Goal: Task Accomplishment & Management: Manage account settings

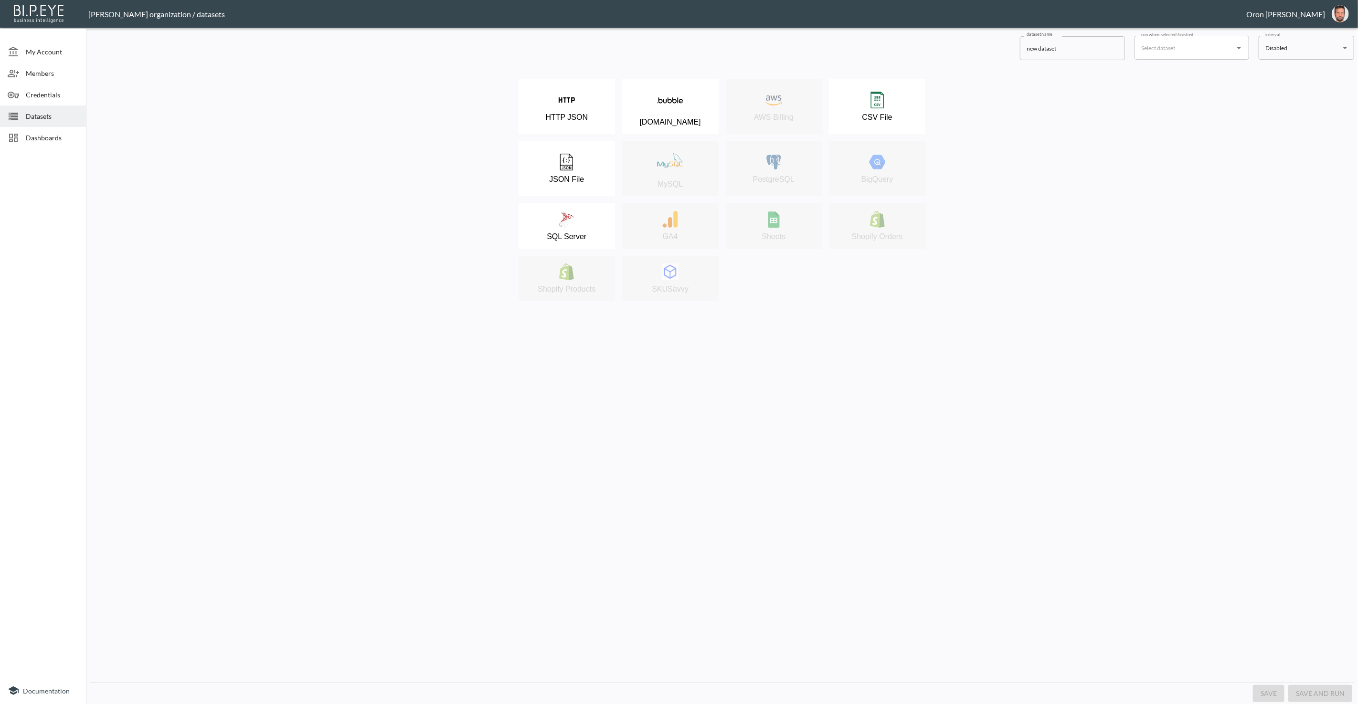
click at [49, 122] on div "Datasets" at bounding box center [43, 116] width 86 height 21
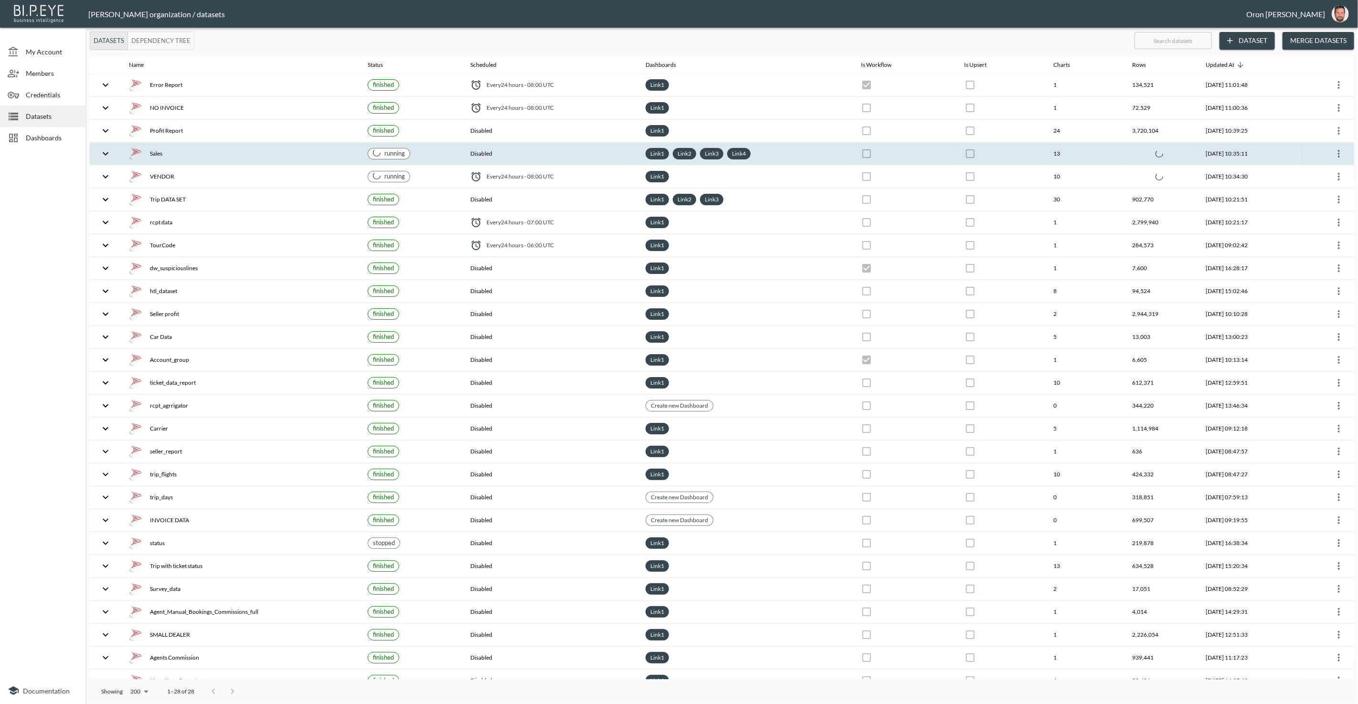
click at [235, 157] on div "Sales" at bounding box center [240, 153] width 223 height 13
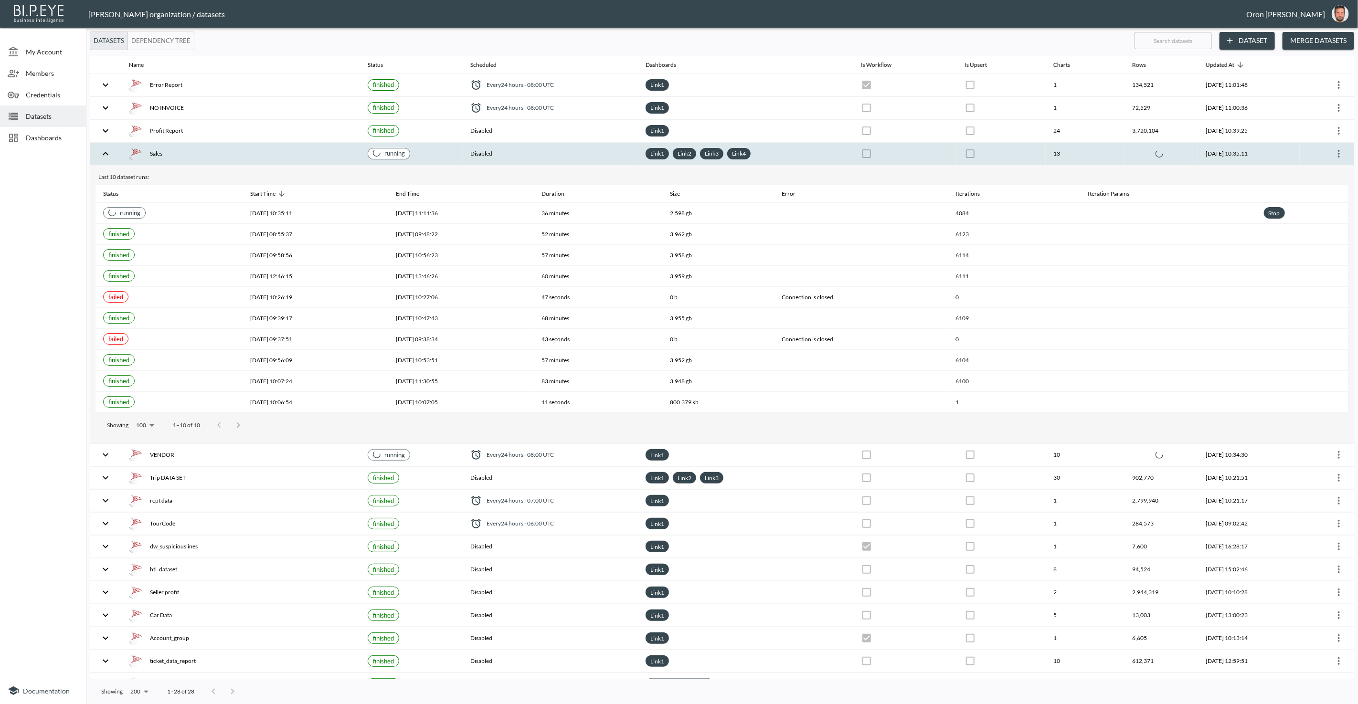
click at [233, 156] on div "Sales" at bounding box center [240, 153] width 223 height 13
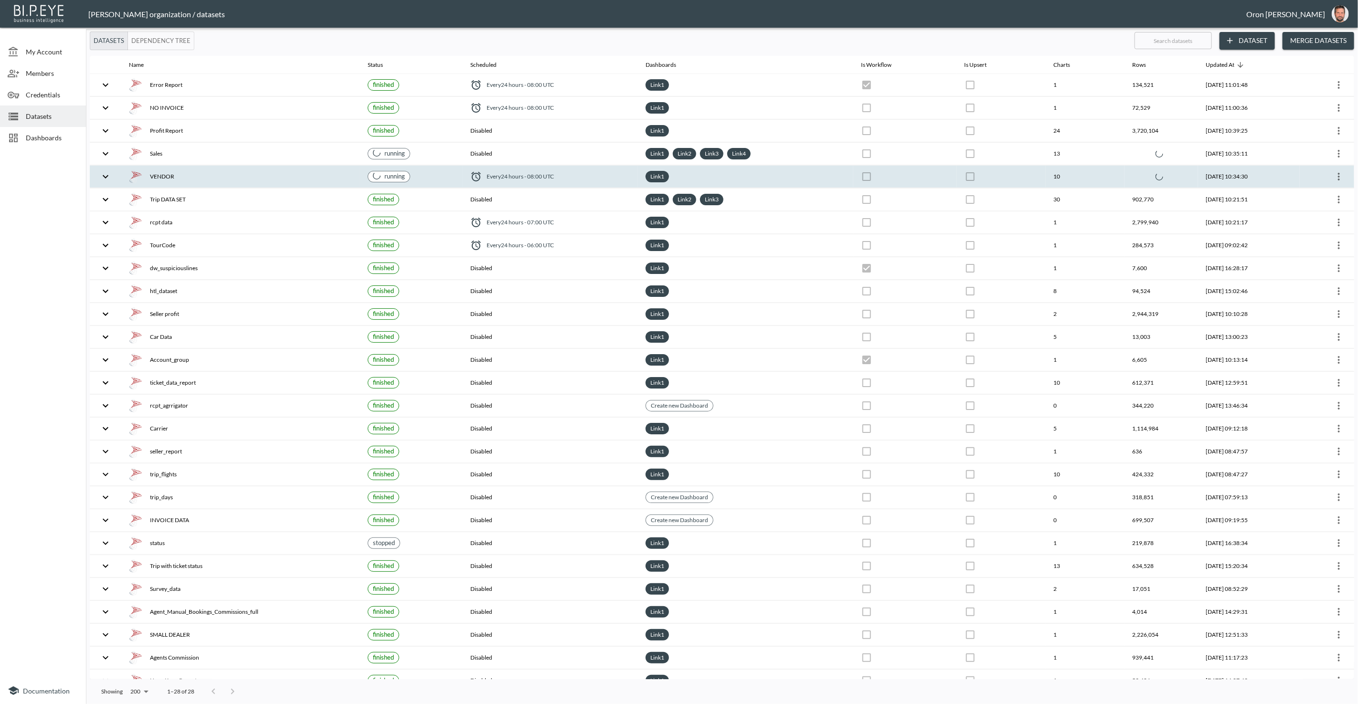
click at [229, 179] on div "VENDOR" at bounding box center [240, 176] width 223 height 13
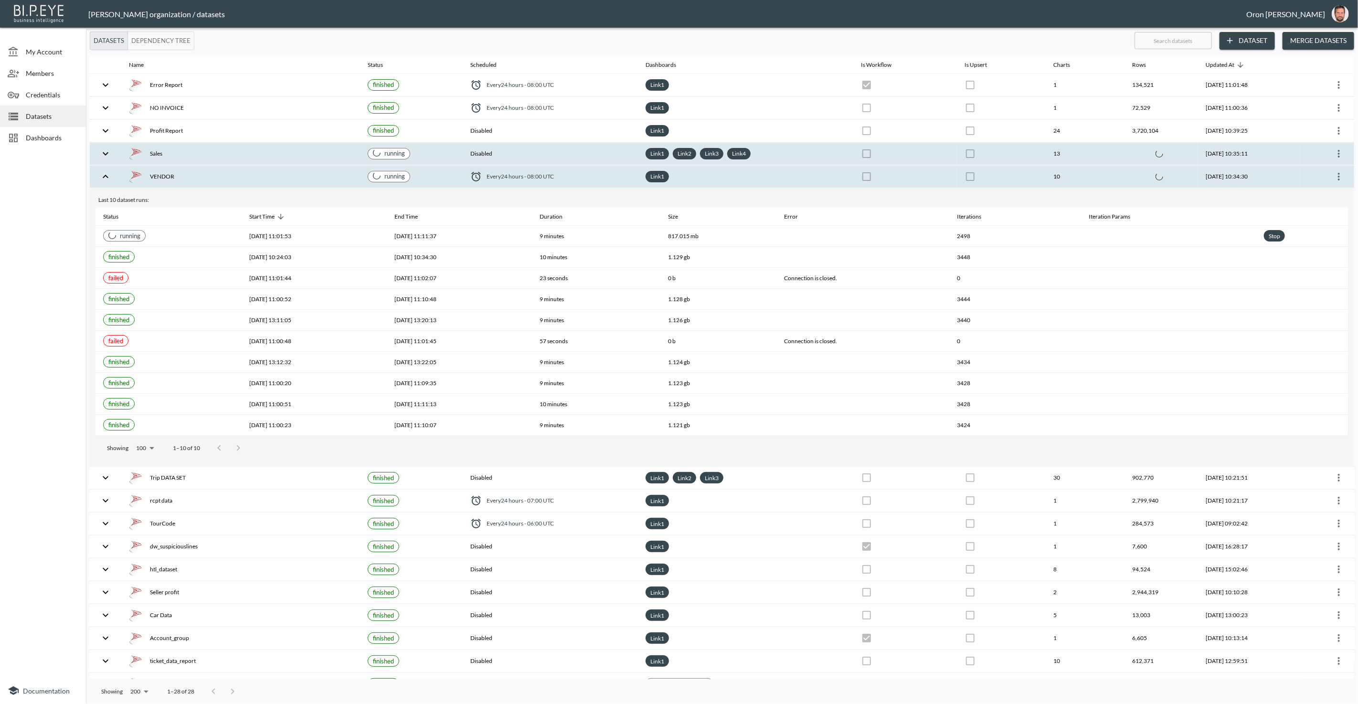
drag, startPoint x: 231, startPoint y: 177, endPoint x: 208, endPoint y: 147, distance: 37.8
click at [231, 177] on div "VENDOR" at bounding box center [240, 176] width 223 height 13
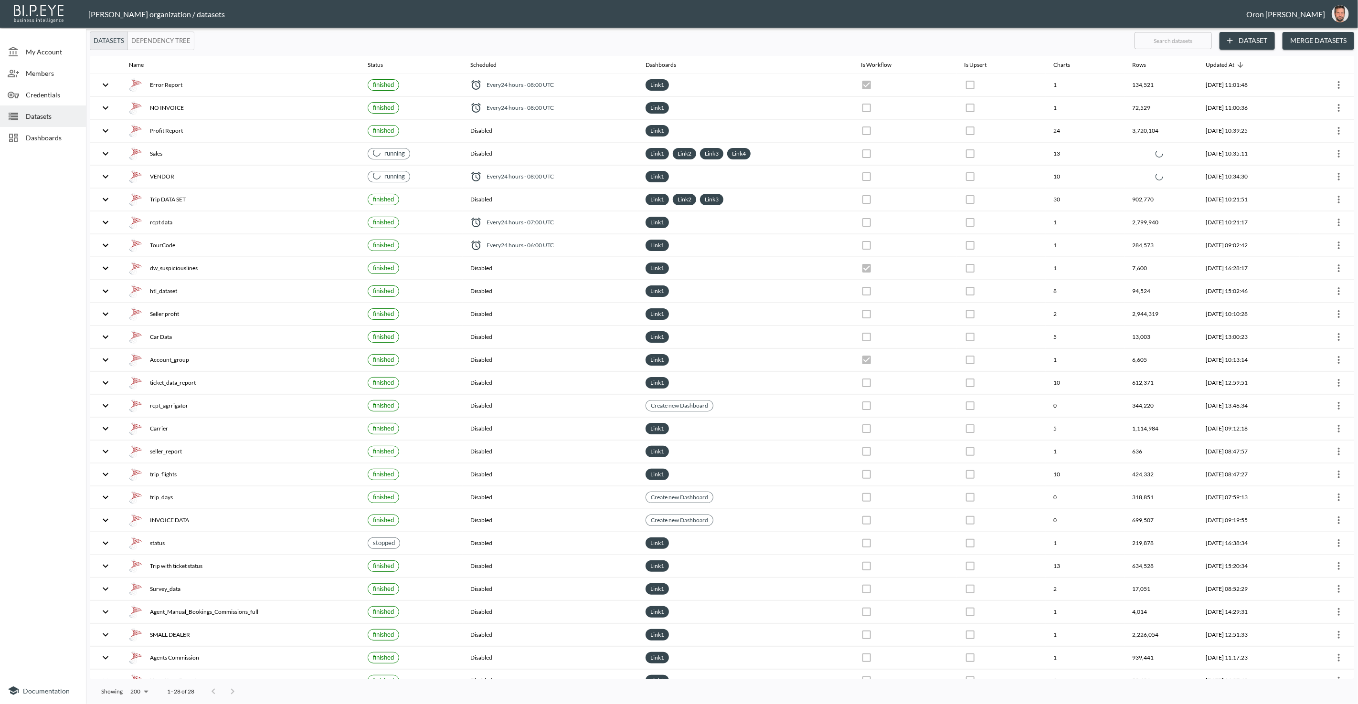
checkbox input "false"
checkbox input "true"
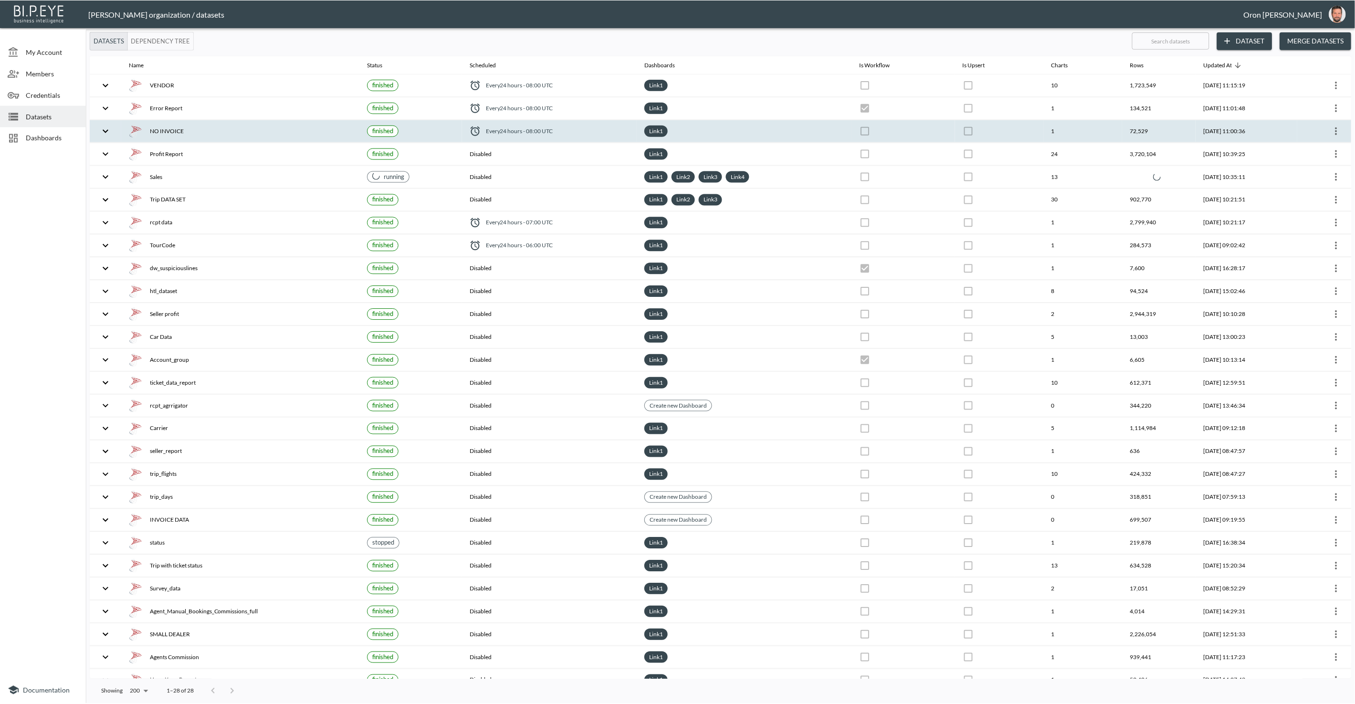
scroll to position [23, 0]
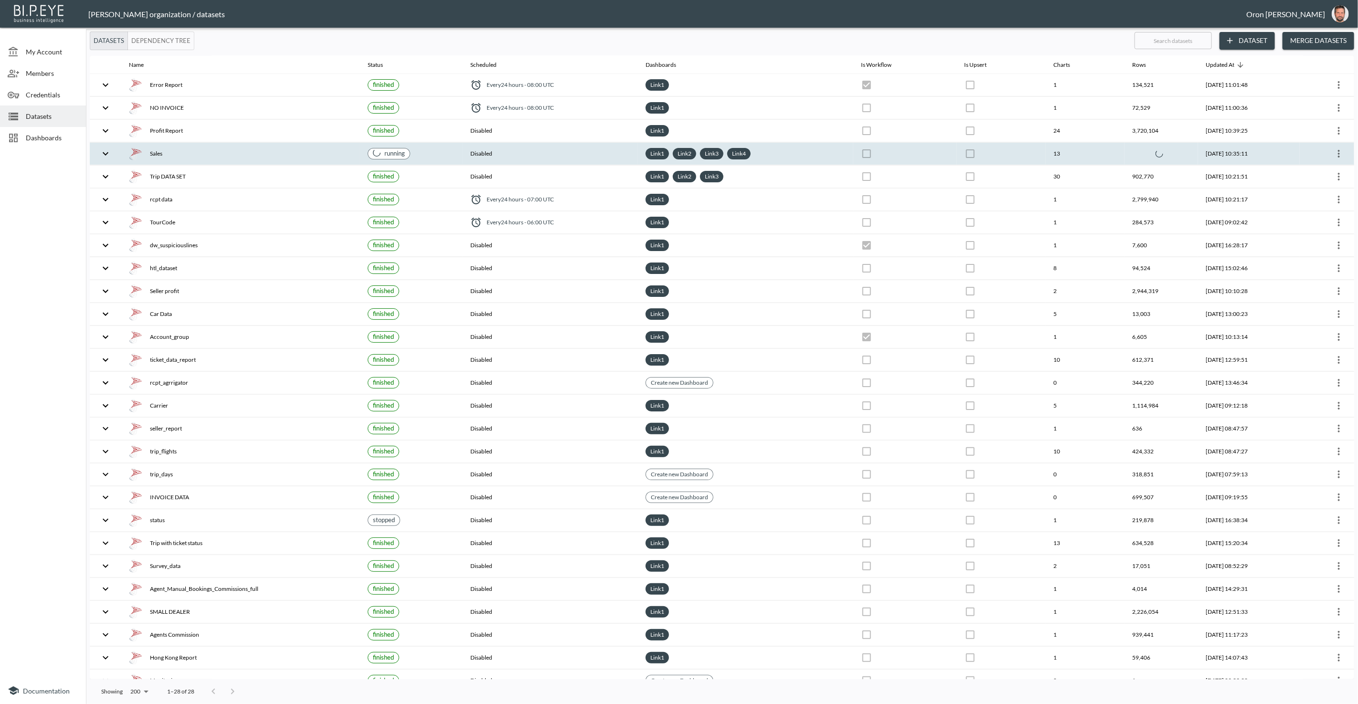
click at [578, 148] on th "Disabled" at bounding box center [550, 154] width 175 height 22
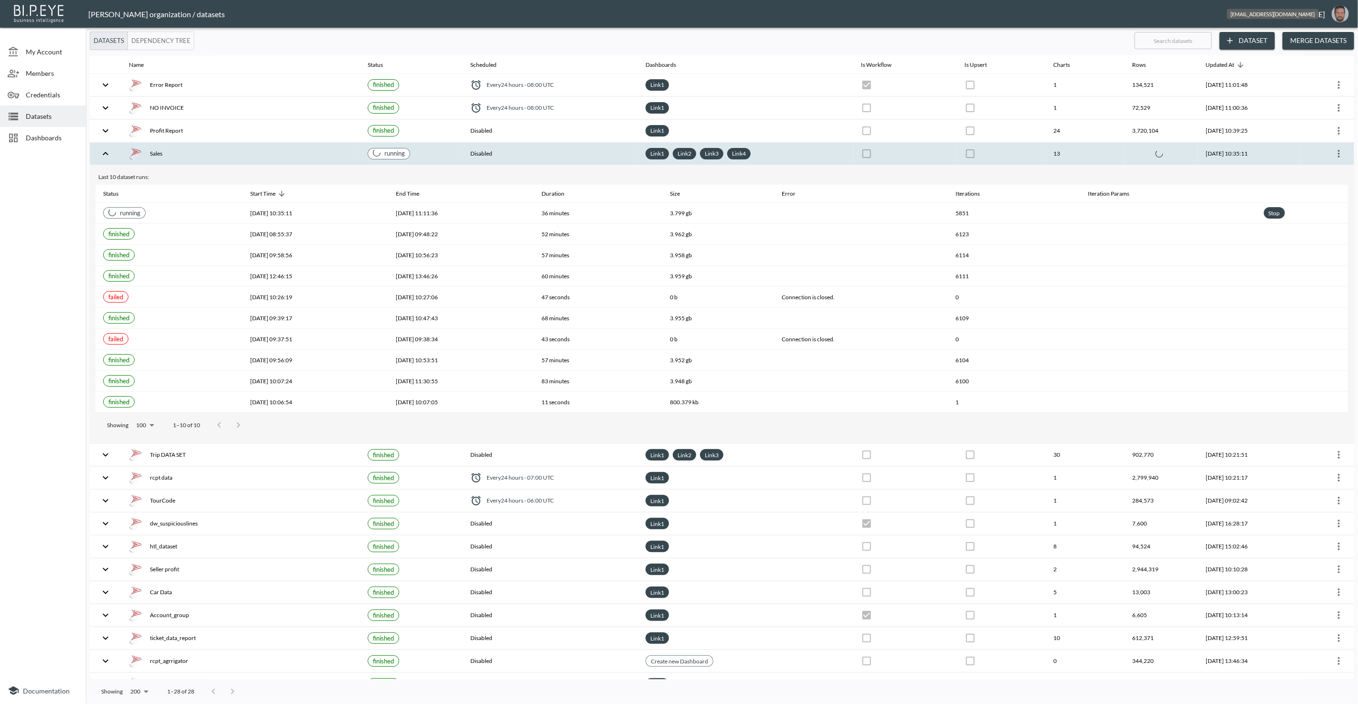
click at [1340, 13] on img "oron@bipeye.com" at bounding box center [1339, 13] width 17 height 17
click at [1314, 32] on li "Switch Organization" at bounding box center [1316, 37] width 82 height 17
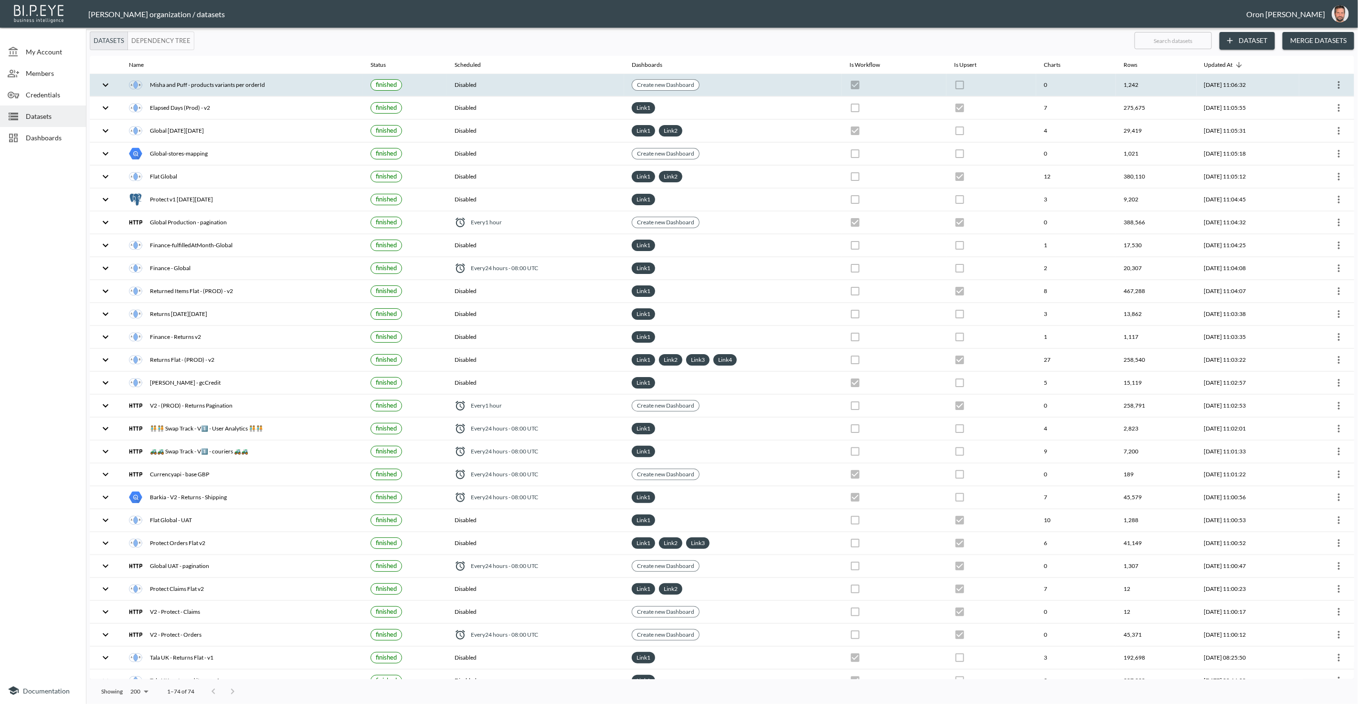
click at [509, 82] on th "Disabled" at bounding box center [535, 85] width 177 height 22
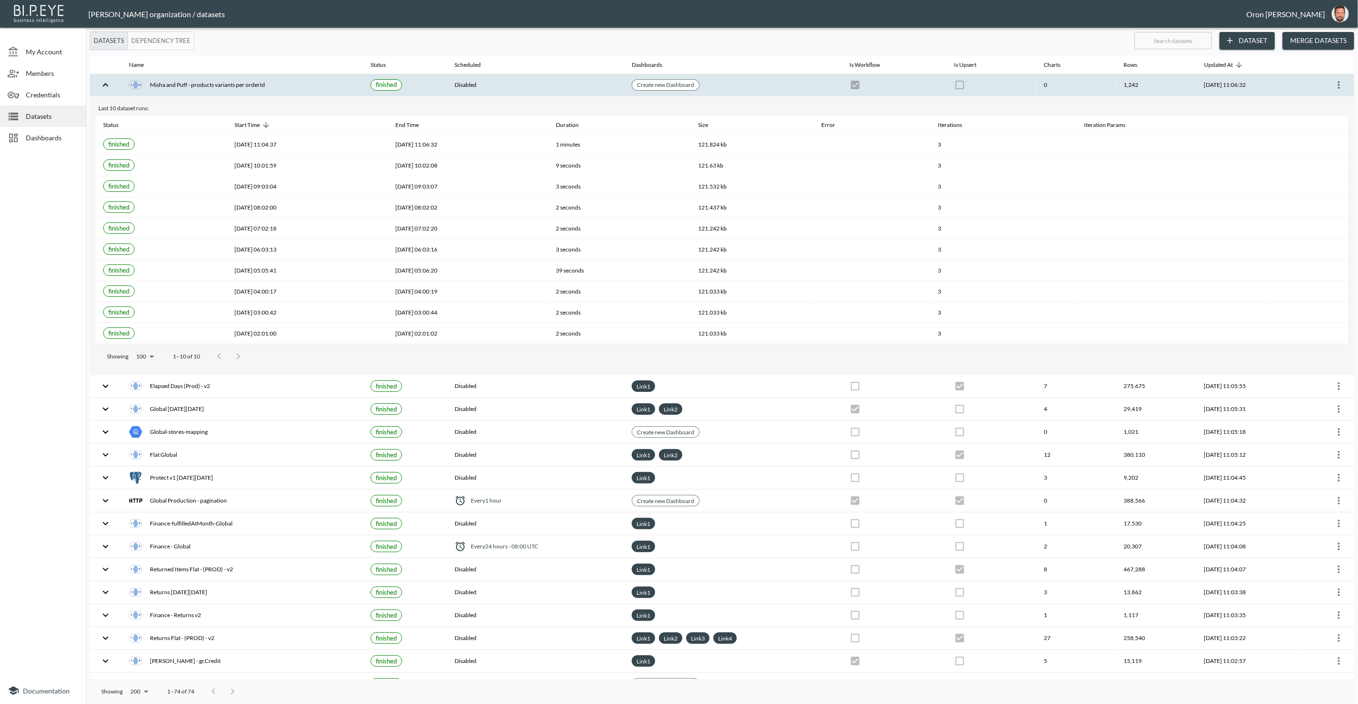
click at [47, 131] on div "Dashboards" at bounding box center [43, 137] width 86 height 21
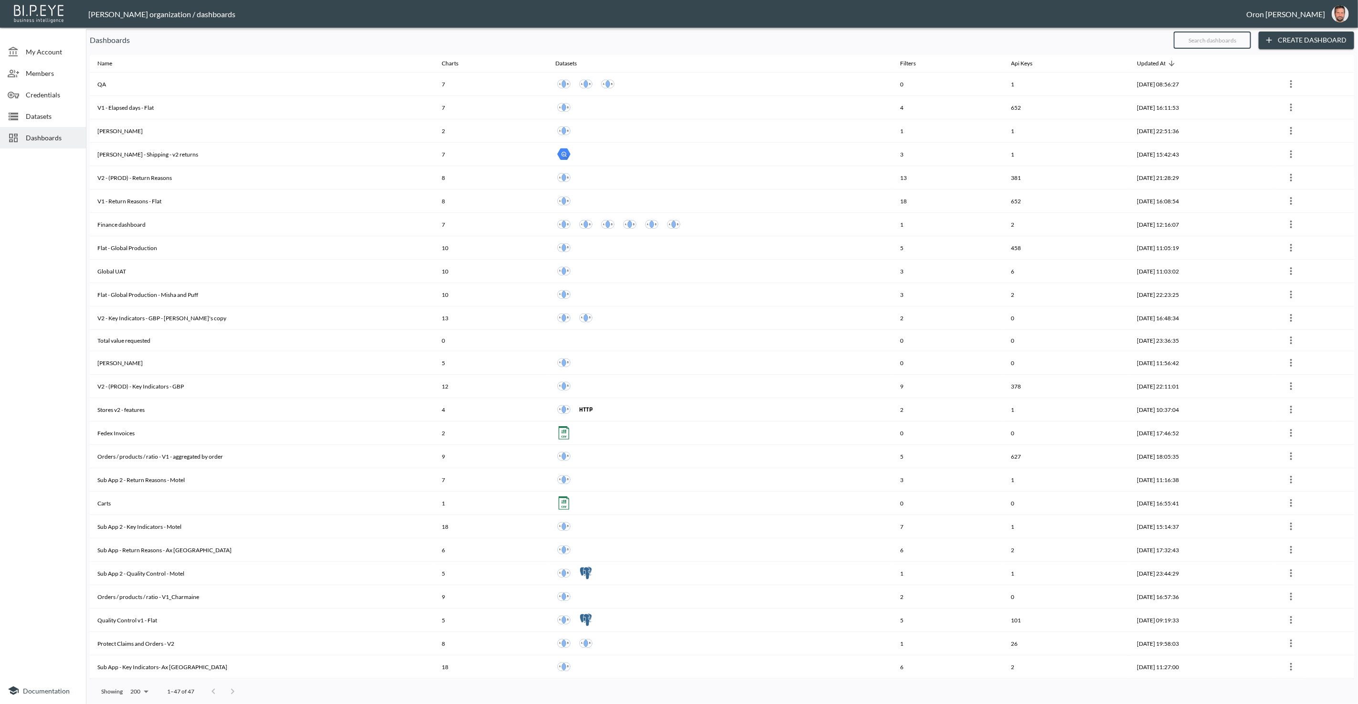
click at [1209, 38] on input "text" at bounding box center [1211, 40] width 77 height 24
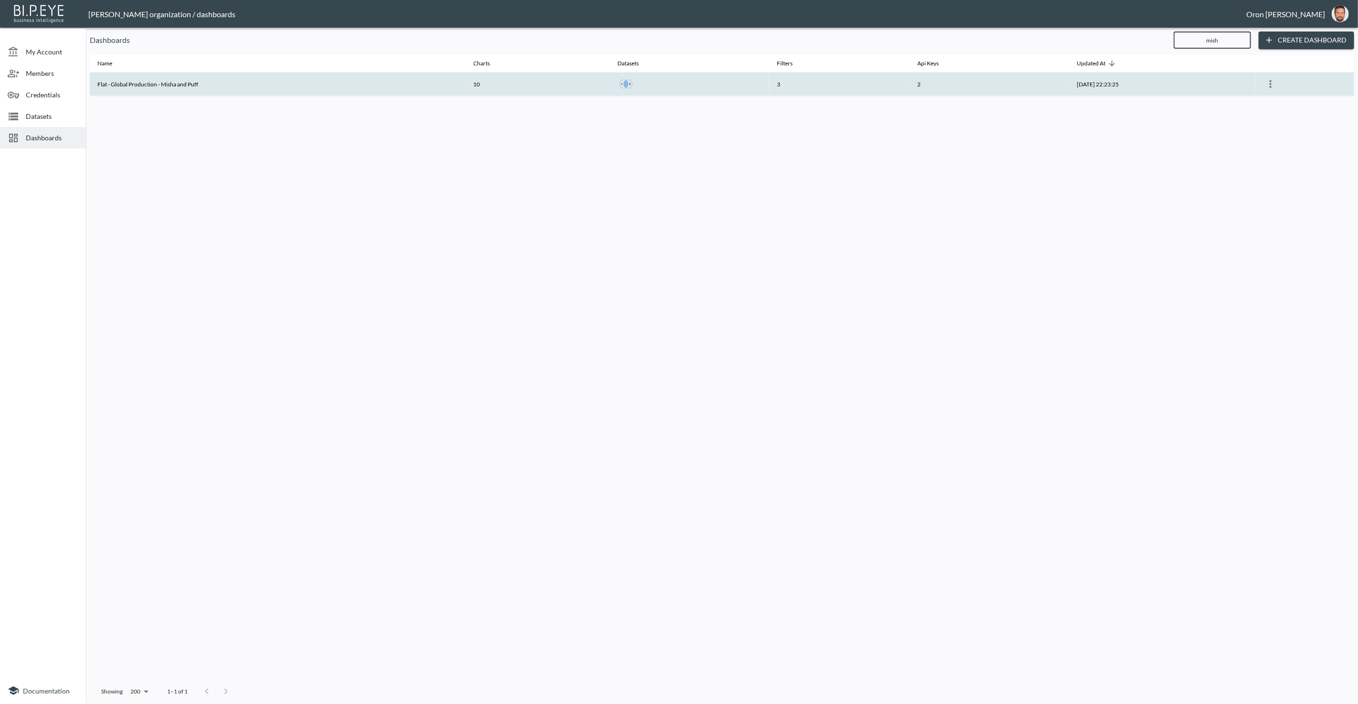
type input "mish"
click at [952, 81] on th "2" at bounding box center [989, 84] width 159 height 23
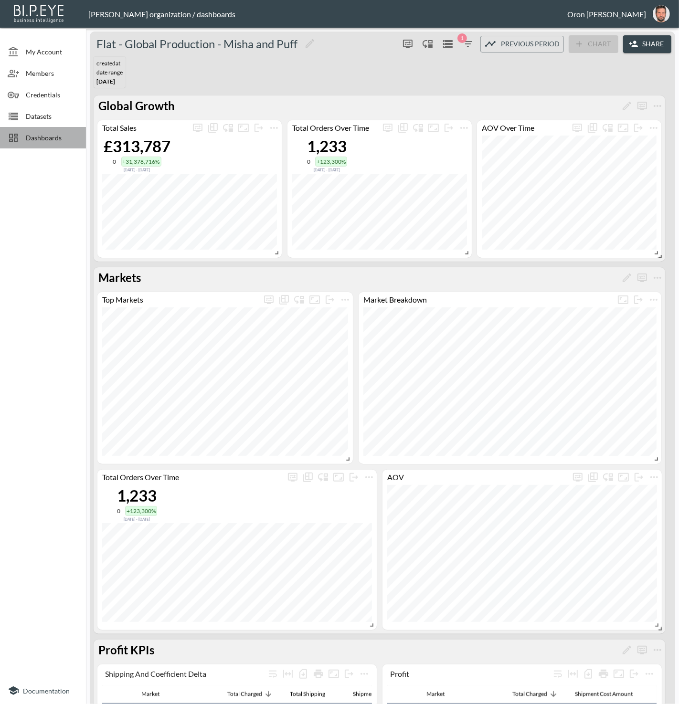
click at [32, 137] on span "Dashboards" at bounding box center [52, 138] width 53 height 10
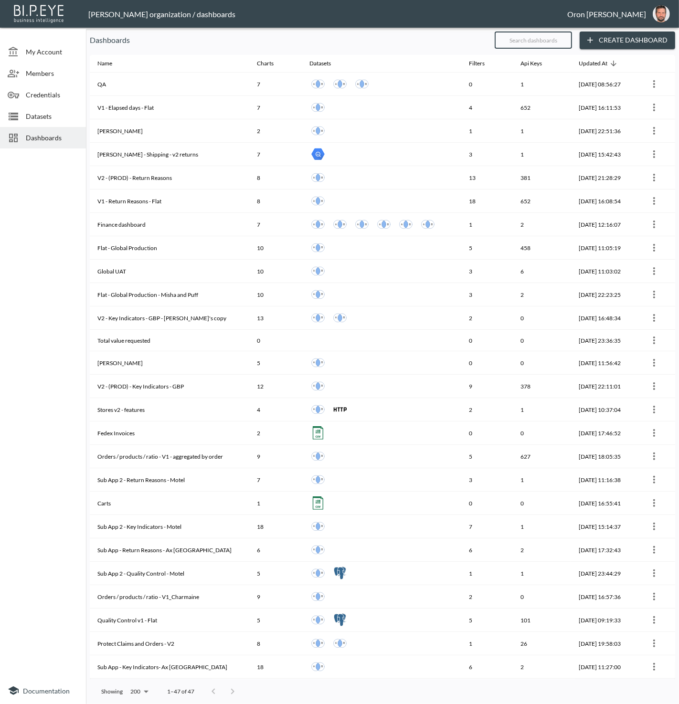
click at [534, 43] on input "text" at bounding box center [533, 40] width 77 height 24
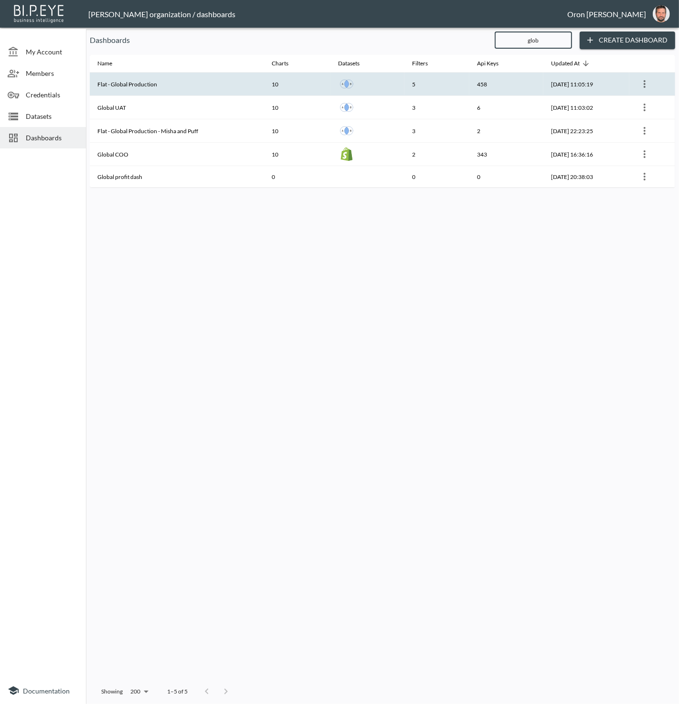
type input "glob"
click at [101, 79] on th "Flat - Global Production" at bounding box center [177, 84] width 174 height 23
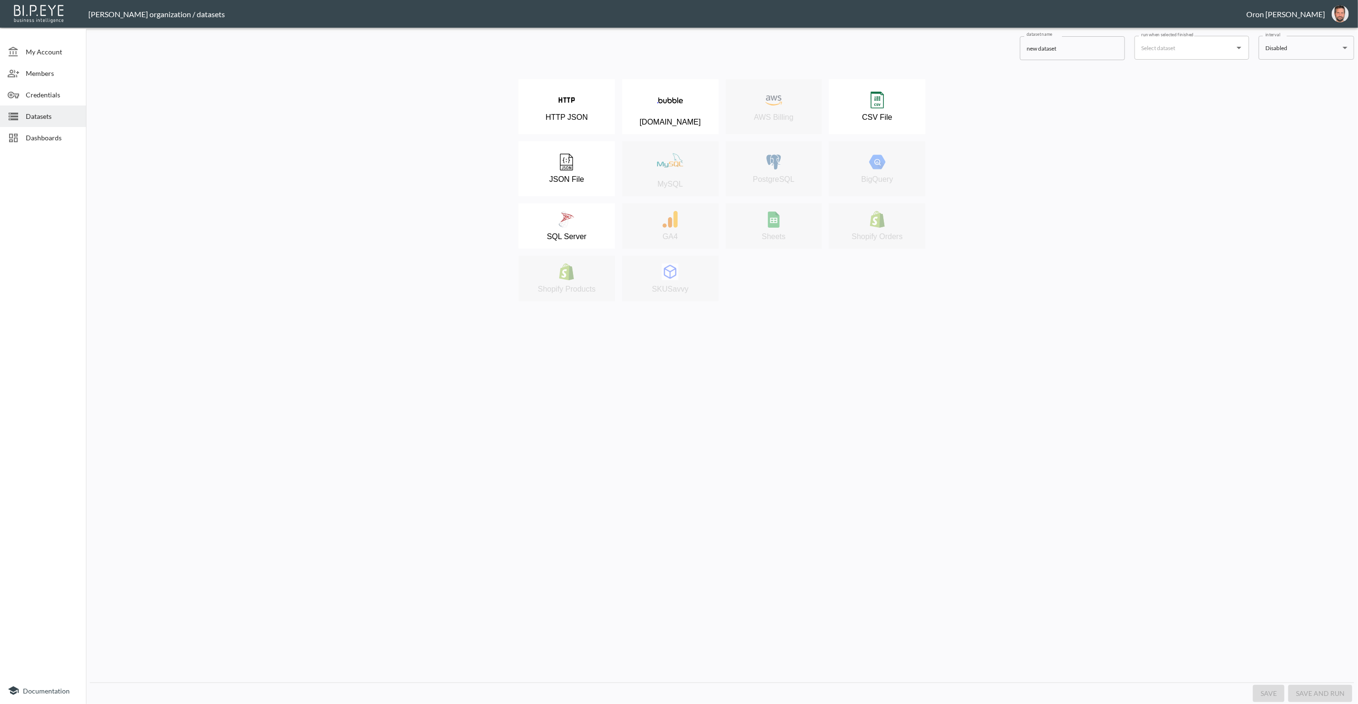
click at [48, 118] on span "Datasets" at bounding box center [52, 116] width 53 height 10
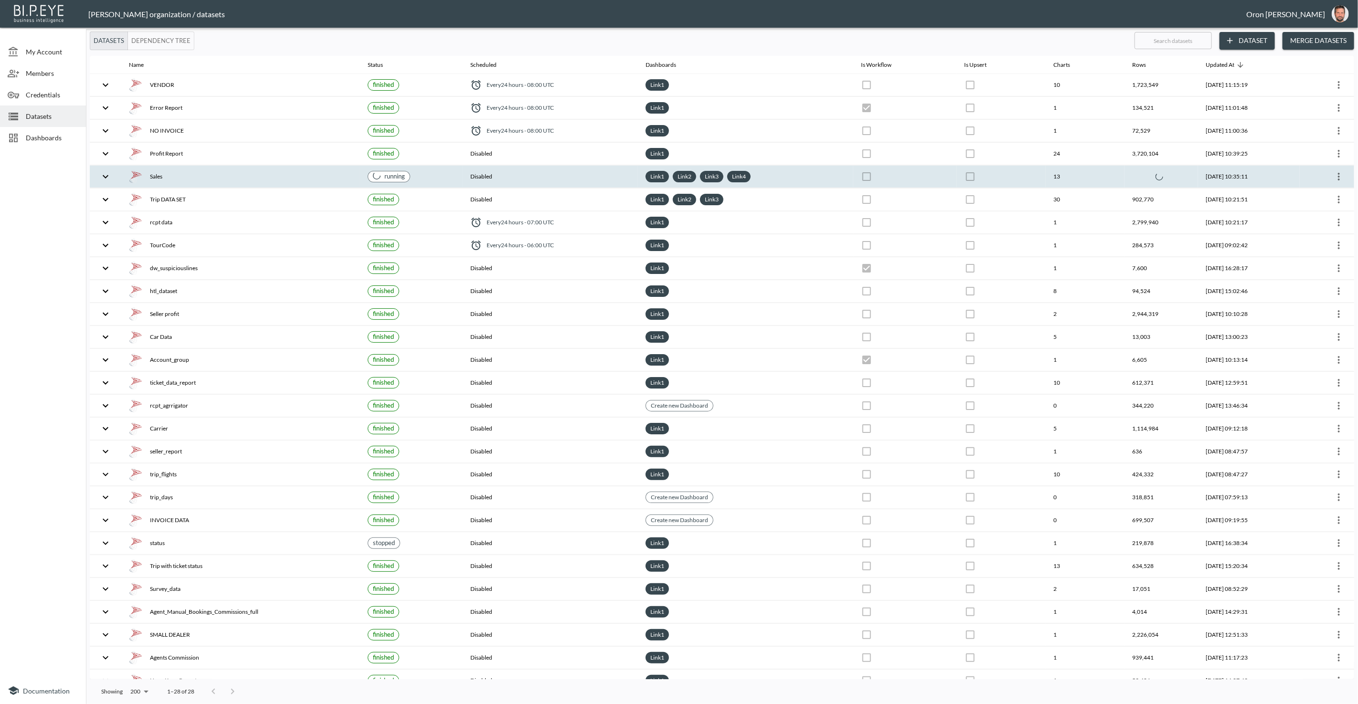
click at [182, 174] on div "Sales" at bounding box center [240, 176] width 223 height 13
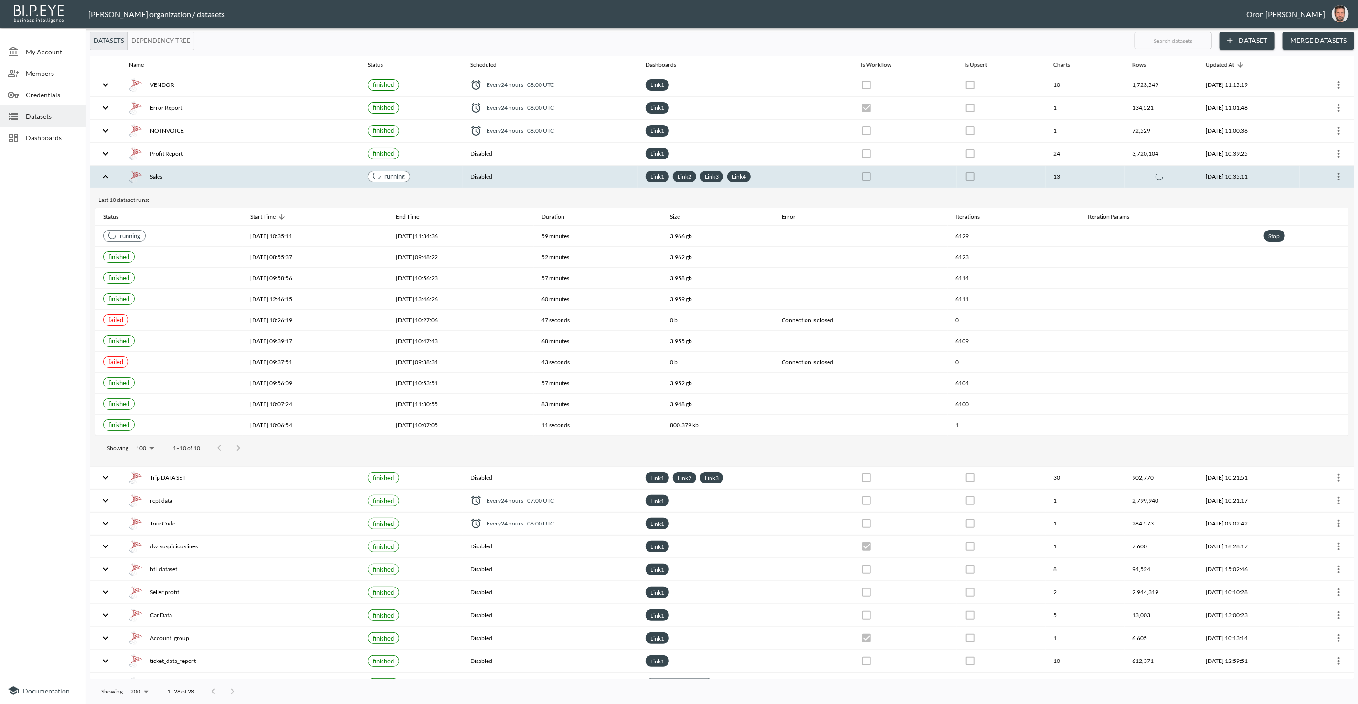
checkbox input "false"
checkbox input "true"
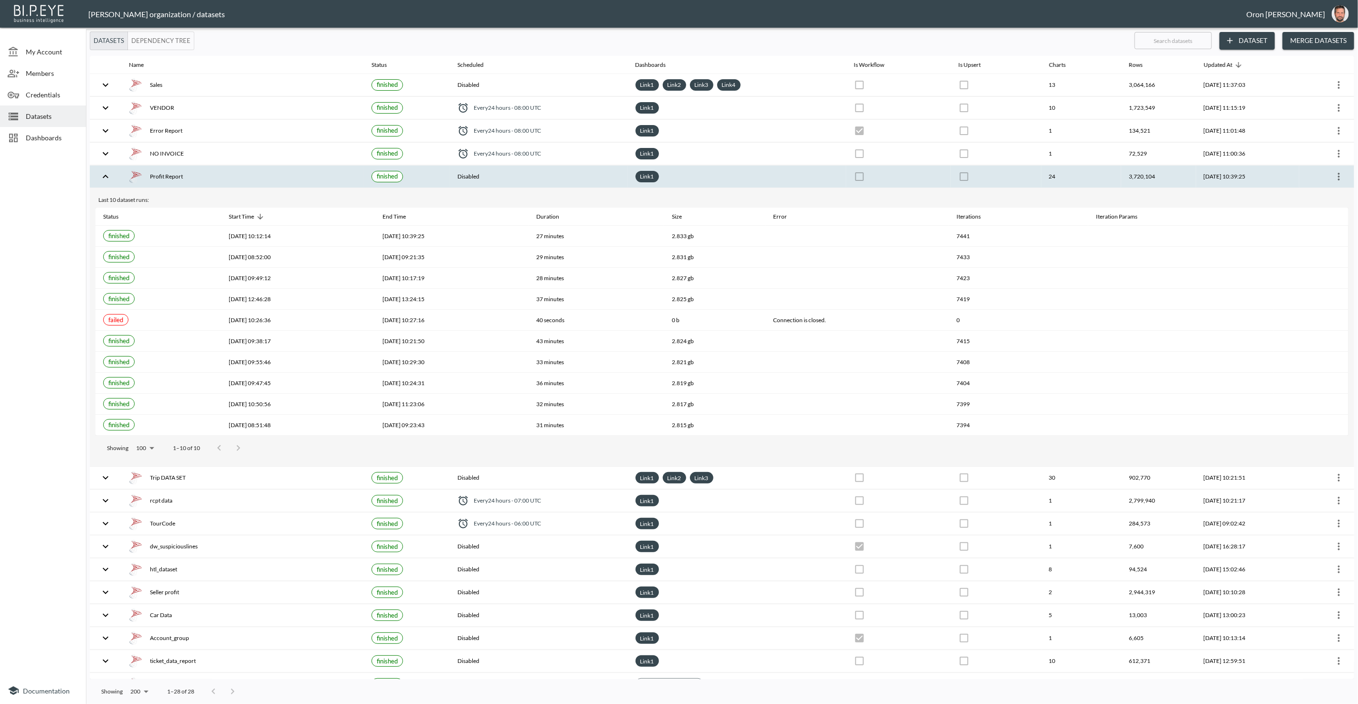
click at [482, 174] on th "Disabled" at bounding box center [539, 177] width 178 height 22
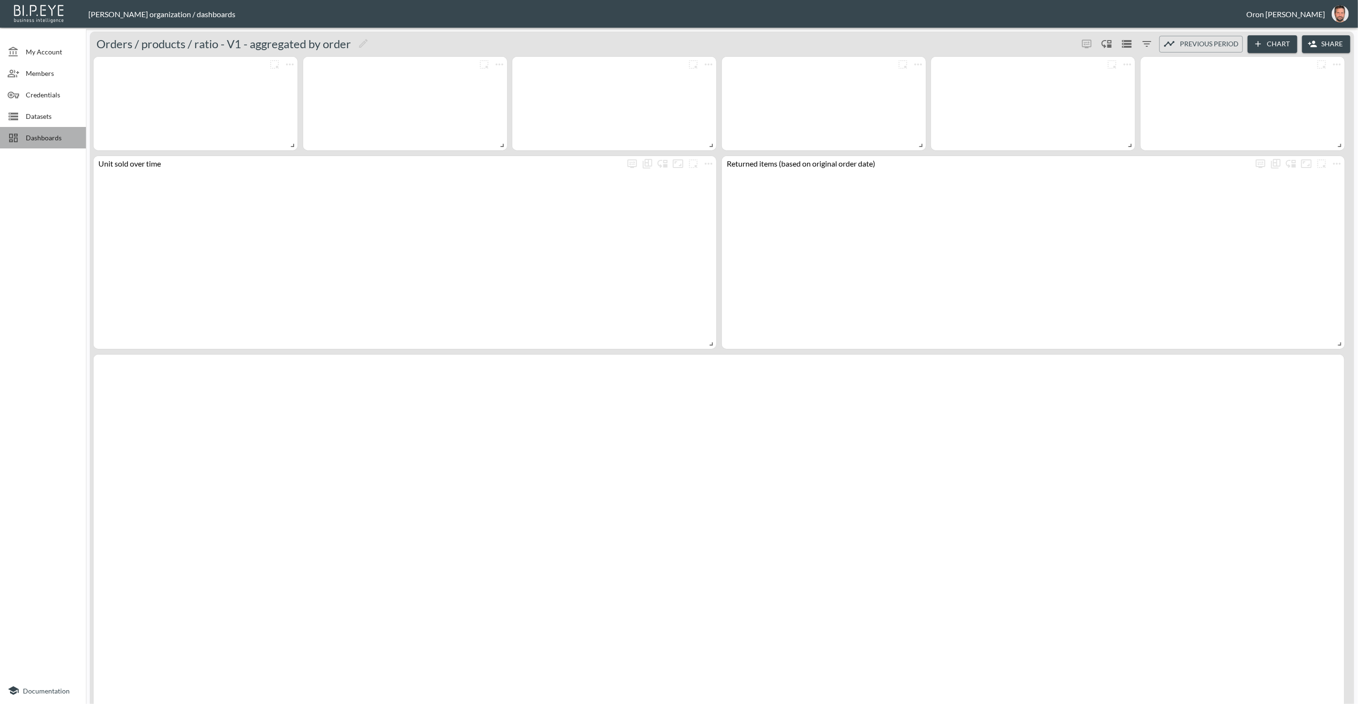
click at [64, 139] on span "Dashboards" at bounding box center [52, 138] width 53 height 10
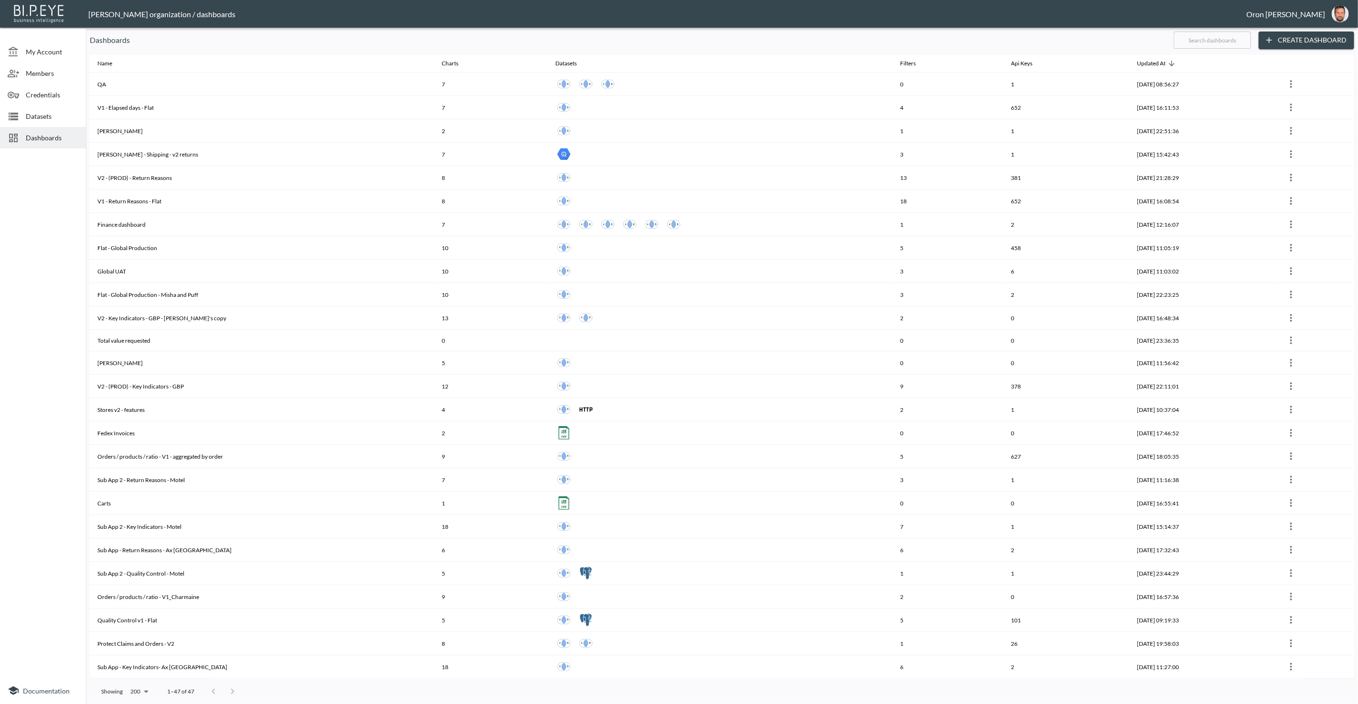
click at [1207, 41] on input "text" at bounding box center [1211, 40] width 77 height 24
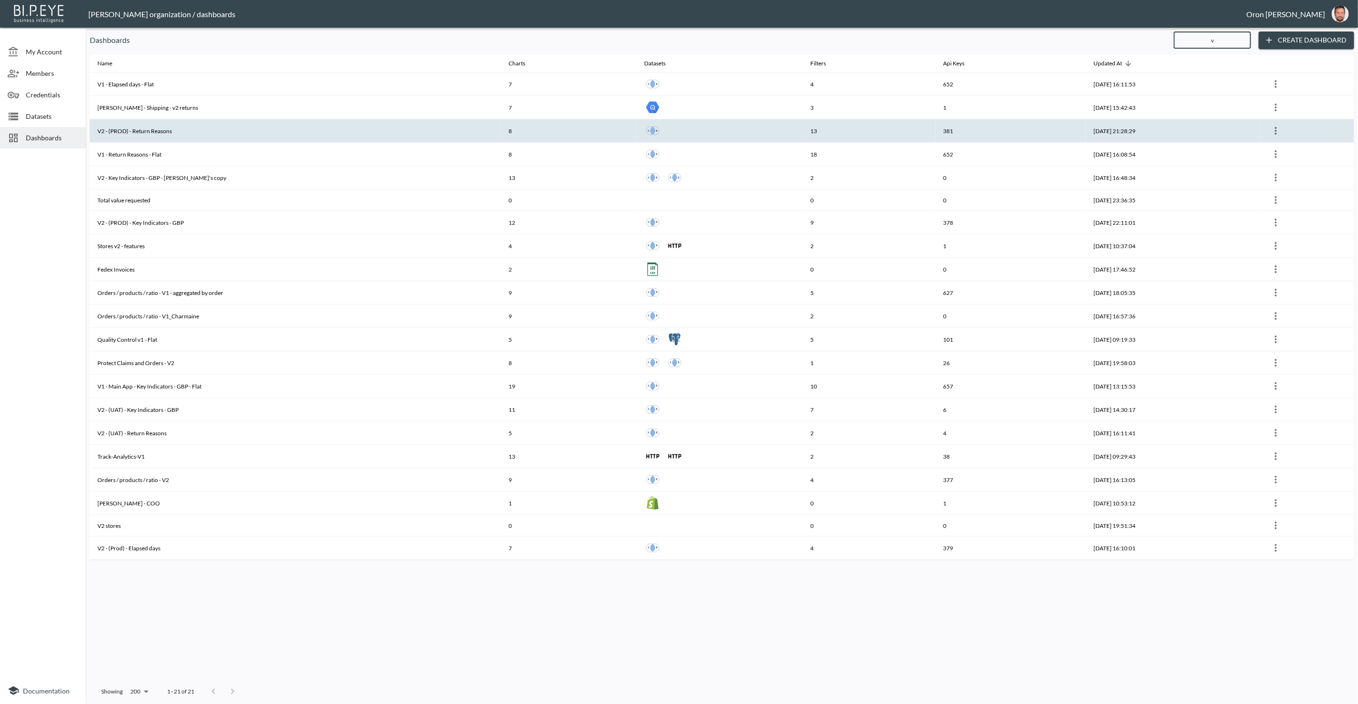
type input "v"
click at [291, 124] on th "V2 - (PROD) - Return Reasons" at bounding box center [295, 130] width 411 height 23
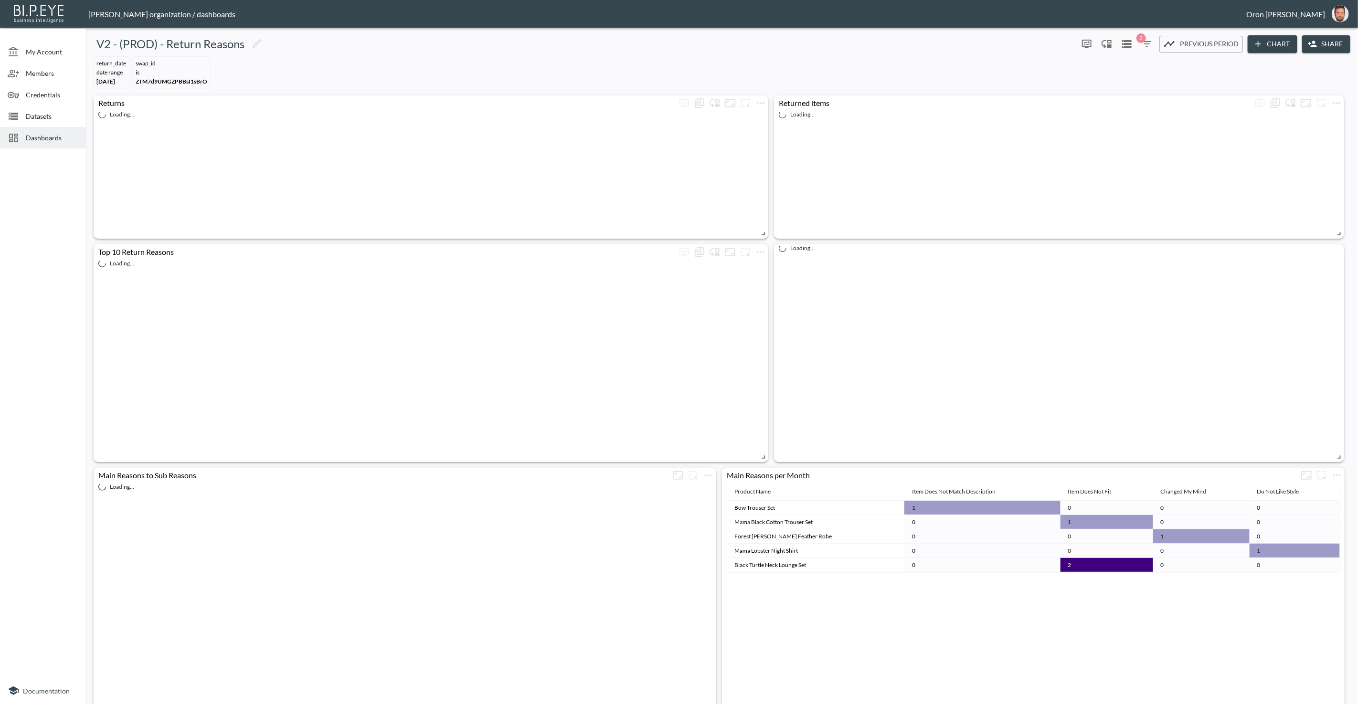
drag, startPoint x: 26, startPoint y: 137, endPoint x: 17, endPoint y: 138, distance: 9.7
click at [26, 137] on span "Dashboards" at bounding box center [52, 138] width 53 height 10
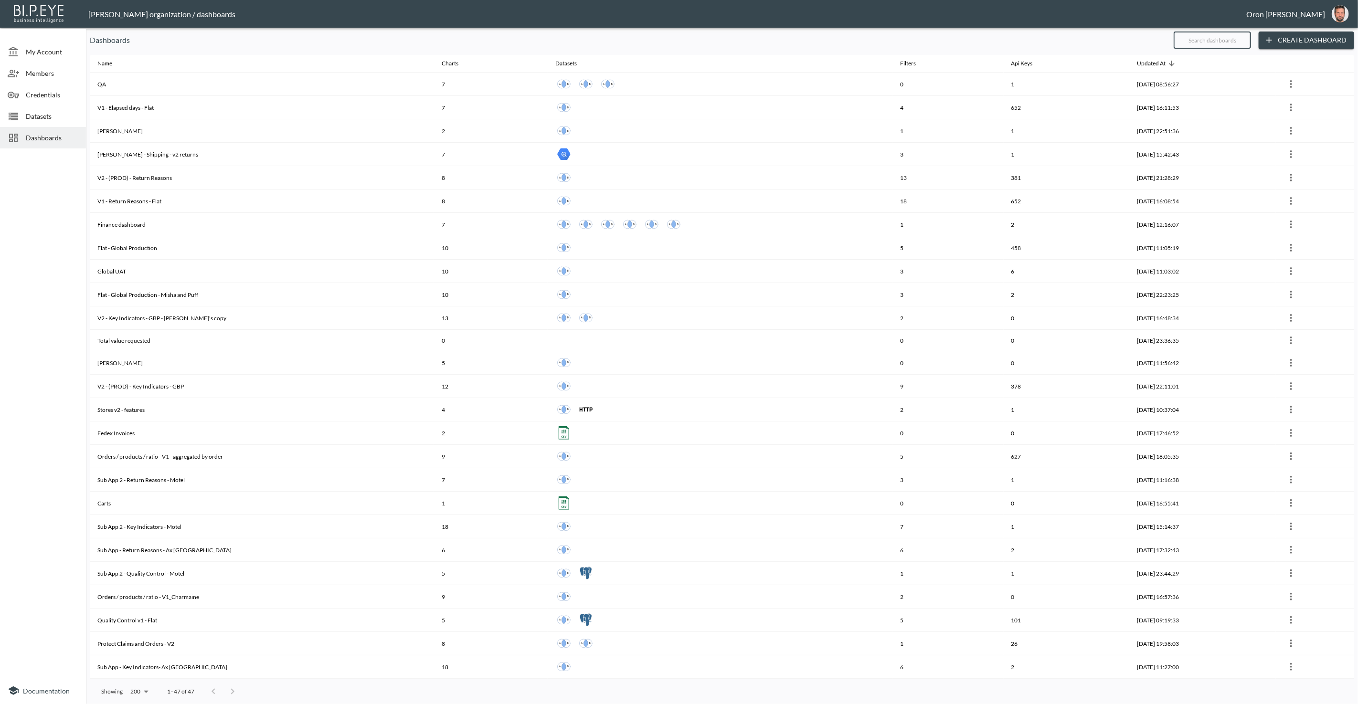
click at [1247, 34] on input "text" at bounding box center [1211, 40] width 77 height 24
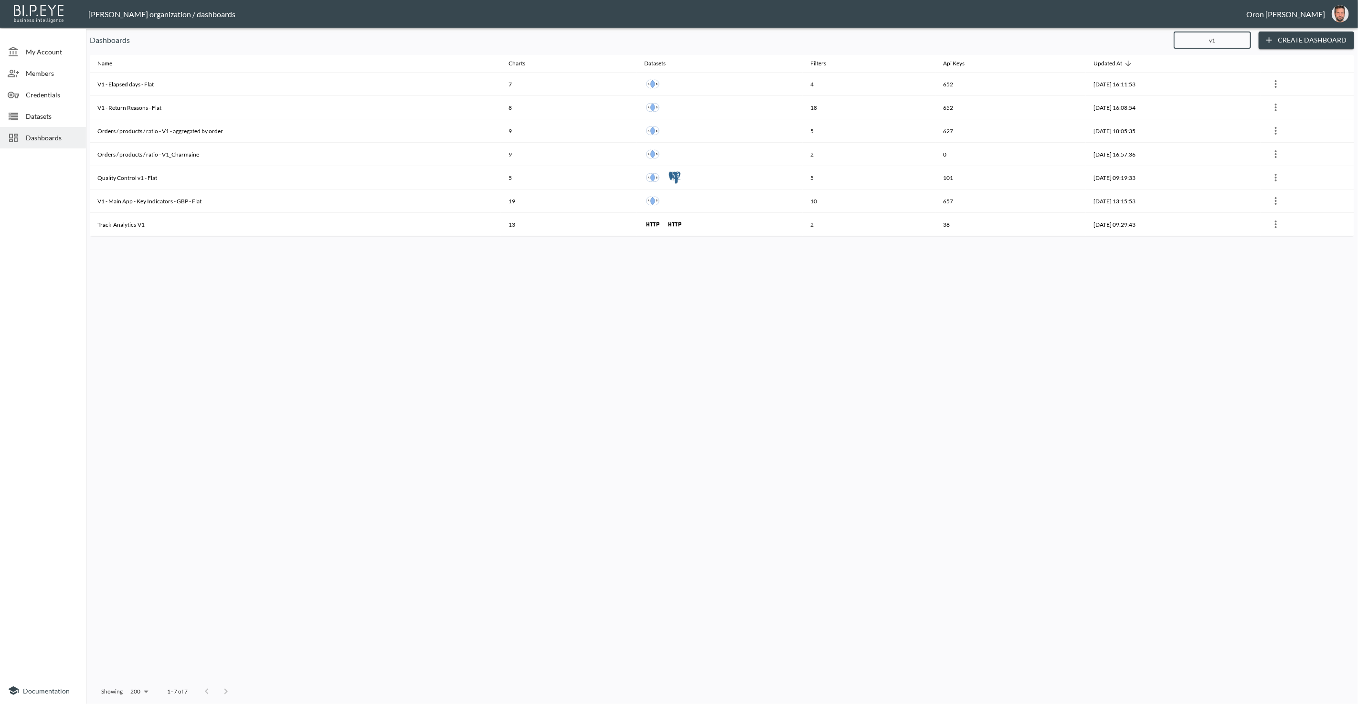
type input "v1"
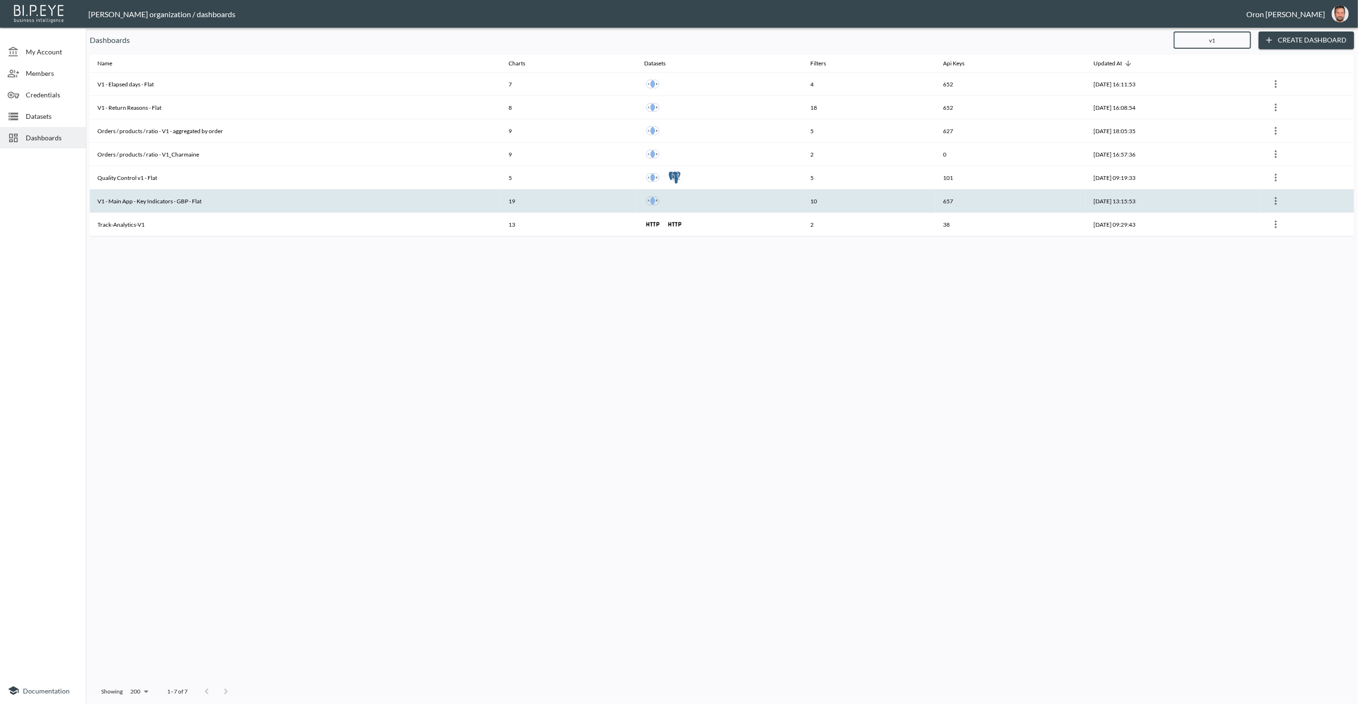
click at [167, 198] on th "V1 - Main App - Key Indicators - GBP - Flat" at bounding box center [295, 201] width 411 height 23
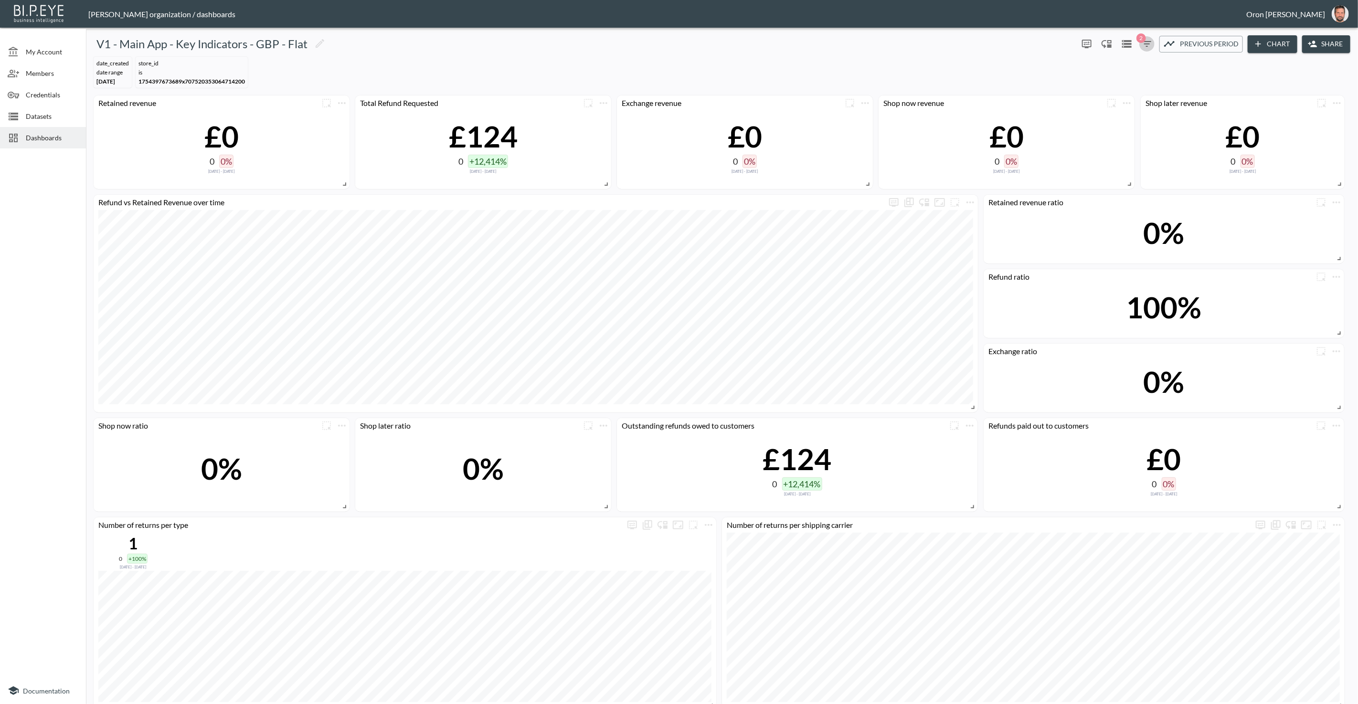
click at [1148, 42] on icon "button" at bounding box center [1146, 43] width 11 height 11
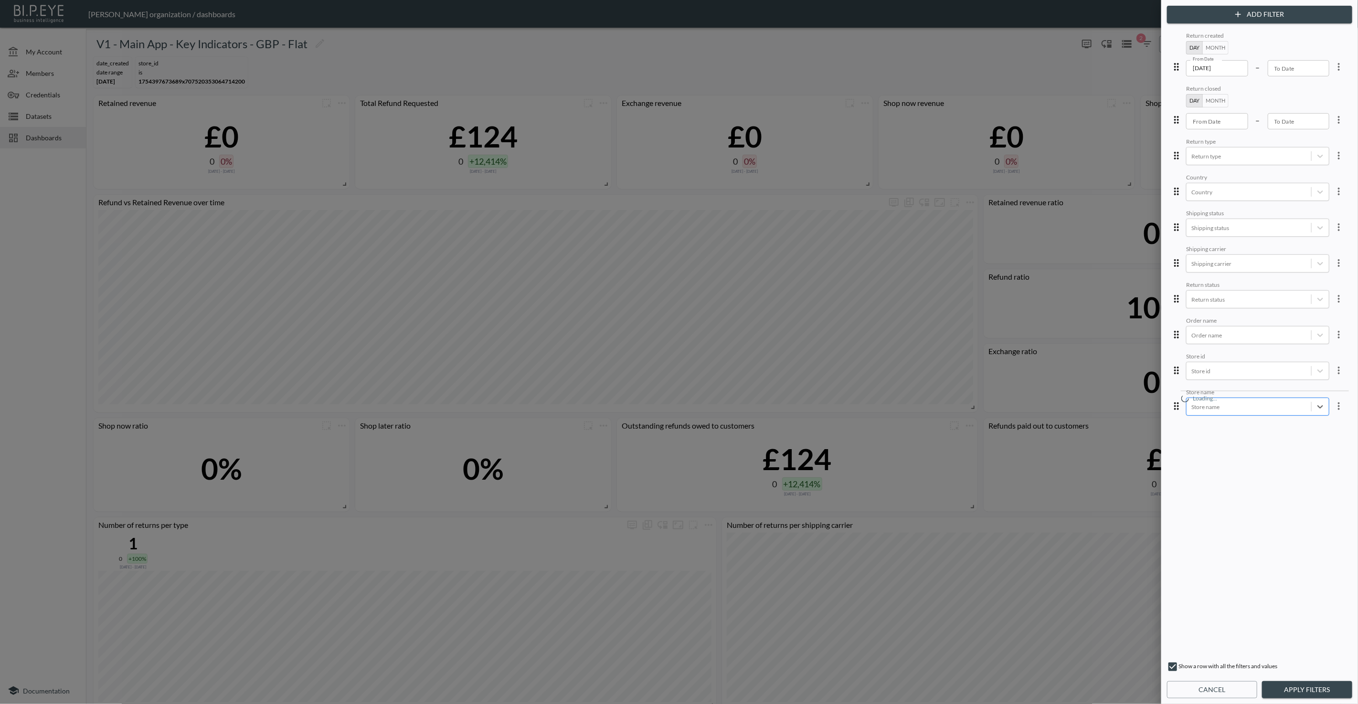
click at [1269, 400] on body "BI.P.EYE, Interactive Analytics Dashboards - app Zach Bailet organization / das…" at bounding box center [679, 352] width 1358 height 704
type input "tala"
drag, startPoint x: 1218, startPoint y: 286, endPoint x: 1216, endPoint y: 303, distance: 17.3
click at [1218, 286] on div "Tala UK" at bounding box center [1264, 287] width 167 height 15
click at [1286, 682] on button "Apply Filters" at bounding box center [1307, 690] width 90 height 18
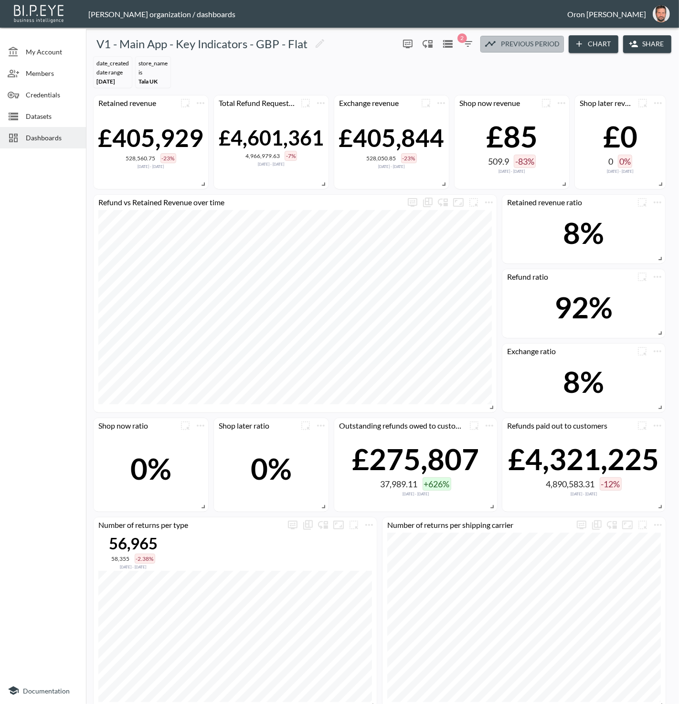
click at [505, 48] on span "Previous period" at bounding box center [530, 44] width 59 height 12
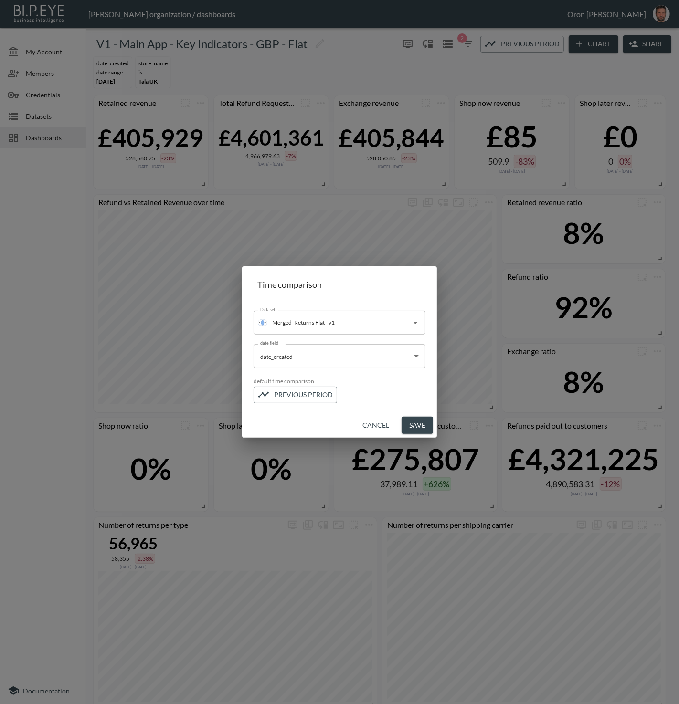
click at [375, 423] on button "Cancel" at bounding box center [376, 426] width 34 height 18
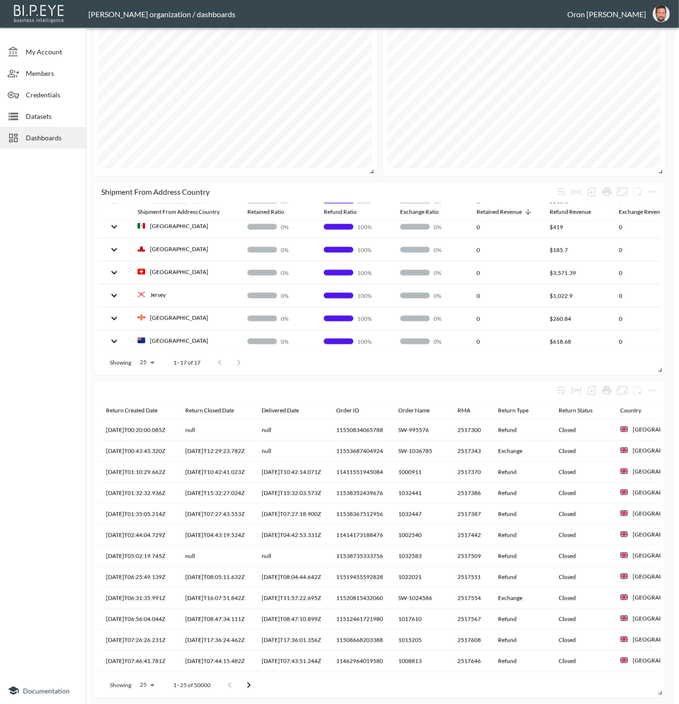
click at [49, 143] on div "Dashboards" at bounding box center [43, 137] width 86 height 21
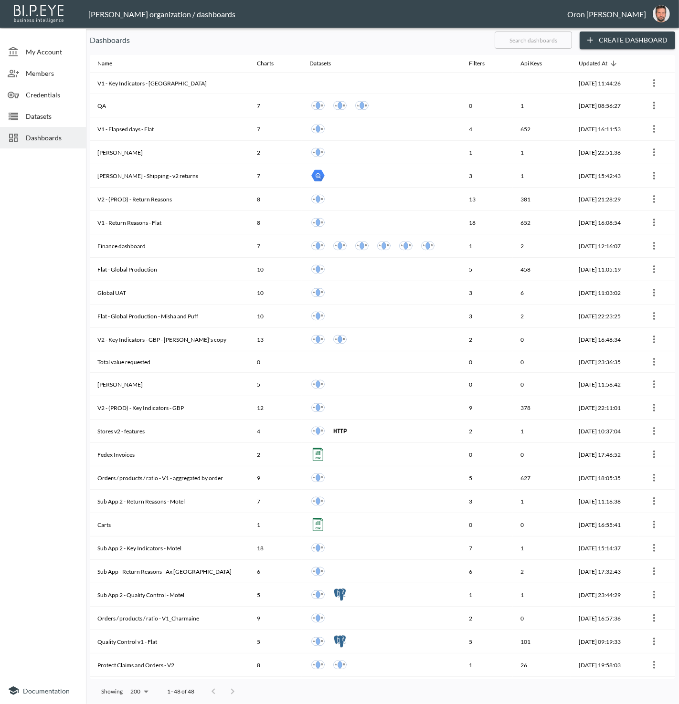
click at [515, 43] on input "text" at bounding box center [533, 40] width 77 height 24
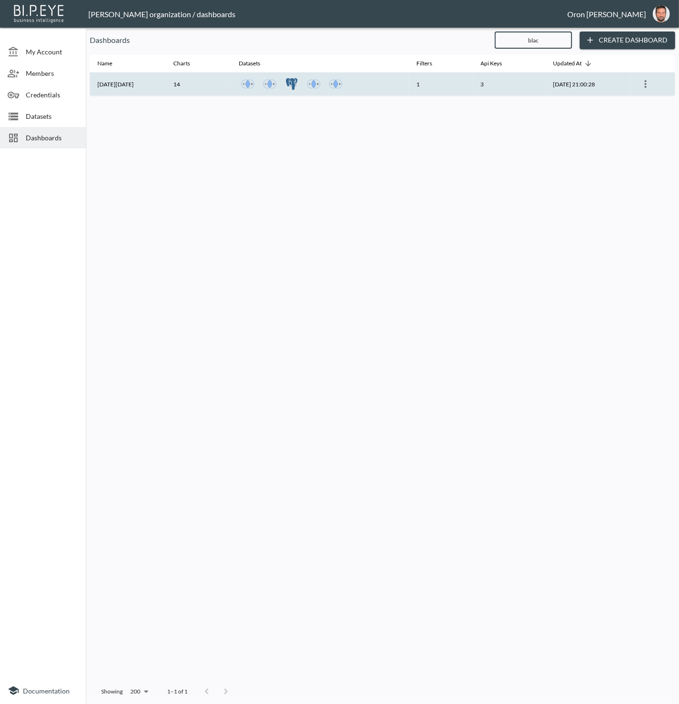
type input "blac"
click at [438, 88] on th "1" at bounding box center [441, 84] width 64 height 23
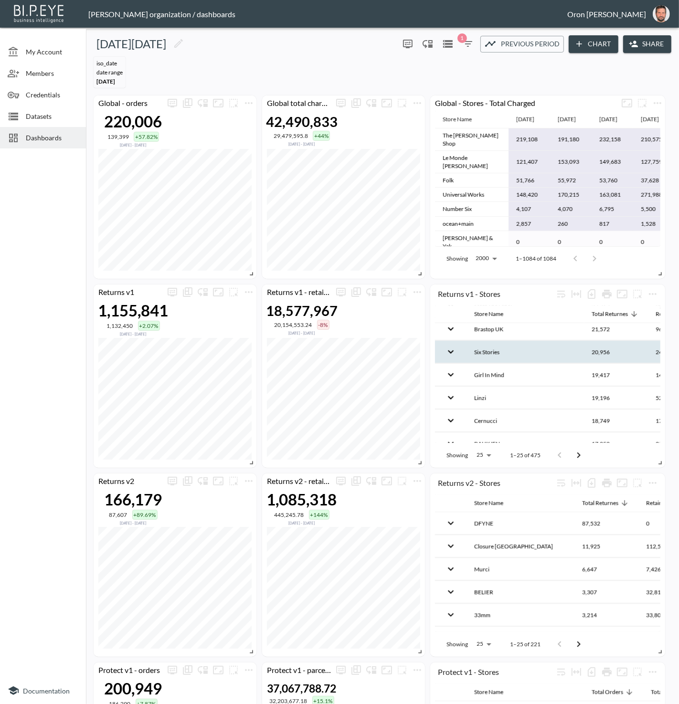
scroll to position [235, 0]
click at [487, 453] on body "BI.P.EYE, Interactive Analytics Dashboards - app Zach Bailet organization / das…" at bounding box center [339, 352] width 679 height 704
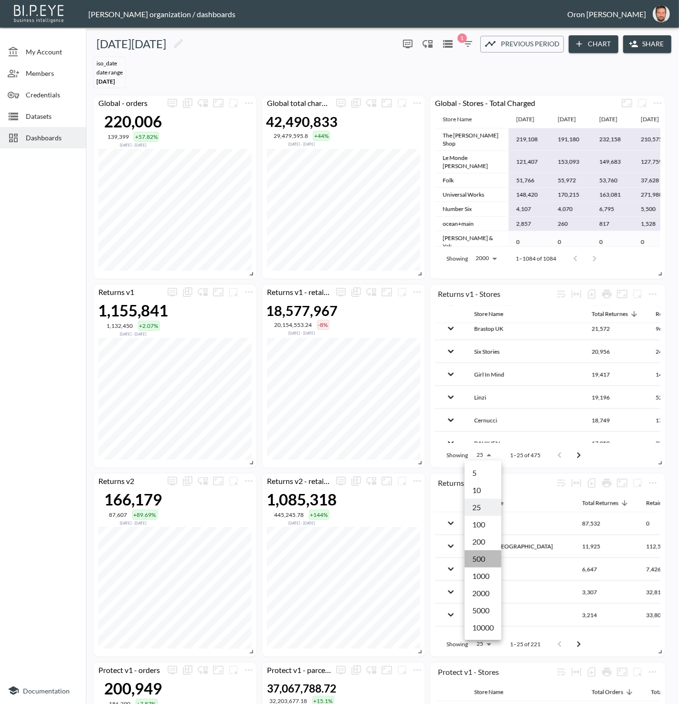
click at [488, 560] on li "500" at bounding box center [482, 558] width 37 height 17
type input "500"
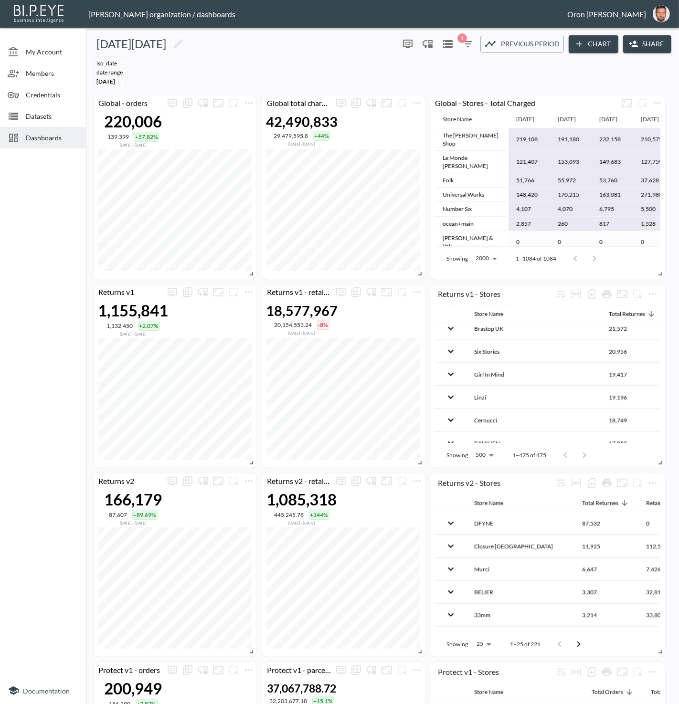
click at [571, 282] on div "Returns v2 - retained revenue 1,085,318 445,245.78 +144% Nov 06, 2024 - Apr 01,…" at bounding box center [380, 570] width 581 height 950
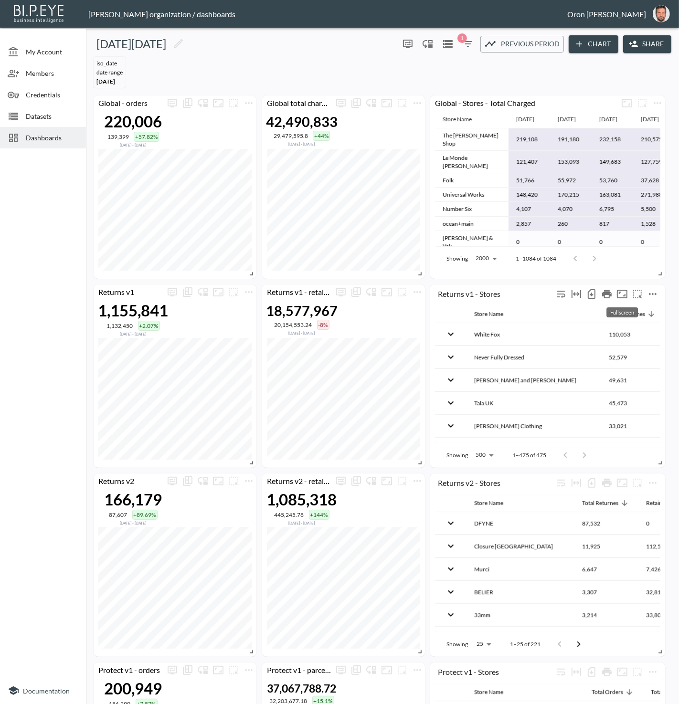
click at [619, 291] on icon "Fullscreen" at bounding box center [622, 294] width 11 height 9
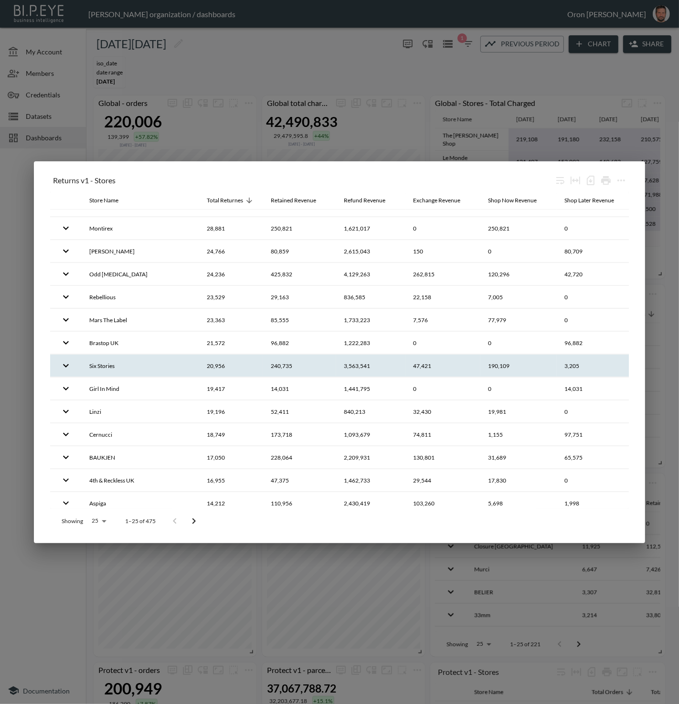
scroll to position [108, 0]
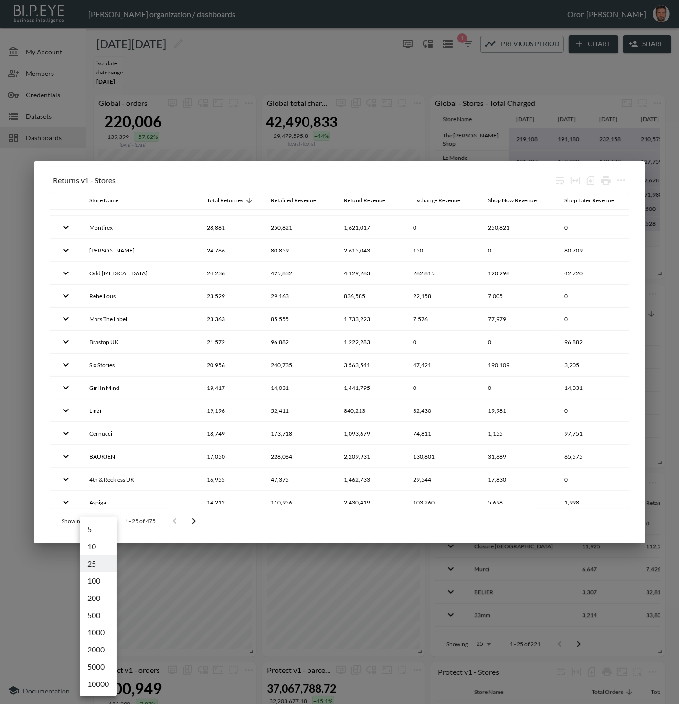
drag, startPoint x: 104, startPoint y: 520, endPoint x: 105, endPoint y: 526, distance: 5.3
click at [104, 520] on body "BI.P.EYE, Interactive Analytics Dashboards - app Zach Bailet organization / das…" at bounding box center [339, 352] width 679 height 704
click at [99, 583] on li "100" at bounding box center [98, 580] width 37 height 17
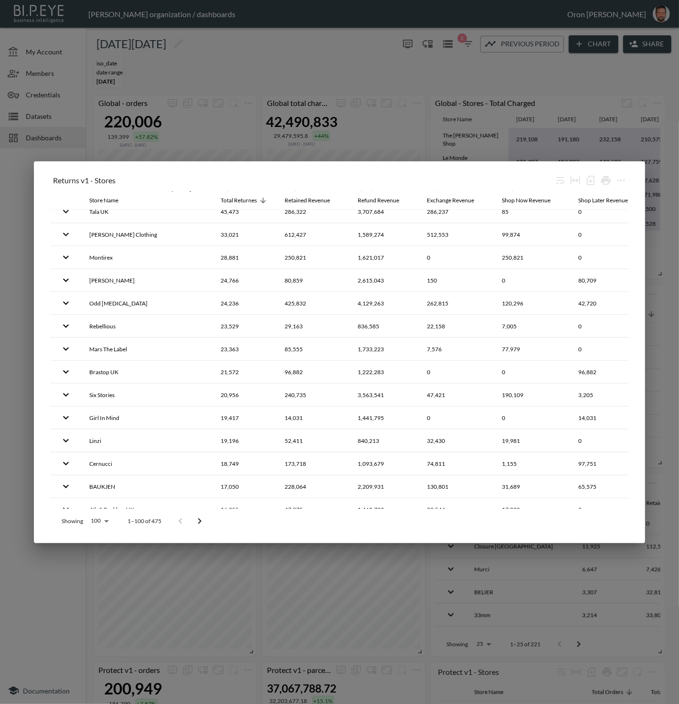
scroll to position [0, 0]
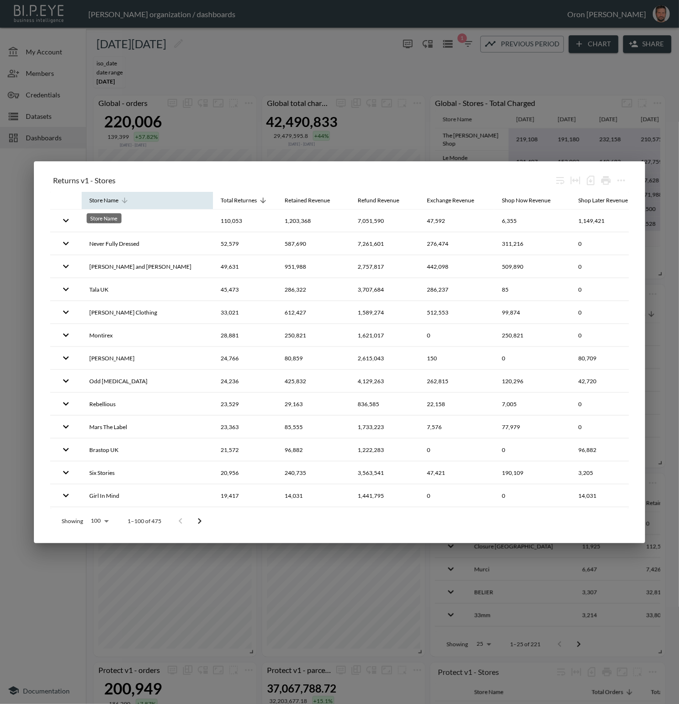
click at [99, 201] on div "Store Name" at bounding box center [103, 200] width 29 height 11
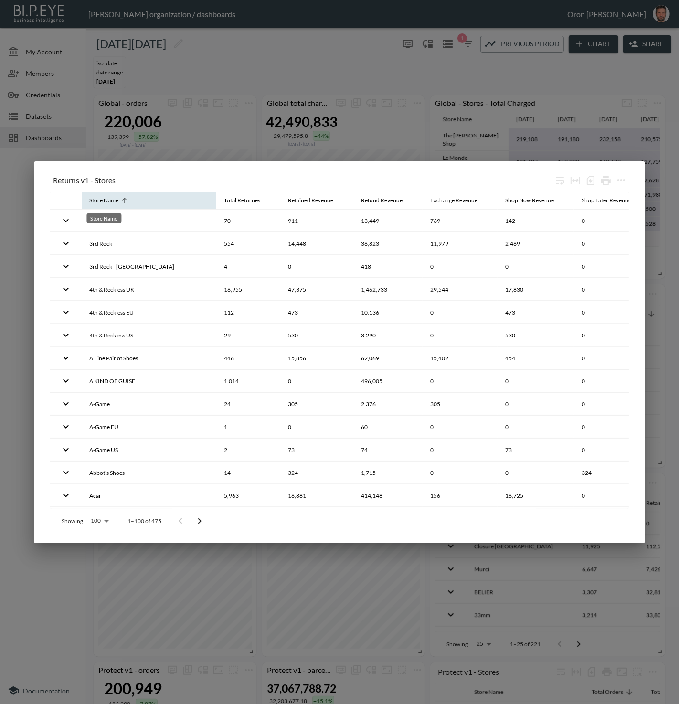
click at [99, 201] on div "Store Name" at bounding box center [103, 200] width 29 height 11
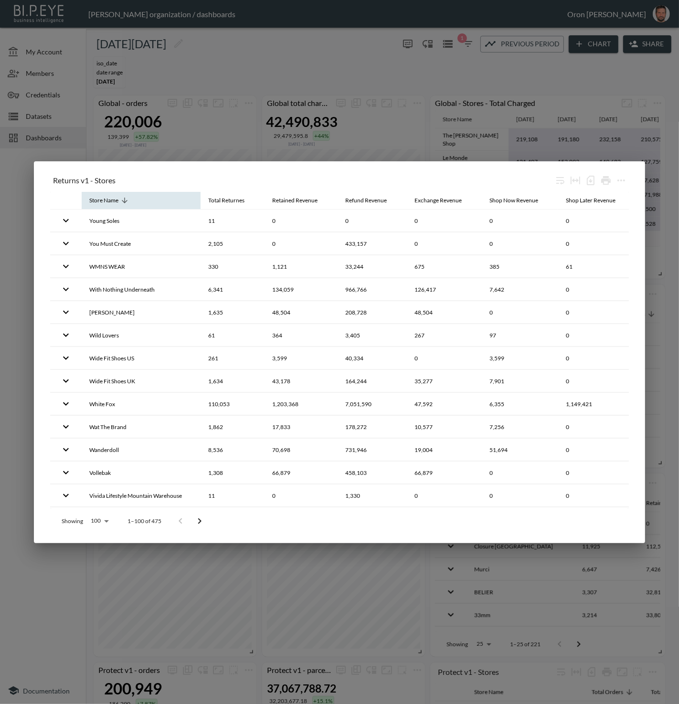
click at [116, 204] on div "Store Name" at bounding box center [103, 200] width 29 height 11
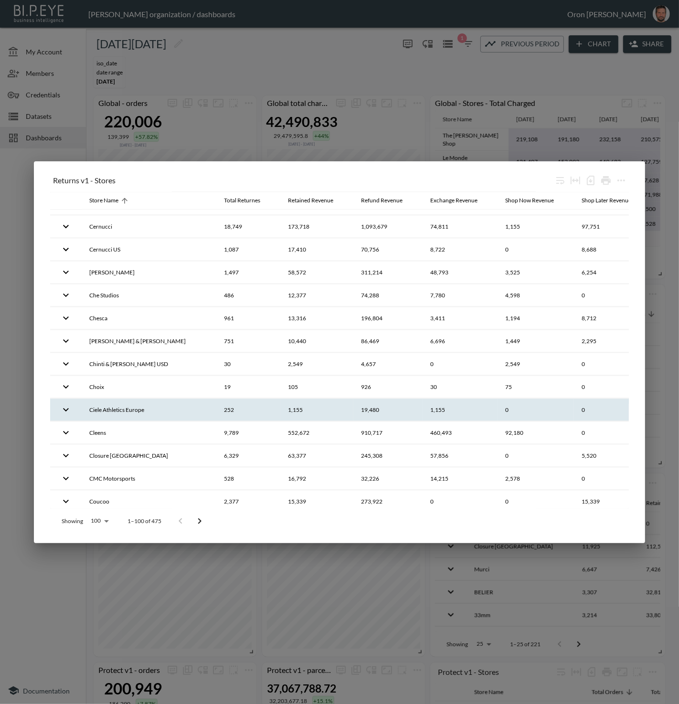
scroll to position [1949, 0]
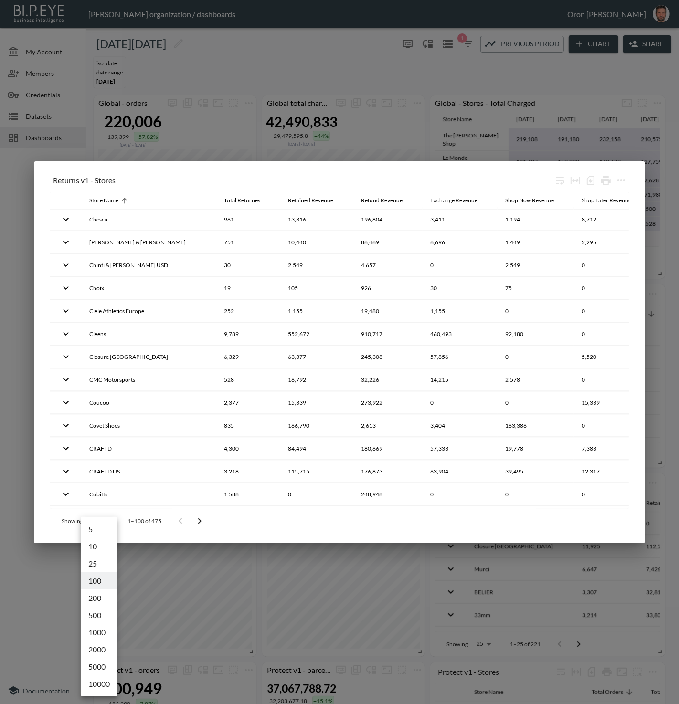
drag, startPoint x: 106, startPoint y: 523, endPoint x: 106, endPoint y: 528, distance: 5.3
click at [106, 524] on body "BI.P.EYE, Interactive Analytics Dashboards - app Zach Bailet organization / das…" at bounding box center [339, 352] width 679 height 704
drag, startPoint x: 97, startPoint y: 620, endPoint x: 138, endPoint y: 415, distance: 208.8
click at [97, 618] on li "500" at bounding box center [99, 615] width 37 height 17
type input "500"
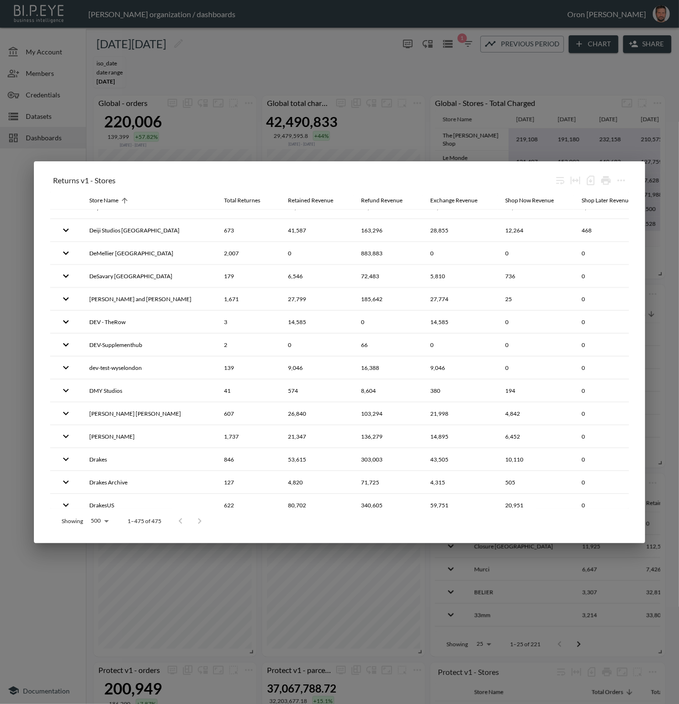
scroll to position [2459, 0]
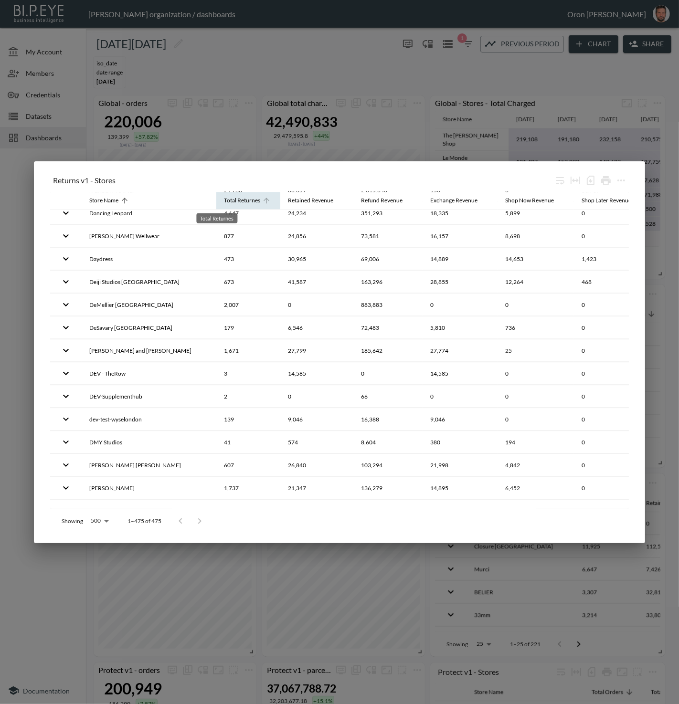
click at [224, 204] on div "Total Returnes" at bounding box center [242, 200] width 36 height 11
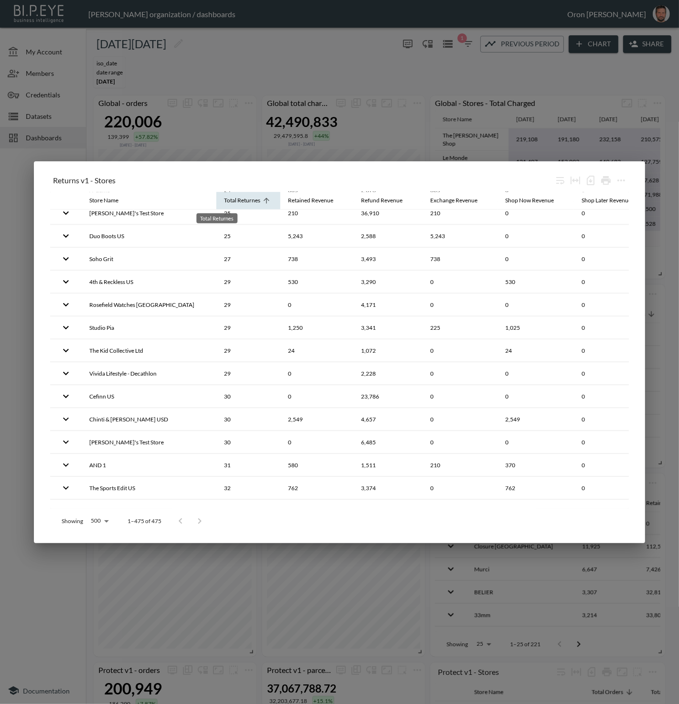
click at [224, 204] on div "Total Returnes" at bounding box center [242, 200] width 36 height 11
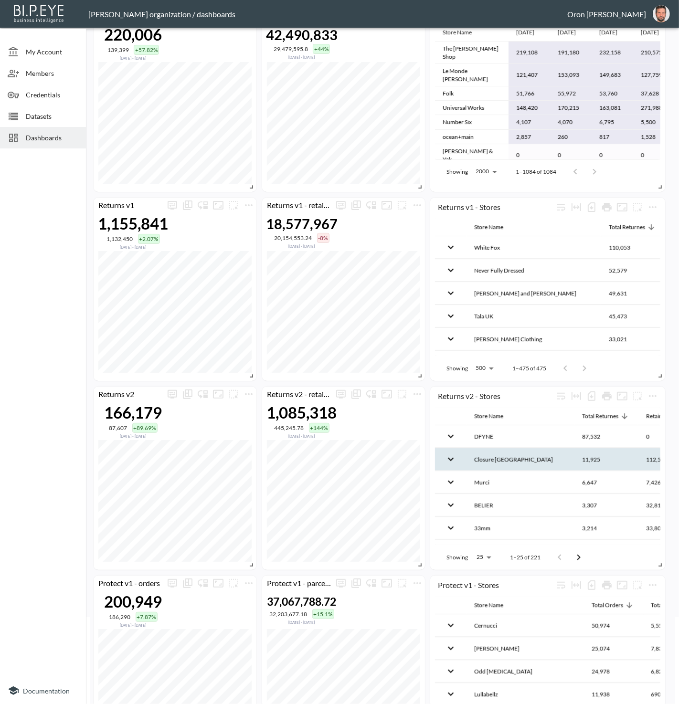
scroll to position [90, 0]
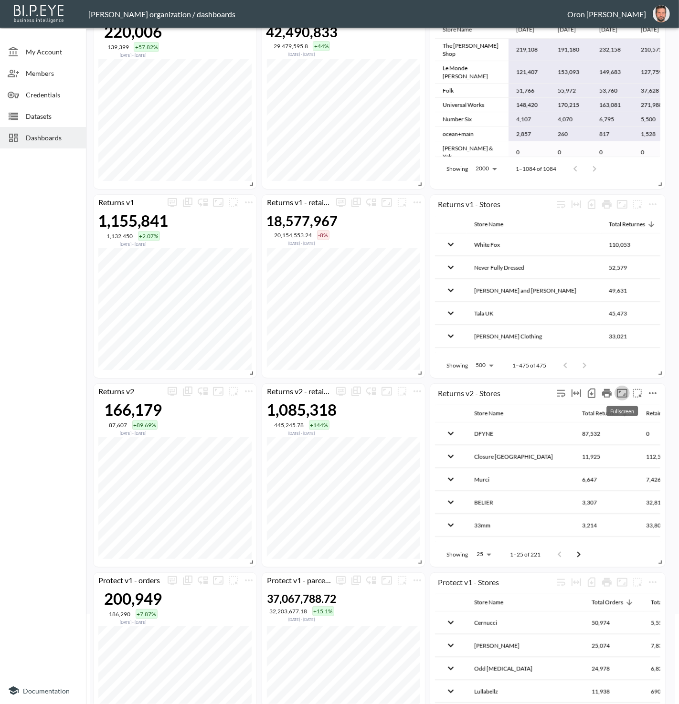
click at [622, 390] on icon "Fullscreen" at bounding box center [621, 393] width 11 height 11
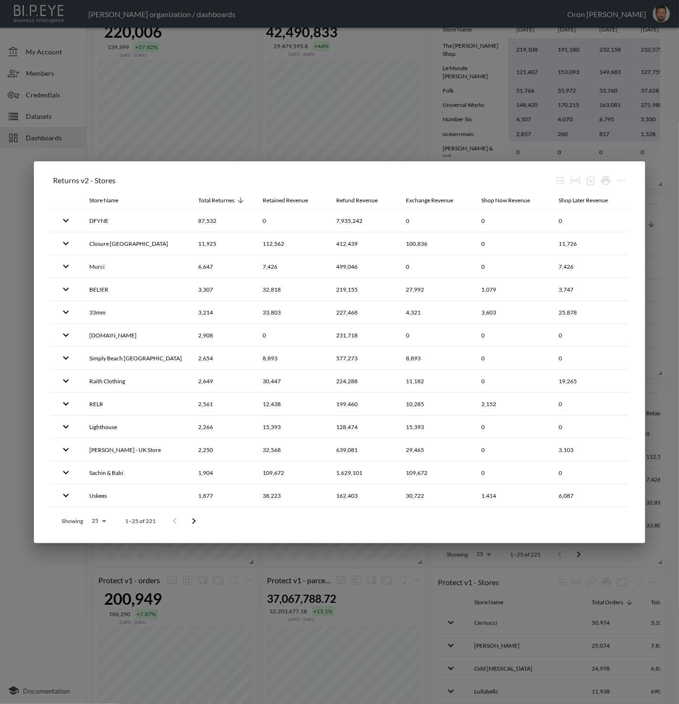
click at [359, 523] on div "Showing 25 25 1–25 of 221" at bounding box center [339, 521] width 579 height 25
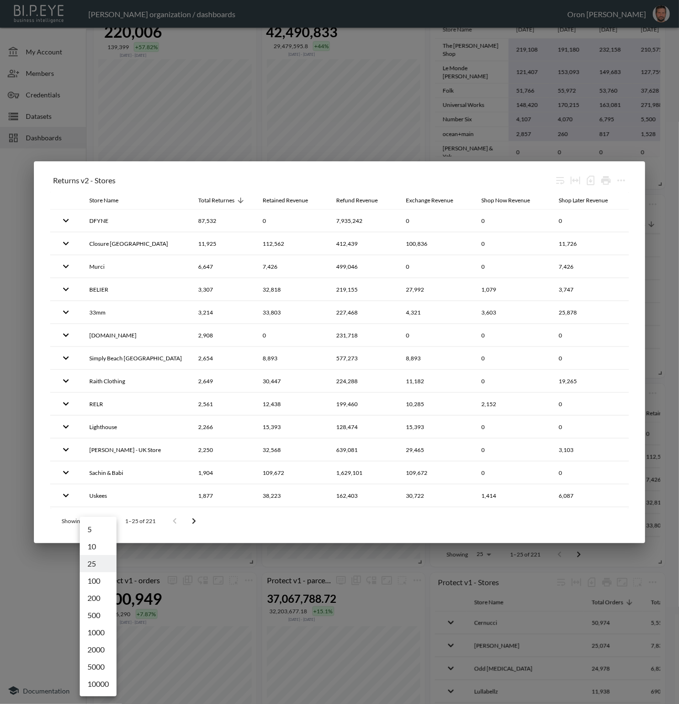
click at [100, 517] on body "BI.P.EYE, Interactive Analytics Dashboards - app Zach Bailet organization / das…" at bounding box center [339, 352] width 679 height 704
drag, startPoint x: 105, startPoint y: 619, endPoint x: 139, endPoint y: 593, distance: 43.3
click at [105, 618] on li "500" at bounding box center [98, 615] width 37 height 17
type input "500"
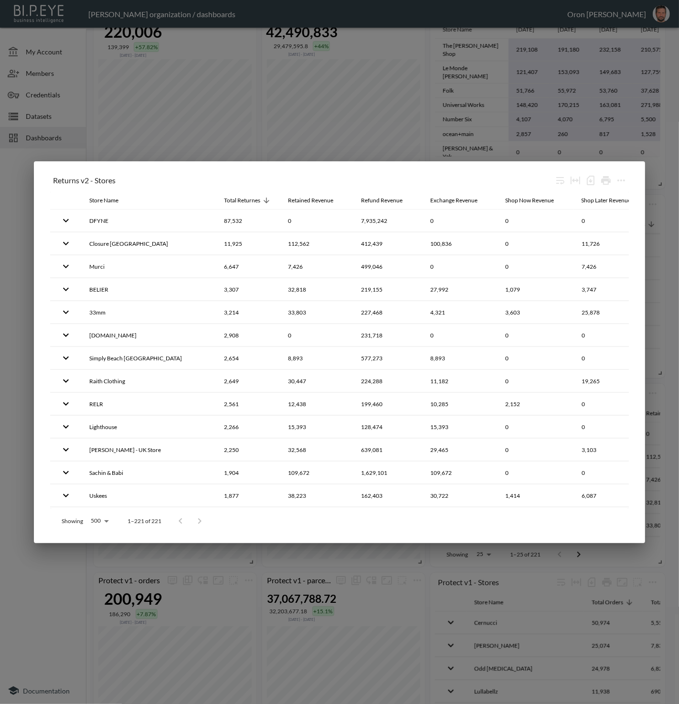
click at [257, 516] on div "Showing 500 500 1–221 of 221" at bounding box center [339, 521] width 579 height 25
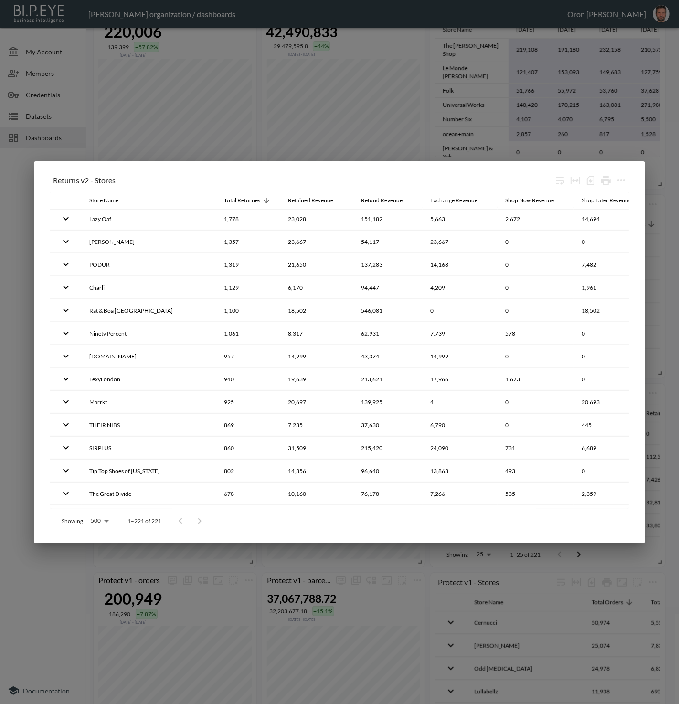
scroll to position [320, 0]
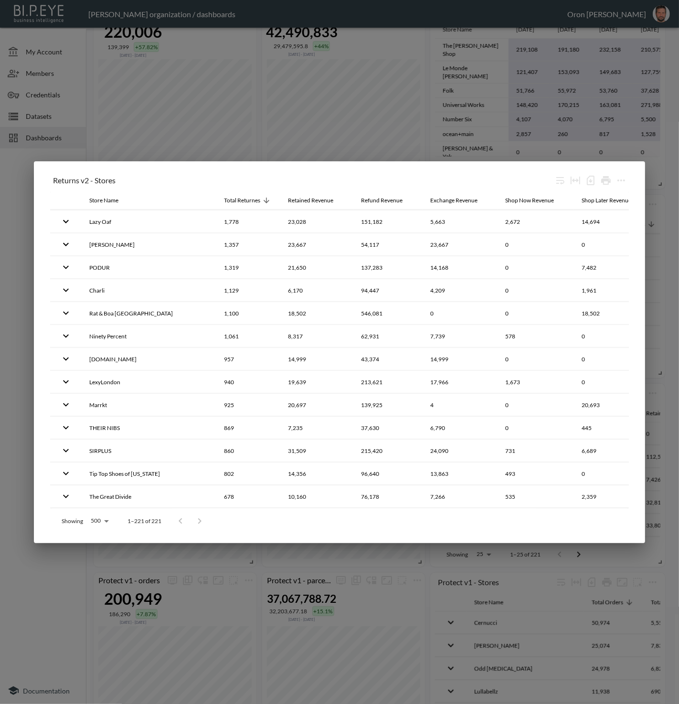
click at [55, 137] on div "Returns v2 - Stores Store Name Total Returnes Retained Revenue Refund Revenue E…" at bounding box center [339, 352] width 679 height 704
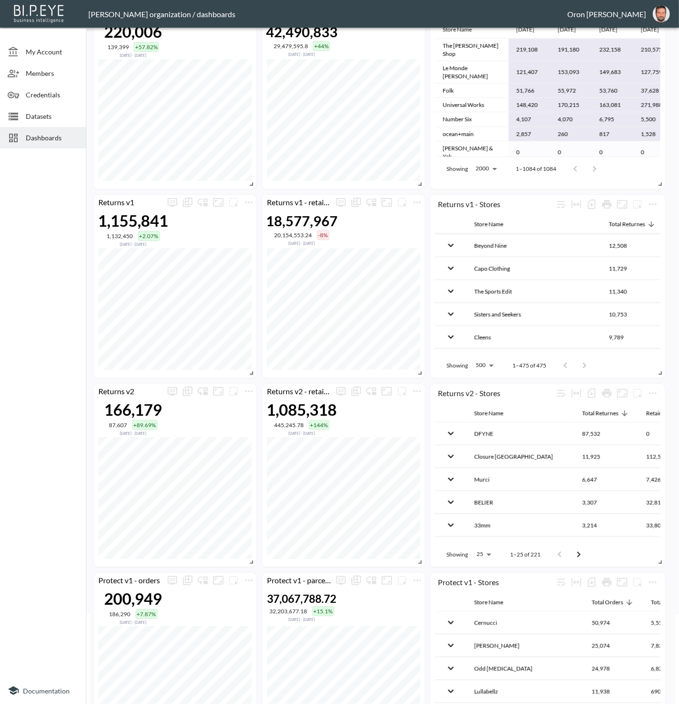
click at [54, 137] on span "Dashboards" at bounding box center [52, 138] width 53 height 10
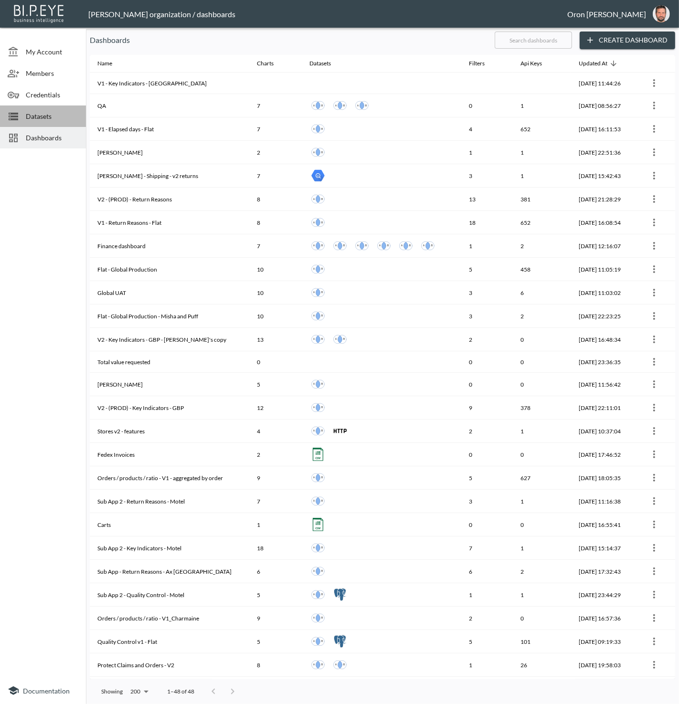
click at [48, 117] on span "Datasets" at bounding box center [52, 116] width 53 height 10
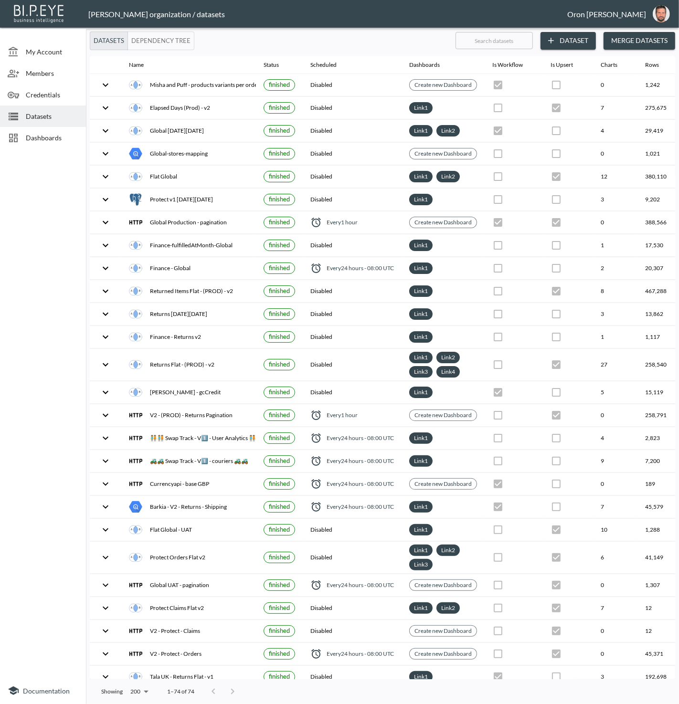
click at [501, 45] on input "text" at bounding box center [493, 41] width 77 height 24
type input "t"
checkbox input "false"
checkbox input "true"
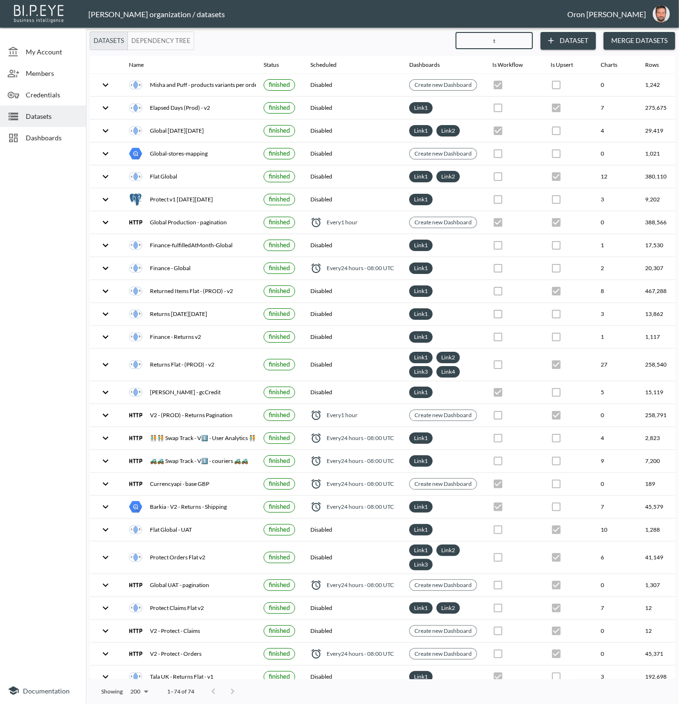
checkbox input "true"
checkbox input "false"
checkbox input "true"
checkbox input "false"
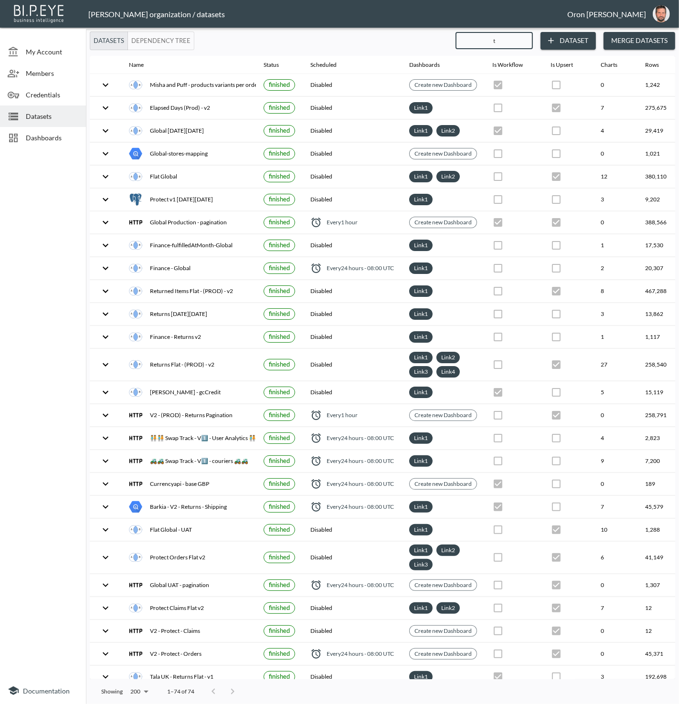
checkbox input "true"
checkbox input "false"
checkbox input "true"
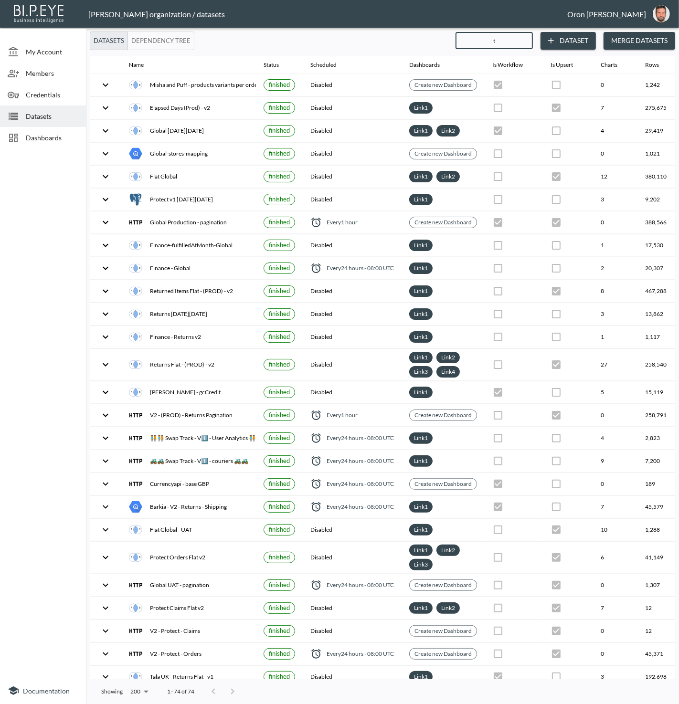
checkbox input "true"
checkbox input "false"
checkbox input "true"
checkbox input "false"
checkbox input "true"
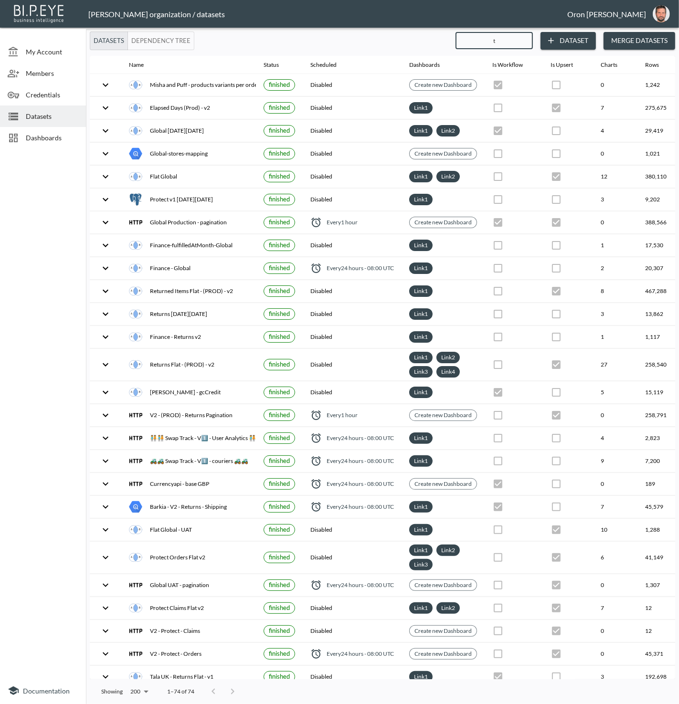
checkbox input "true"
checkbox input "false"
checkbox input "true"
checkbox input "false"
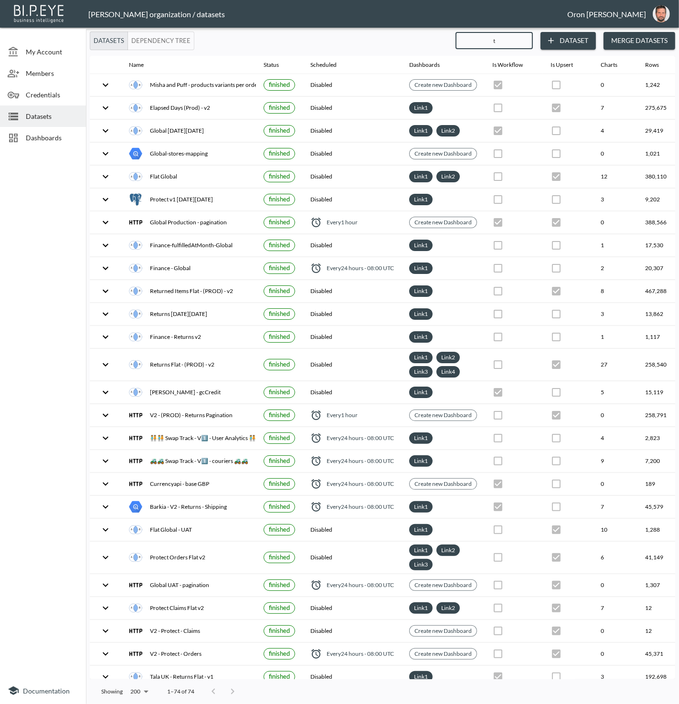
checkbox input "true"
checkbox input "false"
checkbox input "true"
checkbox input "false"
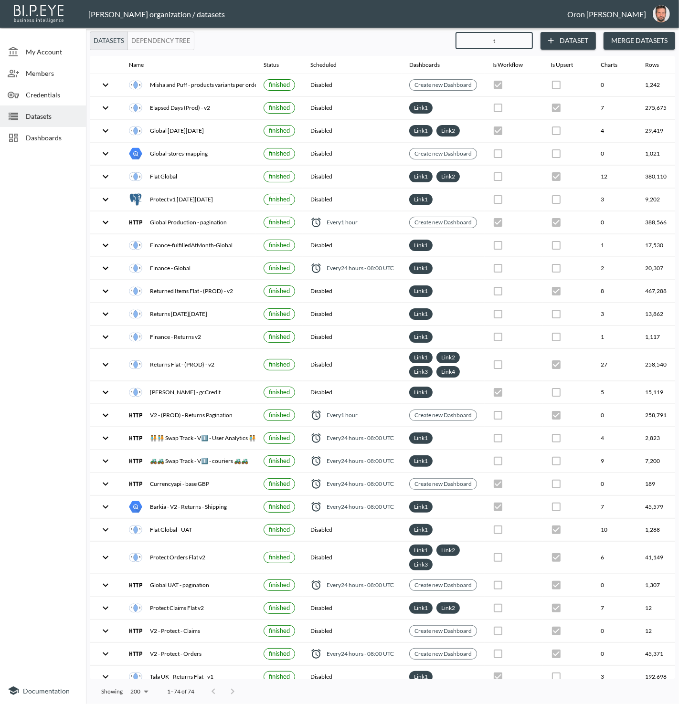
checkbox input "true"
checkbox input "false"
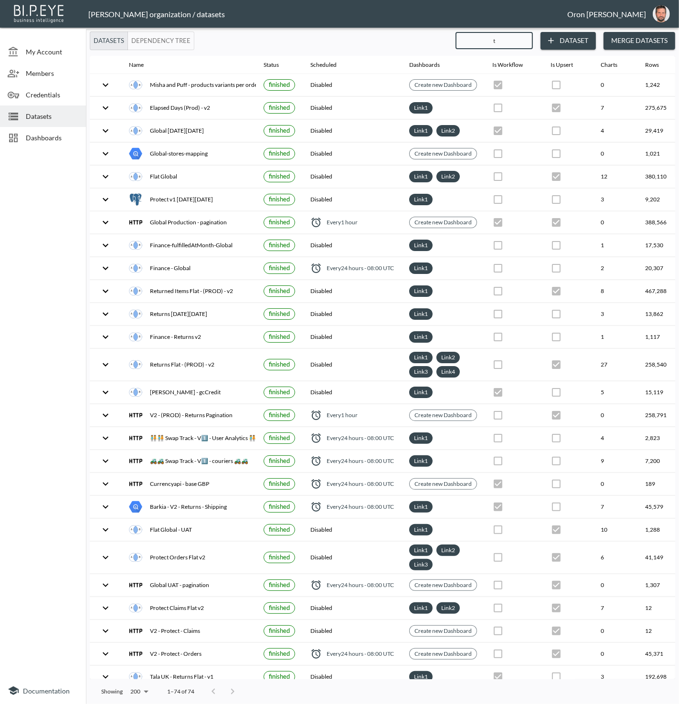
checkbox input "false"
checkbox input "true"
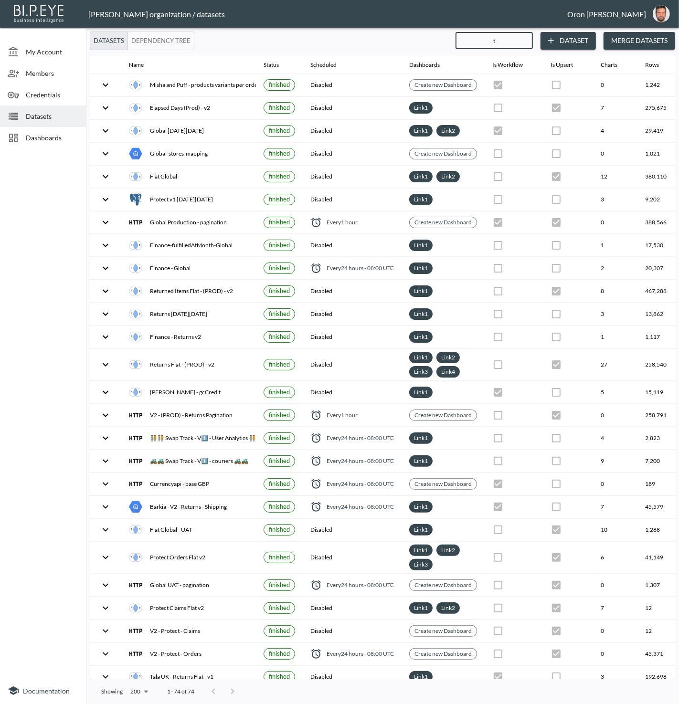
checkbox input "false"
checkbox input "true"
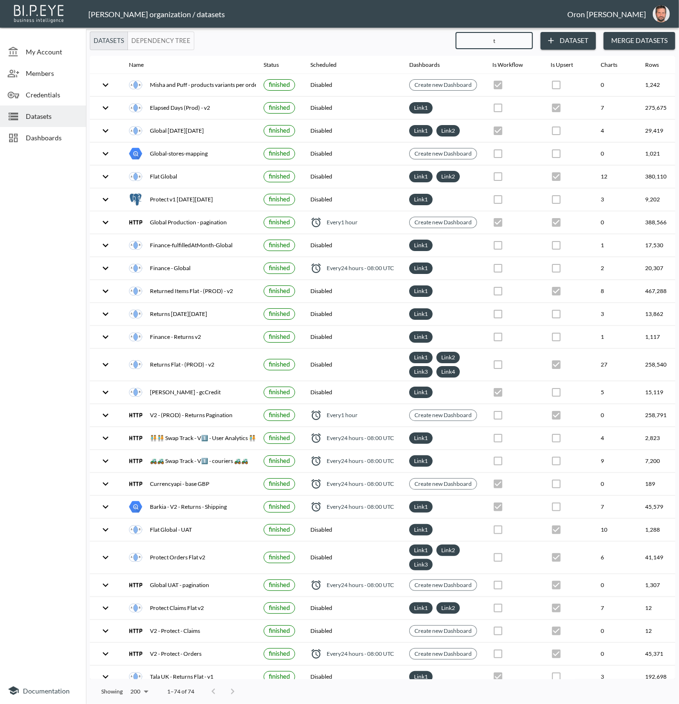
checkbox input "false"
checkbox input "true"
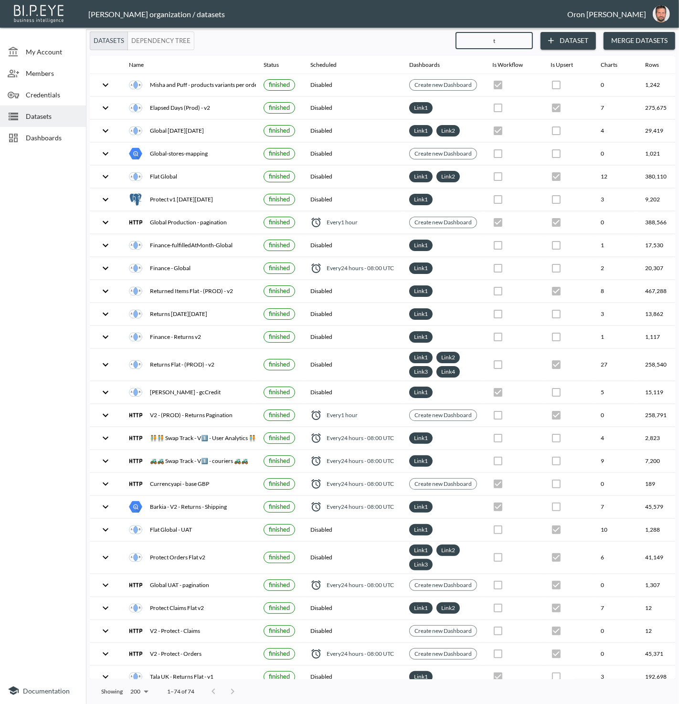
checkbox input "false"
checkbox input "true"
checkbox input "false"
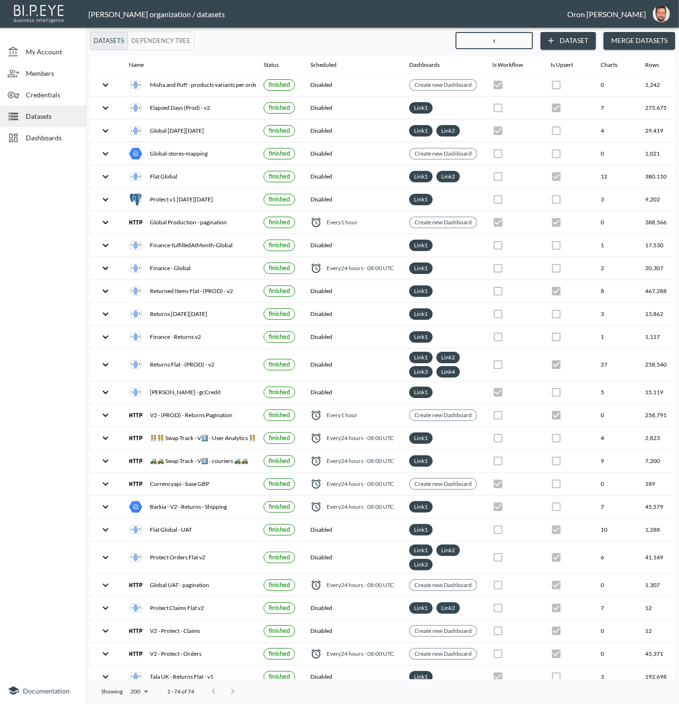
checkbox input "false"
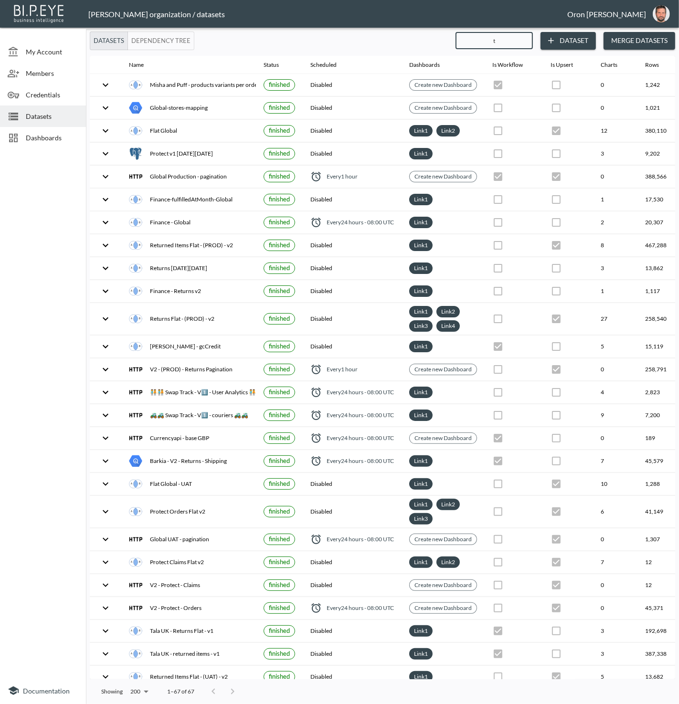
type input "ta"
checkbox input "true"
checkbox input "false"
checkbox input "true"
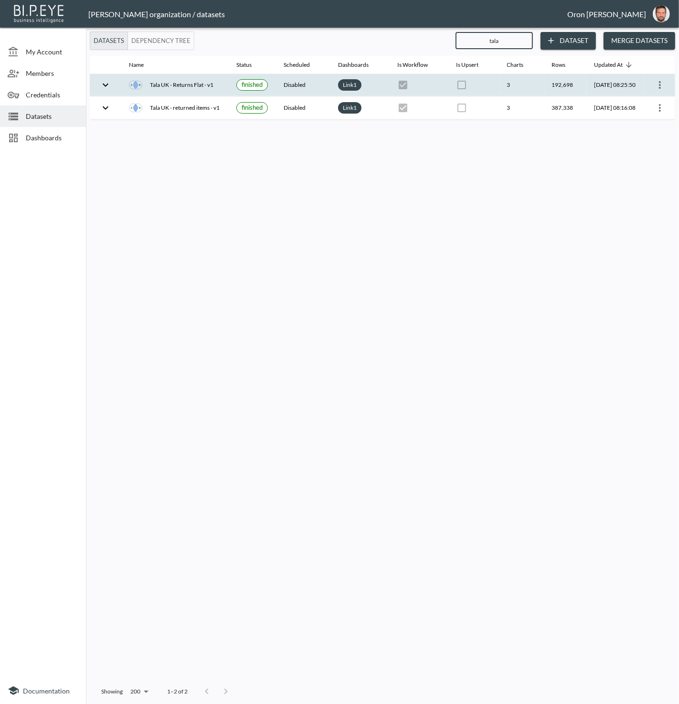
scroll to position [0, 8]
type input "tala"
click at [658, 80] on icon "more" at bounding box center [659, 84] width 11 height 11
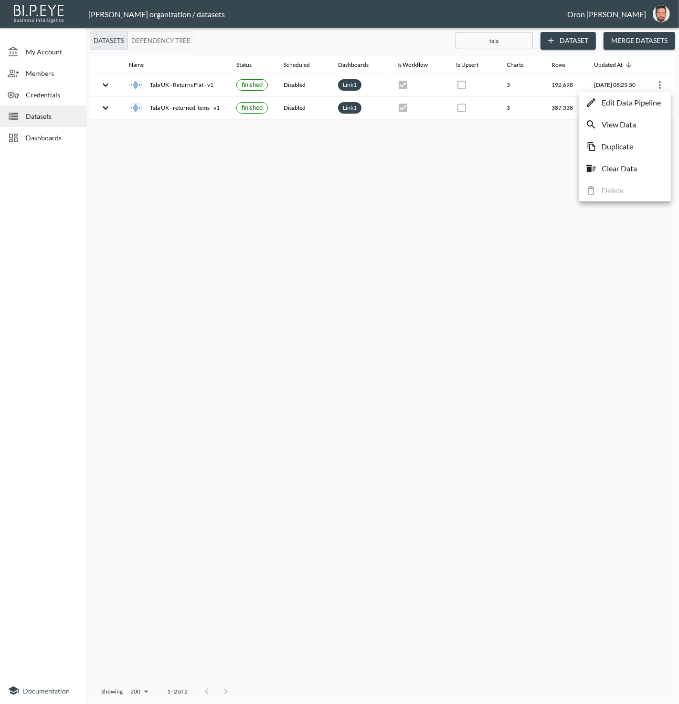
click at [647, 104] on p "Edit Data Pipeline" at bounding box center [631, 102] width 59 height 11
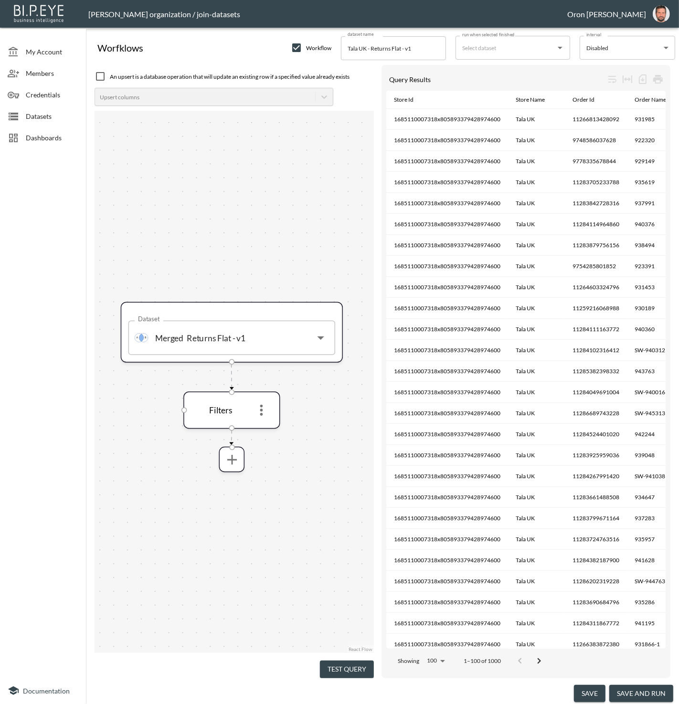
click at [100, 78] on input "checkbox" at bounding box center [100, 76] width 11 height 11
checkbox input "true"
click at [108, 91] on div "Upsert columns" at bounding box center [205, 97] width 220 height 13
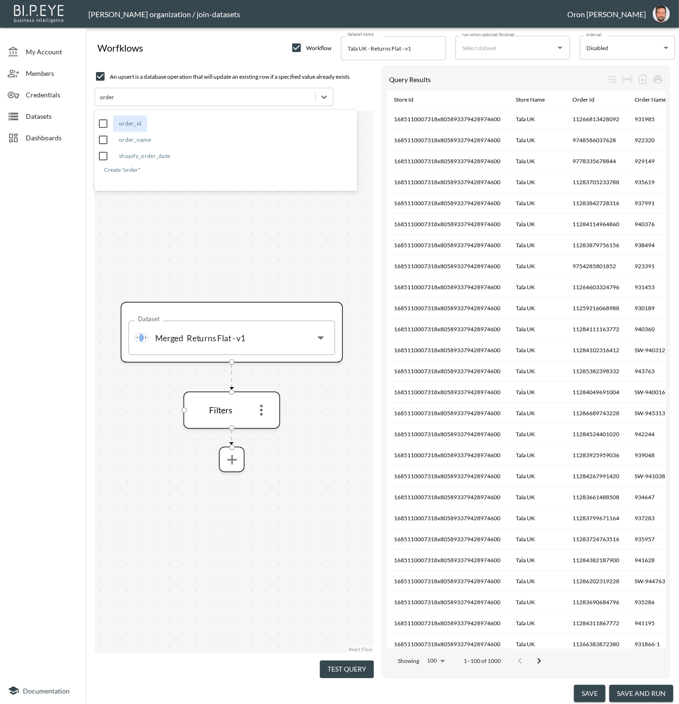
click at [116, 121] on div "order_id" at bounding box center [130, 124] width 34 height 16
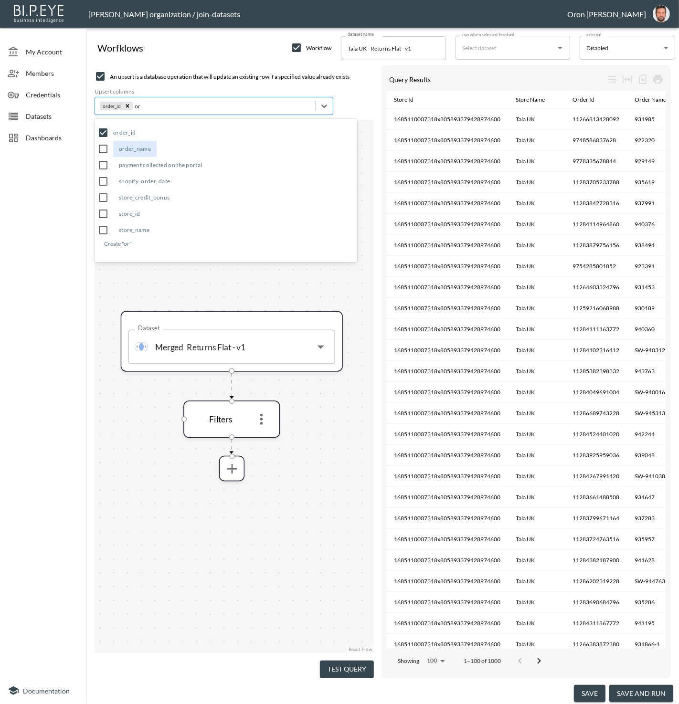
type input "o"
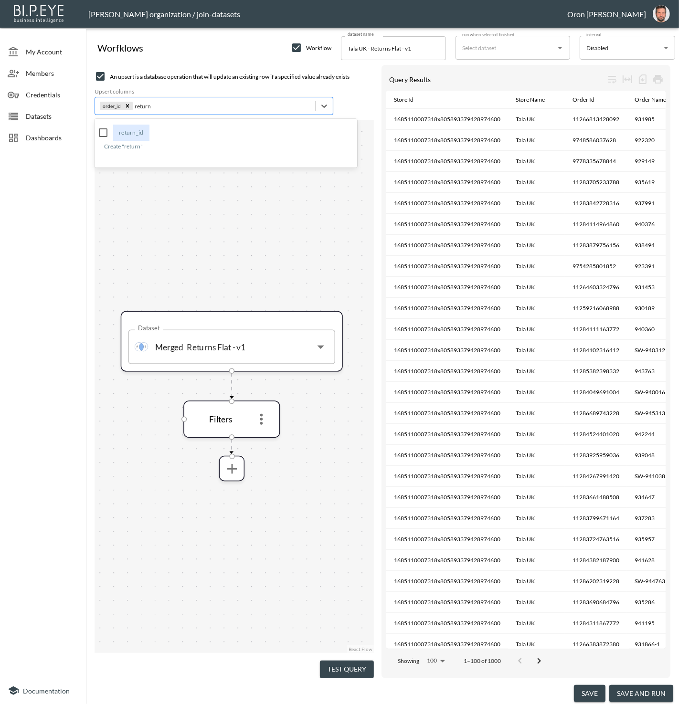
click at [137, 130] on div "return_id" at bounding box center [131, 133] width 36 height 16
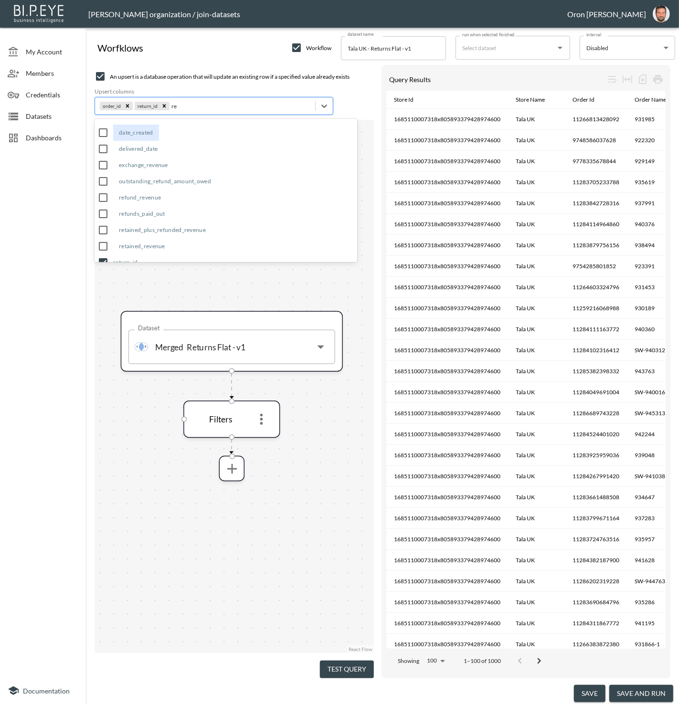
type input "r"
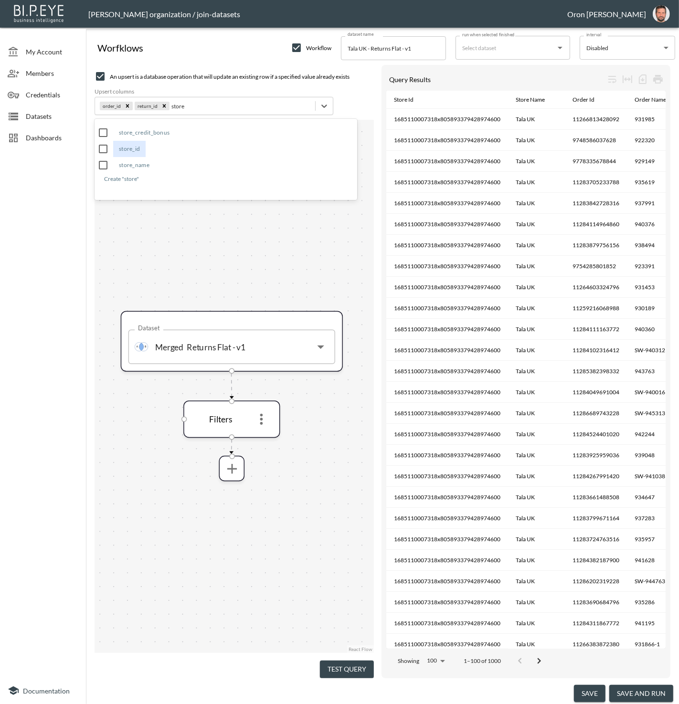
click at [141, 150] on div "store_id" at bounding box center [129, 149] width 32 height 16
type input "store"
click at [262, 416] on icon "more" at bounding box center [261, 419] width 17 height 17
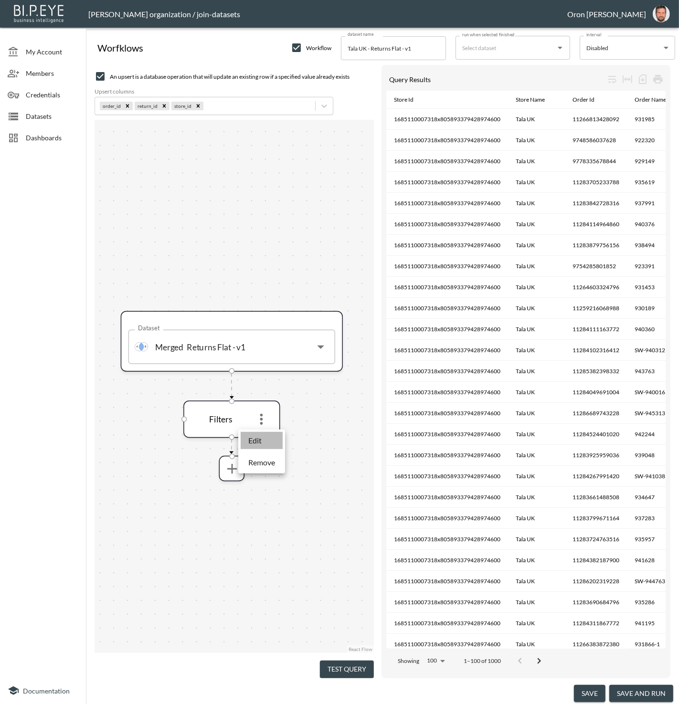
click at [265, 433] on li "Edit" at bounding box center [262, 440] width 42 height 17
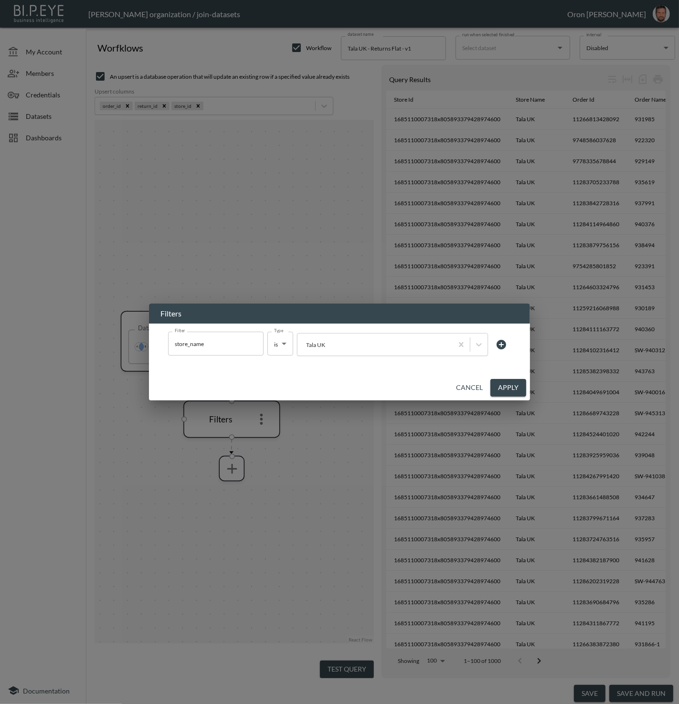
click at [503, 346] on icon at bounding box center [501, 345] width 10 height 10
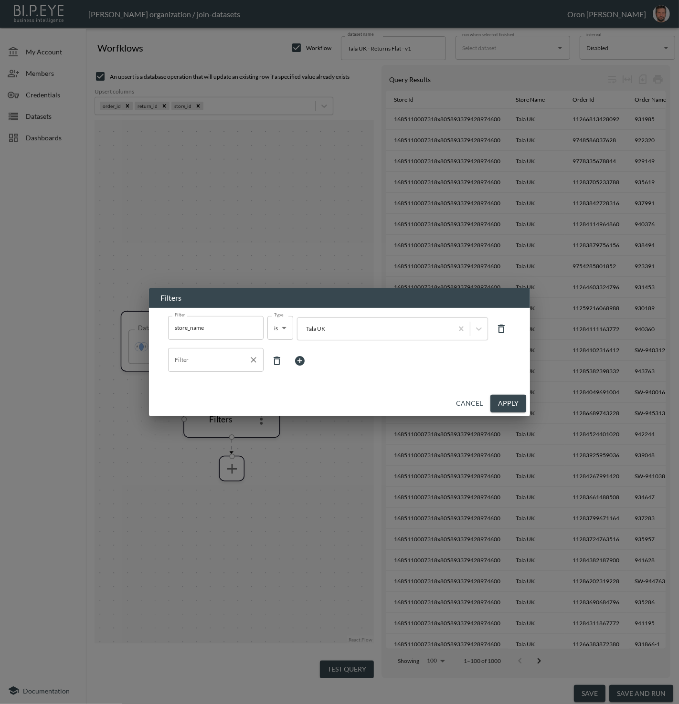
click at [234, 368] on div "Filter" at bounding box center [215, 360] width 95 height 24
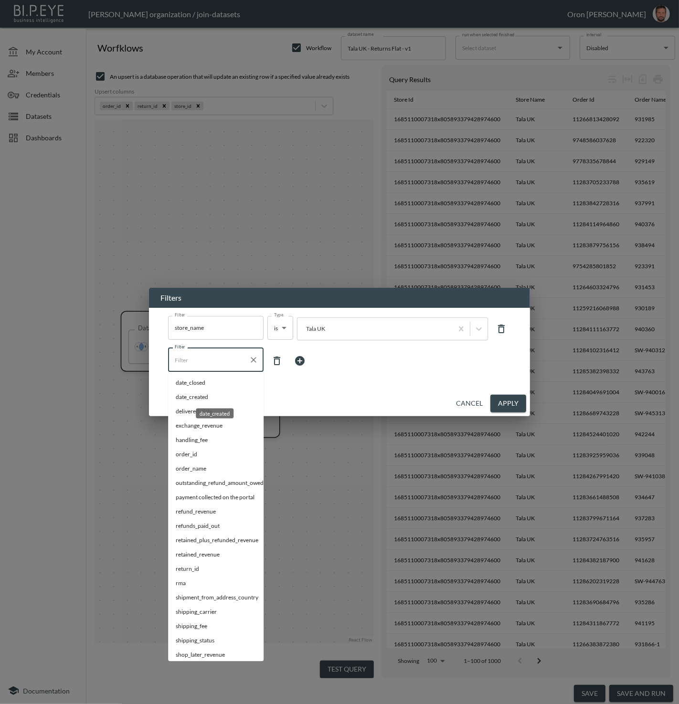
drag, startPoint x: 225, startPoint y: 394, endPoint x: 261, endPoint y: 385, distance: 36.9
click at [226, 394] on span "date_created" at bounding box center [216, 397] width 80 height 9
type input "date_created"
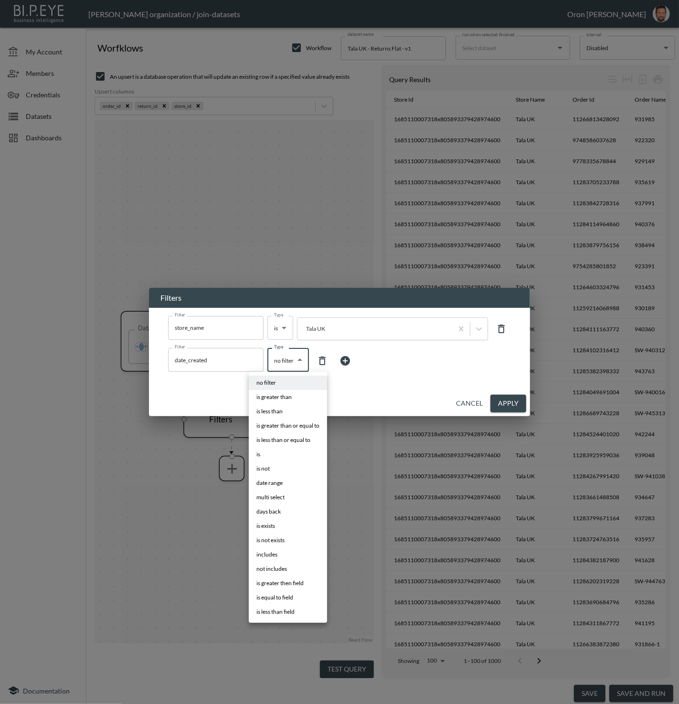
click at [291, 365] on body "BI.P.EYE, Interactive Analytics Dashboards - app Zach Bailet organization / joi…" at bounding box center [339, 352] width 679 height 704
click at [293, 509] on li "days back" at bounding box center [288, 512] width 78 height 14
type input "days back"
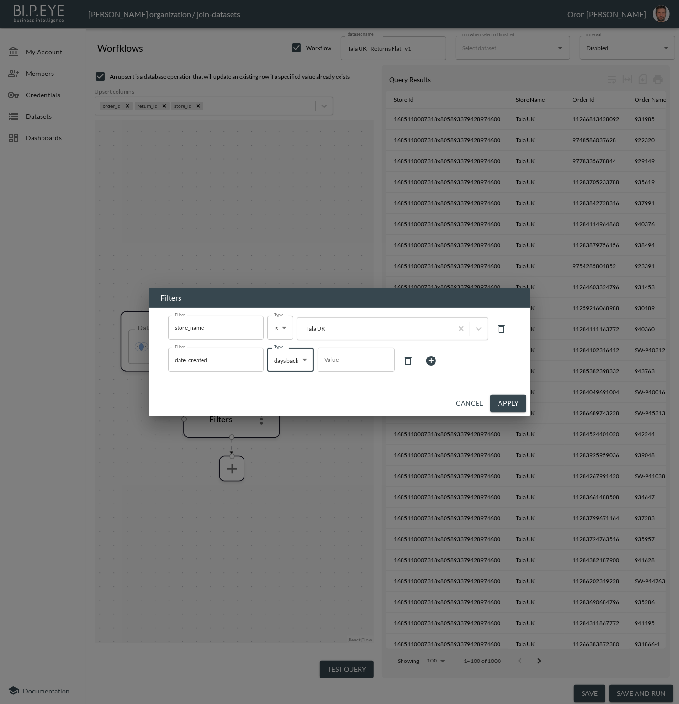
click at [351, 360] on input "Value" at bounding box center [355, 360] width 77 height 27
type input "7"
drag, startPoint x: 418, startPoint y: 380, endPoint x: 495, endPoint y: 391, distance: 77.7
click at [420, 380] on div "Filter store_name Filter Type is is Type Tala UK Filter date_created Filter Typ…" at bounding box center [339, 345] width 358 height 74
drag, startPoint x: 500, startPoint y: 398, endPoint x: 495, endPoint y: 397, distance: 5.3
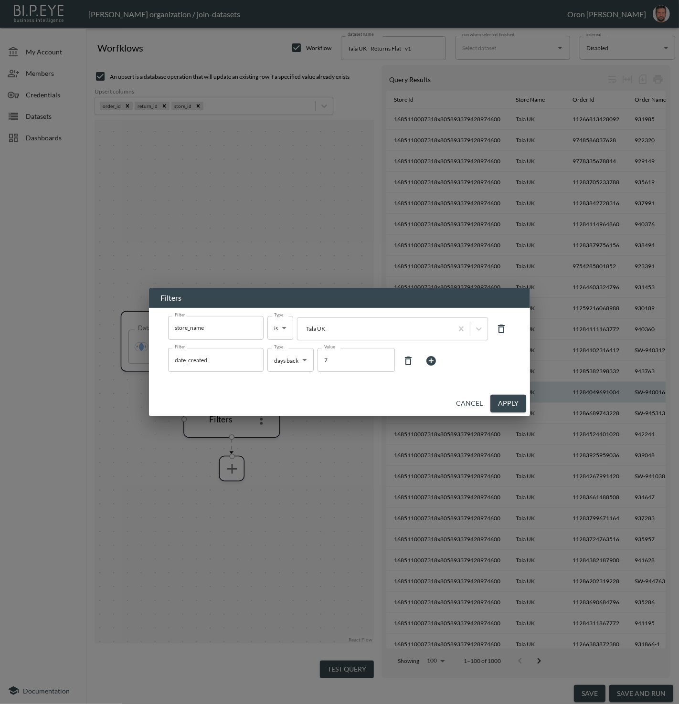
click at [500, 398] on button "Apply" at bounding box center [508, 404] width 36 height 18
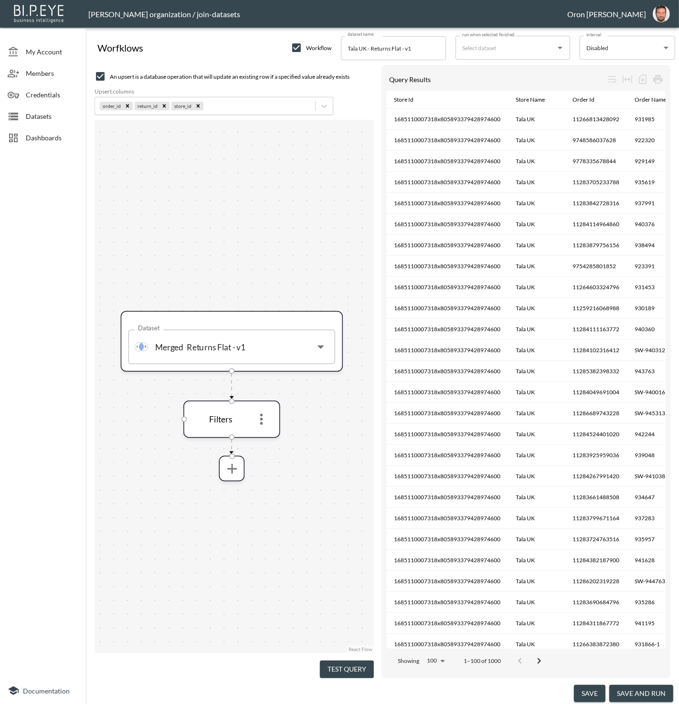
click at [501, 46] on input "run when selected finished" at bounding box center [506, 47] width 92 height 15
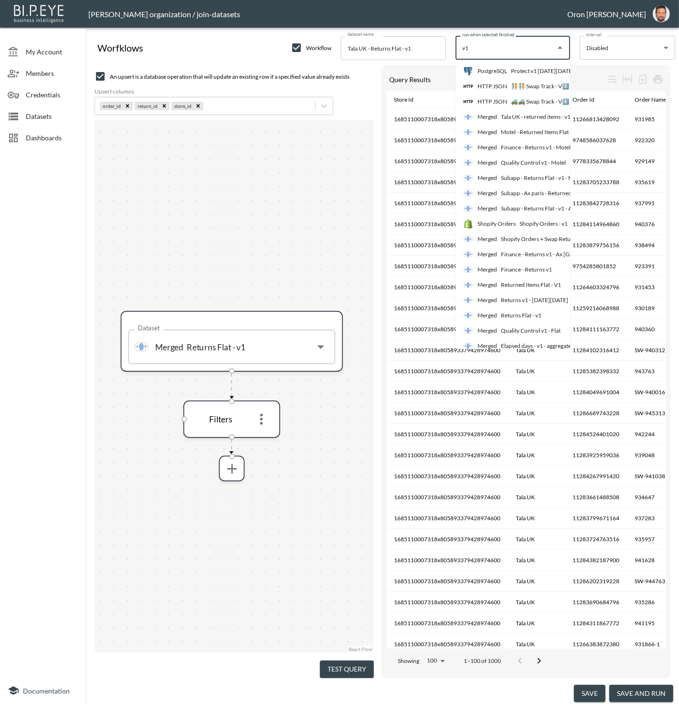
click at [537, 317] on div "Returns Flat - v1" at bounding box center [521, 315] width 41 height 9
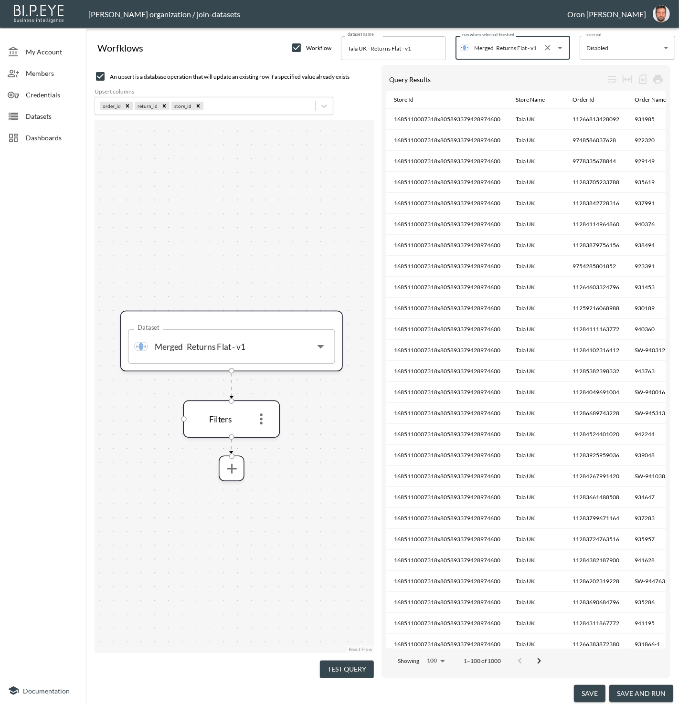
type input "Returns Flat - v1"
click at [652, 689] on button "save and run" at bounding box center [641, 694] width 64 height 18
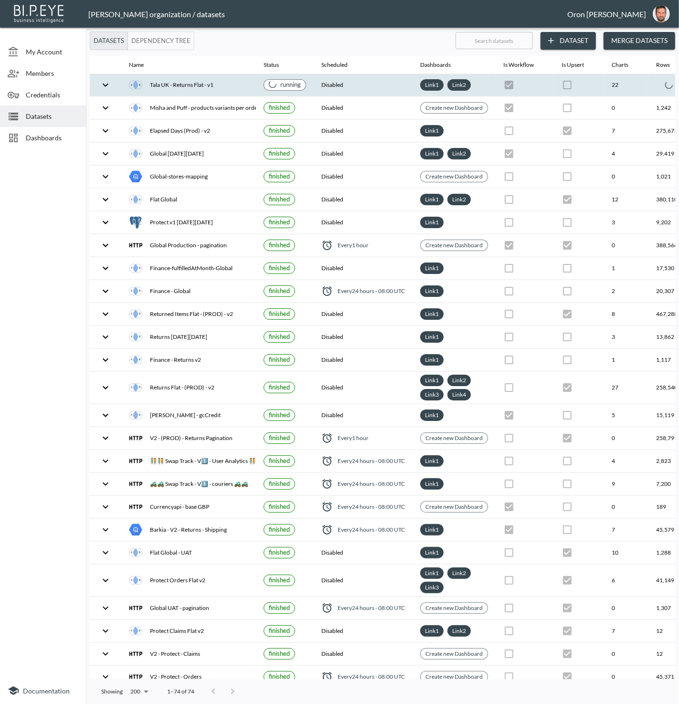
click at [624, 85] on th "22" at bounding box center [626, 85] width 44 height 22
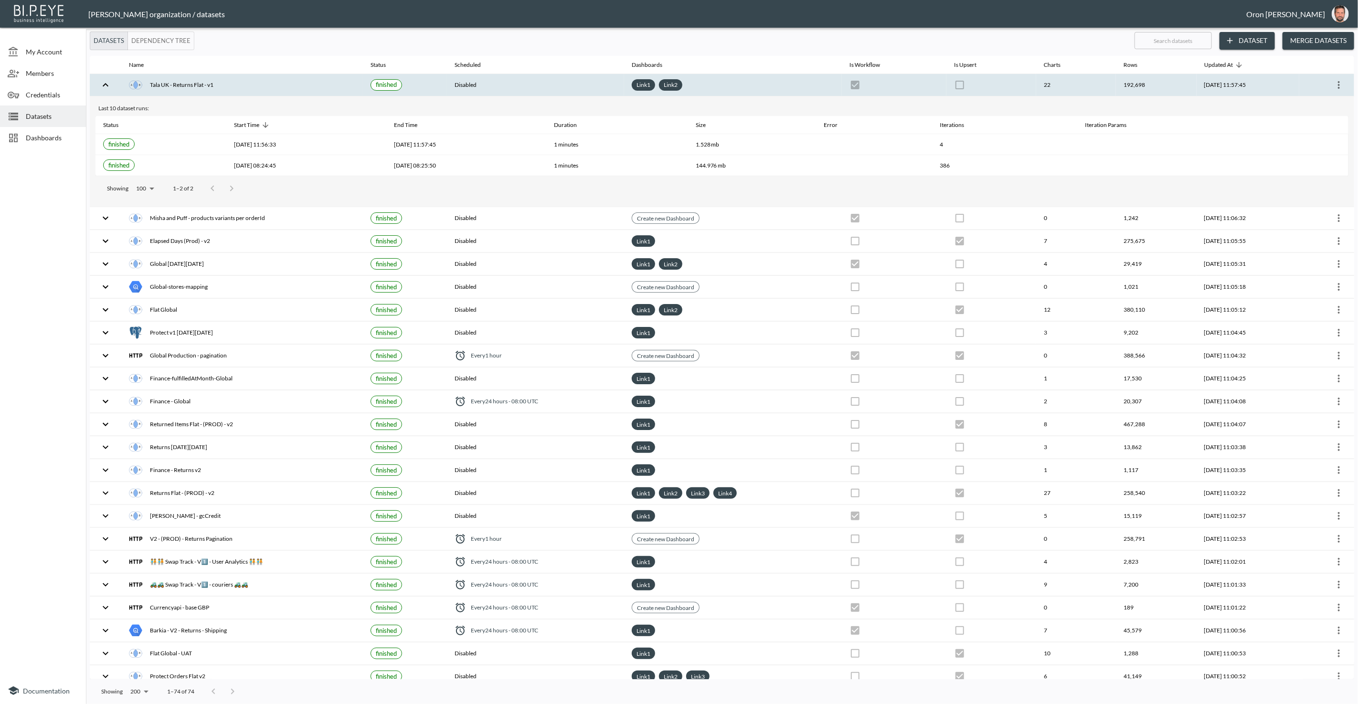
click at [782, 82] on div "Link 1 Link 2" at bounding box center [733, 84] width 202 height 11
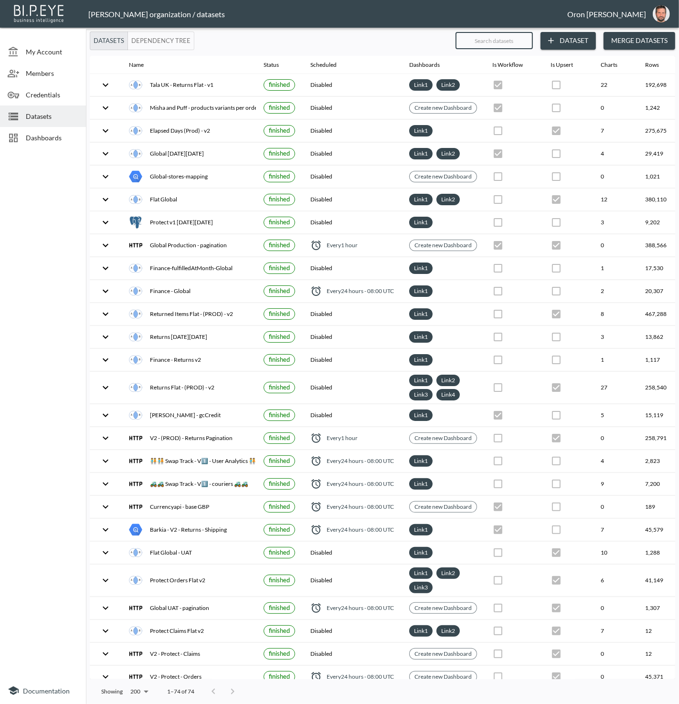
click at [495, 46] on input "text" at bounding box center [493, 41] width 77 height 24
type input "t"
checkbox input "false"
checkbox input "true"
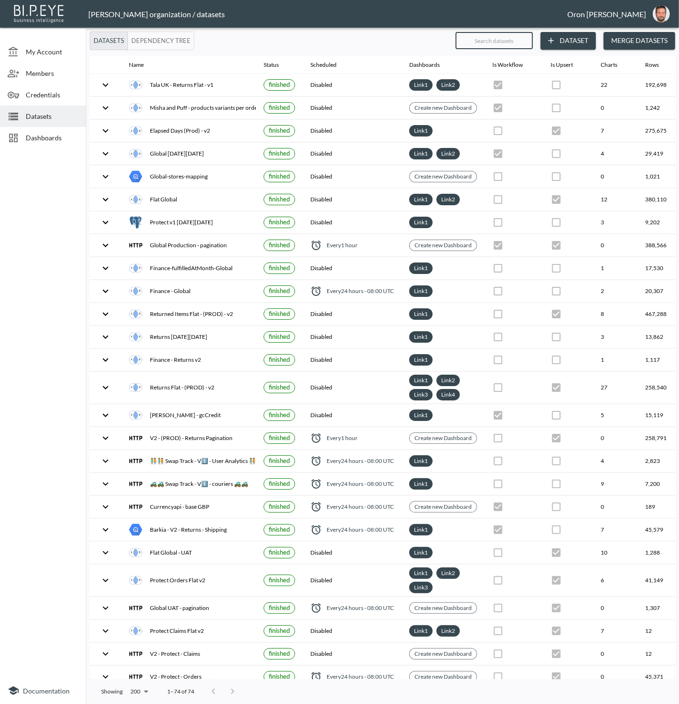
checkbox input "true"
checkbox input "false"
checkbox input "true"
checkbox input "false"
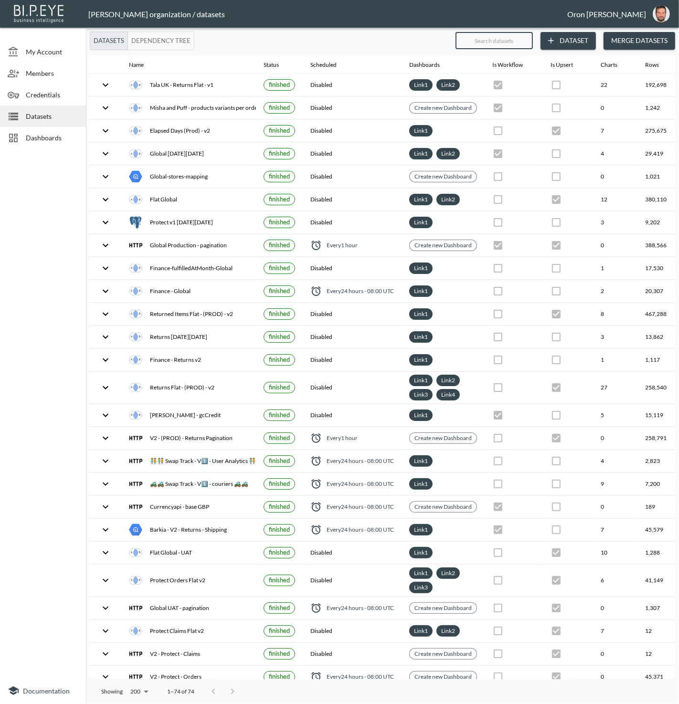
checkbox input "true"
checkbox input "false"
checkbox input "true"
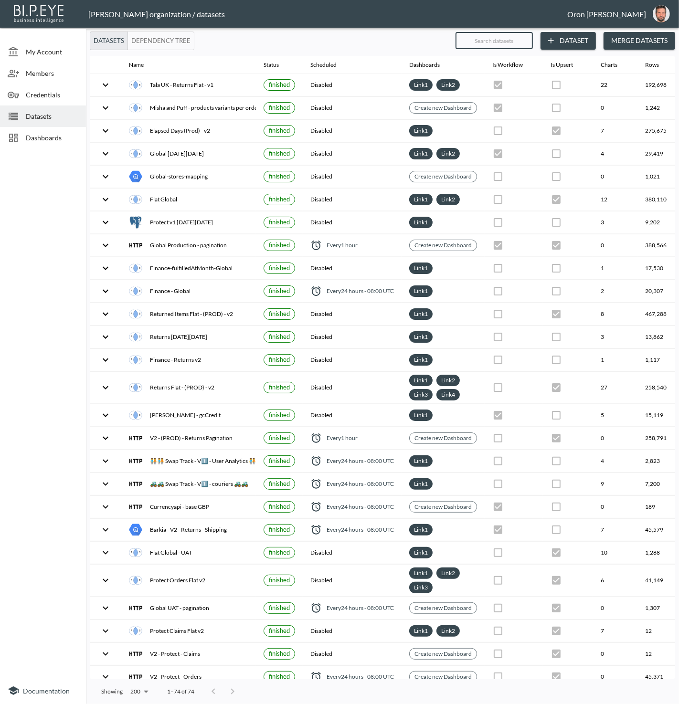
checkbox input "true"
checkbox input "false"
checkbox input "true"
checkbox input "false"
checkbox input "true"
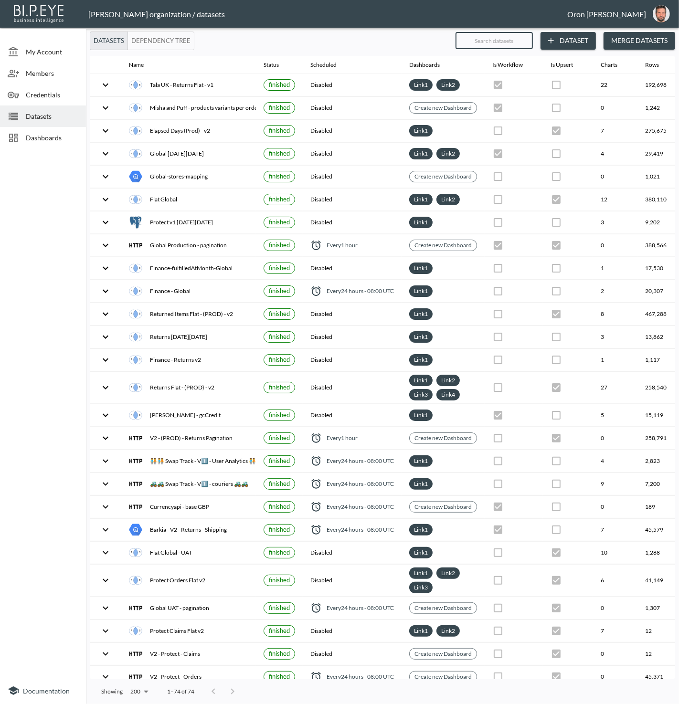
checkbox input "true"
checkbox input "false"
checkbox input "true"
checkbox input "false"
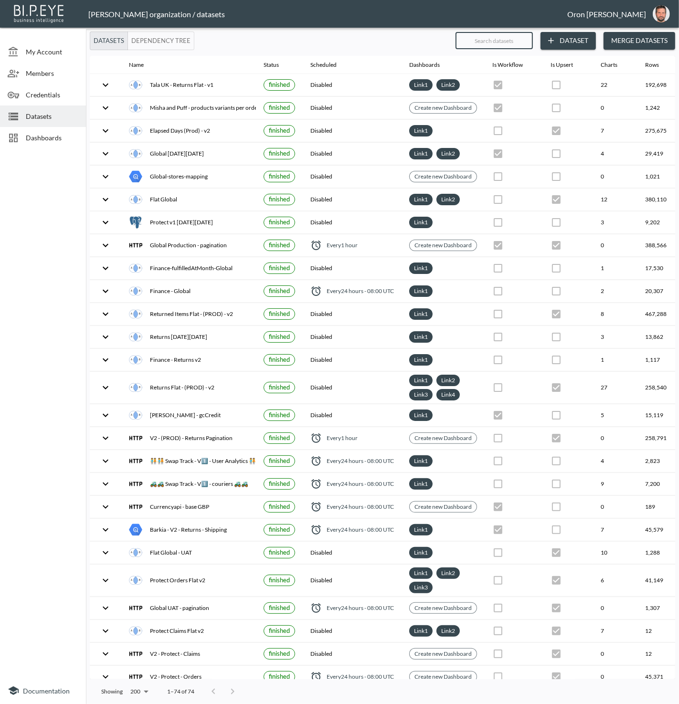
checkbox input "false"
checkbox input "true"
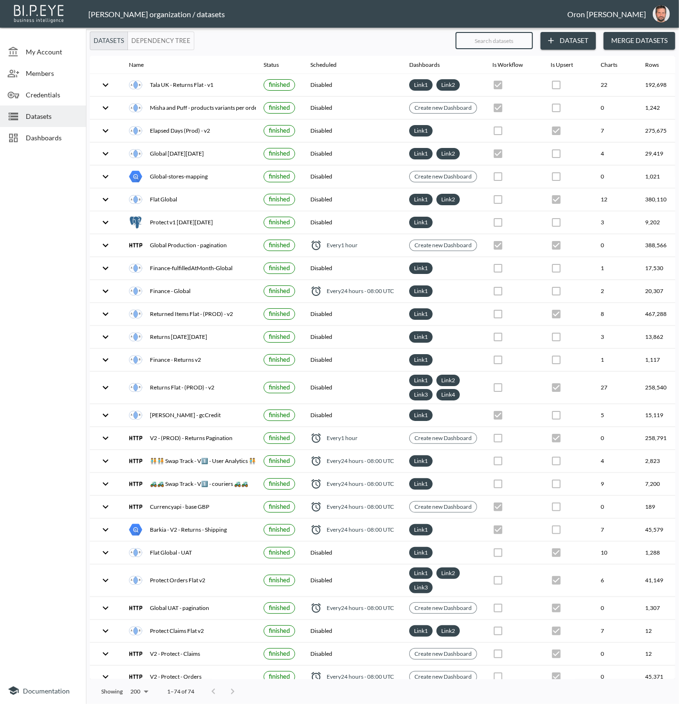
checkbox input "false"
checkbox input "true"
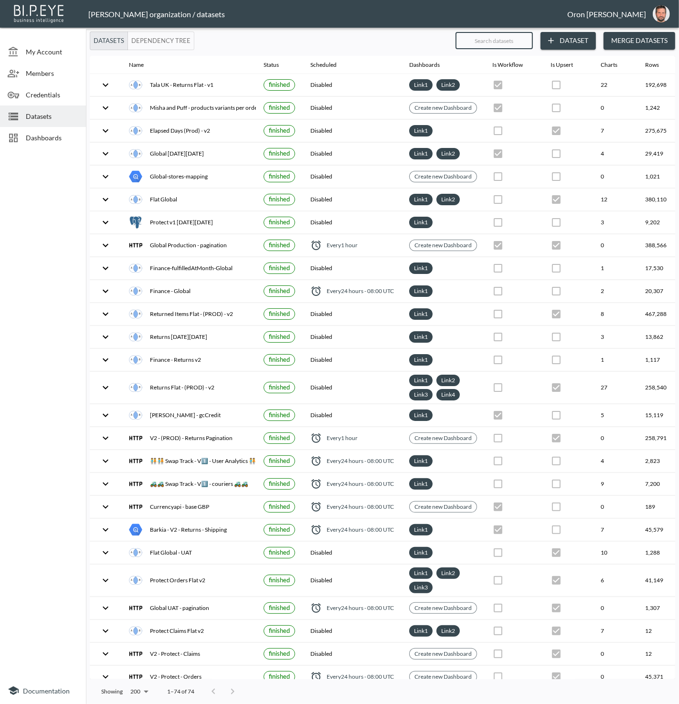
checkbox input "true"
checkbox input "false"
checkbox input "true"
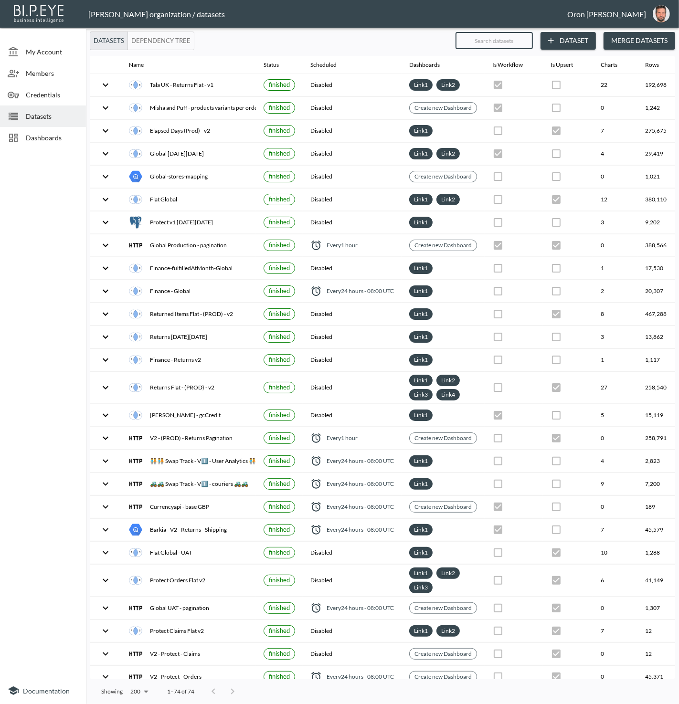
checkbox input "true"
checkbox input "false"
checkbox input "true"
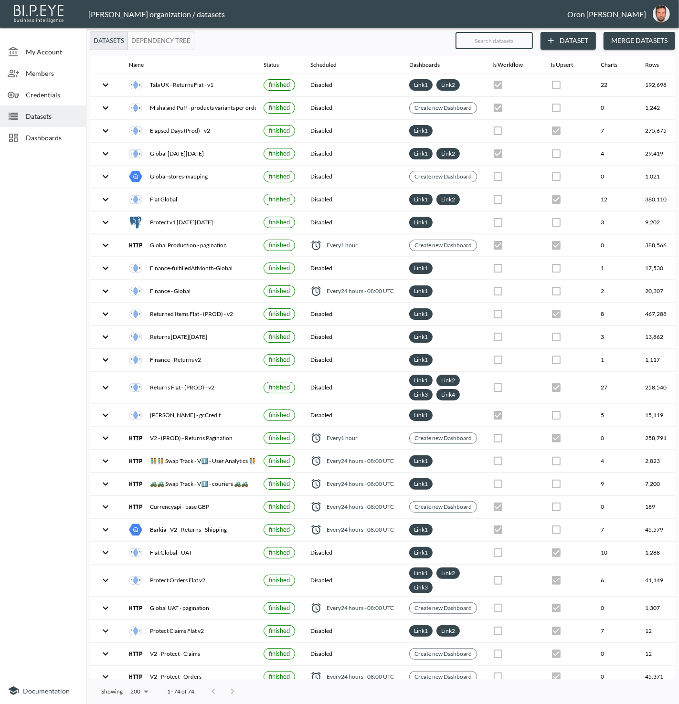
checkbox input "true"
checkbox input "false"
checkbox input "true"
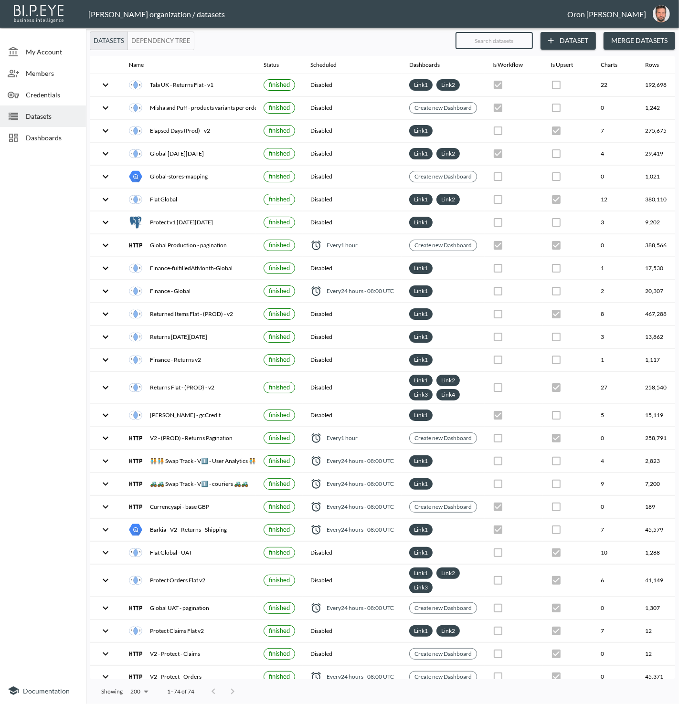
checkbox input "false"
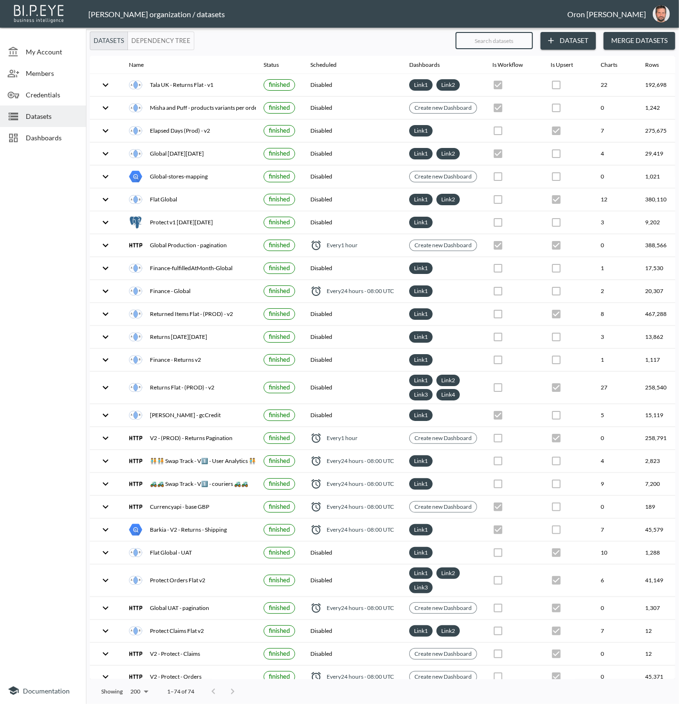
checkbox input "false"
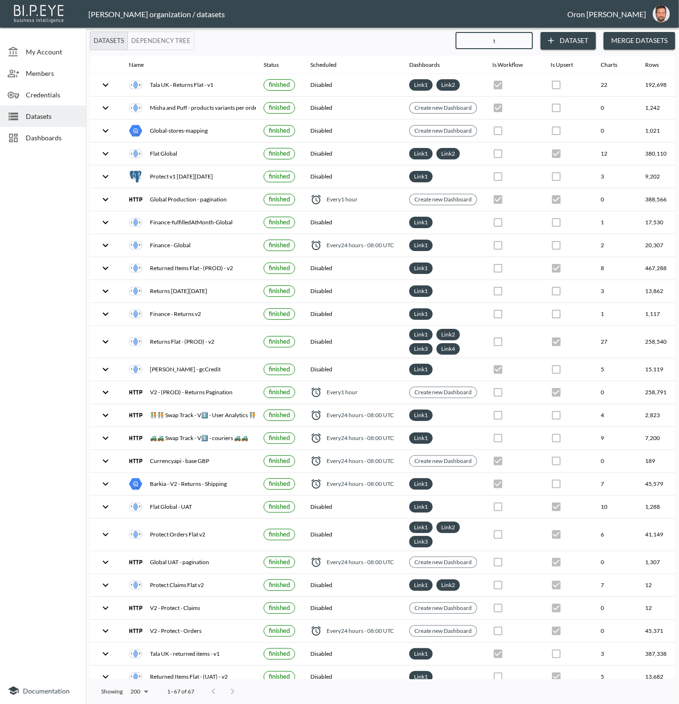
type input "ta"
checkbox input "true"
checkbox input "false"
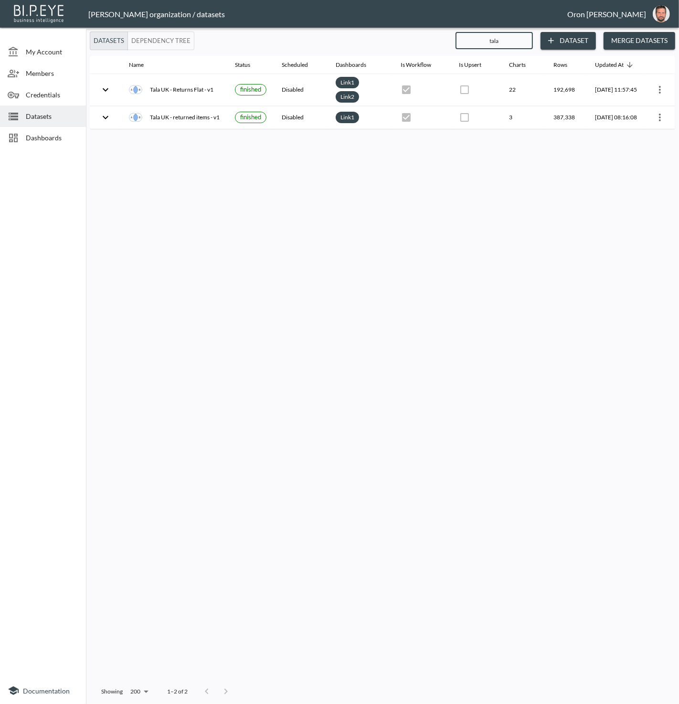
type input "tala"
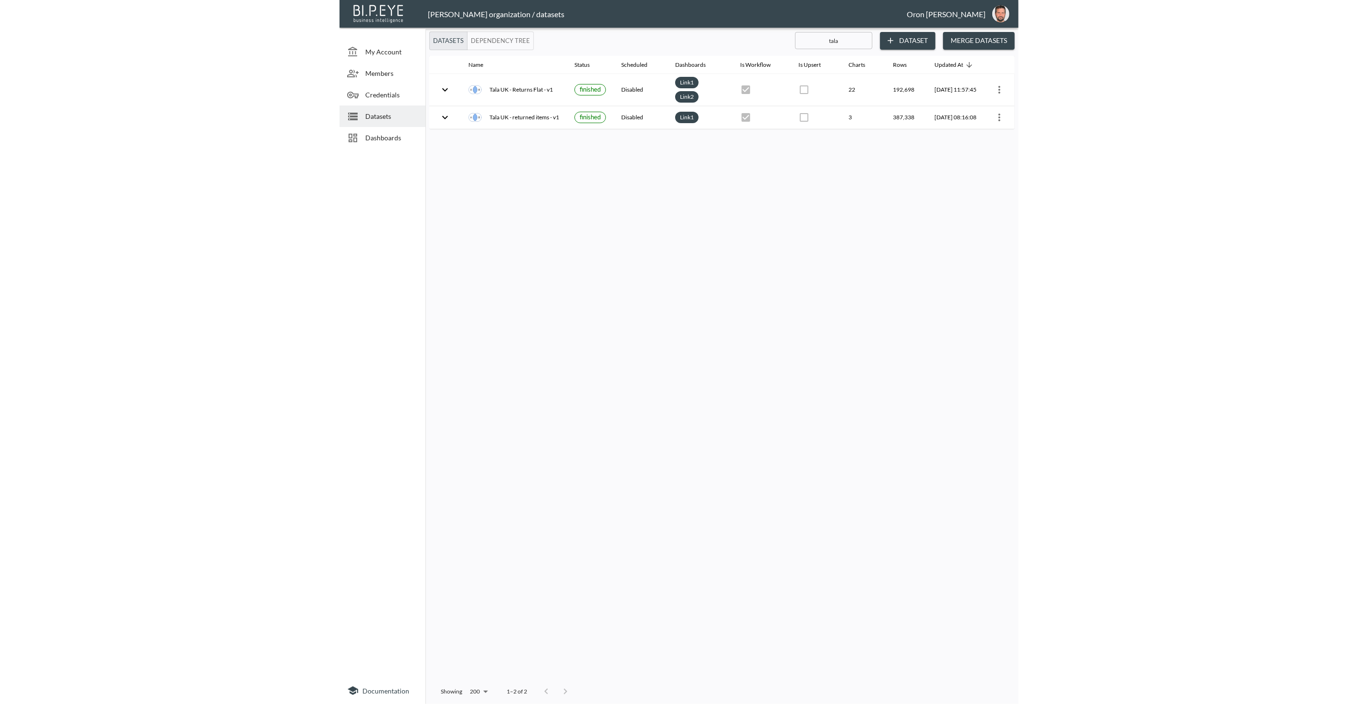
scroll to position [0, 8]
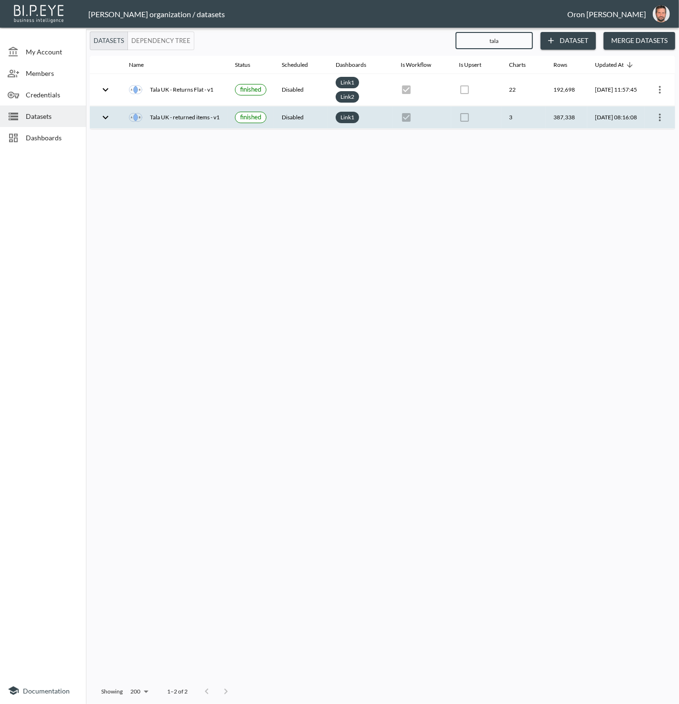
click at [664, 116] on icon "more" at bounding box center [659, 117] width 11 height 11
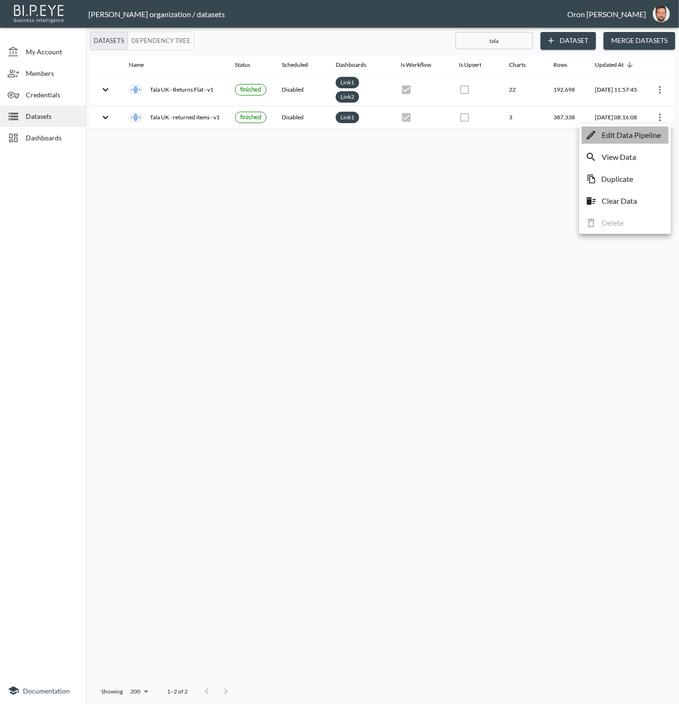
drag, startPoint x: 663, startPoint y: 131, endPoint x: 656, endPoint y: 132, distance: 6.2
click at [663, 131] on li "Edit Data Pipeline" at bounding box center [624, 135] width 87 height 17
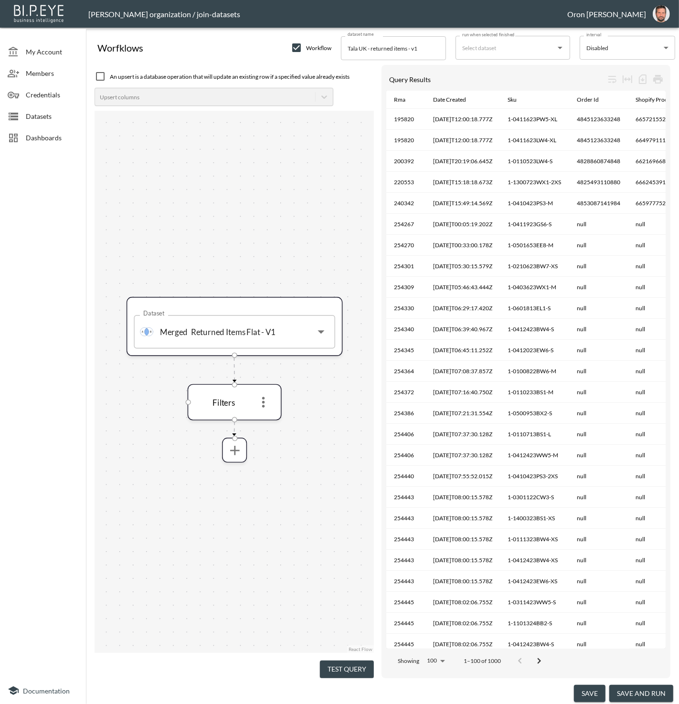
click at [100, 76] on input "checkbox" at bounding box center [100, 76] width 11 height 11
checkbox input "true"
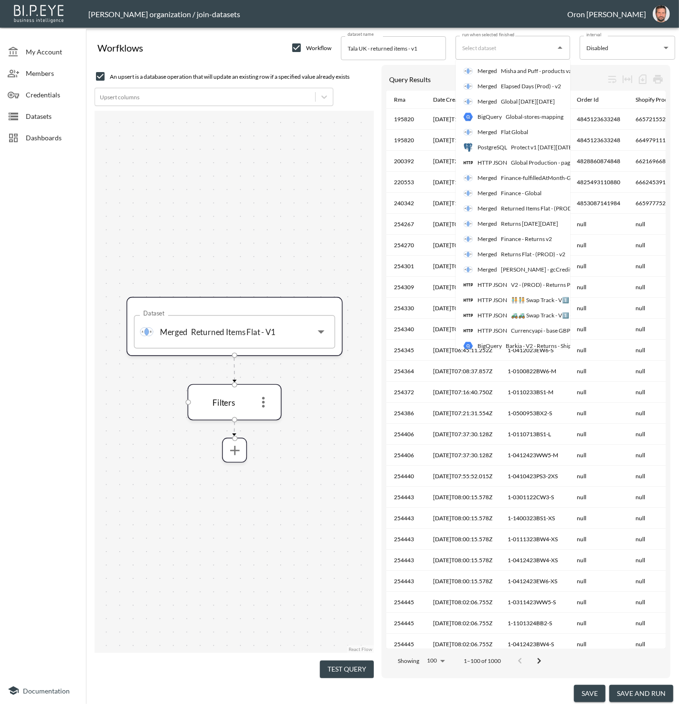
click at [530, 55] on div "run when selected finished" at bounding box center [512, 48] width 115 height 24
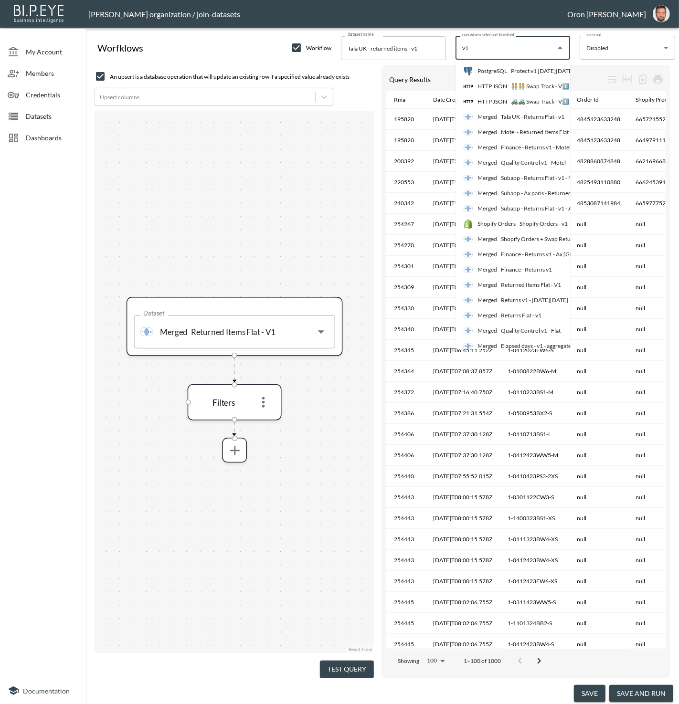
click at [521, 49] on input "v1" at bounding box center [506, 47] width 92 height 15
drag, startPoint x: 454, startPoint y: 48, endPoint x: 437, endPoint y: 46, distance: 16.8
click at [437, 46] on div "Worfklows Workflow dataset name Tala UK - returned items - v1 dataset name run …" at bounding box center [382, 46] width 585 height 29
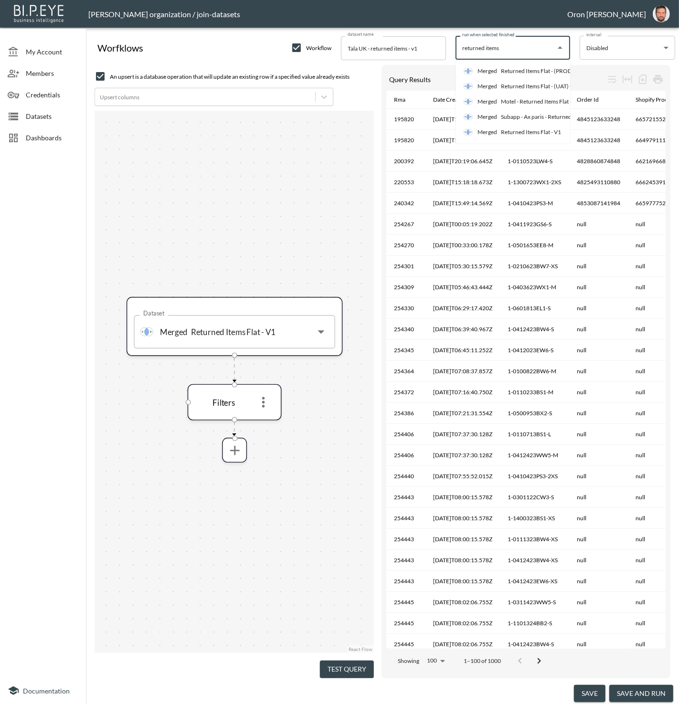
click at [511, 134] on div "Returned Items Flat - V1" at bounding box center [531, 132] width 60 height 9
type input "Returned Items Flat - V1"
click at [266, 399] on icon "more" at bounding box center [263, 402] width 16 height 16
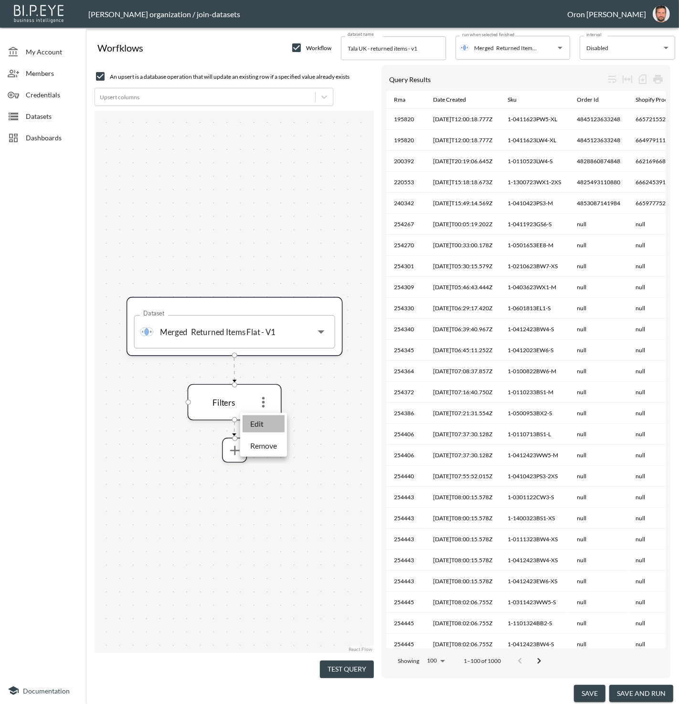
click at [276, 424] on li "Edit" at bounding box center [264, 423] width 42 height 17
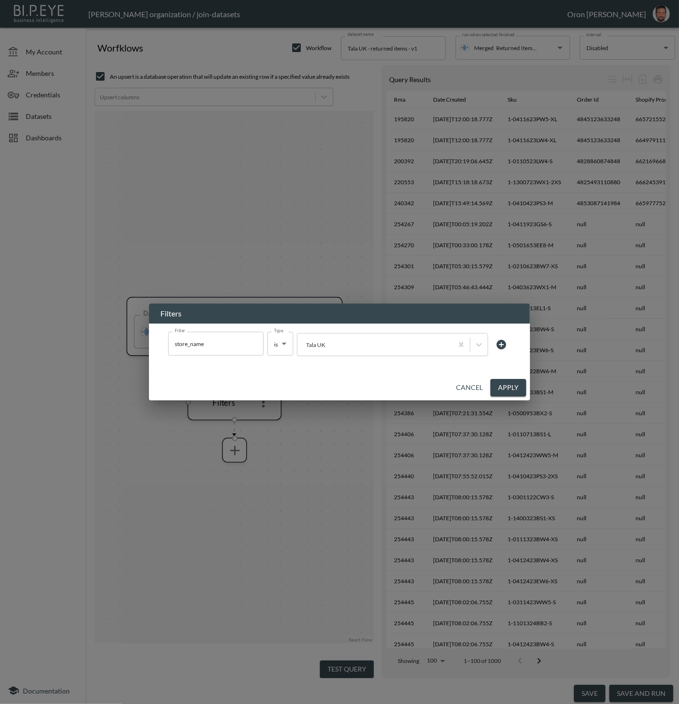
click at [501, 343] on icon at bounding box center [501, 344] width 11 height 11
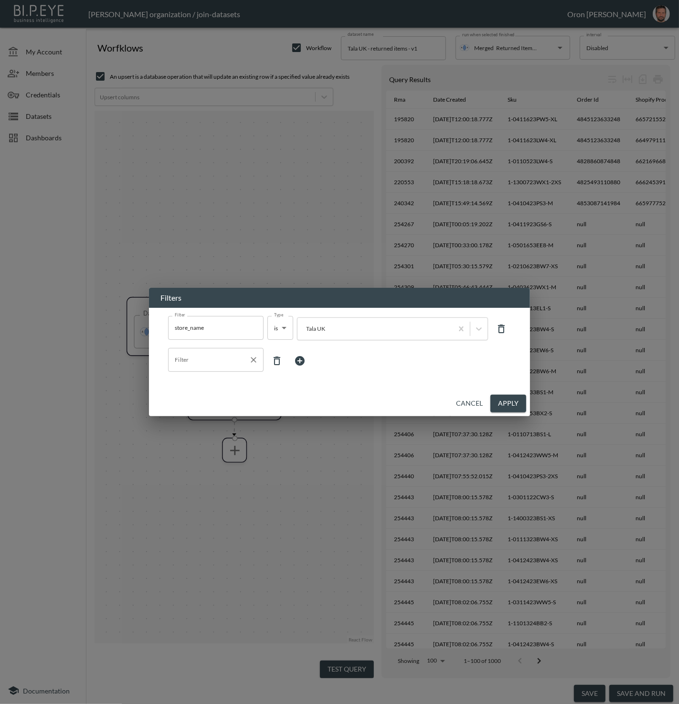
click at [206, 364] on input "Filter" at bounding box center [208, 359] width 73 height 15
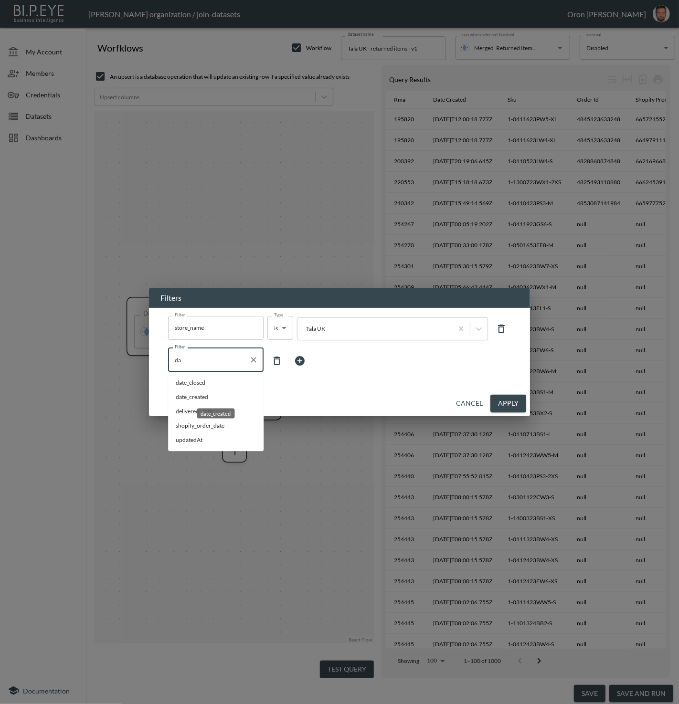
drag, startPoint x: 183, startPoint y: 395, endPoint x: 259, endPoint y: 362, distance: 82.3
click at [184, 395] on span "date_created" at bounding box center [216, 397] width 80 height 9
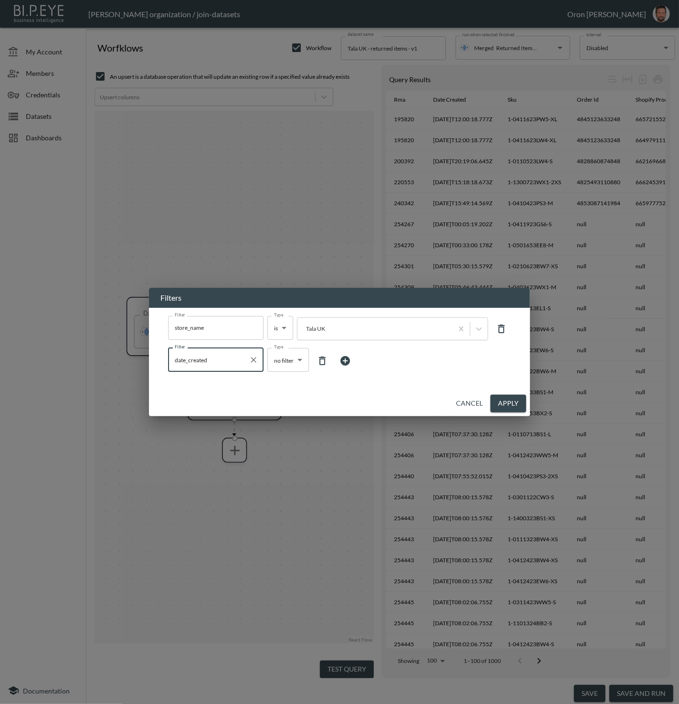
type input "date_created"
click at [282, 358] on body "BI.P.EYE, Interactive Analytics Dashboards - app Zach Bailet organization / joi…" at bounding box center [339, 352] width 679 height 704
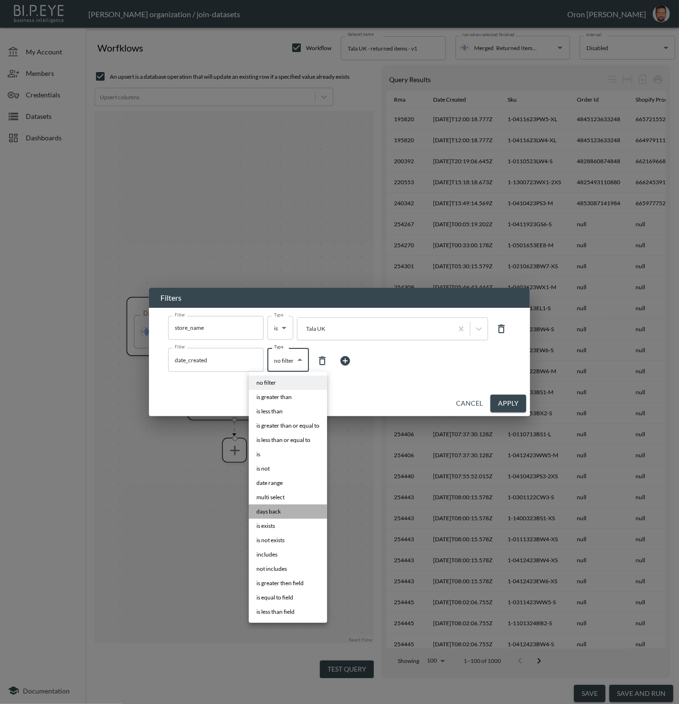
click at [276, 513] on span "days back" at bounding box center [268, 511] width 24 height 9
type input "days back"
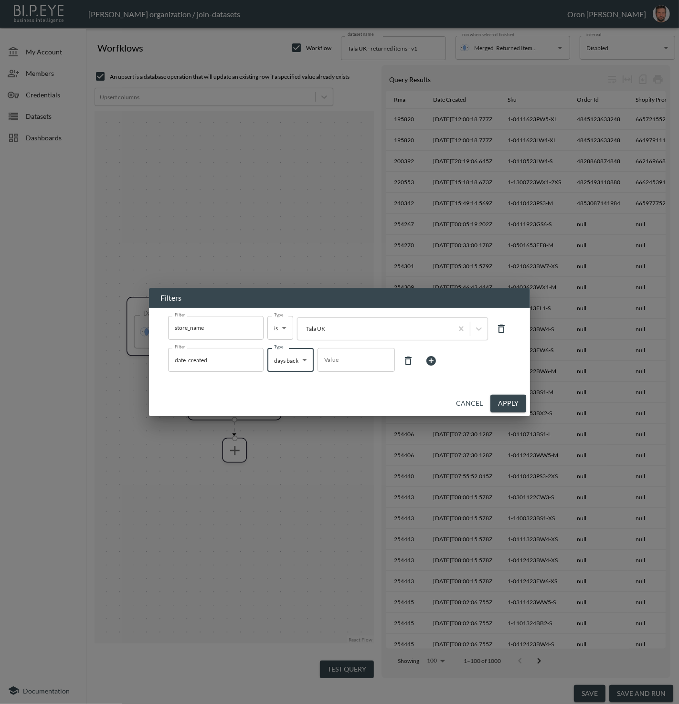
click at [333, 362] on input "Value" at bounding box center [355, 360] width 77 height 27
type input "9"
click at [515, 403] on button "Apply" at bounding box center [508, 404] width 36 height 18
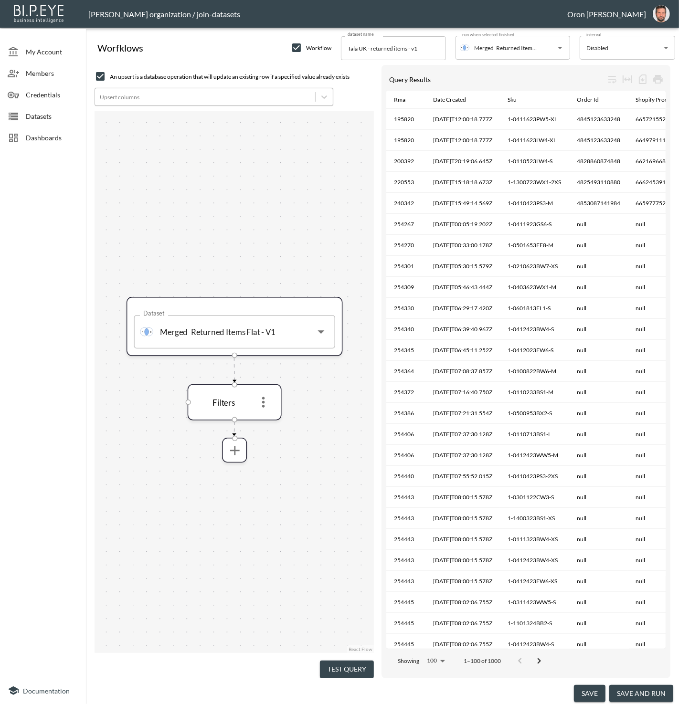
click at [185, 103] on div "Upsert columns" at bounding box center [205, 97] width 220 height 13
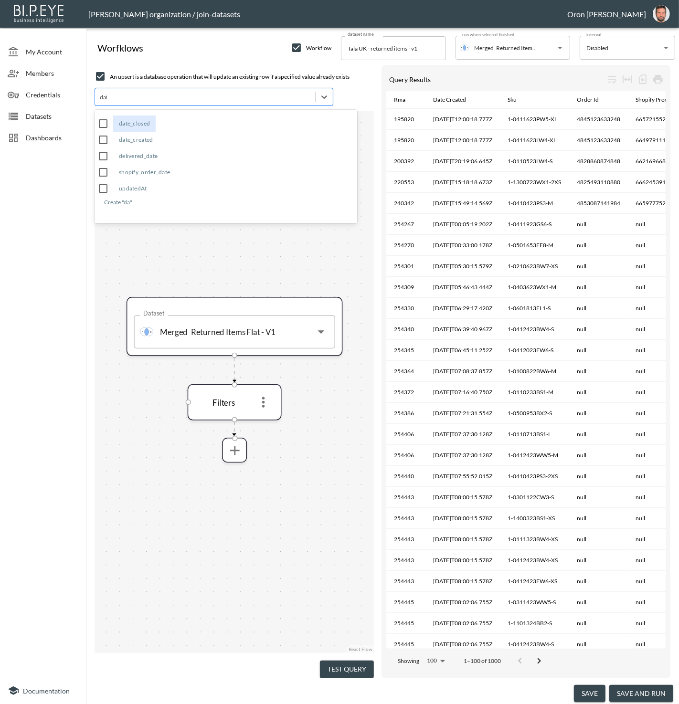
type input "date"
click at [146, 141] on div "date_created" at bounding box center [136, 140] width 46 height 16
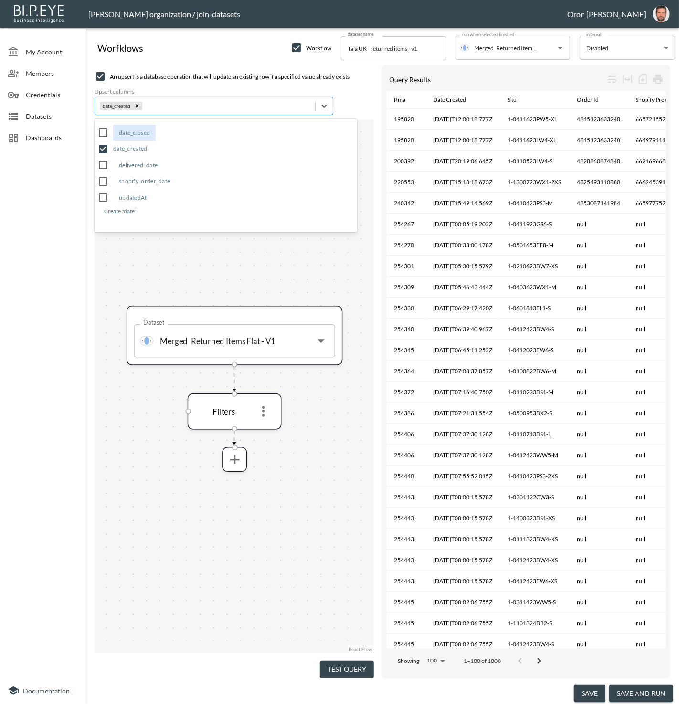
click at [159, 105] on div "date_created" at bounding box center [227, 106] width 166 height 9
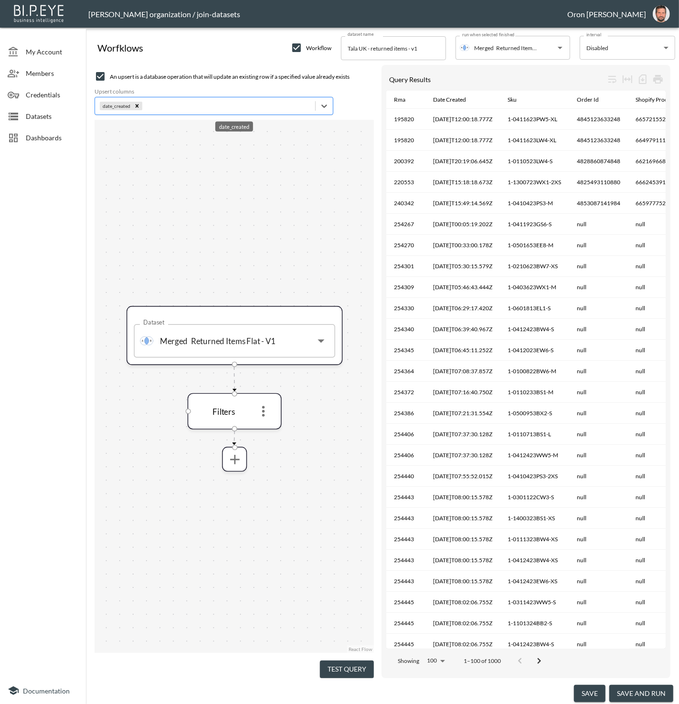
click at [159, 105] on div "date_created" at bounding box center [227, 106] width 166 height 9
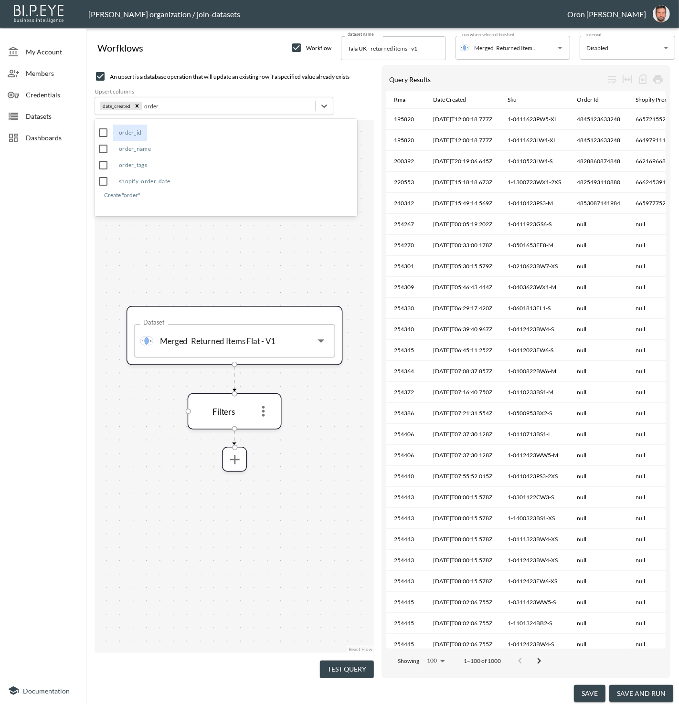
click at [132, 132] on div "order_id" at bounding box center [130, 133] width 34 height 16
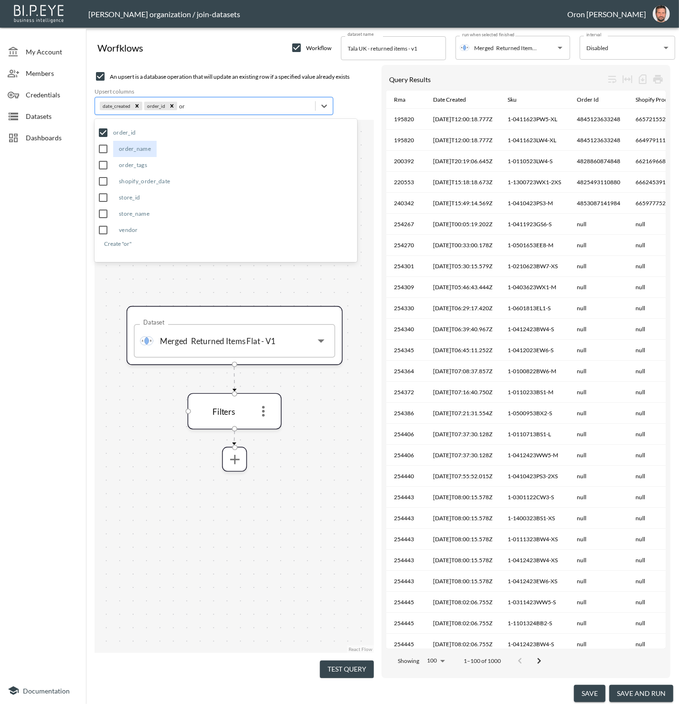
type input "o"
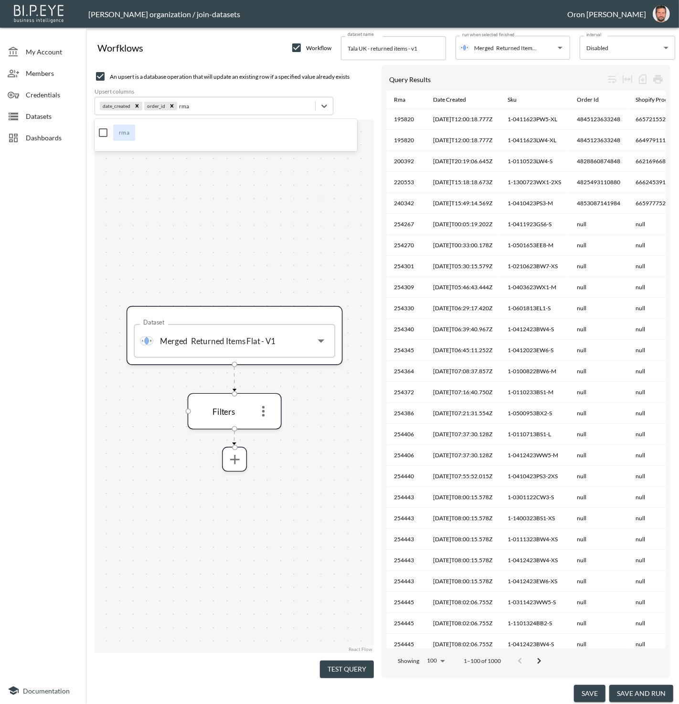
click at [120, 131] on div "rma" at bounding box center [124, 133] width 22 height 16
type input "r"
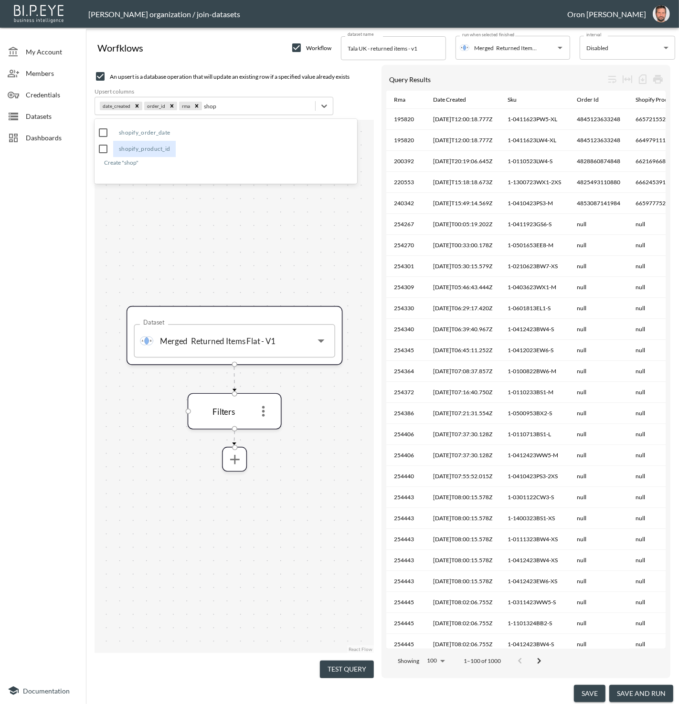
click at [155, 145] on div "shopify_product_id" at bounding box center [144, 149] width 63 height 16
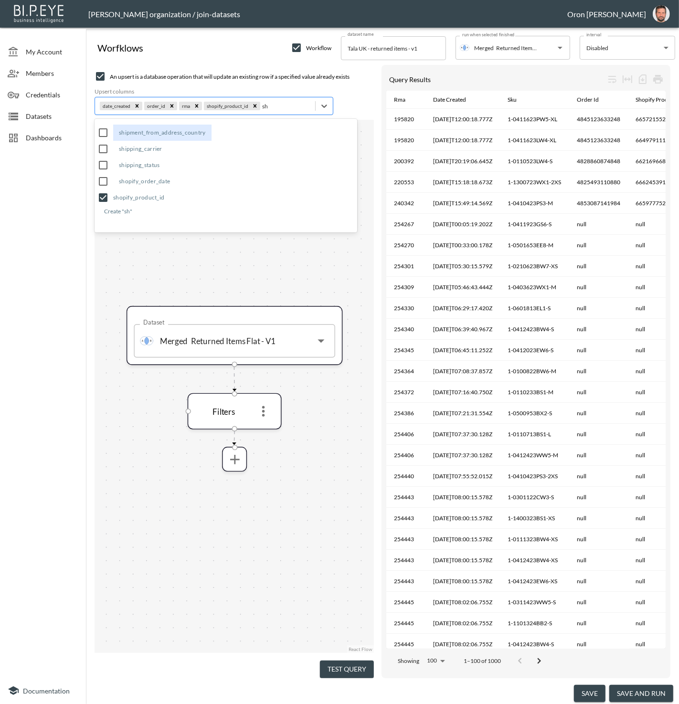
type input "s"
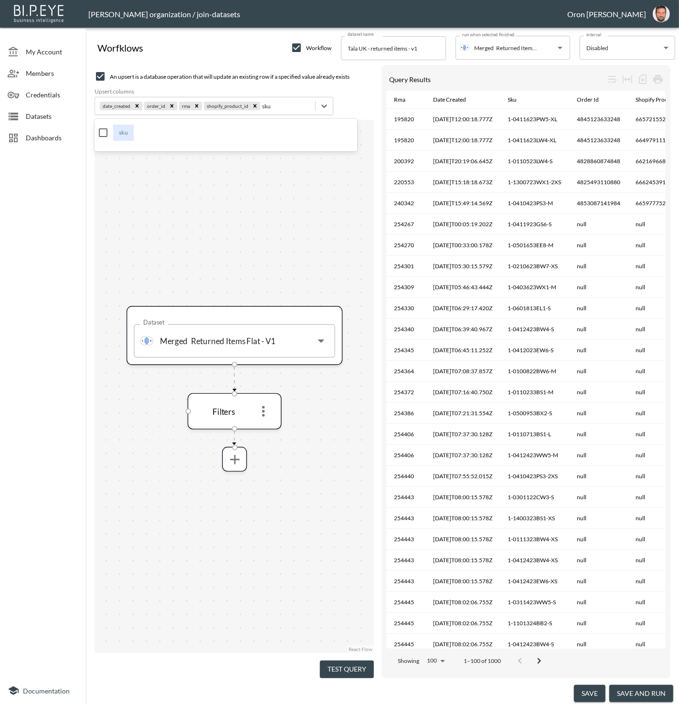
click at [126, 133] on div "sku" at bounding box center [123, 133] width 21 height 16
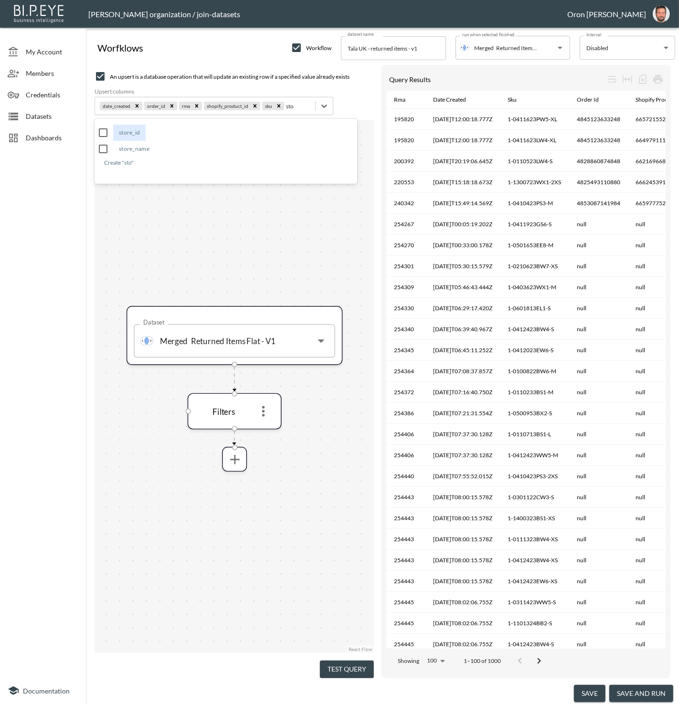
click at [137, 129] on div "store_id" at bounding box center [129, 133] width 32 height 16
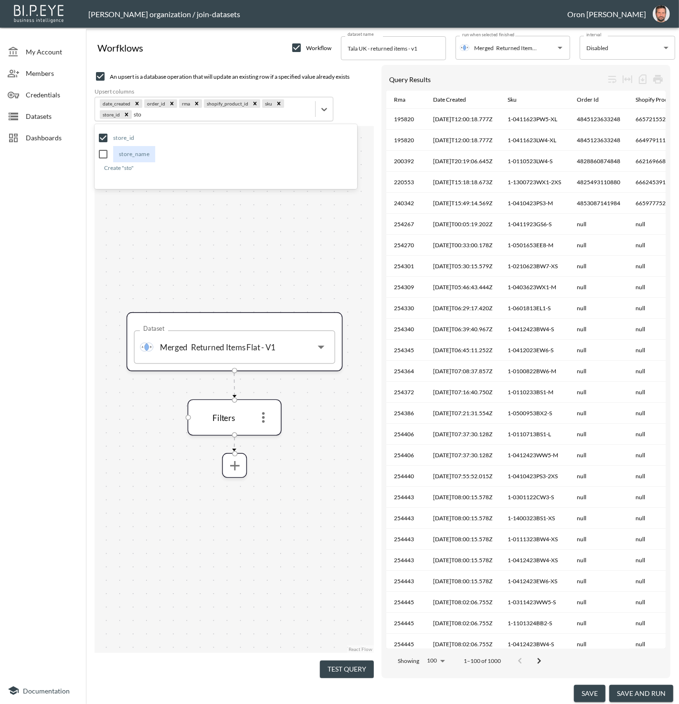
type input "sto"
click at [243, 234] on div "Dataset Merged Returned Items Flat - V1 Dataset Filters" at bounding box center [234, 389] width 279 height 527
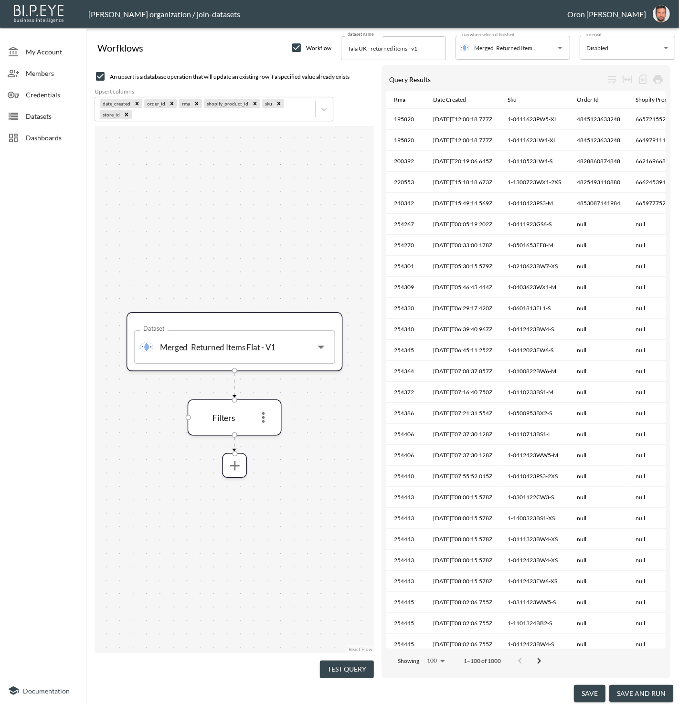
click at [635, 695] on button "save and run" at bounding box center [641, 694] width 64 height 18
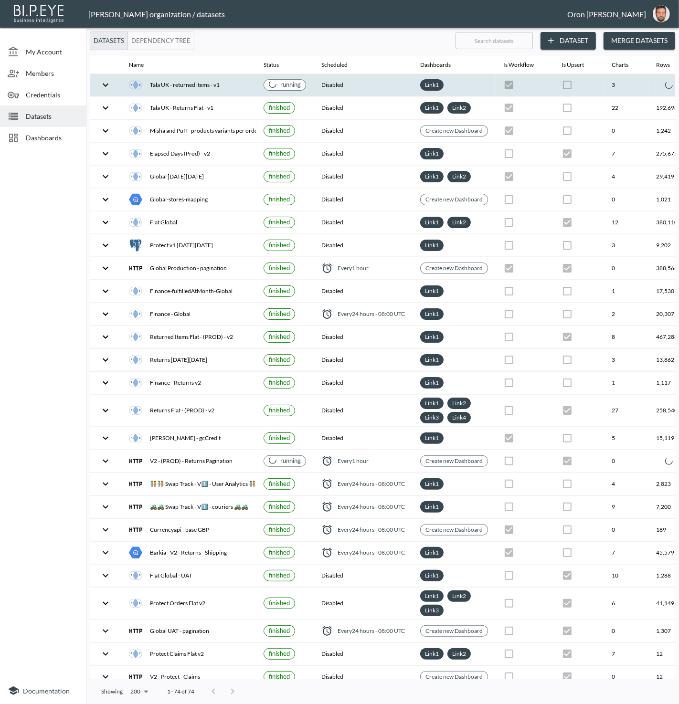
click at [371, 94] on th "Disabled" at bounding box center [363, 85] width 99 height 22
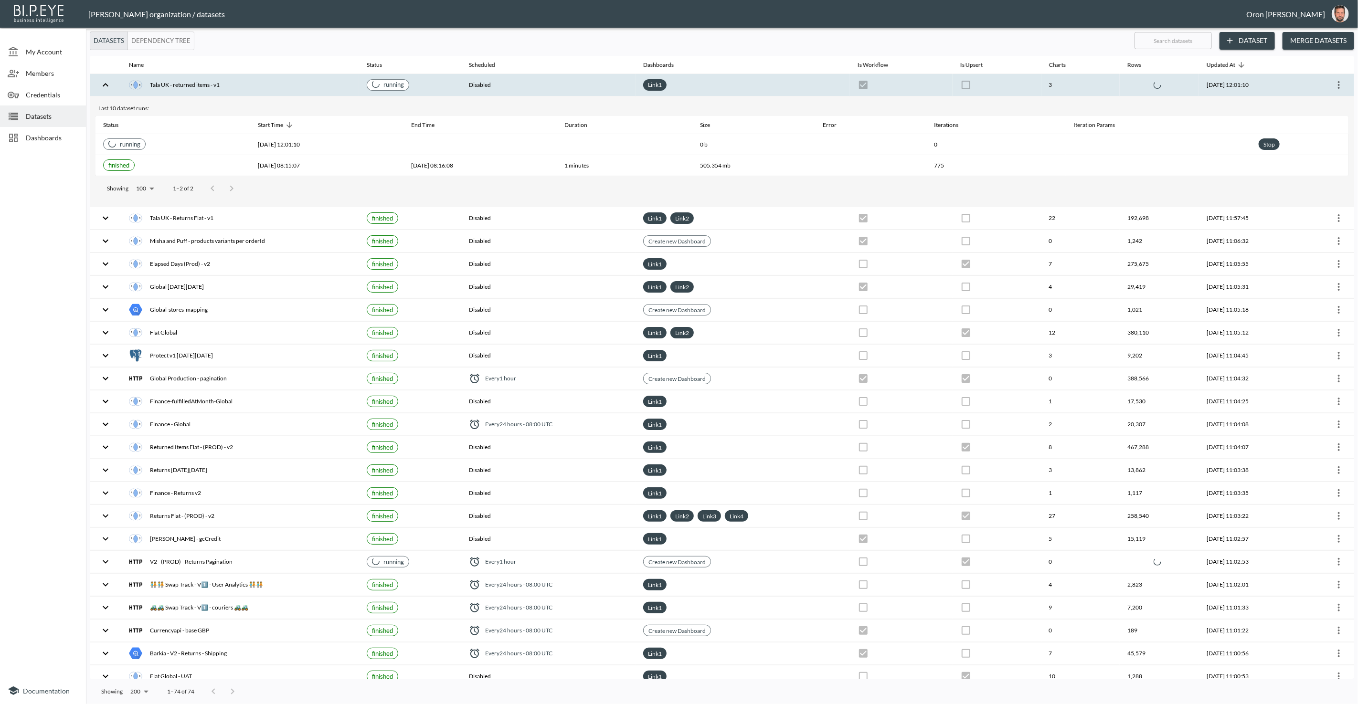
checkbox input "false"
checkbox input "true"
checkbox input "false"
checkbox input "true"
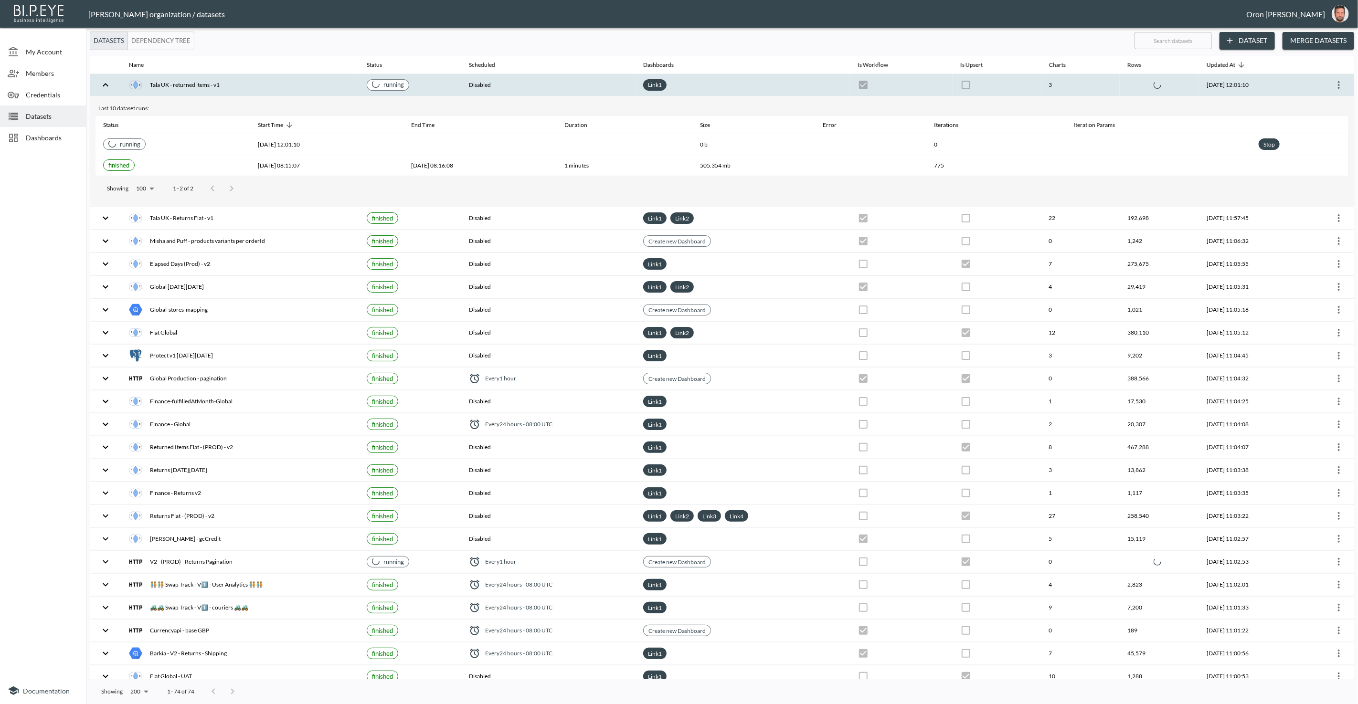
checkbox input "true"
checkbox input "false"
checkbox input "true"
checkbox input "false"
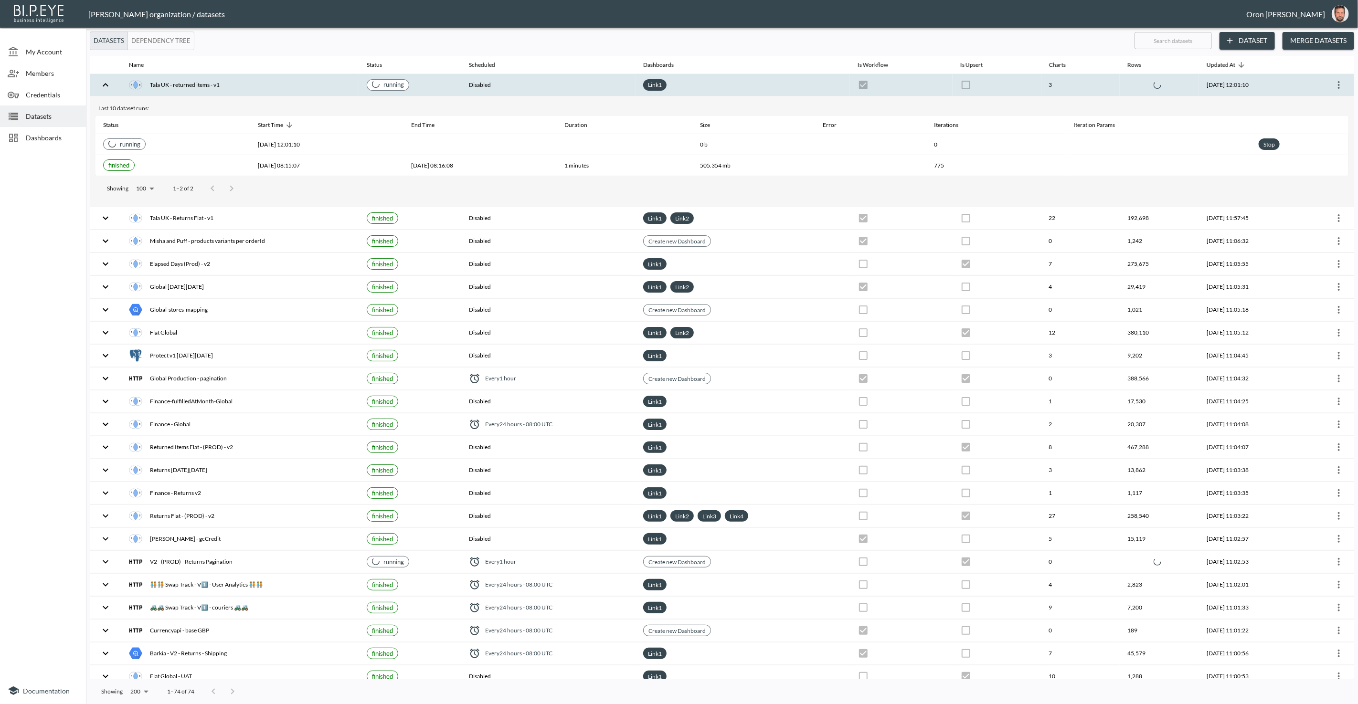
checkbox input "true"
checkbox input "false"
checkbox input "true"
checkbox input "false"
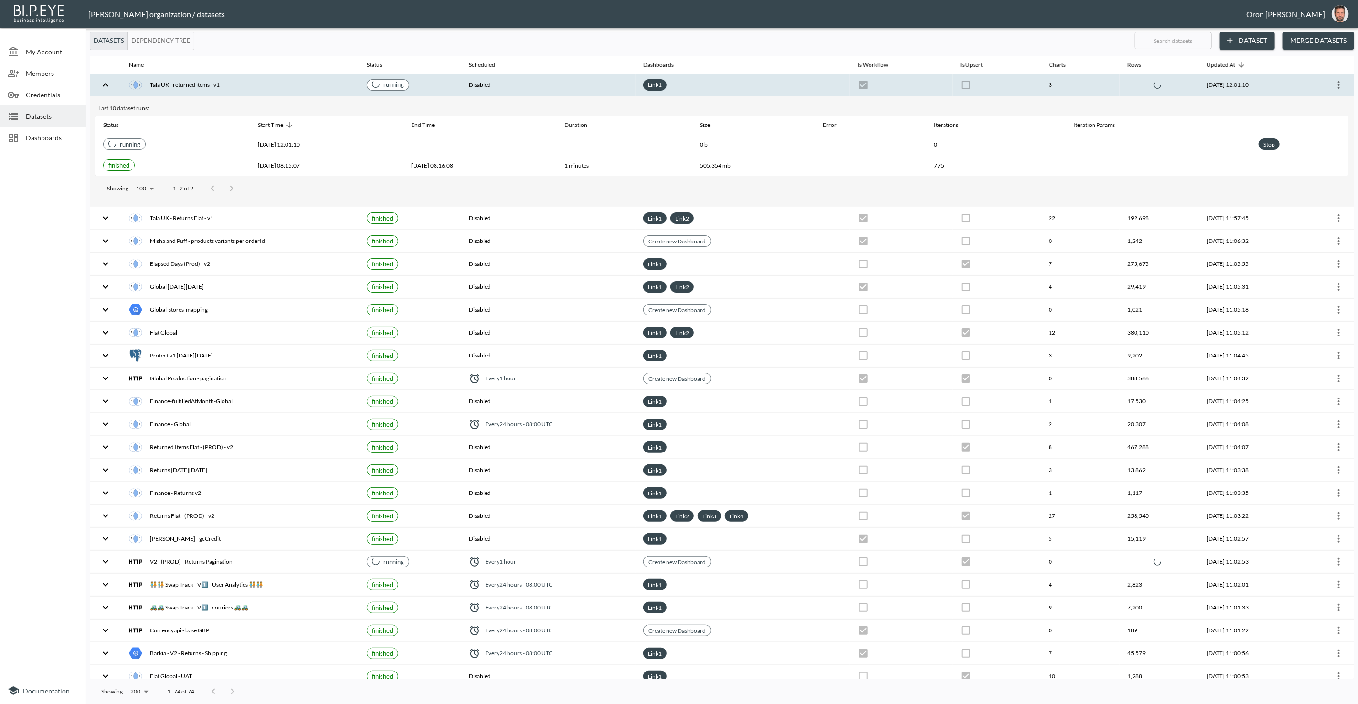
checkbox input "false"
checkbox input "true"
checkbox input "false"
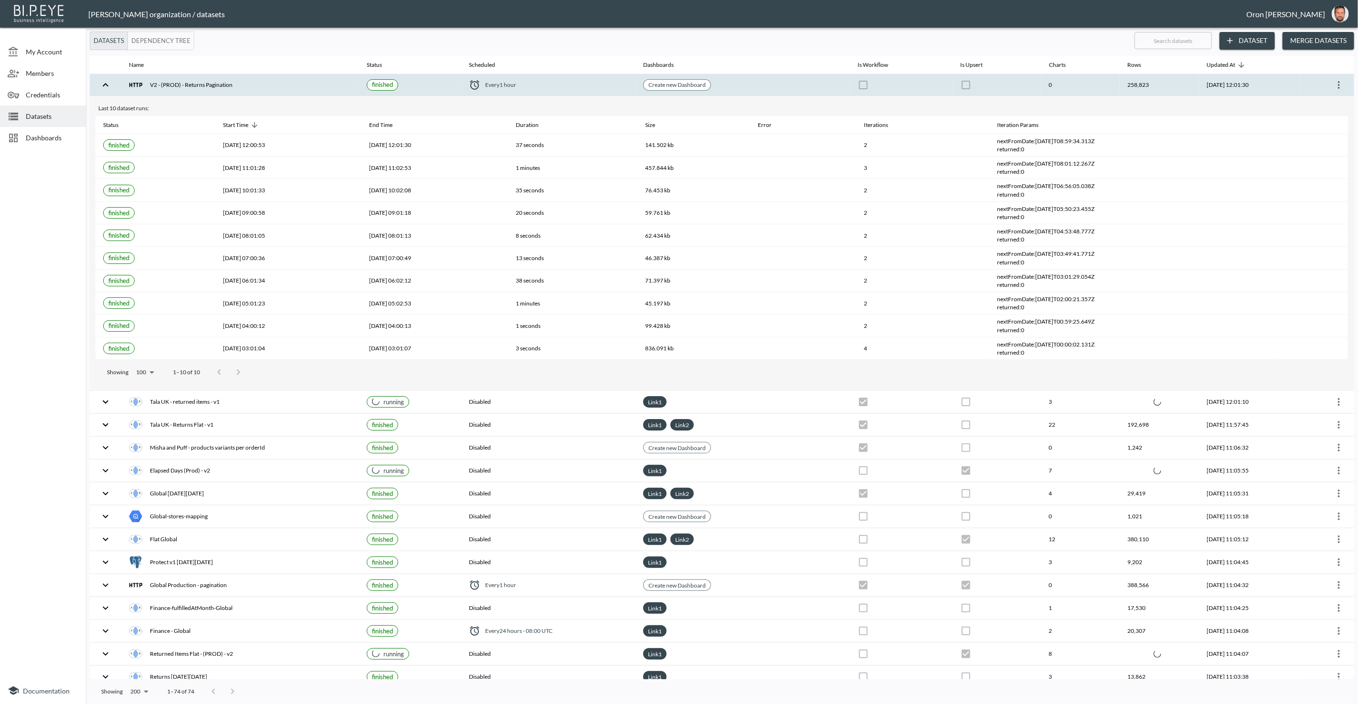
click at [222, 82] on div "V2 - (PROD) - Returns Pagination" at bounding box center [240, 84] width 222 height 13
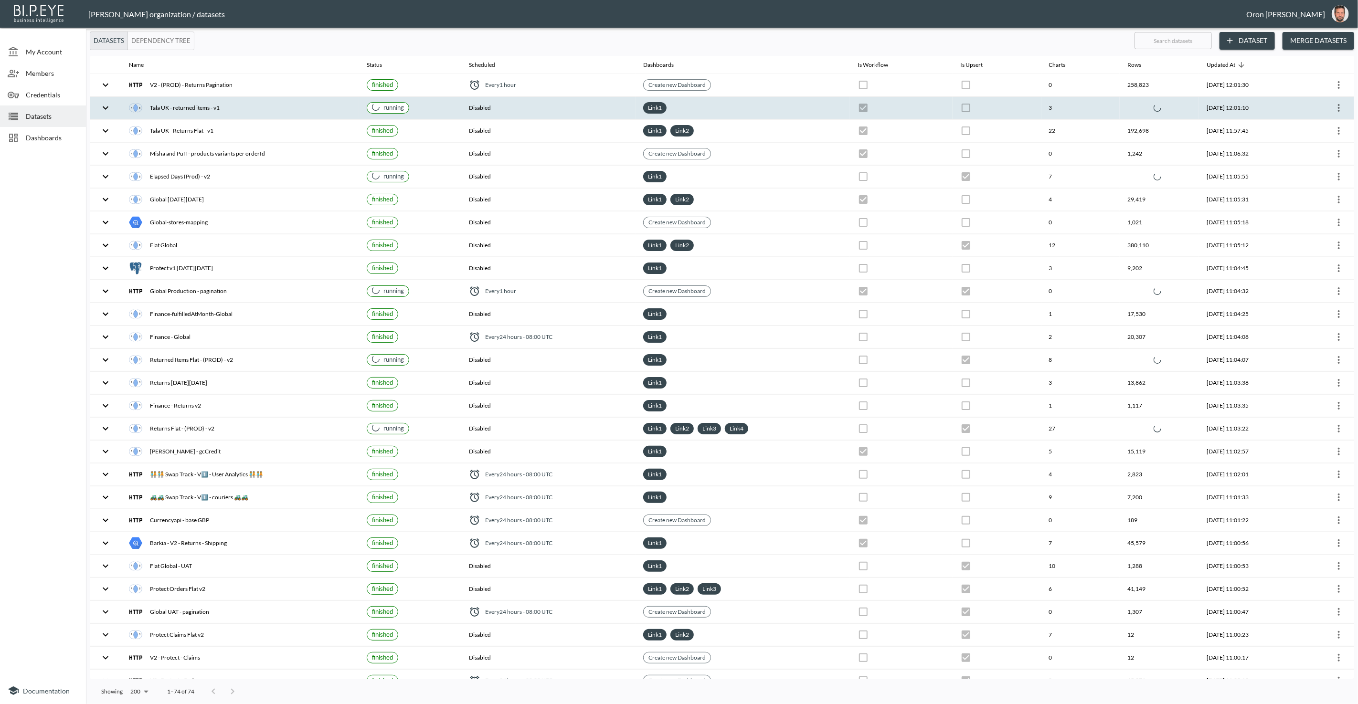
click at [229, 101] on div "Tala UK - returned items - v1" at bounding box center [240, 107] width 222 height 13
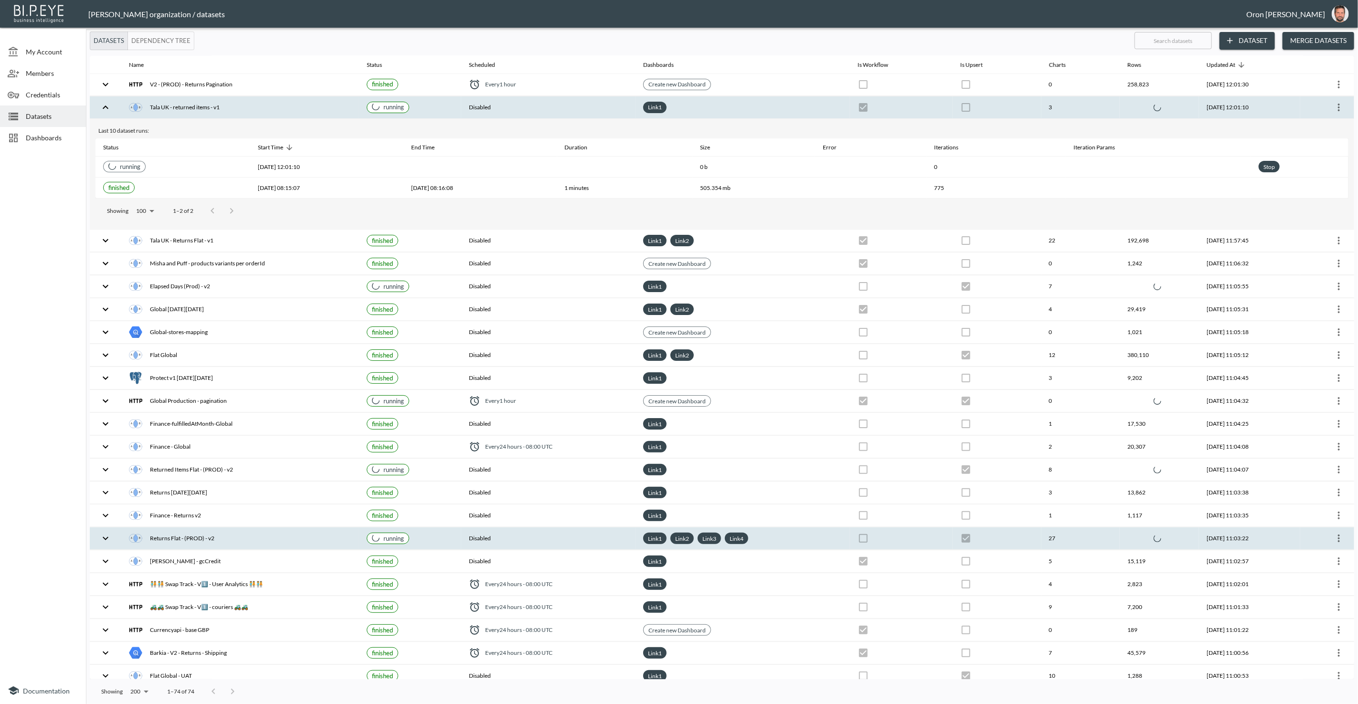
click at [255, 533] on div "Returns Flat - (PROD) - v2" at bounding box center [240, 538] width 222 height 13
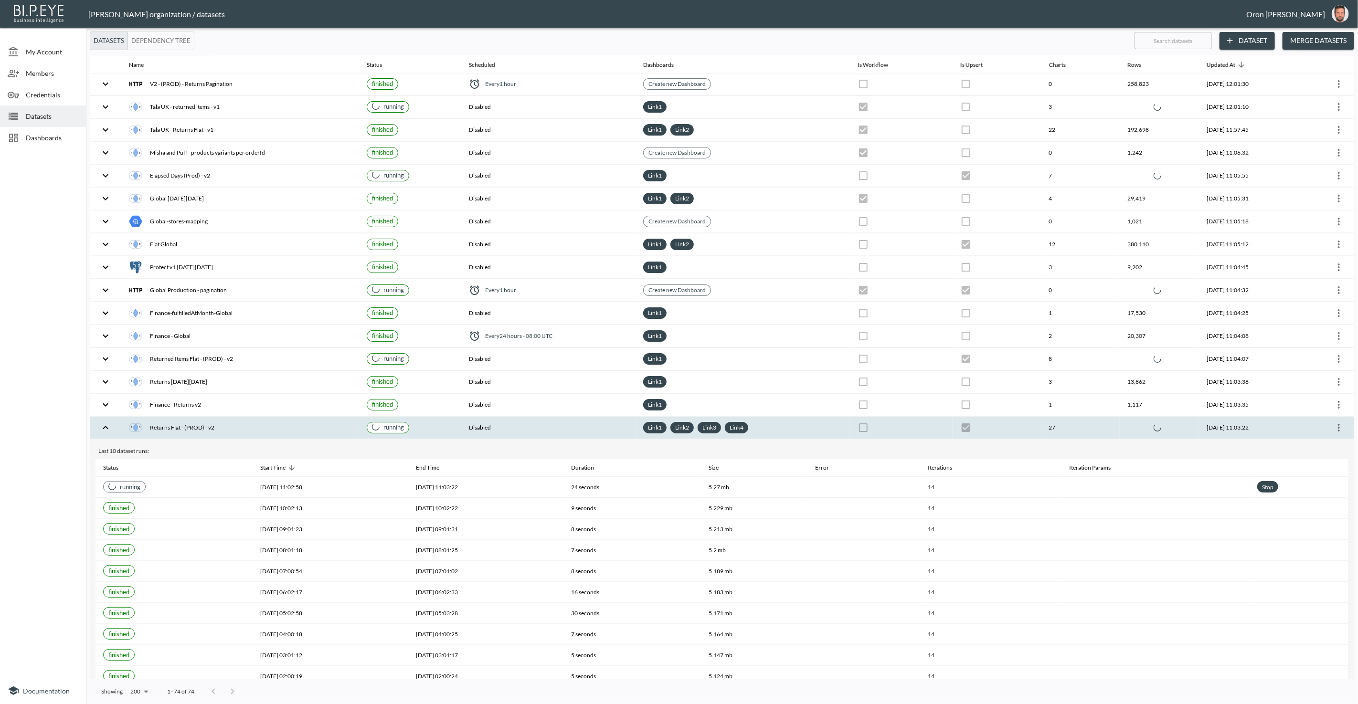
scroll to position [2, 0]
click at [261, 420] on div "Returns Flat - (PROD) - v2" at bounding box center [240, 426] width 222 height 13
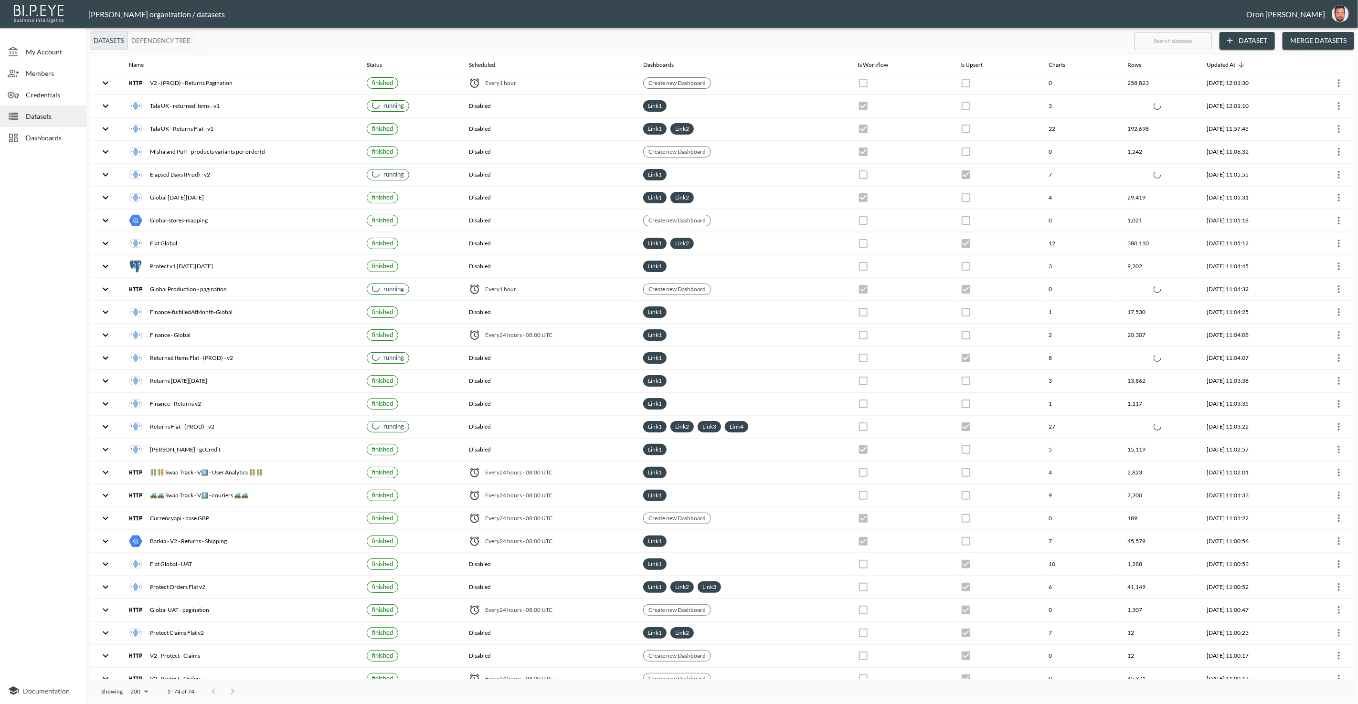
checkbox input "false"
checkbox input "true"
checkbox input "false"
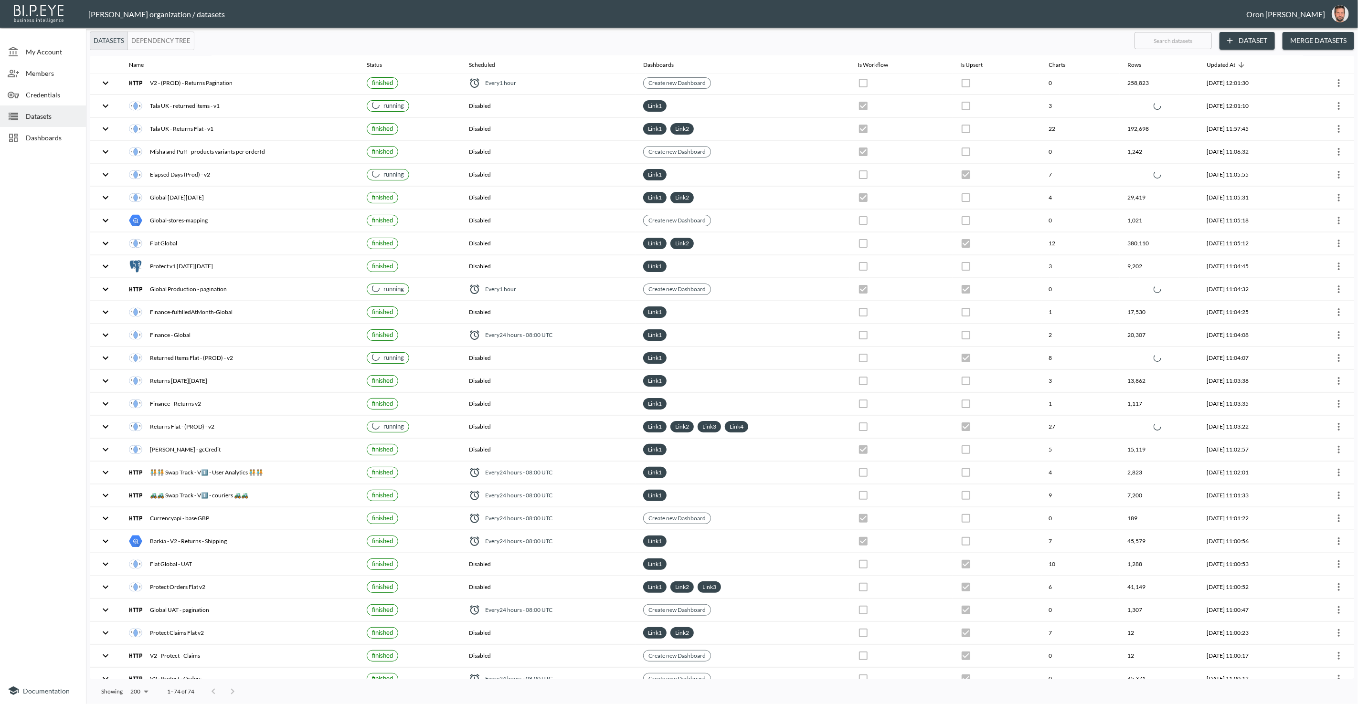
checkbox input "true"
checkbox input "false"
checkbox input "true"
checkbox input "false"
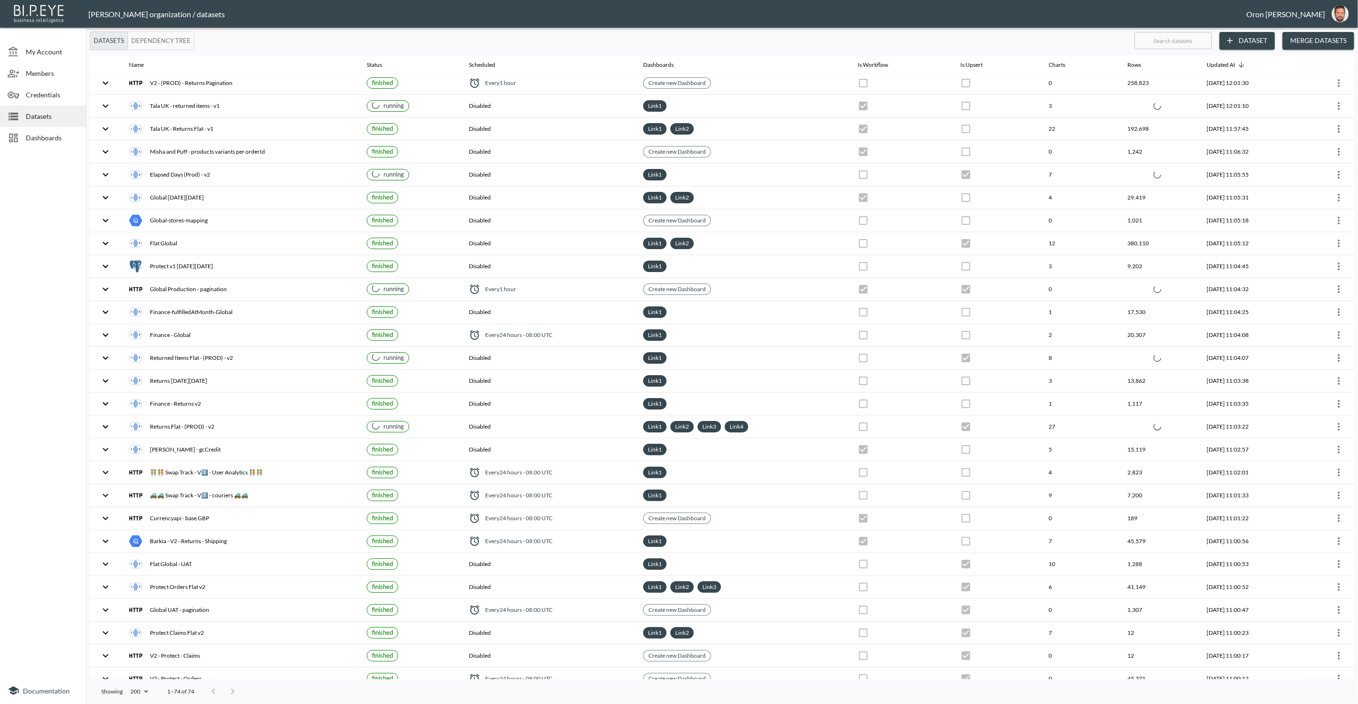
checkbox input "false"
checkbox input "true"
checkbox input "false"
checkbox input "true"
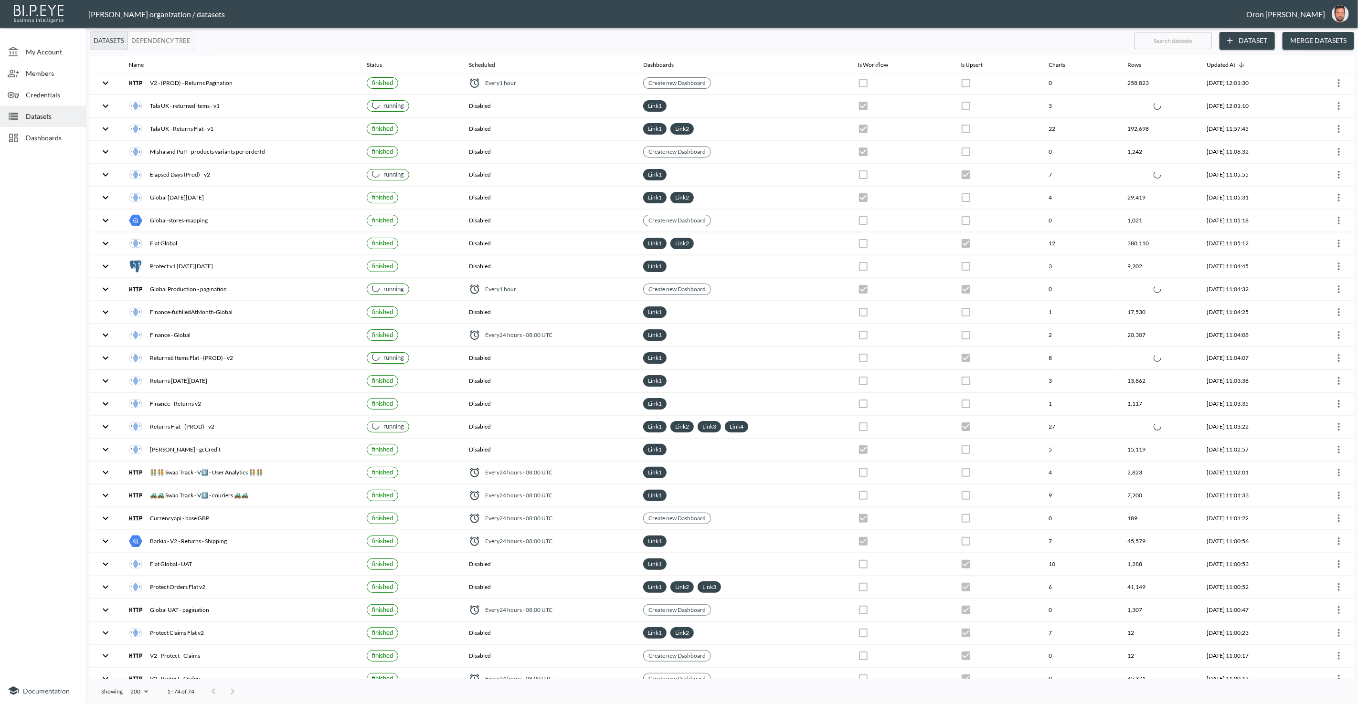
checkbox input "false"
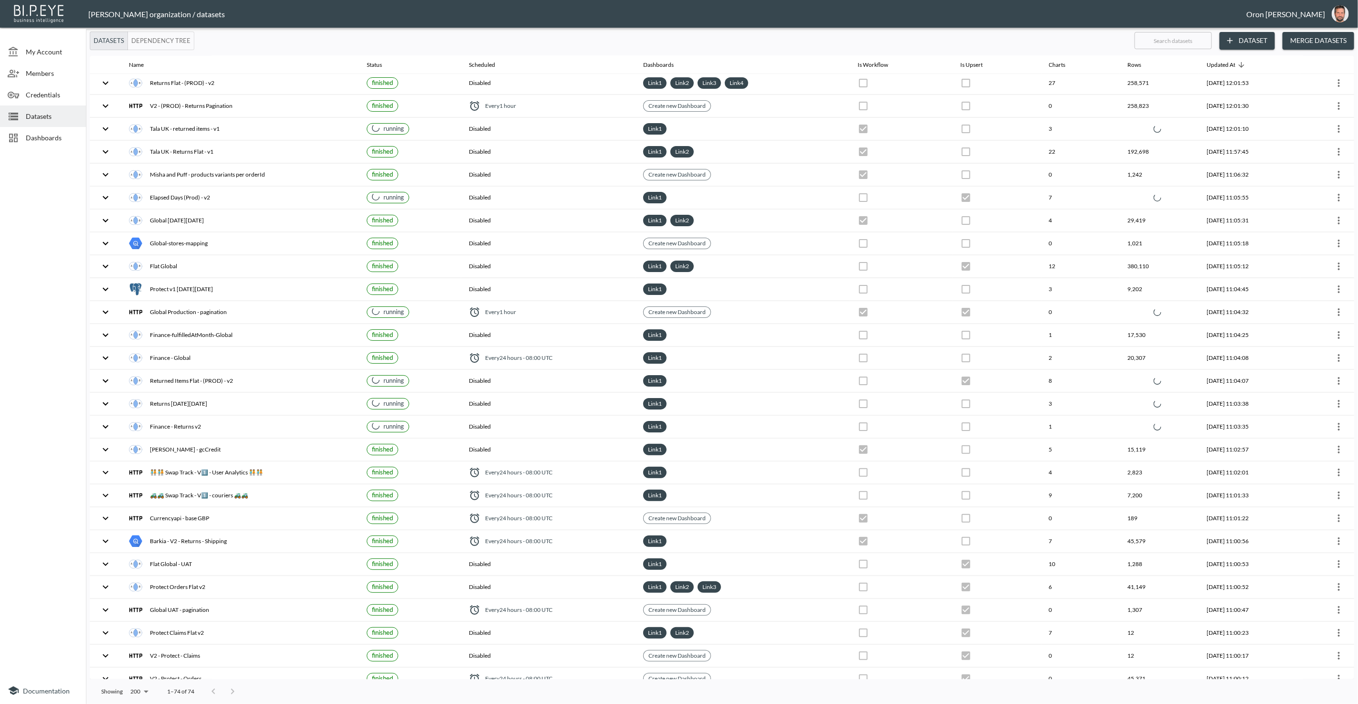
checkbox input "false"
checkbox input "true"
checkbox input "false"
checkbox input "true"
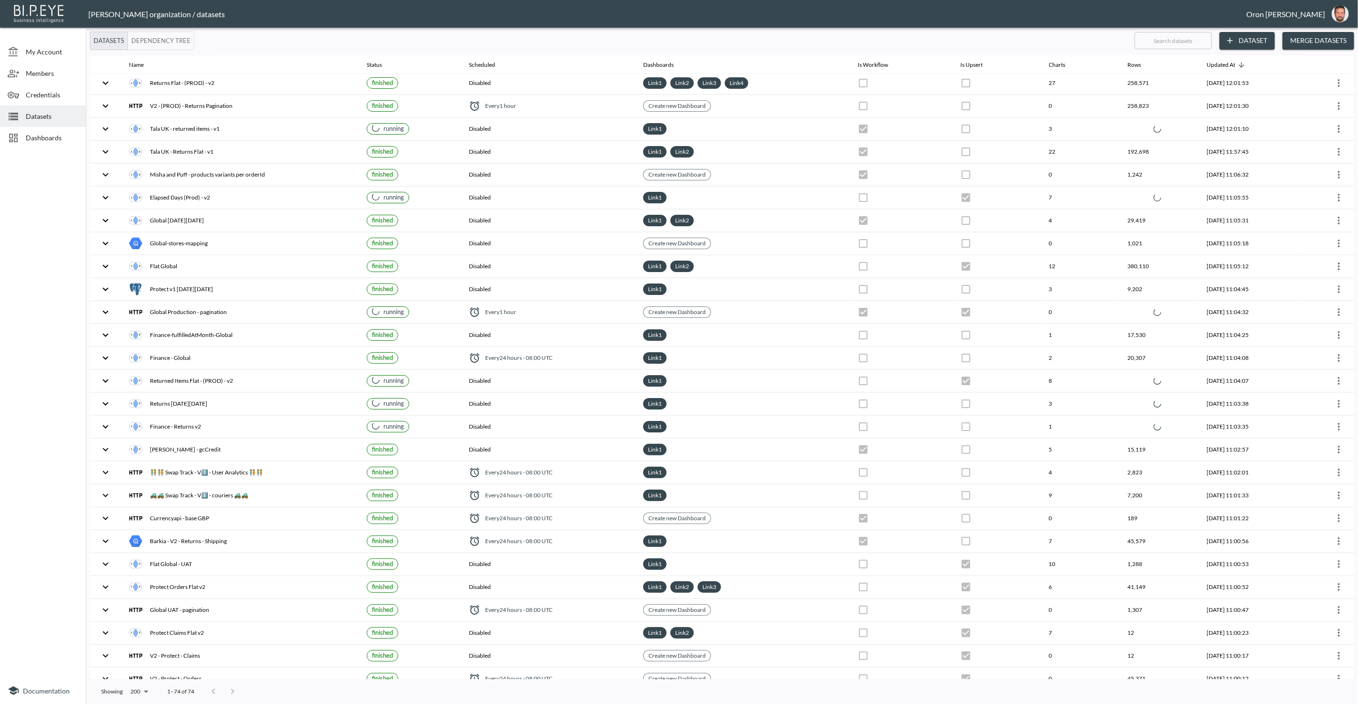
checkbox input "true"
checkbox input "false"
checkbox input "true"
checkbox input "false"
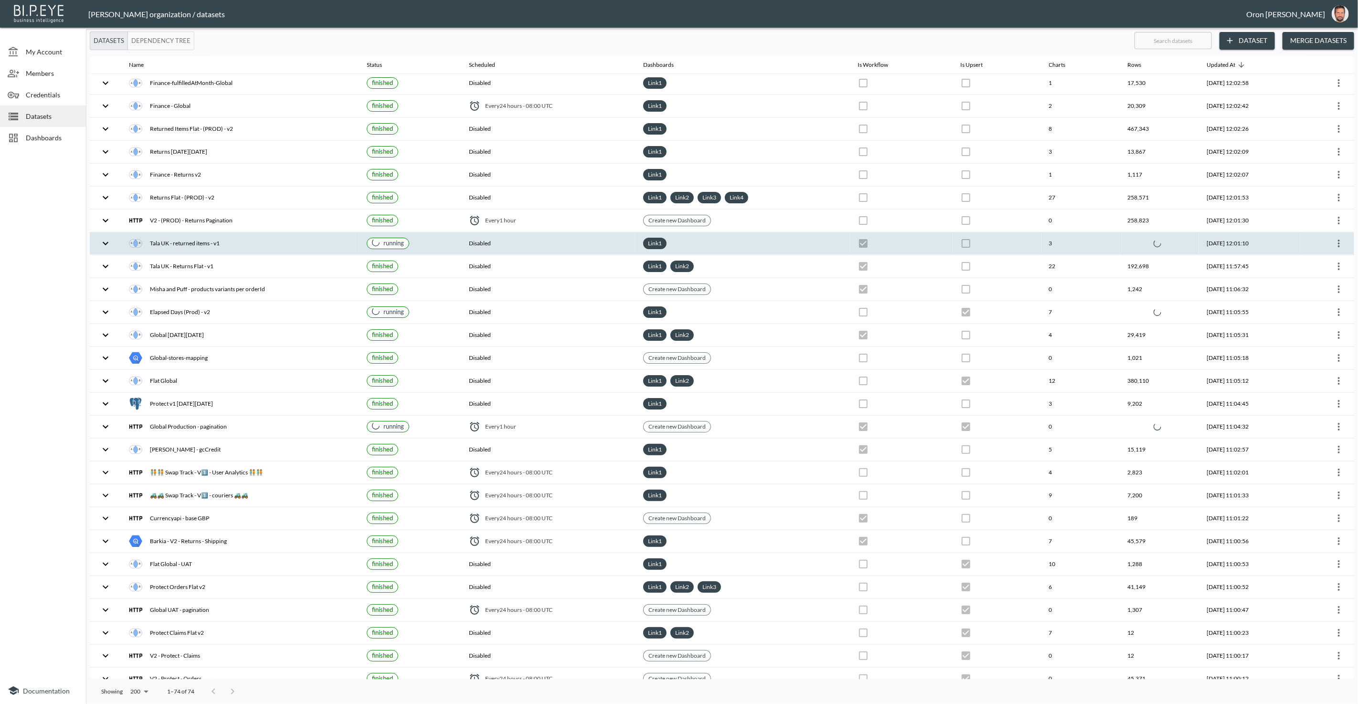
click at [263, 239] on div "Tala UK - returned items - v1" at bounding box center [240, 243] width 222 height 13
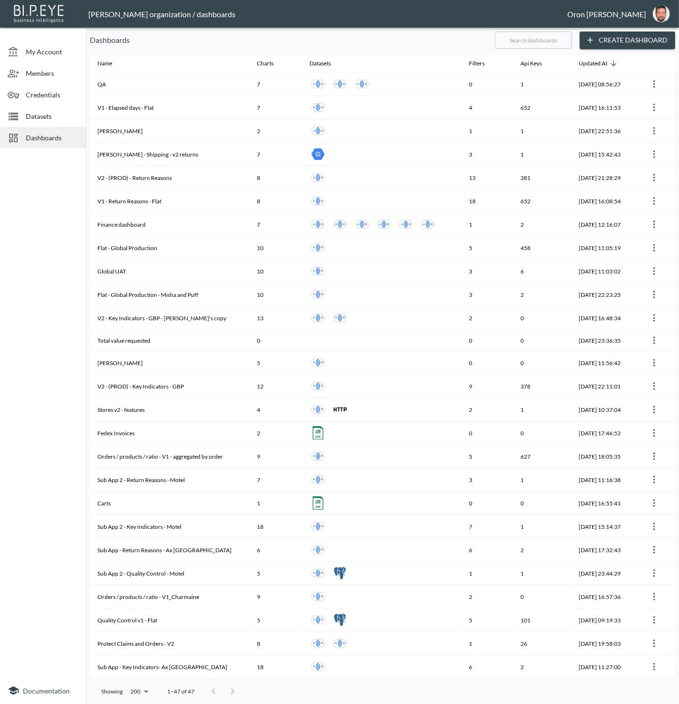
click at [550, 40] on input "text" at bounding box center [533, 40] width 77 height 24
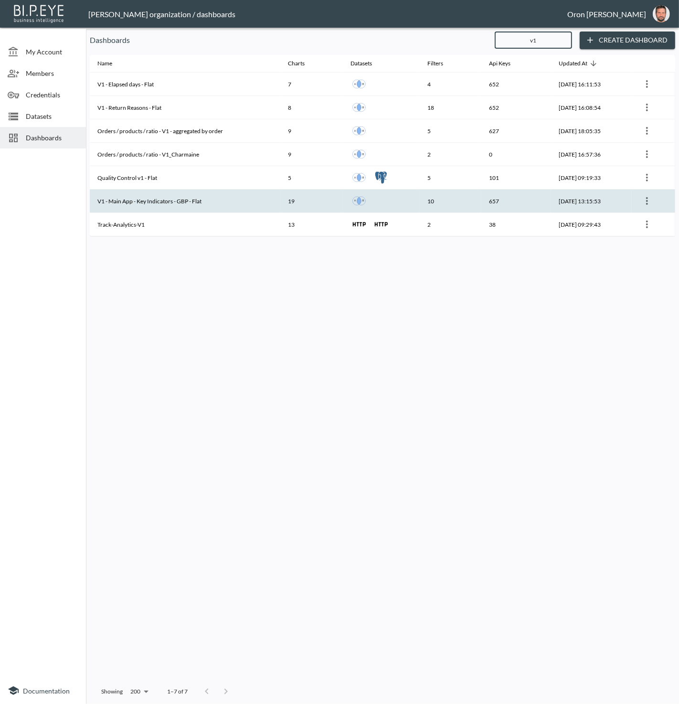
type input "v1"
click at [650, 199] on icon "more" at bounding box center [646, 200] width 11 height 11
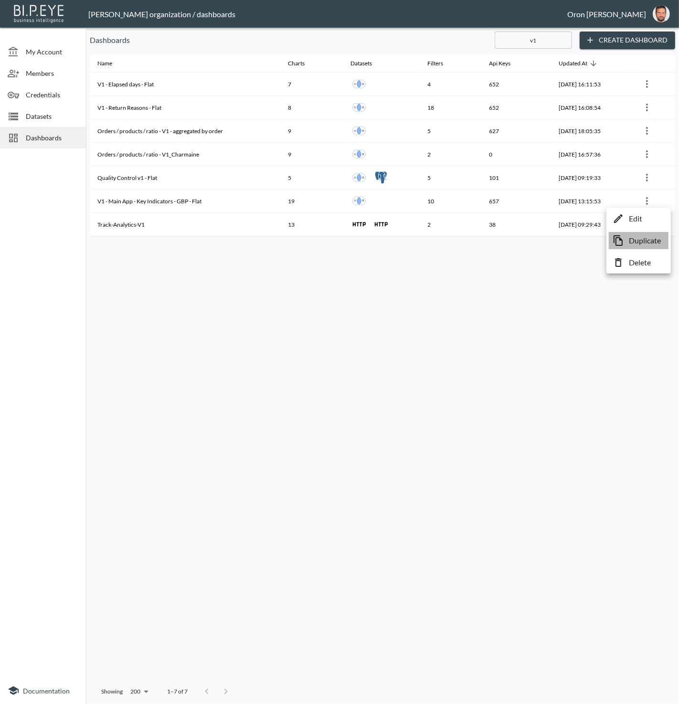
click at [636, 245] on p "Duplicate" at bounding box center [645, 240] width 32 height 11
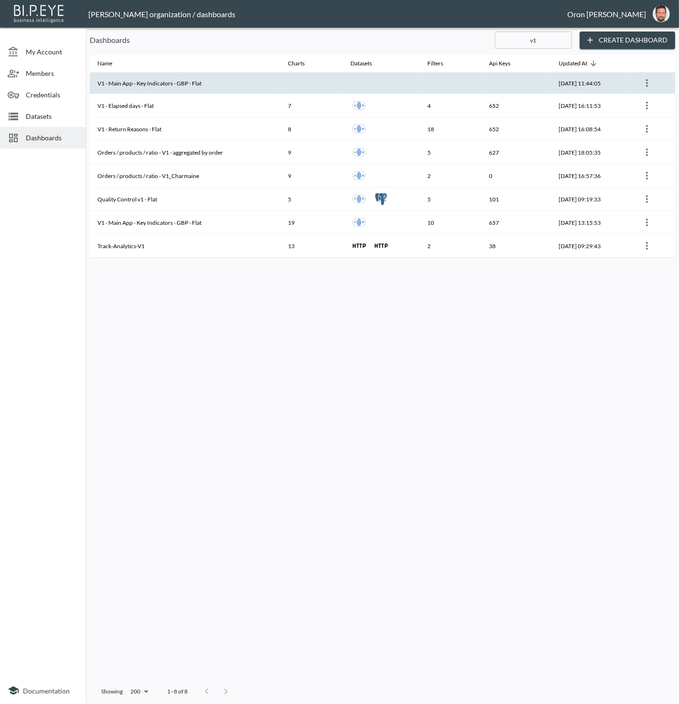
click at [646, 82] on icon "more" at bounding box center [646, 82] width 11 height 11
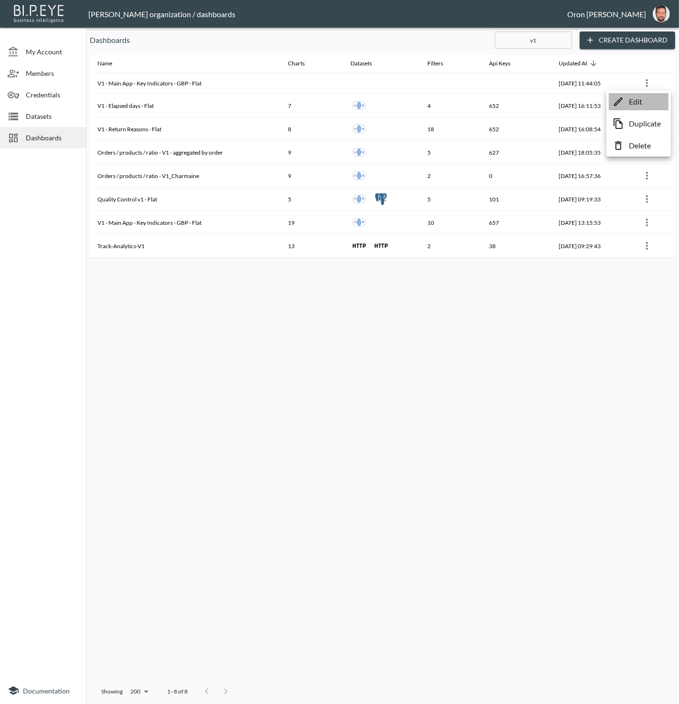
click at [639, 102] on p "Edit" at bounding box center [635, 101] width 13 height 11
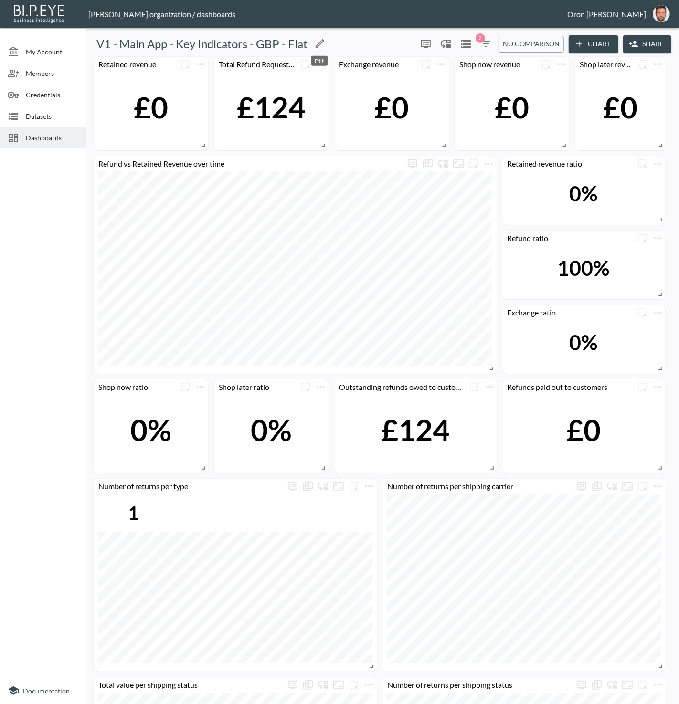
click at [319, 43] on icon "Edit" at bounding box center [319, 43] width 11 height 11
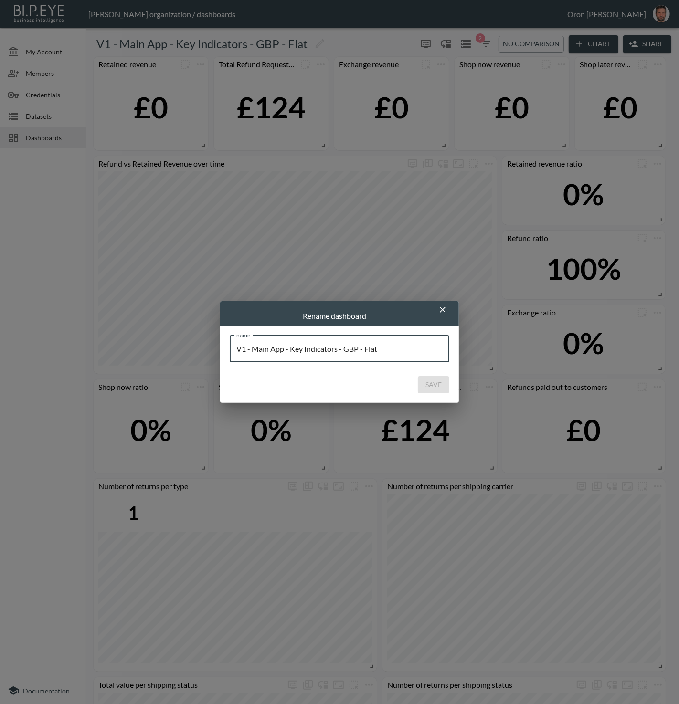
drag, startPoint x: 252, startPoint y: 348, endPoint x: 287, endPoint y: 348, distance: 35.3
click at [287, 348] on input "V1 - Main App - Key Indicators - GBP - Flat" at bounding box center [340, 349] width 220 height 27
type input "V1 - Key Indicators - Tala UK"
click at [433, 387] on button "Save" at bounding box center [434, 385] width 32 height 18
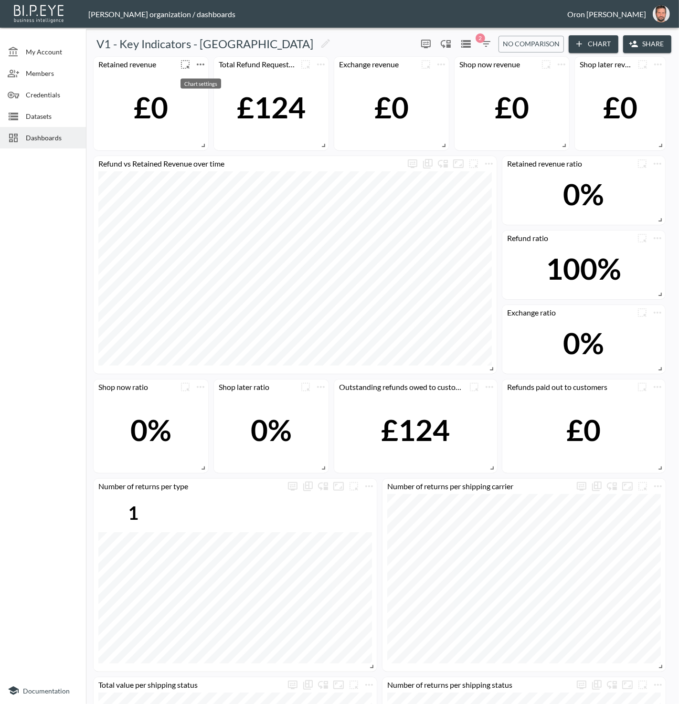
click at [203, 64] on icon "more" at bounding box center [201, 64] width 8 height 2
click at [203, 82] on li "Edit" at bounding box center [200, 82] width 74 height 17
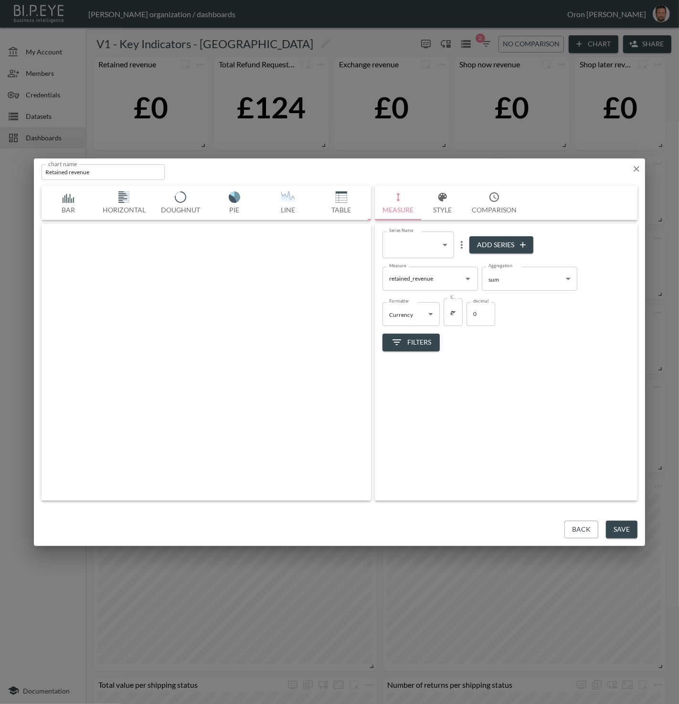
scroll to position [0, 50]
click at [570, 526] on button "Back" at bounding box center [581, 530] width 34 height 18
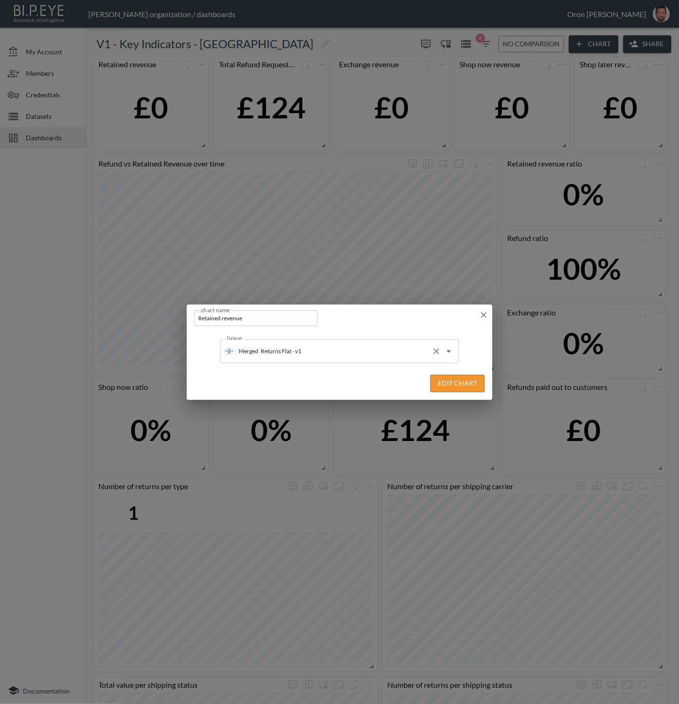
click at [302, 351] on input "Returns Flat - v1" at bounding box center [342, 351] width 169 height 15
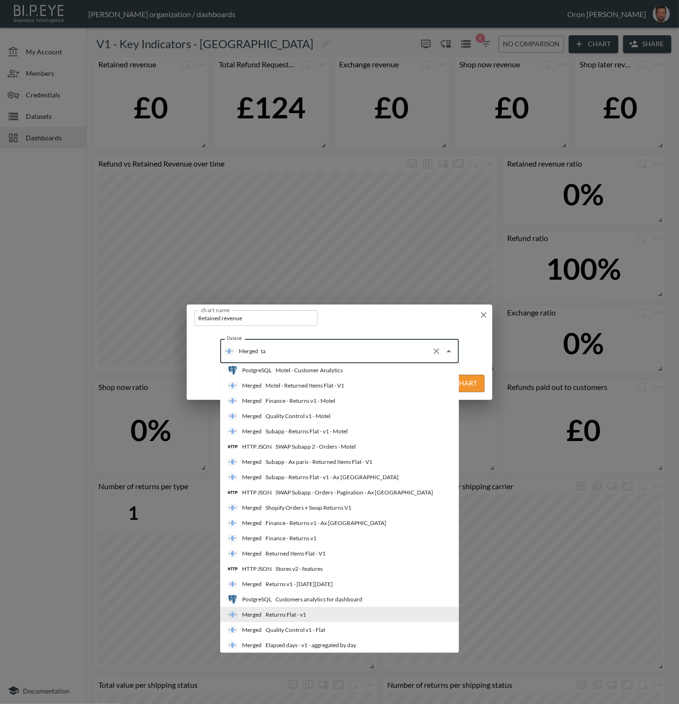
scroll to position [0, 0]
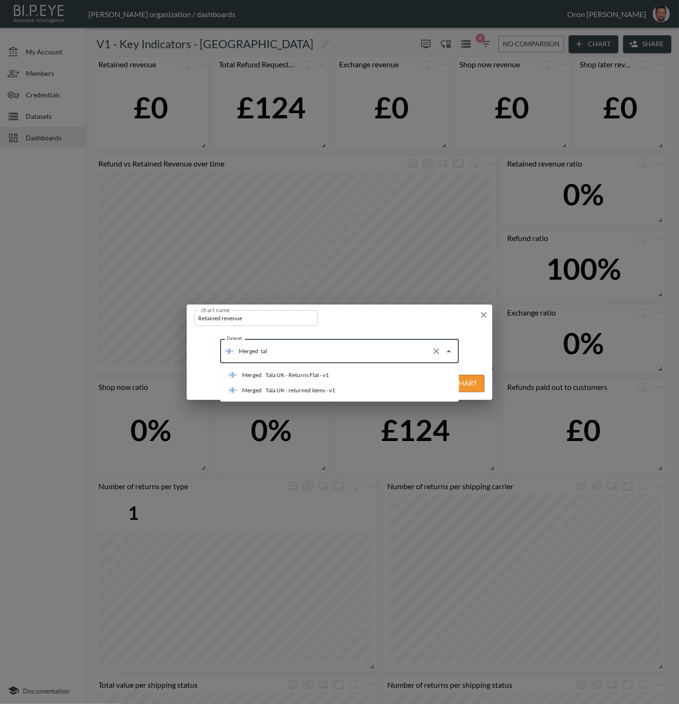
type input "tala"
click at [306, 374] on div "Tala UK - Returns Flat - v1" at bounding box center [296, 375] width 63 height 9
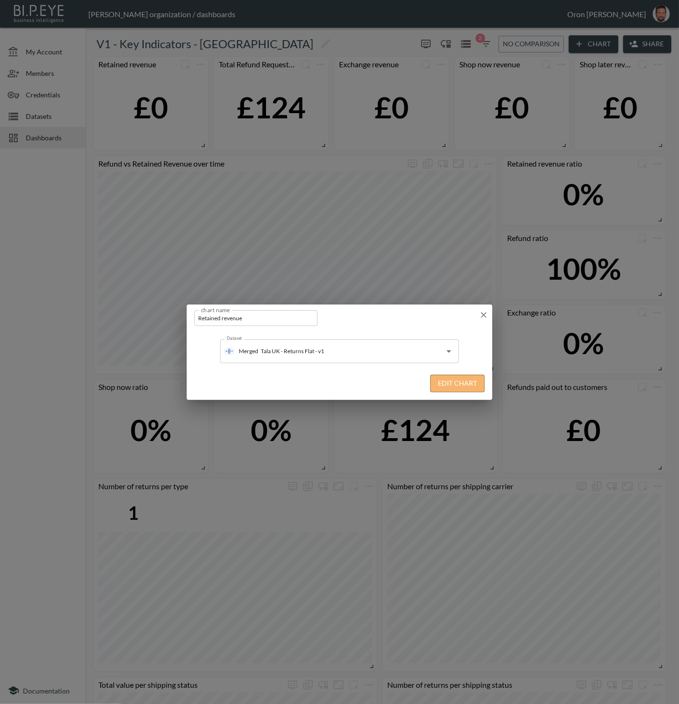
click at [471, 386] on button "Edit Chart" at bounding box center [457, 384] width 54 height 18
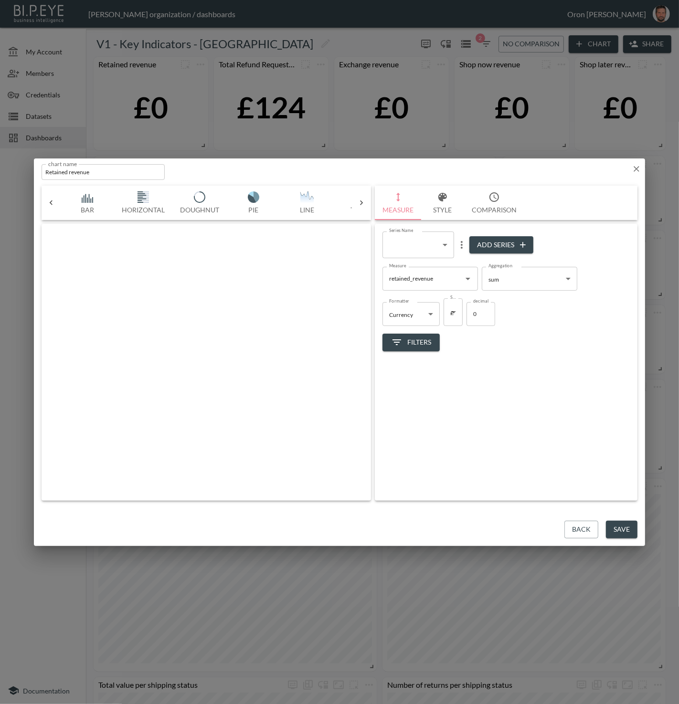
scroll to position [0, 50]
click at [610, 526] on button "Save" at bounding box center [622, 530] width 32 height 18
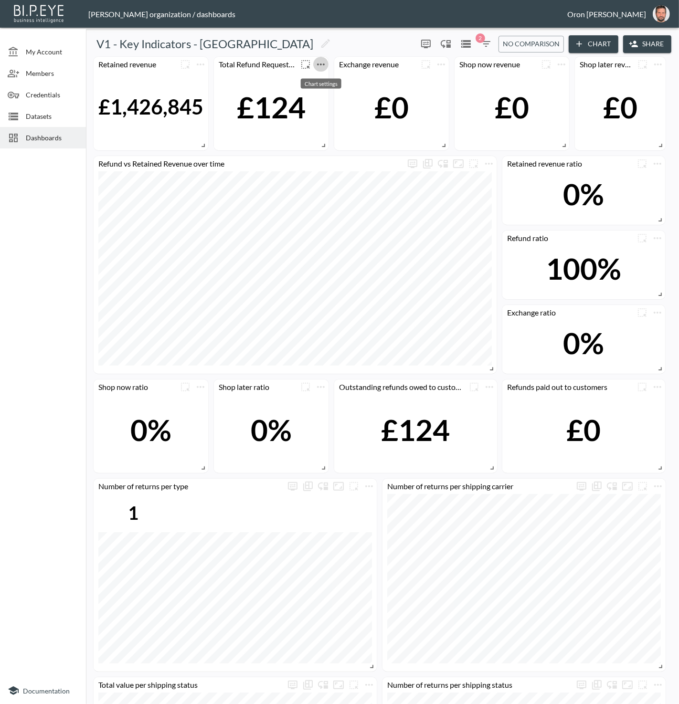
click at [325, 61] on icon "more" at bounding box center [320, 64] width 11 height 11
click at [325, 76] on li "Edit" at bounding box center [320, 82] width 74 height 17
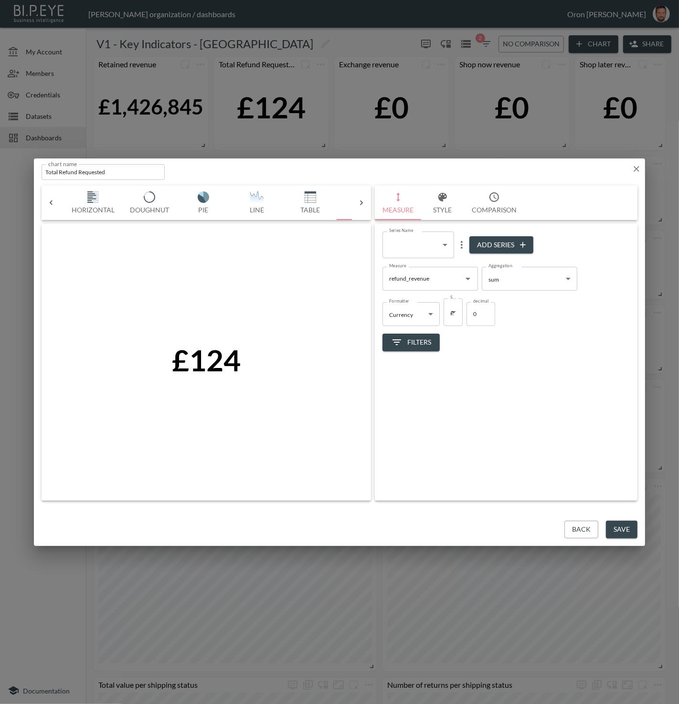
click at [577, 528] on button "Back" at bounding box center [581, 530] width 34 height 18
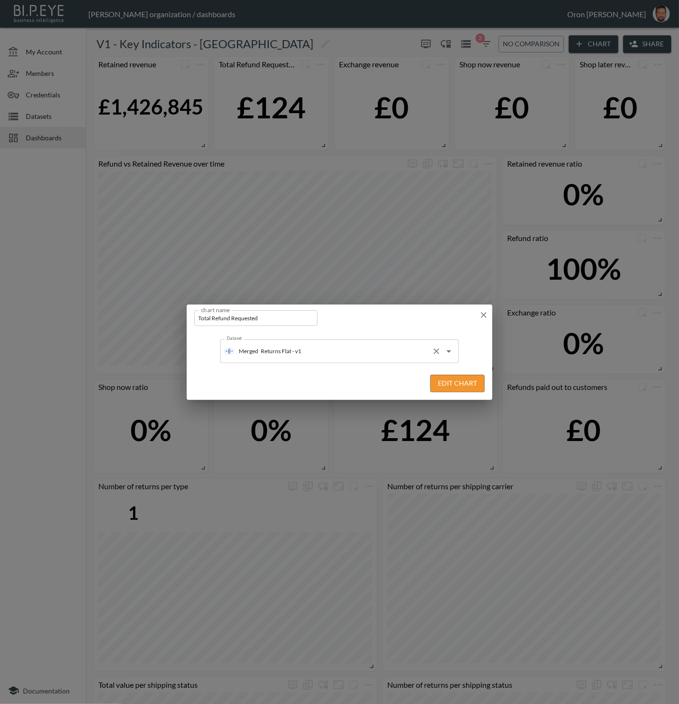
click at [319, 360] on div "Merged Returns Flat - v1 Dataset" at bounding box center [339, 351] width 239 height 24
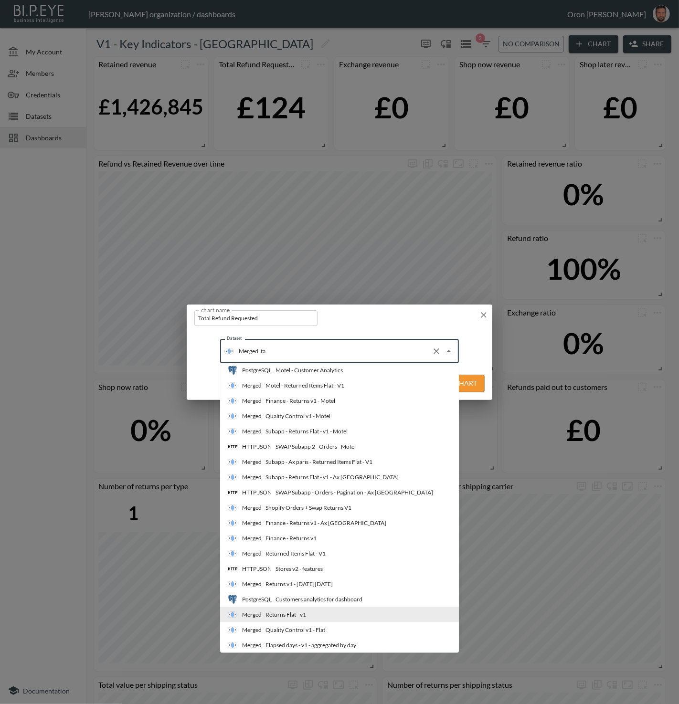
scroll to position [0, 0]
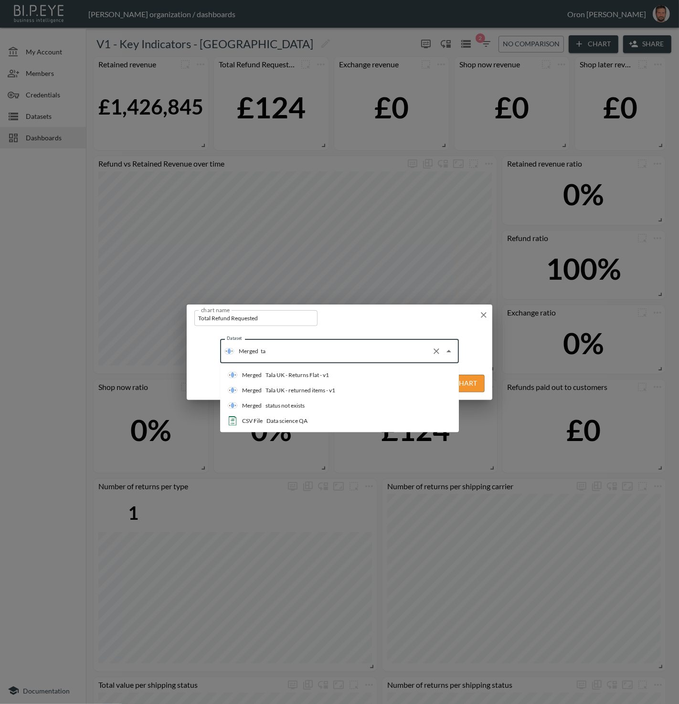
type input "tal"
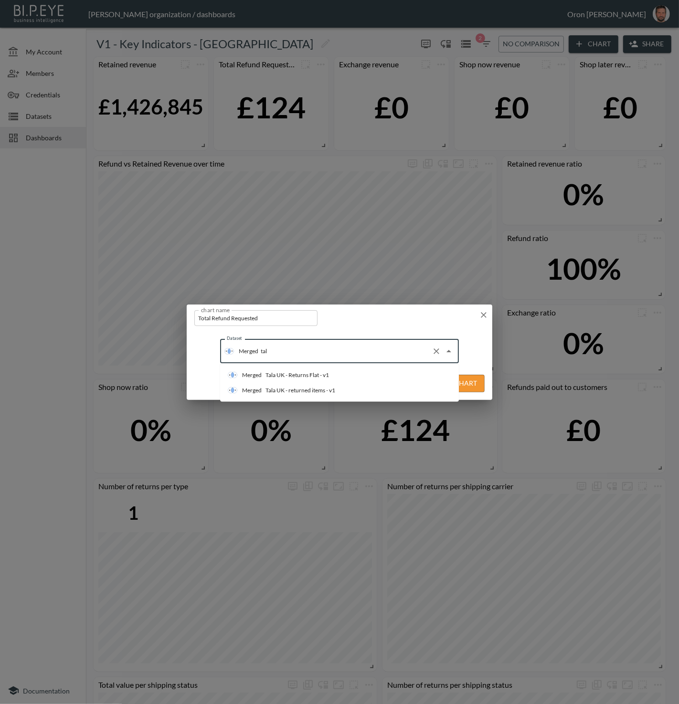
click at [308, 376] on div "Tala UK - Returns Flat - v1" at bounding box center [296, 375] width 63 height 9
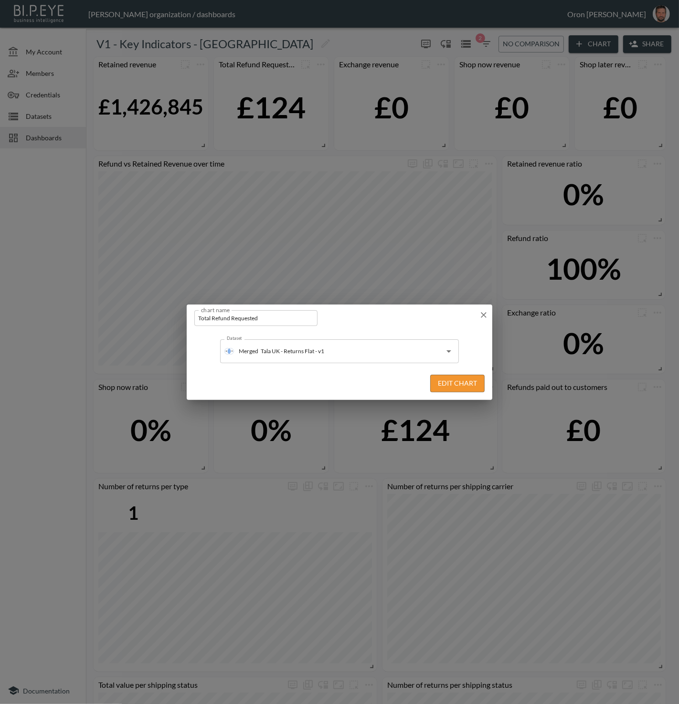
click at [473, 381] on button "Edit Chart" at bounding box center [457, 384] width 54 height 18
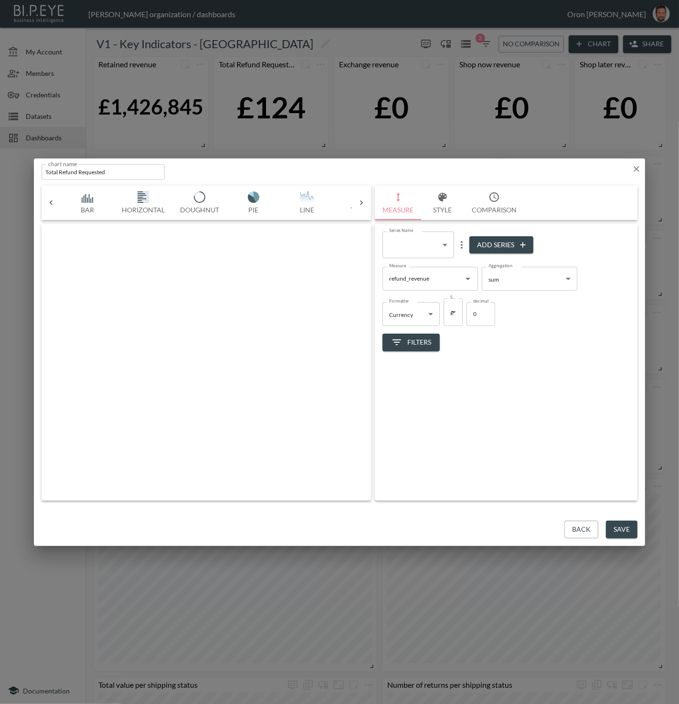
scroll to position [0, 50]
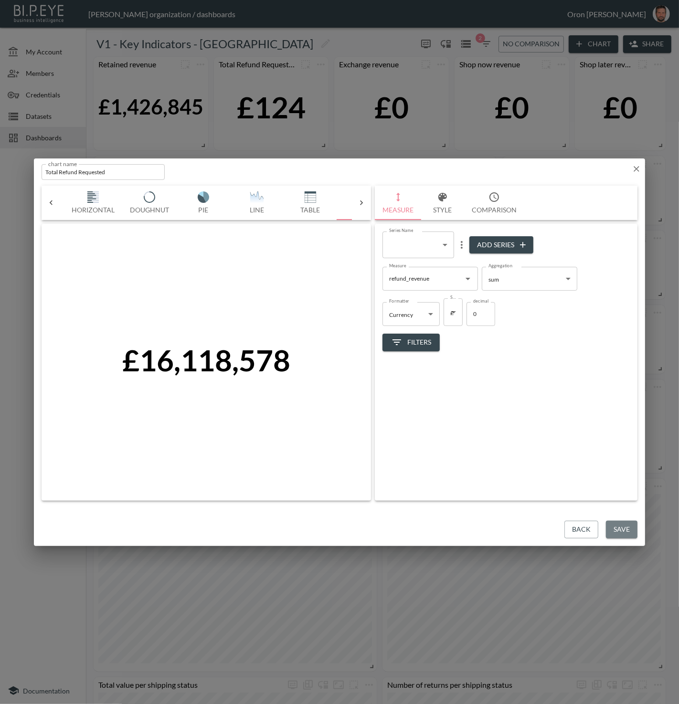
click at [617, 530] on button "Save" at bounding box center [622, 530] width 32 height 18
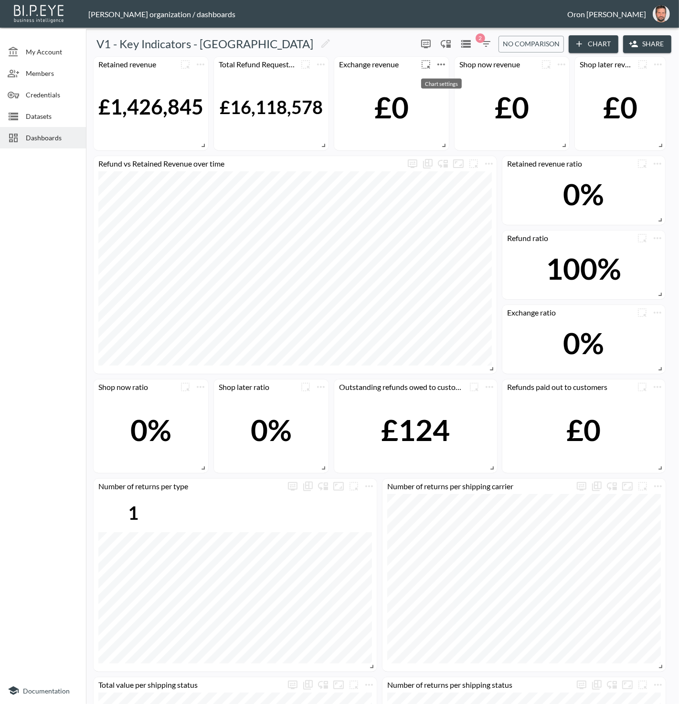
click at [444, 63] on icon "more" at bounding box center [441, 64] width 8 height 2
click at [442, 77] on li "Edit" at bounding box center [440, 82] width 74 height 17
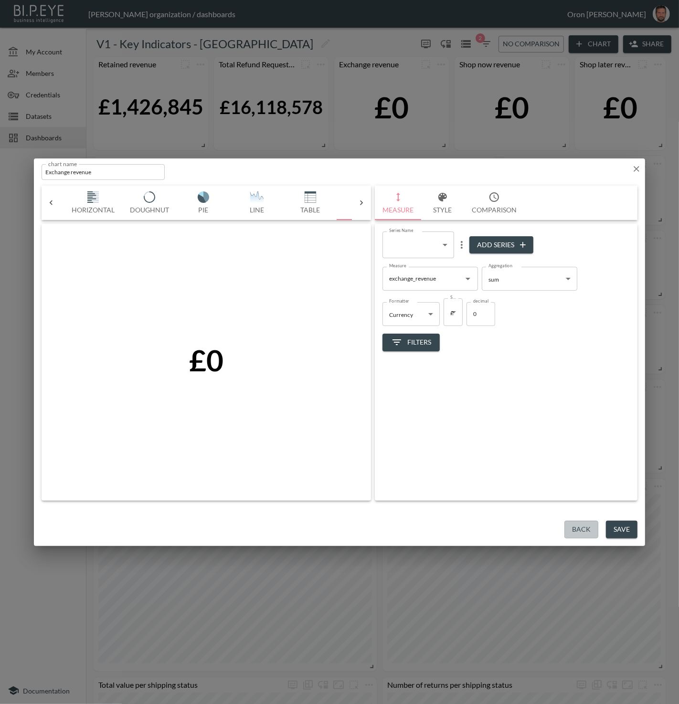
click at [591, 527] on button "Back" at bounding box center [581, 530] width 34 height 18
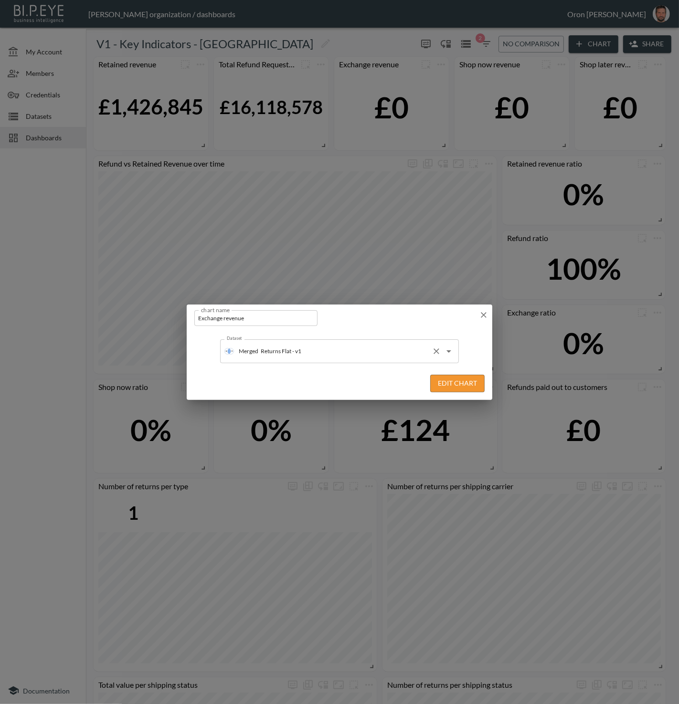
click at [331, 351] on input "Returns Flat - v1" at bounding box center [342, 351] width 169 height 15
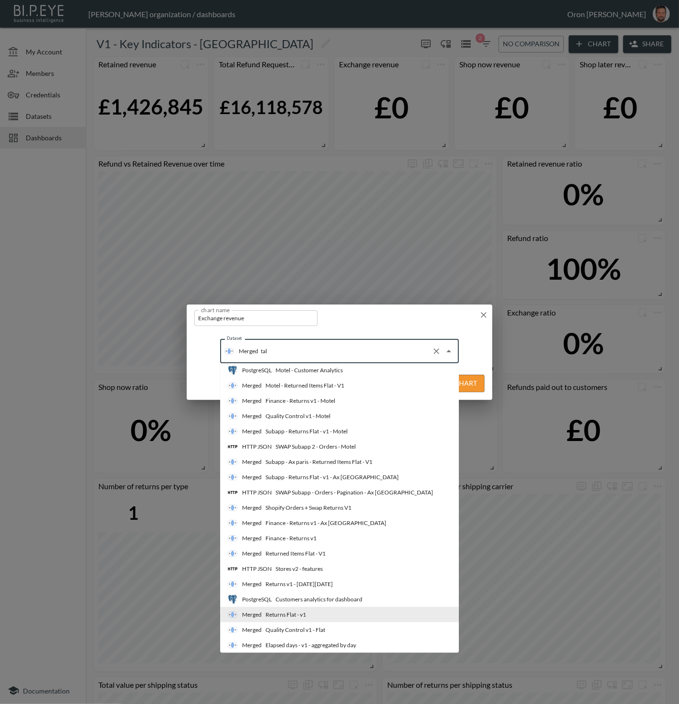
scroll to position [0, 0]
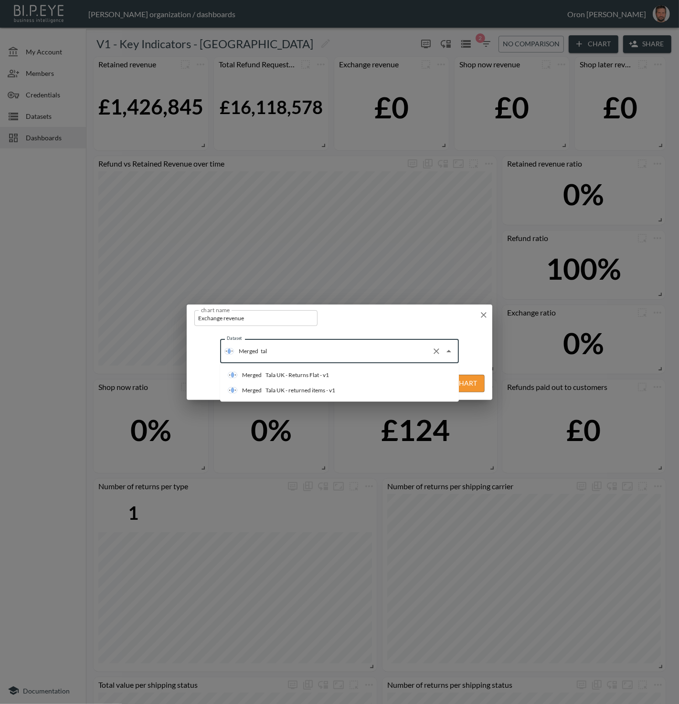
type input "tala"
drag, startPoint x: 318, startPoint y: 373, endPoint x: 363, endPoint y: 373, distance: 44.4
click at [318, 373] on div "Tala UK - Returns Flat - v1" at bounding box center [296, 375] width 63 height 9
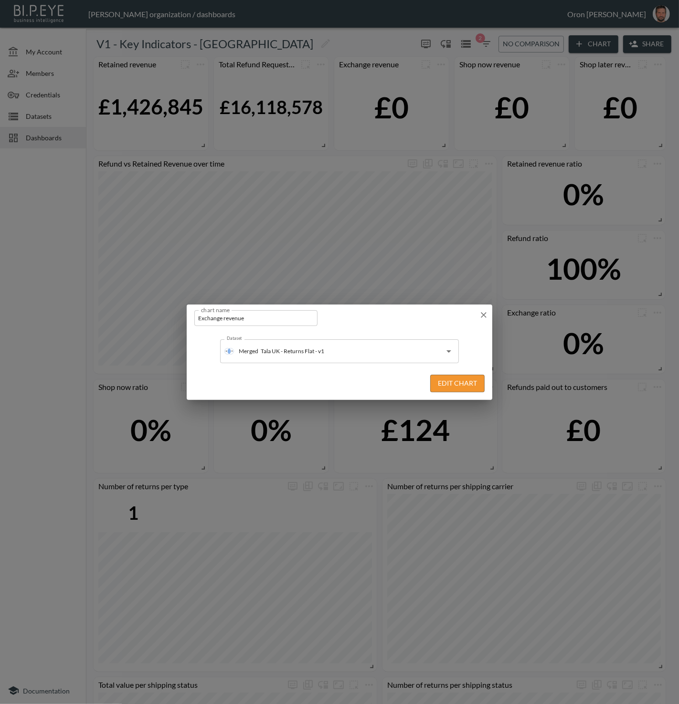
click at [458, 380] on button "Edit Chart" at bounding box center [457, 384] width 54 height 18
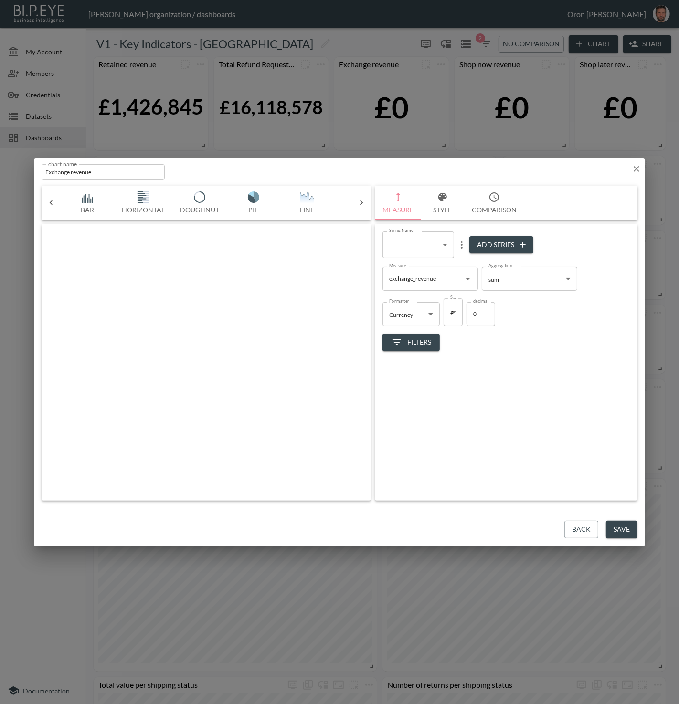
scroll to position [0, 50]
click at [619, 526] on button "Save" at bounding box center [622, 530] width 32 height 18
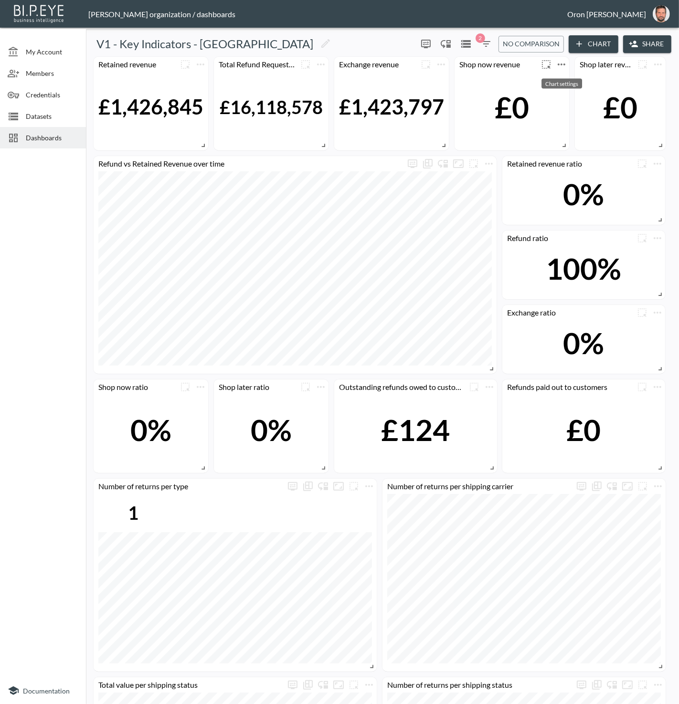
click at [559, 67] on icon "more" at bounding box center [561, 64] width 11 height 11
click at [558, 75] on li "Edit" at bounding box center [561, 82] width 74 height 17
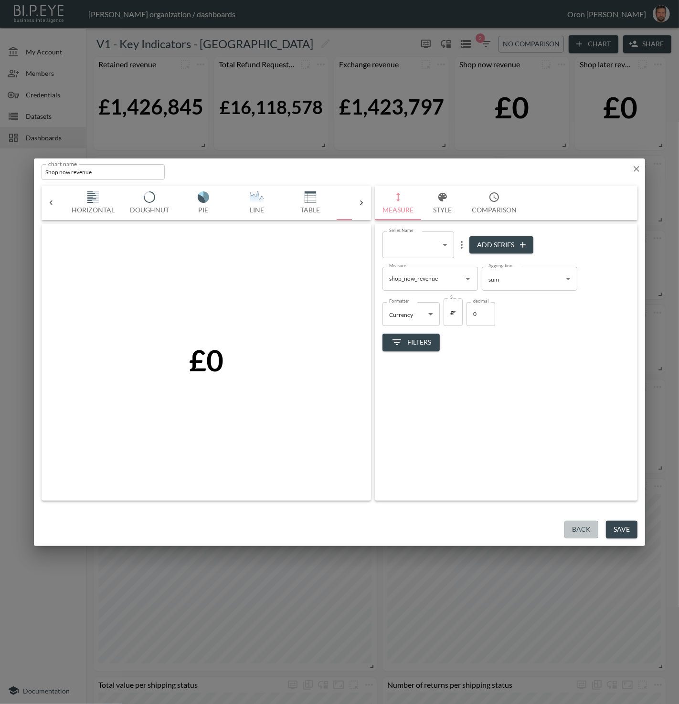
click at [585, 531] on button "Back" at bounding box center [581, 530] width 34 height 18
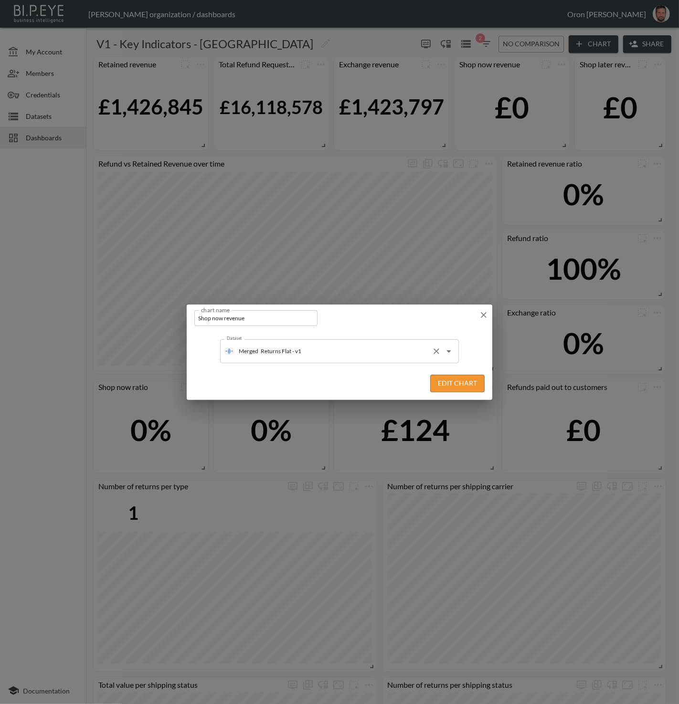
click at [400, 359] on div "Merged Returns Flat - v1 Dataset" at bounding box center [339, 351] width 239 height 24
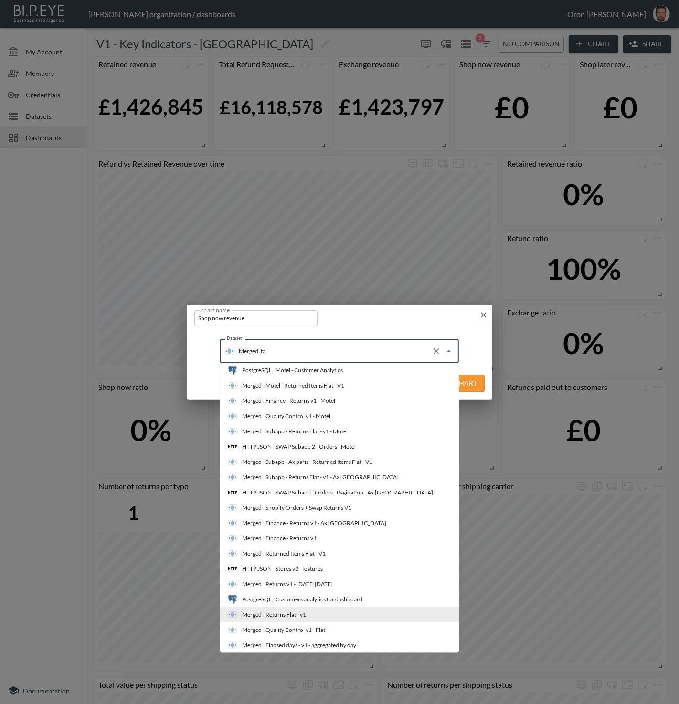
scroll to position [0, 0]
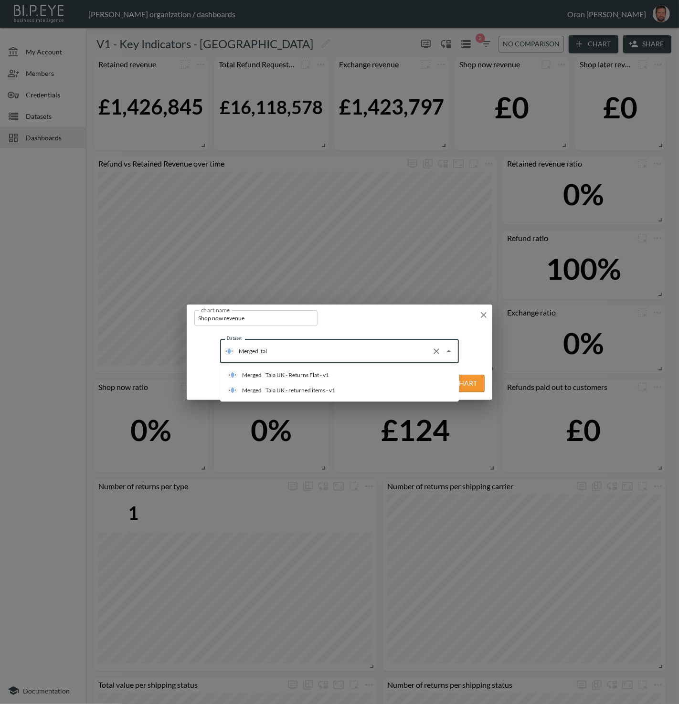
type input "tala"
click at [341, 371] on li "Merged Tala UK - Returns Flat - v1" at bounding box center [339, 375] width 239 height 15
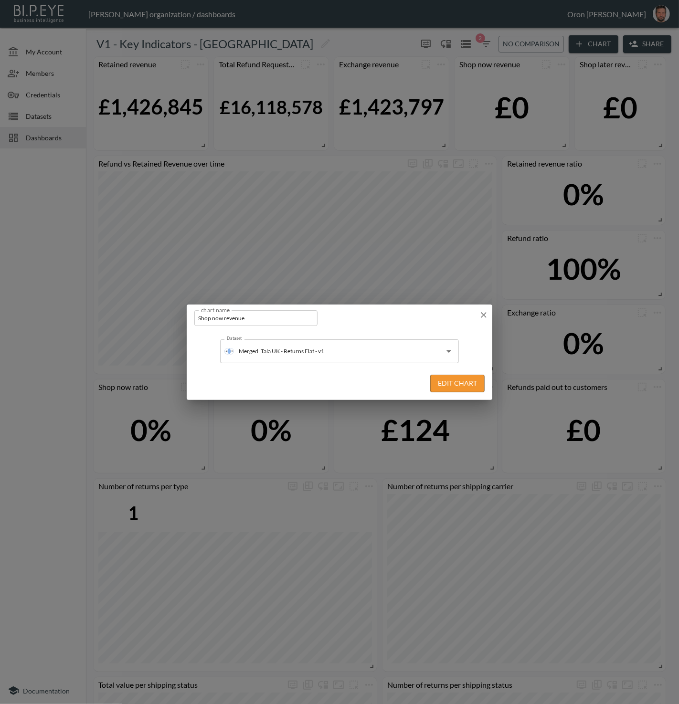
click at [464, 383] on button "Edit Chart" at bounding box center [457, 384] width 54 height 18
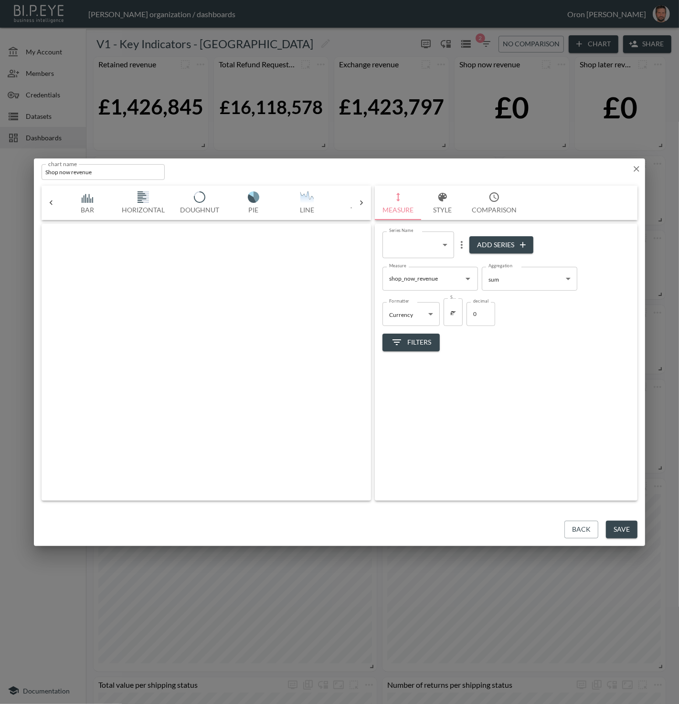
scroll to position [0, 50]
click at [616, 526] on button "Save" at bounding box center [622, 530] width 32 height 18
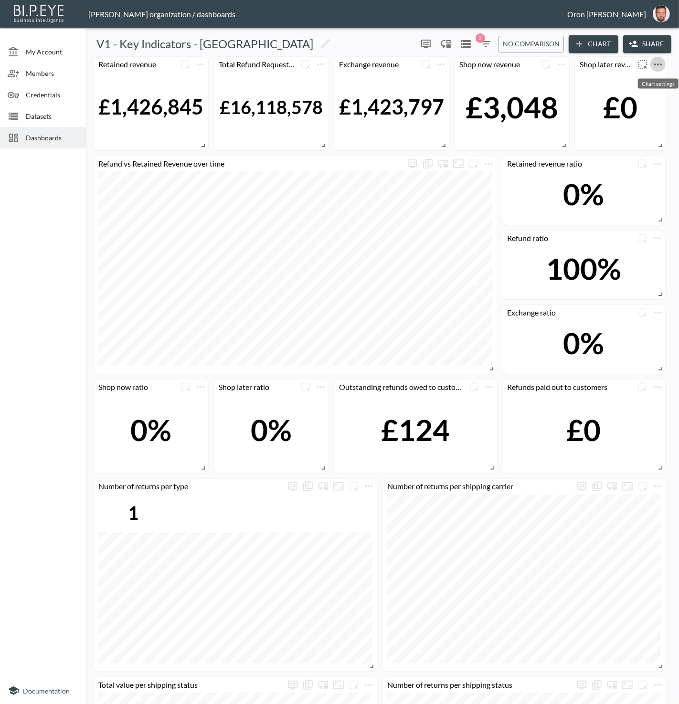
click at [658, 65] on icon "more" at bounding box center [657, 64] width 11 height 11
click at [650, 79] on li "Edit" at bounding box center [631, 82] width 74 height 17
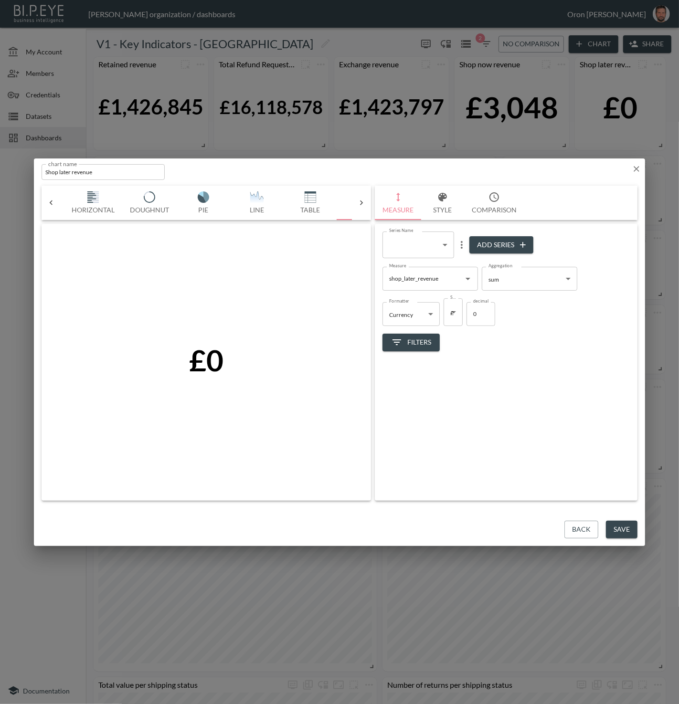
drag, startPoint x: 566, startPoint y: 528, endPoint x: 559, endPoint y: 523, distance: 8.8
click at [566, 528] on button "Back" at bounding box center [581, 530] width 34 height 18
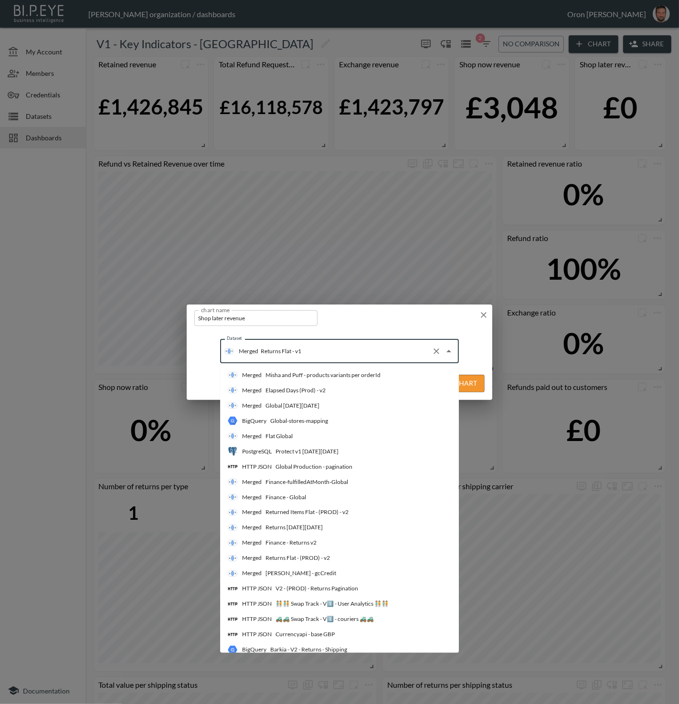
click at [295, 356] on input "Returns Flat - v1" at bounding box center [342, 351] width 169 height 15
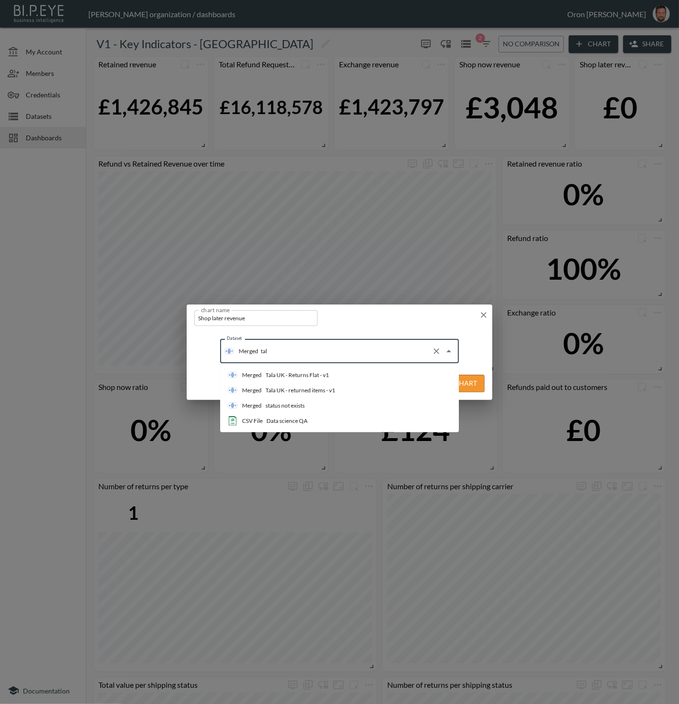
scroll to position [0, 0]
type input "tala"
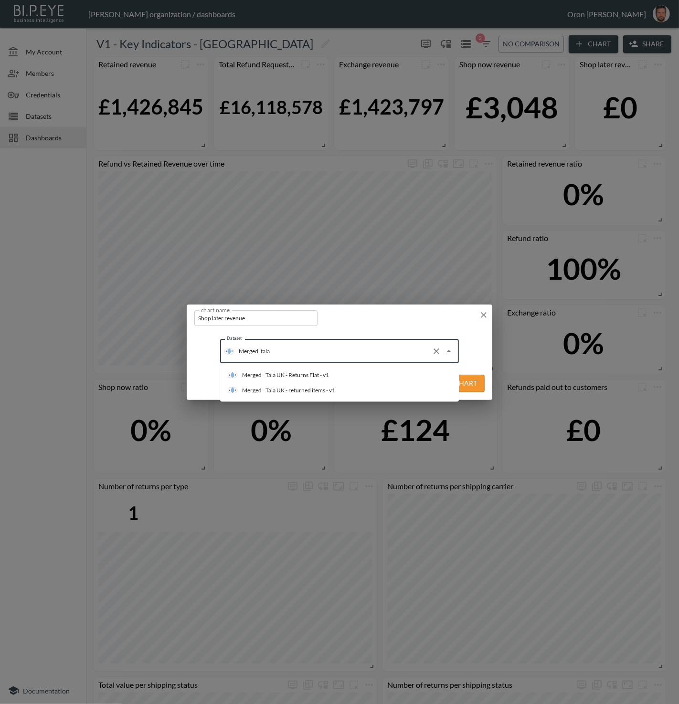
click at [291, 371] on div "Tala UK - Returns Flat - v1" at bounding box center [296, 375] width 63 height 9
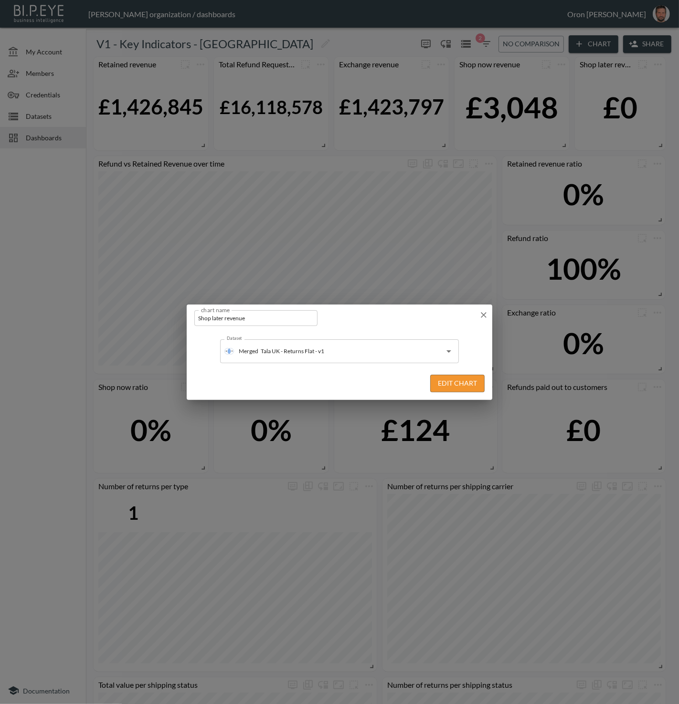
click at [468, 384] on button "Edit Chart" at bounding box center [457, 384] width 54 height 18
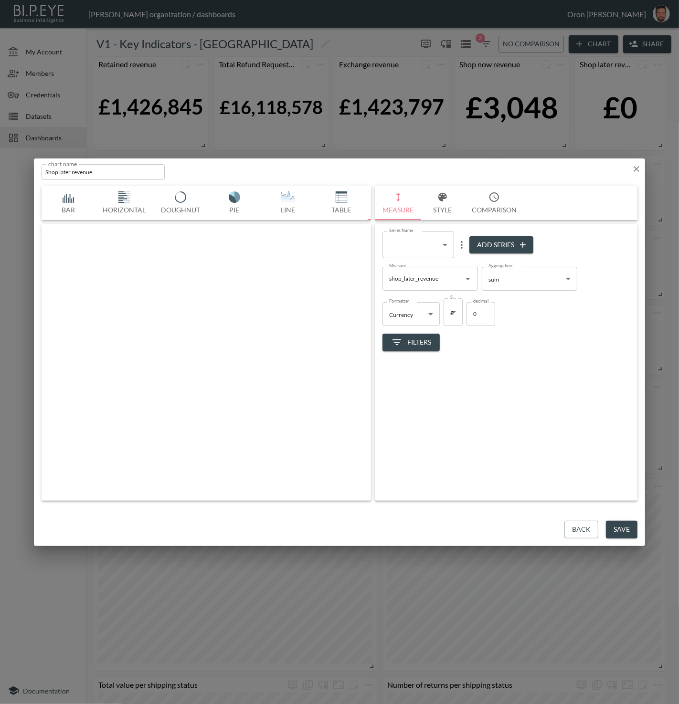
scroll to position [0, 50]
click at [618, 528] on button "Save" at bounding box center [622, 530] width 32 height 18
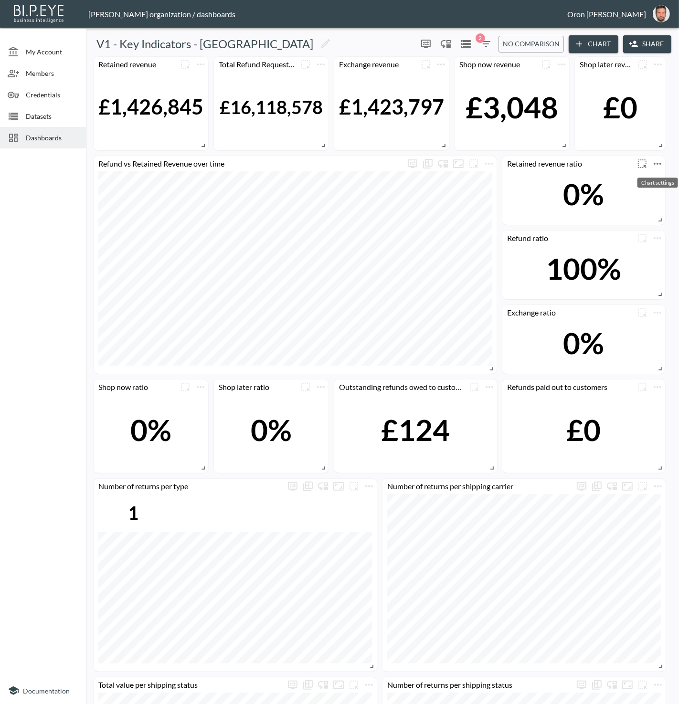
click at [659, 163] on icon "more" at bounding box center [657, 163] width 11 height 11
click at [644, 179] on li "Edit" at bounding box center [631, 181] width 74 height 17
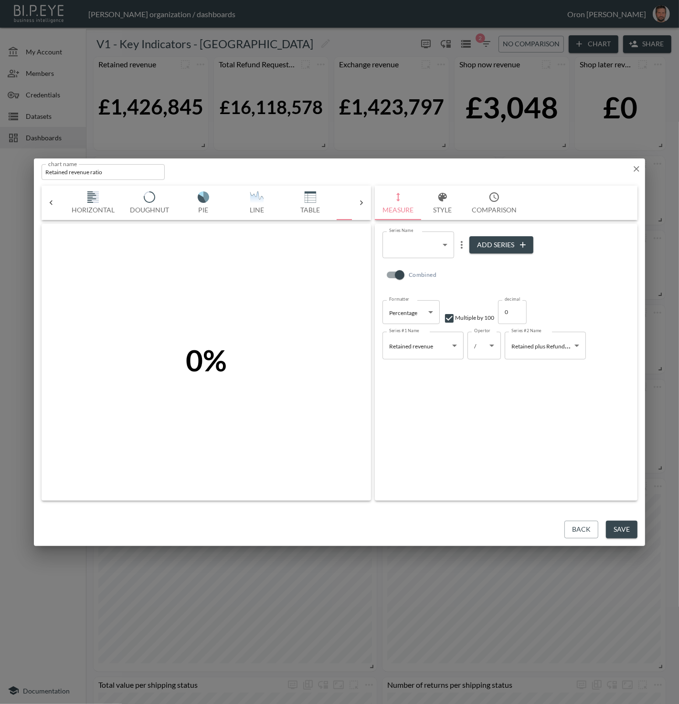
click at [567, 526] on button "Back" at bounding box center [581, 530] width 34 height 18
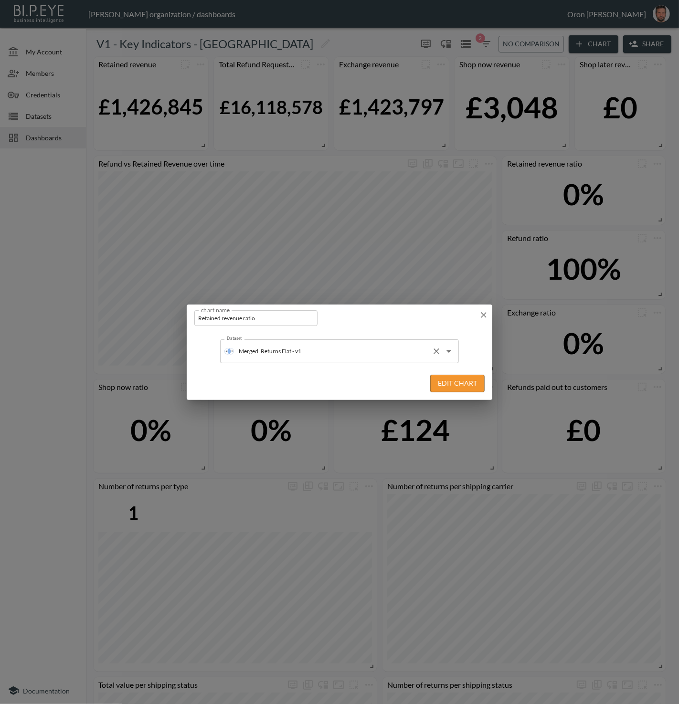
click at [286, 353] on input "Returns Flat - v1" at bounding box center [342, 351] width 169 height 15
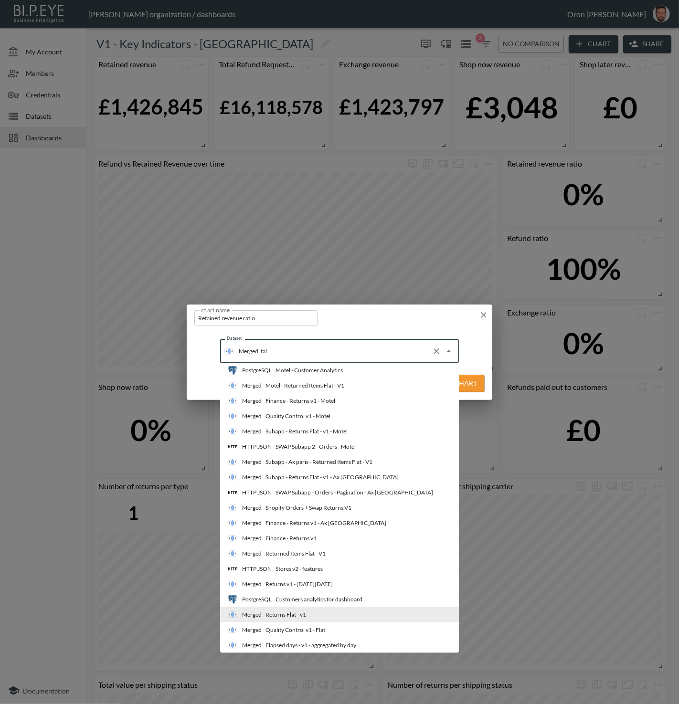
scroll to position [0, 0]
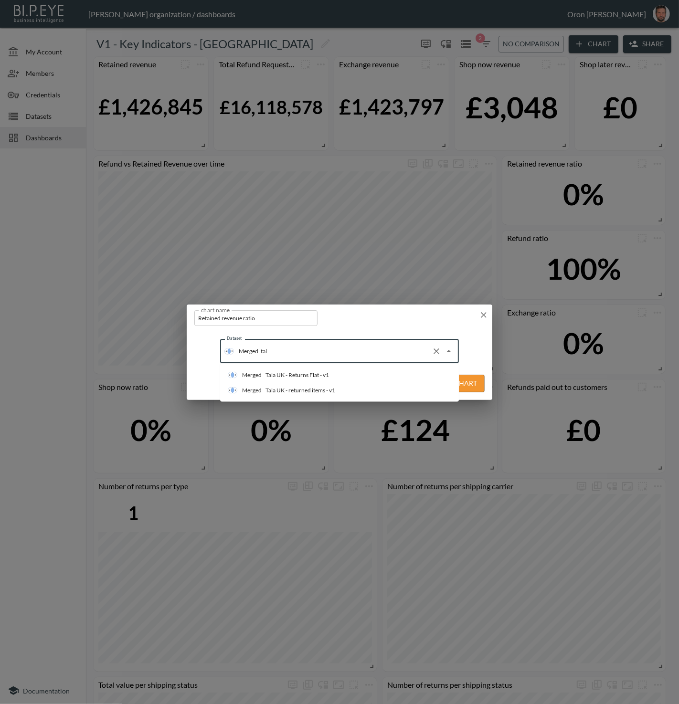
type input "tala"
click at [290, 371] on div "Tala UK - Returns Flat - v1" at bounding box center [296, 375] width 63 height 9
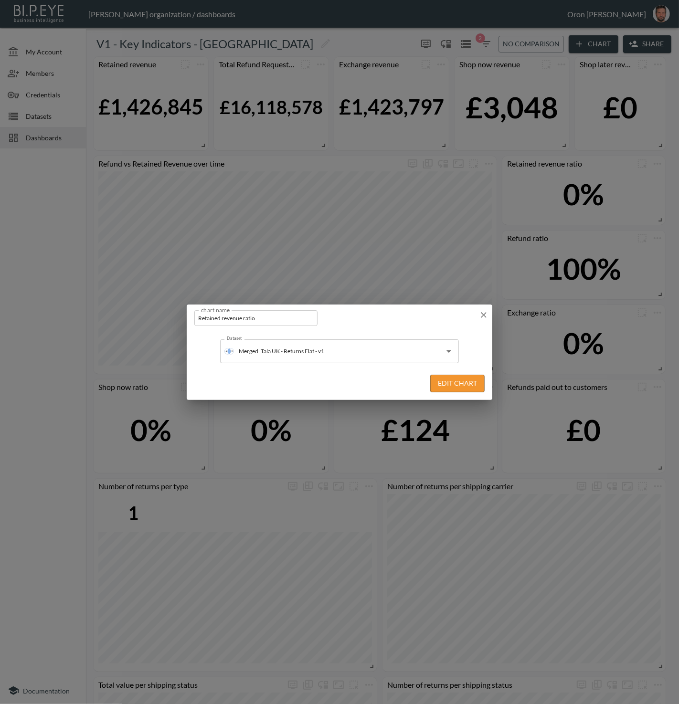
click at [470, 382] on button "Edit Chart" at bounding box center [457, 384] width 54 height 18
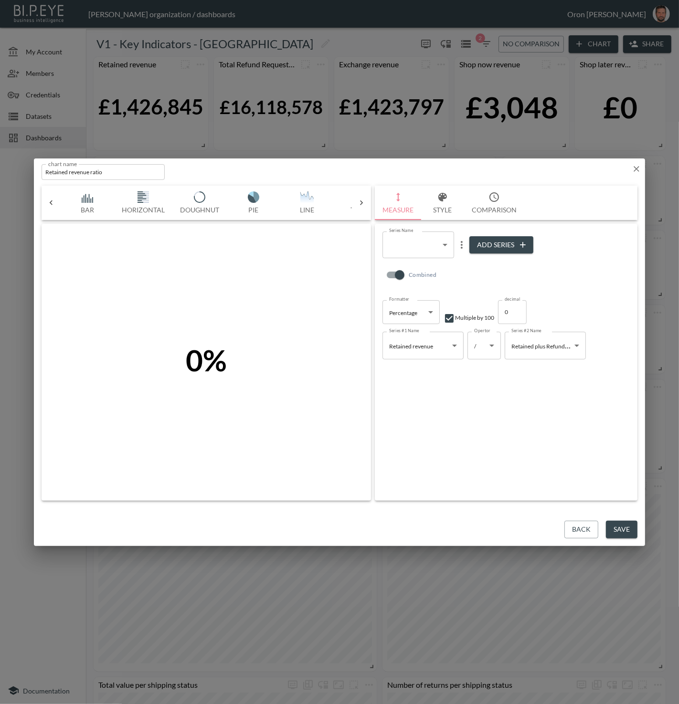
scroll to position [0, 50]
click at [619, 526] on button "Save" at bounding box center [622, 530] width 32 height 18
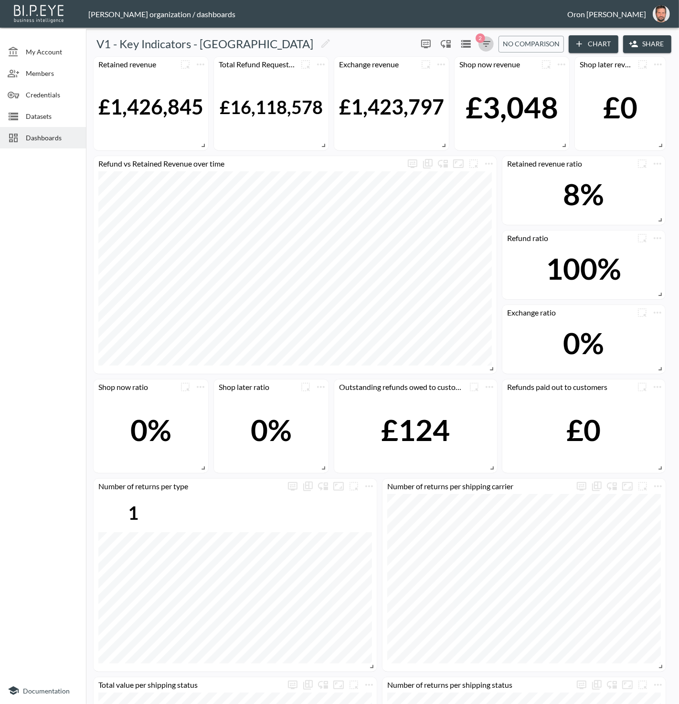
click at [484, 45] on icon "button" at bounding box center [485, 43] width 11 height 11
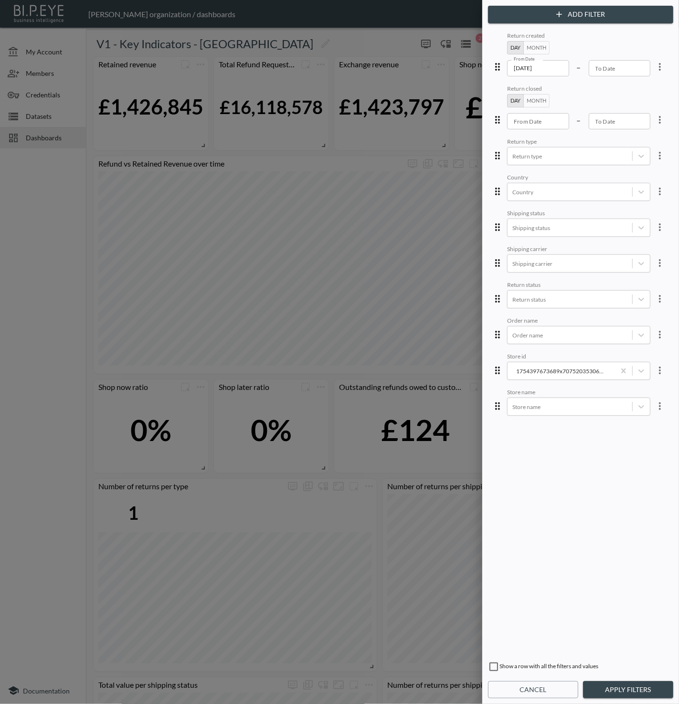
click at [654, 65] on icon "more" at bounding box center [659, 66] width 11 height 11
click at [638, 78] on ul "Edit Delete Clear" at bounding box center [625, 105] width 86 height 59
click at [635, 79] on ul "Edit Delete Clear" at bounding box center [625, 105] width 86 height 59
click at [630, 82] on li "Edit" at bounding box center [625, 88] width 86 height 17
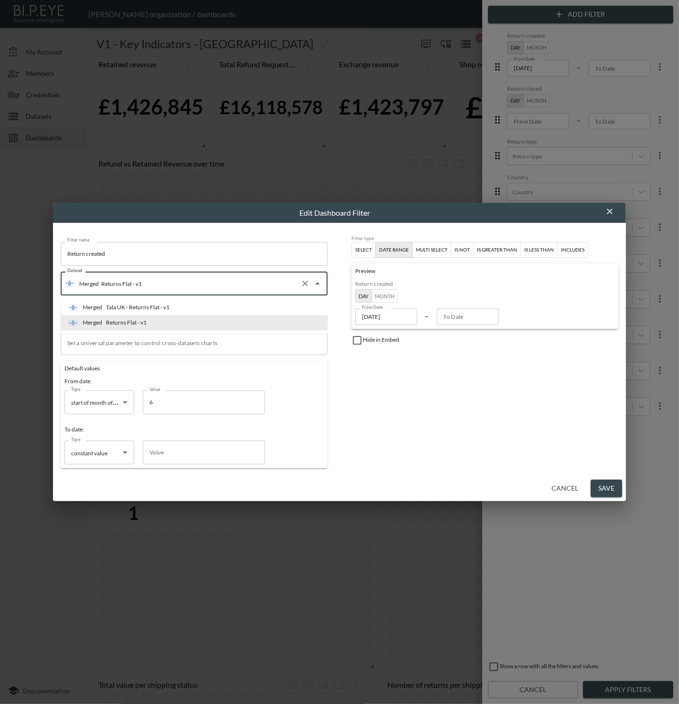
click at [141, 284] on input "Returns Flat - v1" at bounding box center [198, 283] width 198 height 15
type input "ta"
click at [137, 305] on div "Tala UK - Returns Flat - v1" at bounding box center [137, 308] width 63 height 9
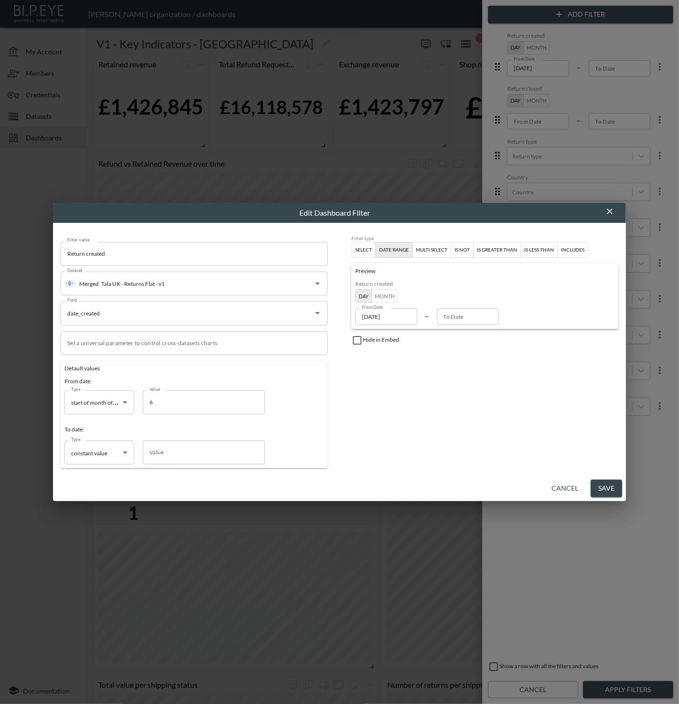
click at [609, 484] on button "Save" at bounding box center [607, 489] width 32 height 18
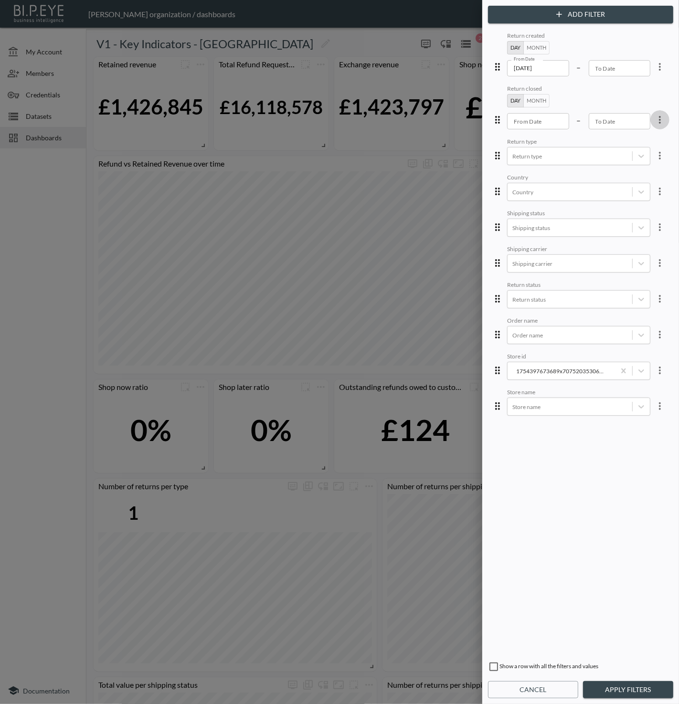
click at [654, 117] on icon "more" at bounding box center [659, 119] width 11 height 11
click at [632, 135] on li "Edit" at bounding box center [625, 141] width 86 height 17
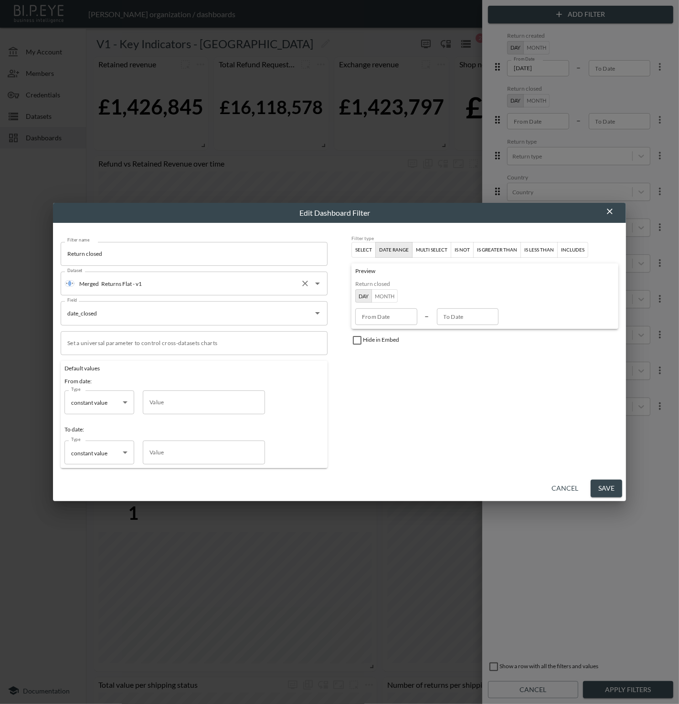
click at [174, 284] on input "Returns Flat - v1" at bounding box center [198, 283] width 198 height 15
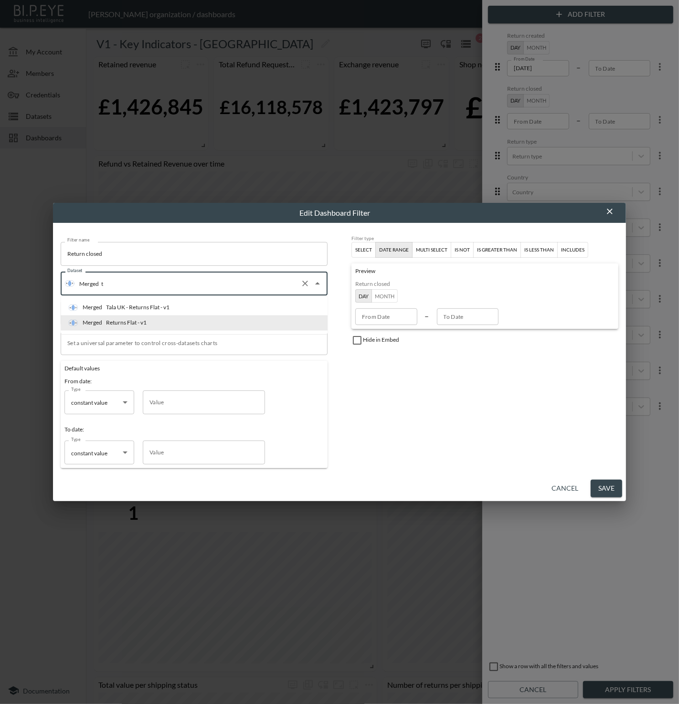
type input "ta"
click at [176, 304] on li "Merged Tala UK - Returns Flat - v1" at bounding box center [194, 307] width 267 height 15
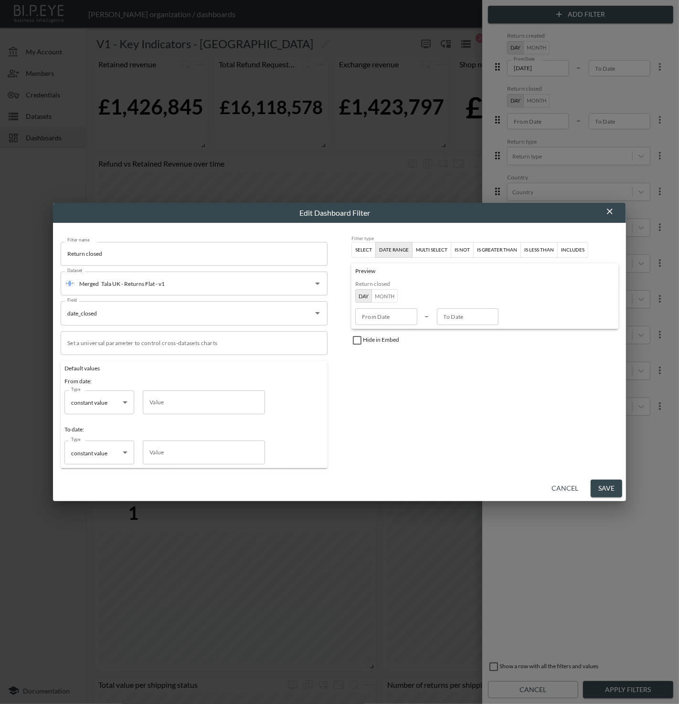
click at [610, 486] on button "Save" at bounding box center [607, 489] width 32 height 18
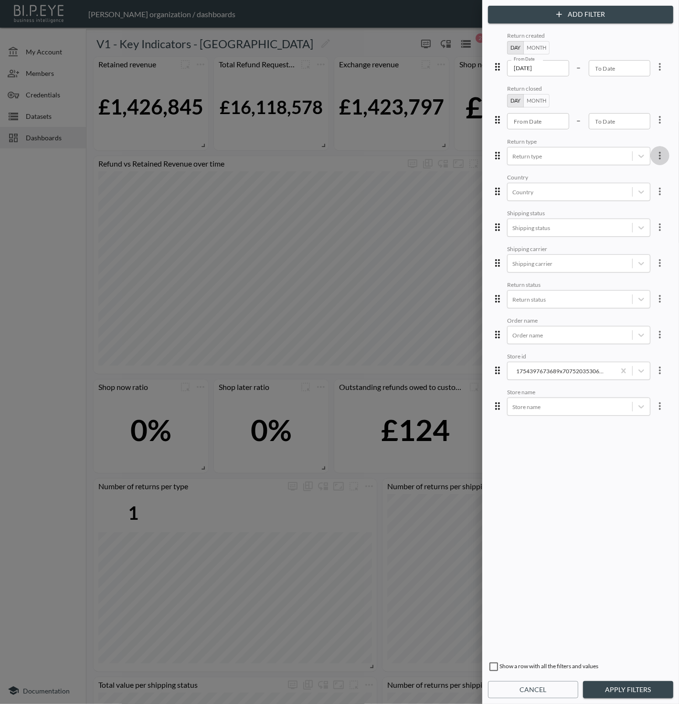
drag, startPoint x: 659, startPoint y: 157, endPoint x: 648, endPoint y: 169, distance: 17.2
click at [659, 157] on icon "more" at bounding box center [659, 155] width 11 height 11
click at [640, 175] on li "Edit" at bounding box center [625, 176] width 86 height 17
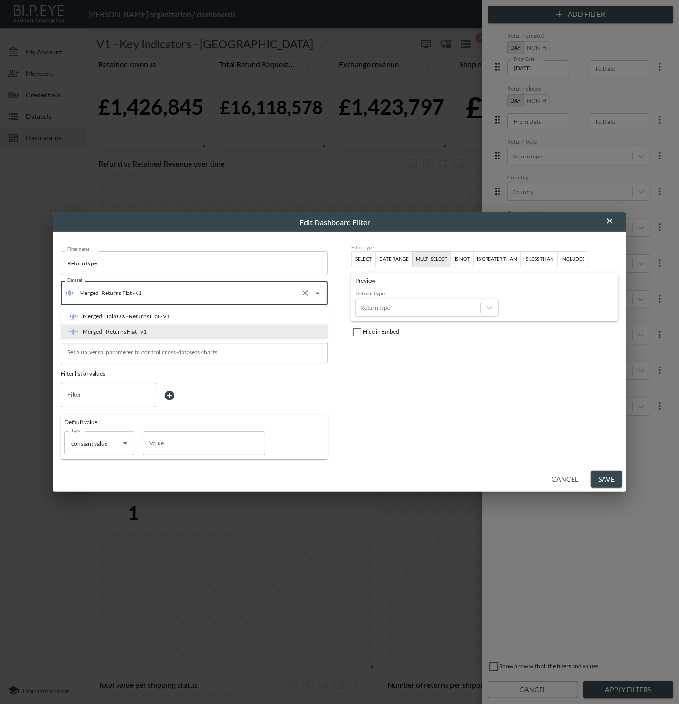
click at [225, 299] on input "Returns Flat - v1" at bounding box center [198, 292] width 198 height 15
type input "ta"
click at [215, 310] on li "Merged Tala UK - Returns Flat - v1" at bounding box center [194, 316] width 267 height 15
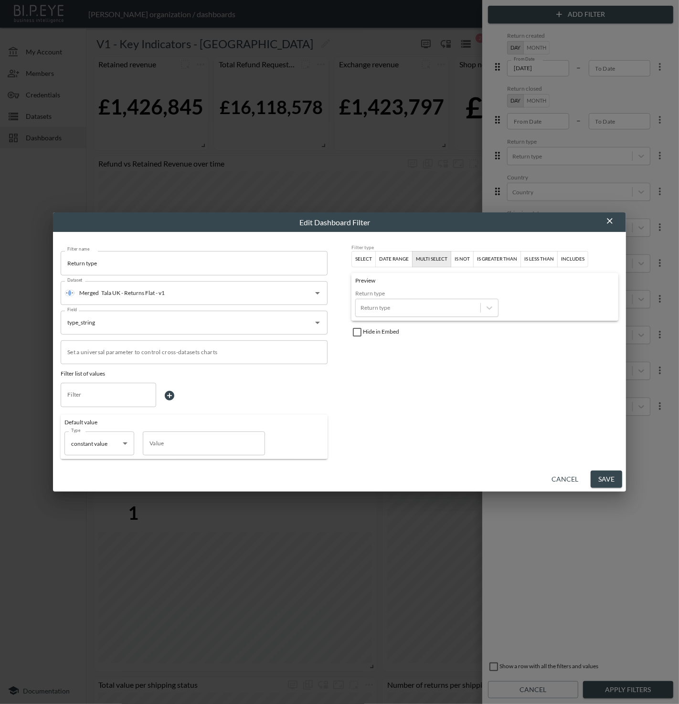
click at [611, 479] on button "Save" at bounding box center [607, 480] width 32 height 18
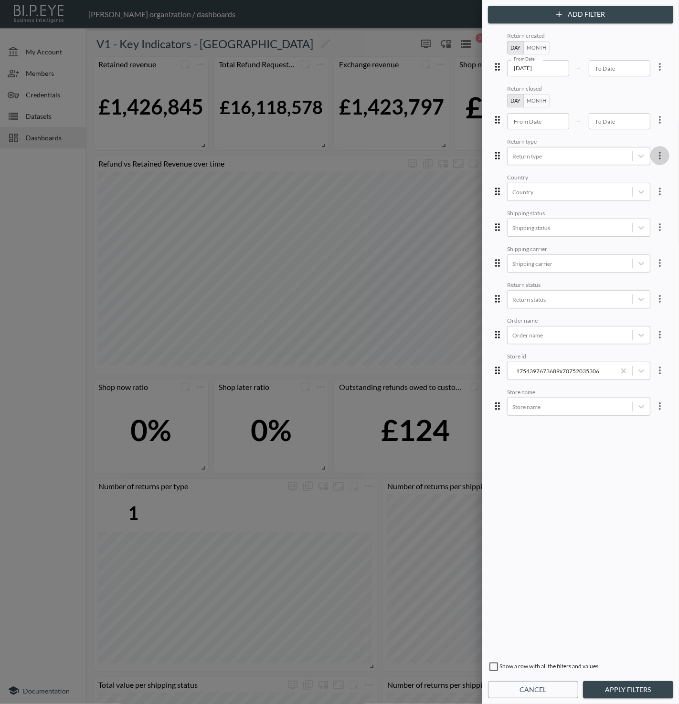
drag, startPoint x: 653, startPoint y: 152, endPoint x: 638, endPoint y: 166, distance: 19.6
click at [654, 153] on icon "more" at bounding box center [659, 155] width 11 height 11
click at [633, 171] on li "Edit" at bounding box center [625, 176] width 86 height 17
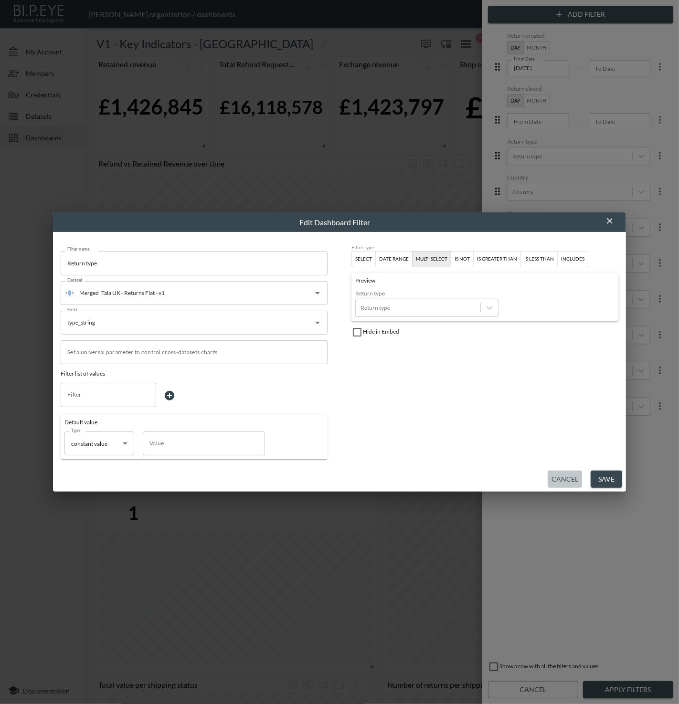
drag, startPoint x: 564, startPoint y: 472, endPoint x: 571, endPoint y: 454, distance: 19.9
click at [564, 472] on button "Cancel" at bounding box center [565, 480] width 34 height 18
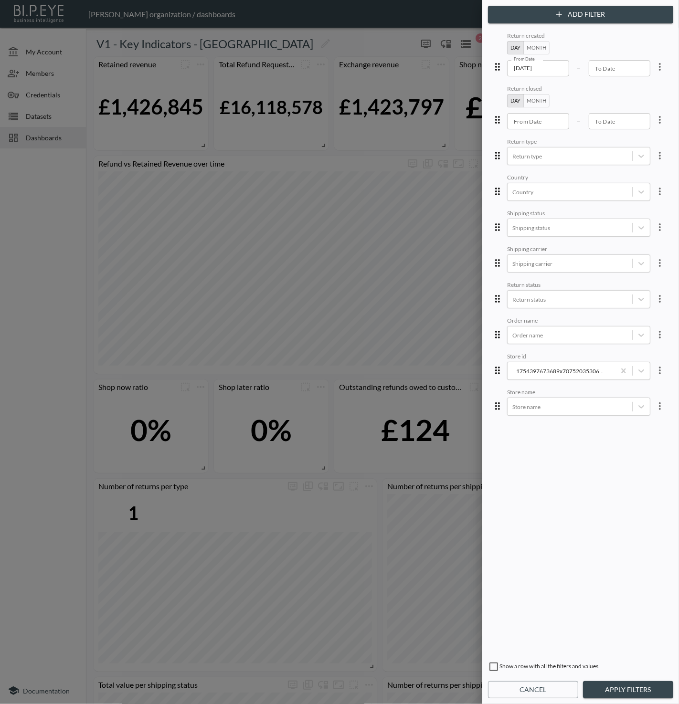
click at [659, 193] on icon "more" at bounding box center [660, 192] width 2 height 8
click at [639, 209] on li "Edit" at bounding box center [625, 212] width 86 height 17
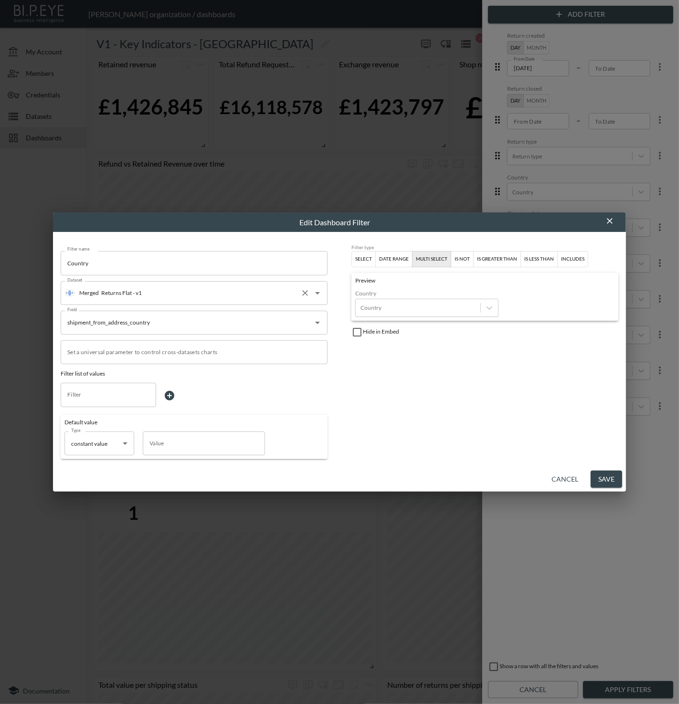
click at [212, 295] on input "Returns Flat - v1" at bounding box center [198, 292] width 198 height 15
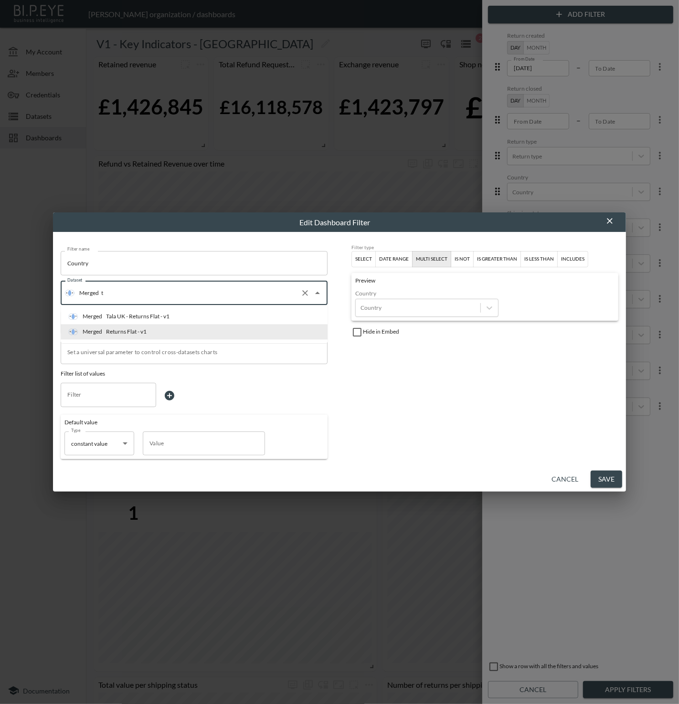
type input "ta"
click at [203, 310] on li "Merged Tala UK - Returns Flat - v1" at bounding box center [194, 316] width 267 height 15
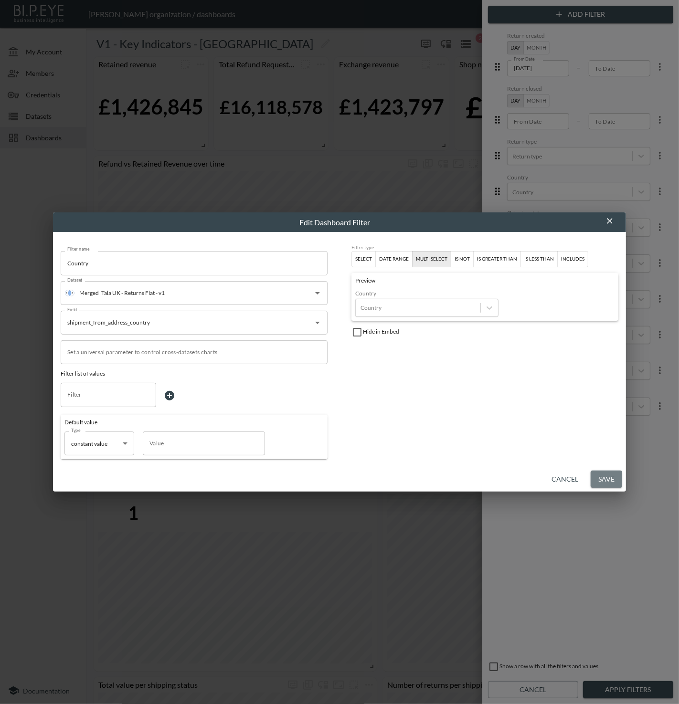
drag, startPoint x: 612, startPoint y: 475, endPoint x: 603, endPoint y: 478, distance: 10.1
click at [612, 475] on button "Save" at bounding box center [607, 480] width 32 height 18
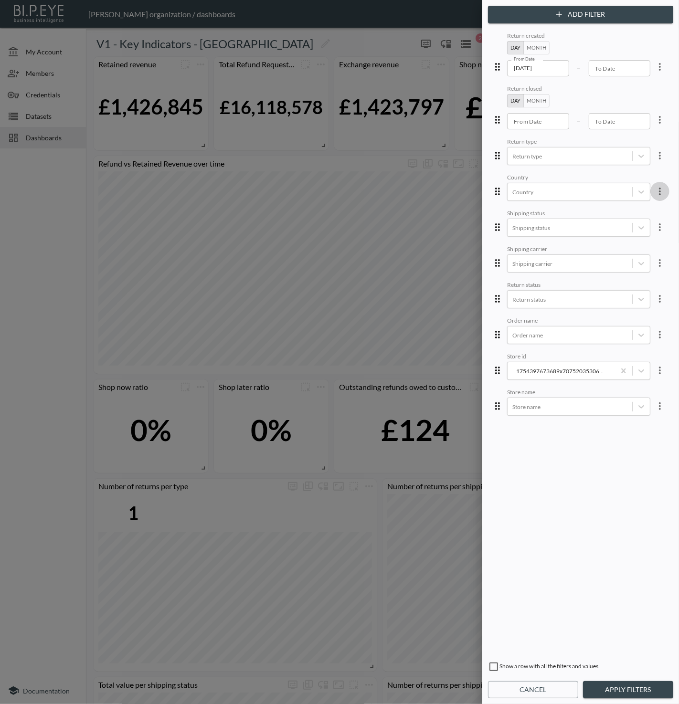
click at [654, 194] on icon "more" at bounding box center [659, 191] width 11 height 11
click at [642, 209] on li "Edit" at bounding box center [625, 212] width 86 height 17
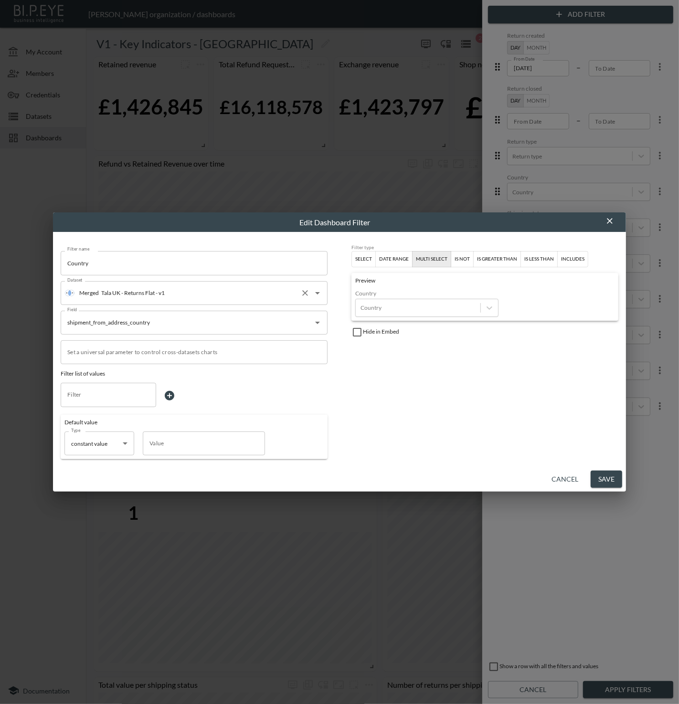
click at [196, 291] on input "Tala UK - Returns Flat - v1" at bounding box center [198, 292] width 198 height 15
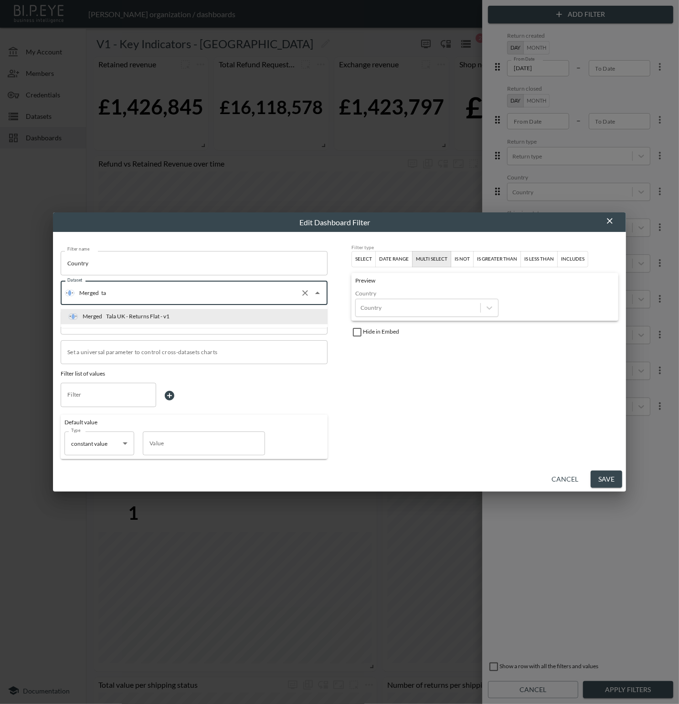
click at [195, 310] on li "Merged Tala UK - Returns Flat - v1" at bounding box center [194, 316] width 267 height 15
type input "Tala UK - Returns Flat - v1"
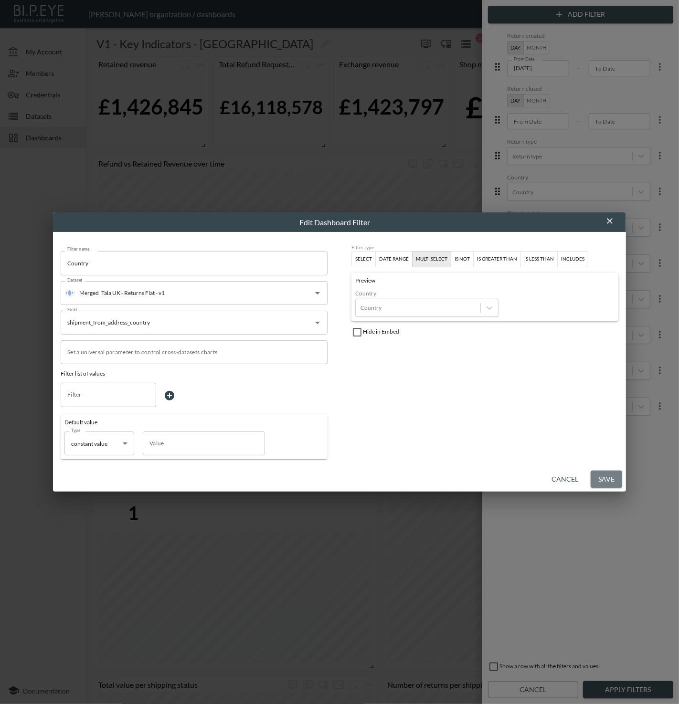
drag, startPoint x: 610, startPoint y: 476, endPoint x: 598, endPoint y: 474, distance: 12.1
click at [610, 475] on button "Save" at bounding box center [607, 480] width 32 height 18
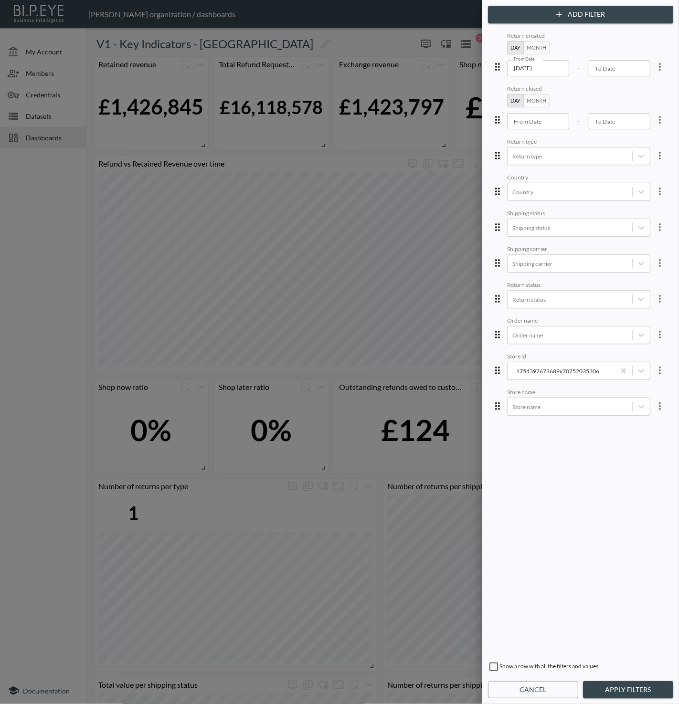
drag, startPoint x: 653, startPoint y: 221, endPoint x: 648, endPoint y: 223, distance: 5.6
click at [654, 222] on icon "more" at bounding box center [659, 227] width 11 height 11
click at [628, 243] on li "Edit" at bounding box center [625, 247] width 86 height 17
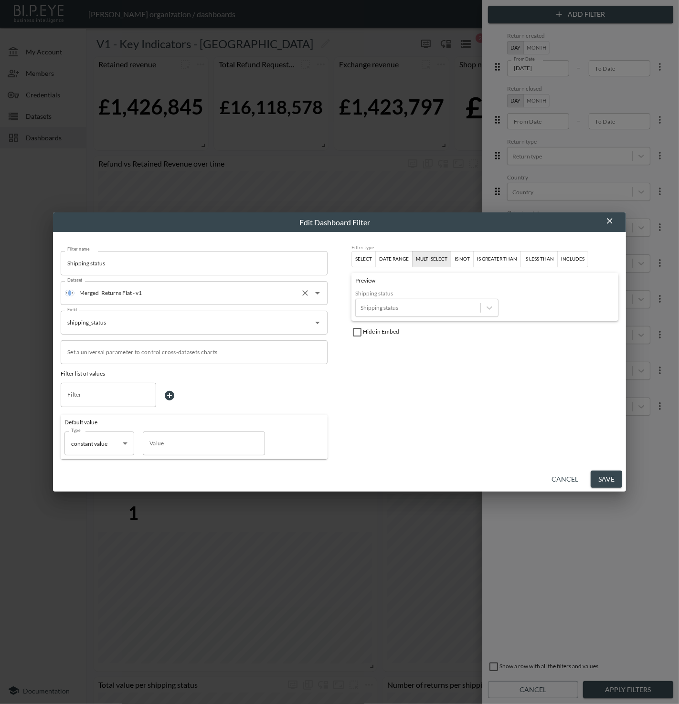
click at [236, 296] on input "Returns Flat - v1" at bounding box center [198, 292] width 198 height 15
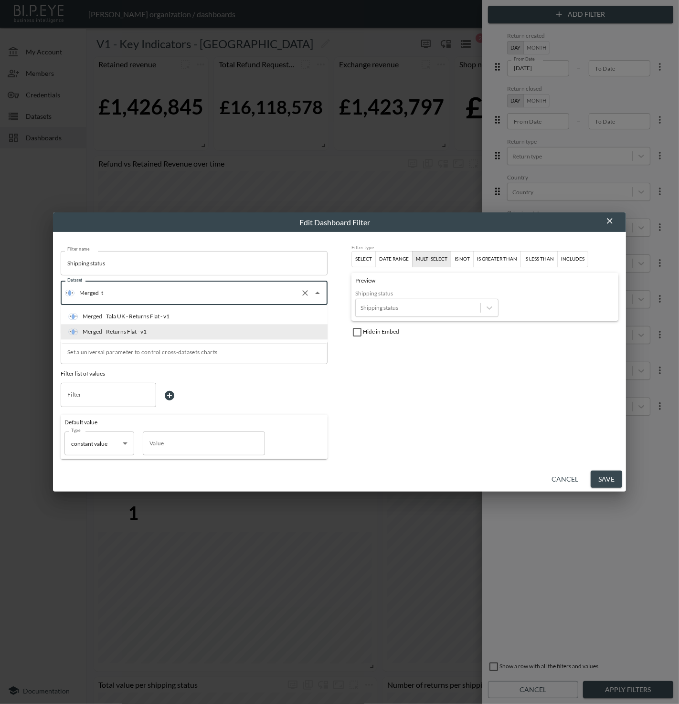
type input "ta"
click at [232, 312] on li "Merged Tala UK - Returns Flat - v1" at bounding box center [194, 316] width 267 height 15
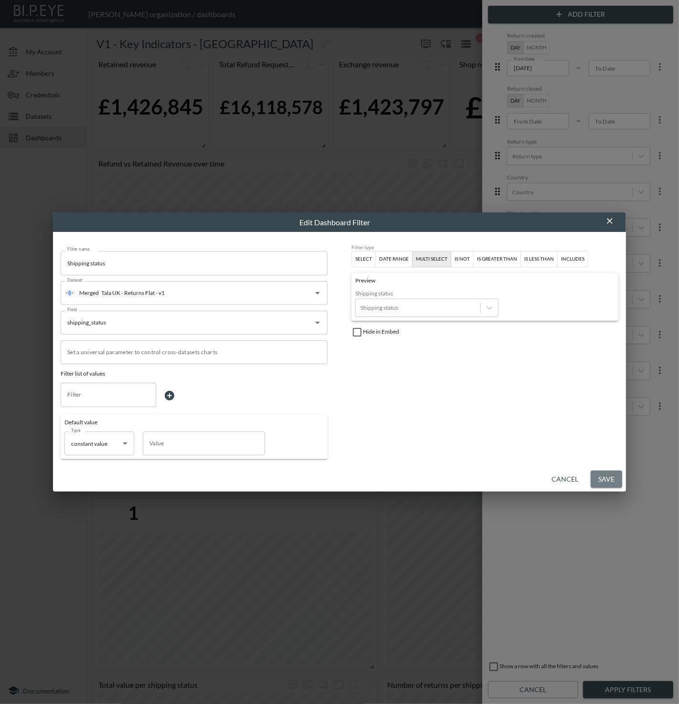
click at [613, 482] on button "Save" at bounding box center [607, 480] width 32 height 18
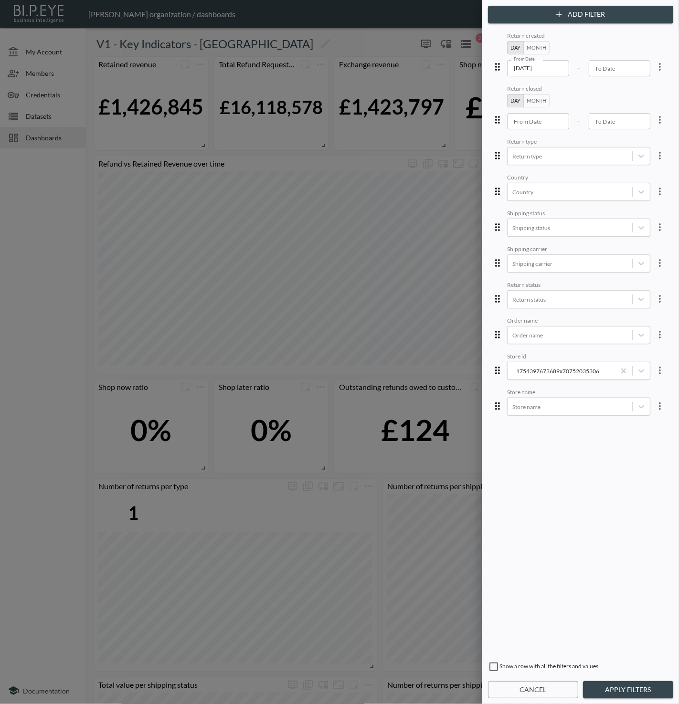
drag, startPoint x: 657, startPoint y: 266, endPoint x: 654, endPoint y: 272, distance: 6.6
click at [657, 266] on icon "more" at bounding box center [659, 262] width 11 height 11
click at [647, 279] on li "Edit" at bounding box center [625, 283] width 86 height 17
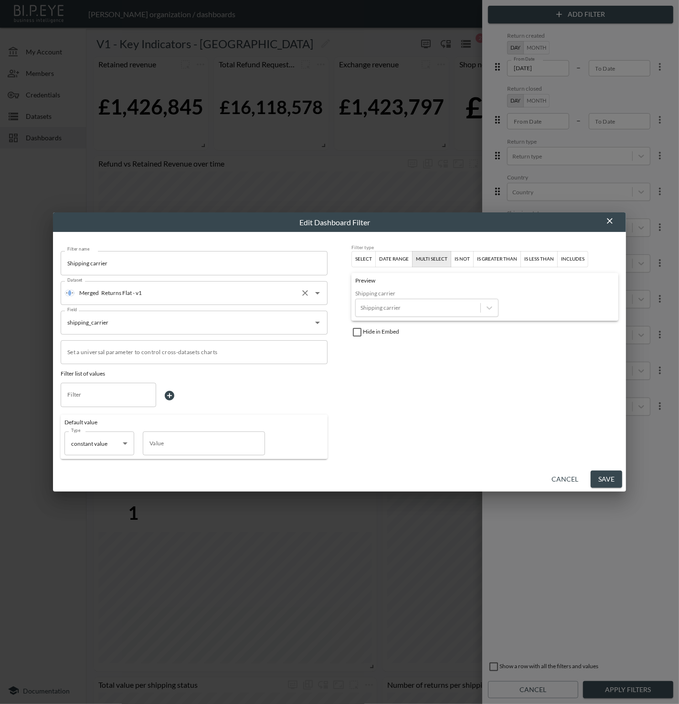
click at [244, 296] on input "Returns Flat - v1" at bounding box center [198, 292] width 198 height 15
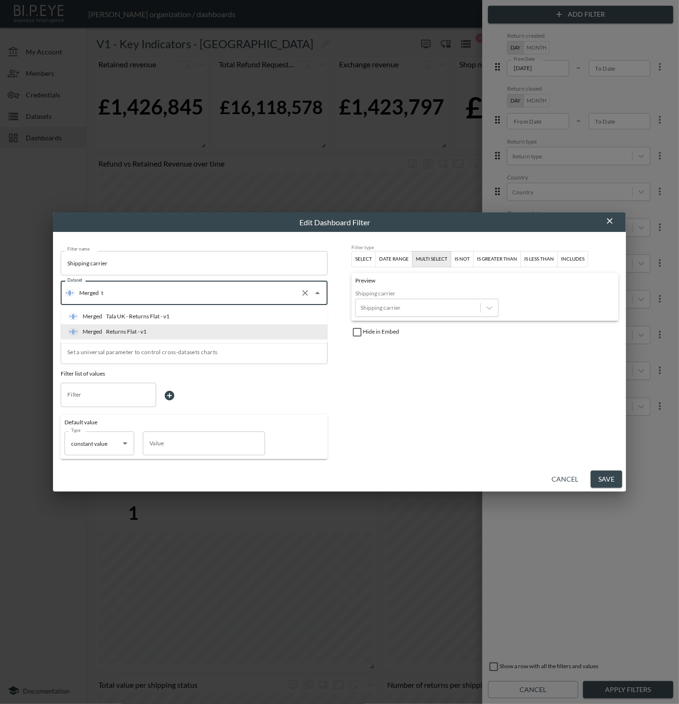
type input "ta"
click at [237, 316] on li "Merged Tala UK - Returns Flat - v1" at bounding box center [194, 316] width 267 height 15
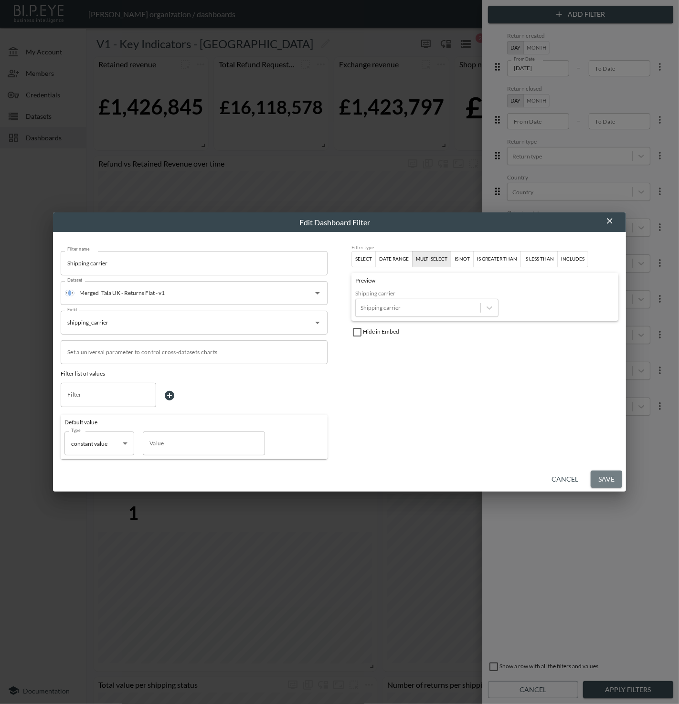
drag, startPoint x: 612, startPoint y: 478, endPoint x: 625, endPoint y: 317, distance: 161.0
click at [612, 477] on button "Save" at bounding box center [607, 480] width 32 height 18
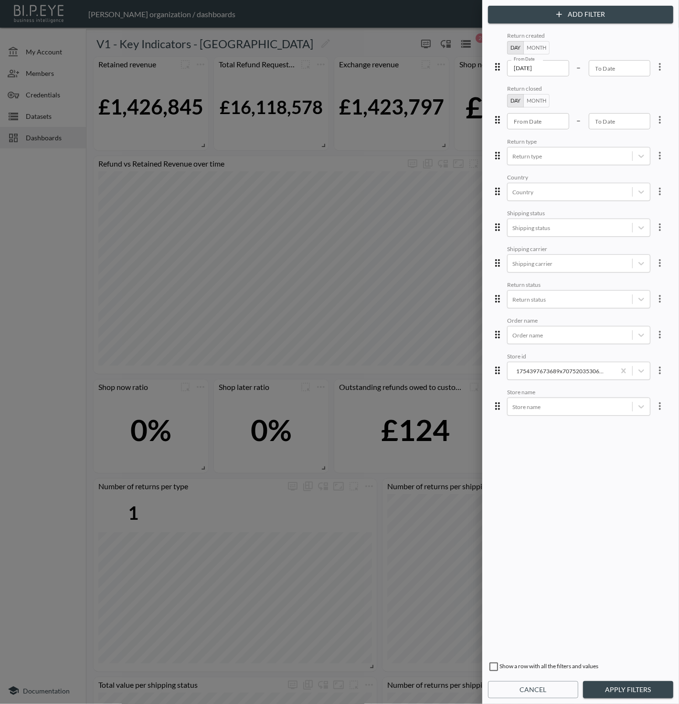
click at [655, 267] on button "more" at bounding box center [659, 262] width 19 height 19
click at [642, 276] on li "Edit" at bounding box center [625, 283] width 86 height 17
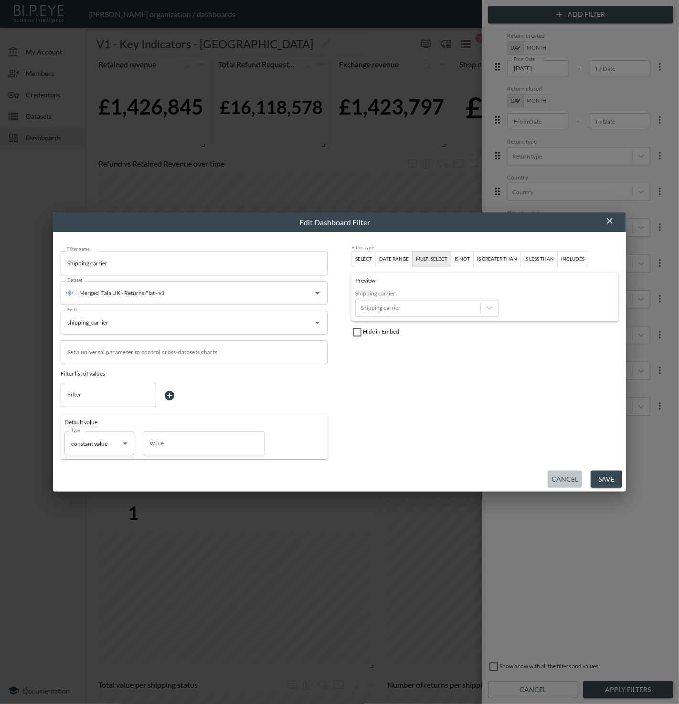
click at [563, 474] on button "Cancel" at bounding box center [565, 480] width 34 height 18
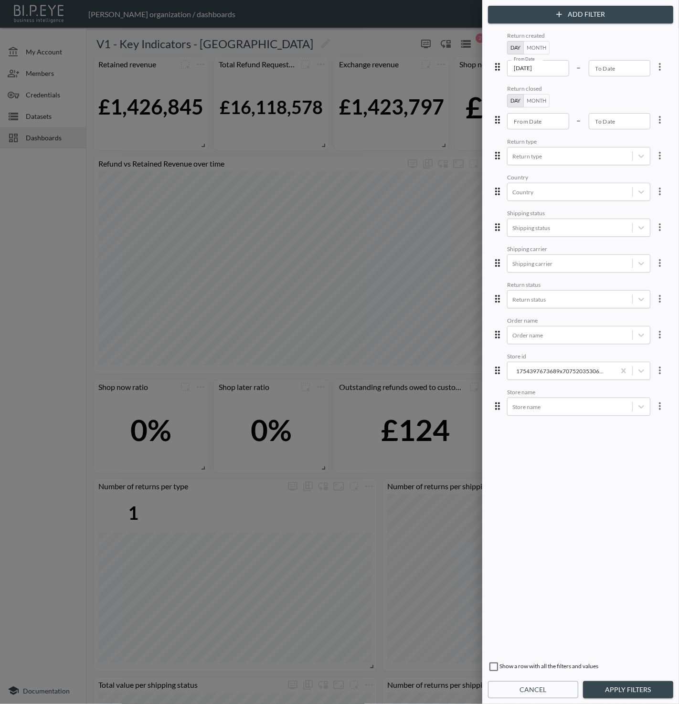
click at [657, 296] on icon "more" at bounding box center [659, 298] width 11 height 11
click at [645, 314] on li "Edit" at bounding box center [625, 318] width 86 height 17
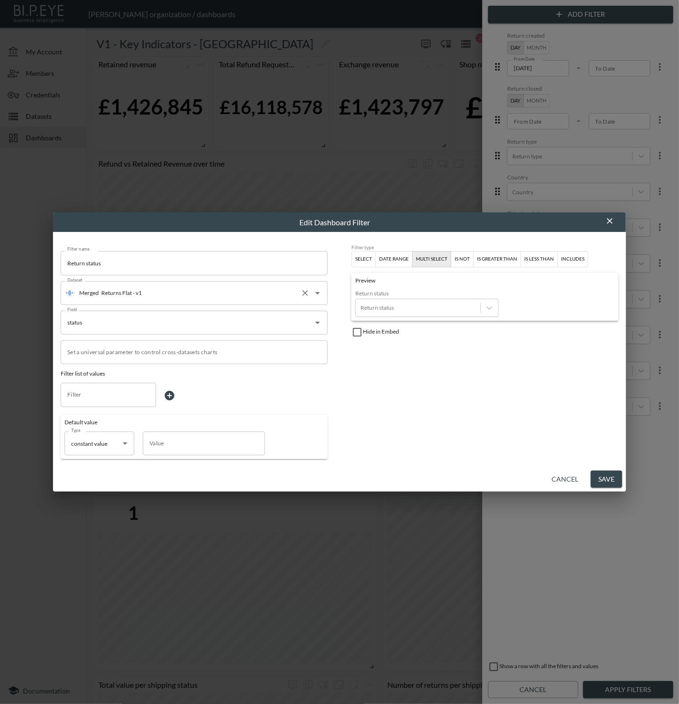
click at [217, 293] on input "Returns Flat - v1" at bounding box center [198, 292] width 198 height 15
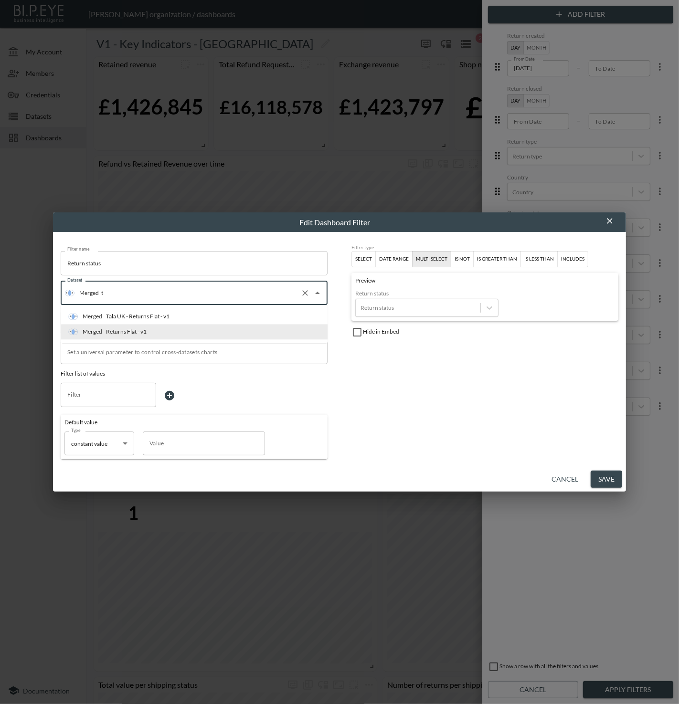
type input "ta"
click at [211, 311] on li "Merged Tala UK - Returns Flat - v1" at bounding box center [194, 316] width 267 height 15
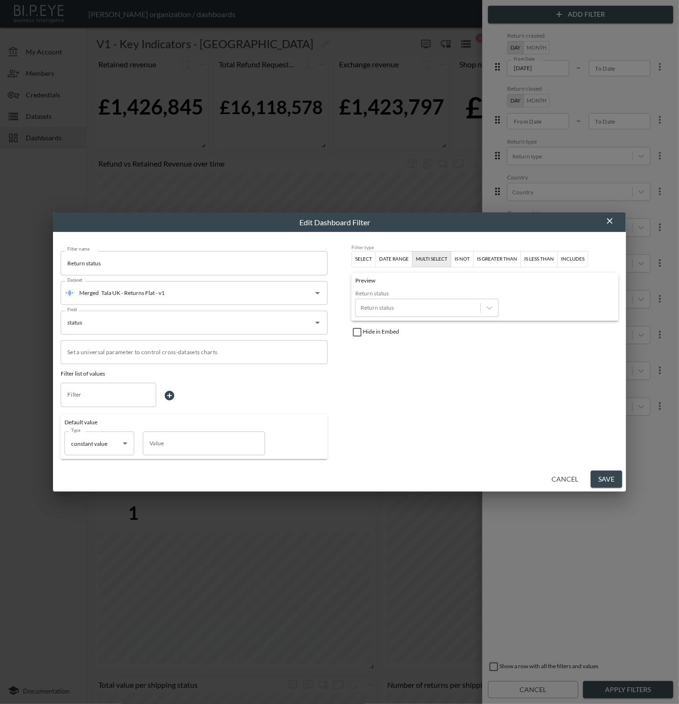
drag, startPoint x: 617, startPoint y: 479, endPoint x: 607, endPoint y: 481, distance: 9.7
click at [617, 479] on button "Save" at bounding box center [607, 480] width 32 height 18
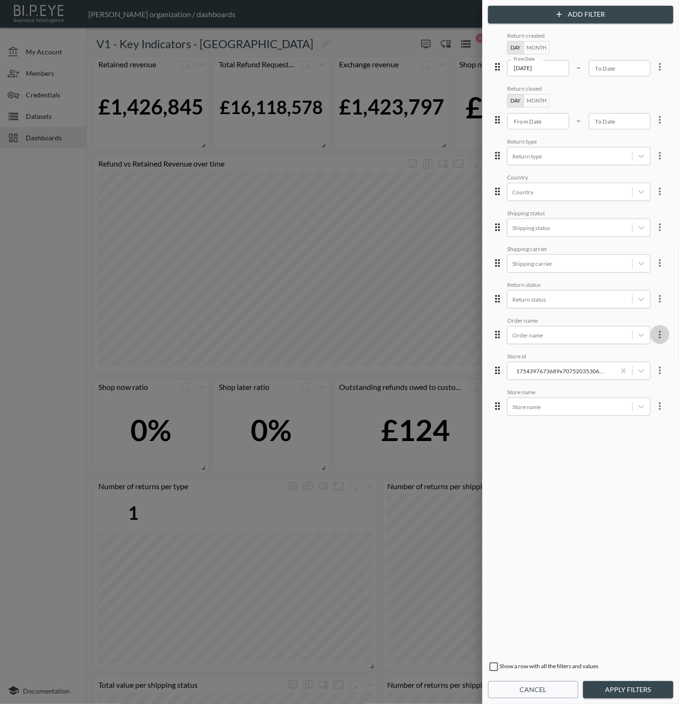
click at [654, 334] on icon "more" at bounding box center [659, 334] width 11 height 11
click at [644, 347] on li "Edit" at bounding box center [625, 354] width 86 height 17
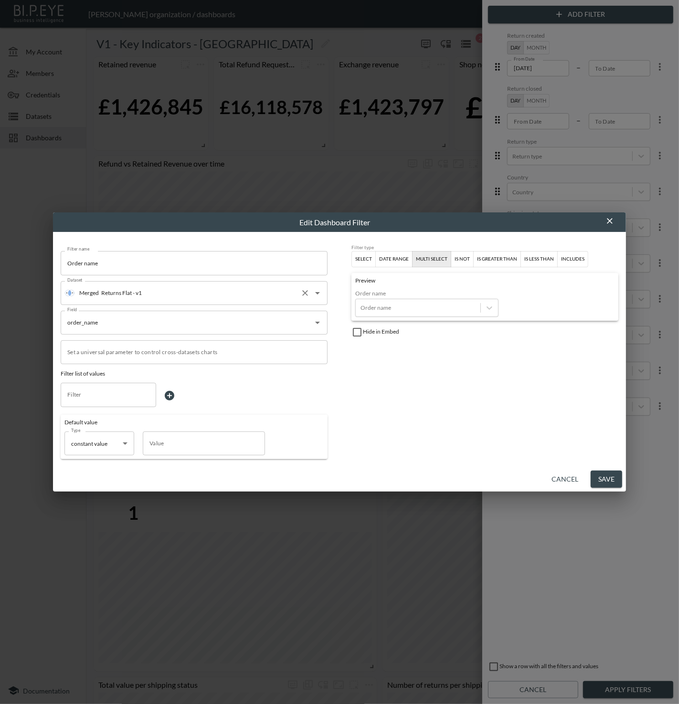
click at [221, 295] on input "Returns Flat - v1" at bounding box center [198, 292] width 198 height 15
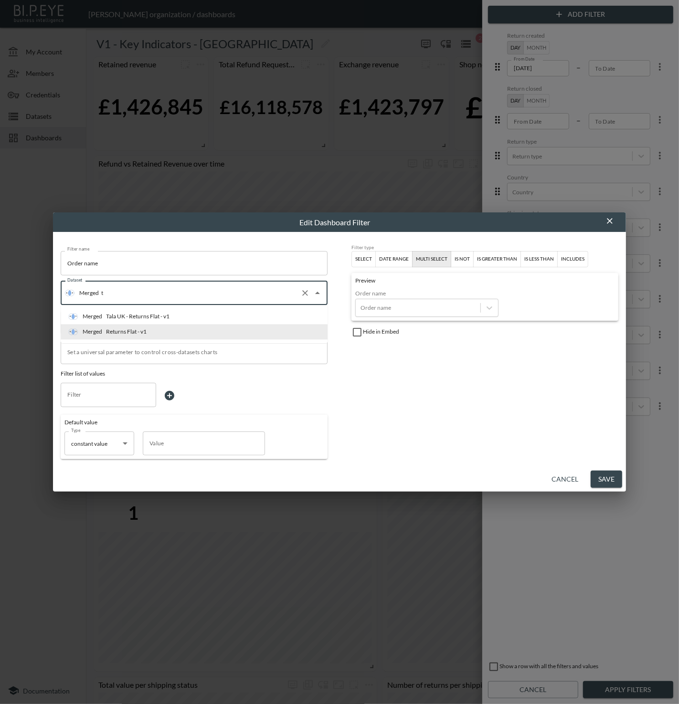
type input "ta"
click at [209, 313] on li "Merged Tala UK - Returns Flat - v1" at bounding box center [194, 316] width 267 height 15
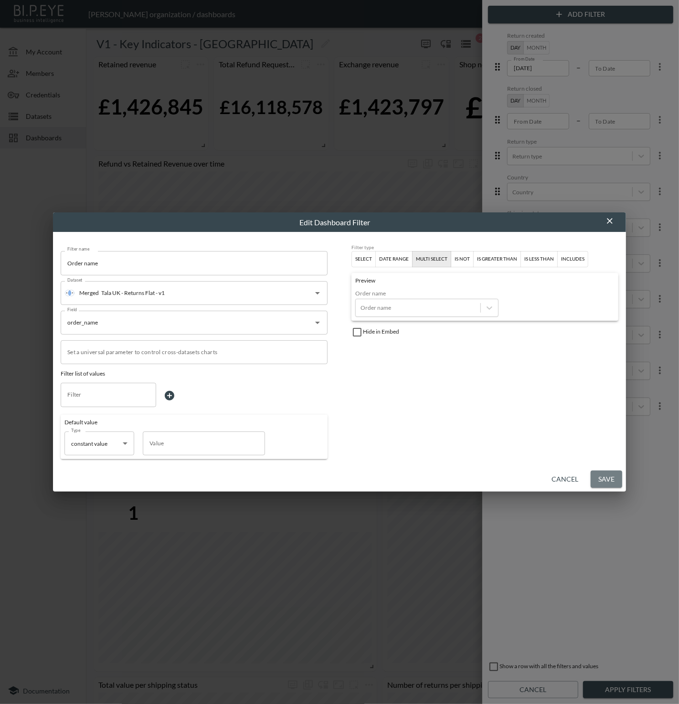
click at [612, 481] on button "Save" at bounding box center [607, 480] width 32 height 18
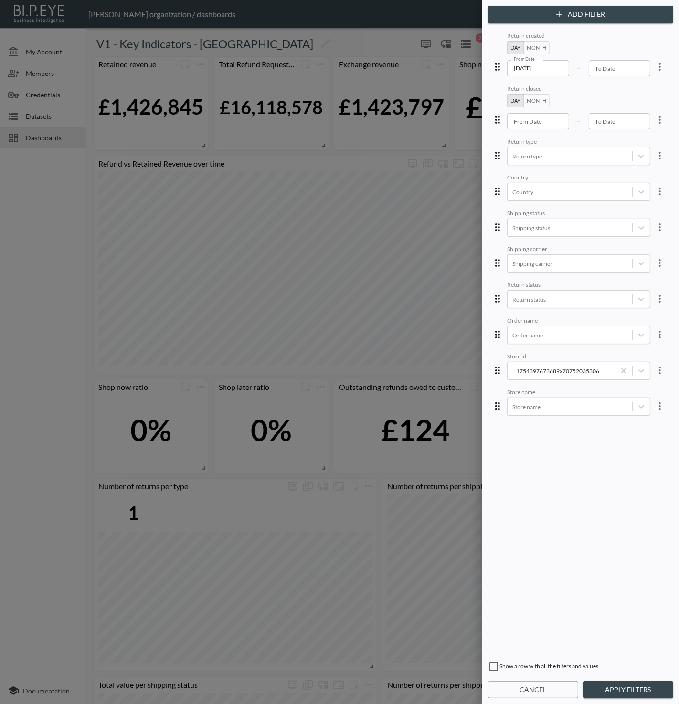
click at [654, 365] on icon "more" at bounding box center [659, 370] width 11 height 11
click at [640, 387] on li "Edit" at bounding box center [625, 389] width 86 height 17
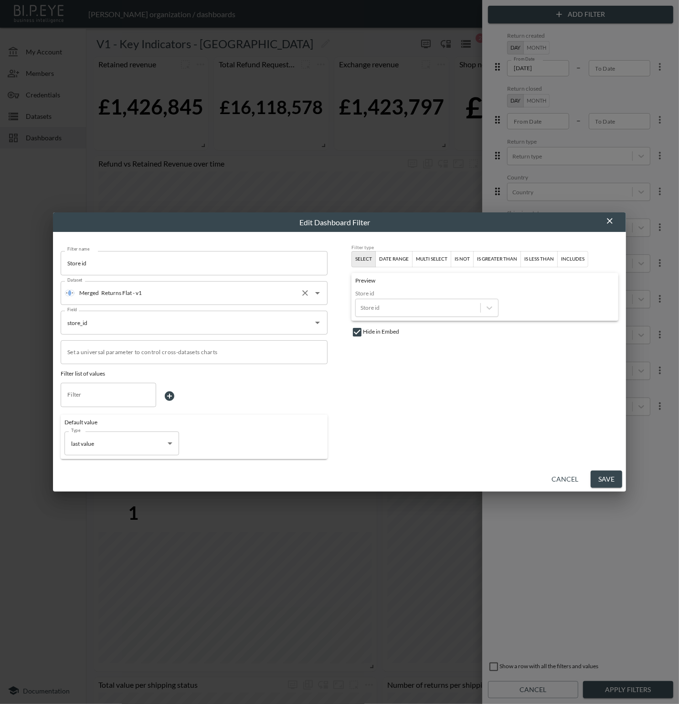
click at [180, 296] on input "Returns Flat - v1" at bounding box center [198, 292] width 198 height 15
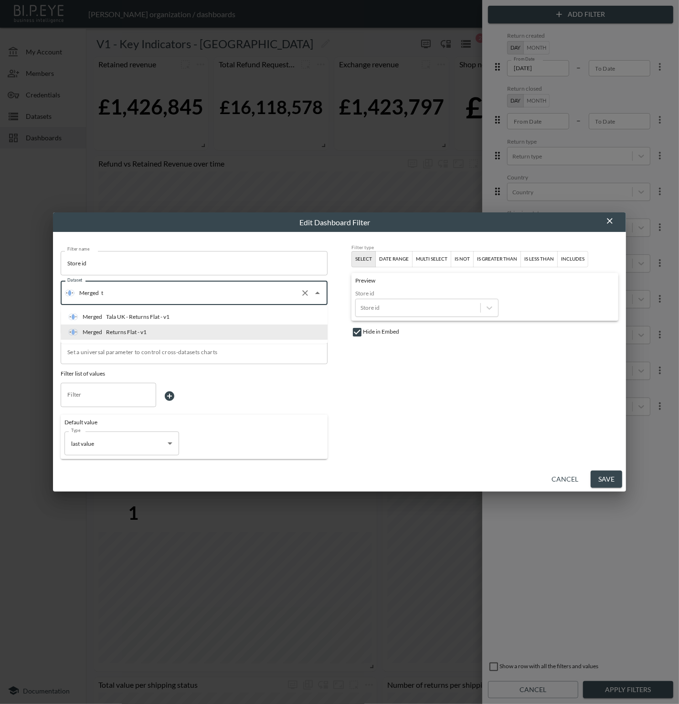
type input "ta"
click at [169, 312] on div "Merged Tala UK - Returns Flat - v1" at bounding box center [118, 317] width 101 height 10
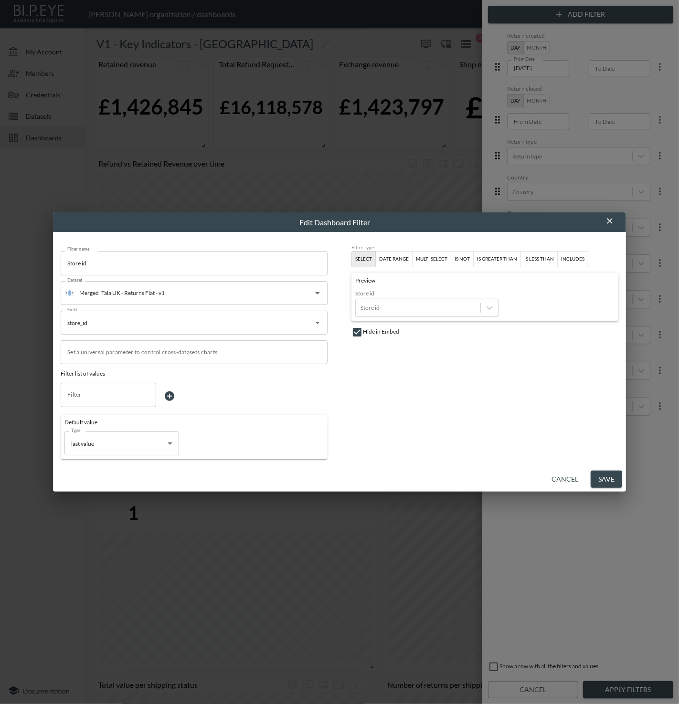
click at [604, 478] on button "Save" at bounding box center [607, 480] width 32 height 18
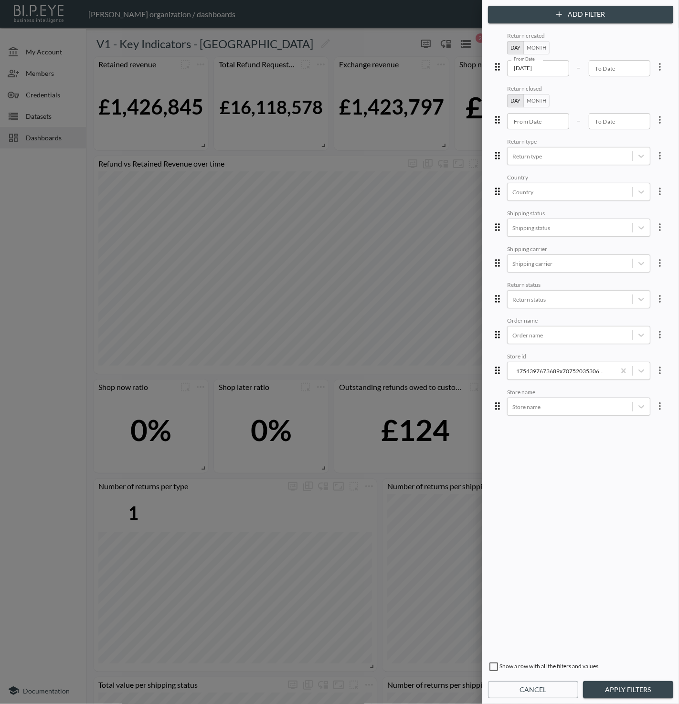
click at [650, 405] on button "more" at bounding box center [659, 406] width 19 height 19
click at [635, 421] on li "Edit" at bounding box center [625, 425] width 86 height 17
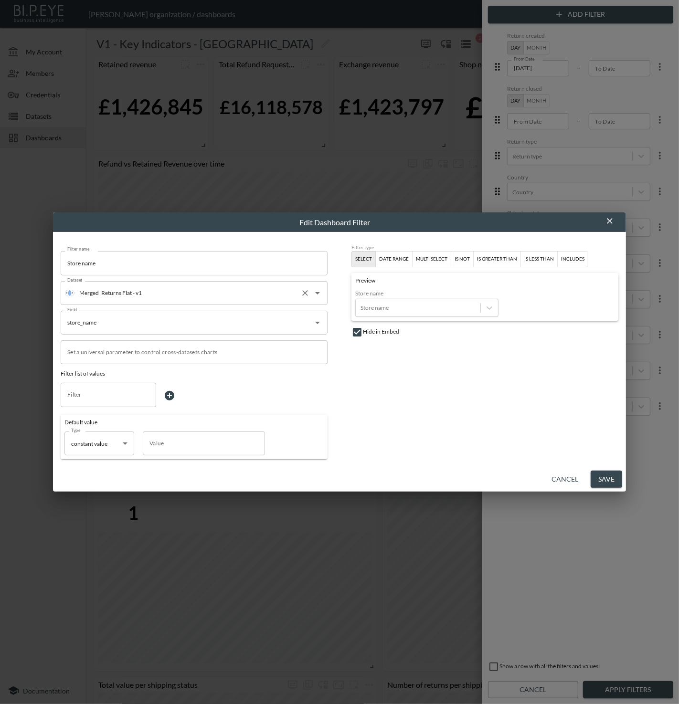
click at [261, 288] on input "Returns Flat - v1" at bounding box center [198, 292] width 198 height 15
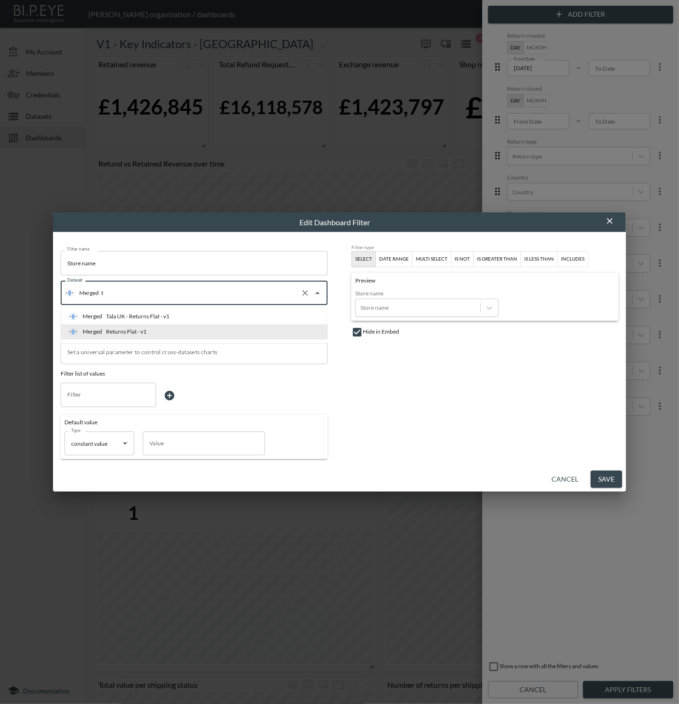
type input "ta"
click at [249, 309] on li "Merged Tala UK - Returns Flat - v1" at bounding box center [194, 316] width 267 height 15
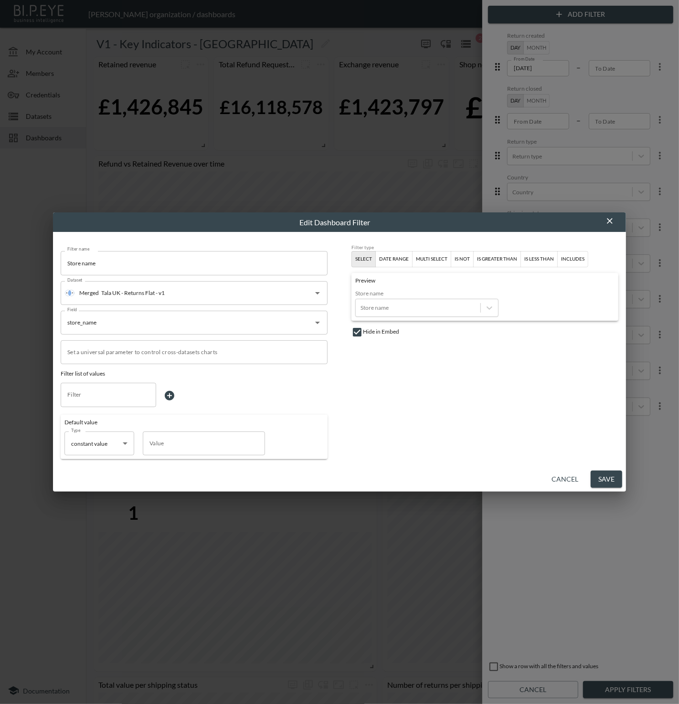
click at [614, 480] on button "Save" at bounding box center [607, 480] width 32 height 18
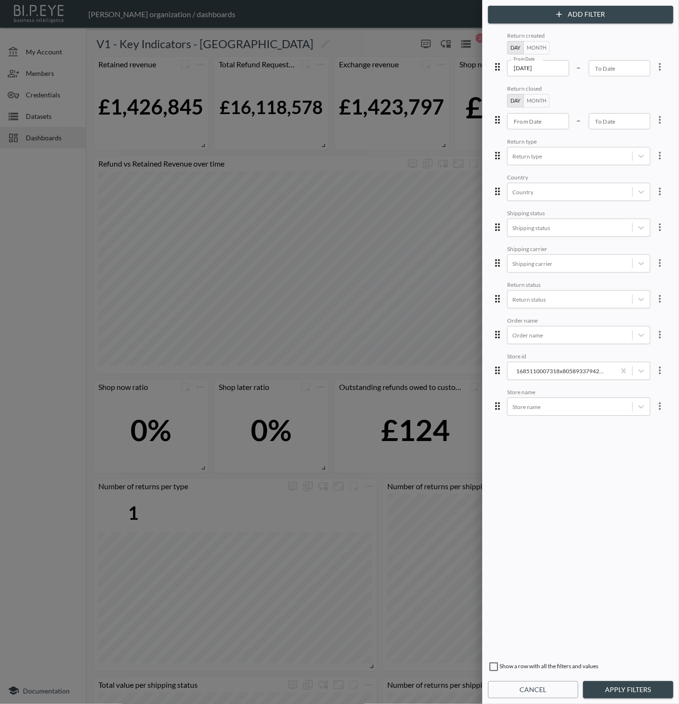
click at [493, 663] on input "checkbox" at bounding box center [493, 666] width 11 height 11
checkbox input "true"
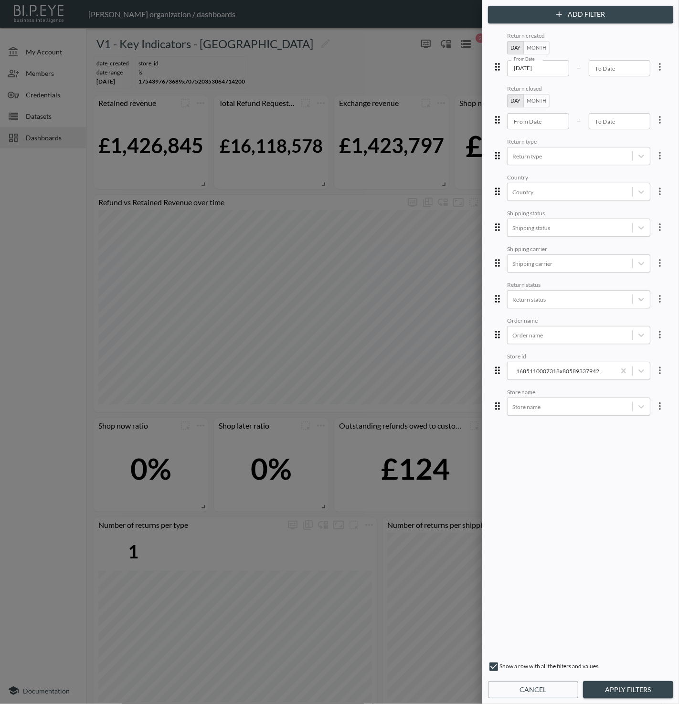
click at [617, 686] on button "Apply Filters" at bounding box center [628, 690] width 90 height 18
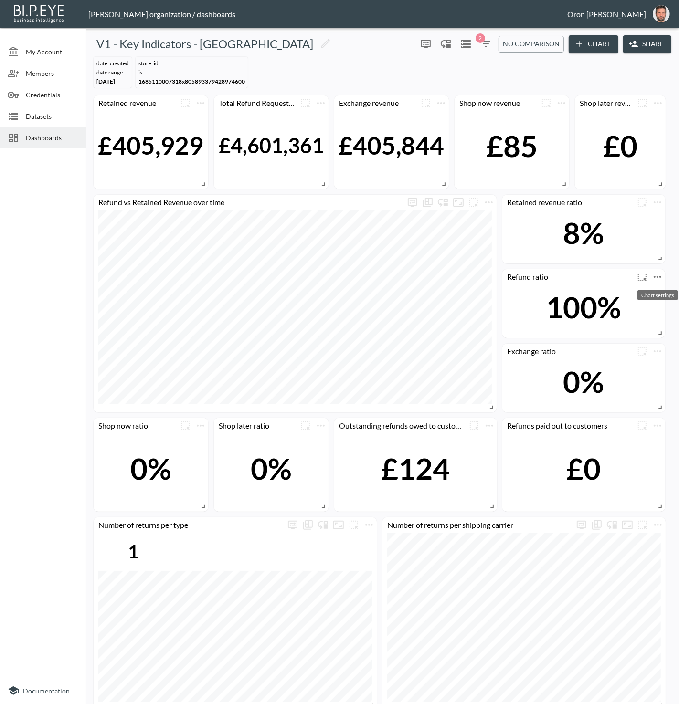
click at [660, 274] on icon "more" at bounding box center [657, 276] width 11 height 11
click at [654, 289] on li "Edit" at bounding box center [631, 294] width 74 height 17
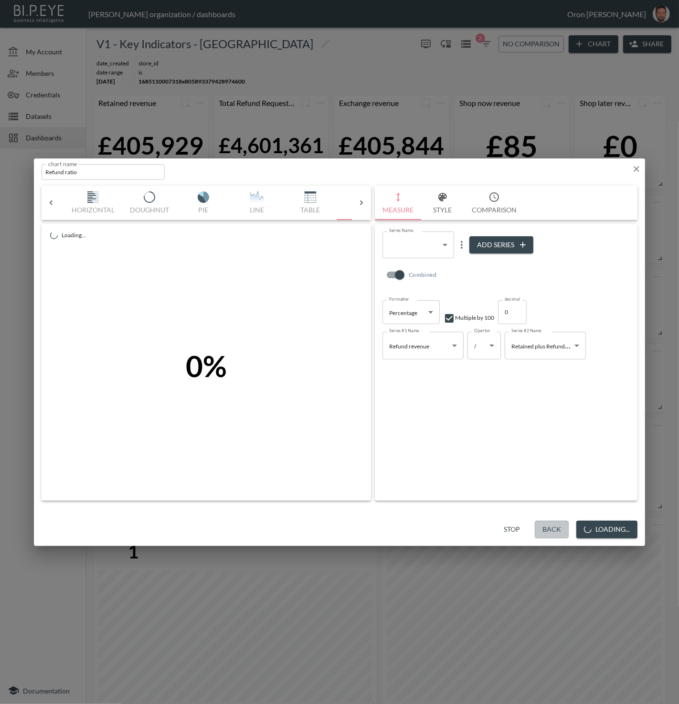
click at [547, 533] on button "Back" at bounding box center [552, 530] width 34 height 18
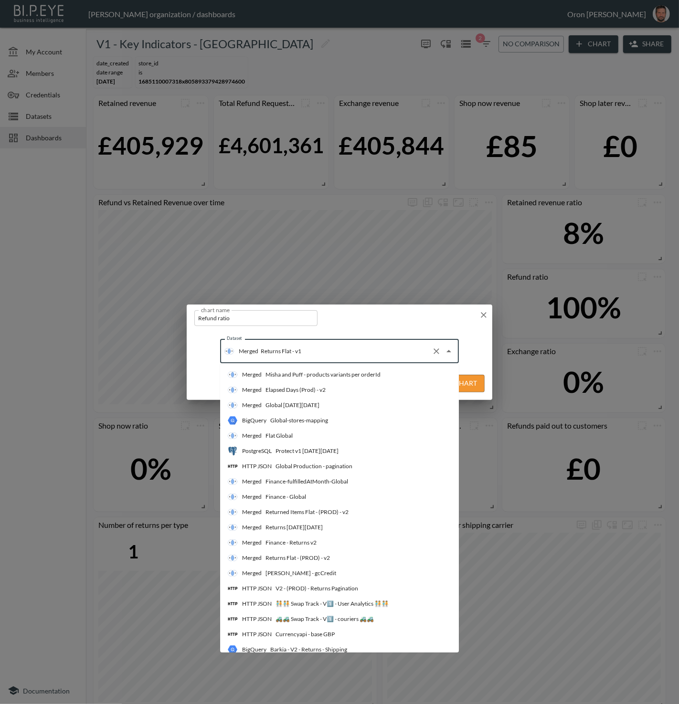
click at [294, 356] on input "Returns Flat - v1" at bounding box center [342, 351] width 169 height 15
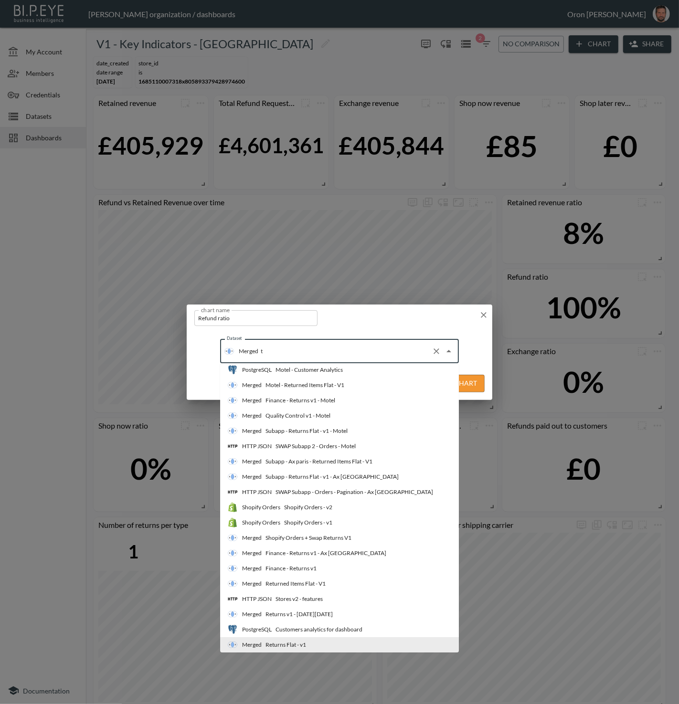
scroll to position [402, 0]
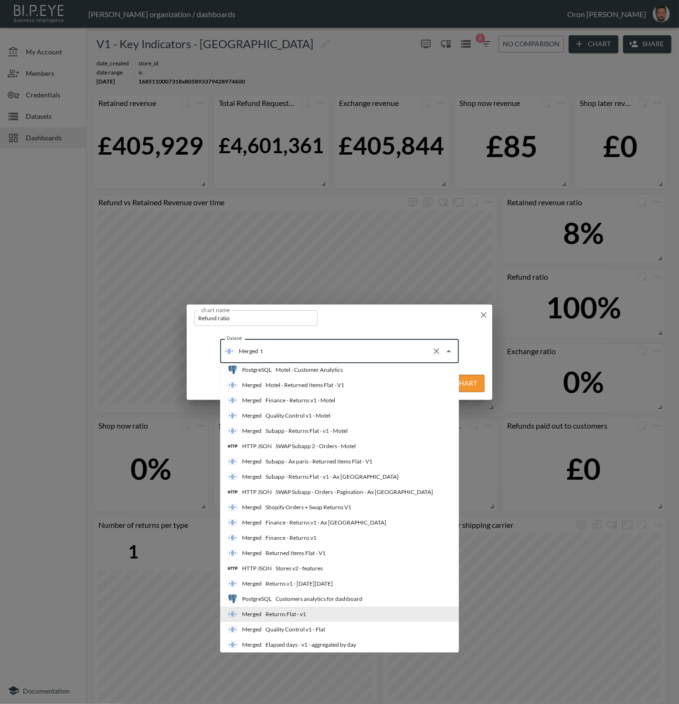
type input "ta"
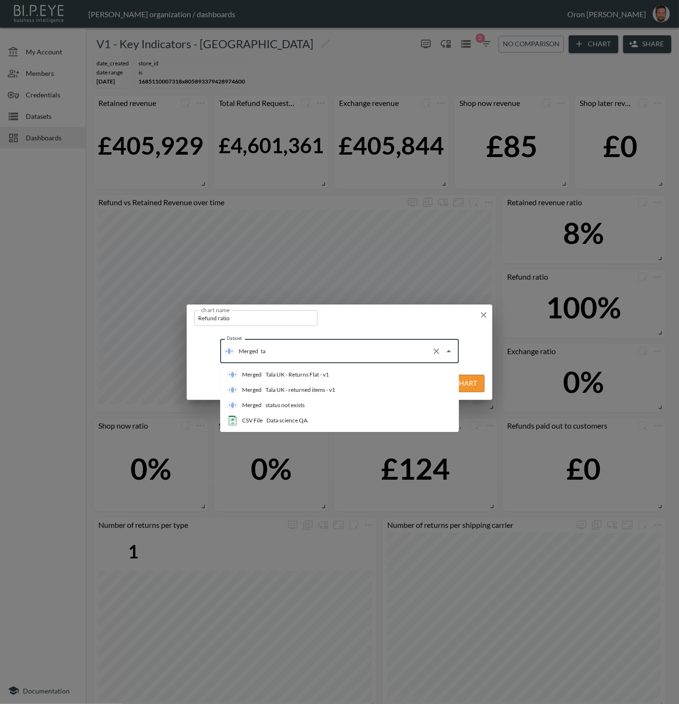
drag, startPoint x: 287, startPoint y: 372, endPoint x: 432, endPoint y: 383, distance: 144.6
click at [289, 372] on div "Tala UK - Returns Flat - v1" at bounding box center [296, 374] width 63 height 9
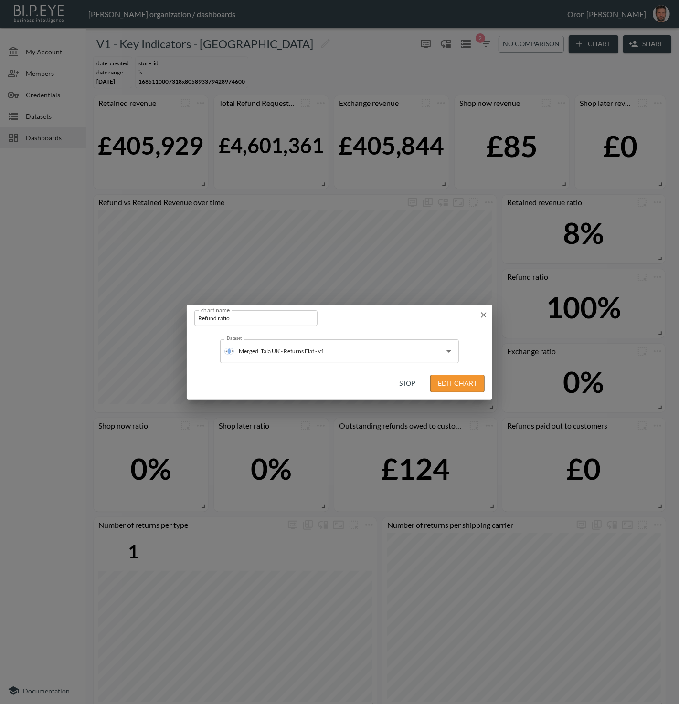
click at [475, 381] on button "Edit Chart" at bounding box center [457, 384] width 54 height 18
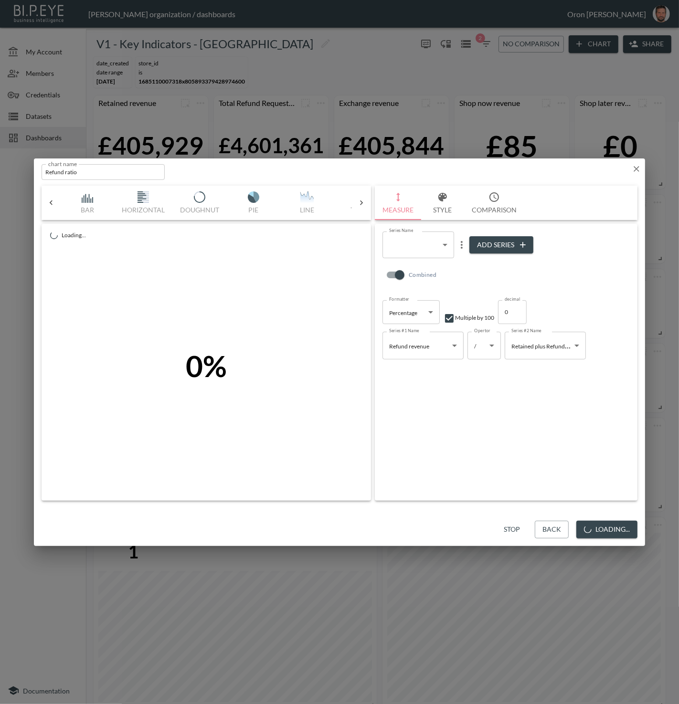
scroll to position [0, 50]
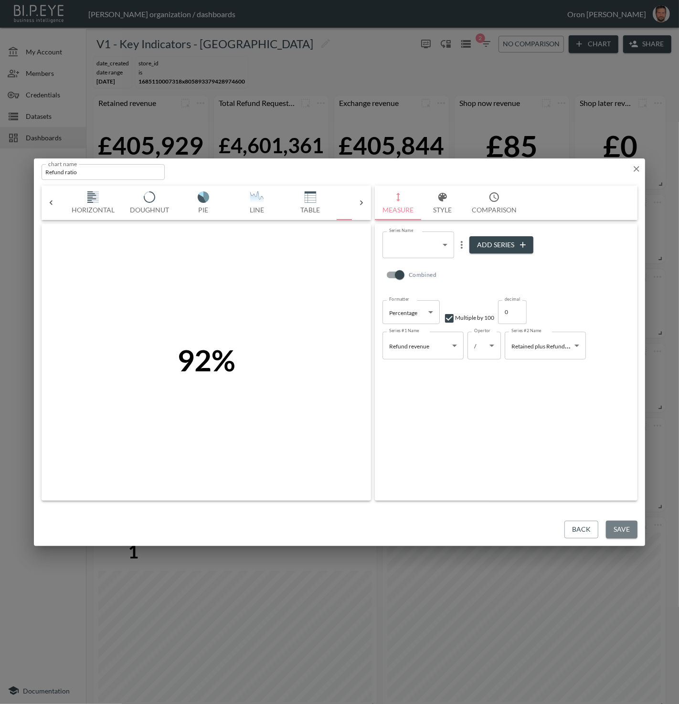
click at [616, 524] on button "Save" at bounding box center [622, 530] width 32 height 18
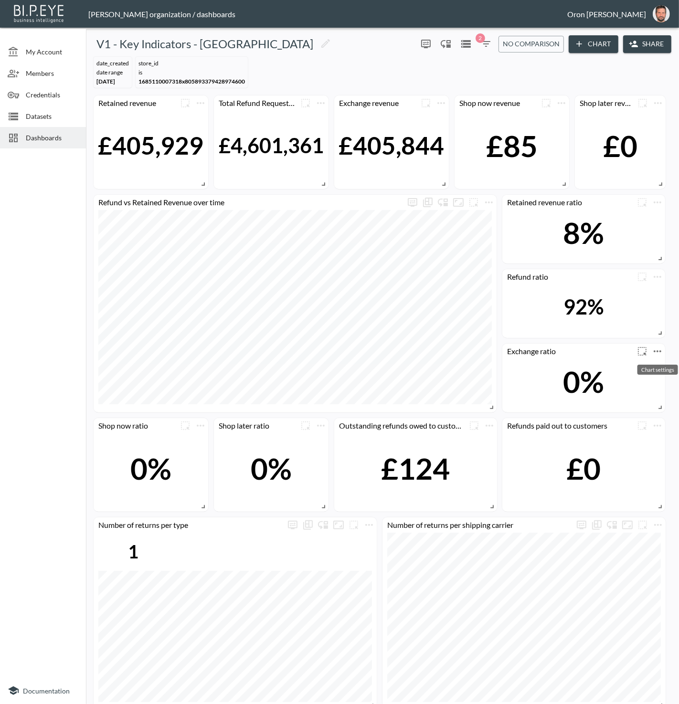
click at [656, 352] on icon "more" at bounding box center [657, 351] width 11 height 11
click at [644, 364] on li "Edit" at bounding box center [631, 368] width 74 height 17
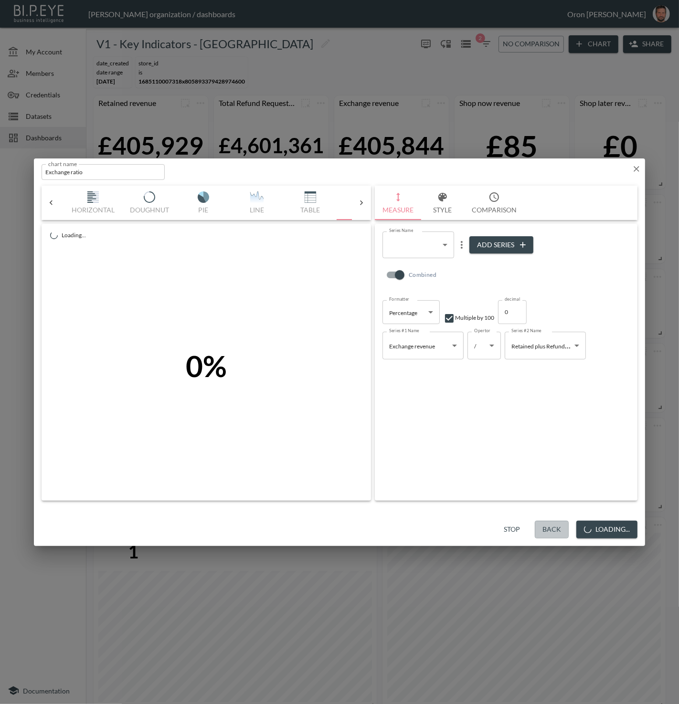
drag, startPoint x: 551, startPoint y: 528, endPoint x: 541, endPoint y: 498, distance: 31.9
click at [551, 528] on button "Back" at bounding box center [552, 530] width 34 height 18
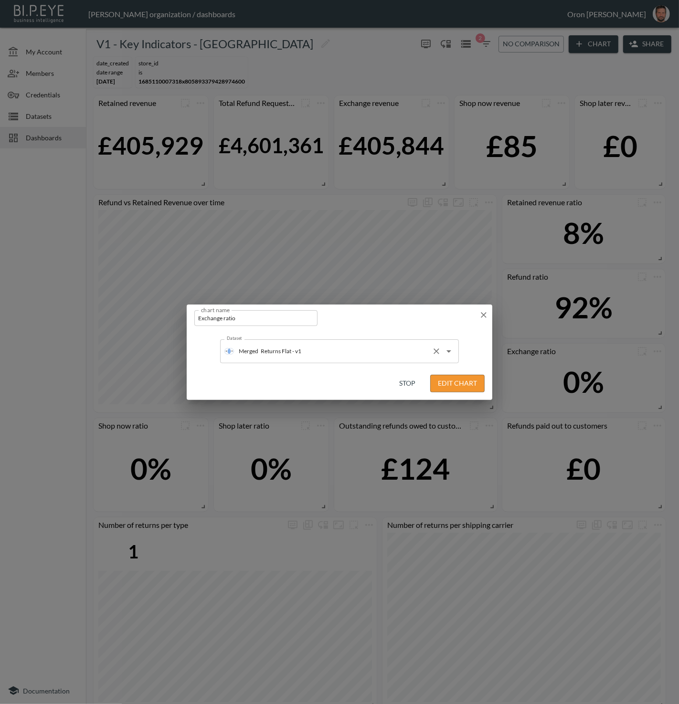
click at [363, 344] on input "Returns Flat - v1" at bounding box center [342, 351] width 169 height 15
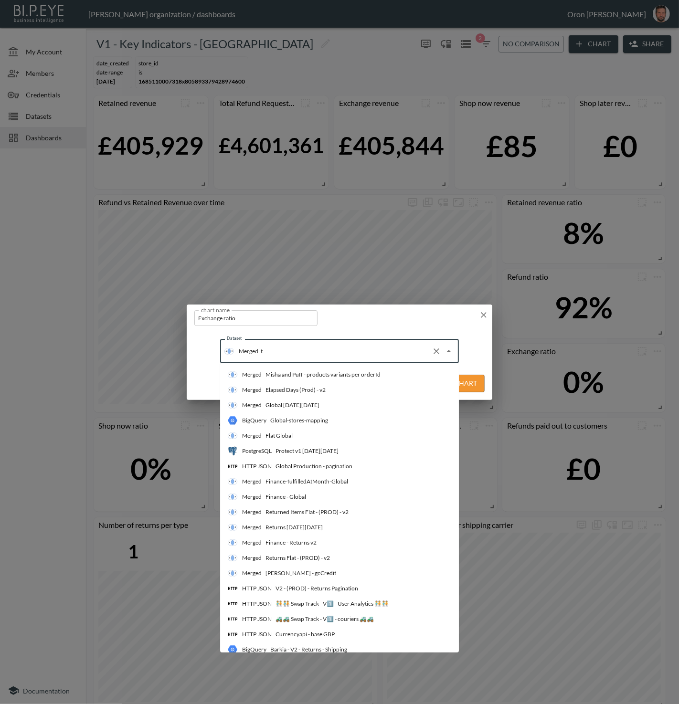
scroll to position [402, 0]
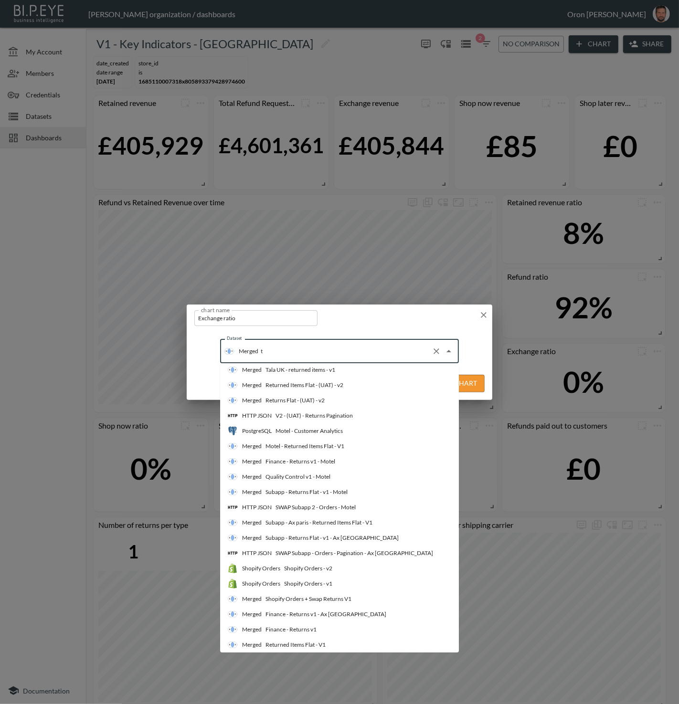
type input "ta"
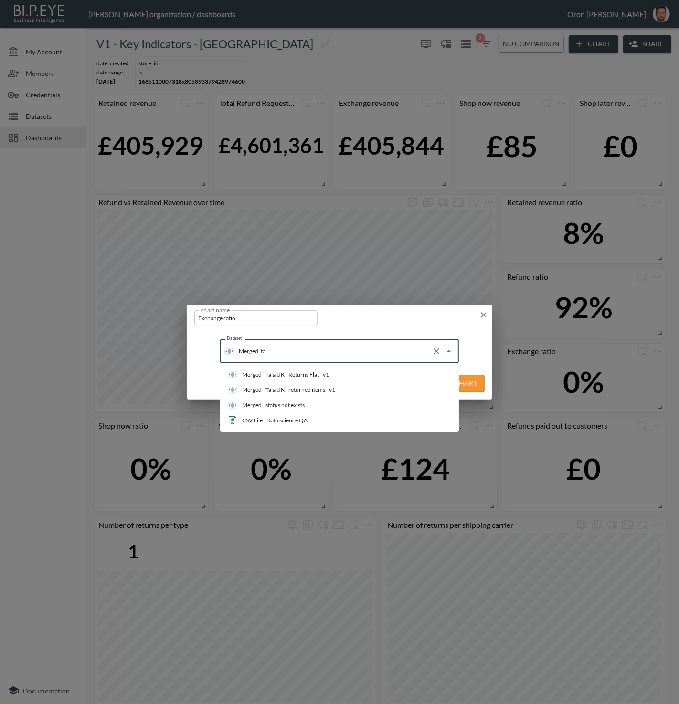
scroll to position [0, 0]
click at [342, 373] on li "Merged Tala UK - Returns Flat - v1" at bounding box center [339, 374] width 239 height 15
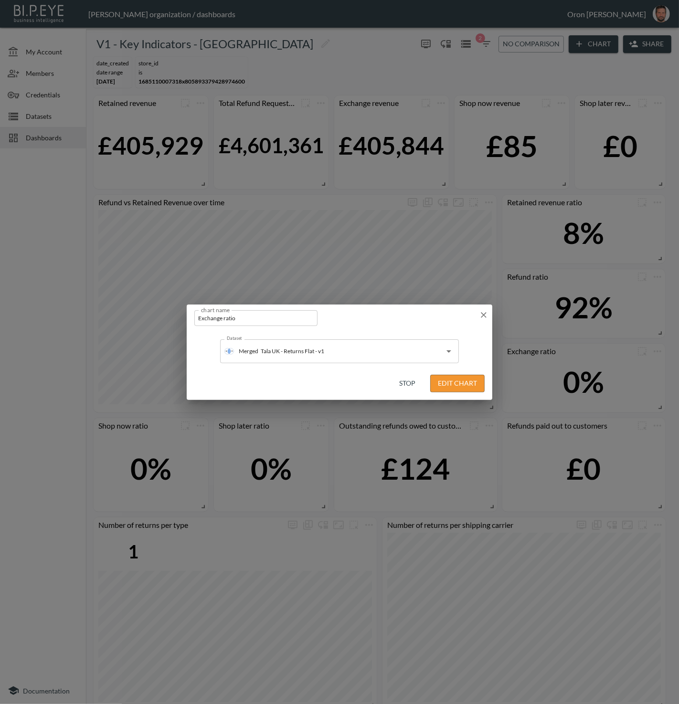
click at [471, 386] on button "Edit Chart" at bounding box center [457, 384] width 54 height 18
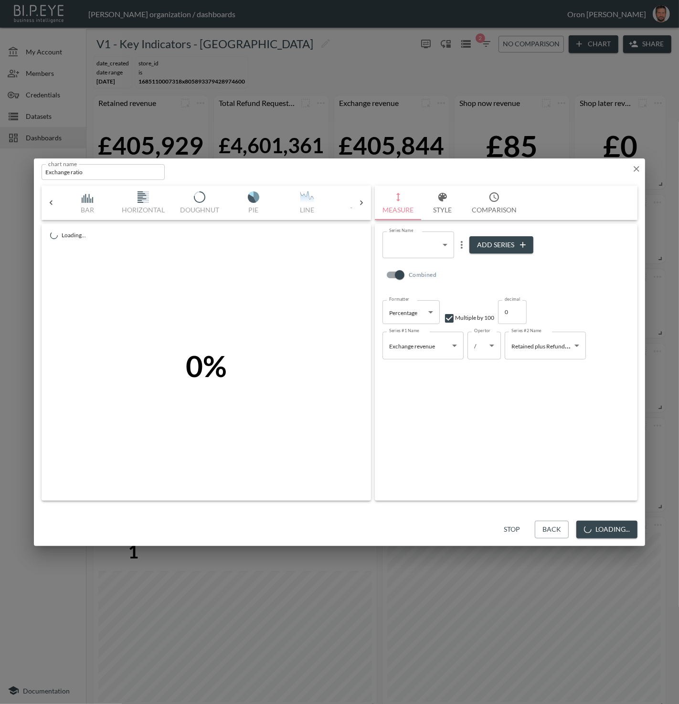
scroll to position [0, 50]
click at [623, 530] on button "Save" at bounding box center [622, 530] width 32 height 18
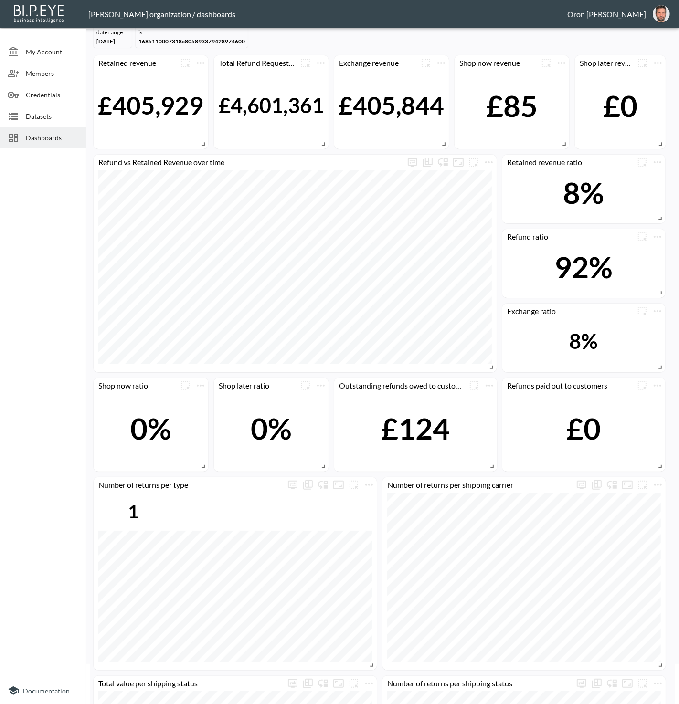
scroll to position [53, 0]
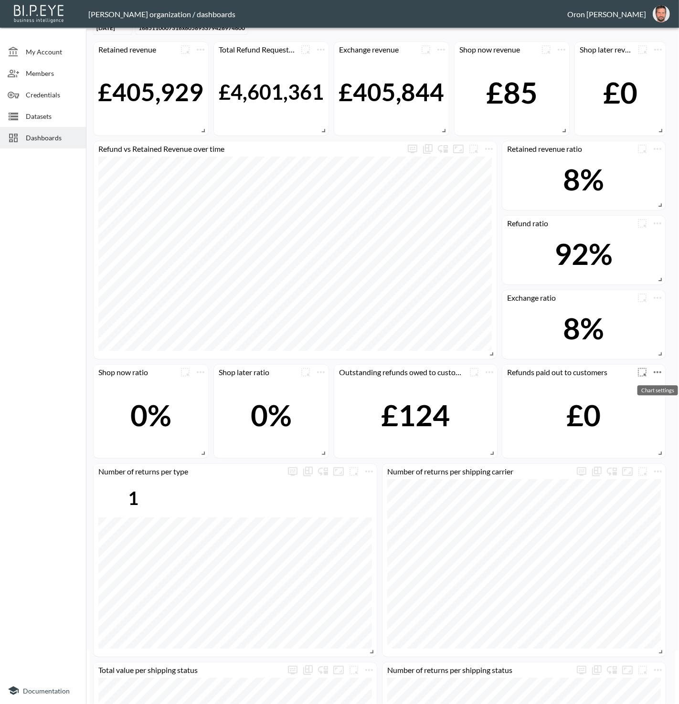
click at [657, 369] on icon "more" at bounding box center [657, 372] width 11 height 11
click at [642, 390] on li "Edit" at bounding box center [631, 389] width 74 height 17
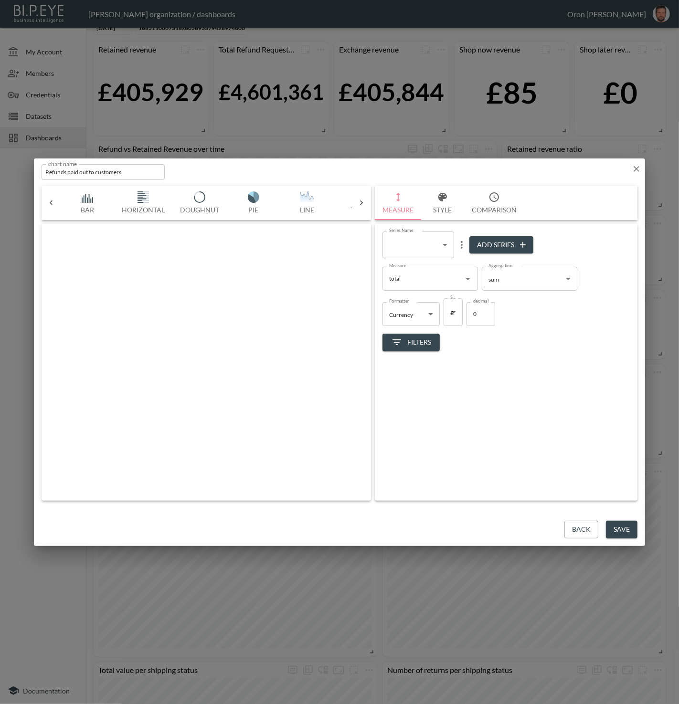
scroll to position [0, 50]
click at [548, 523] on button "Back" at bounding box center [552, 530] width 34 height 18
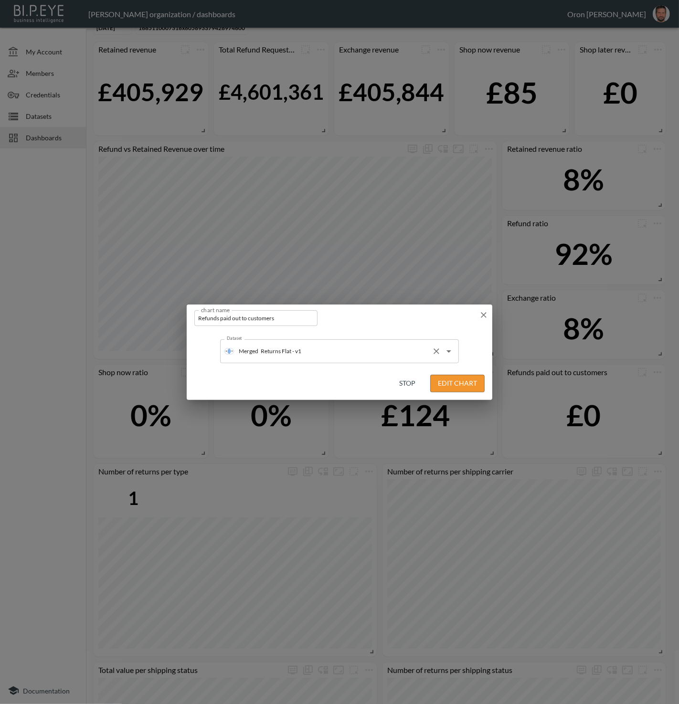
click at [406, 349] on input "Returns Flat - v1" at bounding box center [342, 351] width 169 height 15
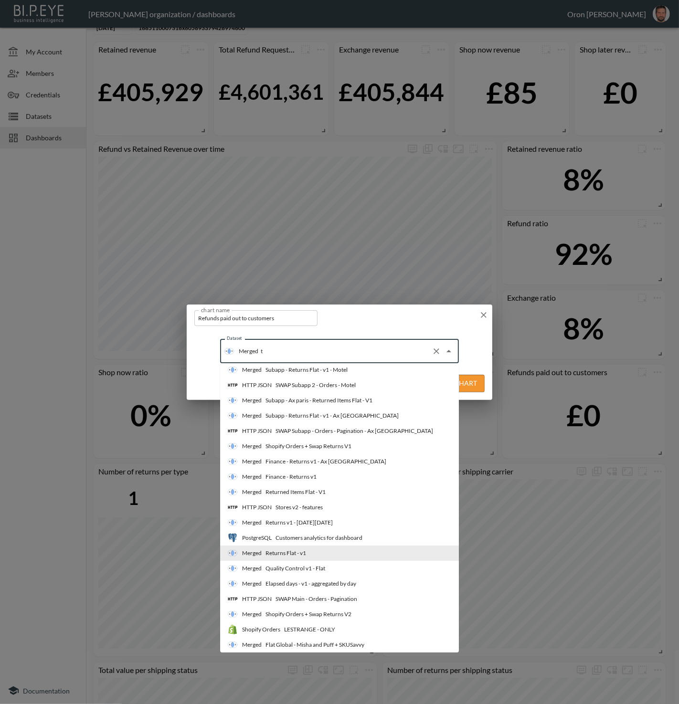
scroll to position [402, 0]
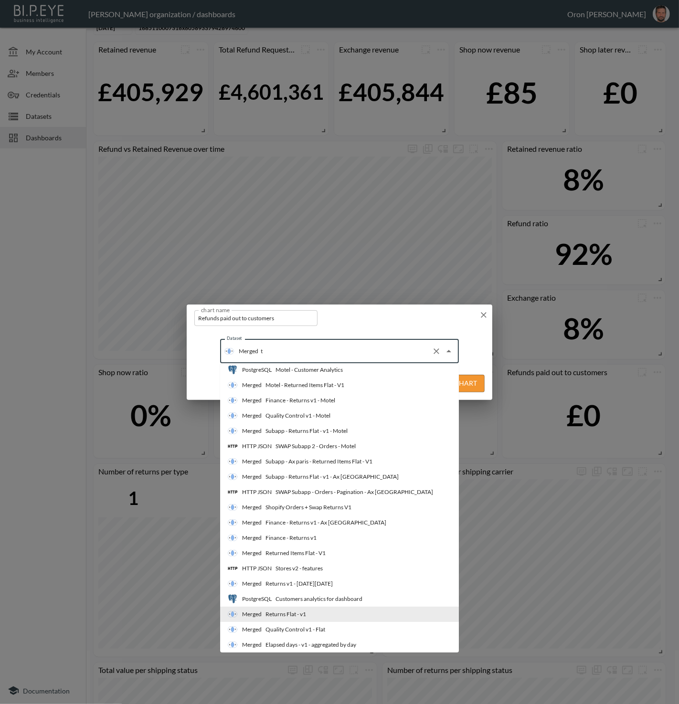
type input "ta"
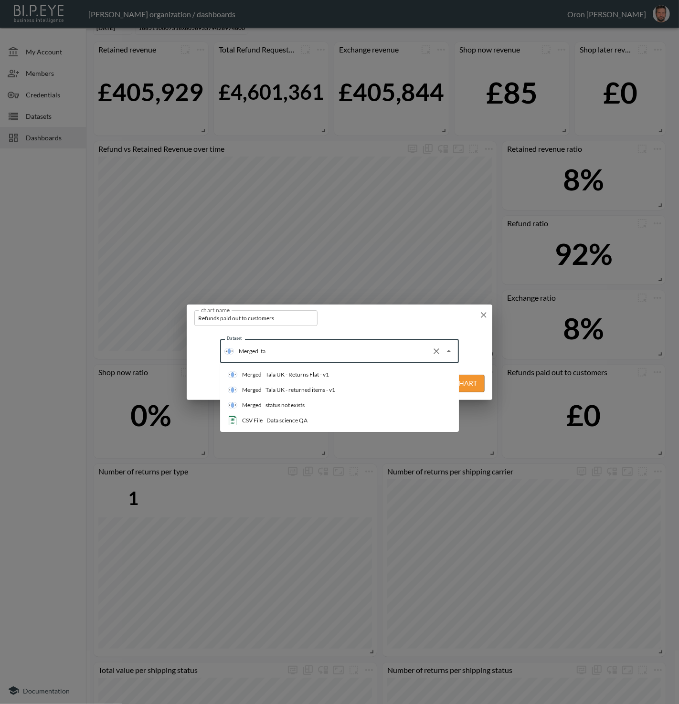
scroll to position [0, 0]
click at [372, 368] on li "Merged Tala UK - Returns Flat - v1" at bounding box center [339, 374] width 239 height 15
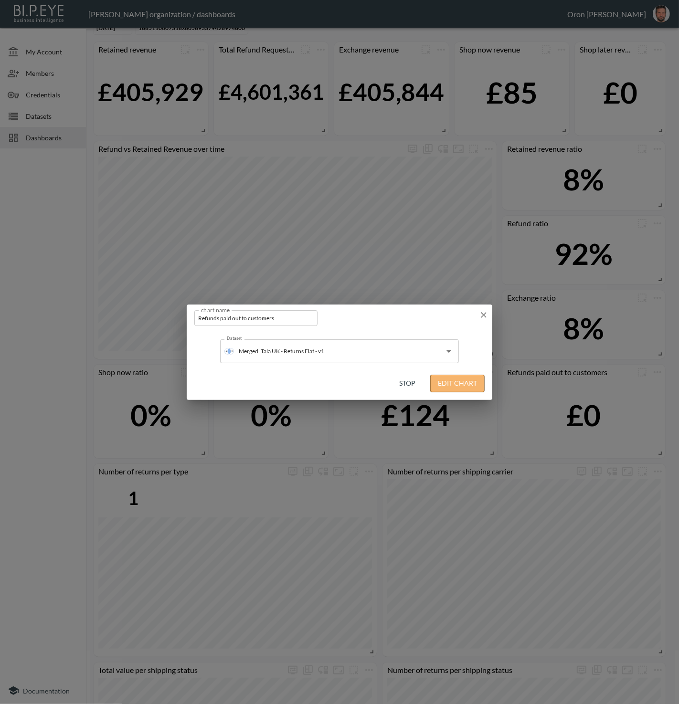
click at [464, 382] on button "Edit Chart" at bounding box center [457, 384] width 54 height 18
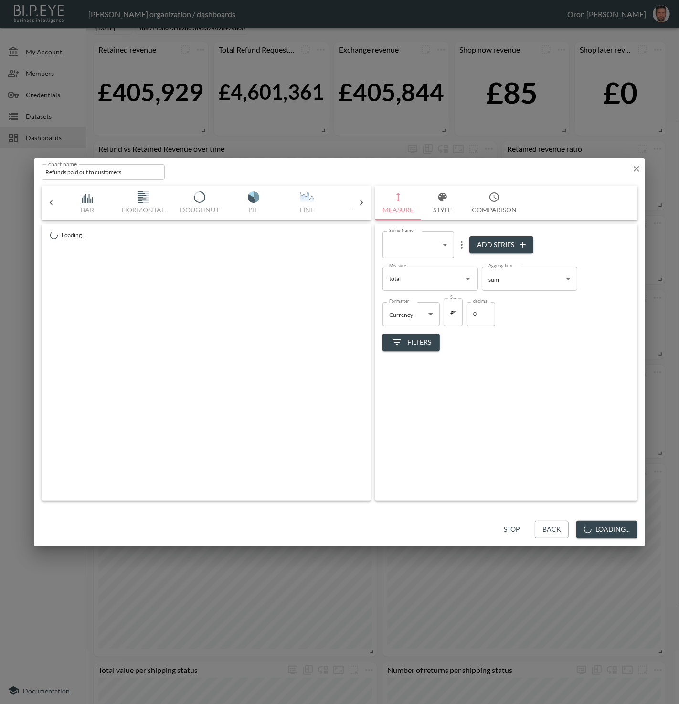
scroll to position [0, 50]
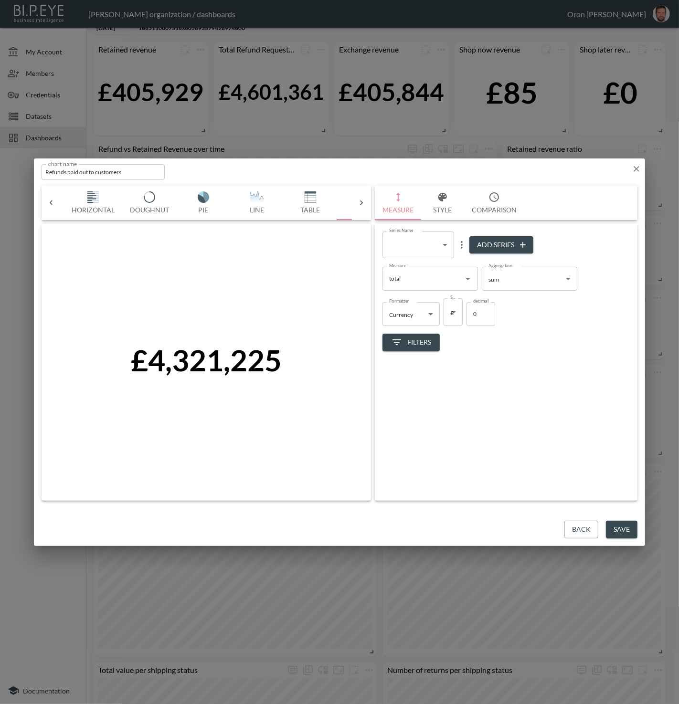
click at [613, 525] on button "Save" at bounding box center [622, 530] width 32 height 18
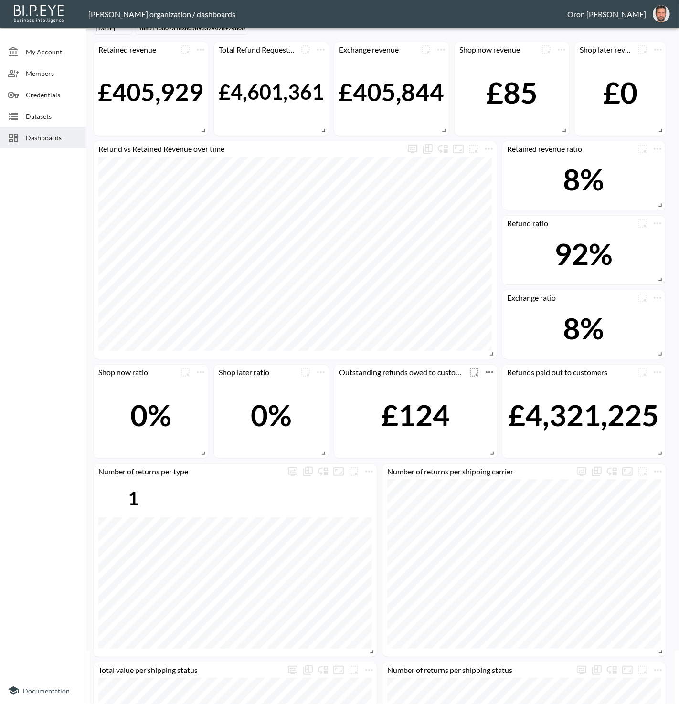
click at [490, 371] on icon "more" at bounding box center [489, 372] width 8 height 2
click at [490, 147] on div at bounding box center [339, 352] width 679 height 704
click at [489, 149] on icon "more" at bounding box center [488, 148] width 11 height 11
click at [488, 160] on li "Edit" at bounding box center [488, 166] width 74 height 17
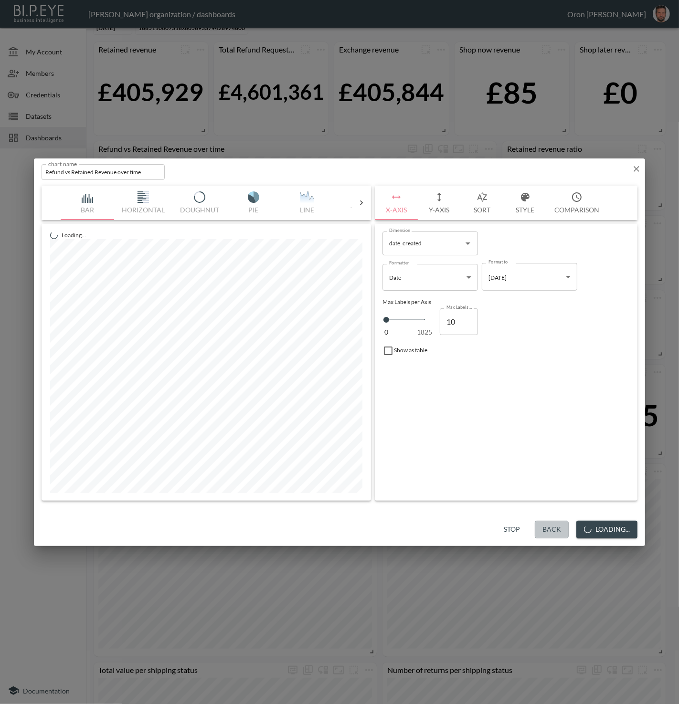
click at [551, 529] on button "Back" at bounding box center [552, 530] width 34 height 18
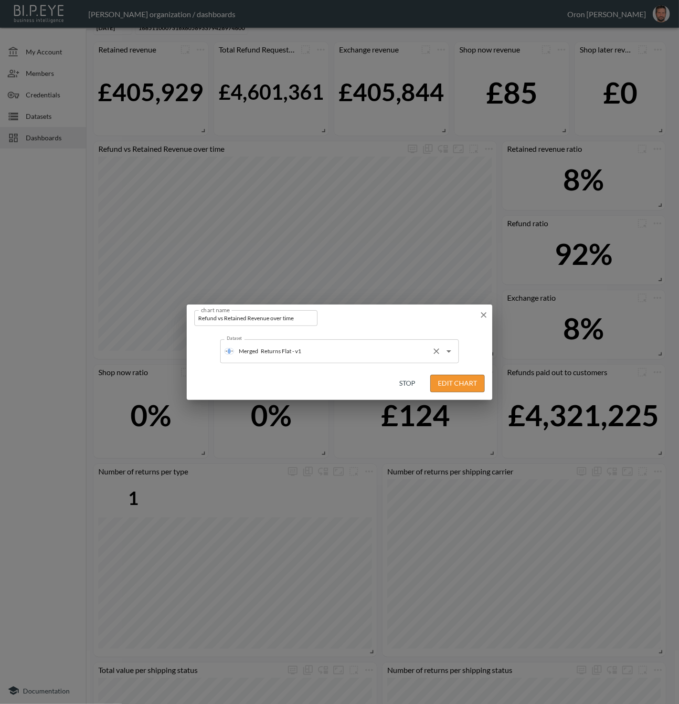
click at [334, 351] on input "Returns Flat - v1" at bounding box center [342, 351] width 169 height 15
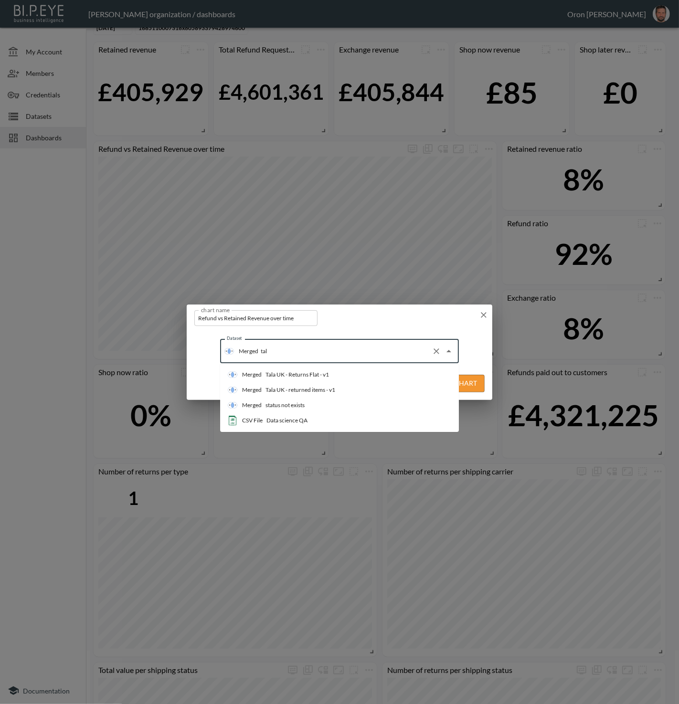
scroll to position [0, 0]
type input "tala"
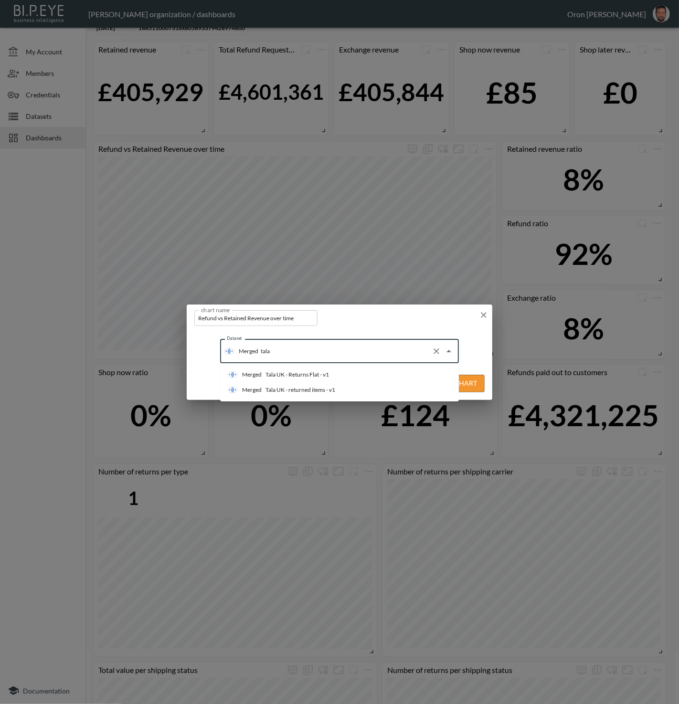
drag, startPoint x: 327, startPoint y: 374, endPoint x: 336, endPoint y: 376, distance: 8.3
click at [327, 373] on div "Tala UK - Returns Flat - v1" at bounding box center [296, 374] width 63 height 9
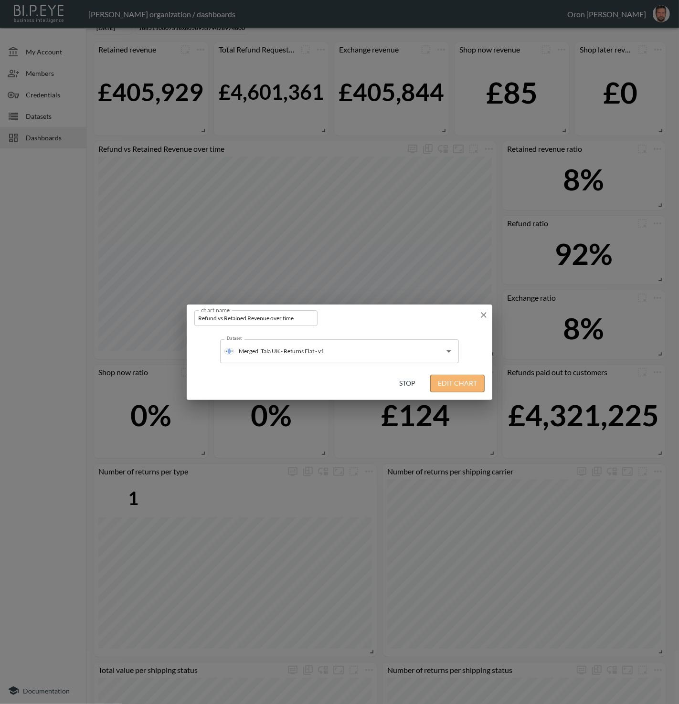
click at [447, 384] on button "Edit Chart" at bounding box center [457, 384] width 54 height 18
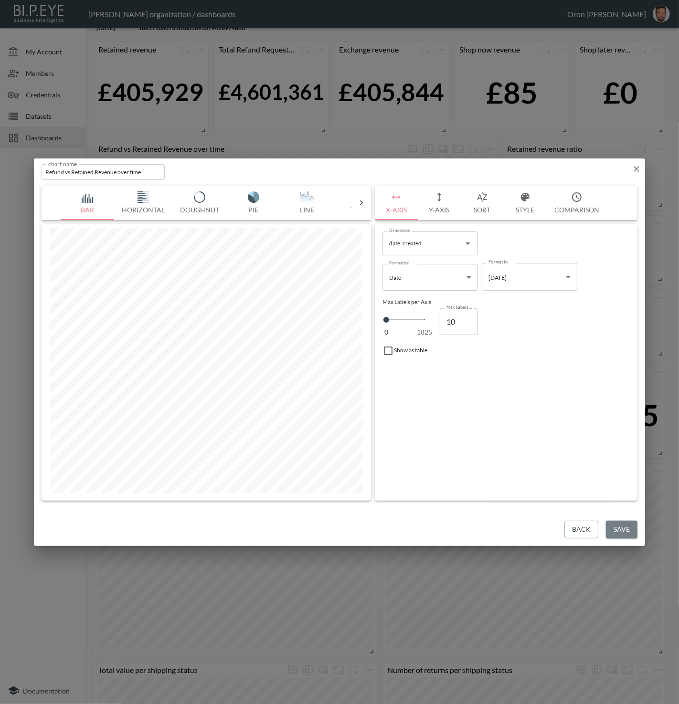
click at [628, 526] on button "Save" at bounding box center [622, 530] width 32 height 18
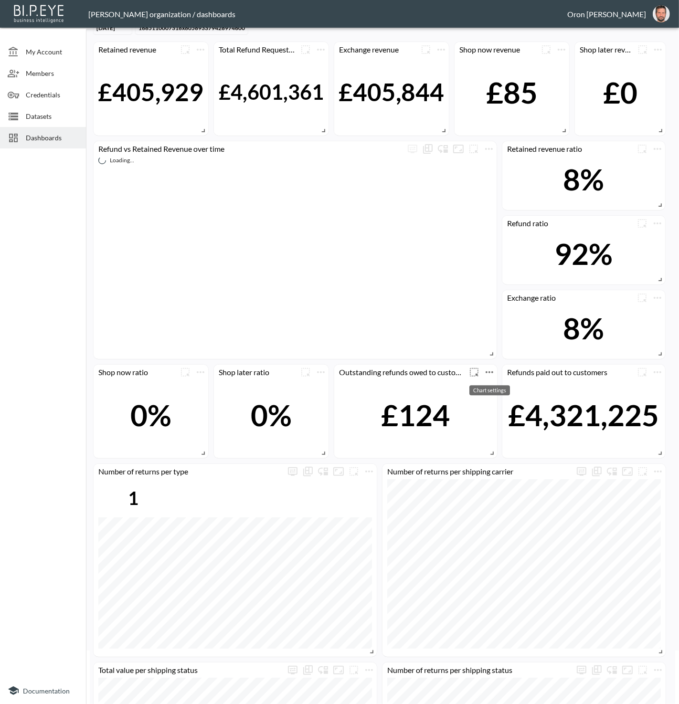
click at [485, 368] on icon "more" at bounding box center [489, 372] width 11 height 11
click at [486, 387] on li "Edit" at bounding box center [489, 389] width 74 height 17
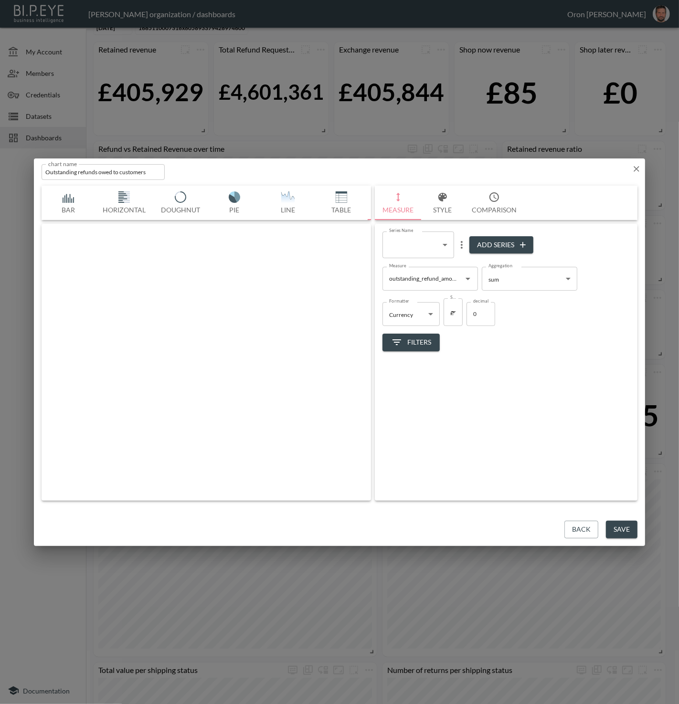
scroll to position [0, 50]
click at [553, 525] on button "Back" at bounding box center [552, 530] width 34 height 18
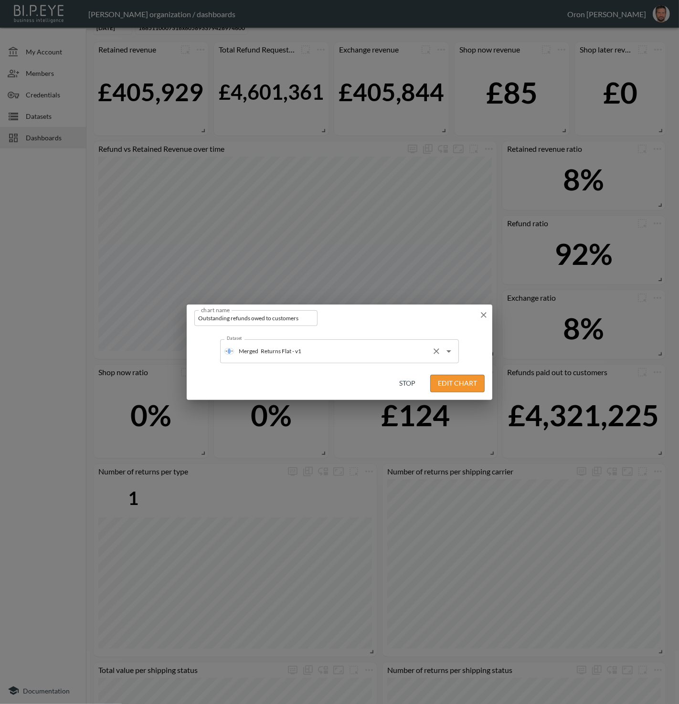
click at [349, 358] on input "Returns Flat - v1" at bounding box center [342, 351] width 169 height 15
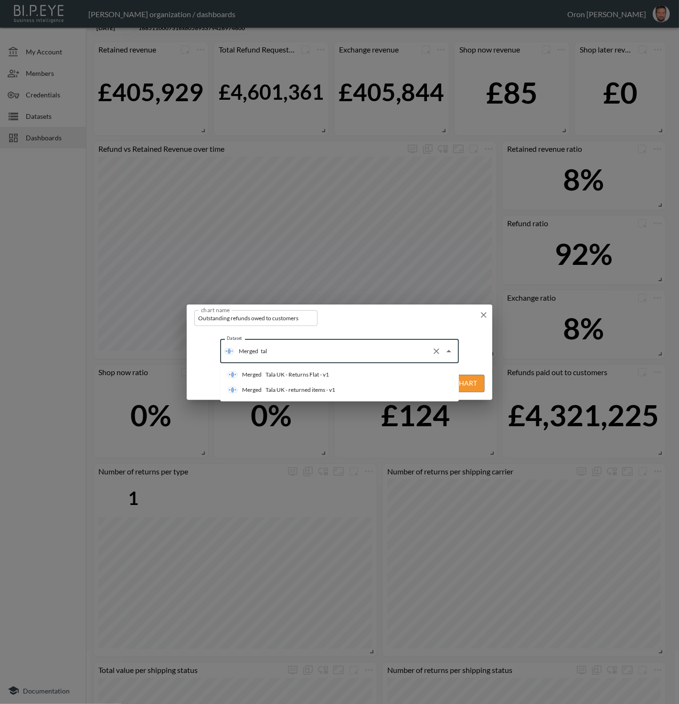
scroll to position [0, 0]
type input "tala"
drag, startPoint x: 329, startPoint y: 373, endPoint x: 396, endPoint y: 387, distance: 68.2
click at [329, 373] on div "Tala UK - Returns Flat - v1" at bounding box center [296, 374] width 63 height 9
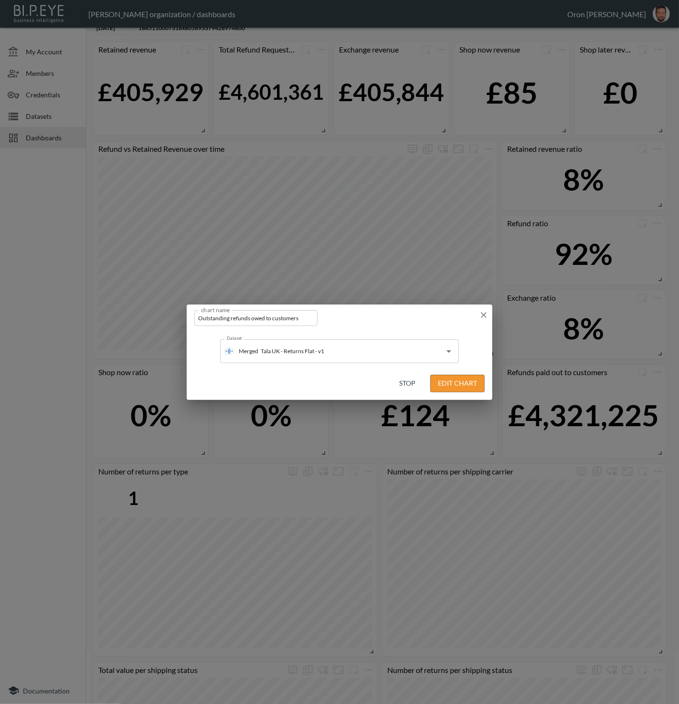
click at [445, 381] on button "Edit Chart" at bounding box center [457, 384] width 54 height 18
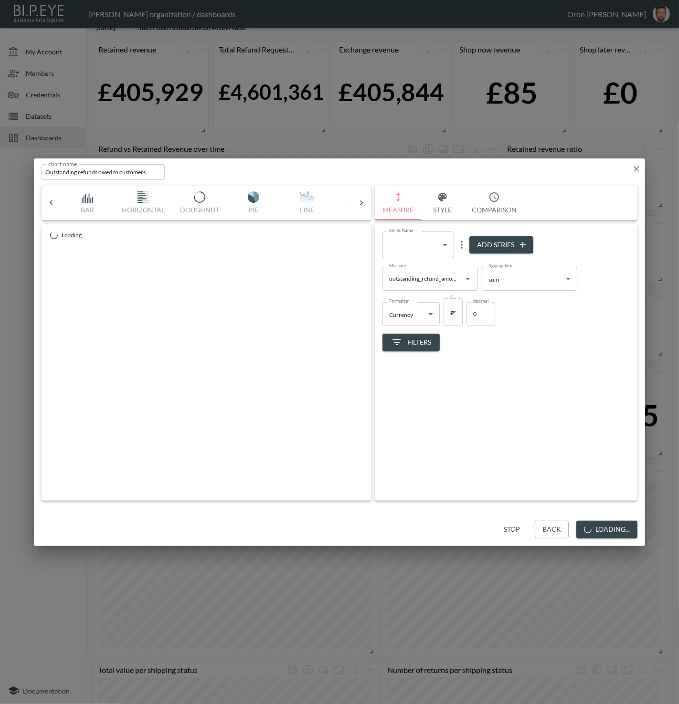
scroll to position [0, 50]
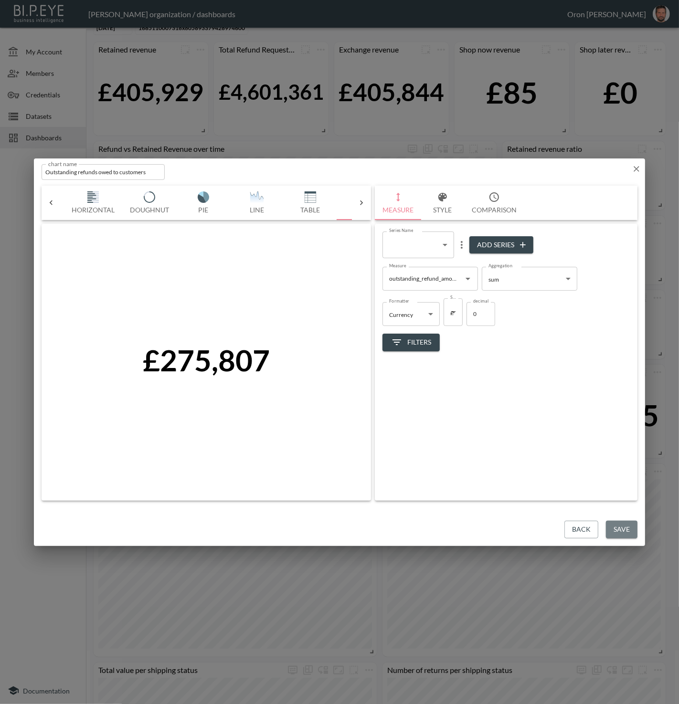
drag, startPoint x: 608, startPoint y: 526, endPoint x: 568, endPoint y: 523, distance: 40.2
click at [608, 526] on button "Save" at bounding box center [622, 530] width 32 height 18
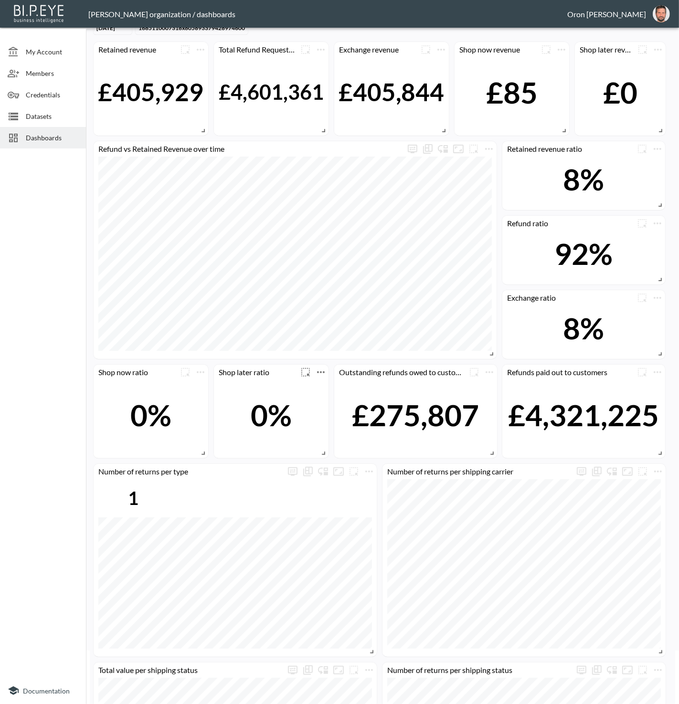
click at [323, 370] on icon "more" at bounding box center [320, 372] width 11 height 11
click at [324, 384] on li "Edit" at bounding box center [320, 389] width 74 height 17
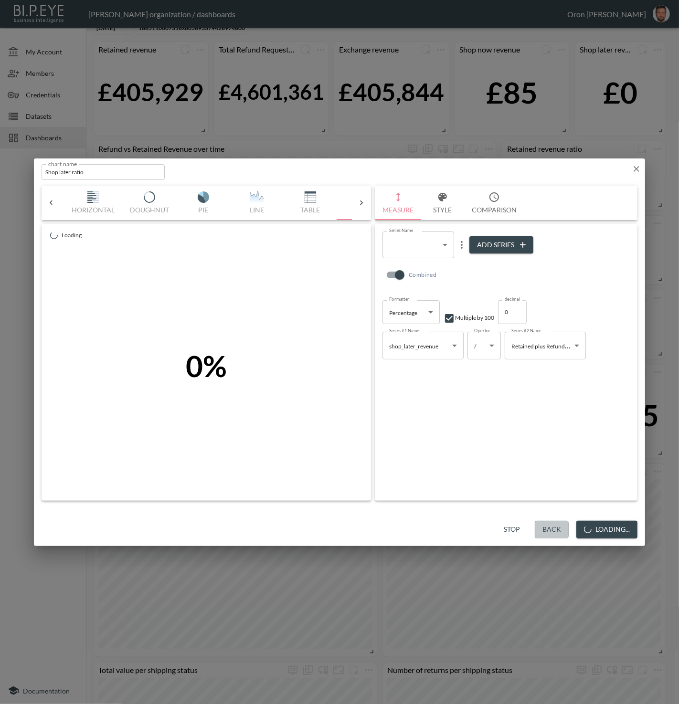
click at [547, 526] on button "Back" at bounding box center [552, 530] width 34 height 18
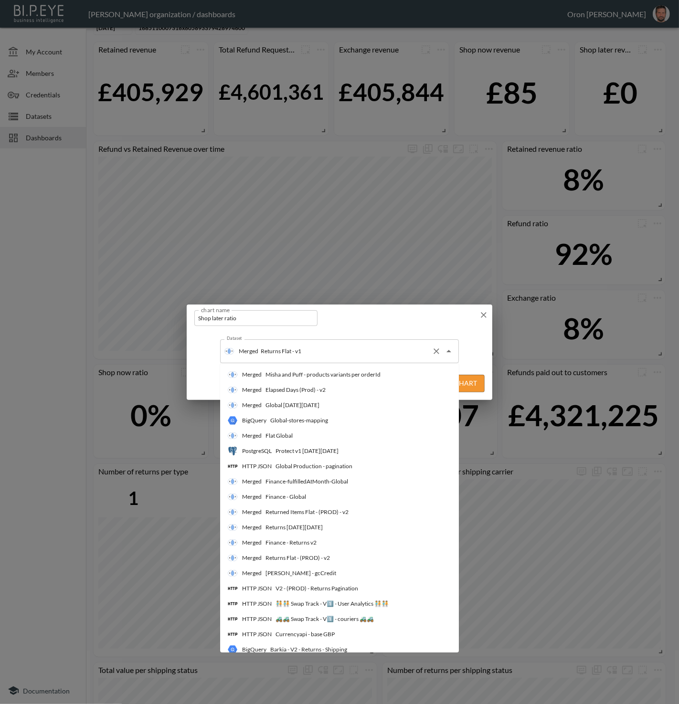
click at [363, 339] on div "Merged Returns Flat - v1 Dataset" at bounding box center [339, 351] width 239 height 24
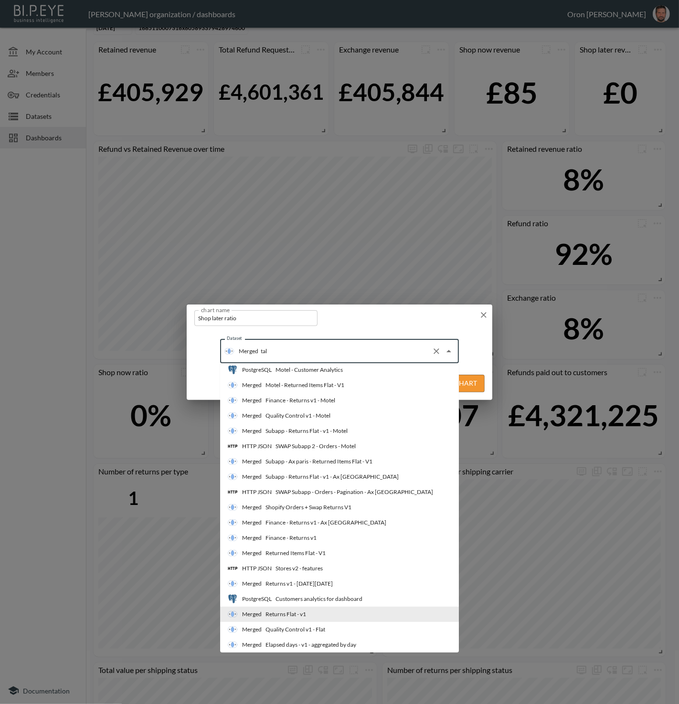
scroll to position [0, 0]
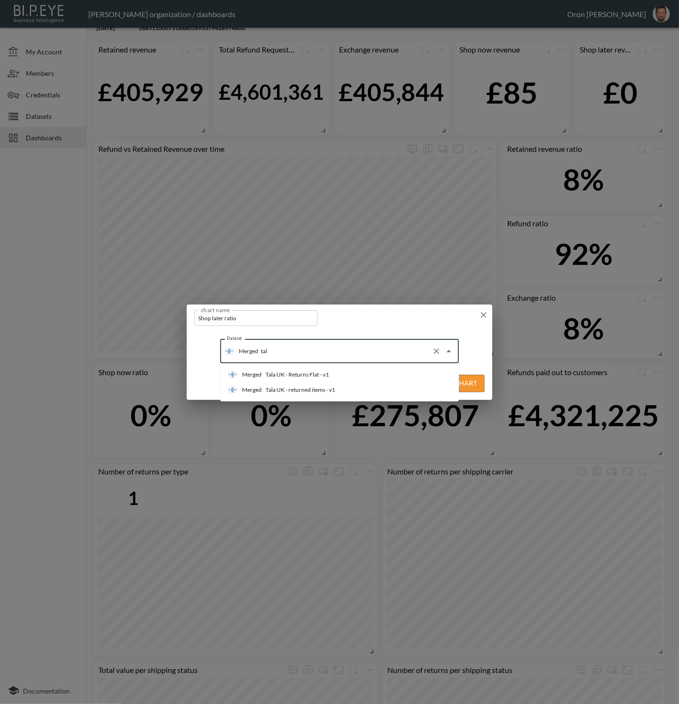
type input "tala"
drag, startPoint x: 359, startPoint y: 371, endPoint x: 374, endPoint y: 374, distance: 15.1
click at [359, 370] on li "Merged Tala UK - Returns Flat - v1" at bounding box center [339, 374] width 239 height 15
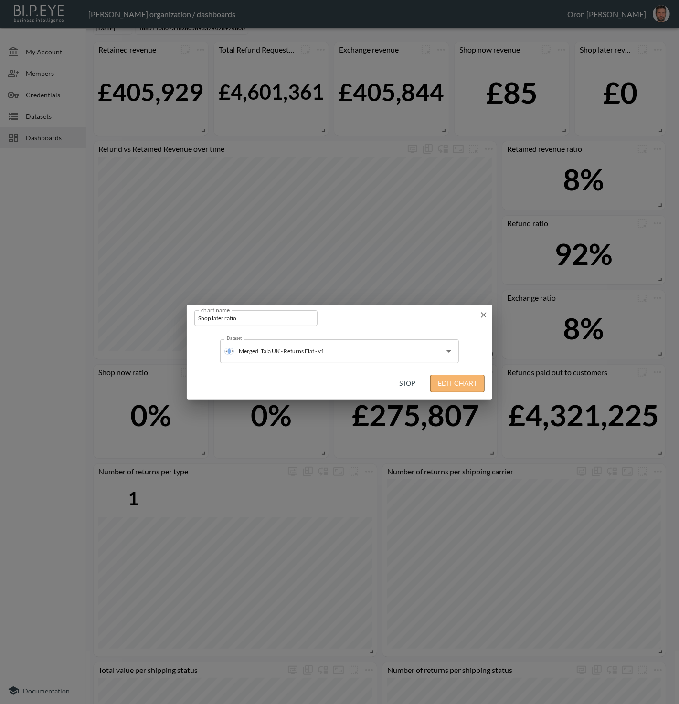
click at [439, 381] on button "Edit Chart" at bounding box center [457, 384] width 54 height 18
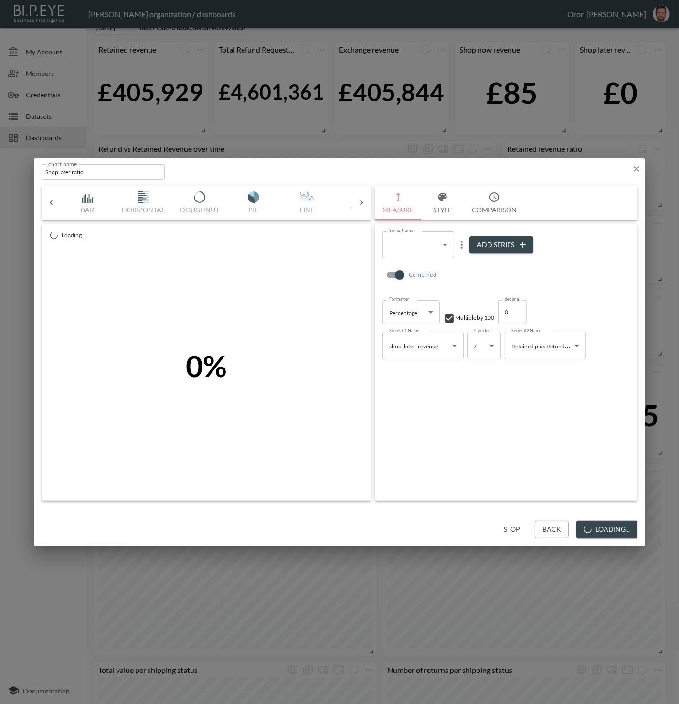
scroll to position [0, 50]
drag, startPoint x: 615, startPoint y: 527, endPoint x: 385, endPoint y: 506, distance: 231.0
click at [614, 526] on button "Save" at bounding box center [622, 530] width 32 height 18
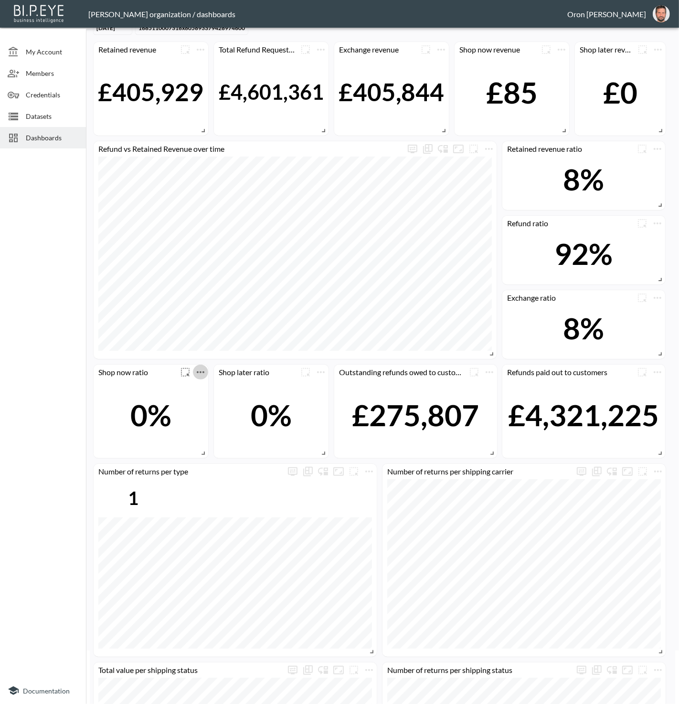
click at [198, 369] on icon "more" at bounding box center [200, 372] width 11 height 11
click at [197, 387] on li "Edit" at bounding box center [200, 389] width 74 height 17
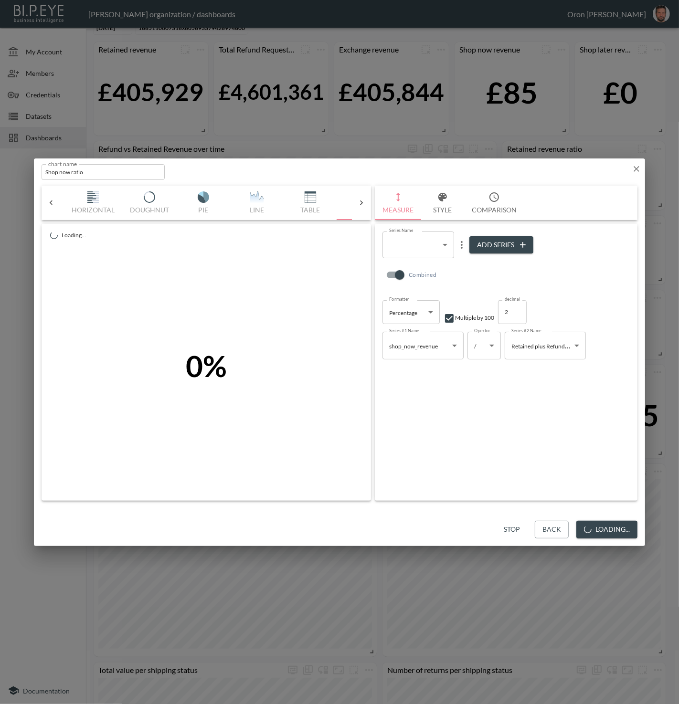
click at [544, 528] on button "Back" at bounding box center [552, 530] width 34 height 18
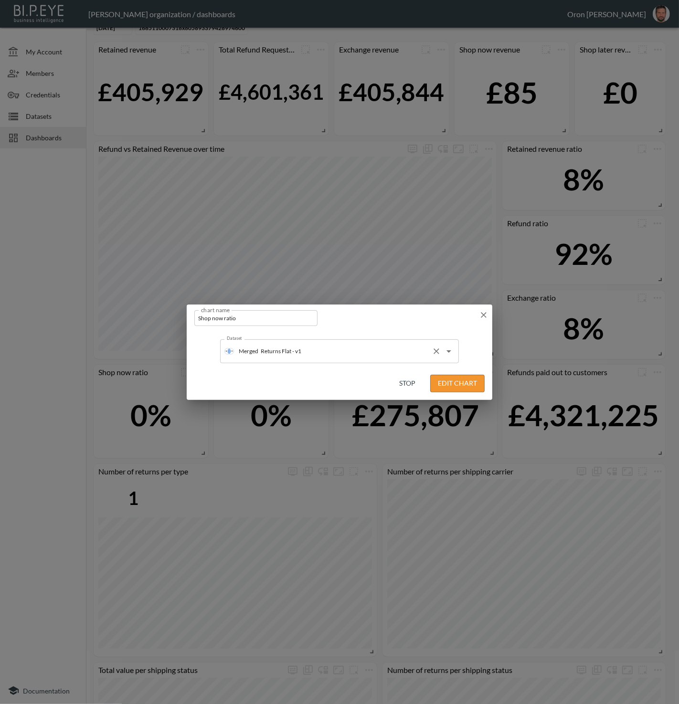
click at [328, 352] on input "Returns Flat - v1" at bounding box center [342, 351] width 169 height 15
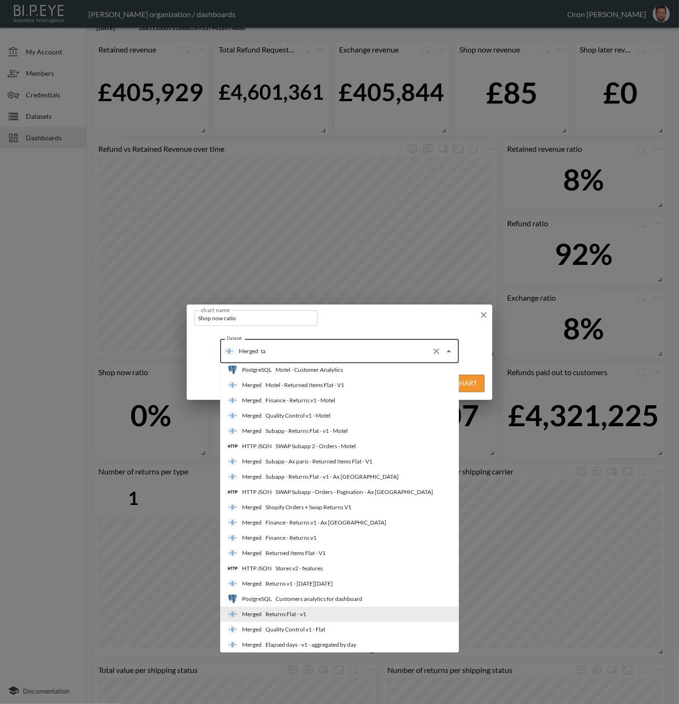
scroll to position [0, 0]
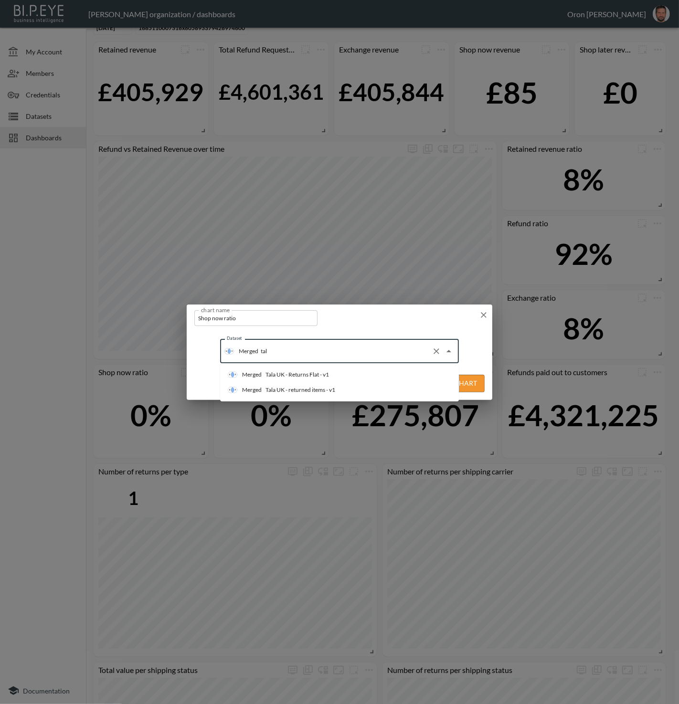
type input "tala"
click at [325, 378] on div "Tala UK - Returns Flat - v1" at bounding box center [296, 374] width 63 height 9
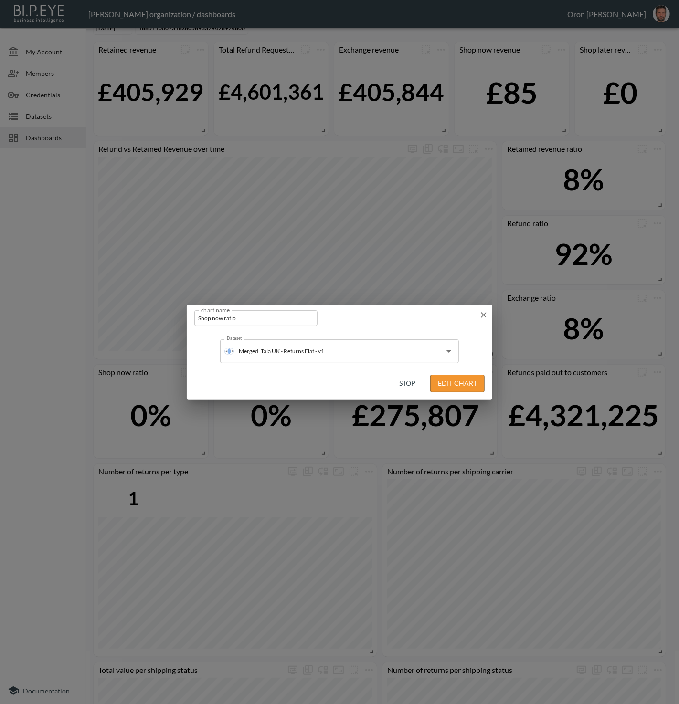
click at [464, 384] on button "Edit Chart" at bounding box center [457, 384] width 54 height 18
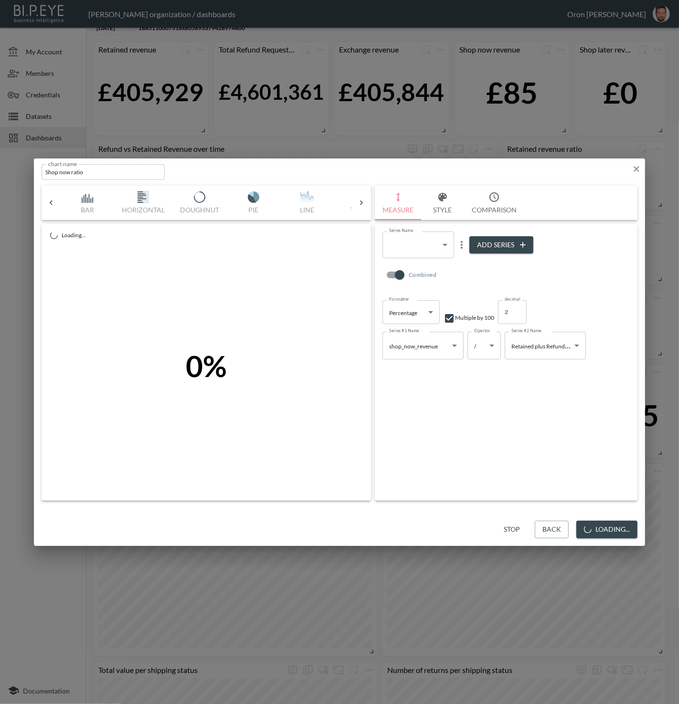
scroll to position [0, 50]
click at [616, 526] on button "Save" at bounding box center [622, 530] width 32 height 18
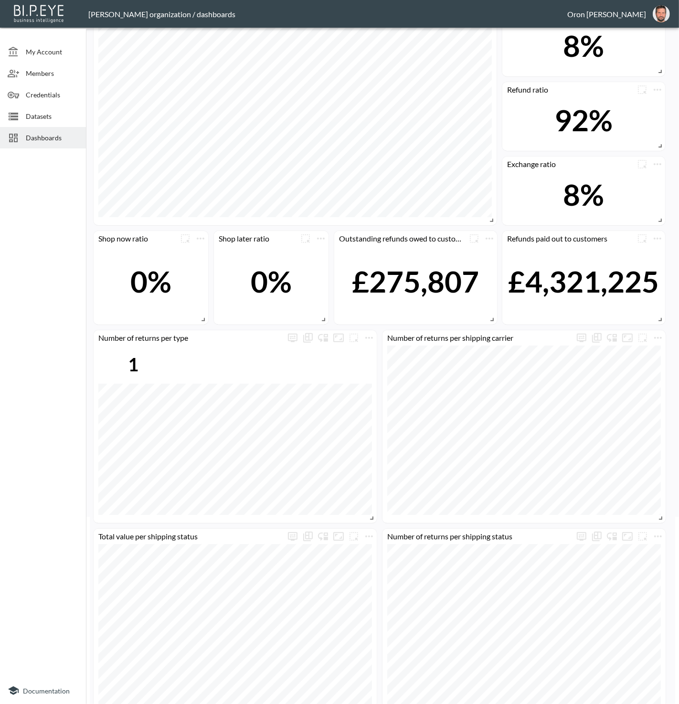
scroll to position [190, 0]
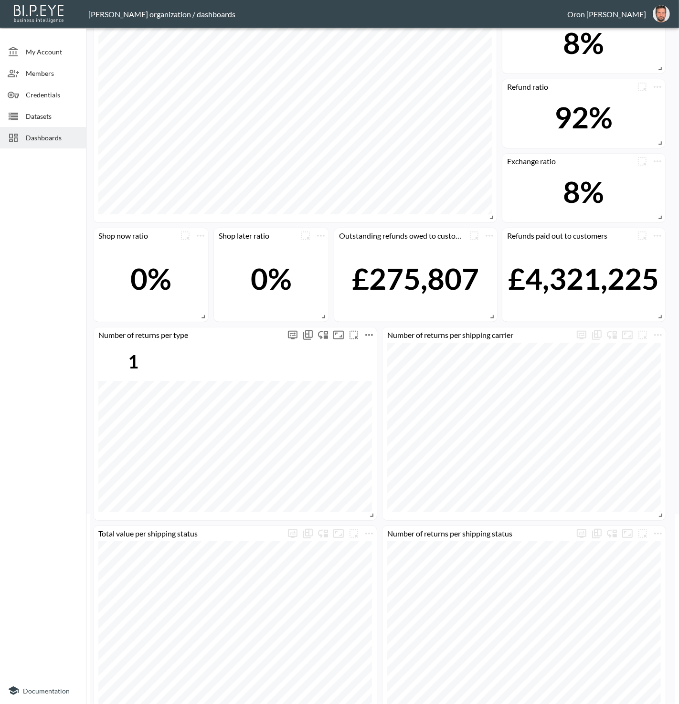
click at [367, 335] on icon "more" at bounding box center [368, 334] width 11 height 11
click at [368, 348] on li "Edit" at bounding box center [368, 352] width 74 height 17
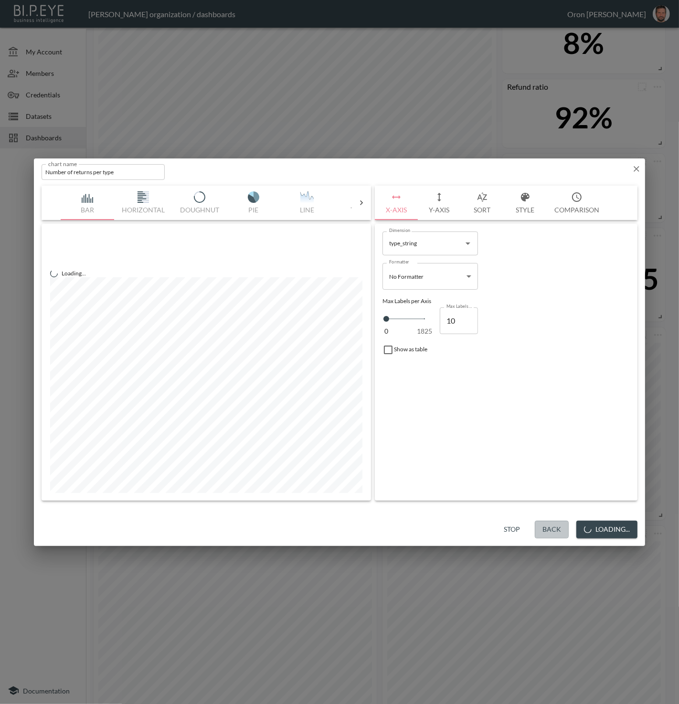
click at [562, 528] on button "Back" at bounding box center [552, 530] width 34 height 18
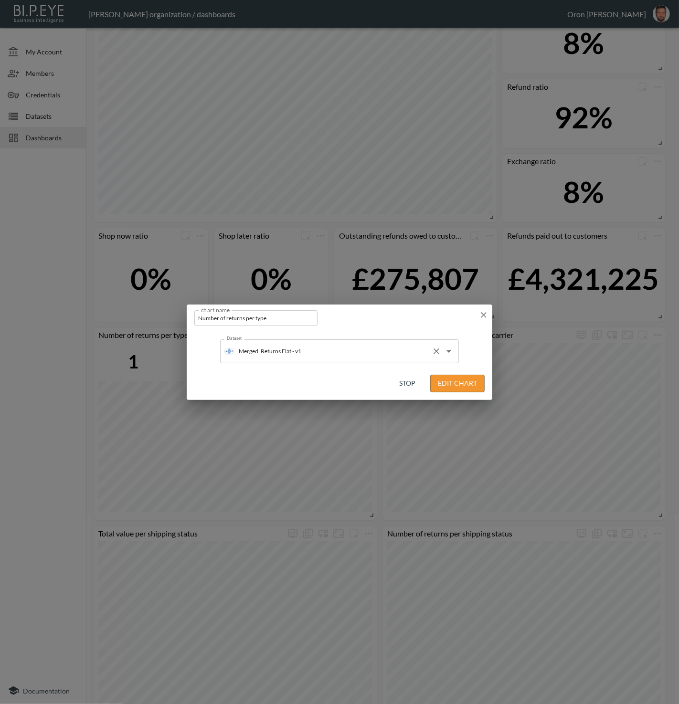
click at [360, 355] on input "Returns Flat - v1" at bounding box center [342, 351] width 169 height 15
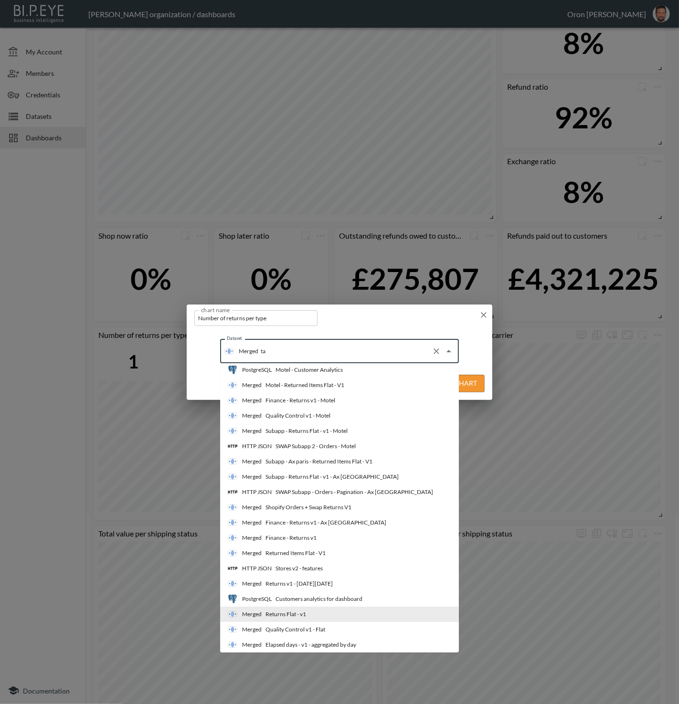
scroll to position [0, 0]
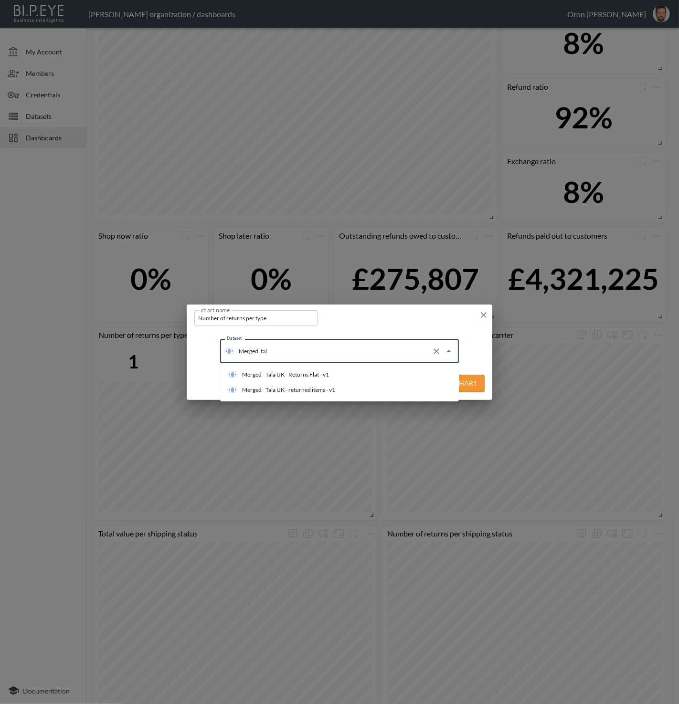
type input "tala"
click at [349, 373] on li "Merged Tala UK - Returns Flat - v1" at bounding box center [339, 374] width 239 height 15
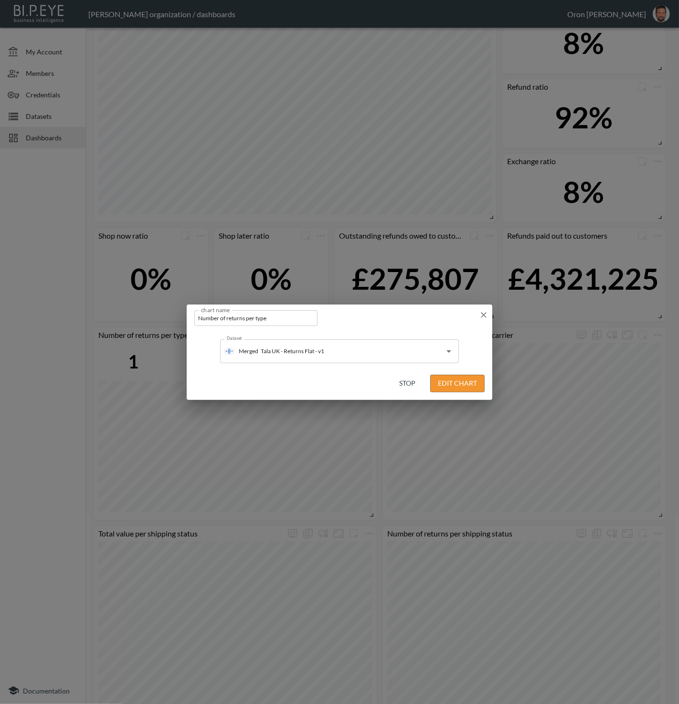
click at [473, 379] on button "Edit Chart" at bounding box center [457, 384] width 54 height 18
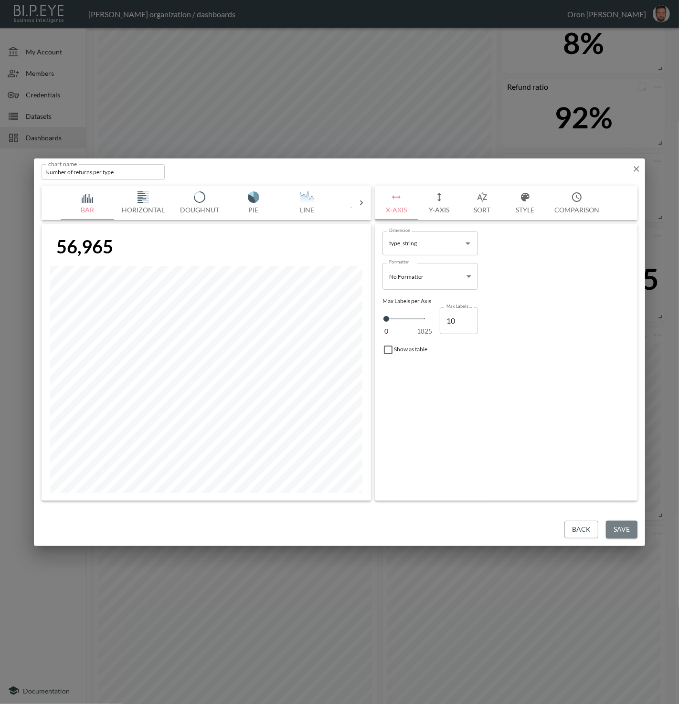
click at [617, 528] on button "Save" at bounding box center [622, 530] width 32 height 18
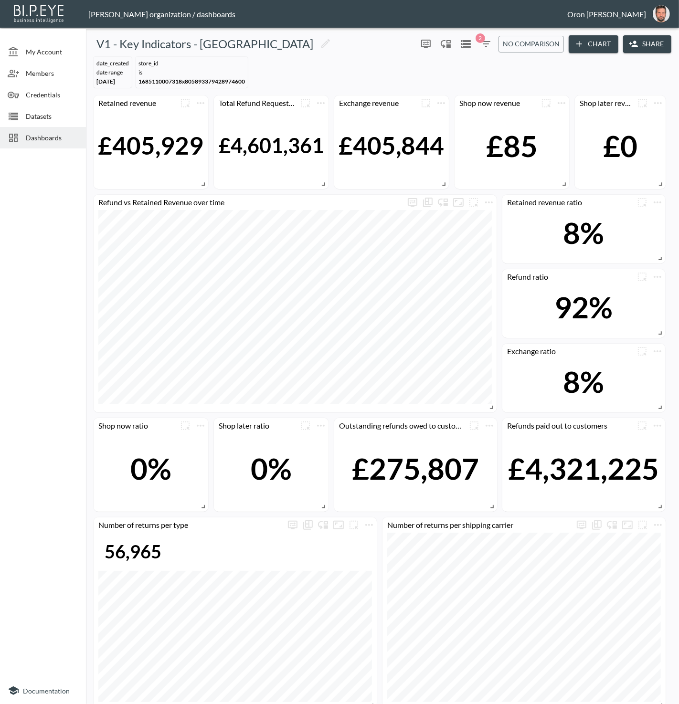
click at [516, 42] on span "No comparison" at bounding box center [531, 44] width 57 height 12
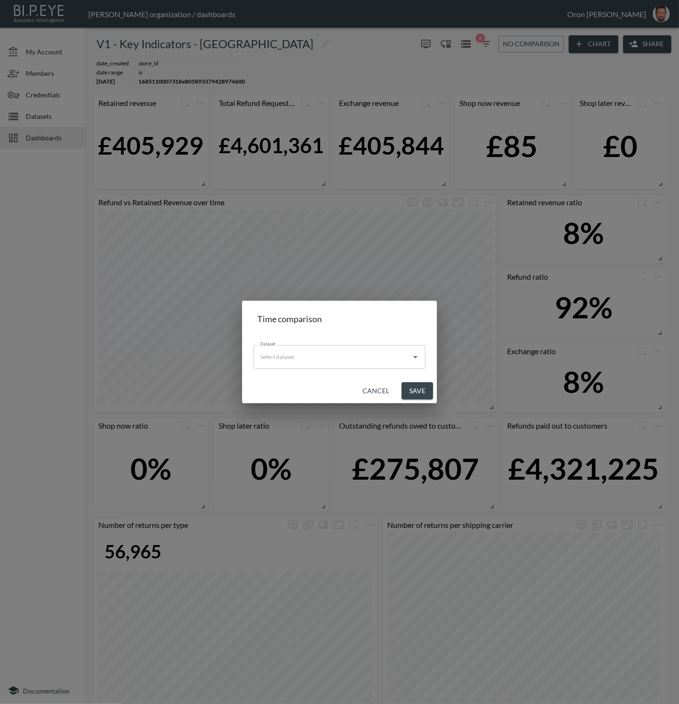
click at [331, 348] on div "Dataset" at bounding box center [339, 357] width 172 height 24
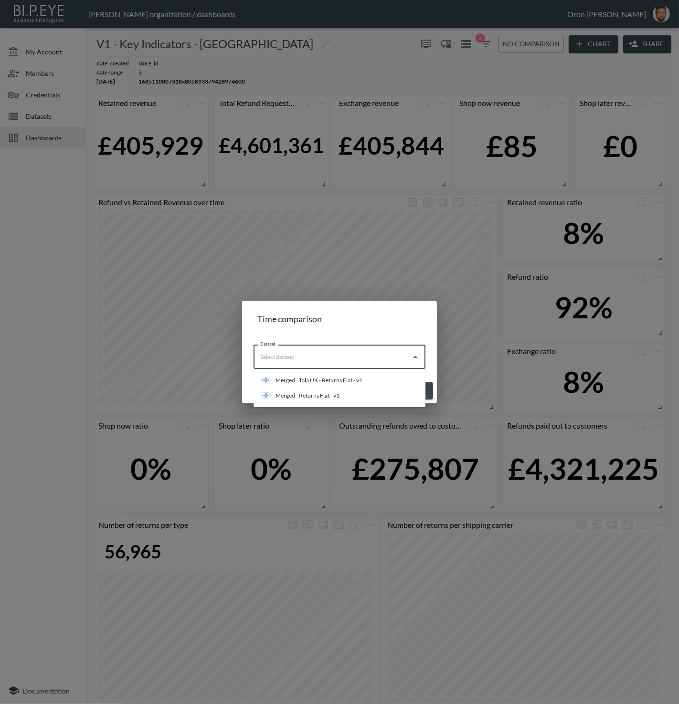
click at [321, 376] on div "Tala UK - Returns Flat - v1" at bounding box center [330, 380] width 63 height 9
type input "Tala UK - Returns Flat - v1"
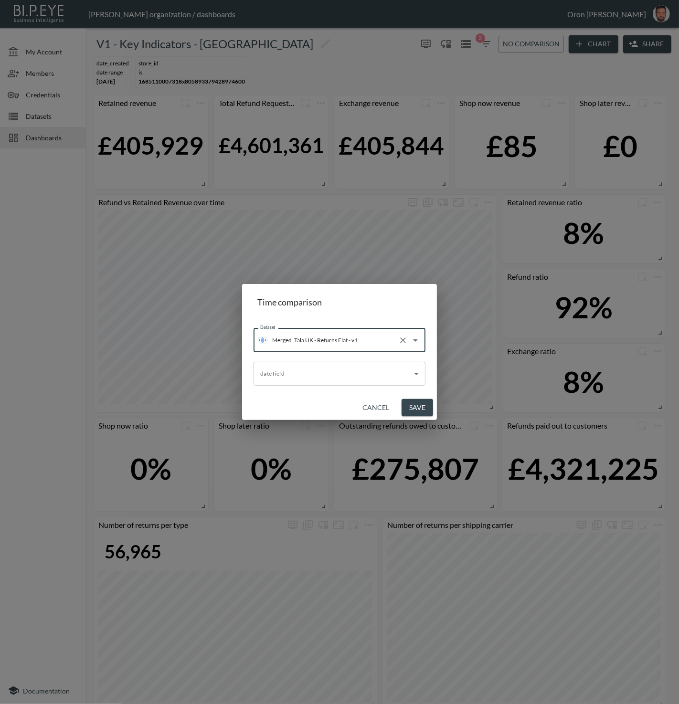
click at [320, 375] on body "BI.P.EYE, Interactive Analytics Dashboards - app Zach Bailet organization / das…" at bounding box center [339, 352] width 679 height 704
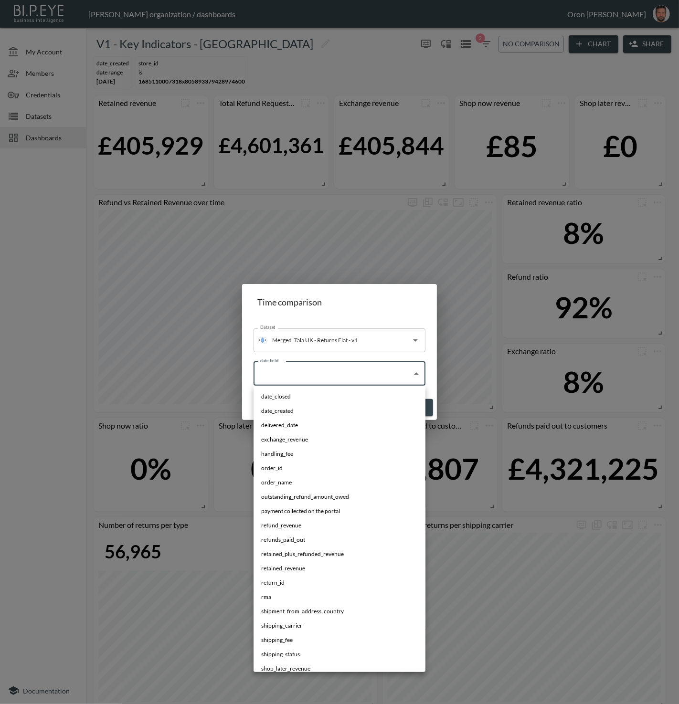
click at [300, 412] on li "date_created" at bounding box center [339, 411] width 172 height 14
type input "$[*].date_created"
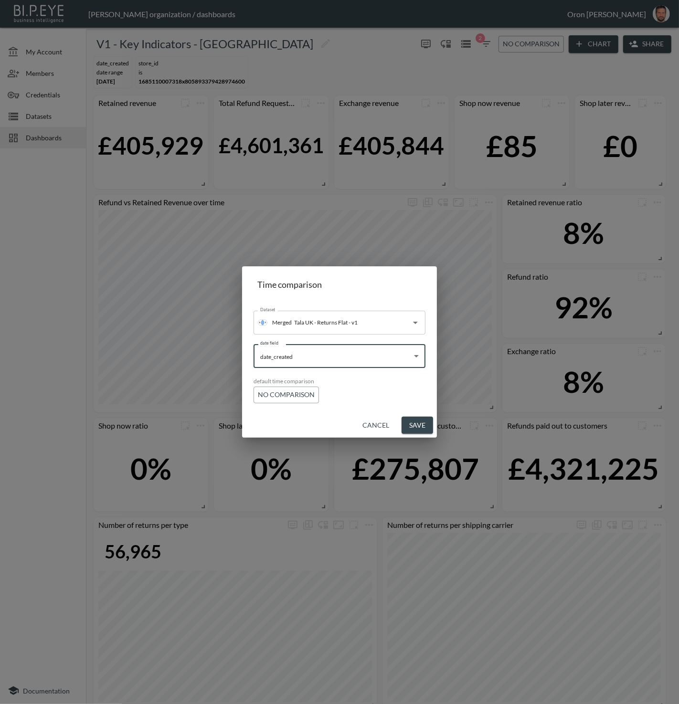
scroll to position [0, 0]
click at [266, 389] on span "No comparison" at bounding box center [286, 395] width 57 height 12
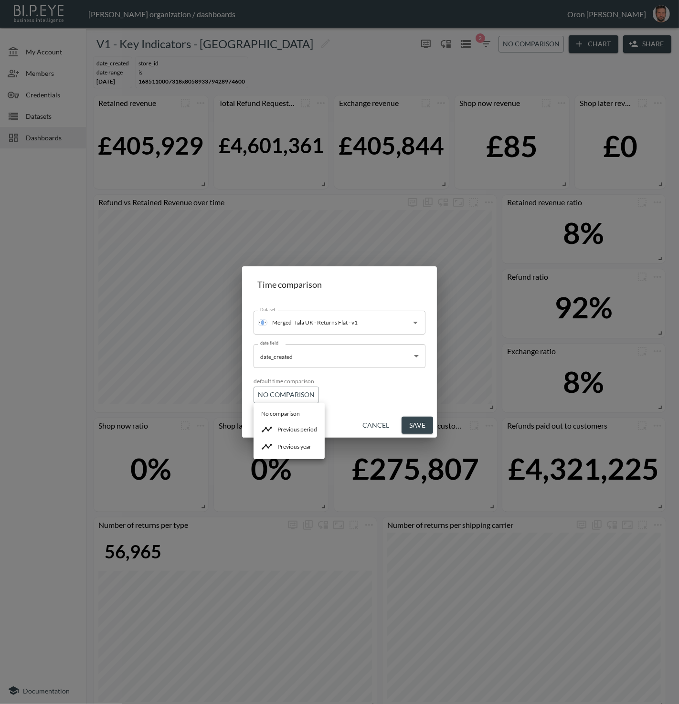
click at [277, 425] on li "Previous period" at bounding box center [288, 429] width 71 height 17
drag, startPoint x: 405, startPoint y: 423, endPoint x: 393, endPoint y: 410, distance: 17.6
click at [405, 423] on button "Save" at bounding box center [417, 426] width 32 height 18
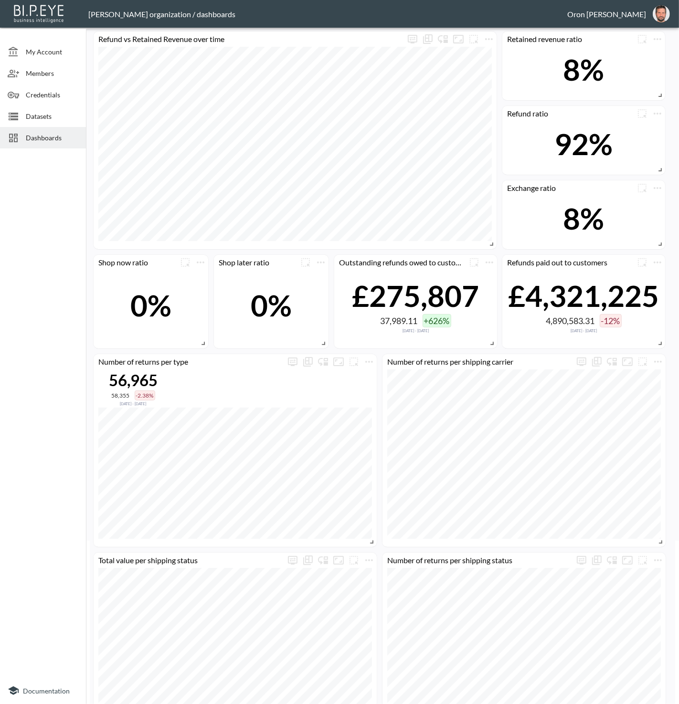
scroll to position [197, 0]
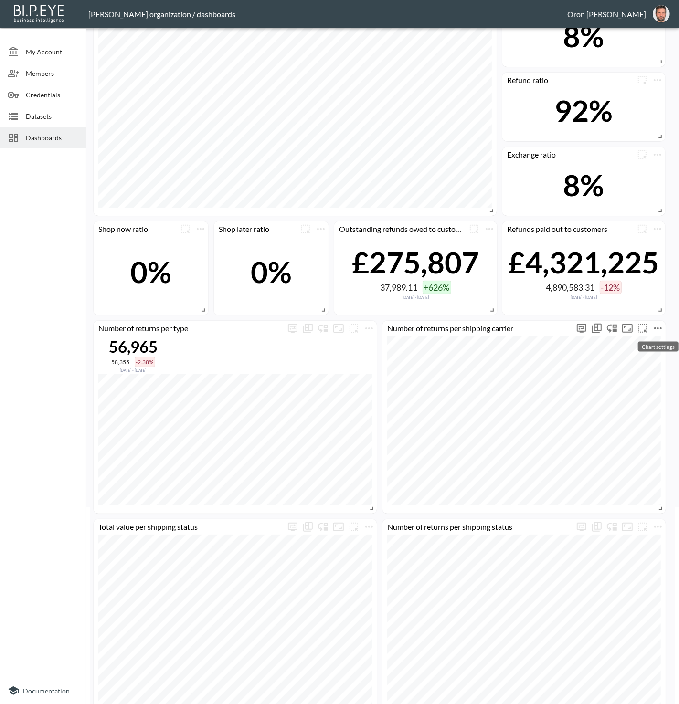
click at [659, 327] on icon "more" at bounding box center [657, 328] width 11 height 11
click at [651, 340] on li "Edit" at bounding box center [631, 346] width 74 height 17
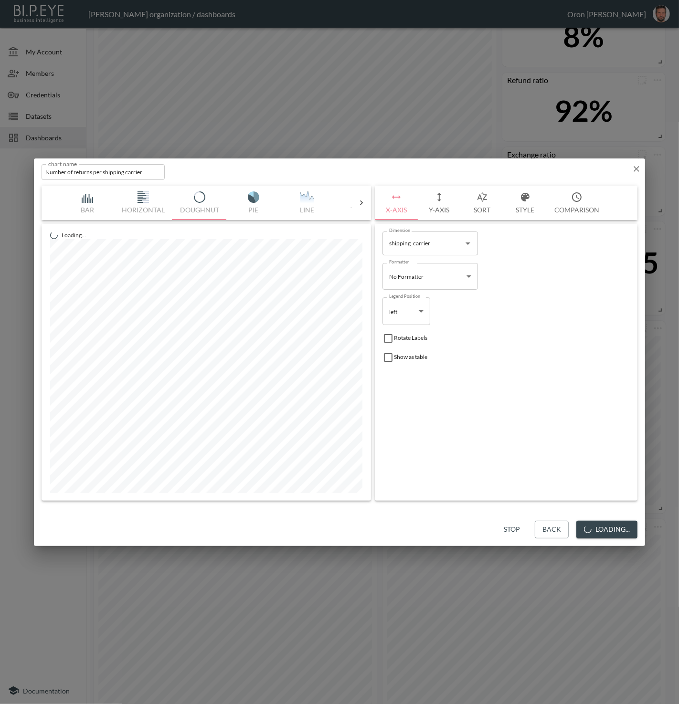
click at [551, 530] on button "Back" at bounding box center [552, 530] width 34 height 18
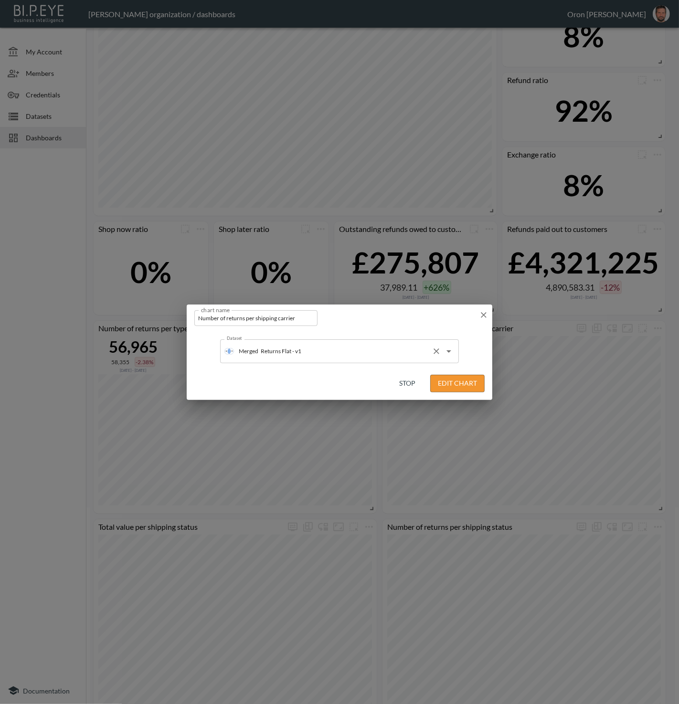
click at [379, 358] on input "Returns Flat - v1" at bounding box center [342, 351] width 169 height 15
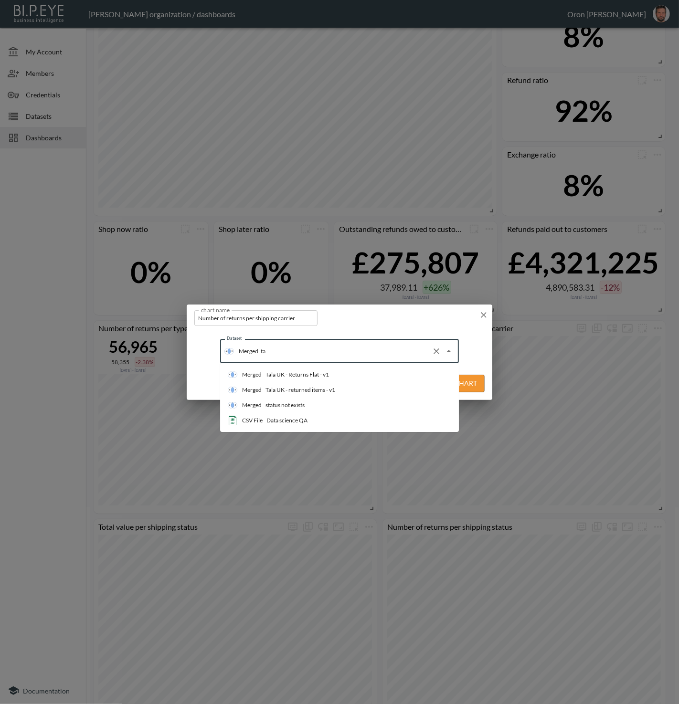
scroll to position [0, 0]
type input "tala"
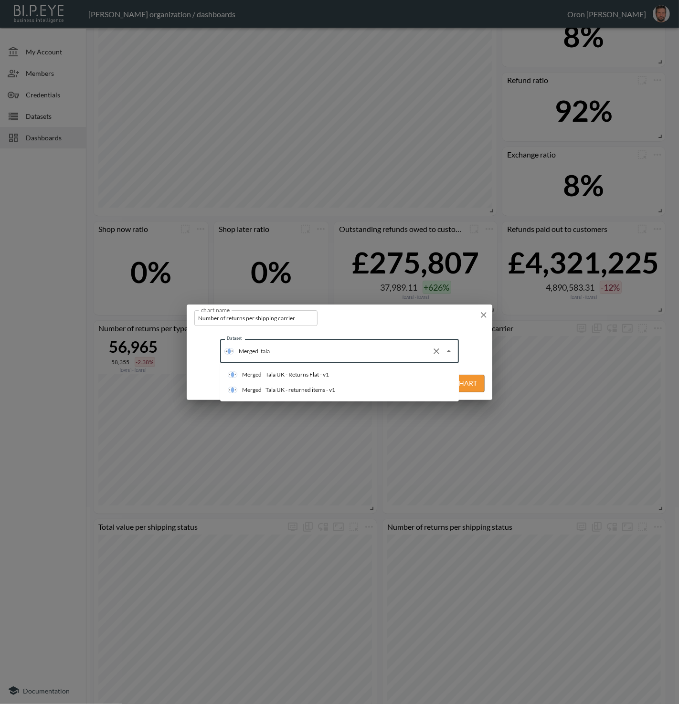
click at [366, 371] on li "Merged Tala UK - Returns Flat - v1" at bounding box center [339, 374] width 239 height 15
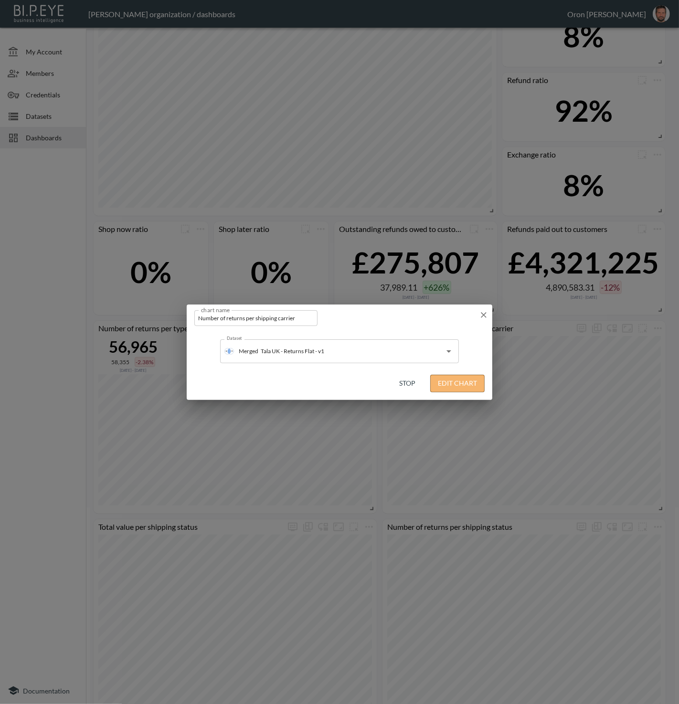
click at [463, 380] on button "Edit Chart" at bounding box center [457, 384] width 54 height 18
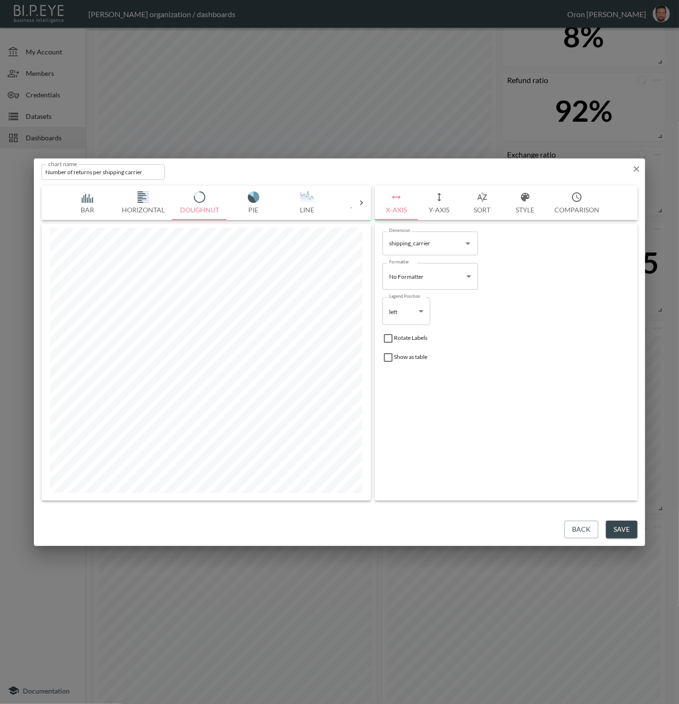
click at [624, 529] on button "Save" at bounding box center [622, 530] width 32 height 18
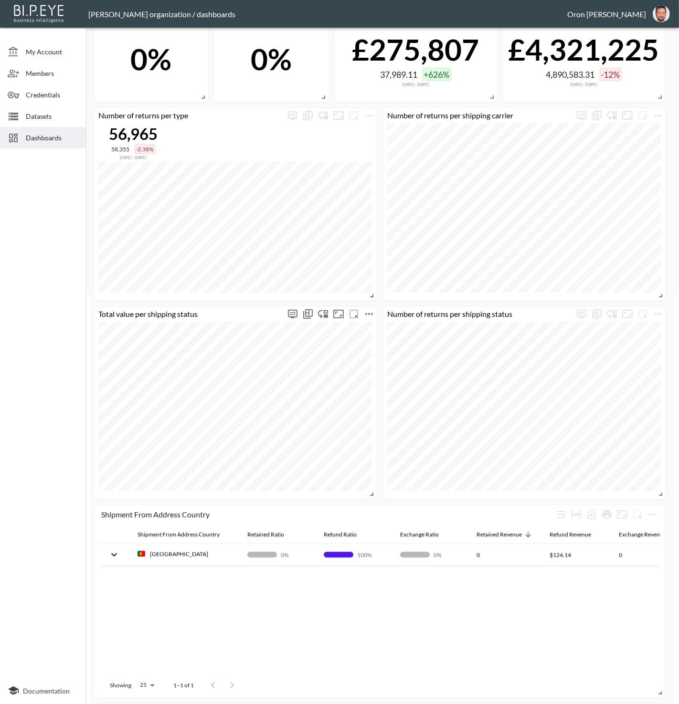
scroll to position [414, 0]
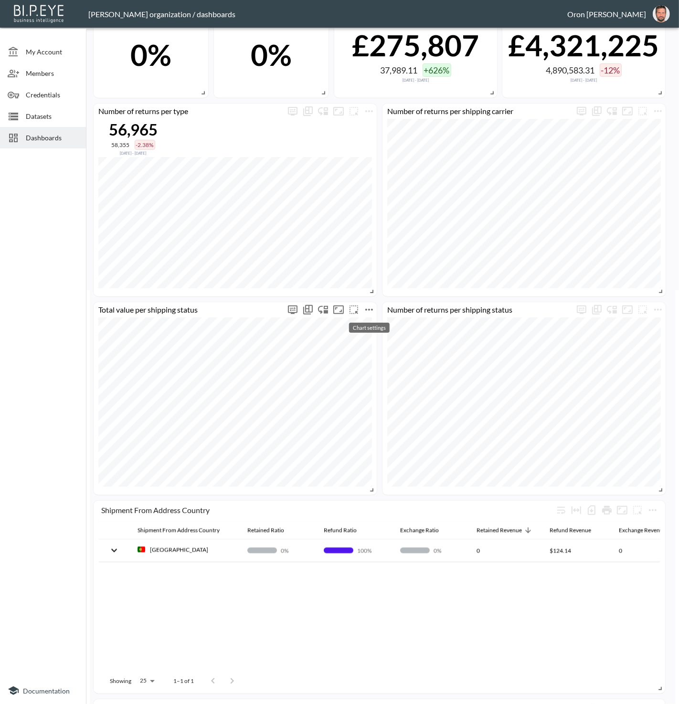
click at [371, 304] on icon "more" at bounding box center [368, 309] width 11 height 11
click at [369, 320] on li "Edit" at bounding box center [368, 326] width 74 height 17
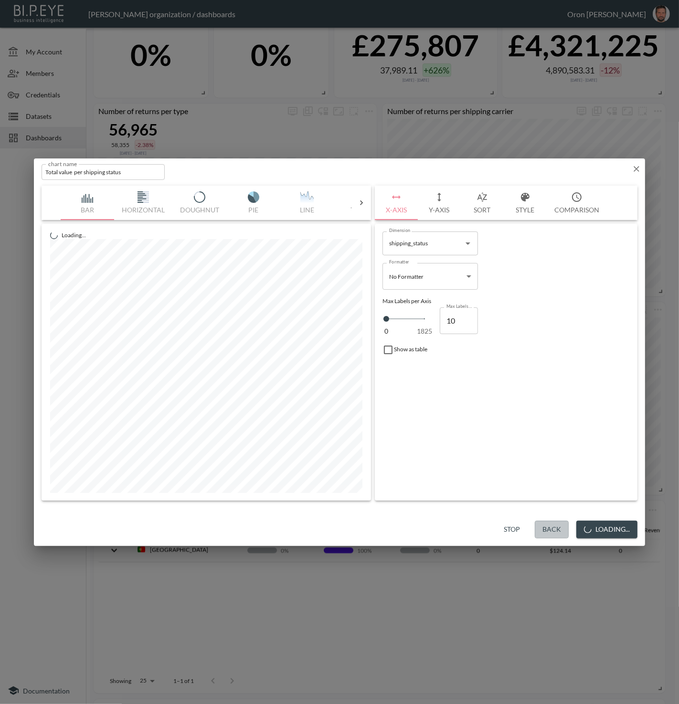
click at [555, 530] on button "Back" at bounding box center [552, 530] width 34 height 18
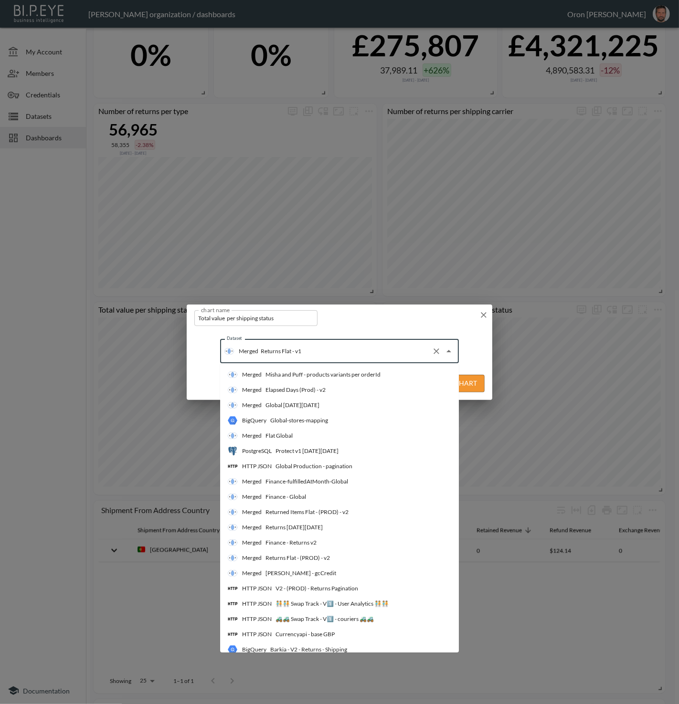
click at [345, 352] on input "Returns Flat - v1" at bounding box center [342, 351] width 169 height 15
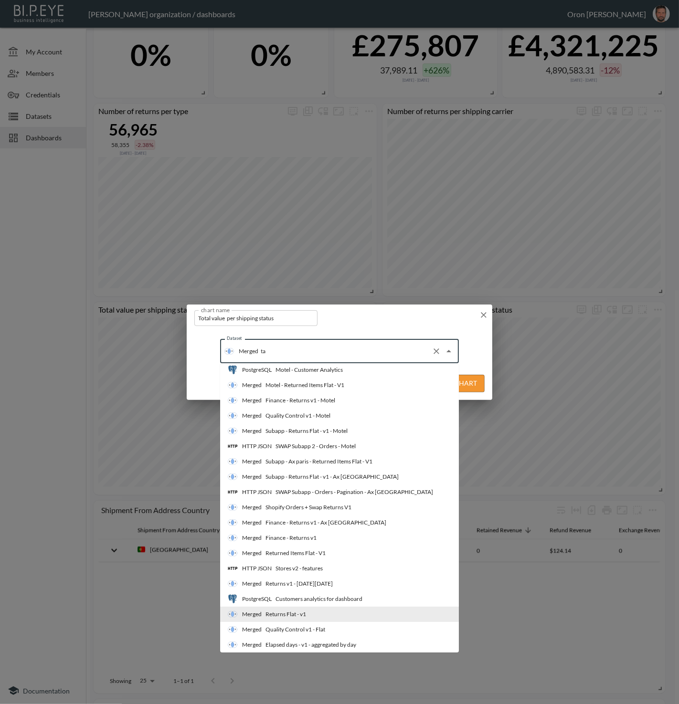
scroll to position [0, 0]
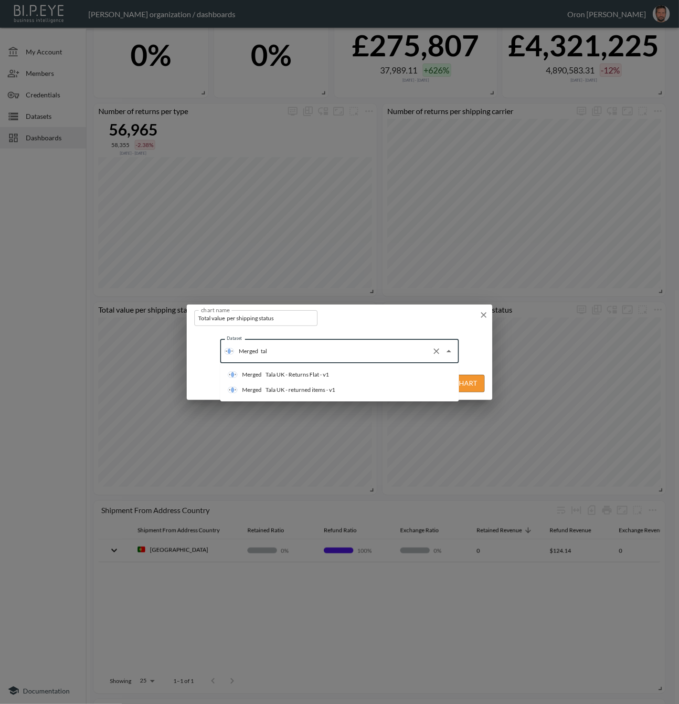
type input "tala"
click at [341, 371] on li "Merged Tala UK - Returns Flat - v1" at bounding box center [339, 374] width 239 height 15
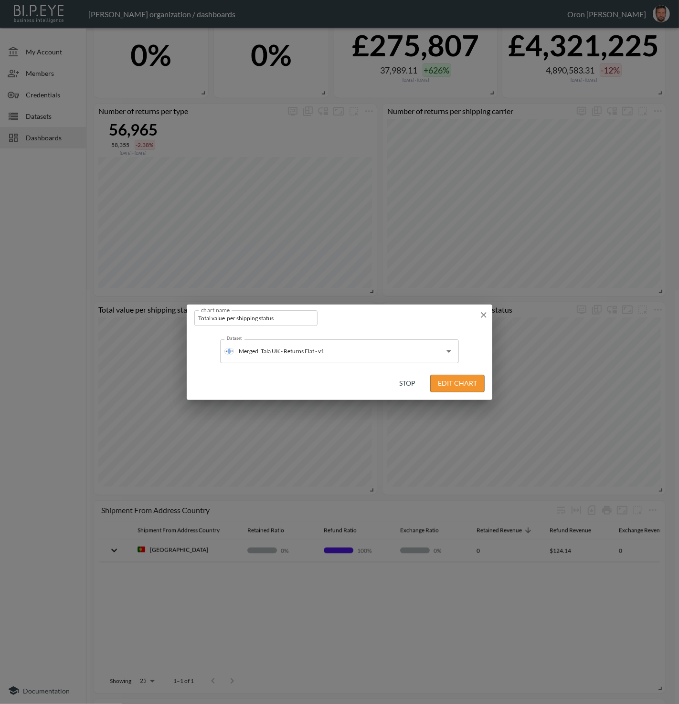
click at [467, 386] on button "Edit Chart" at bounding box center [457, 384] width 54 height 18
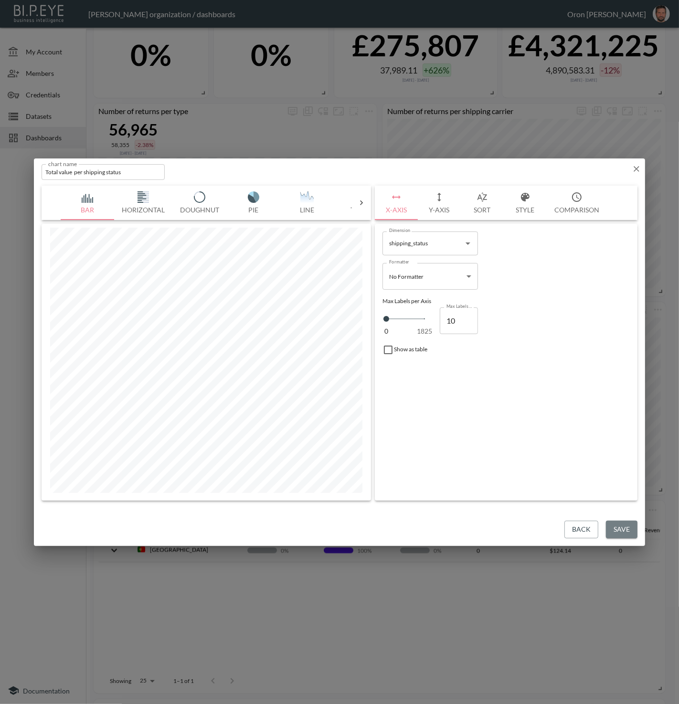
click at [633, 533] on button "Save" at bounding box center [622, 530] width 32 height 18
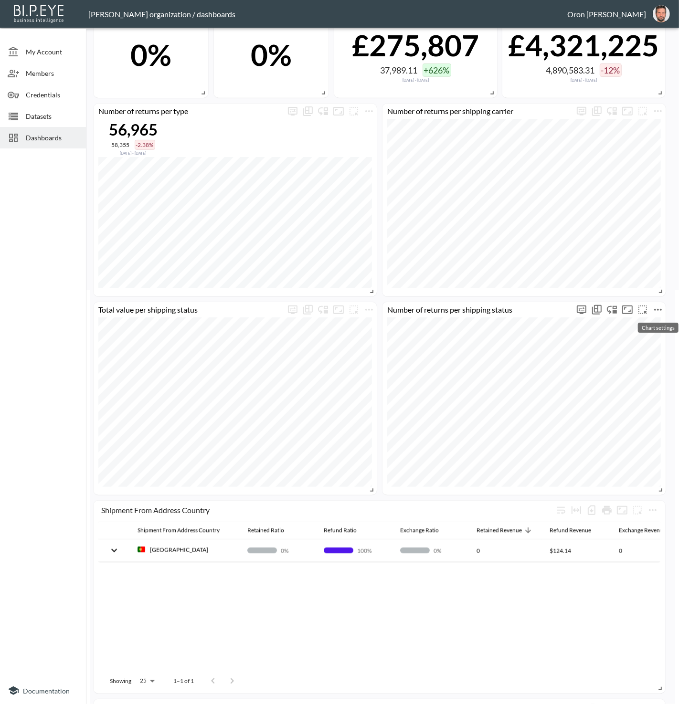
click at [662, 311] on icon "more" at bounding box center [657, 309] width 11 height 11
click at [658, 322] on li "Edit" at bounding box center [631, 326] width 74 height 17
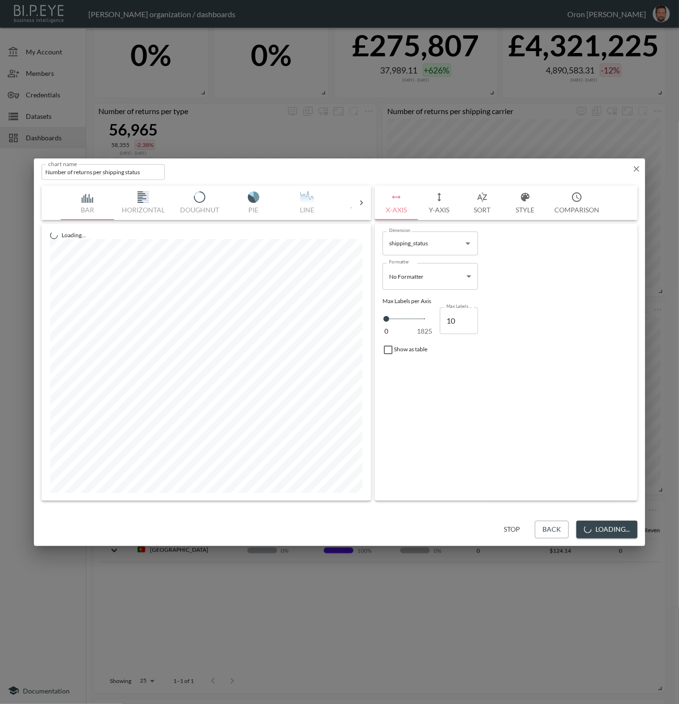
drag, startPoint x: 549, startPoint y: 528, endPoint x: 521, endPoint y: 513, distance: 31.4
click at [549, 527] on button "Back" at bounding box center [552, 530] width 34 height 18
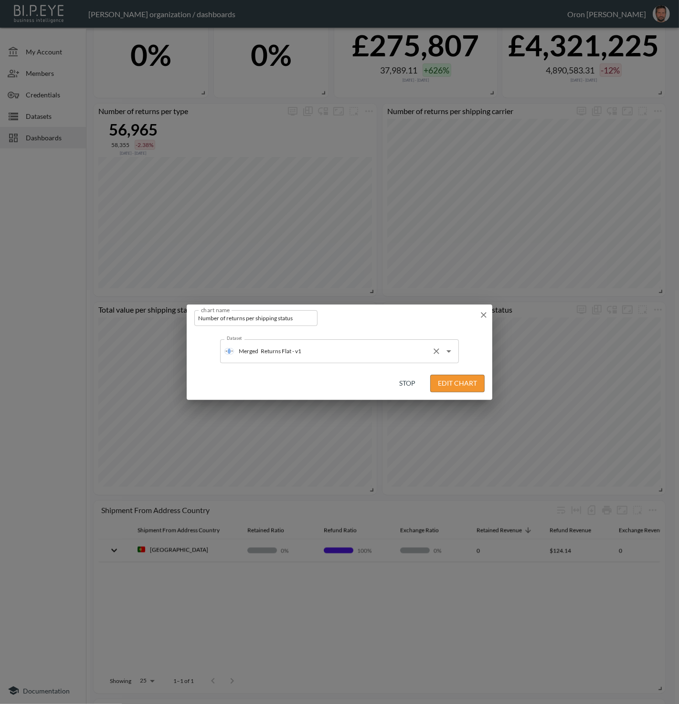
click at [280, 358] on input "Returns Flat - v1" at bounding box center [342, 351] width 169 height 15
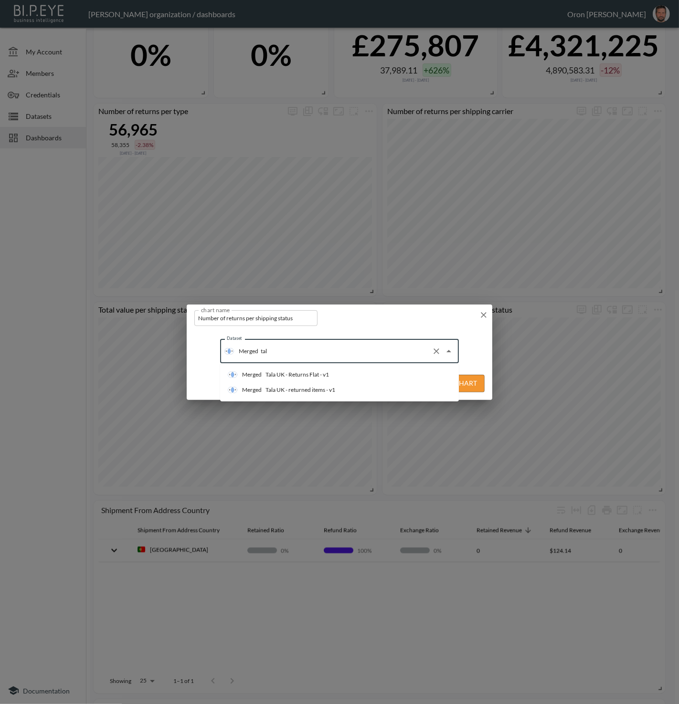
type input "tala"
click at [279, 369] on li "Merged Tala UK - Returns Flat - v1" at bounding box center [339, 374] width 239 height 15
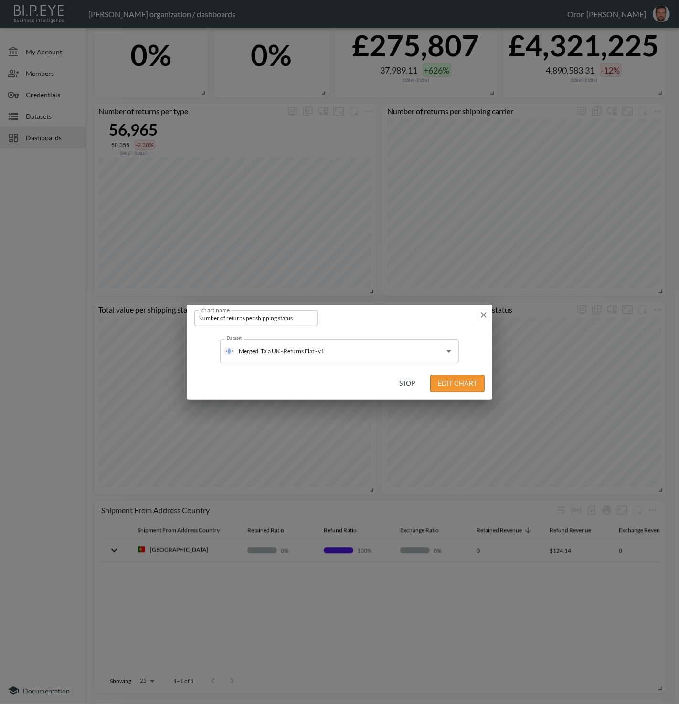
click at [472, 380] on button "Edit Chart" at bounding box center [457, 384] width 54 height 18
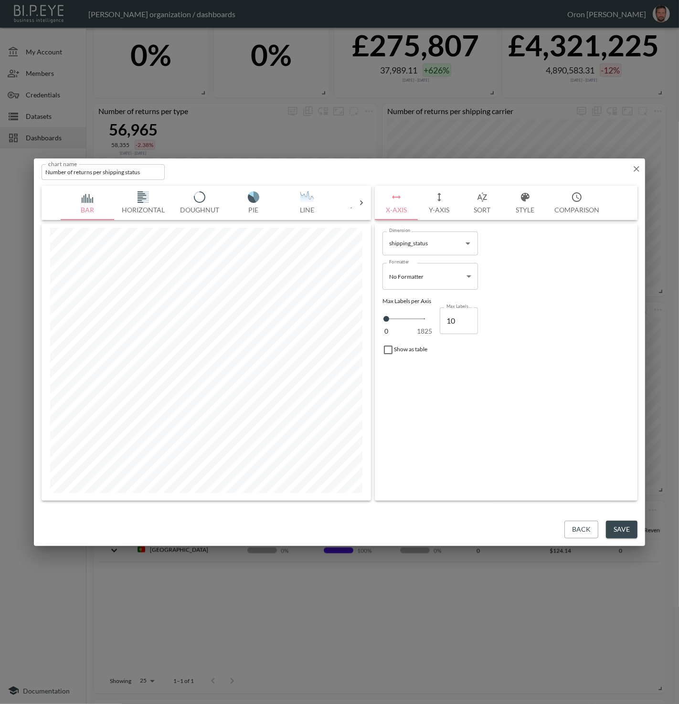
click at [629, 531] on button "Save" at bounding box center [622, 530] width 32 height 18
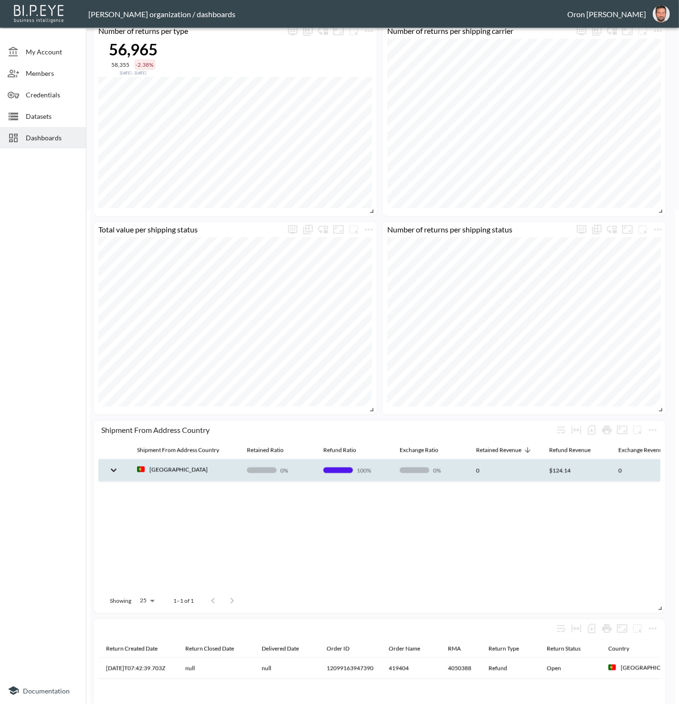
scroll to position [496, 0]
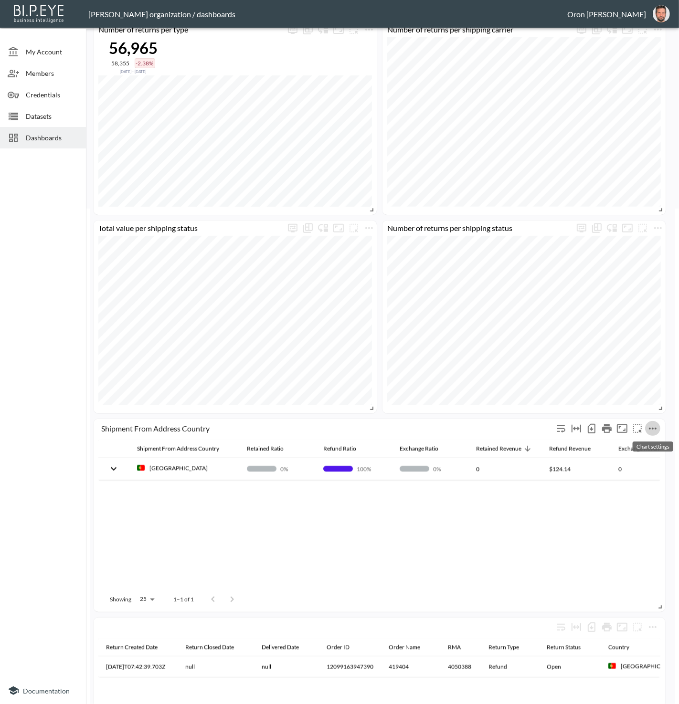
click at [656, 430] on icon "more" at bounding box center [652, 428] width 11 height 11
click at [653, 440] on li "Edit" at bounding box center [631, 445] width 74 height 17
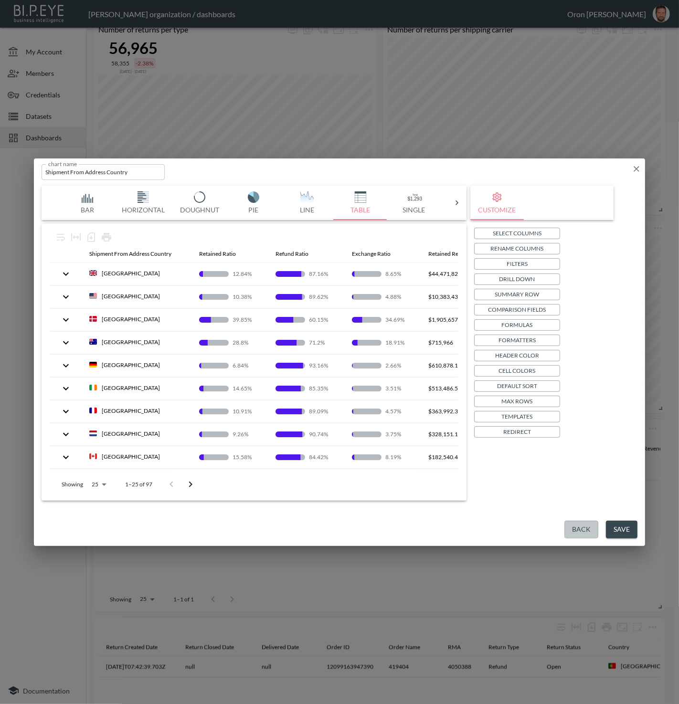
drag, startPoint x: 570, startPoint y: 524, endPoint x: 560, endPoint y: 517, distance: 13.0
click at [570, 524] on button "Back" at bounding box center [581, 530] width 34 height 18
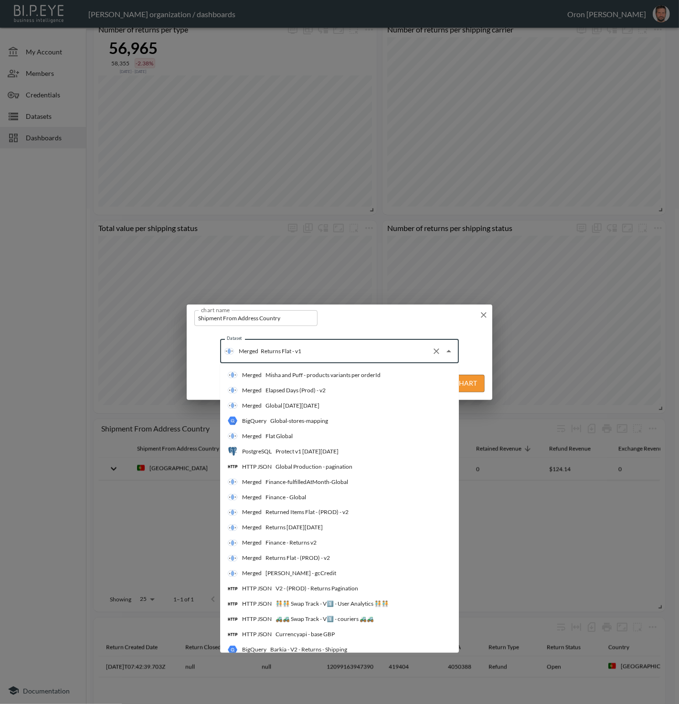
click at [344, 357] on input "Returns Flat - v1" at bounding box center [342, 351] width 169 height 15
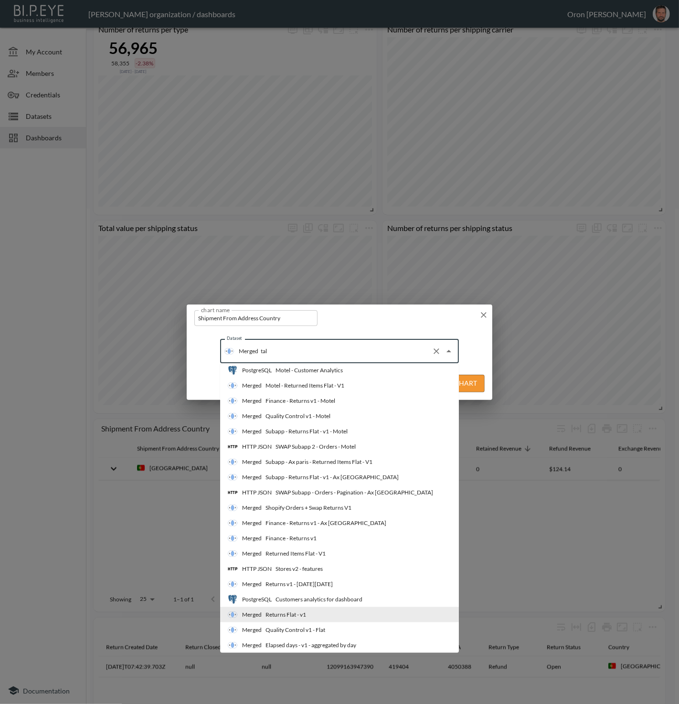
scroll to position [0, 0]
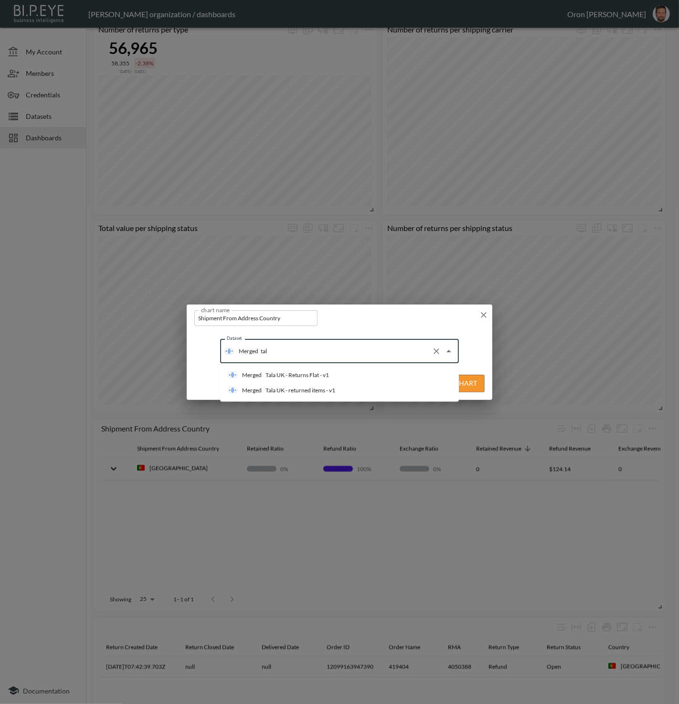
type input "tala"
click at [321, 371] on div "Tala UK - Returns Flat - v1" at bounding box center [296, 375] width 63 height 9
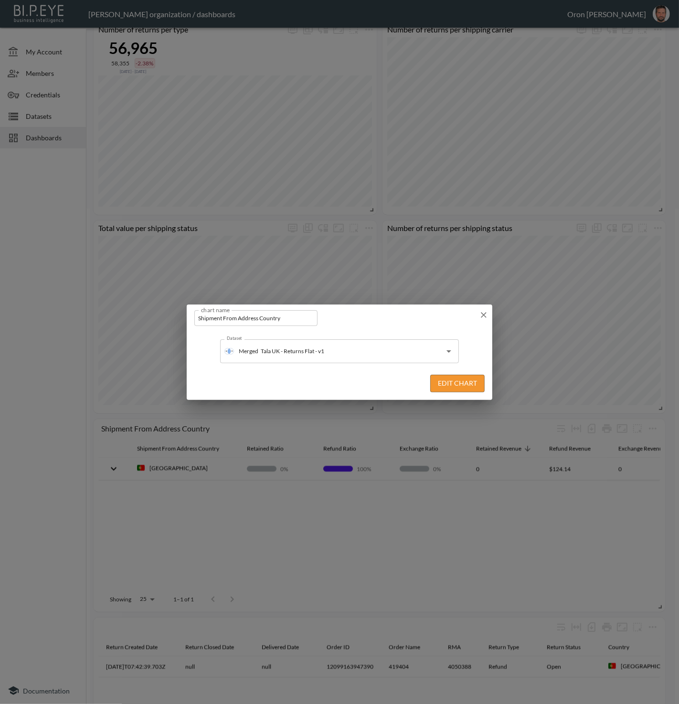
click at [460, 382] on button "Edit Chart" at bounding box center [457, 384] width 54 height 18
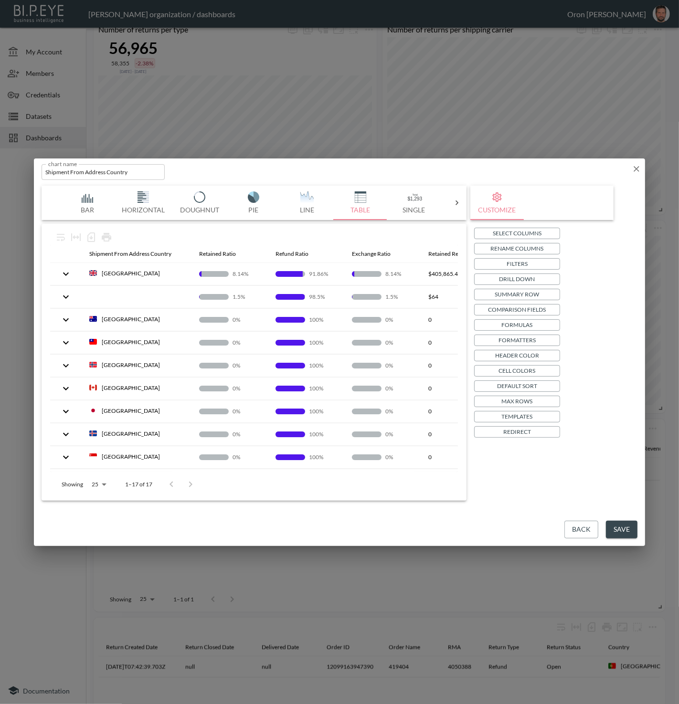
click at [633, 525] on button "Save" at bounding box center [622, 530] width 32 height 18
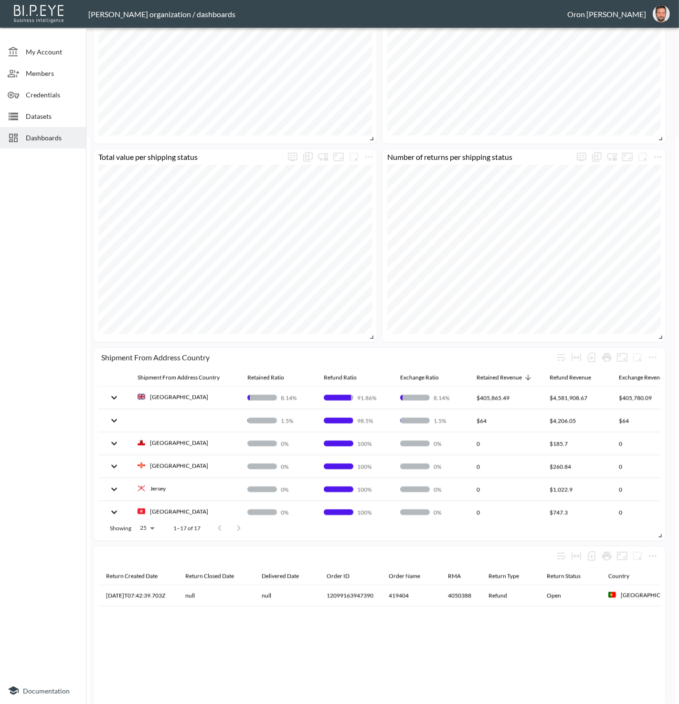
scroll to position [660, 0]
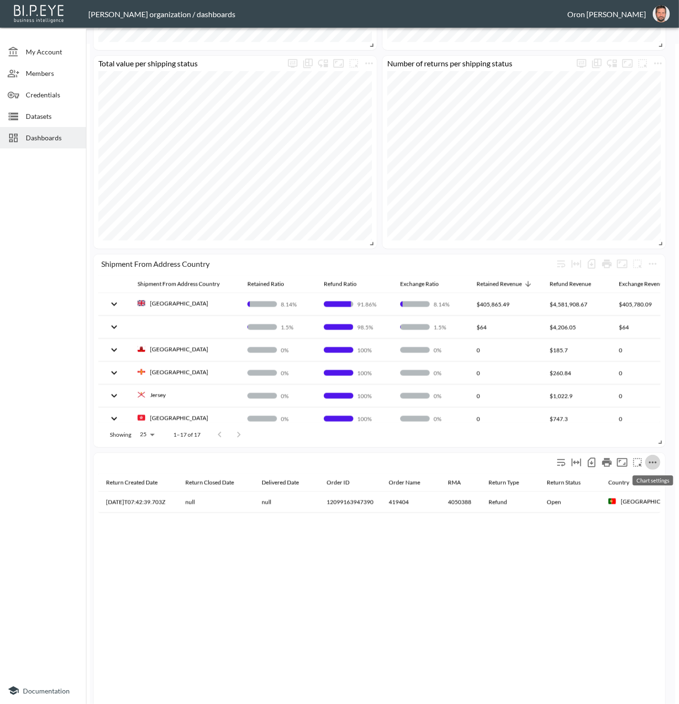
click at [657, 462] on icon "more" at bounding box center [652, 462] width 11 height 11
click at [648, 479] on li "Edit" at bounding box center [631, 479] width 74 height 17
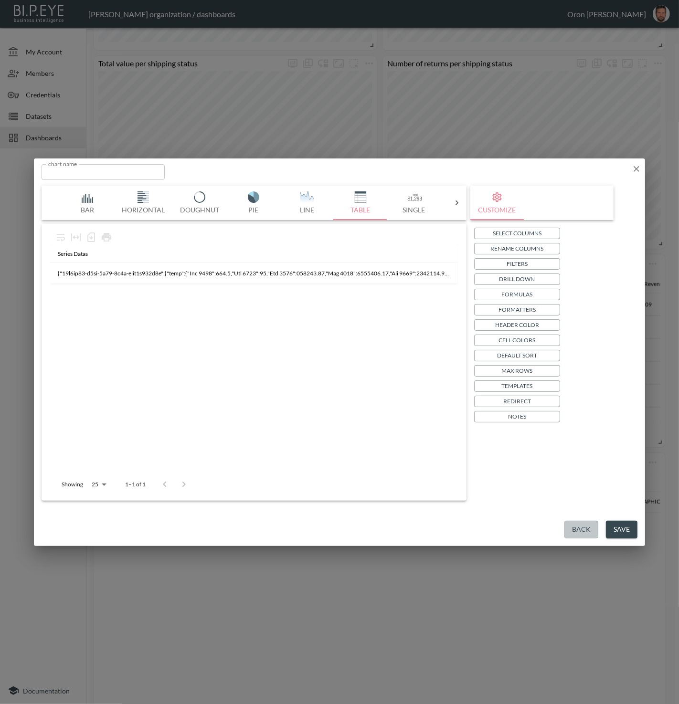
click at [579, 528] on button "Back" at bounding box center [581, 530] width 34 height 18
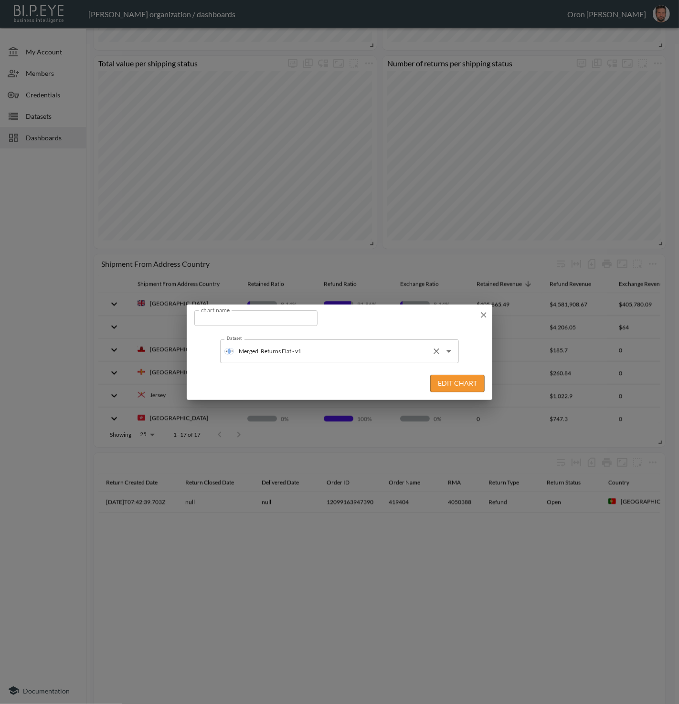
click at [294, 356] on input "Returns Flat - v1" at bounding box center [342, 351] width 169 height 15
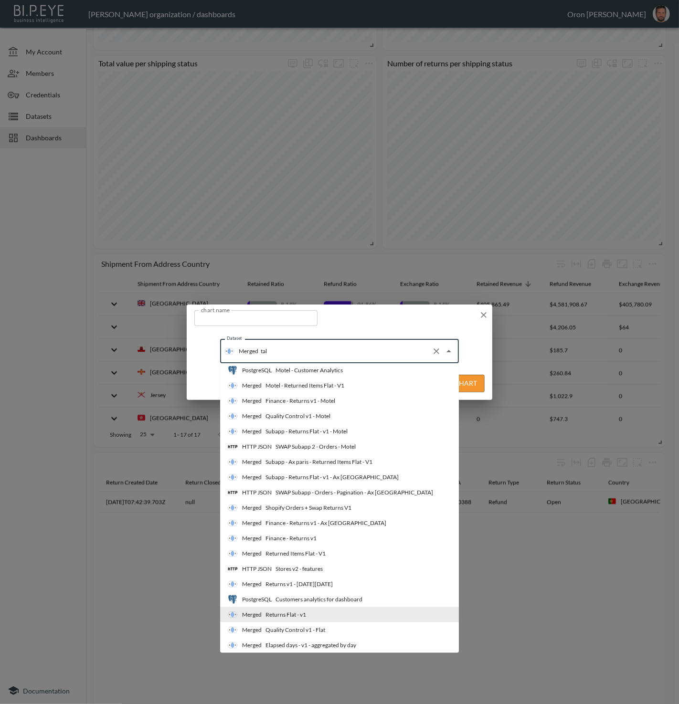
scroll to position [0, 0]
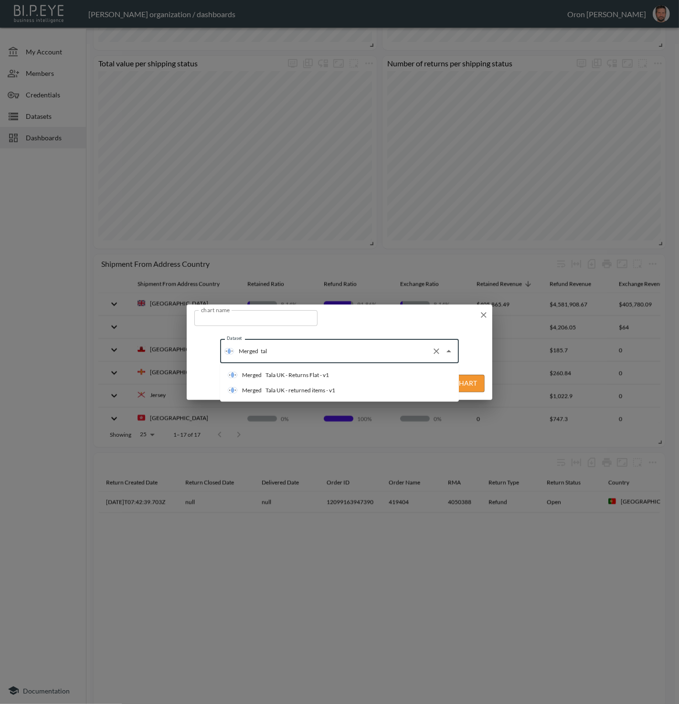
type input "tala"
click at [288, 372] on div "Tala UK - Returns Flat - v1" at bounding box center [296, 375] width 63 height 9
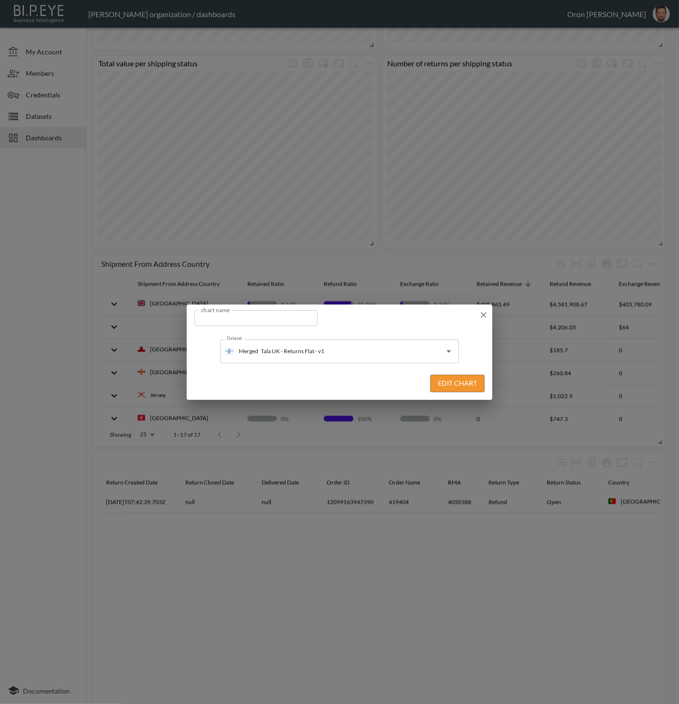
click at [470, 380] on button "Edit Chart" at bounding box center [457, 384] width 54 height 18
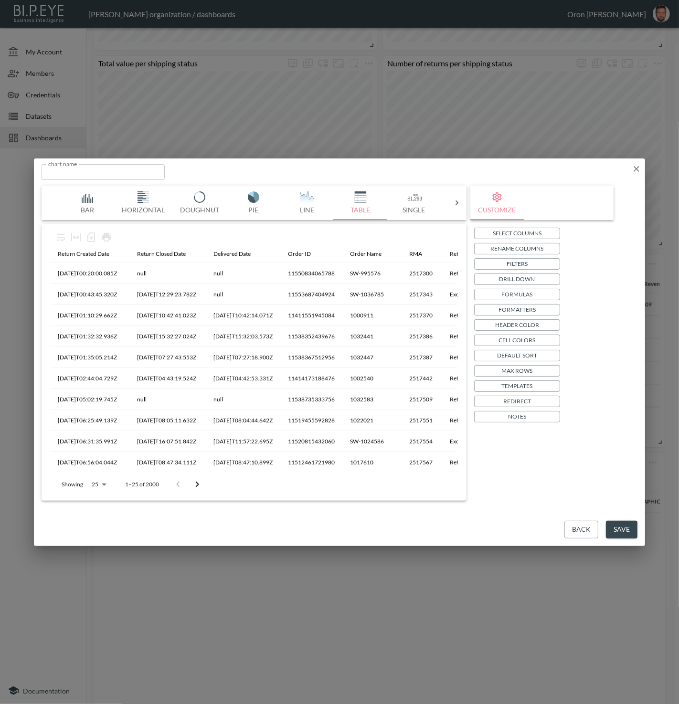
click at [635, 169] on icon "button" at bounding box center [636, 169] width 6 height 6
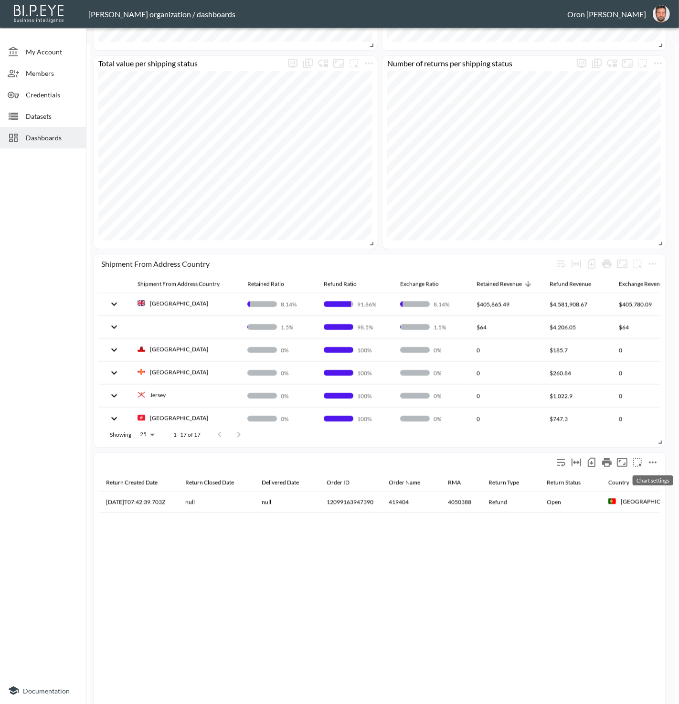
click at [656, 462] on icon "more" at bounding box center [652, 462] width 11 height 11
click at [647, 475] on li "Edit" at bounding box center [631, 479] width 74 height 17
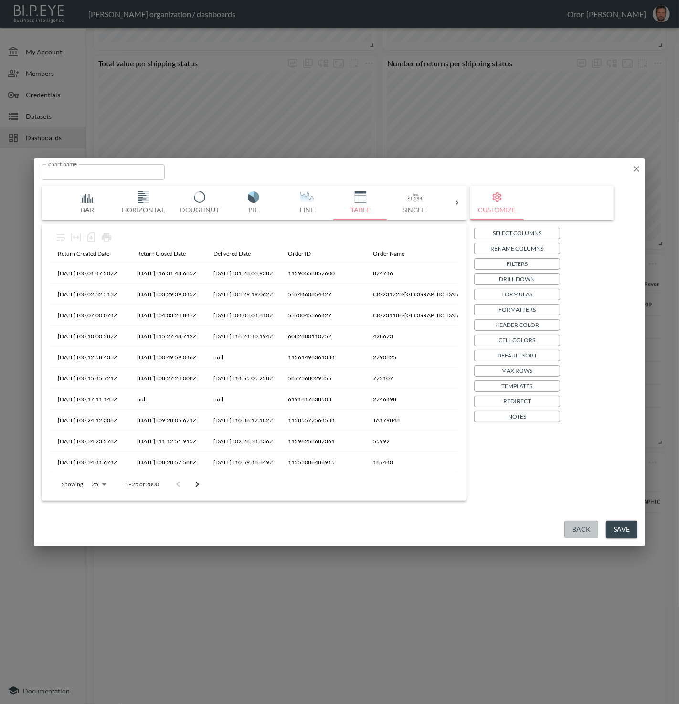
drag, startPoint x: 576, startPoint y: 528, endPoint x: 576, endPoint y: 523, distance: 5.3
click at [576, 528] on button "Back" at bounding box center [581, 530] width 34 height 18
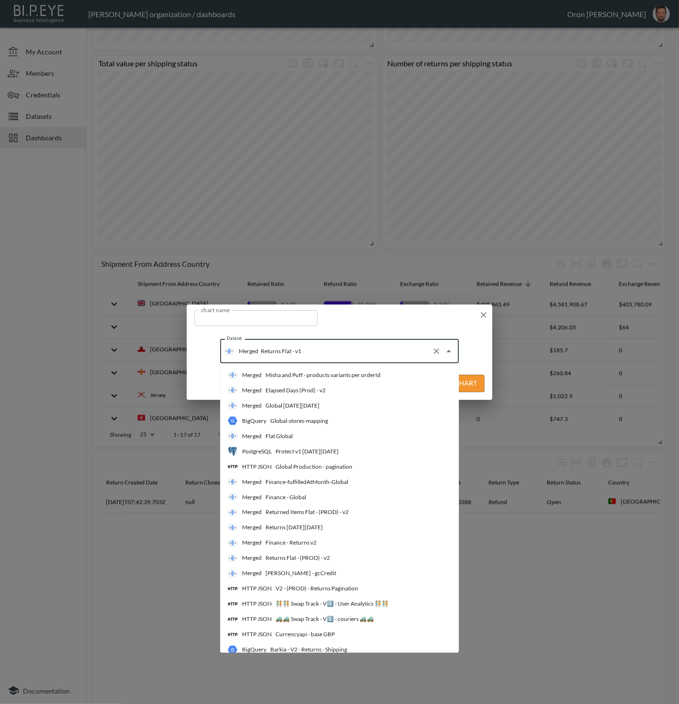
click at [285, 348] on input "Returns Flat - v1" at bounding box center [342, 351] width 169 height 15
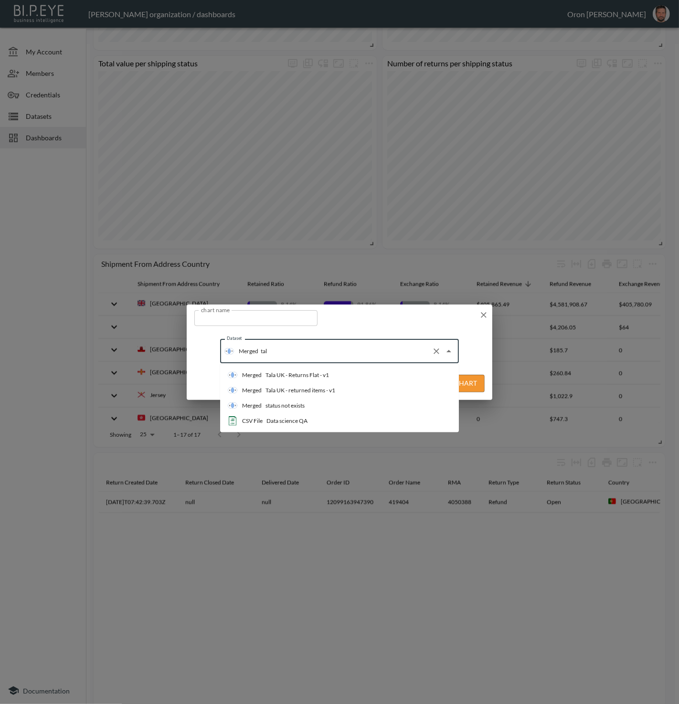
type input "tala"
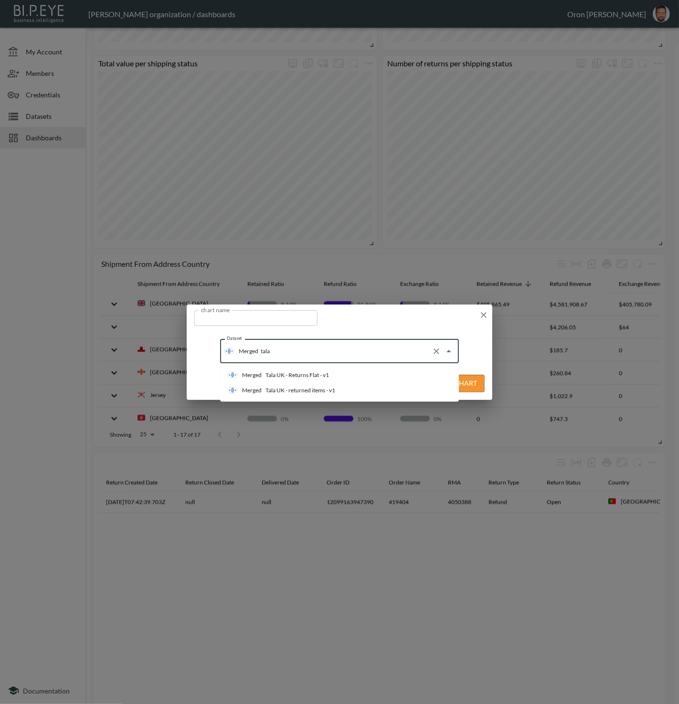
click at [291, 371] on div "Tala UK - Returns Flat - v1" at bounding box center [296, 375] width 63 height 9
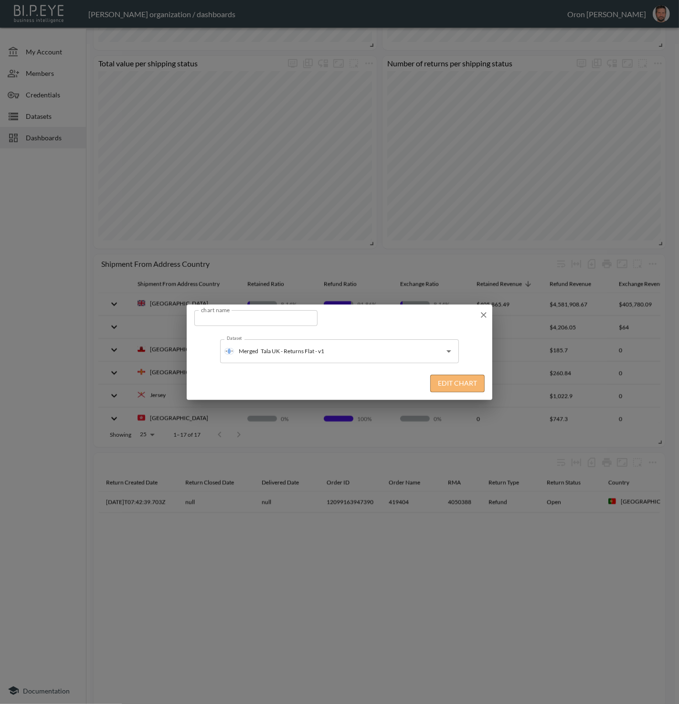
click at [454, 385] on button "Edit Chart" at bounding box center [457, 384] width 54 height 18
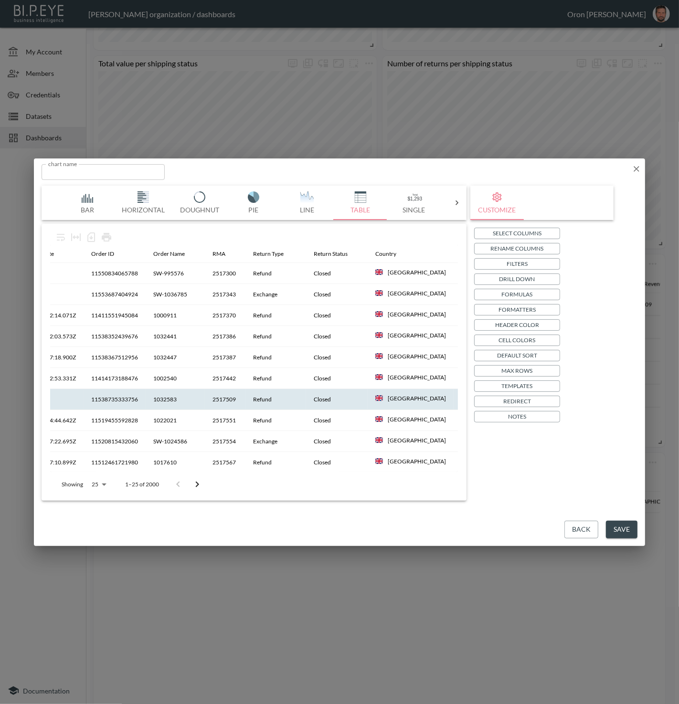
scroll to position [0, 198]
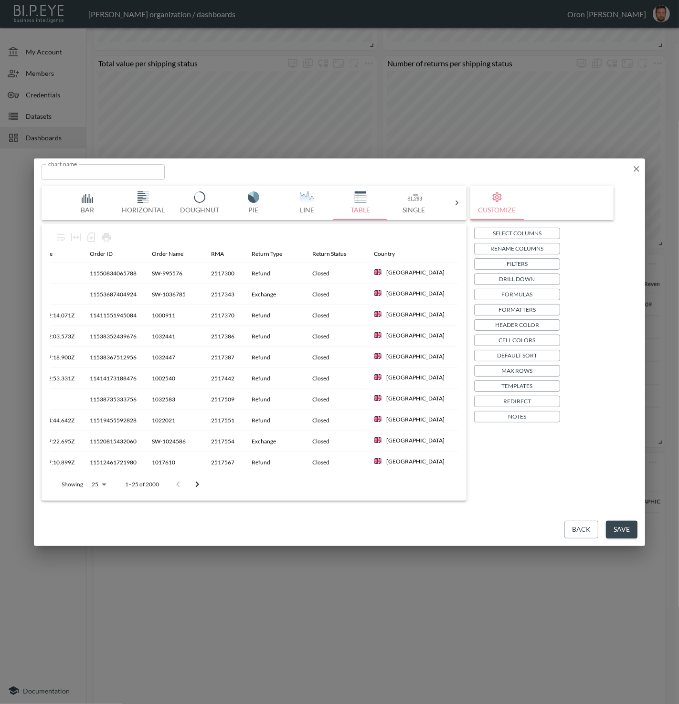
click at [630, 531] on button "Save" at bounding box center [622, 530] width 32 height 18
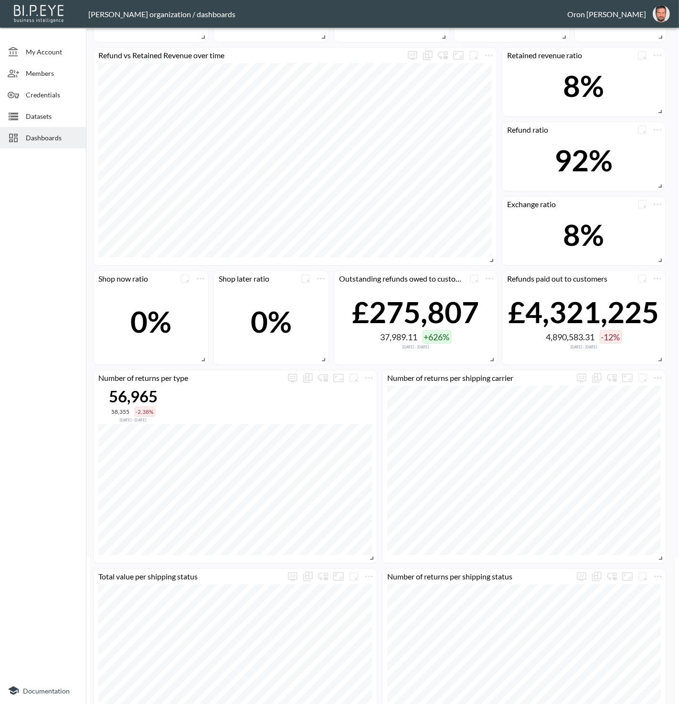
scroll to position [0, 0]
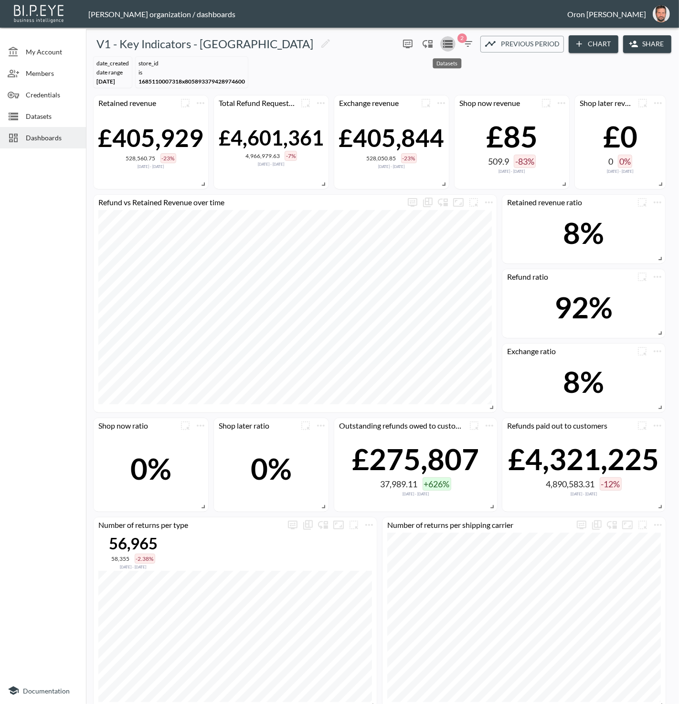
click at [452, 41] on icon "Datasets" at bounding box center [447, 43] width 11 height 11
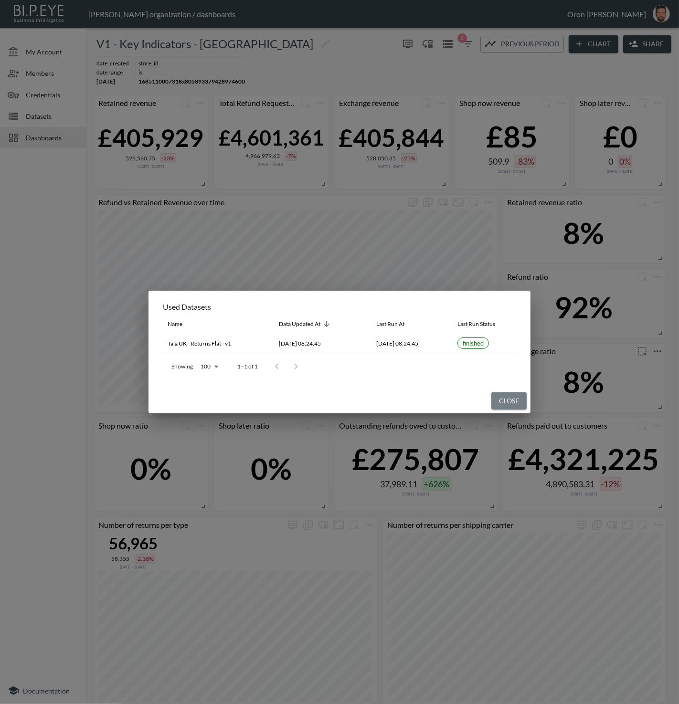
drag, startPoint x: 511, startPoint y: 394, endPoint x: 579, endPoint y: 345, distance: 83.5
click at [511, 394] on button "Close" at bounding box center [508, 401] width 35 height 18
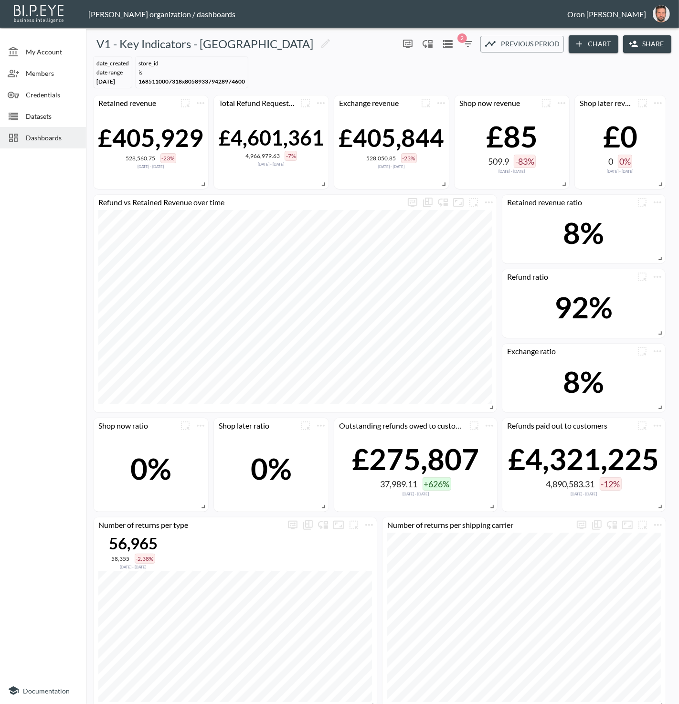
click at [471, 42] on icon "button" at bounding box center [467, 43] width 11 height 11
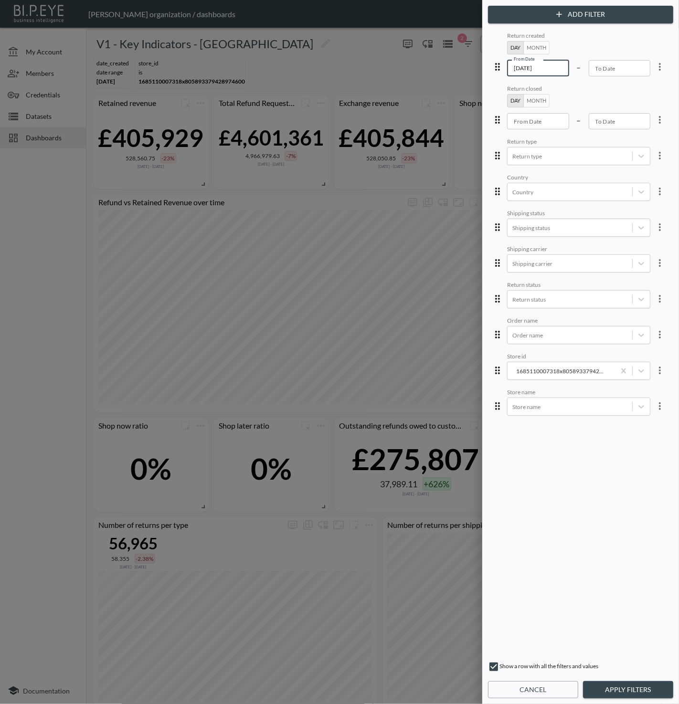
click at [528, 67] on input "[DATE]" at bounding box center [538, 68] width 62 height 16
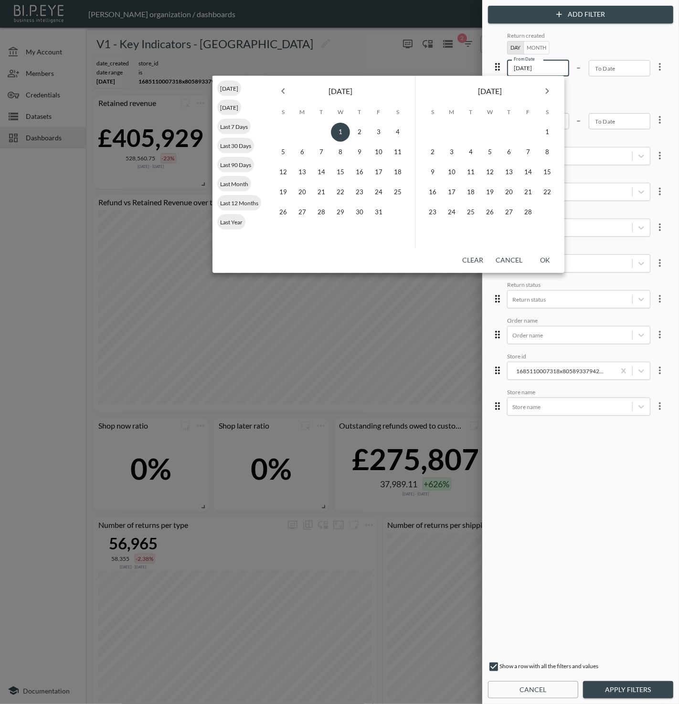
type input "[DATE]"
click at [550, 257] on button "OK" at bounding box center [545, 261] width 31 height 18
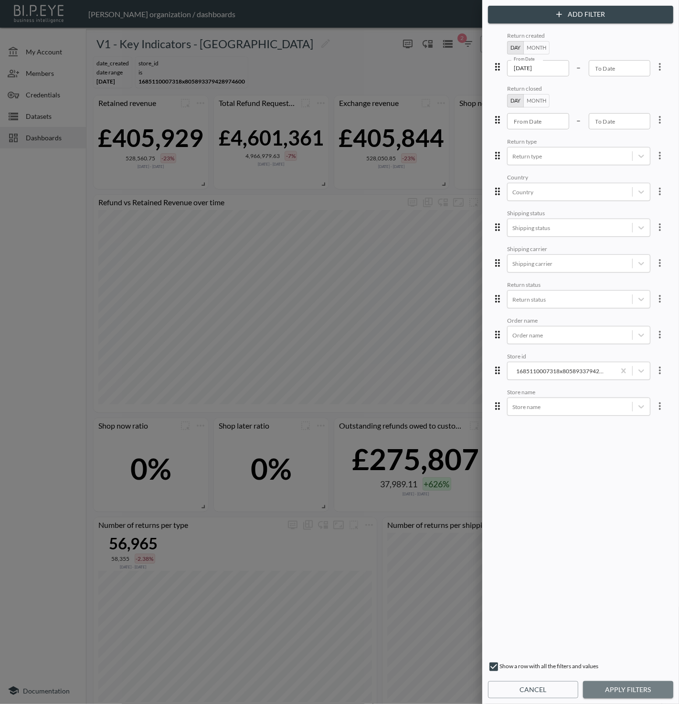
drag, startPoint x: 623, startPoint y: 694, endPoint x: 560, endPoint y: 561, distance: 146.7
click at [623, 693] on button "Apply Filters" at bounding box center [628, 690] width 90 height 18
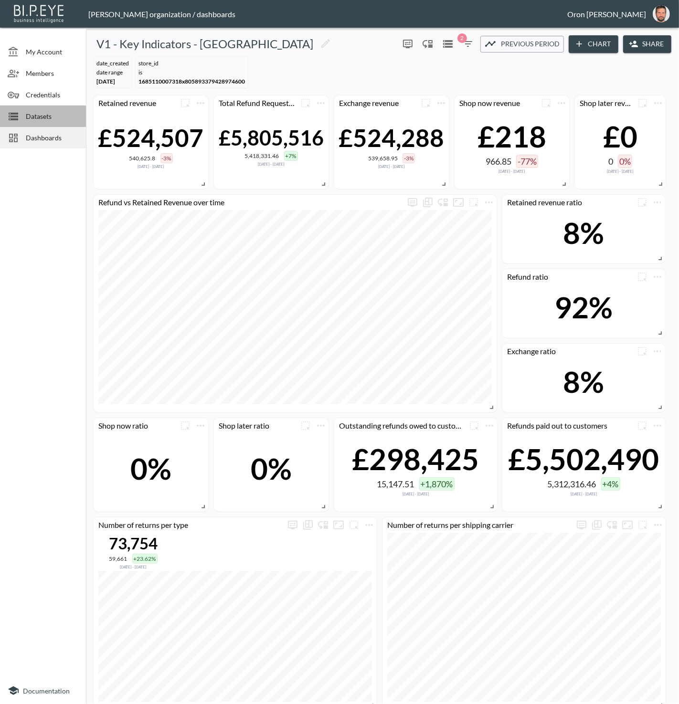
click at [57, 116] on span "Datasets" at bounding box center [52, 116] width 53 height 10
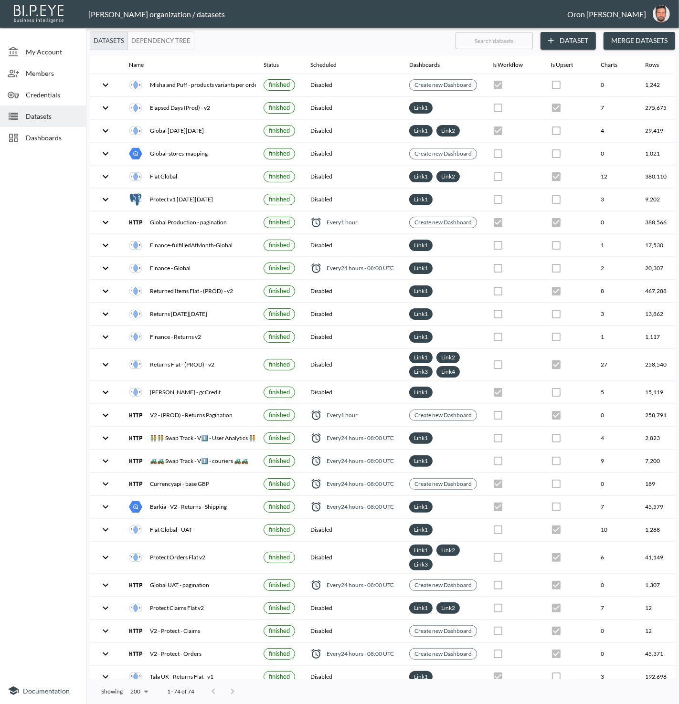
click at [519, 43] on input "text" at bounding box center [493, 41] width 77 height 24
type input "re"
checkbox input "false"
checkbox input "true"
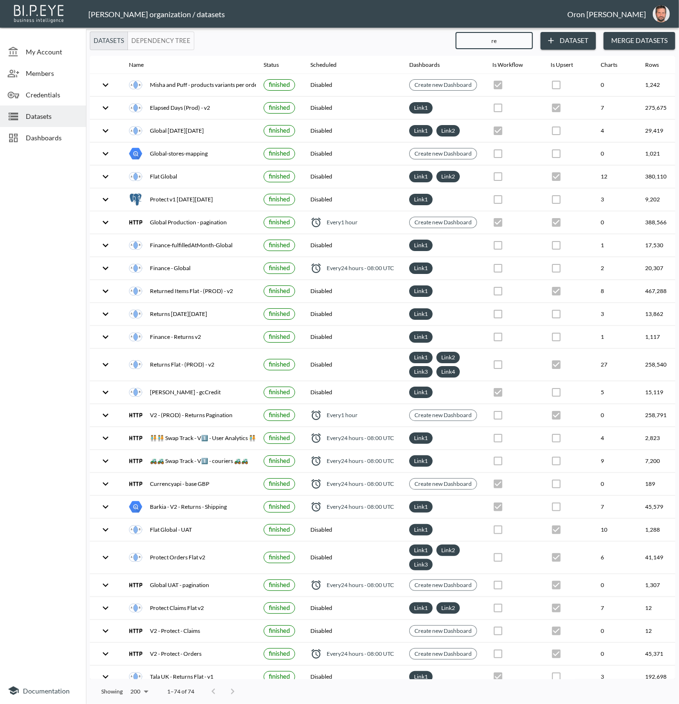
checkbox input "true"
checkbox input "false"
checkbox input "true"
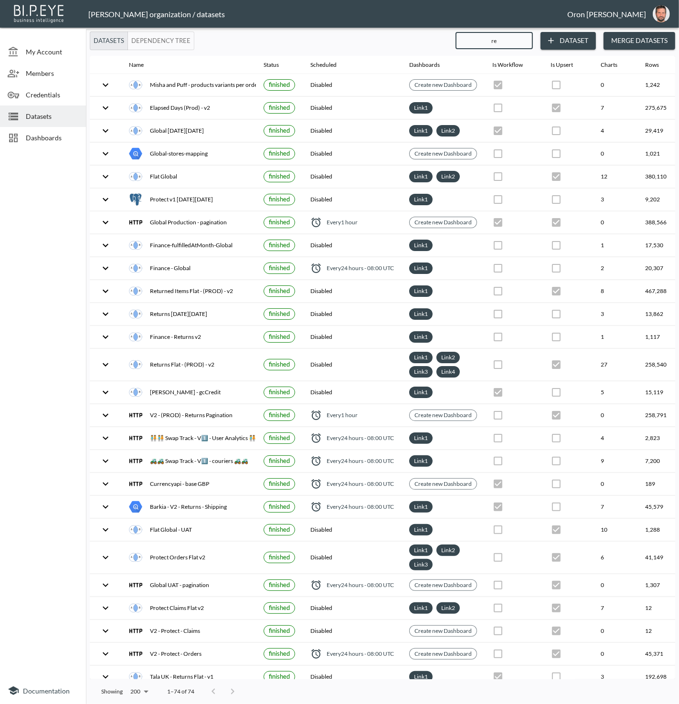
checkbox input "false"
checkbox input "true"
checkbox input "false"
checkbox input "true"
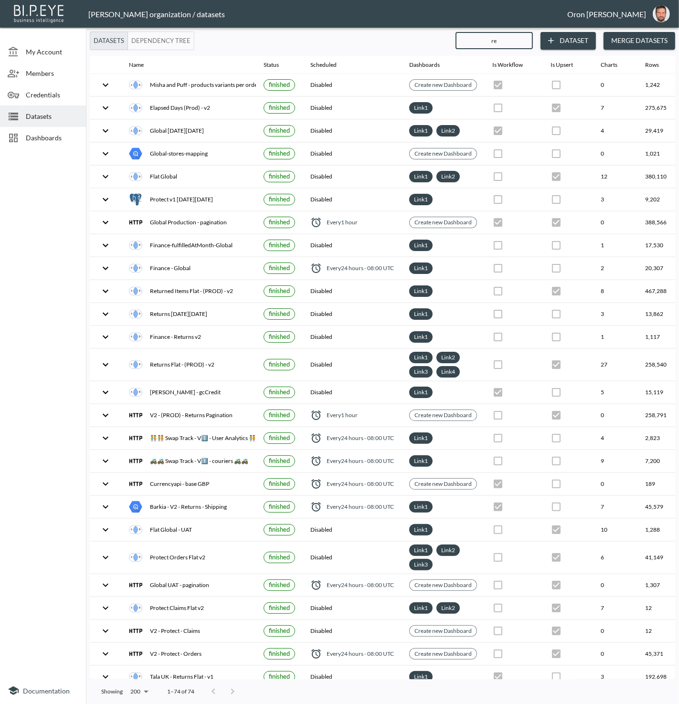
checkbox input "false"
checkbox input "true"
checkbox input "false"
checkbox input "true"
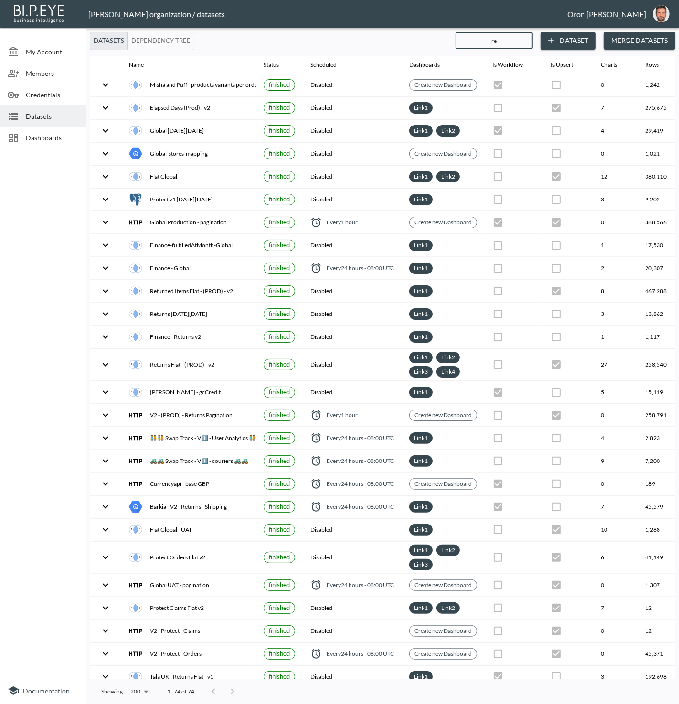
checkbox input "true"
checkbox input "false"
checkbox input "true"
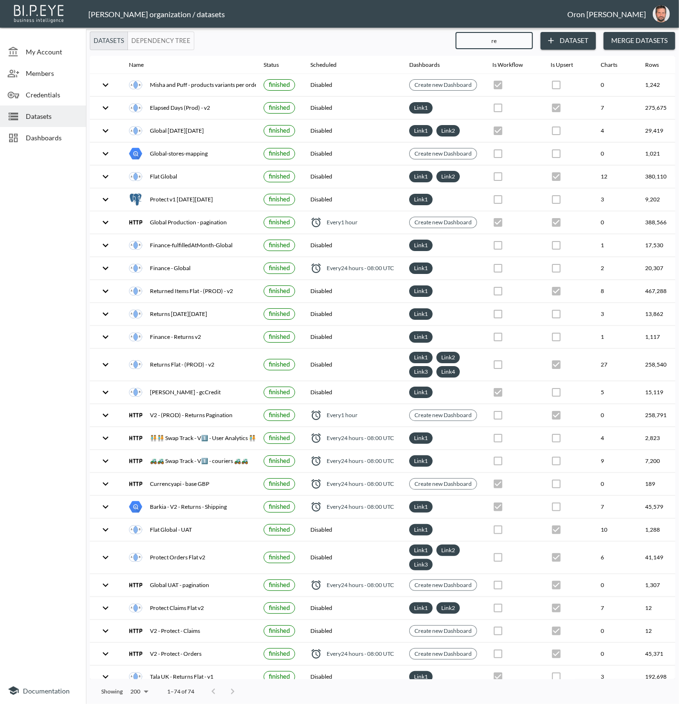
checkbox input "false"
checkbox input "true"
checkbox input "false"
checkbox input "true"
checkbox input "false"
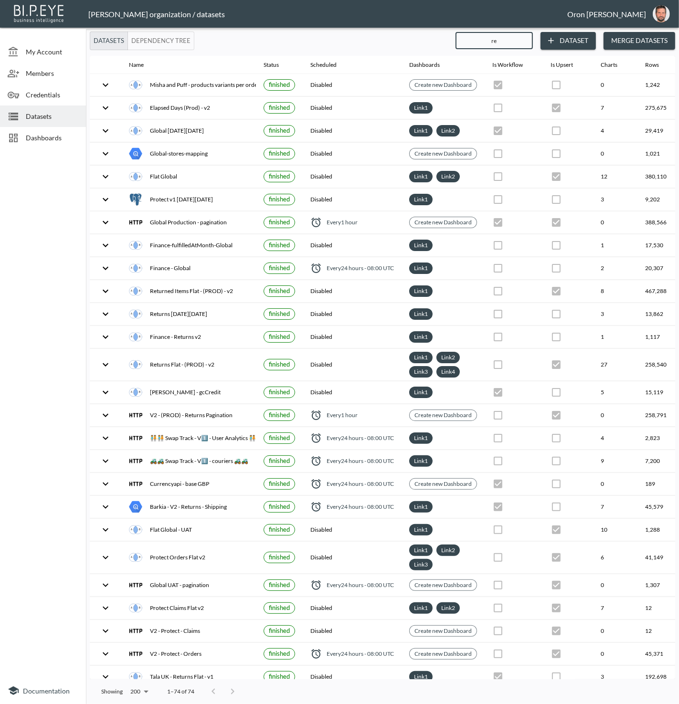
checkbox input "false"
checkbox input "true"
checkbox input "false"
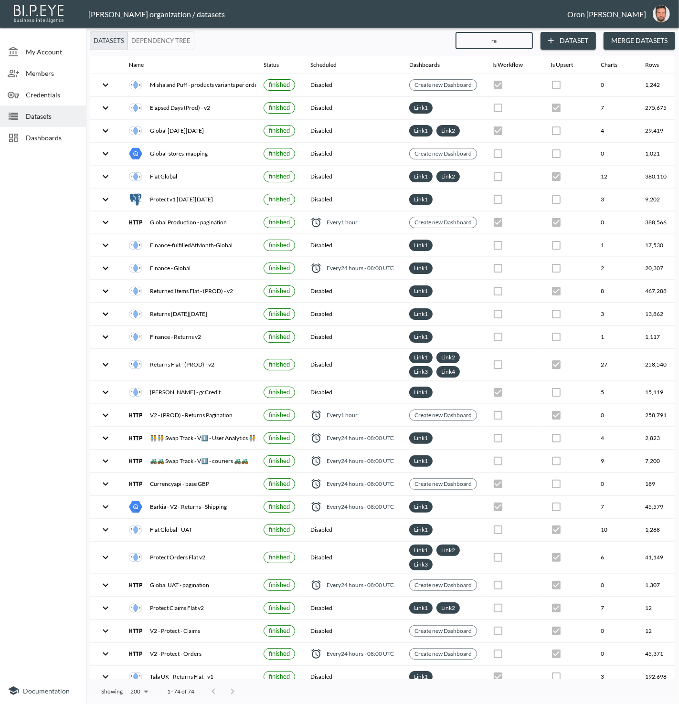
checkbox input "false"
checkbox input "true"
checkbox input "false"
checkbox input "true"
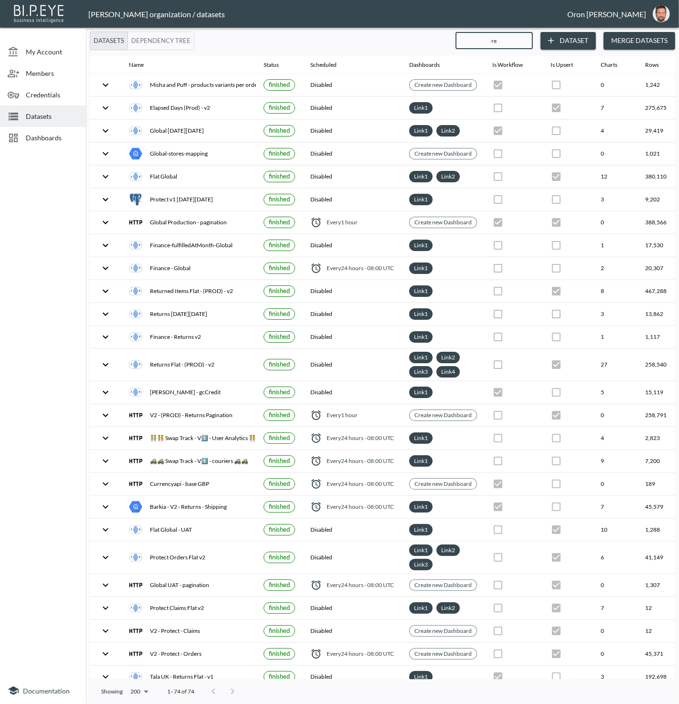
checkbox input "true"
checkbox input "false"
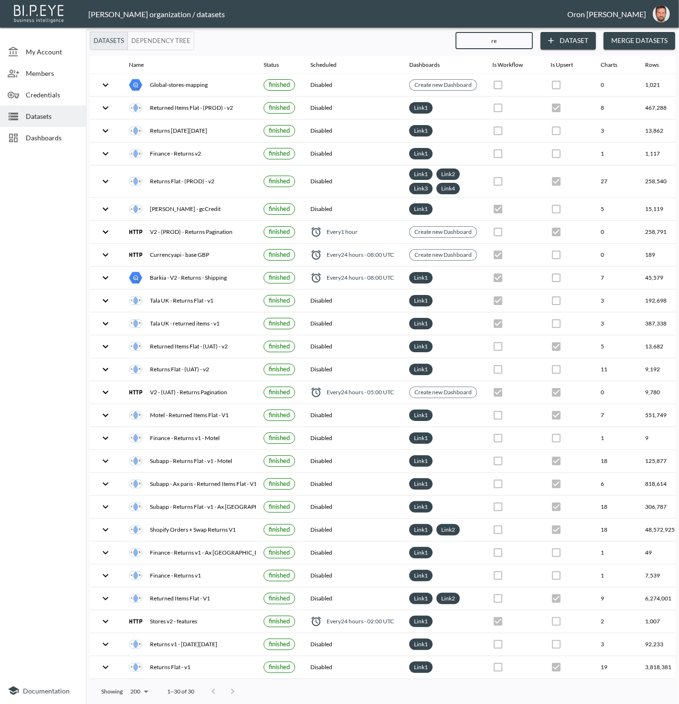
type input "r"
checkbox input "true"
checkbox input "false"
checkbox input "true"
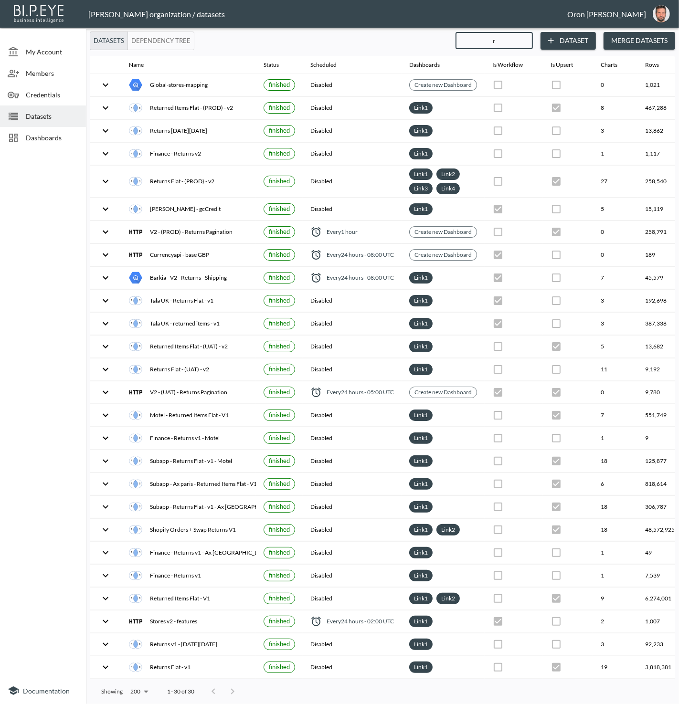
checkbox input "false"
checkbox input "true"
checkbox input "false"
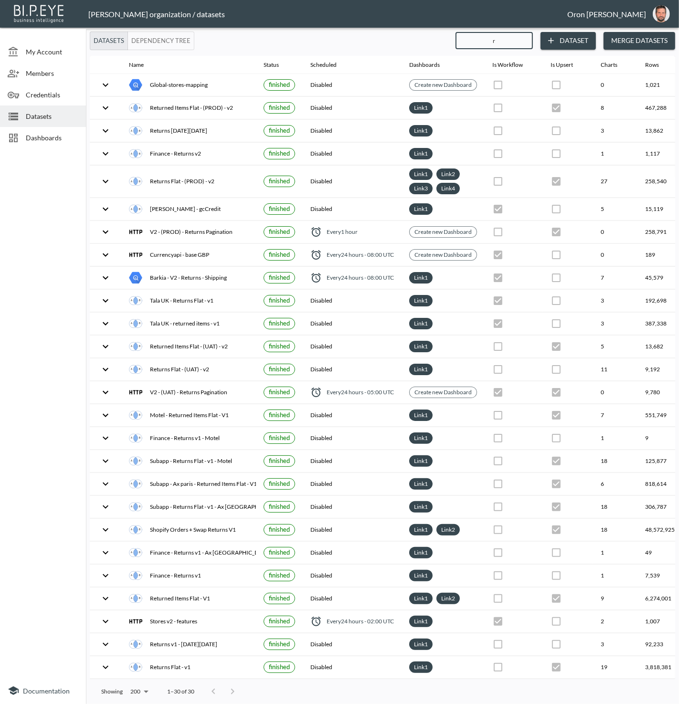
checkbox input "false"
checkbox input "true"
checkbox input "false"
checkbox input "true"
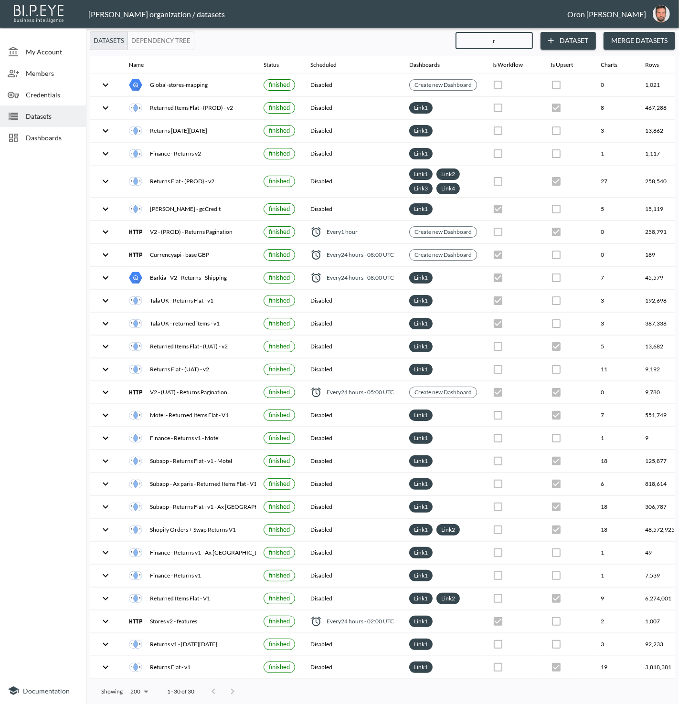
checkbox input "false"
checkbox input "true"
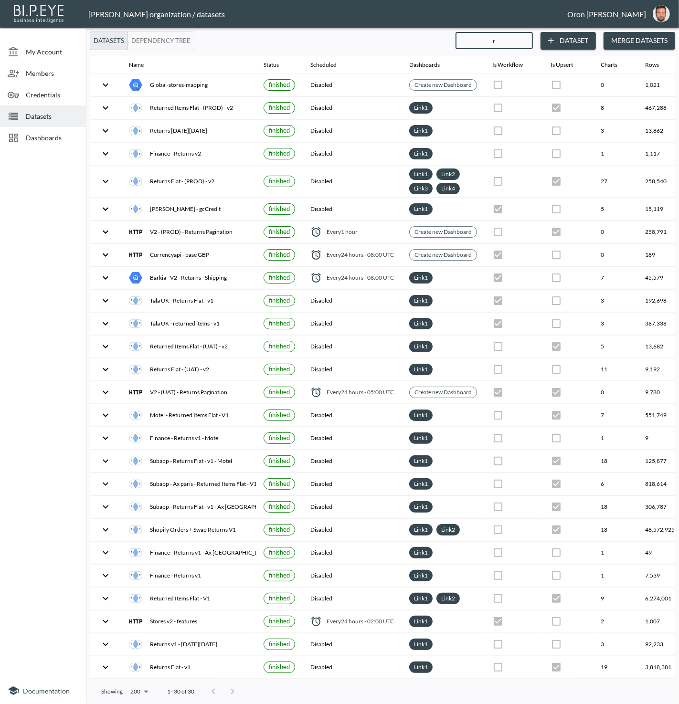
checkbox input "false"
checkbox input "true"
checkbox input "false"
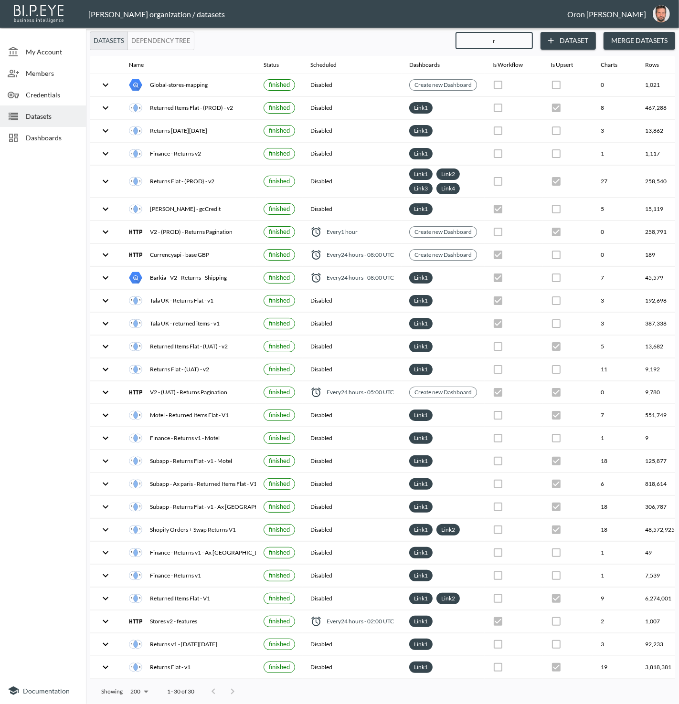
checkbox input "true"
checkbox input "false"
checkbox input "true"
checkbox input "false"
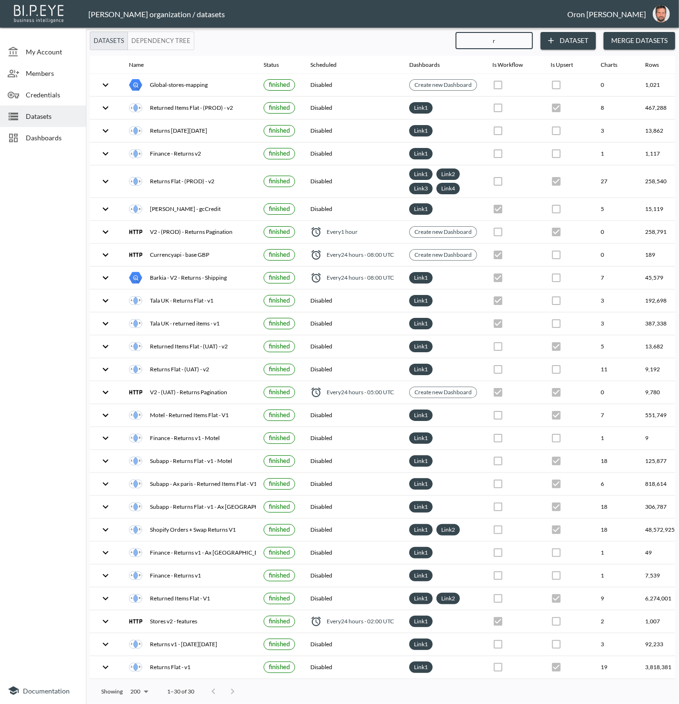
checkbox input "true"
checkbox input "false"
checkbox input "true"
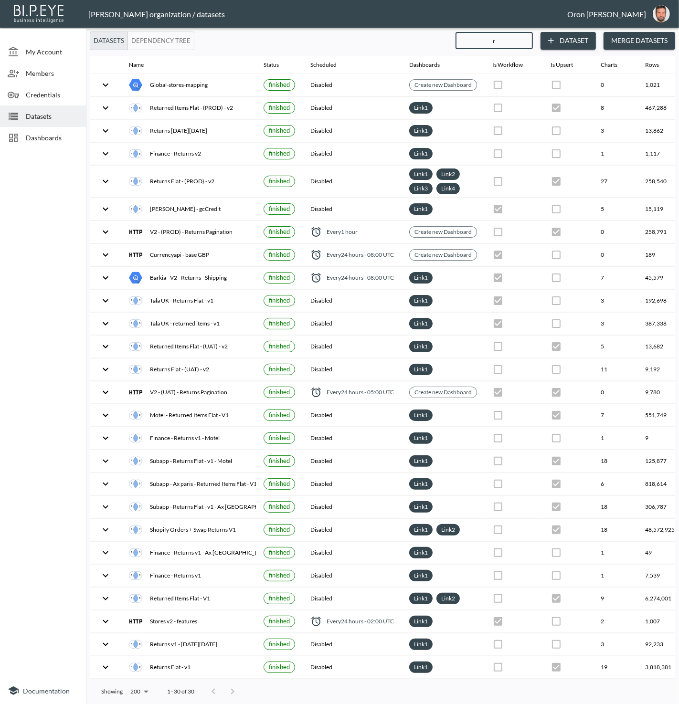
checkbox input "true"
checkbox input "false"
checkbox input "true"
checkbox input "false"
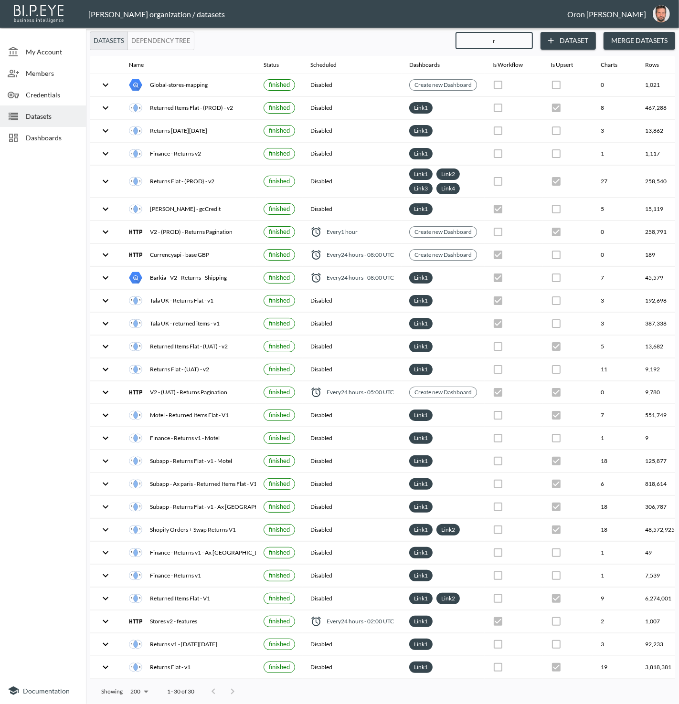
checkbox input "true"
checkbox input "false"
checkbox input "true"
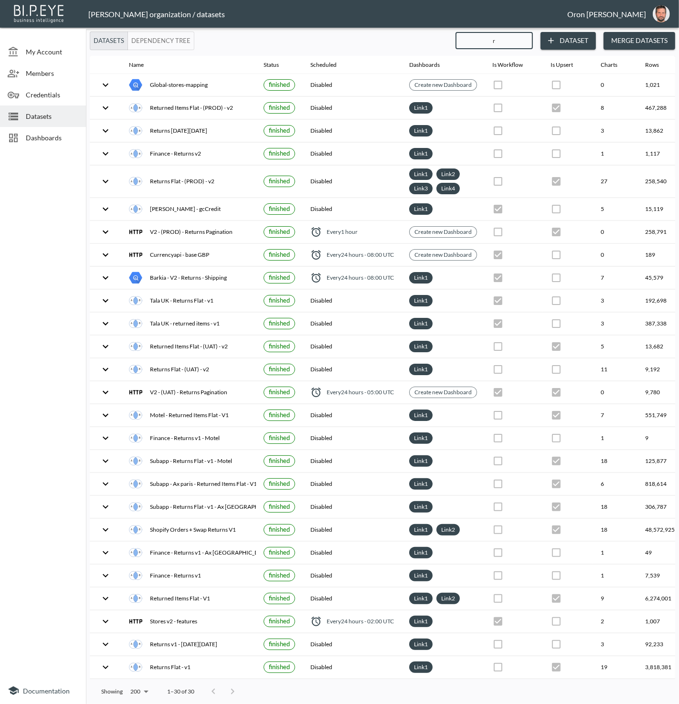
checkbox input "false"
checkbox input "true"
checkbox input "false"
checkbox input "true"
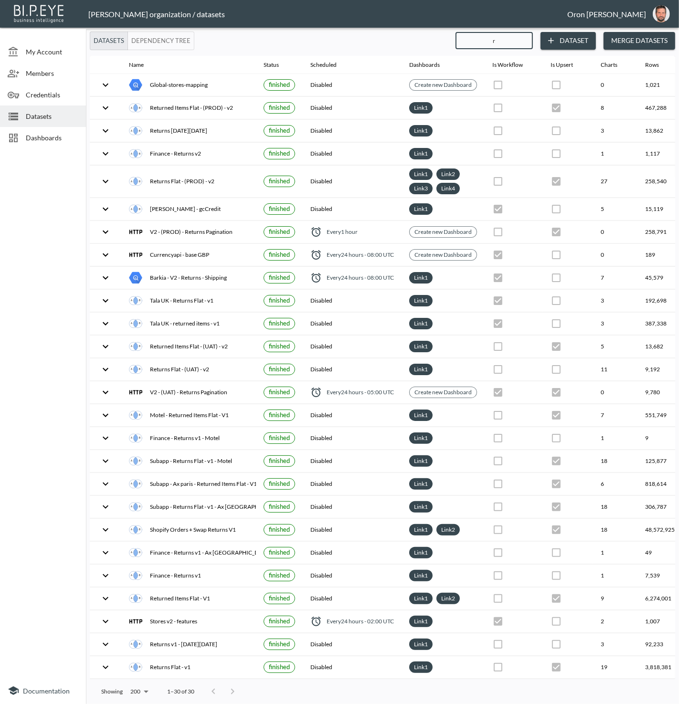
checkbox input "false"
checkbox input "true"
checkbox input "false"
checkbox input "true"
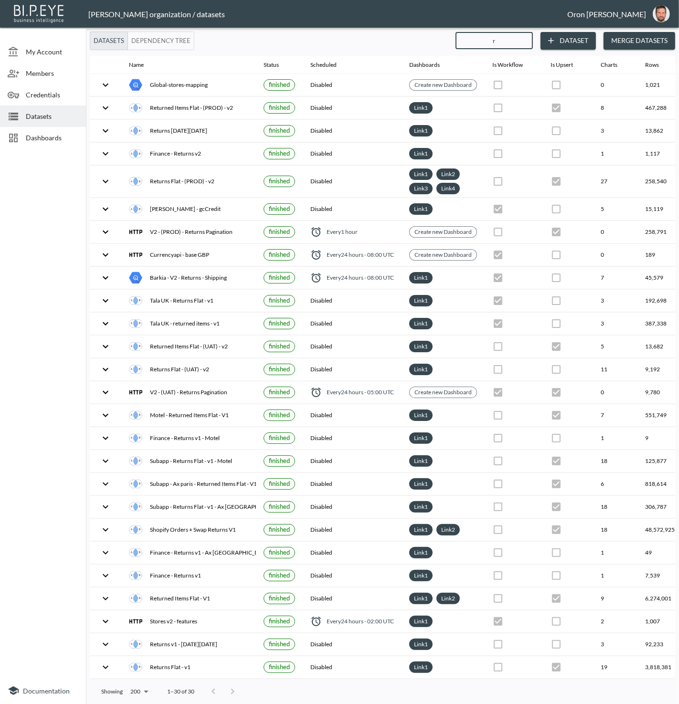
checkbox input "false"
checkbox input "true"
type input "v"
checkbox input "false"
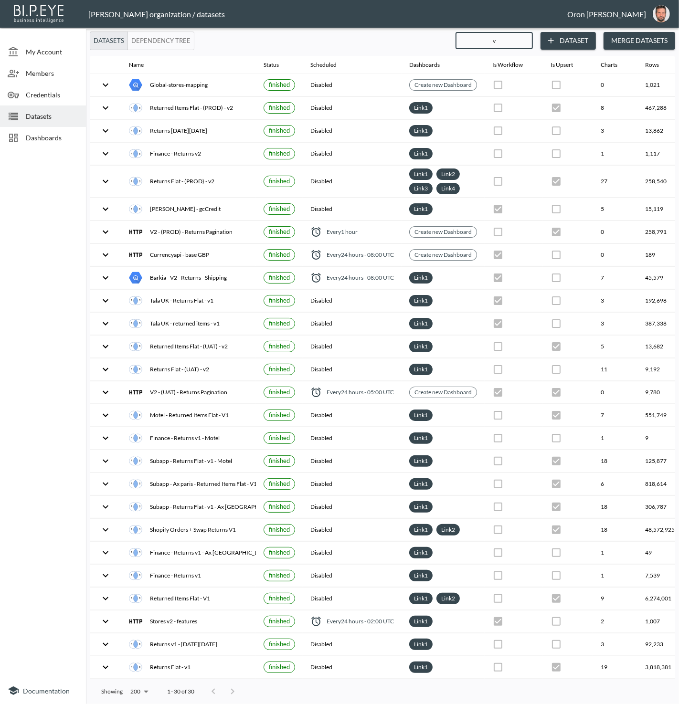
checkbox input "true"
checkbox input "false"
checkbox input "true"
checkbox input "false"
checkbox input "true"
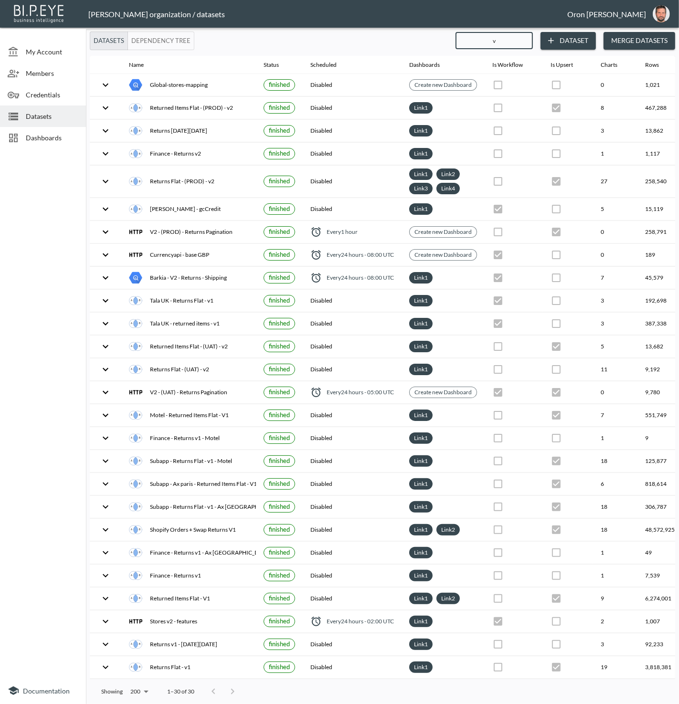
checkbox input "false"
checkbox input "true"
checkbox input "false"
checkbox input "true"
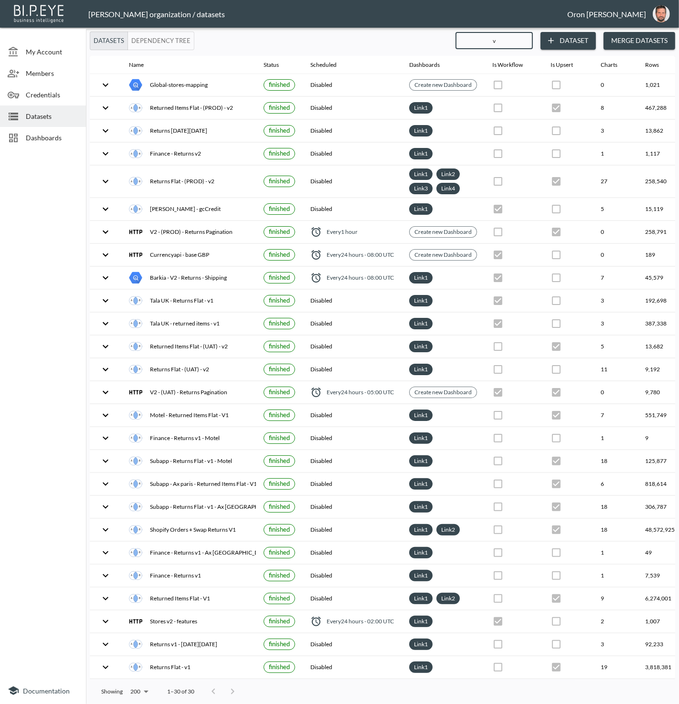
checkbox input "true"
checkbox input "false"
checkbox input "true"
checkbox input "false"
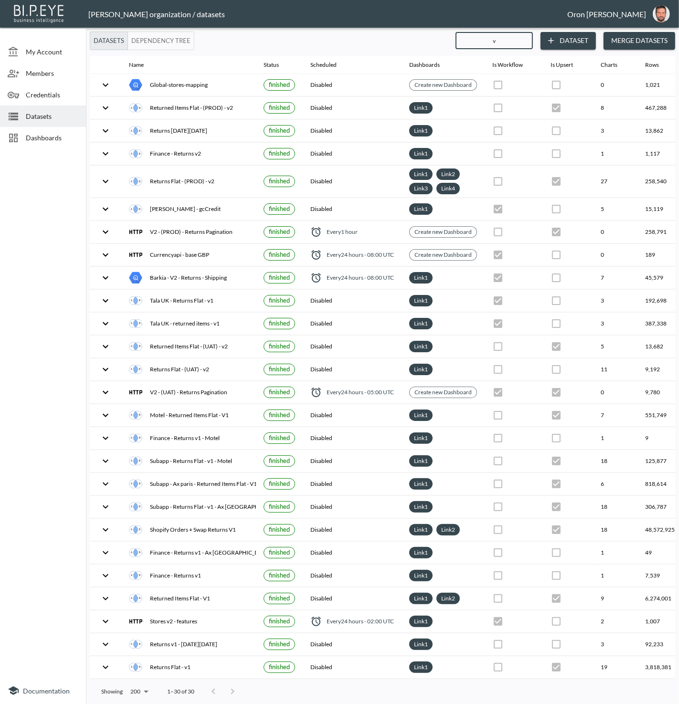
checkbox input "true"
checkbox input "false"
checkbox input "true"
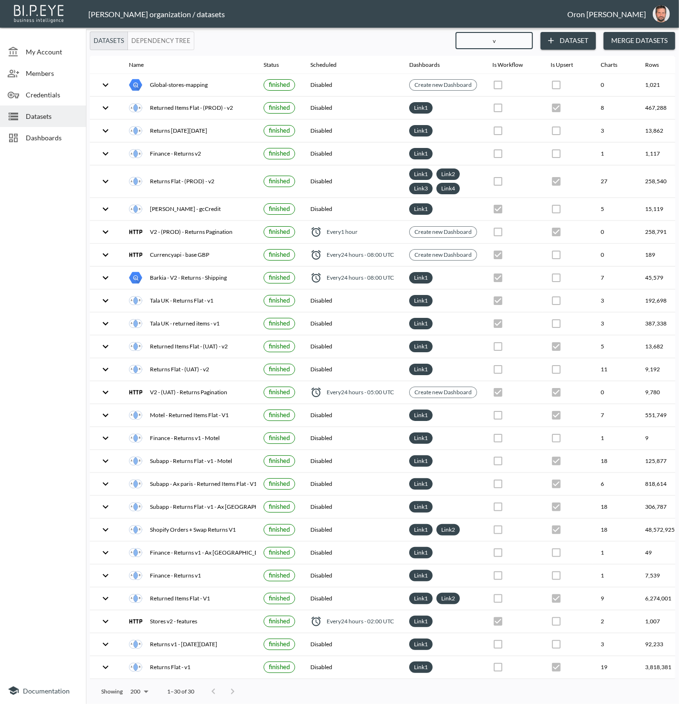
checkbox input "false"
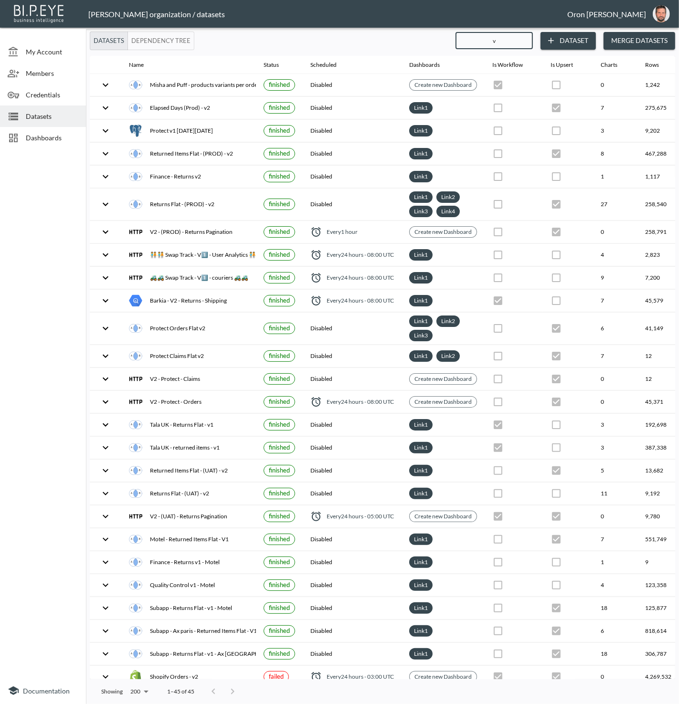
type input "v1"
checkbox input "false"
checkbox input "true"
checkbox input "false"
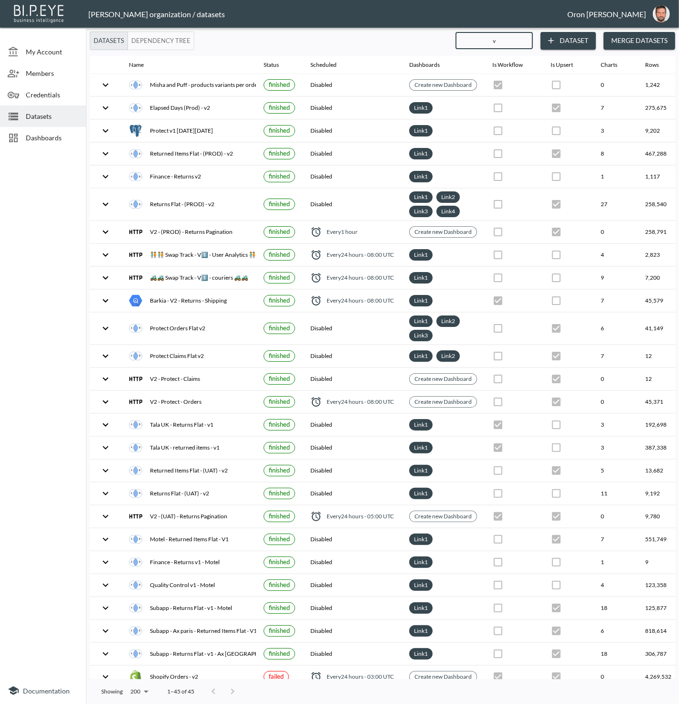
checkbox input "true"
checkbox input "false"
checkbox input "true"
checkbox input "false"
checkbox input "true"
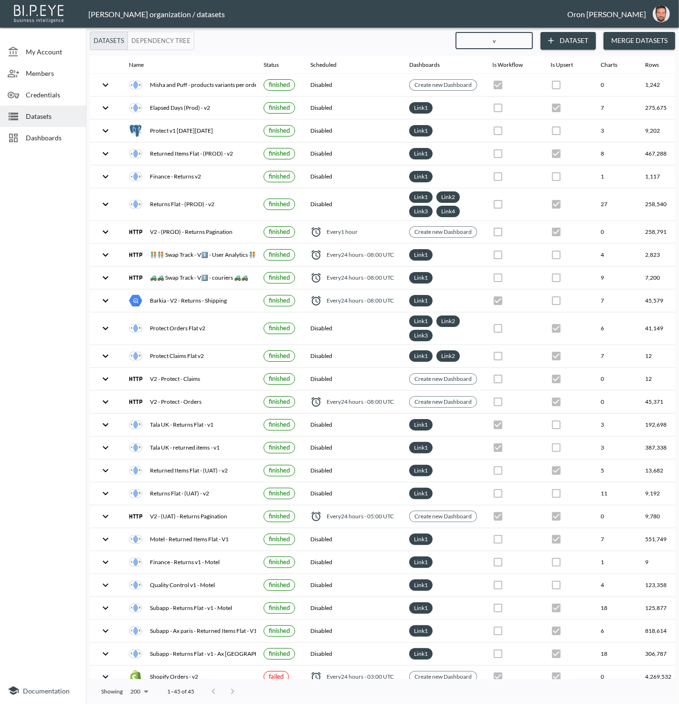
checkbox input "true"
checkbox input "false"
checkbox input "true"
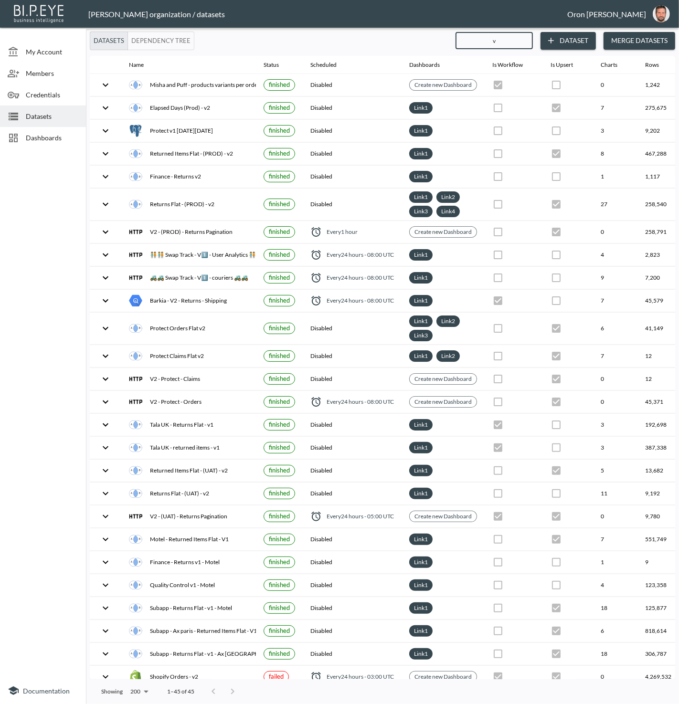
checkbox input "false"
checkbox input "true"
checkbox input "false"
checkbox input "true"
checkbox input "false"
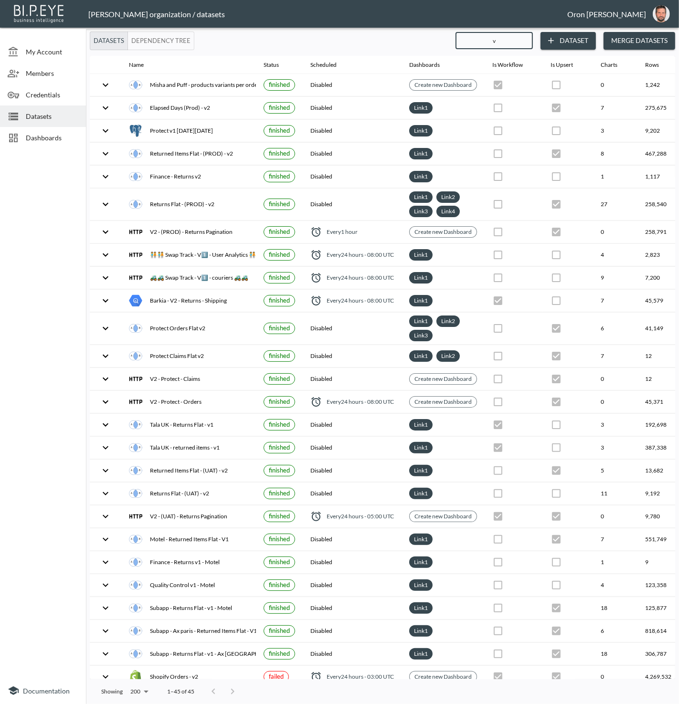
checkbox input "true"
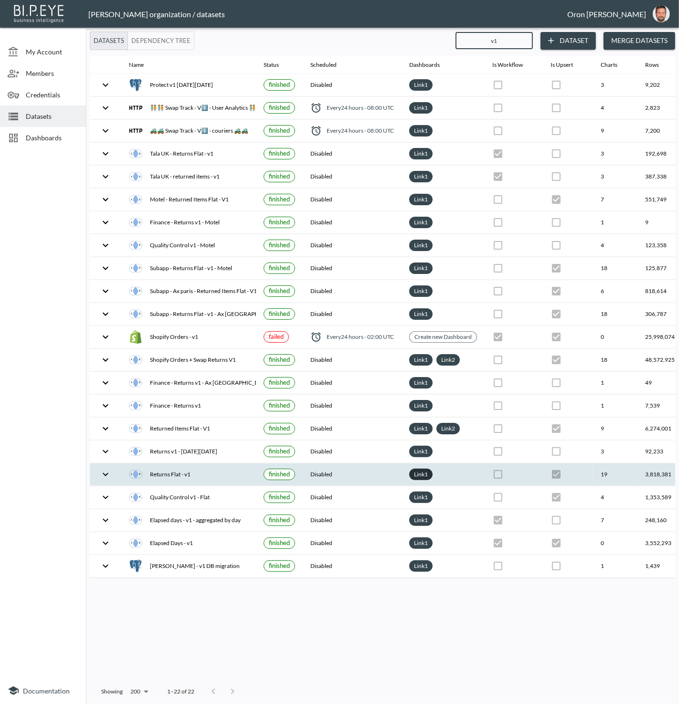
scroll to position [0, 110]
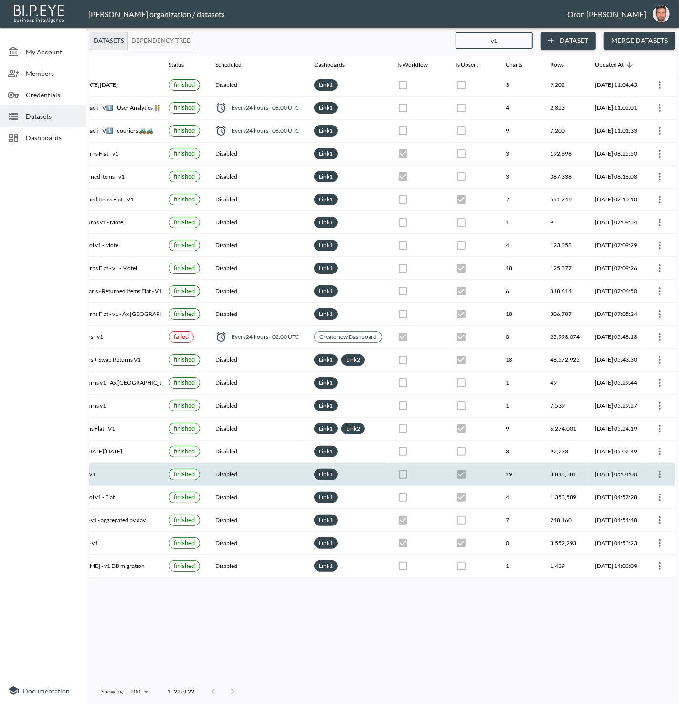
type input "v1"
click at [663, 469] on icon "more" at bounding box center [659, 474] width 11 height 11
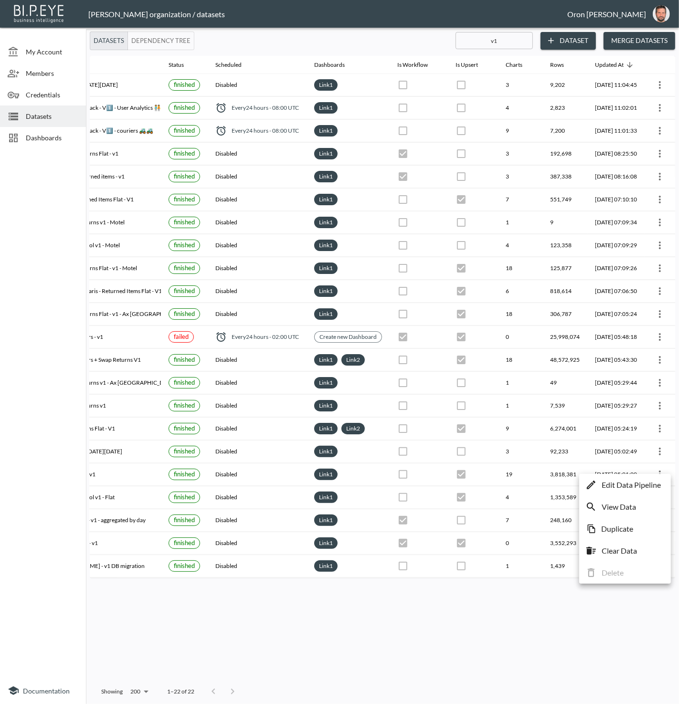
click at [654, 488] on p "Edit Data Pipeline" at bounding box center [631, 484] width 59 height 11
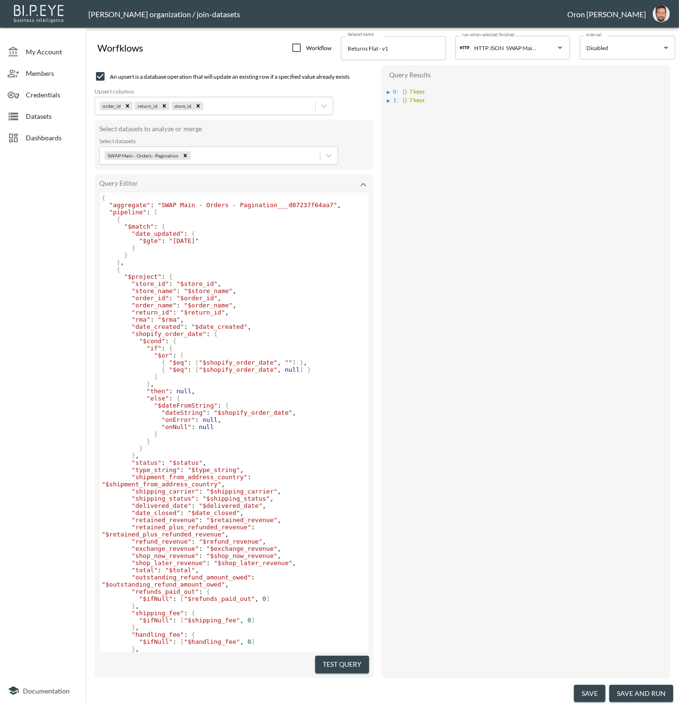
click at [38, 116] on span "Datasets" at bounding box center [52, 116] width 53 height 10
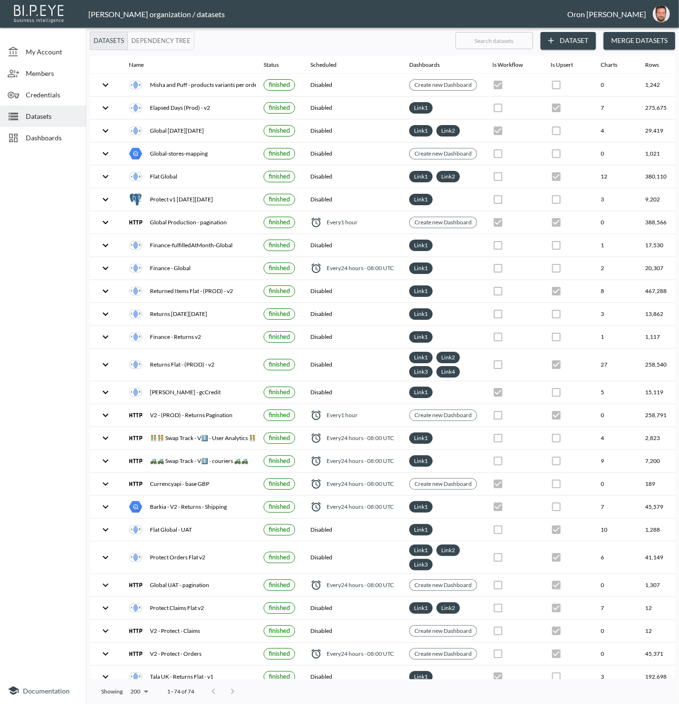
click at [497, 39] on input "text" at bounding box center [493, 41] width 77 height 24
type input "t"
checkbox input "false"
checkbox input "true"
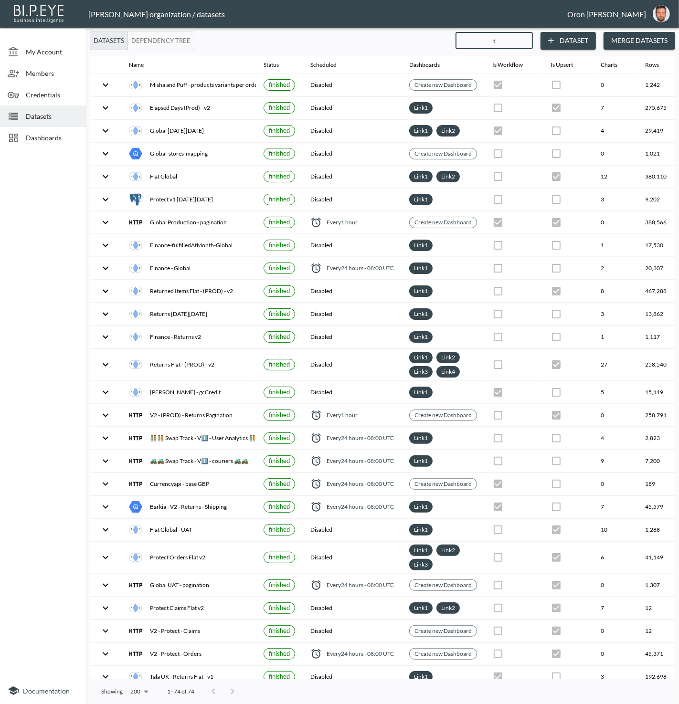
checkbox input "true"
checkbox input "false"
checkbox input "true"
checkbox input "false"
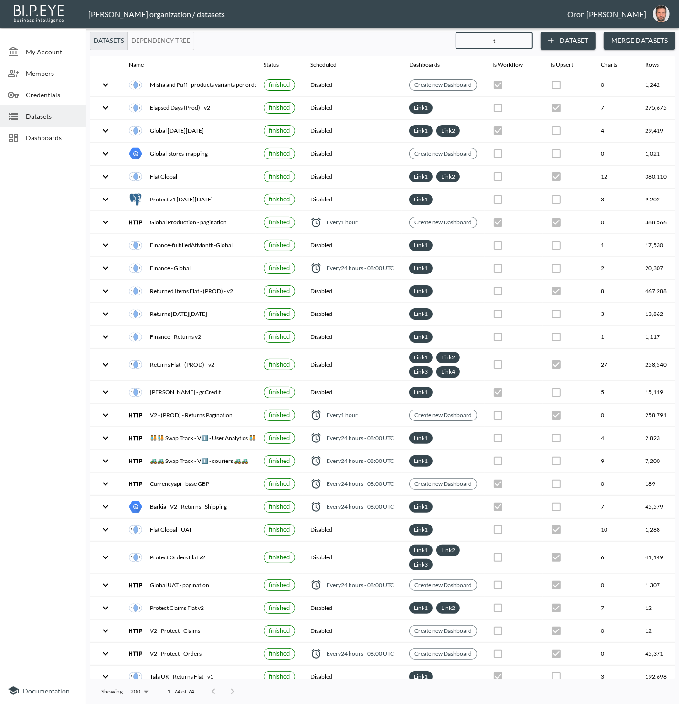
checkbox input "true"
checkbox input "false"
checkbox input "true"
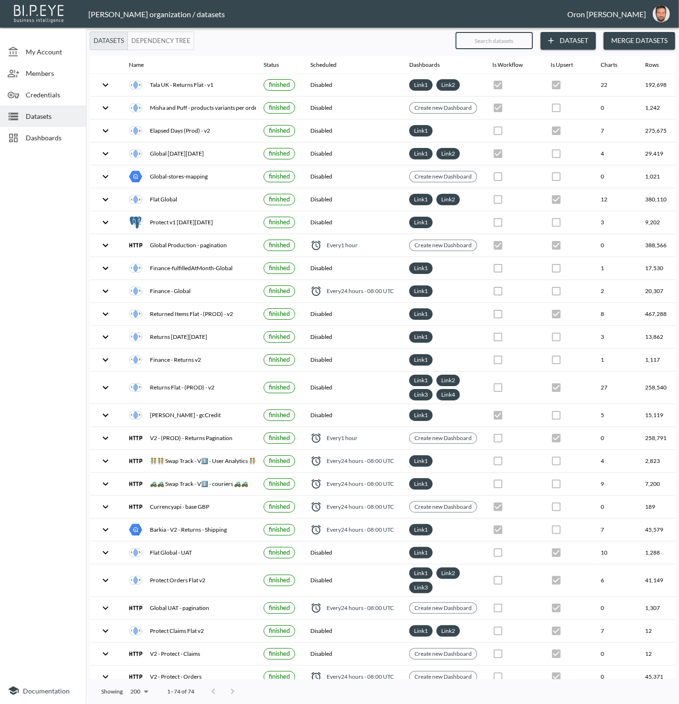
click at [511, 36] on input "text" at bounding box center [493, 41] width 77 height 24
type input "v"
checkbox input "false"
checkbox input "true"
checkbox input "false"
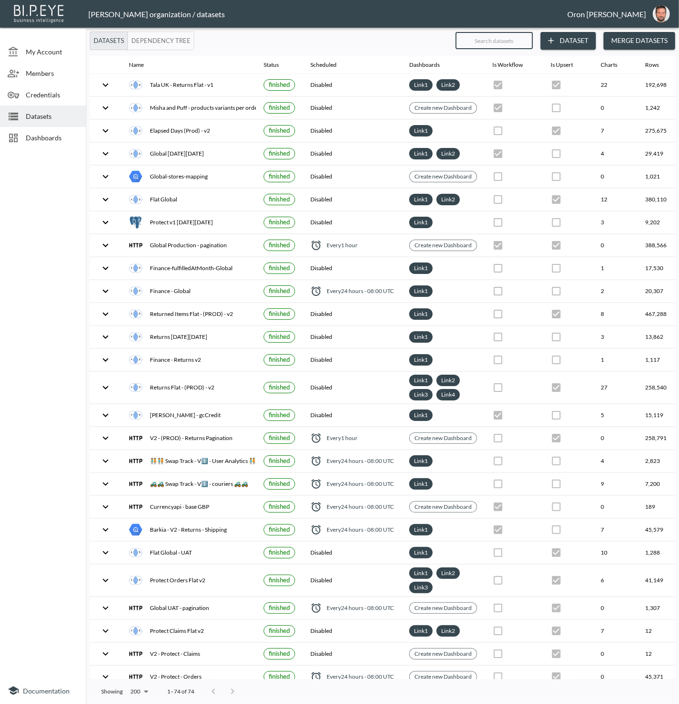
checkbox input "true"
checkbox input "false"
checkbox input "true"
checkbox input "false"
checkbox input "true"
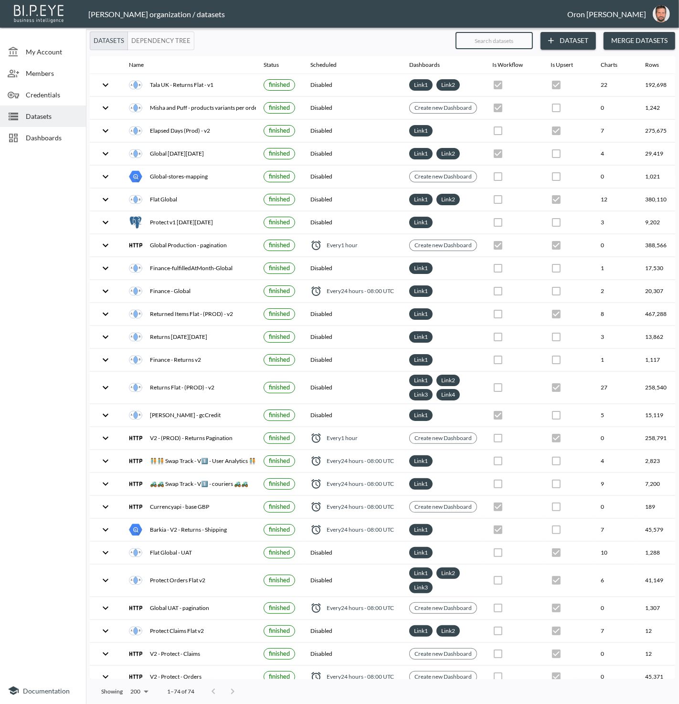
checkbox input "true"
checkbox input "false"
checkbox input "true"
checkbox input "false"
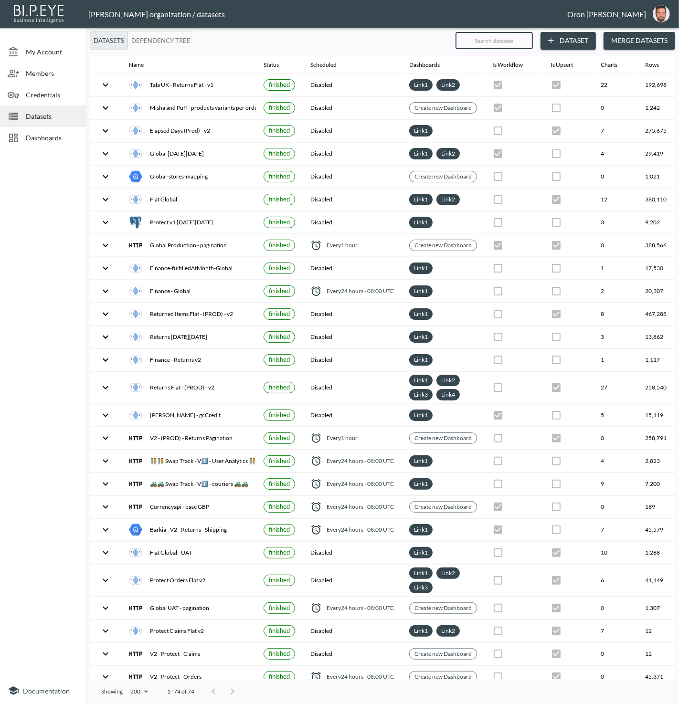
checkbox input "true"
checkbox input "false"
checkbox input "true"
checkbox input "false"
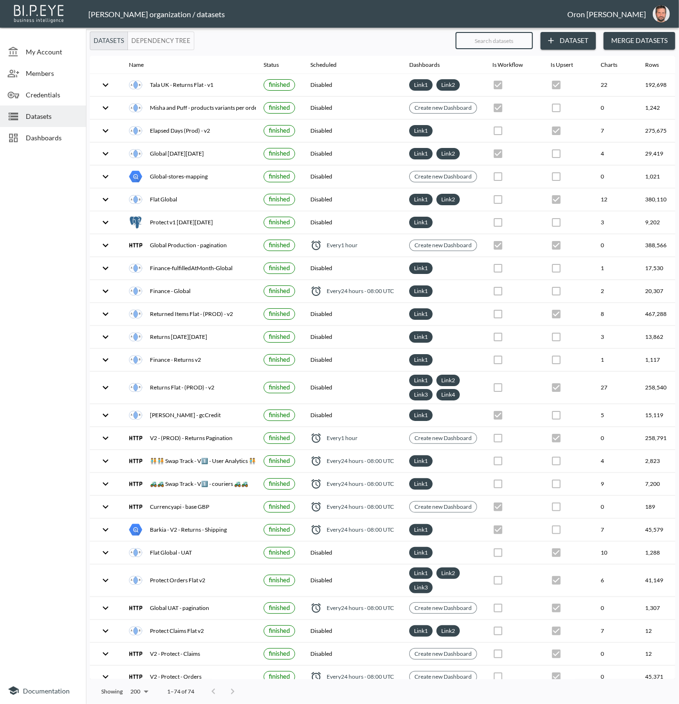
checkbox input "false"
checkbox input "true"
checkbox input "false"
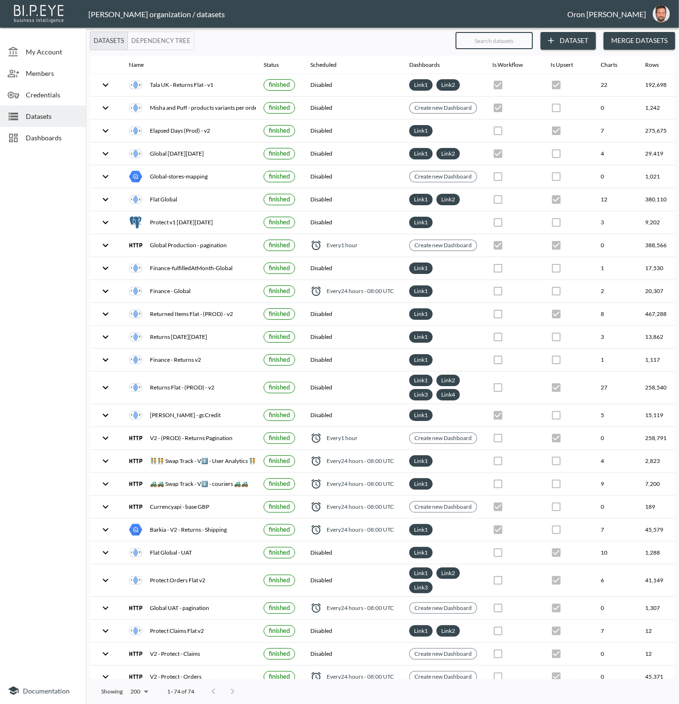
checkbox input "true"
checkbox input "false"
checkbox input "true"
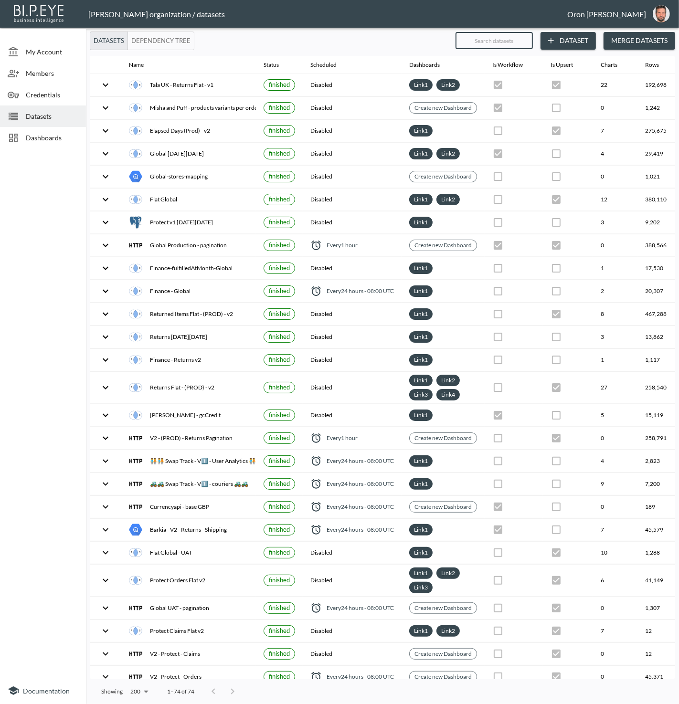
checkbox input "false"
checkbox input "true"
checkbox input "false"
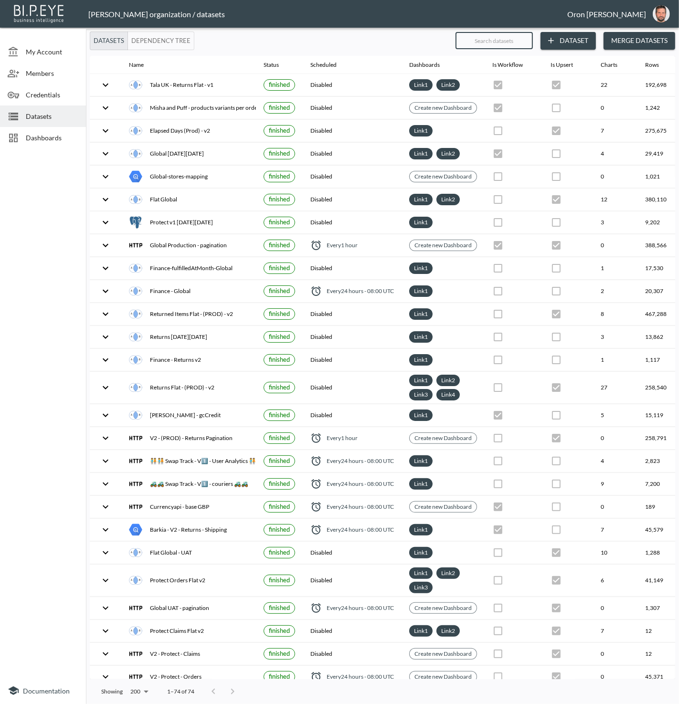
checkbox input "true"
checkbox input "false"
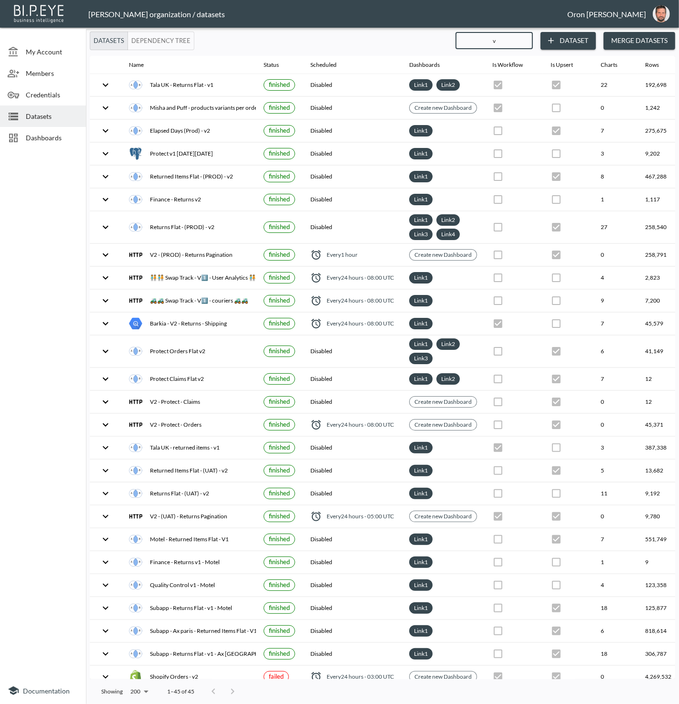
type input "v1"
checkbox input "false"
checkbox input "true"
checkbox input "false"
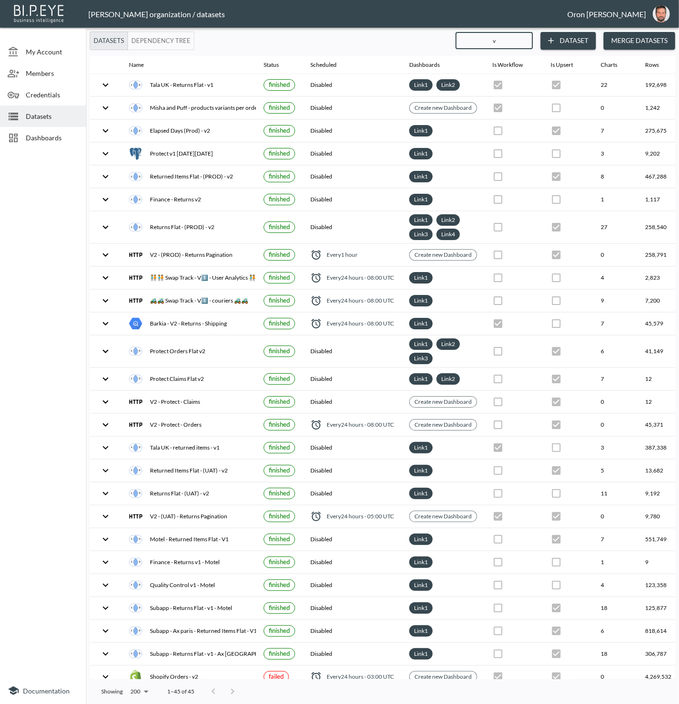
checkbox input "true"
checkbox input "false"
checkbox input "true"
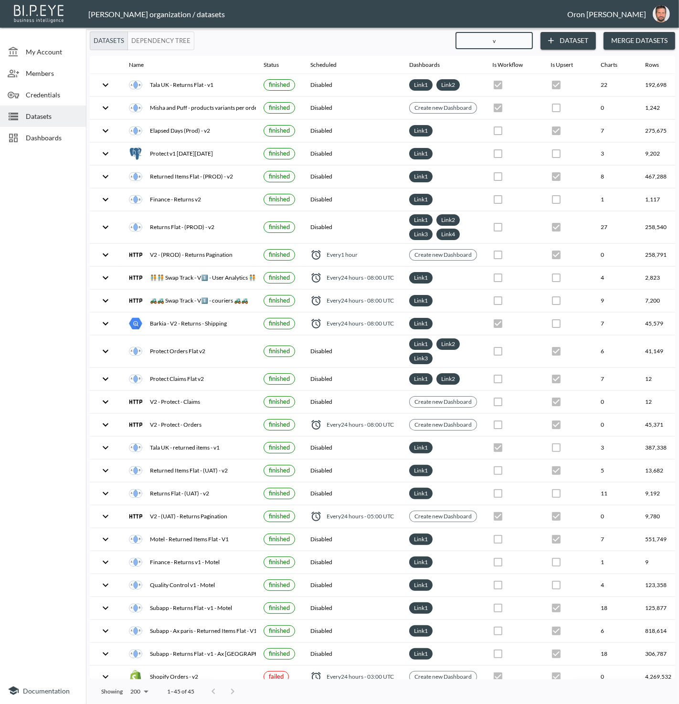
checkbox input "false"
checkbox input "true"
checkbox input "false"
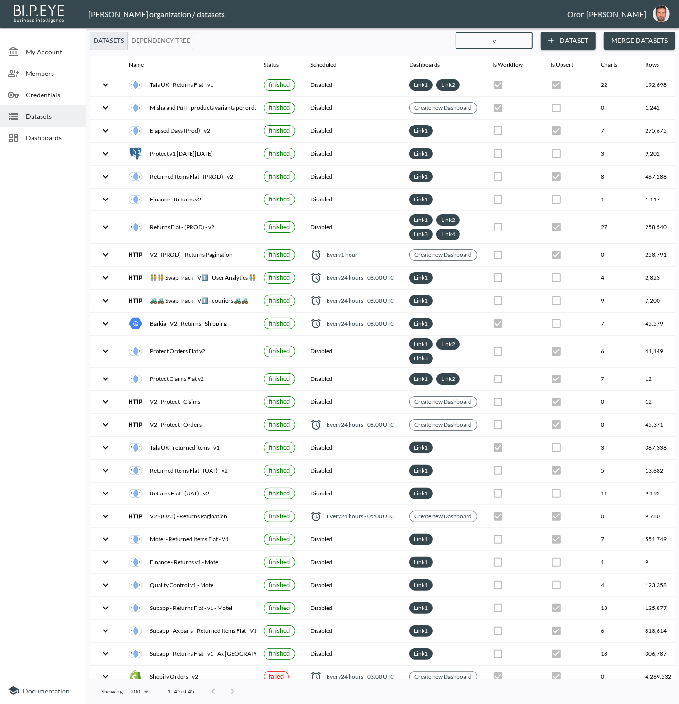
checkbox input "false"
checkbox input "true"
checkbox input "false"
checkbox input "true"
checkbox input "false"
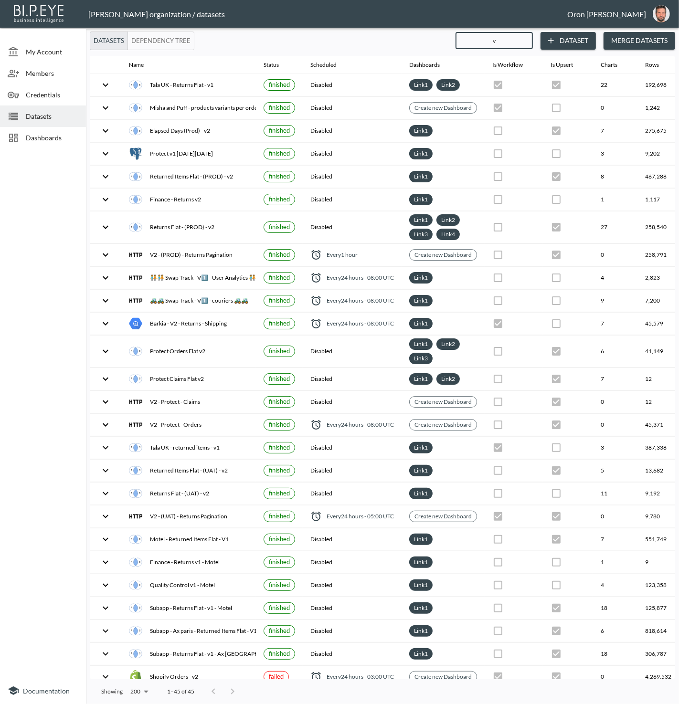
checkbox input "true"
checkbox input "false"
checkbox input "true"
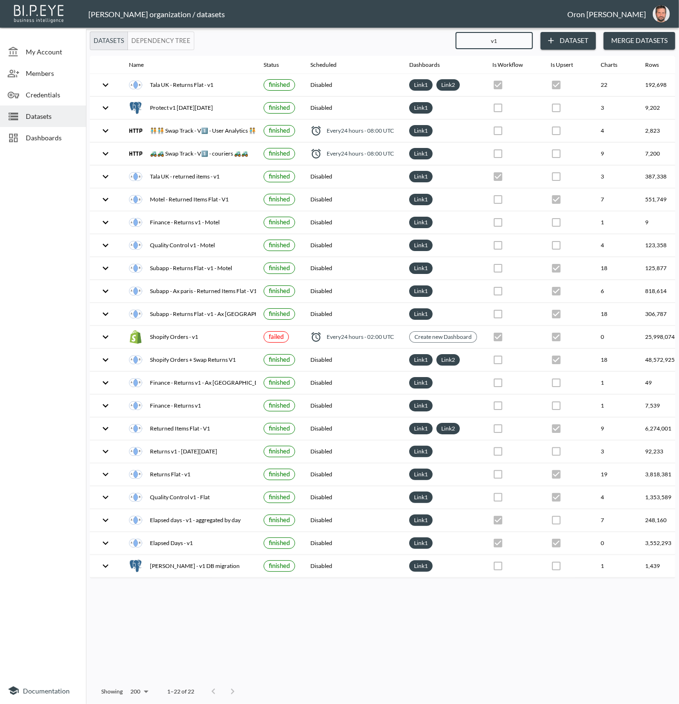
type input "v1"
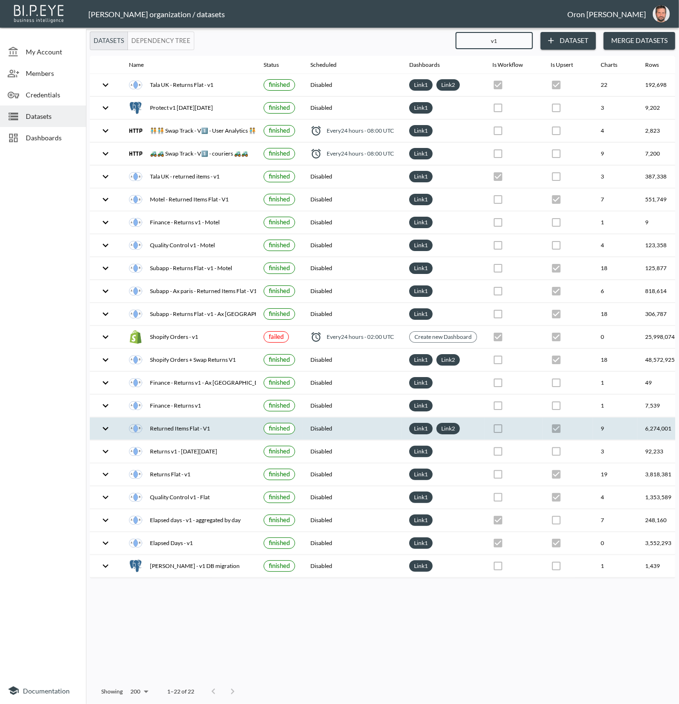
scroll to position [0, 110]
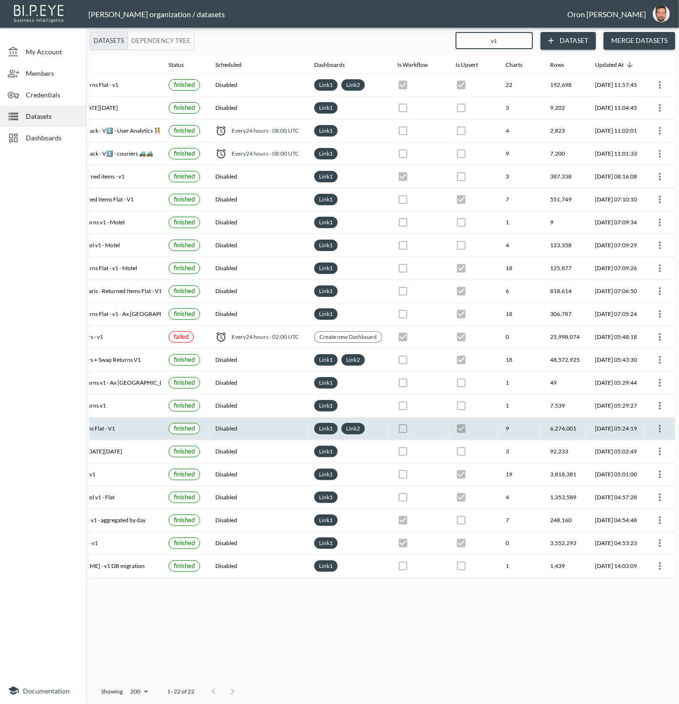
click at [661, 425] on icon "more" at bounding box center [660, 429] width 2 height 8
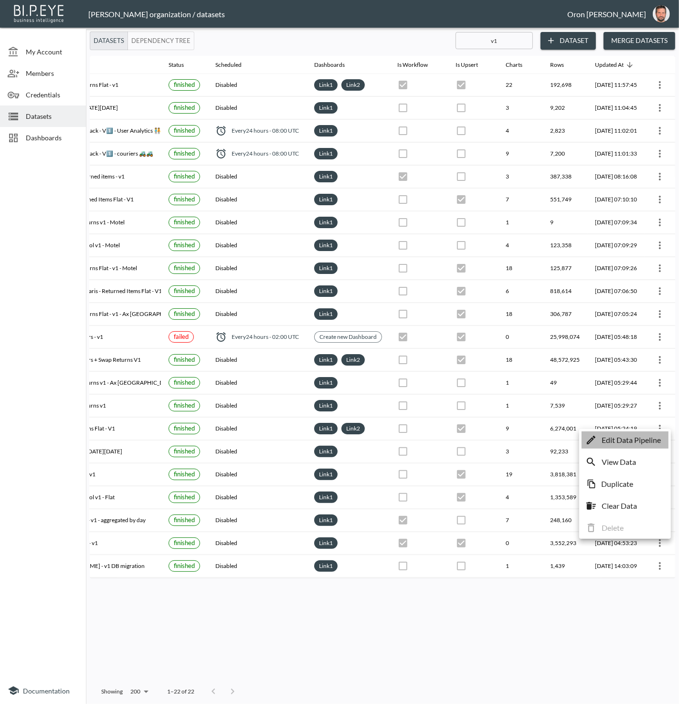
click at [653, 434] on p "Edit Data Pipeline" at bounding box center [631, 439] width 59 height 11
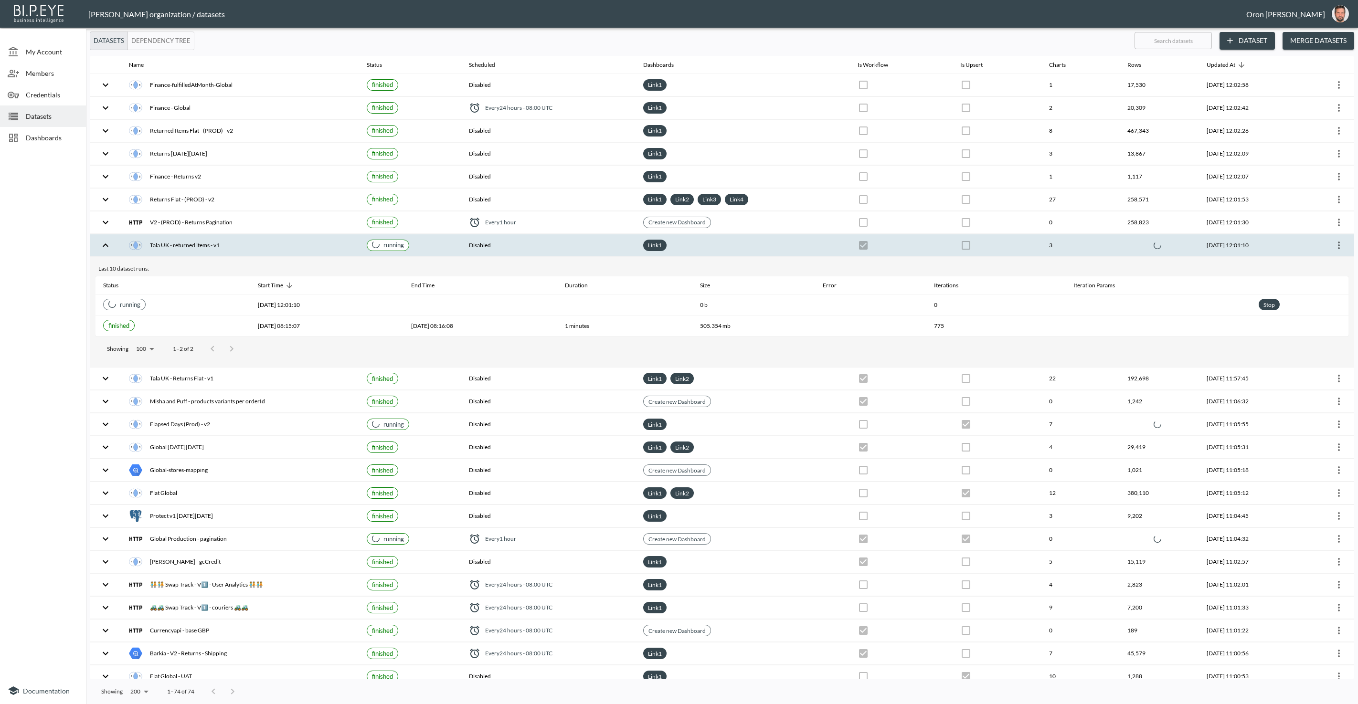
checkbox input "true"
checkbox input "false"
checkbox input "true"
checkbox input "false"
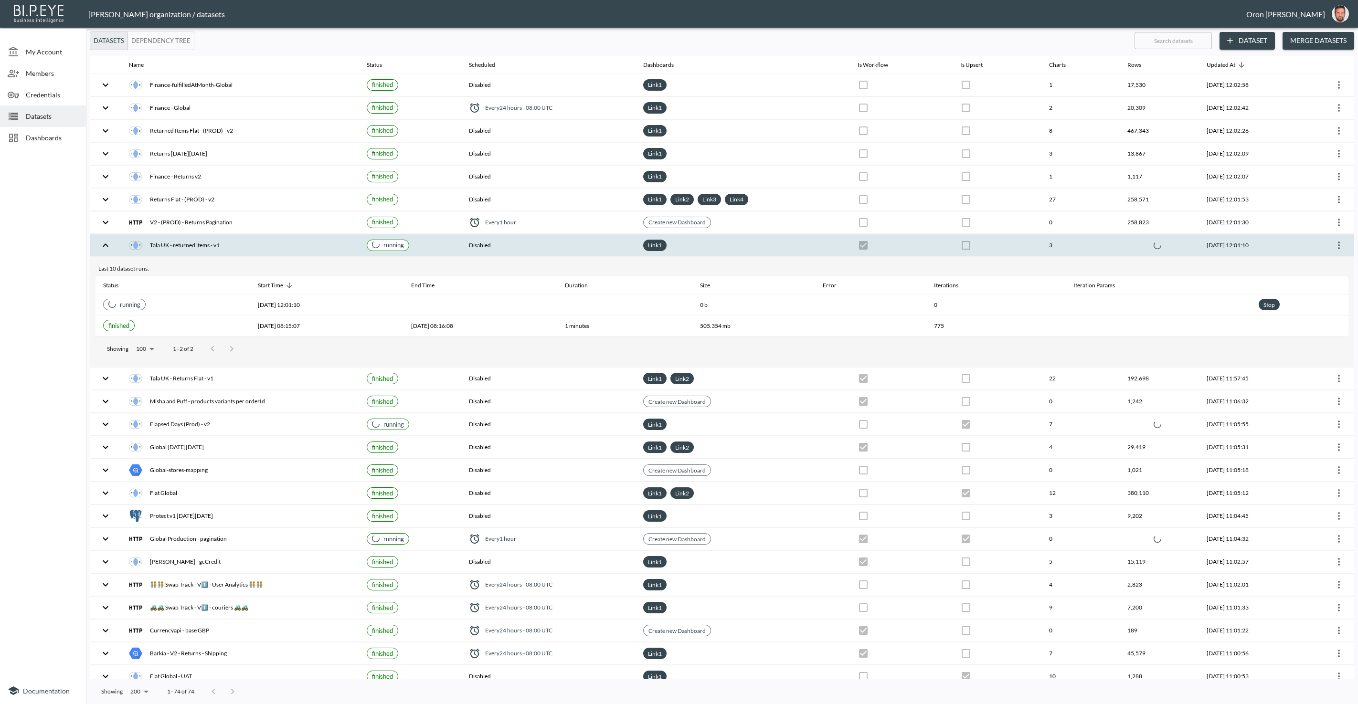
checkbox input "true"
checkbox input "false"
checkbox input "true"
checkbox input "false"
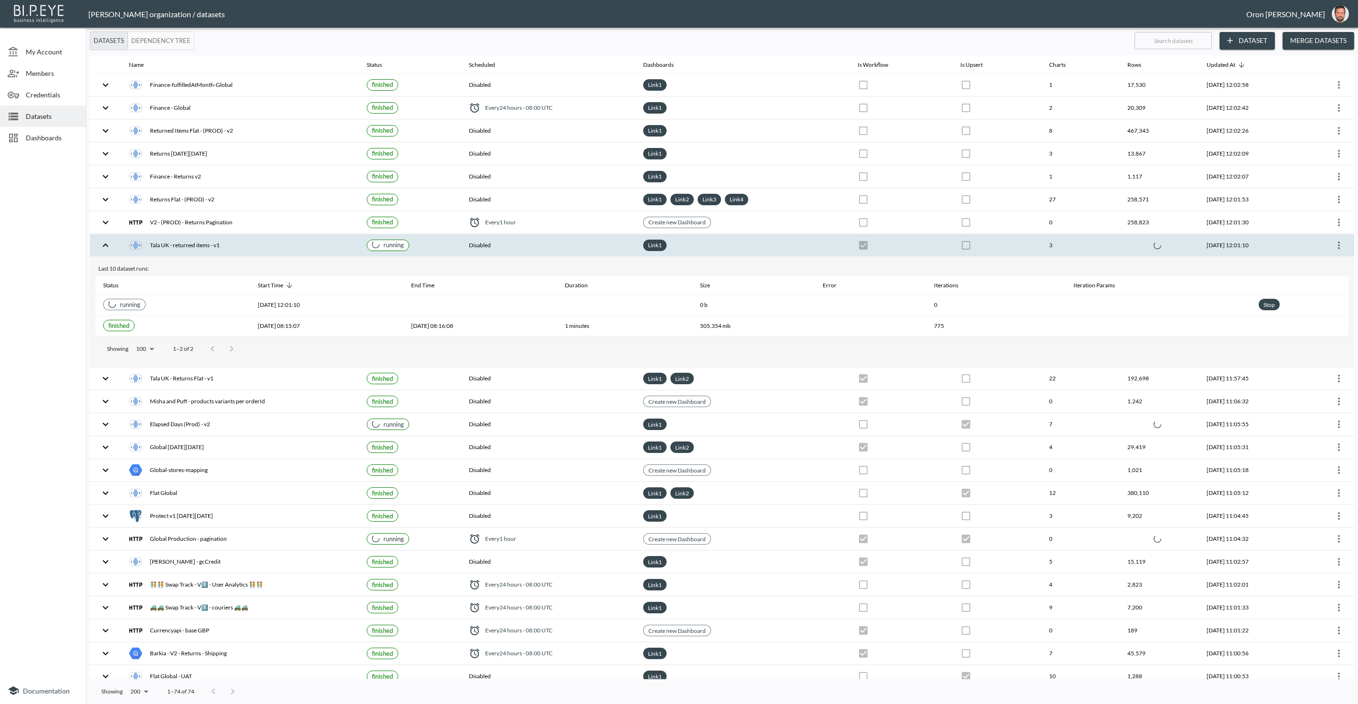
checkbox input "false"
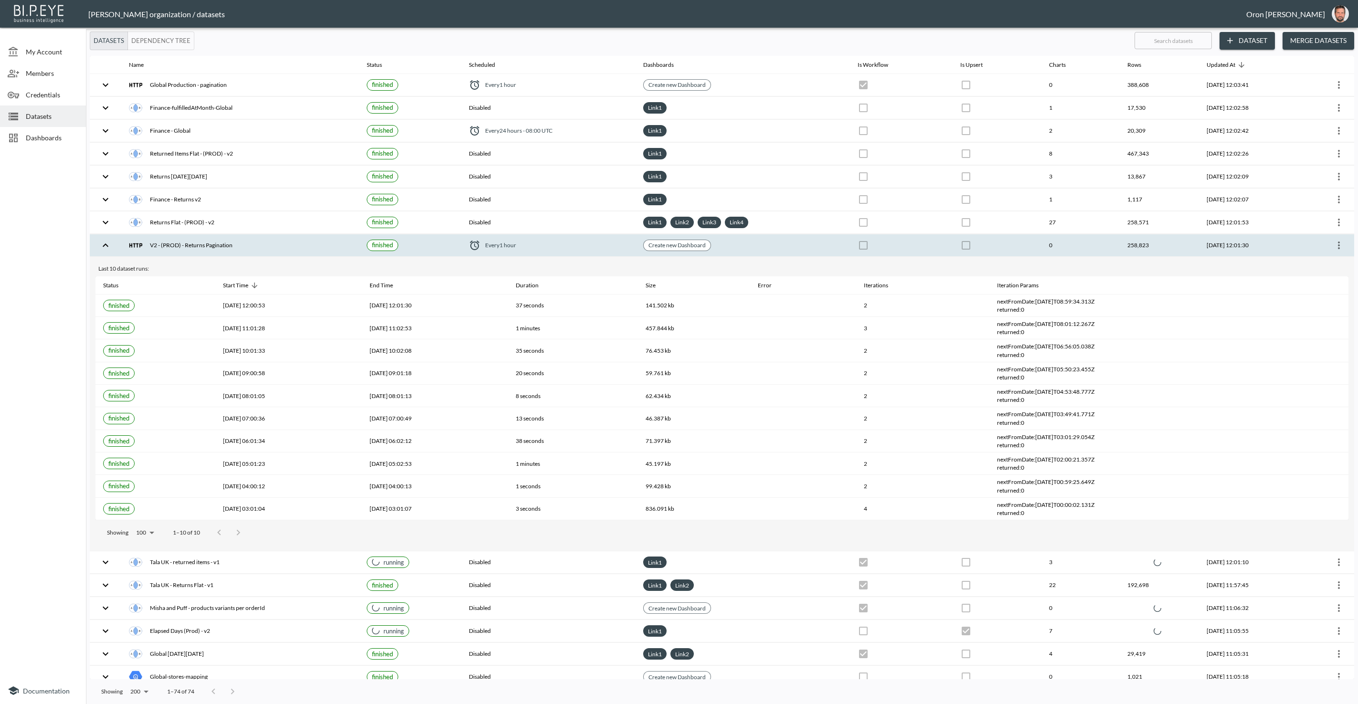
checkbox input "true"
checkbox input "false"
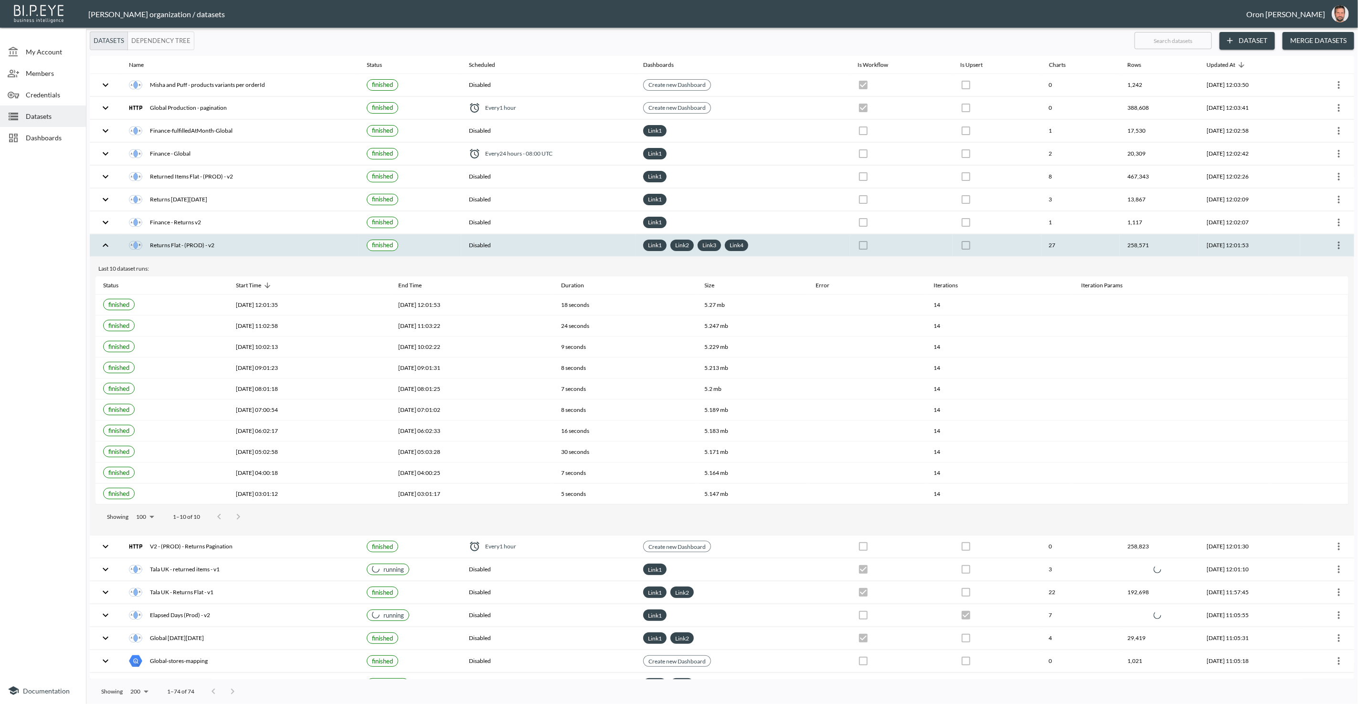
scroll to position [2, 0]
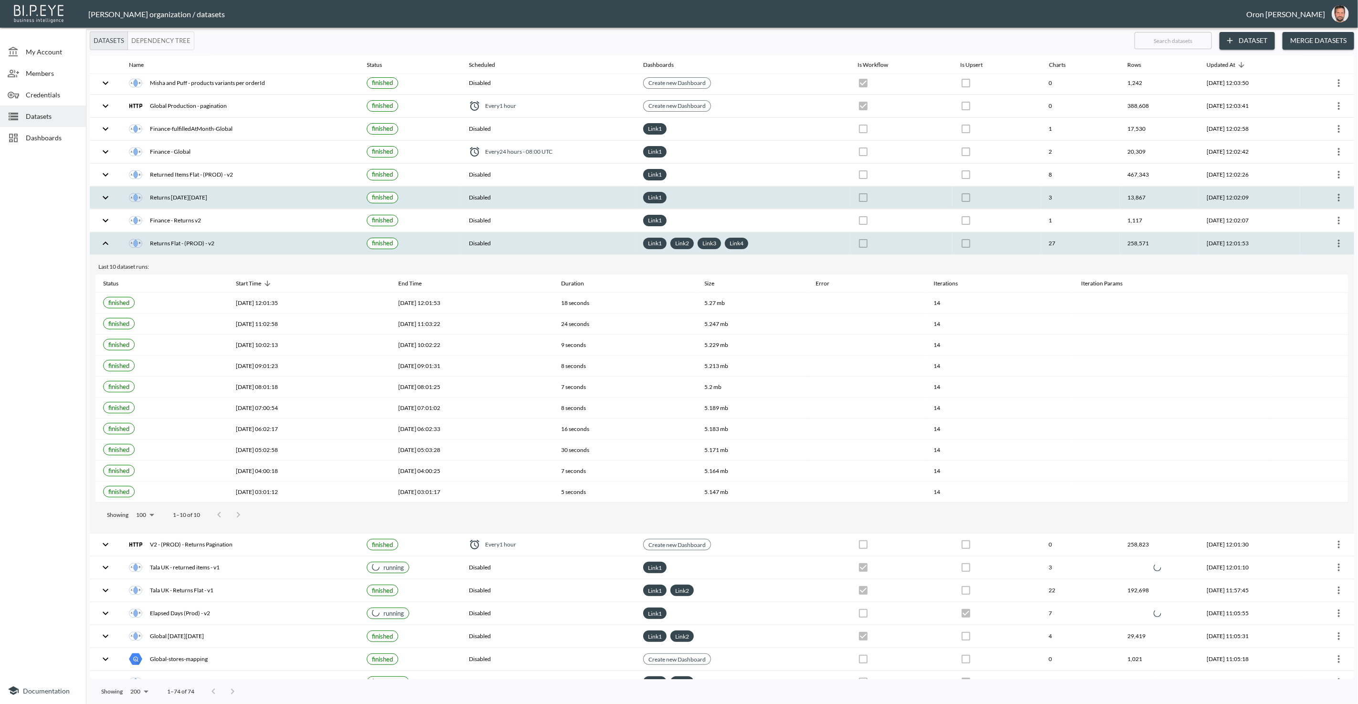
checkbox input "false"
checkbox input "true"
checkbox input "false"
checkbox input "true"
checkbox input "false"
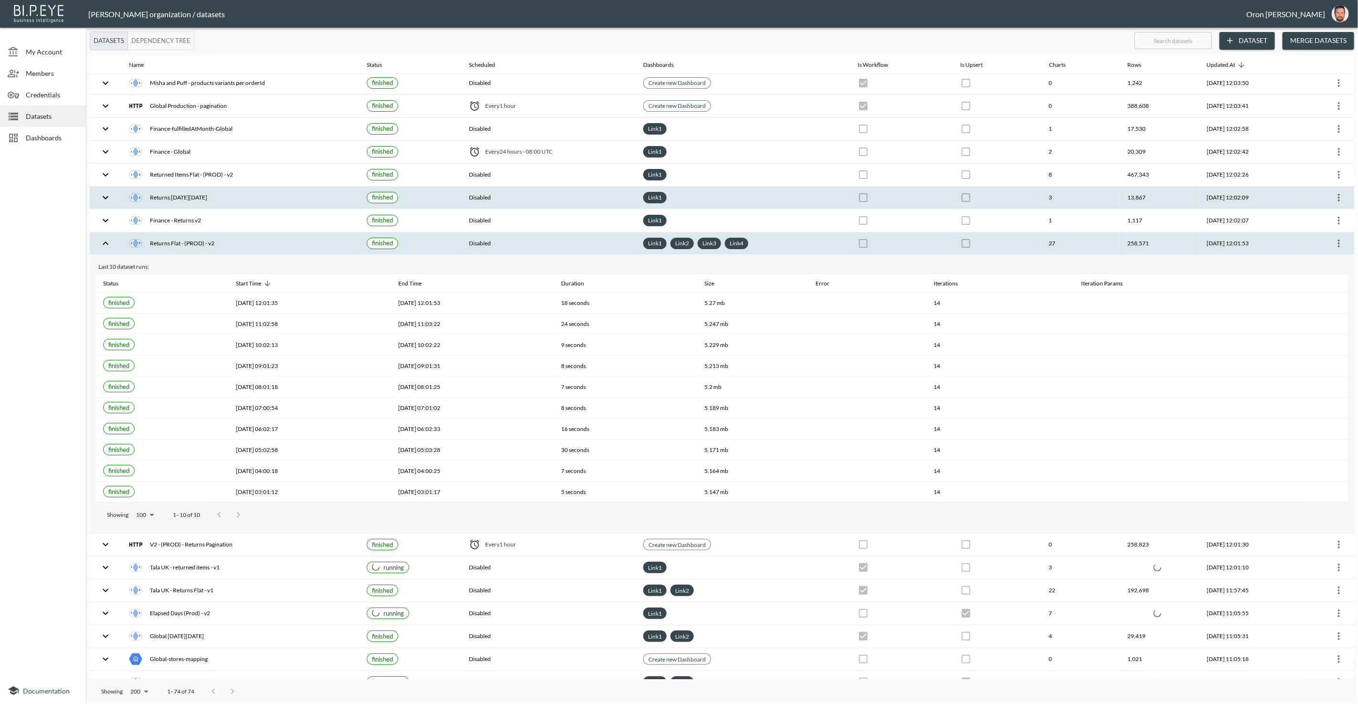
checkbox input "true"
checkbox input "false"
checkbox input "true"
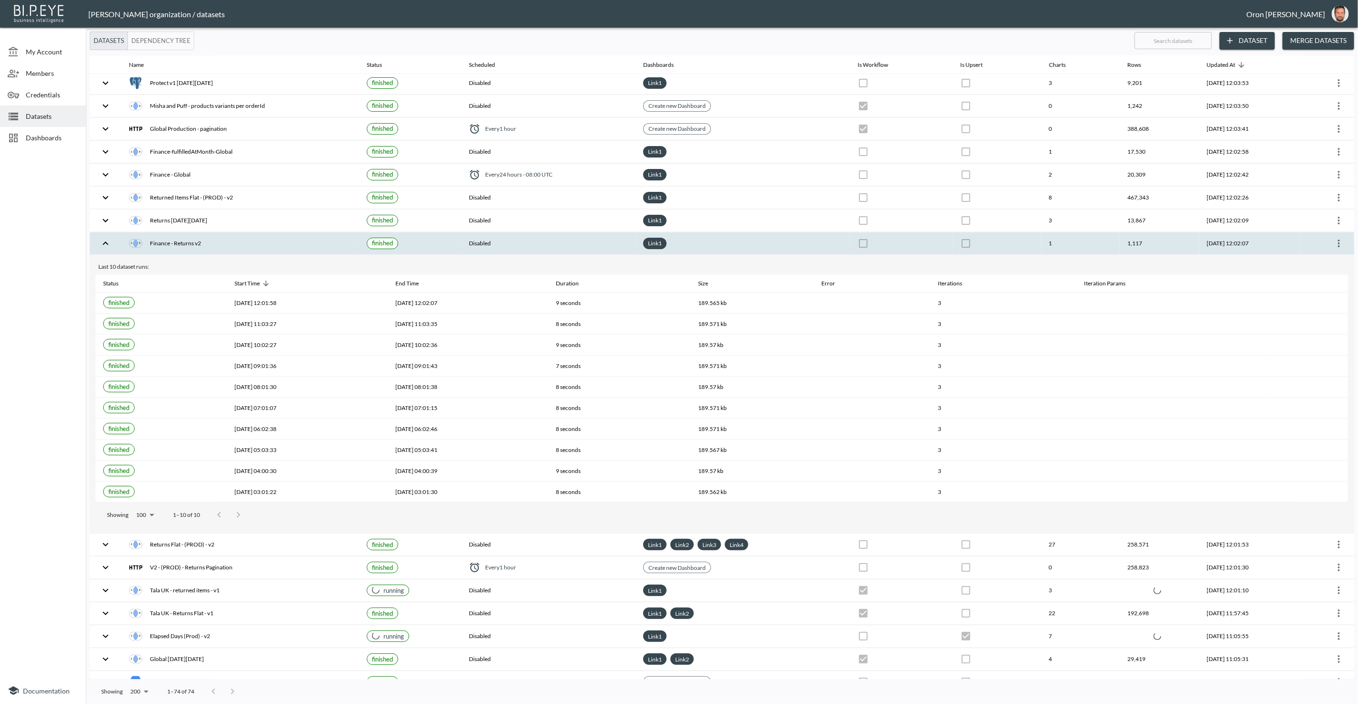
click at [254, 239] on div "Finance - Returns v2" at bounding box center [240, 243] width 222 height 13
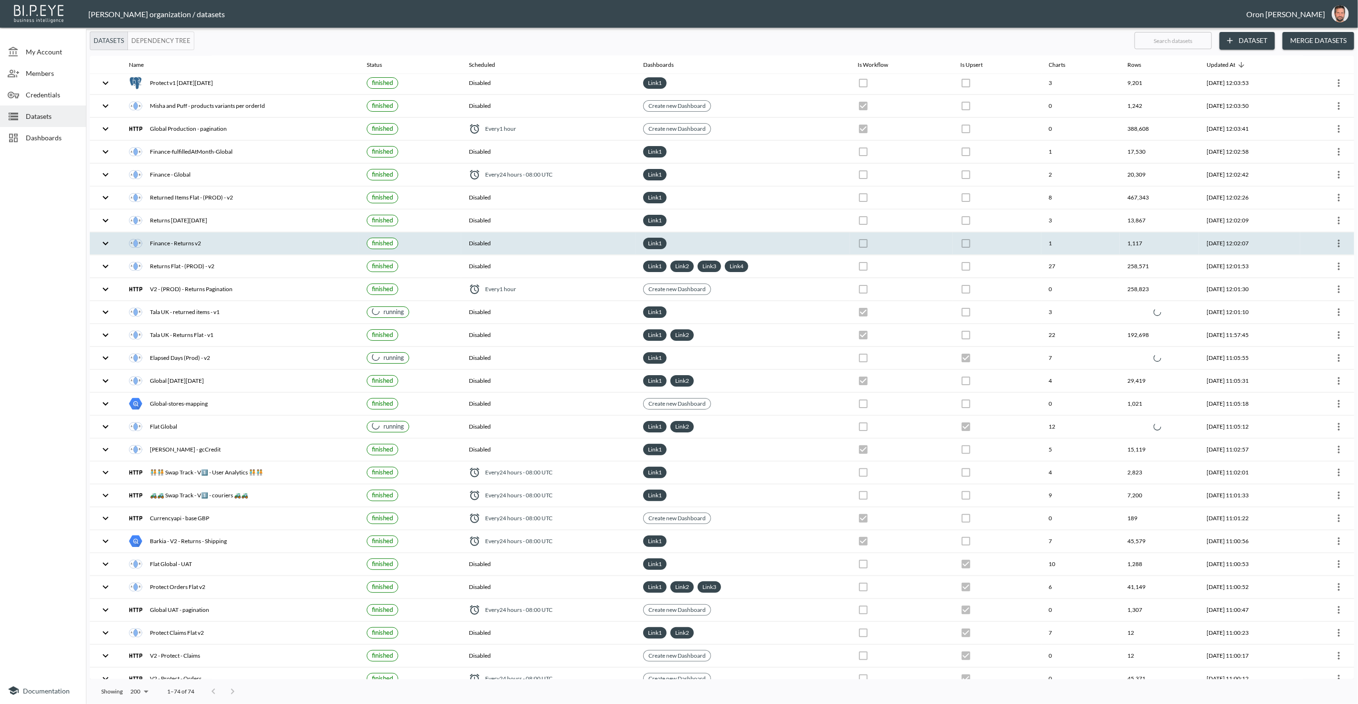
scroll to position [0, 0]
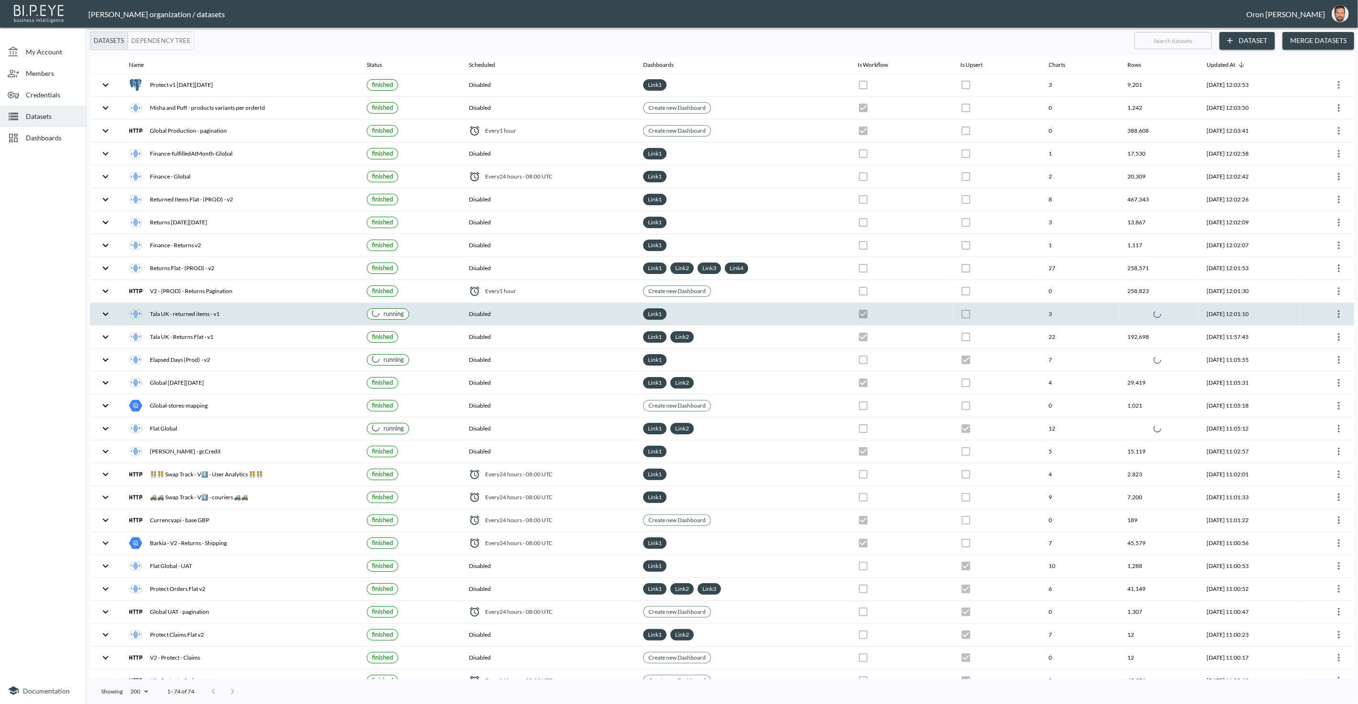
checkbox input "false"
checkbox input "true"
checkbox input "false"
checkbox input "true"
checkbox input "false"
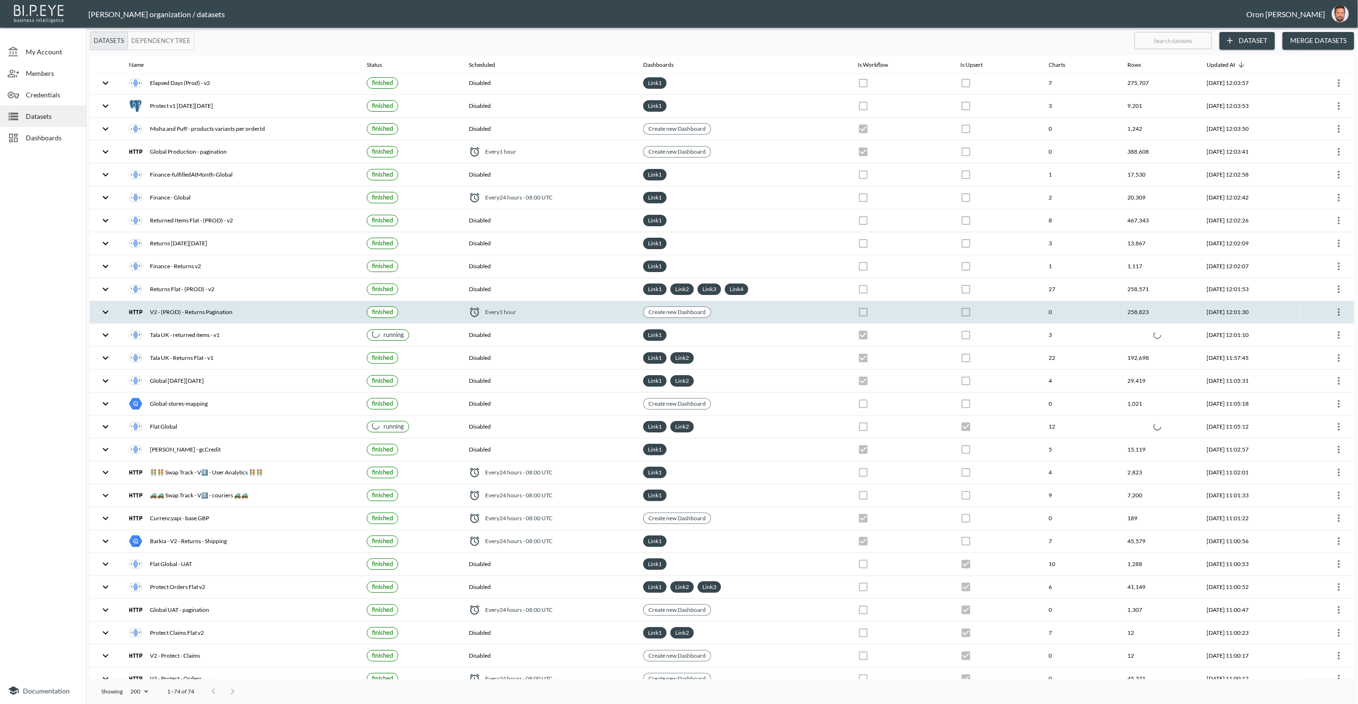
scroll to position [3, 0]
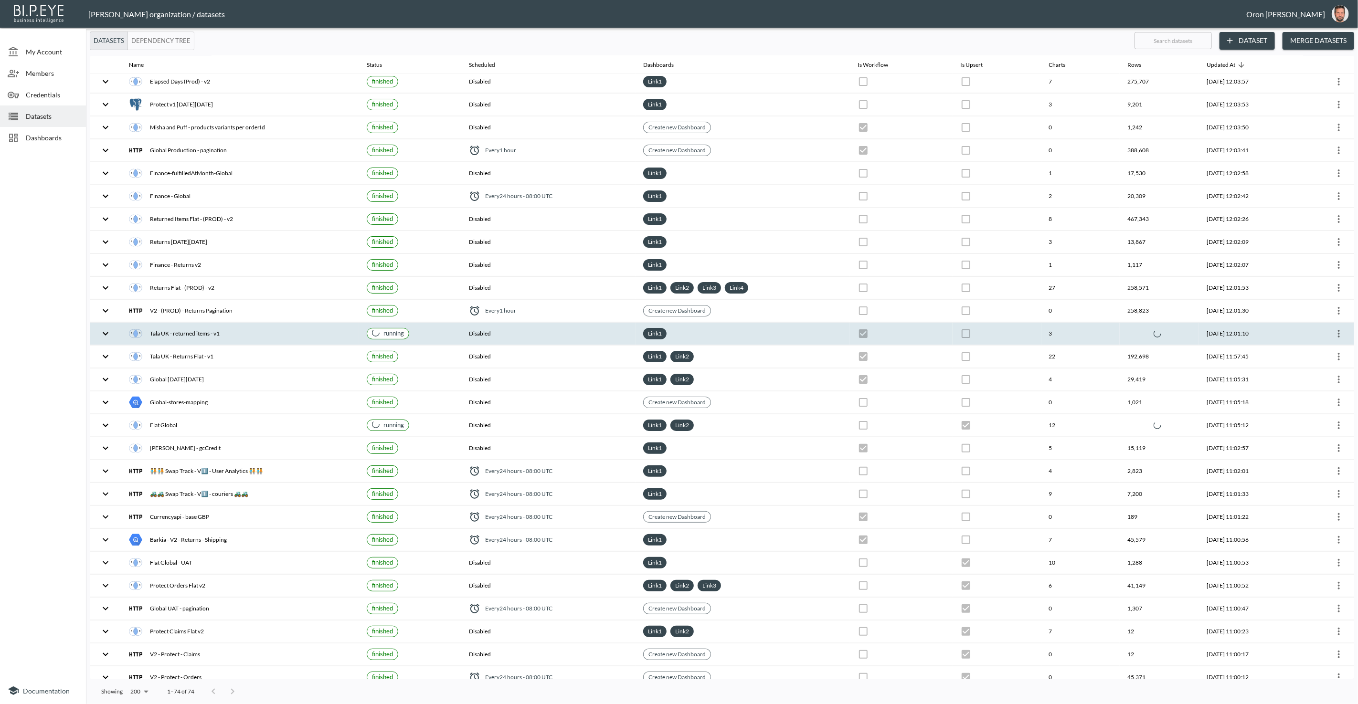
click at [234, 327] on div "Tala UK - returned items - v1" at bounding box center [240, 333] width 222 height 13
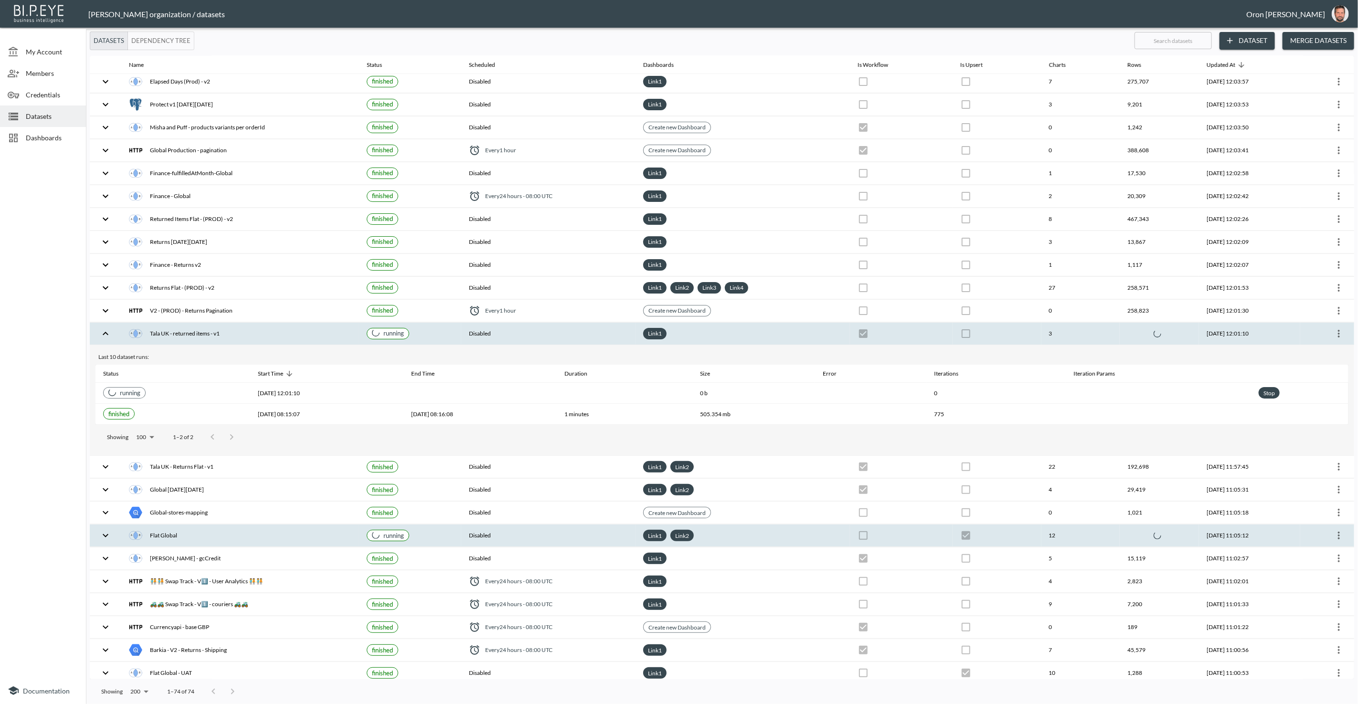
click at [263, 529] on div "Flat Global" at bounding box center [240, 535] width 222 height 13
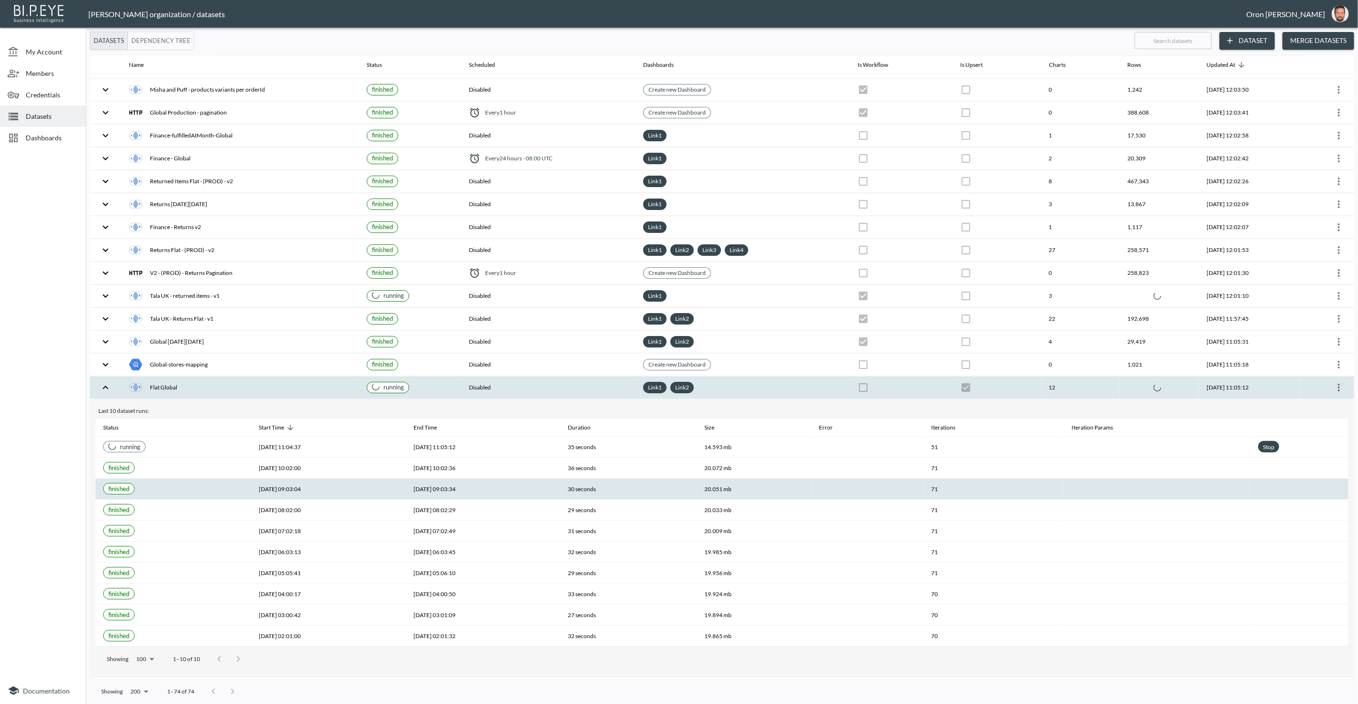
scroll to position [53, 0]
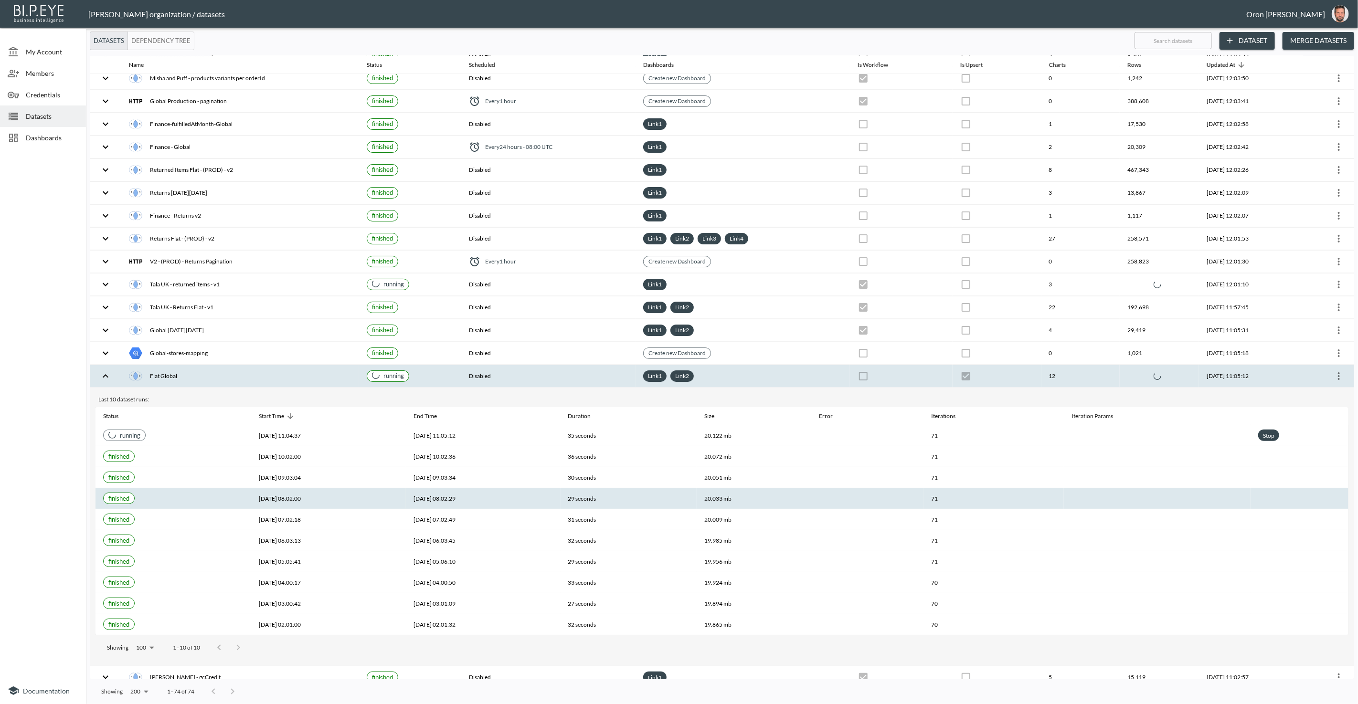
checkbox input "false"
checkbox input "true"
checkbox input "false"
checkbox input "true"
checkbox input "false"
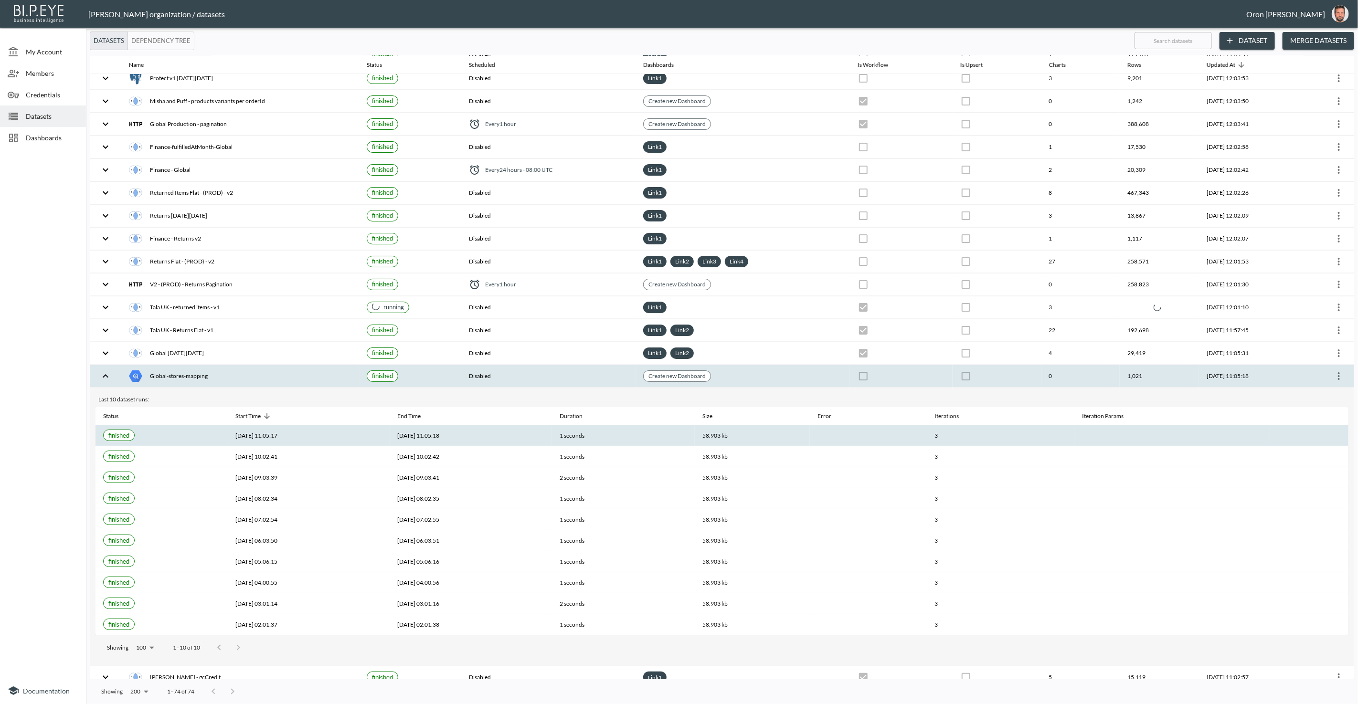
scroll to position [0, 0]
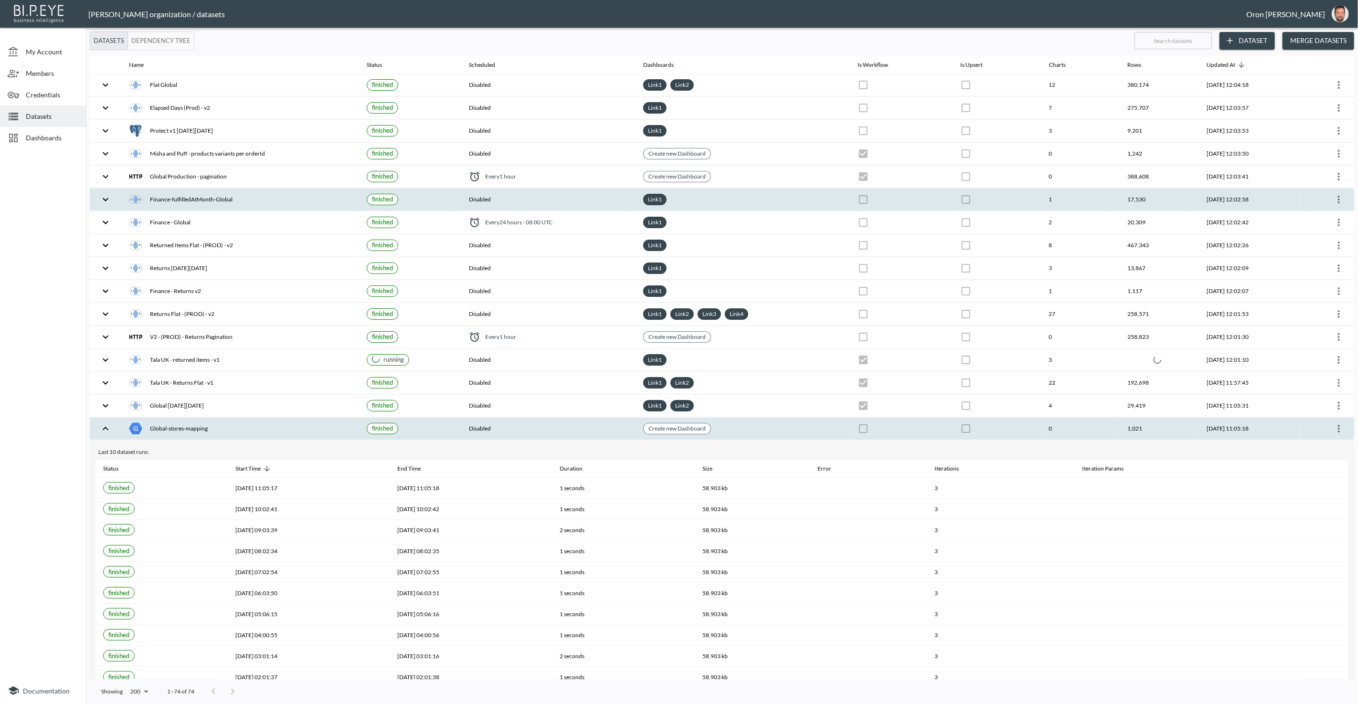
checkbox input "true"
checkbox input "false"
checkbox input "true"
checkbox input "false"
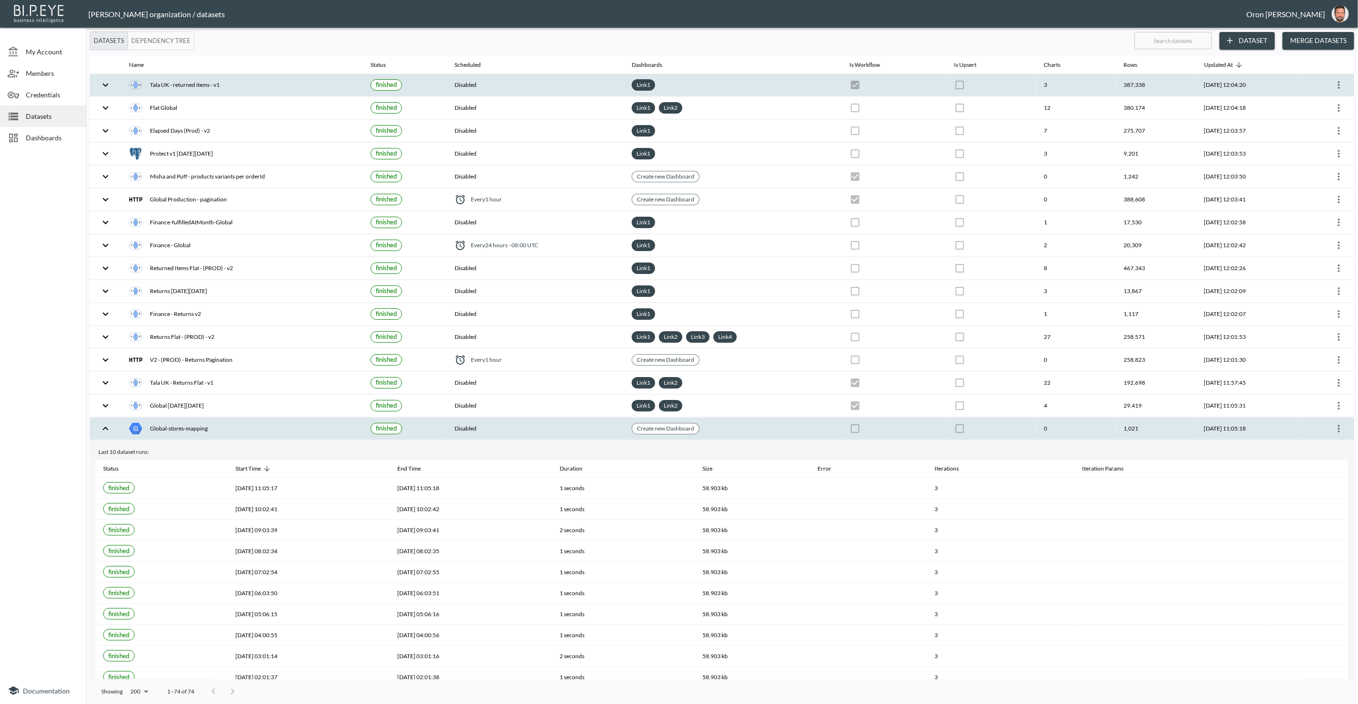
click at [1338, 86] on icon "more" at bounding box center [1338, 84] width 11 height 11
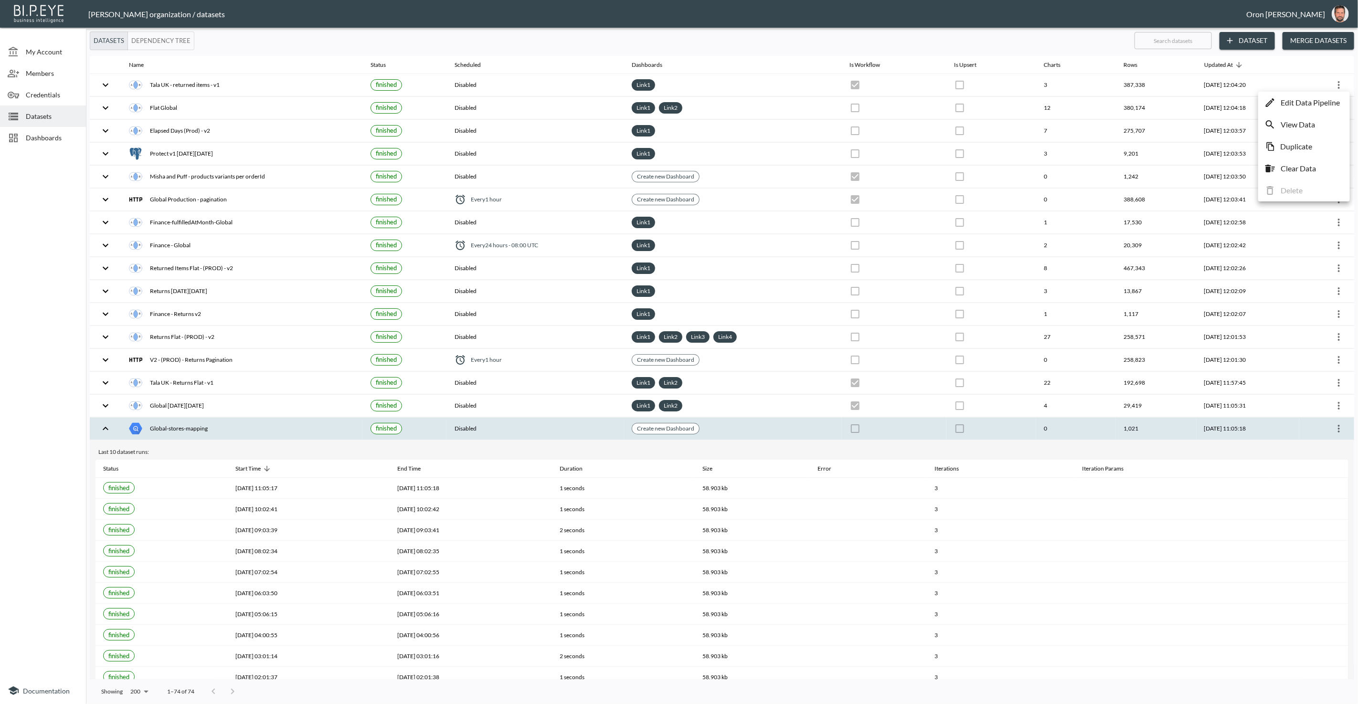
click at [1330, 101] on p "Edit Data Pipeline" at bounding box center [1309, 102] width 59 height 11
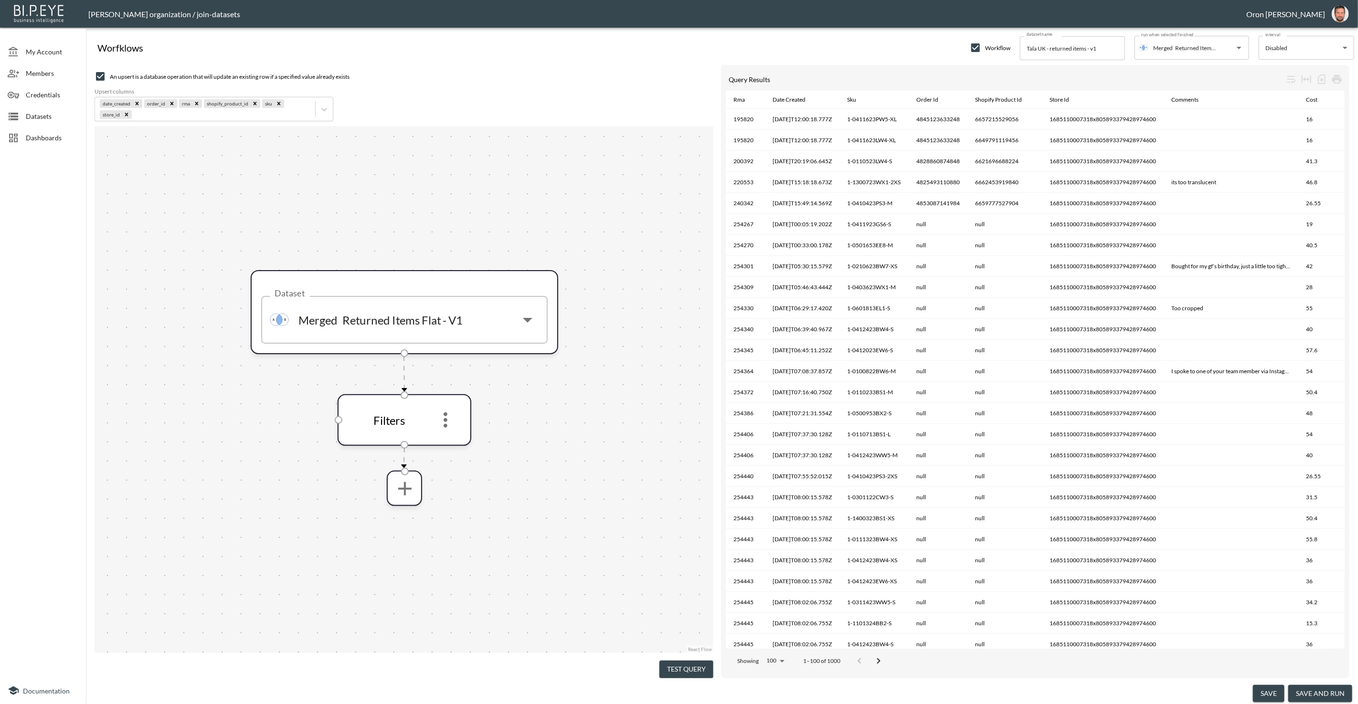
click at [23, 115] on div at bounding box center [17, 116] width 18 height 11
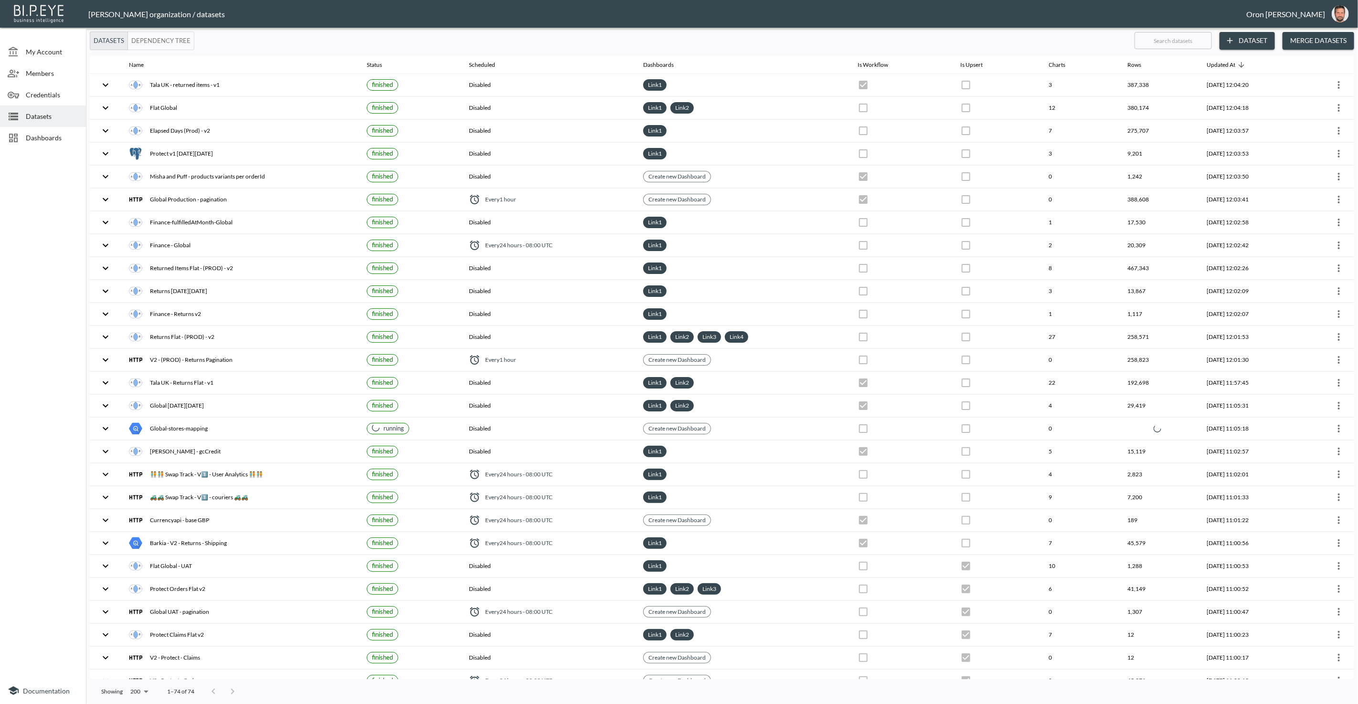
checkbox input "false"
checkbox input "true"
checkbox input "false"
checkbox input "true"
checkbox input "false"
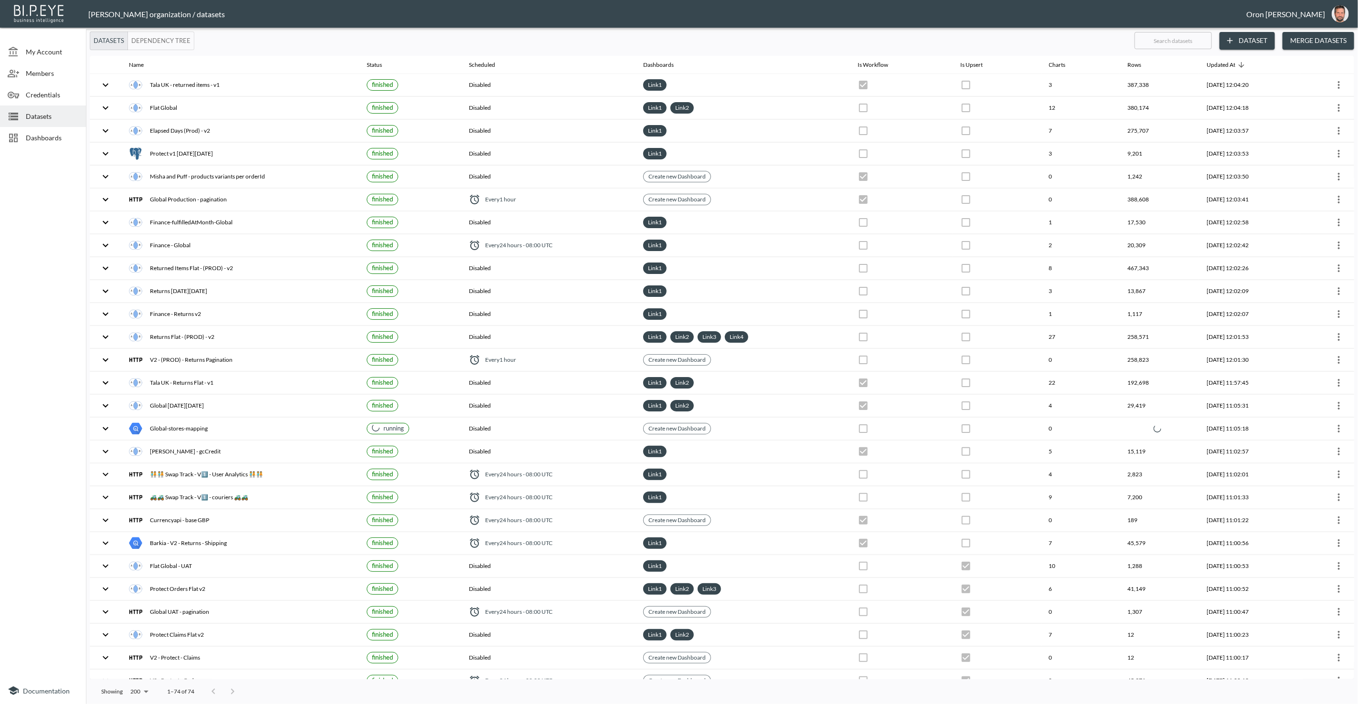
checkbox input "true"
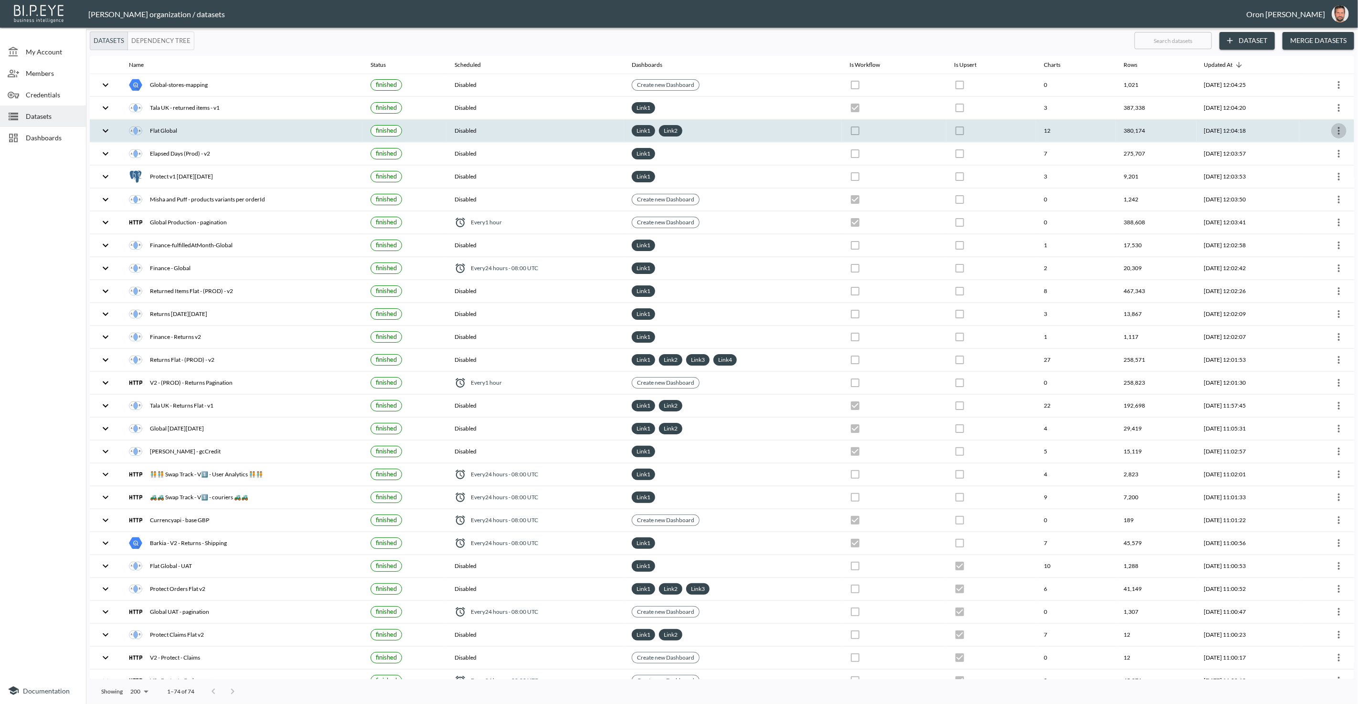
click at [1334, 128] on icon "more" at bounding box center [1338, 130] width 11 height 11
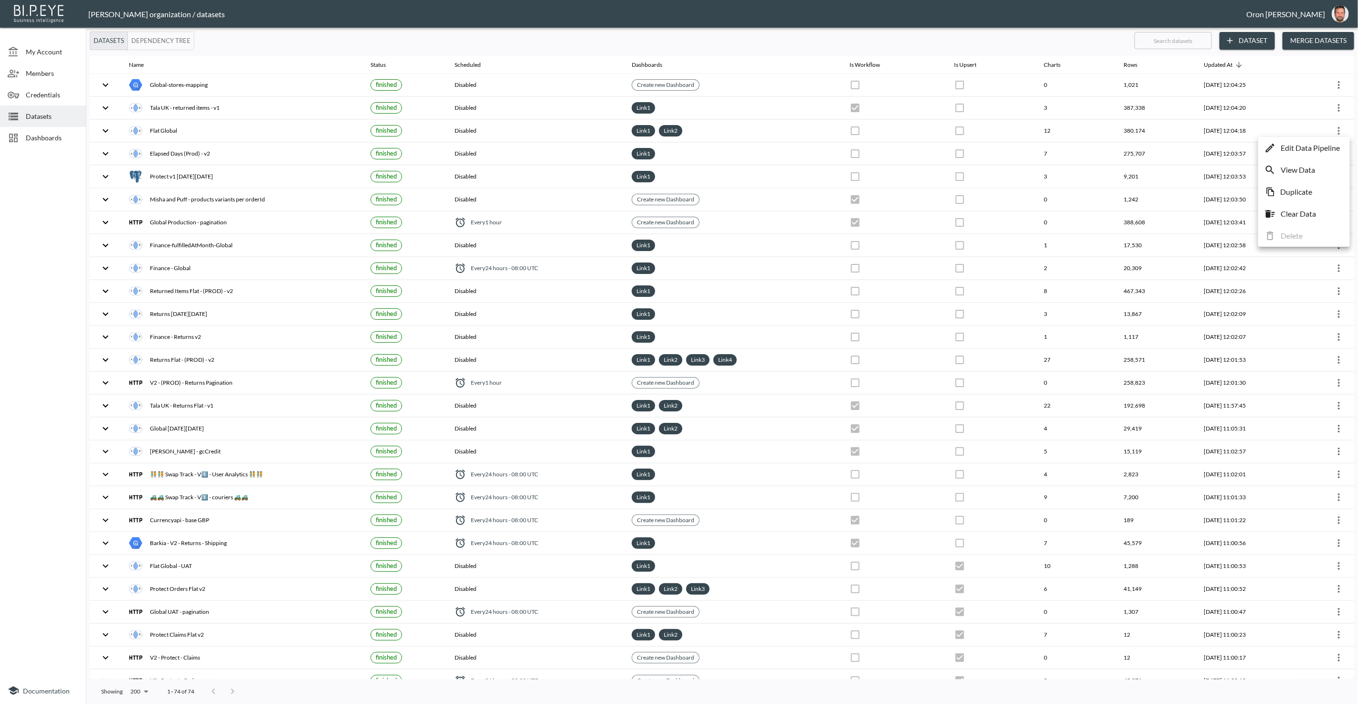
click at [1328, 143] on p "Edit Data Pipeline" at bounding box center [1309, 147] width 59 height 11
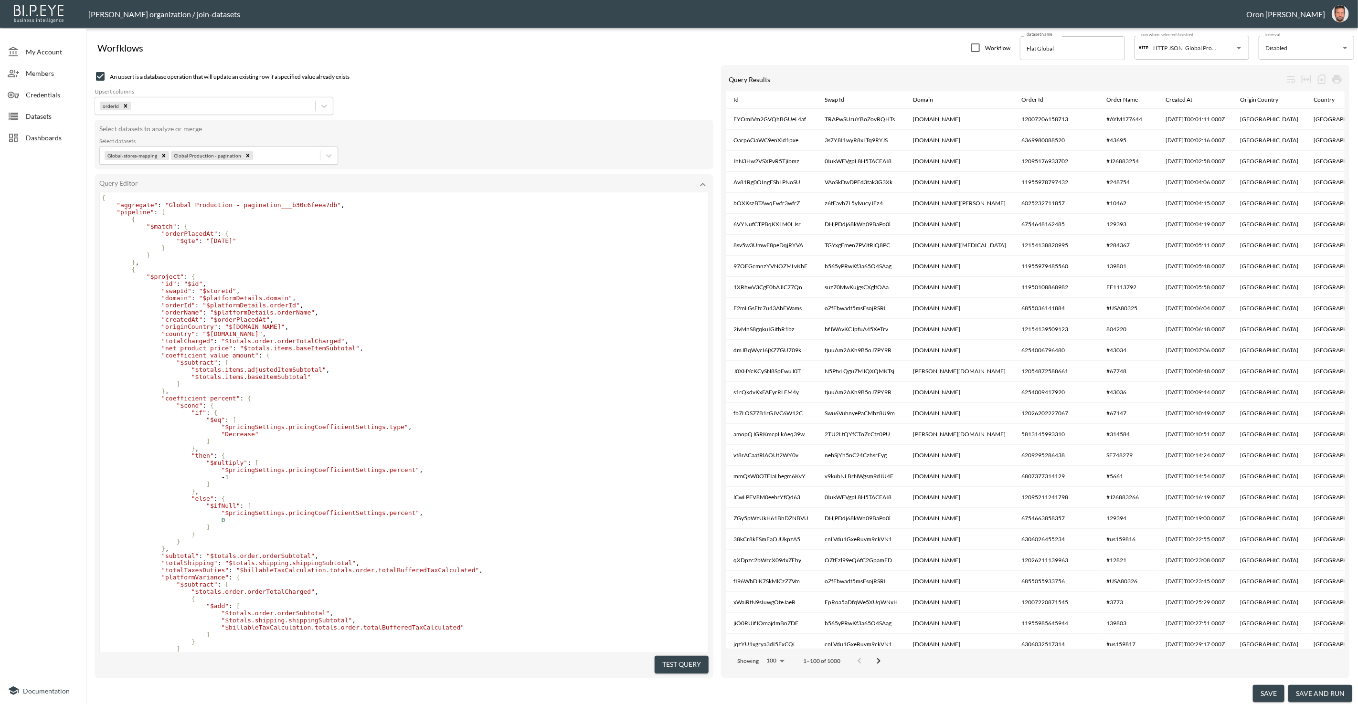
click at [236, 241] on span ""2025-08-01"" at bounding box center [221, 240] width 30 height 7
type textarea "20"
click at [496, 261] on pre "} ," at bounding box center [404, 262] width 608 height 7
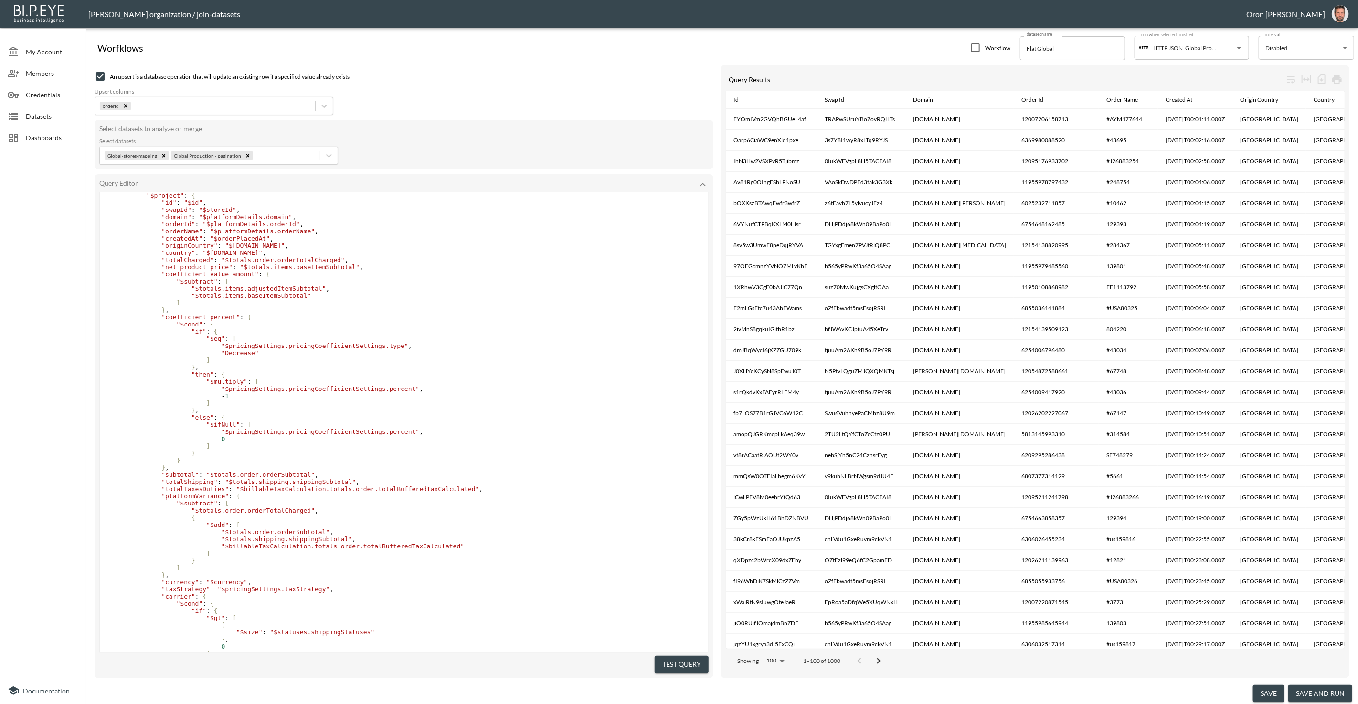
scroll to position [0, 0]
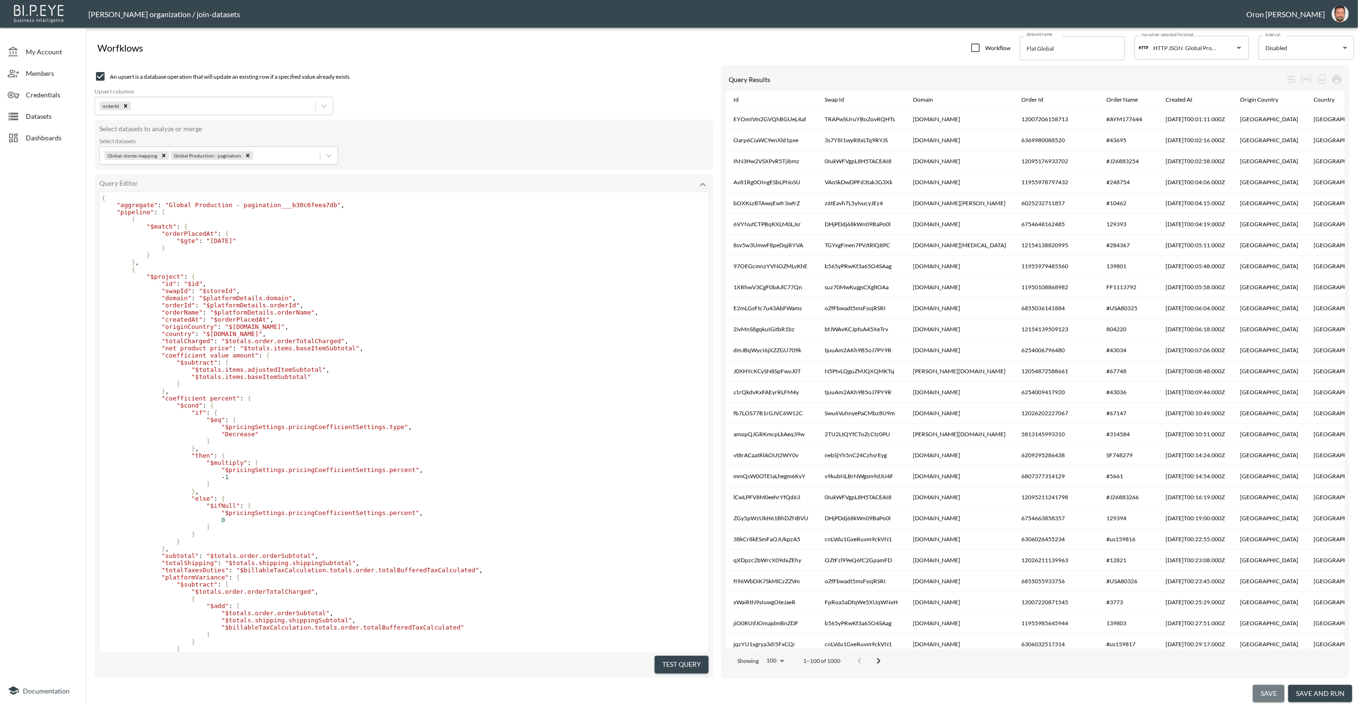
click at [1266, 691] on button "save" at bounding box center [1269, 694] width 32 height 18
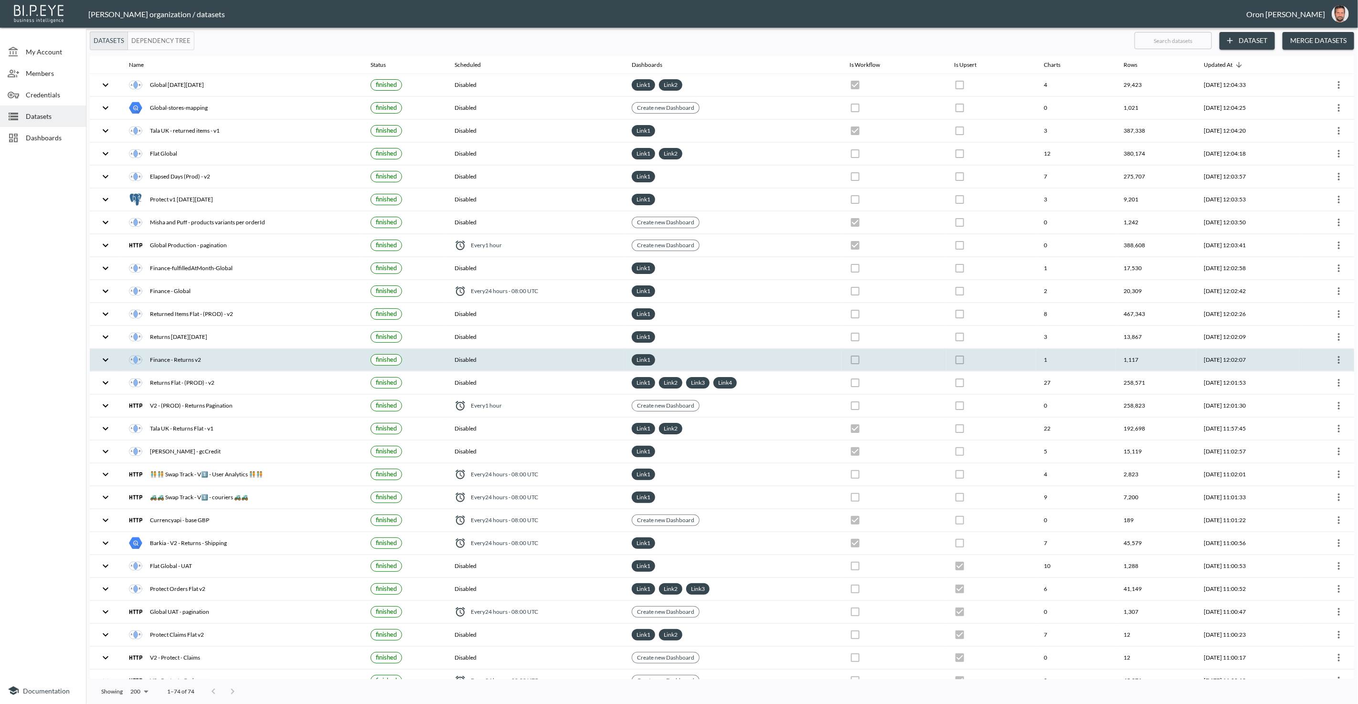
checkbox input "false"
checkbox input "true"
checkbox input "false"
checkbox input "true"
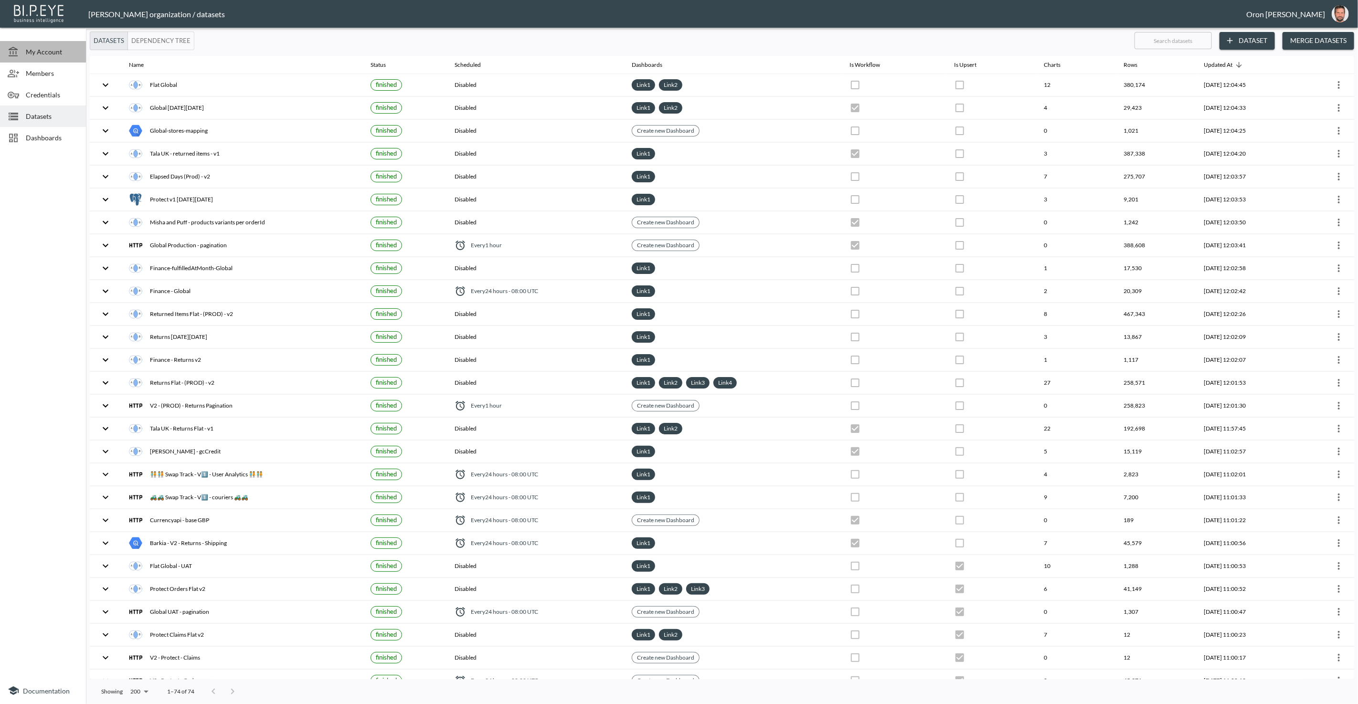
click at [47, 55] on span "My Account" at bounding box center [52, 52] width 53 height 10
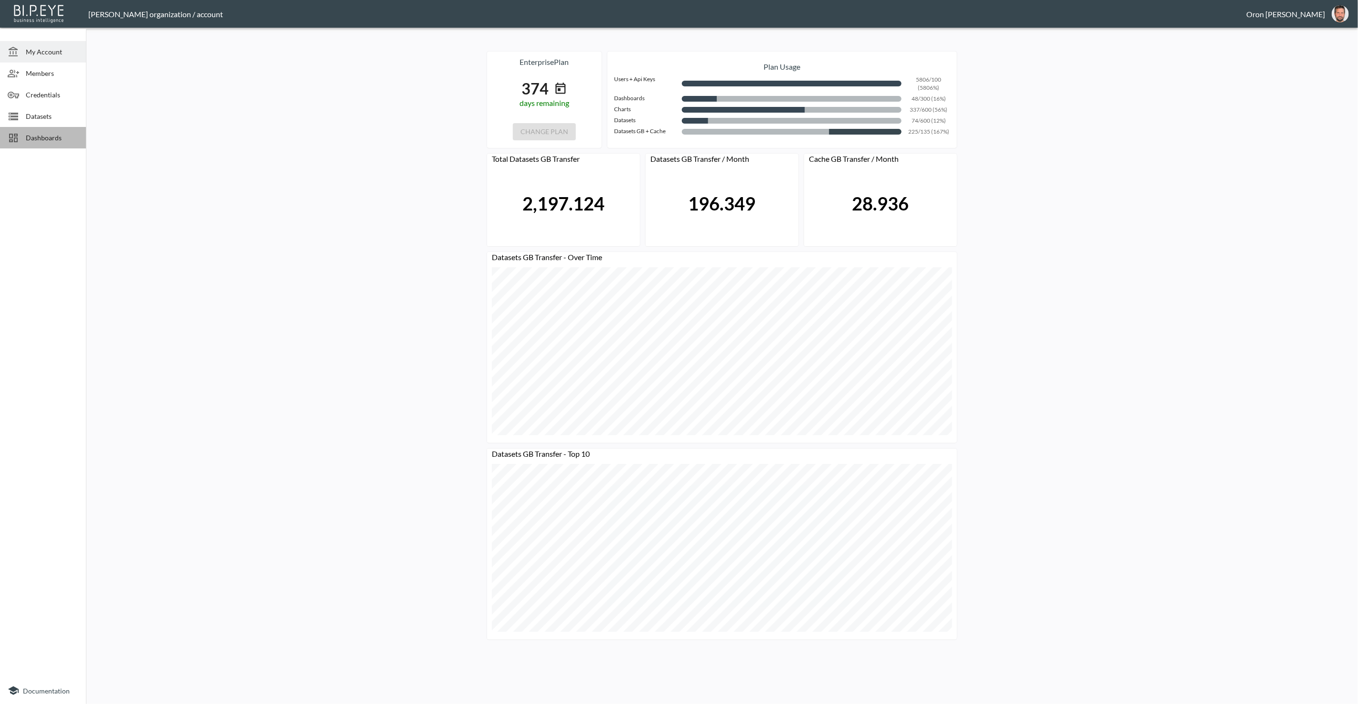
click at [39, 136] on span "Dashboards" at bounding box center [52, 138] width 53 height 10
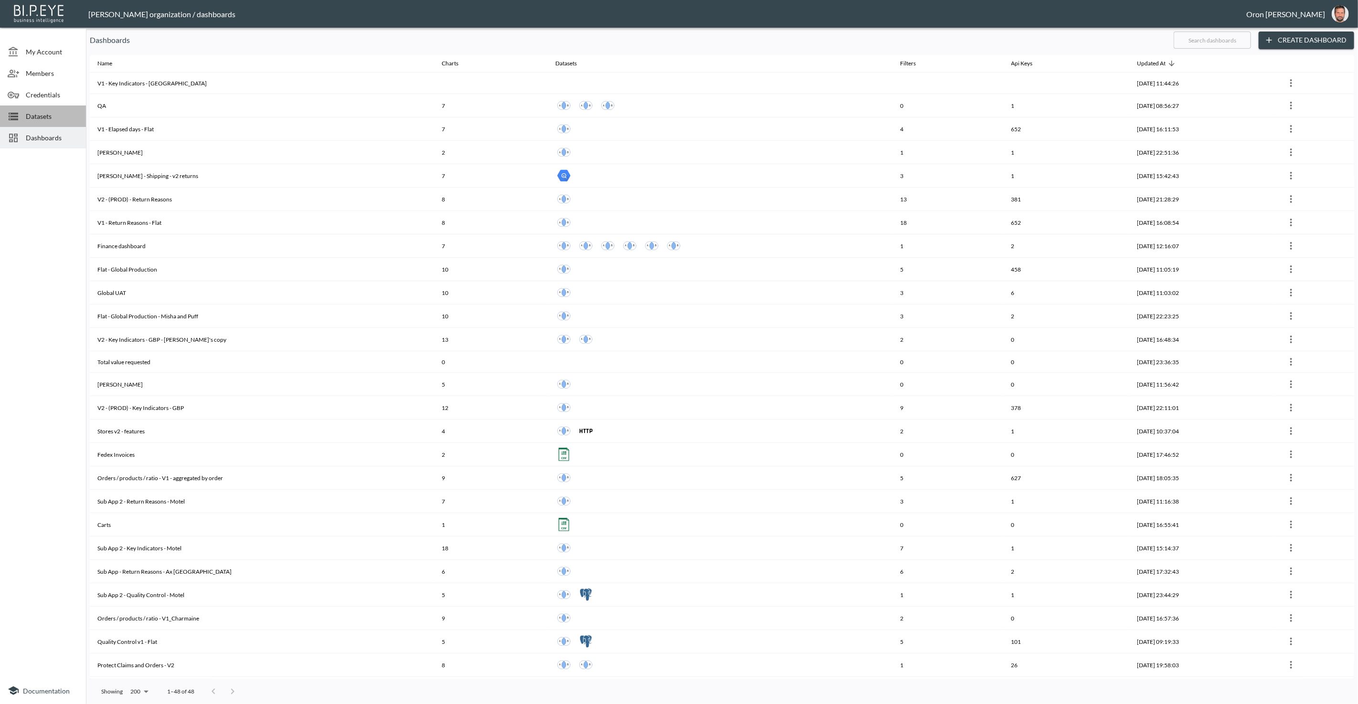
click at [57, 118] on span "Datasets" at bounding box center [52, 116] width 53 height 10
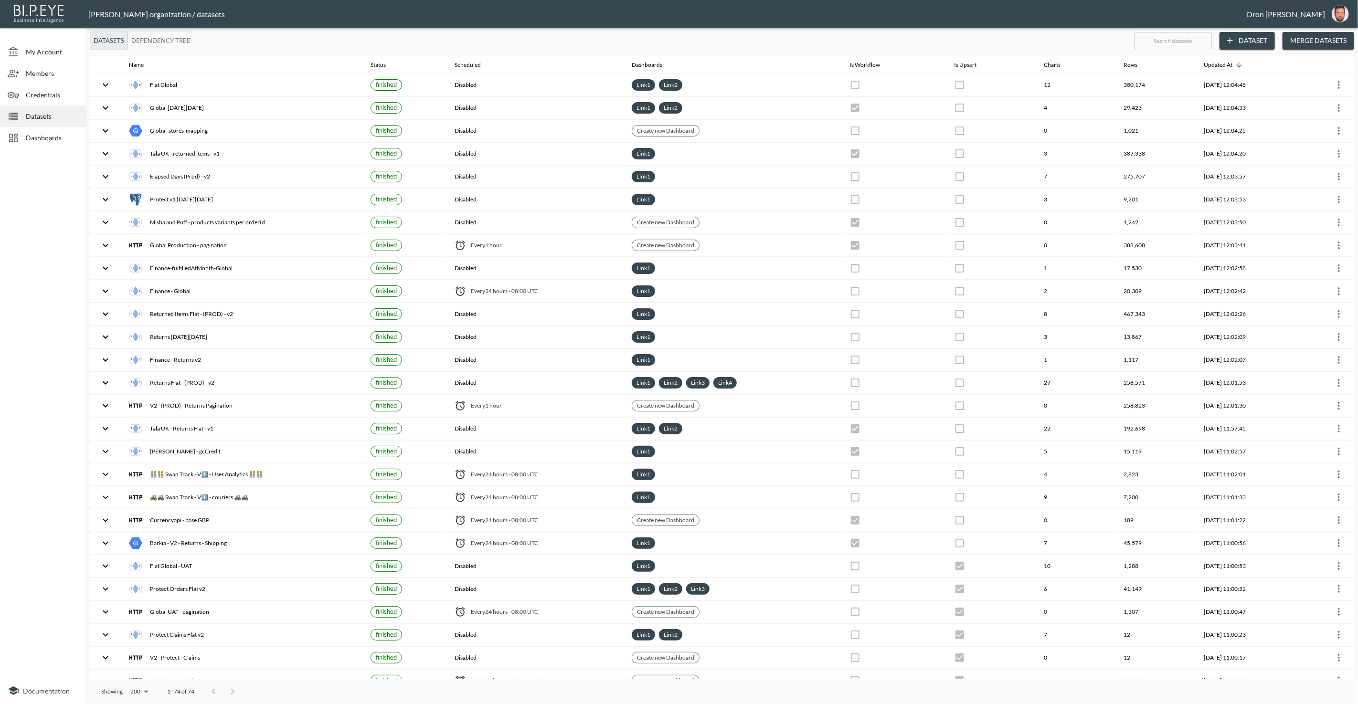
click at [44, 140] on span "Dashboards" at bounding box center [52, 138] width 53 height 10
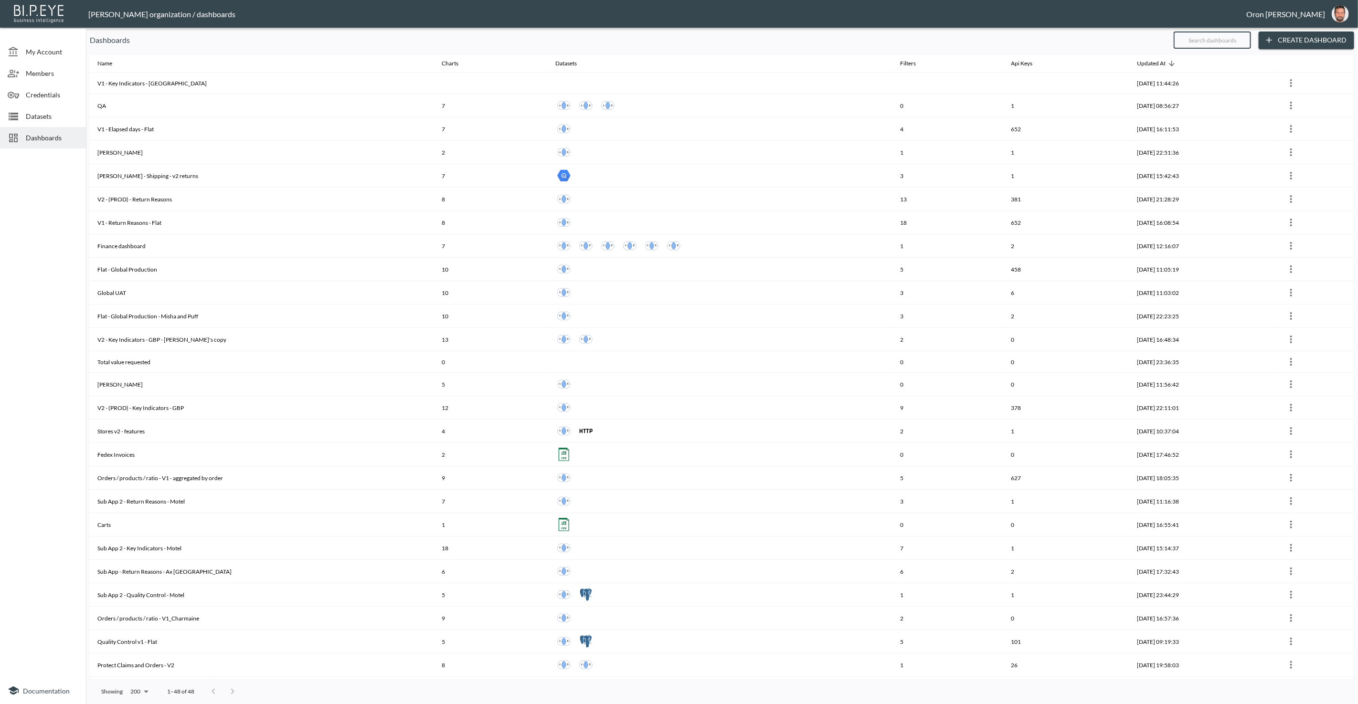
click at [1188, 38] on input "text" at bounding box center [1211, 40] width 77 height 24
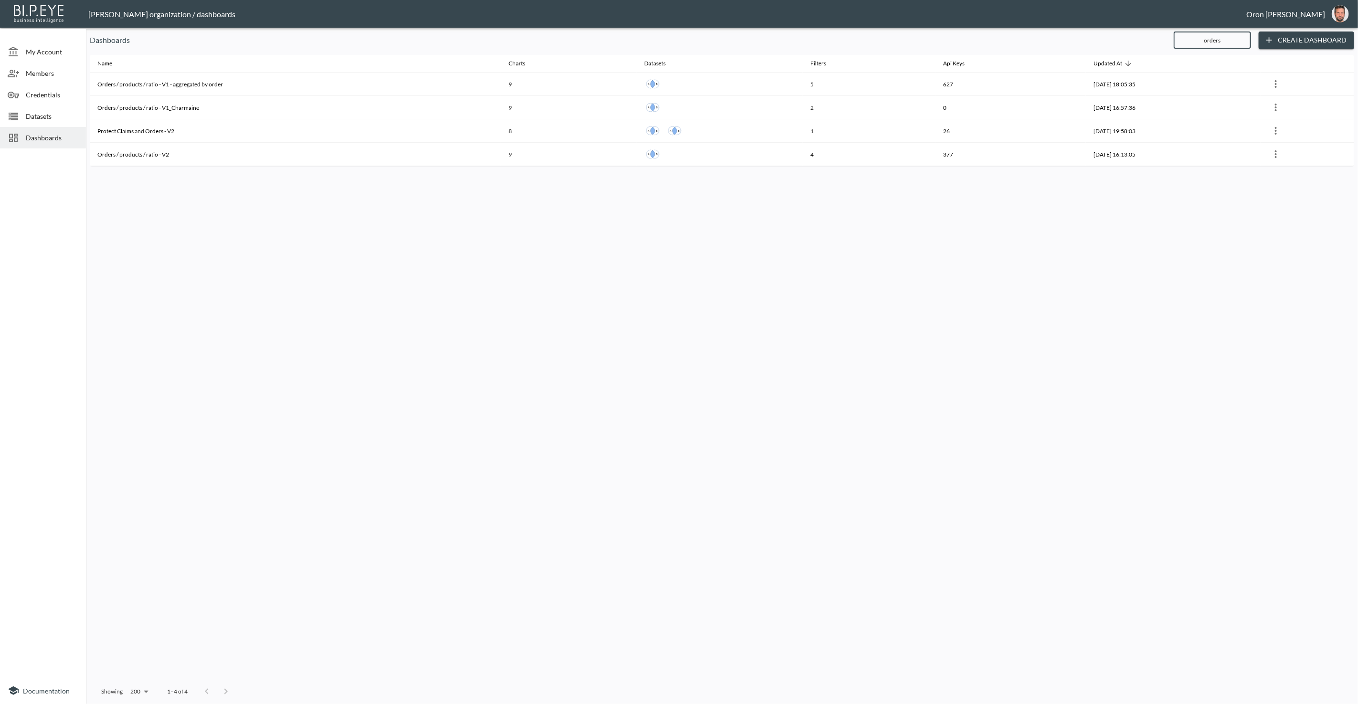
type input "orders"
click at [60, 111] on span "Datasets" at bounding box center [52, 116] width 53 height 10
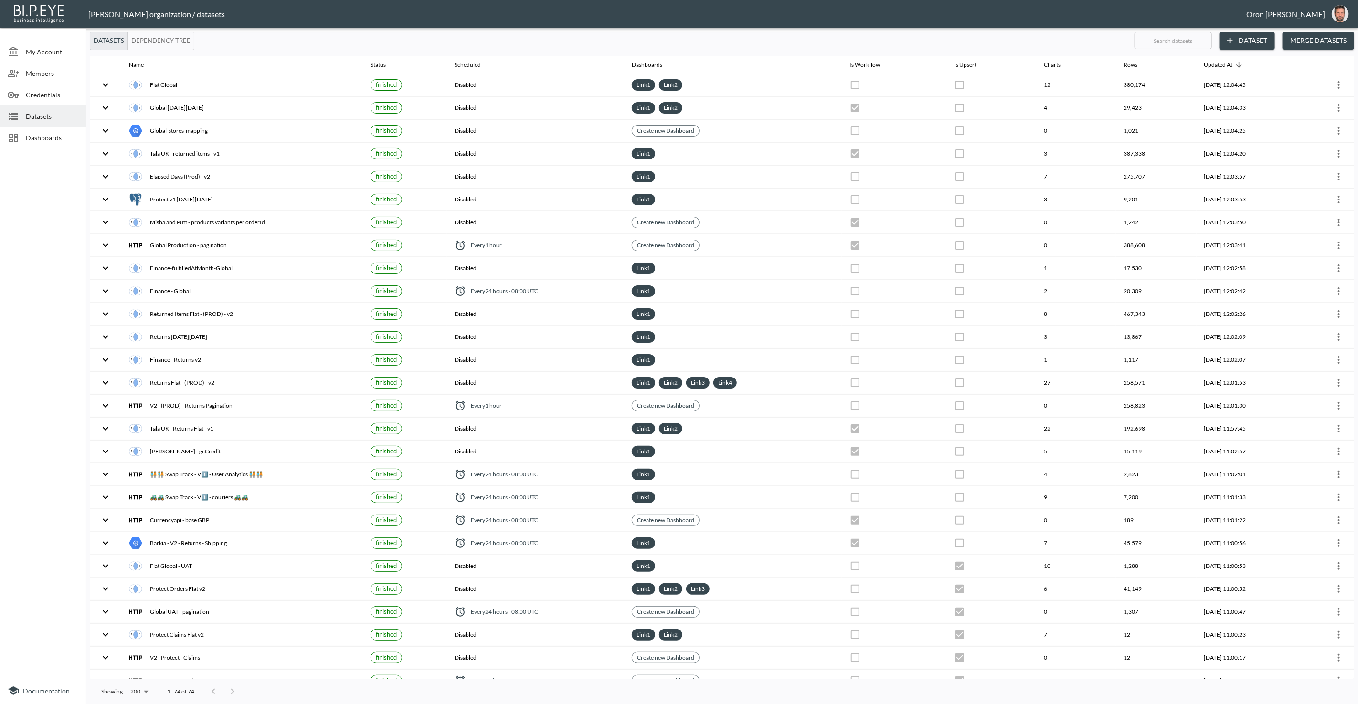
click at [1176, 41] on input "text" at bounding box center [1172, 41] width 77 height 24
type input "re"
checkbox input "false"
checkbox input "true"
checkbox input "false"
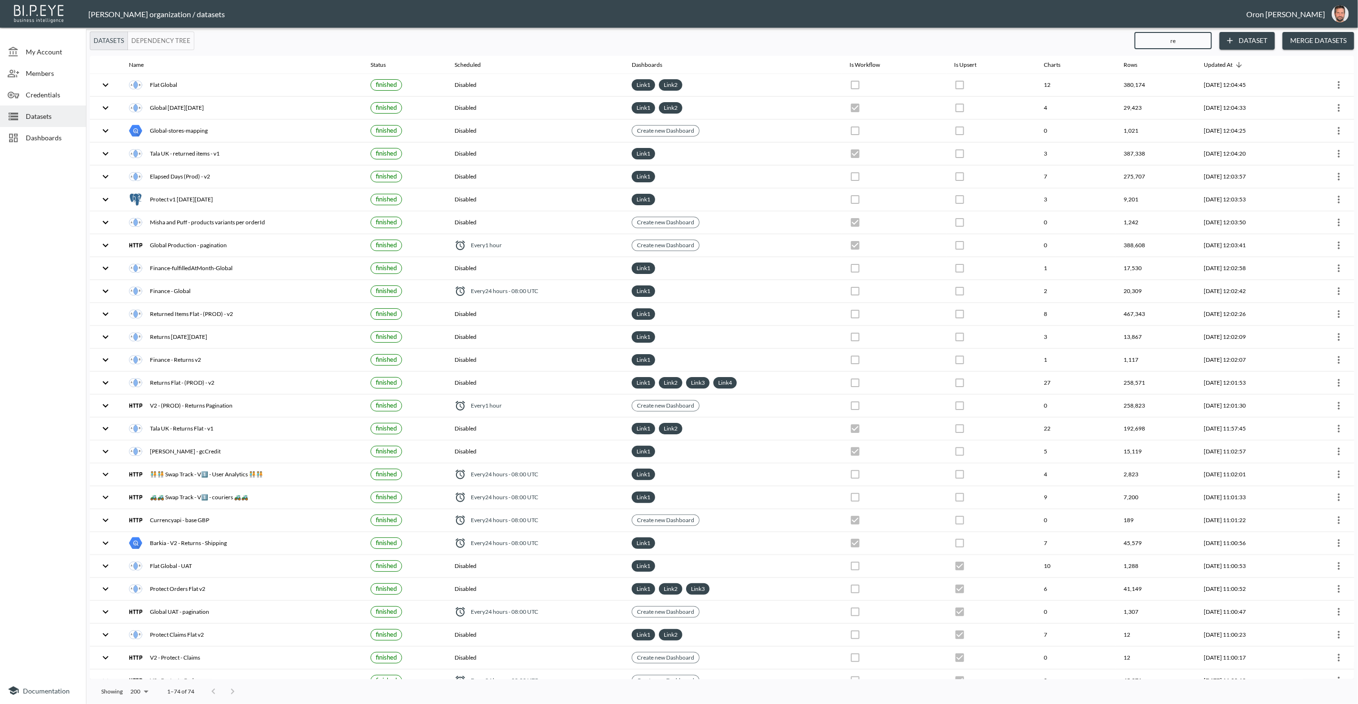
checkbox input "false"
checkbox input "true"
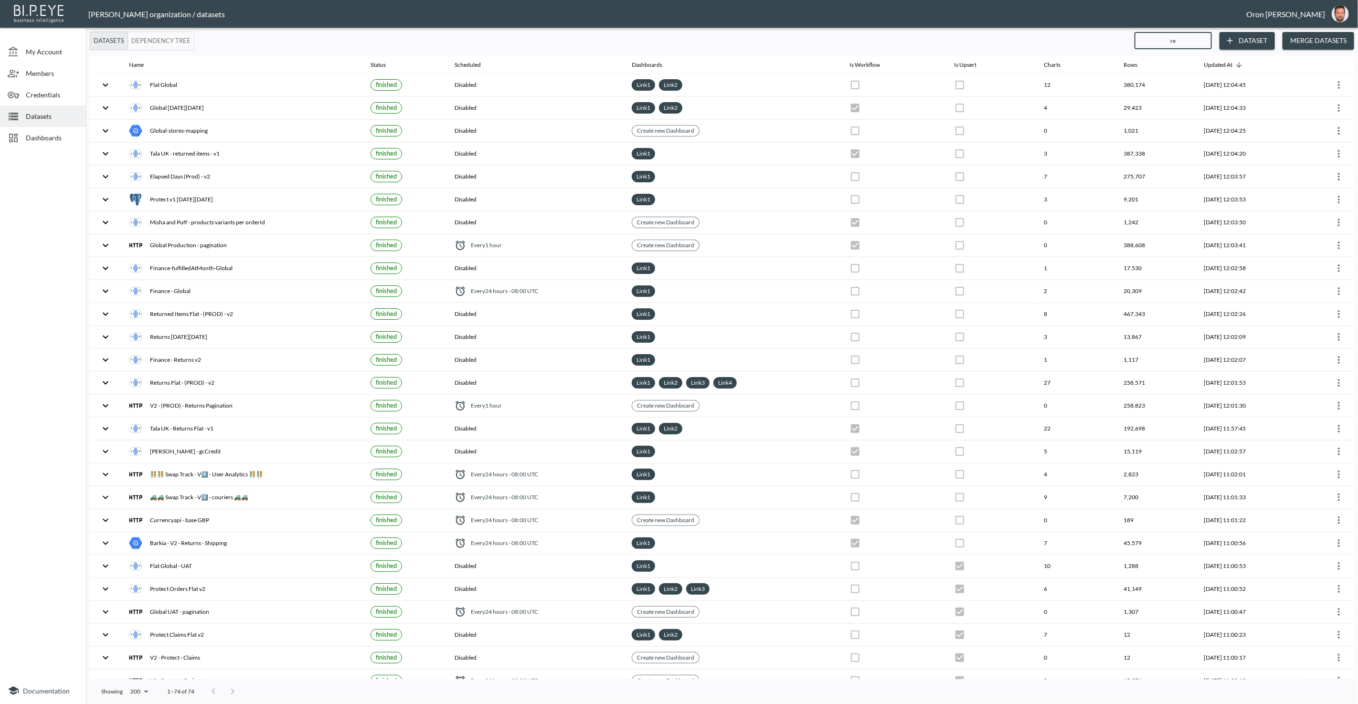
checkbox input "true"
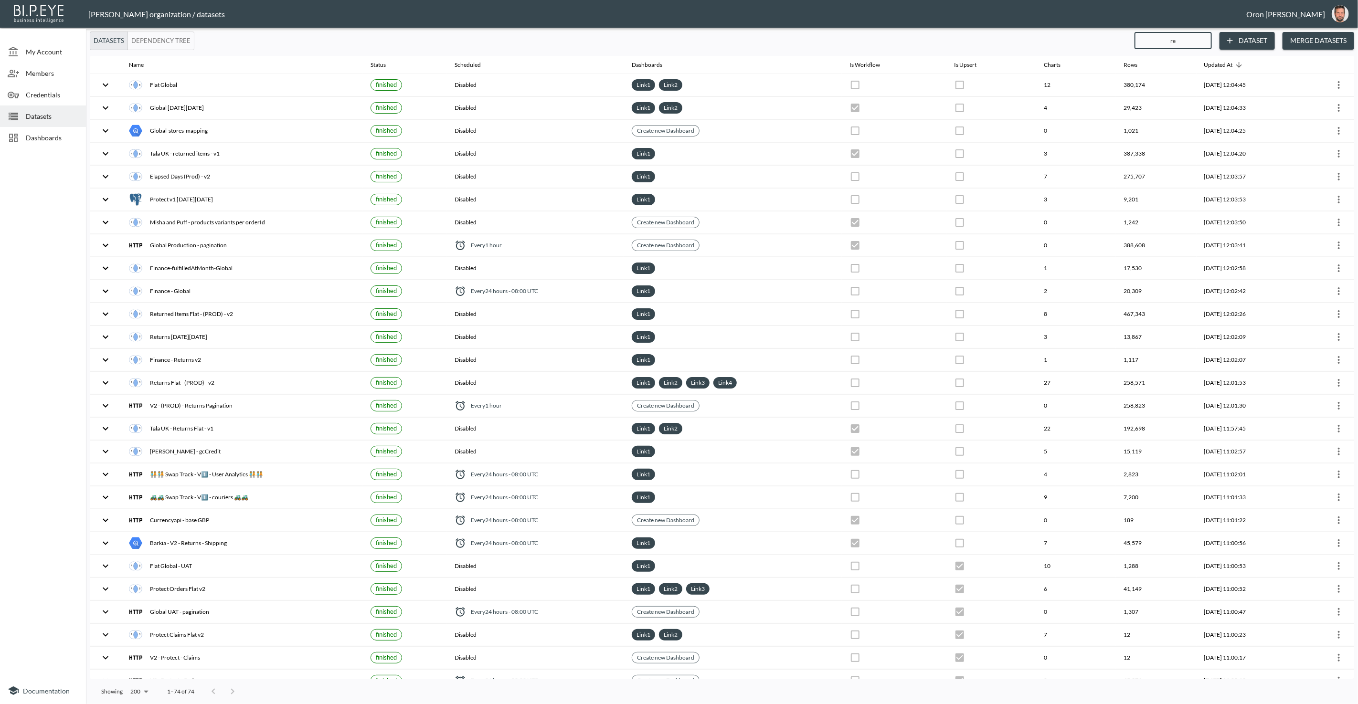
checkbox input "false"
checkbox input "true"
checkbox input "false"
checkbox input "true"
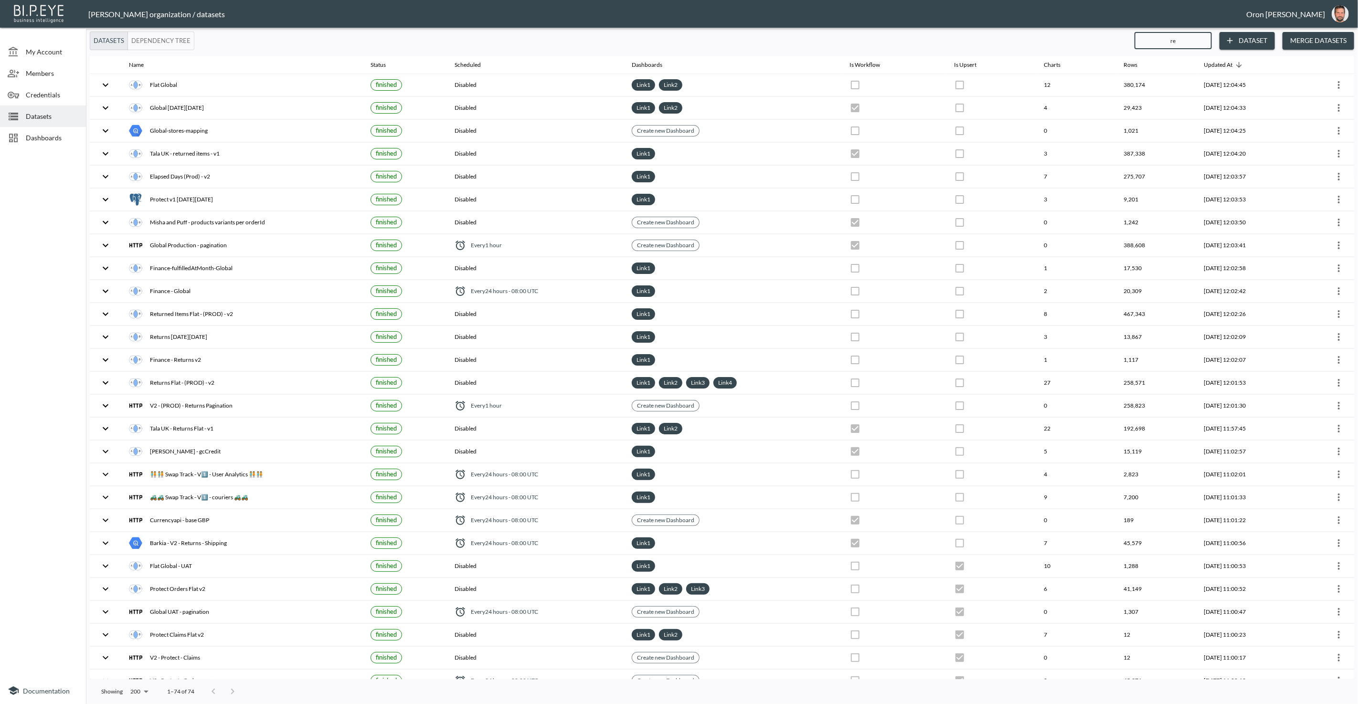
checkbox input "false"
checkbox input "true"
checkbox input "false"
checkbox input "true"
checkbox input "false"
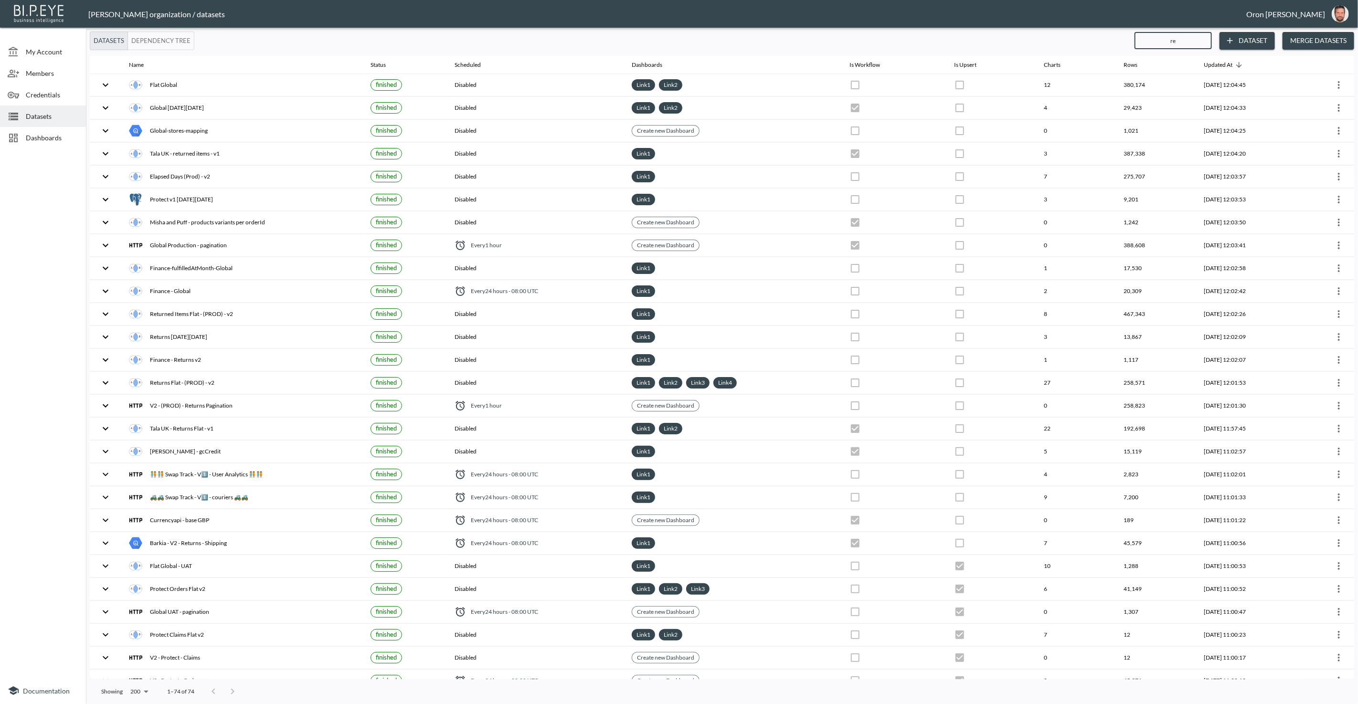
checkbox input "true"
checkbox input "false"
checkbox input "true"
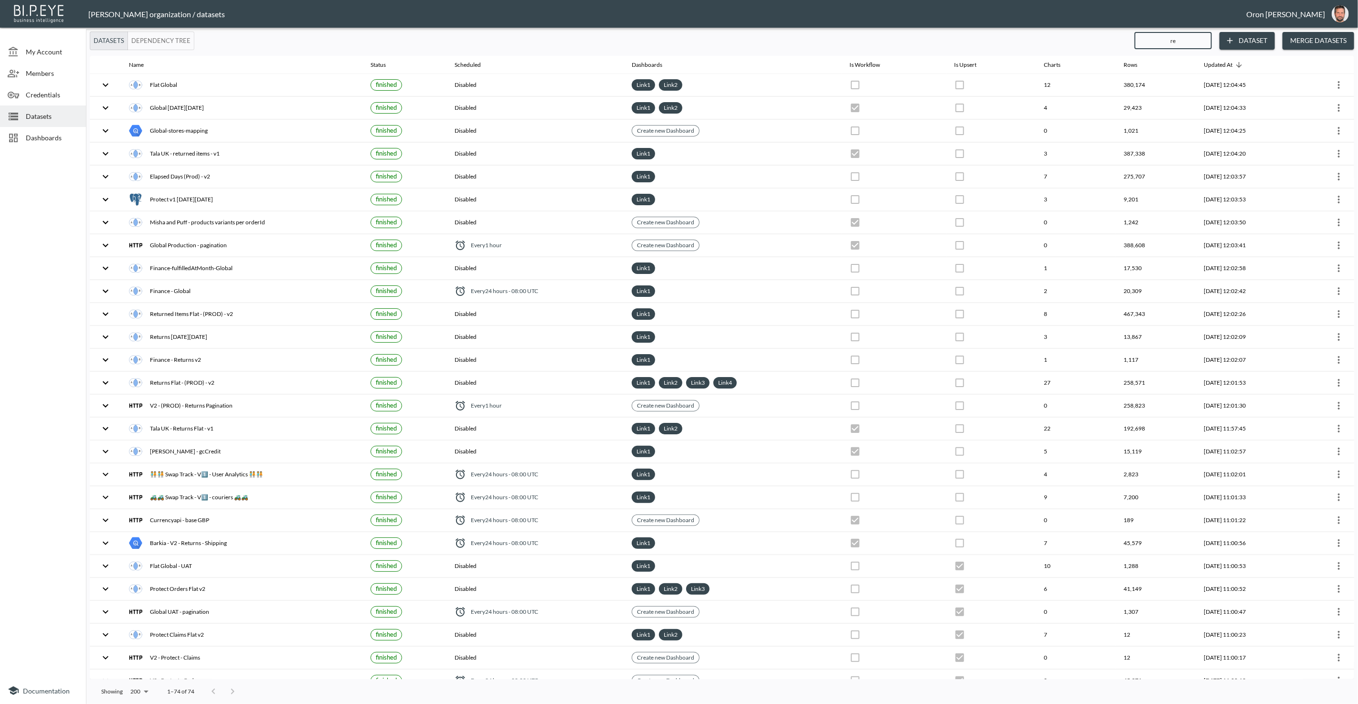
checkbox input "false"
checkbox input "true"
checkbox input "false"
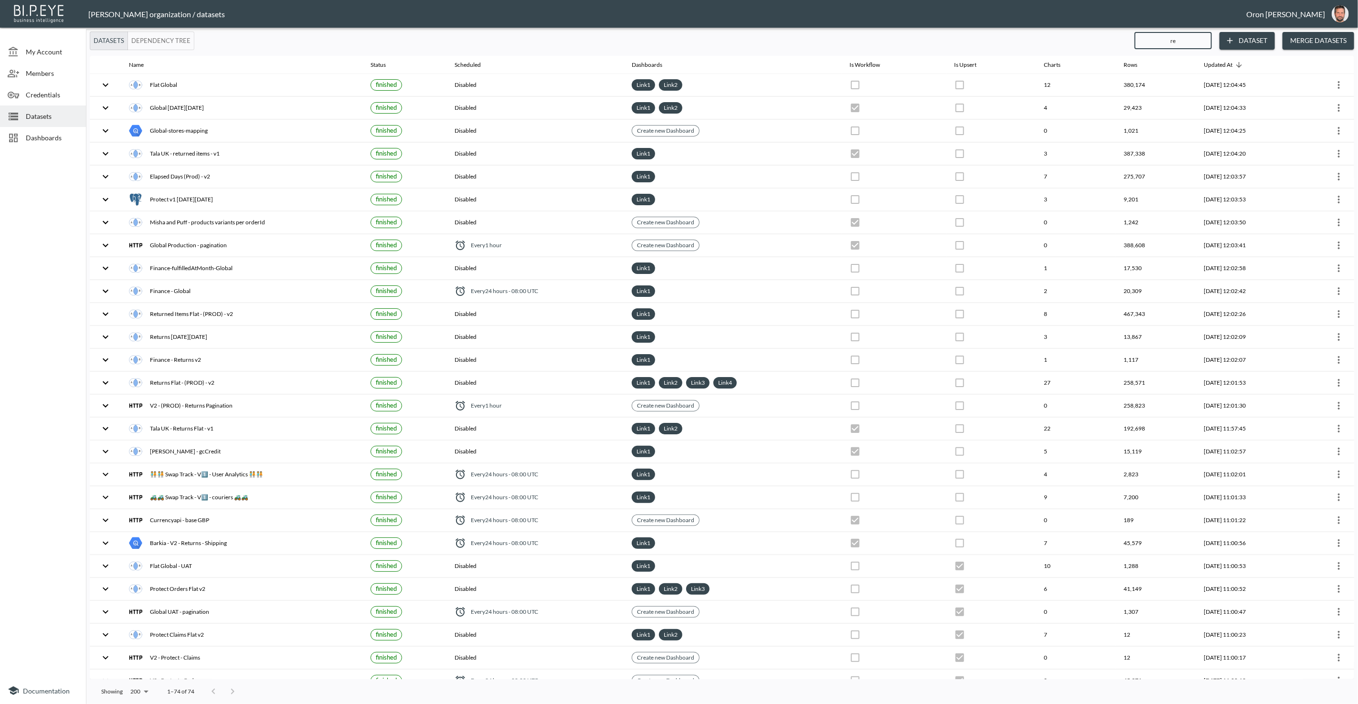
checkbox input "true"
checkbox input "false"
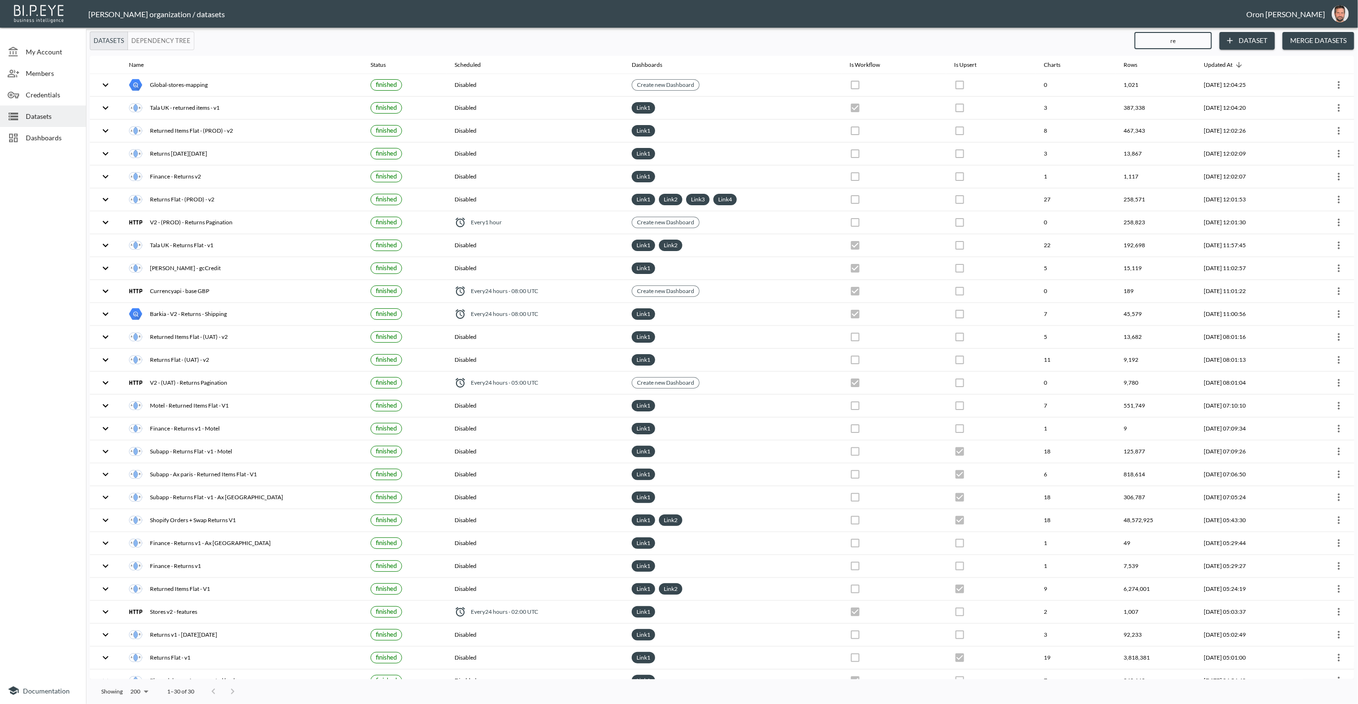
type input "ret"
checkbox input "true"
checkbox input "false"
checkbox input "true"
checkbox input "false"
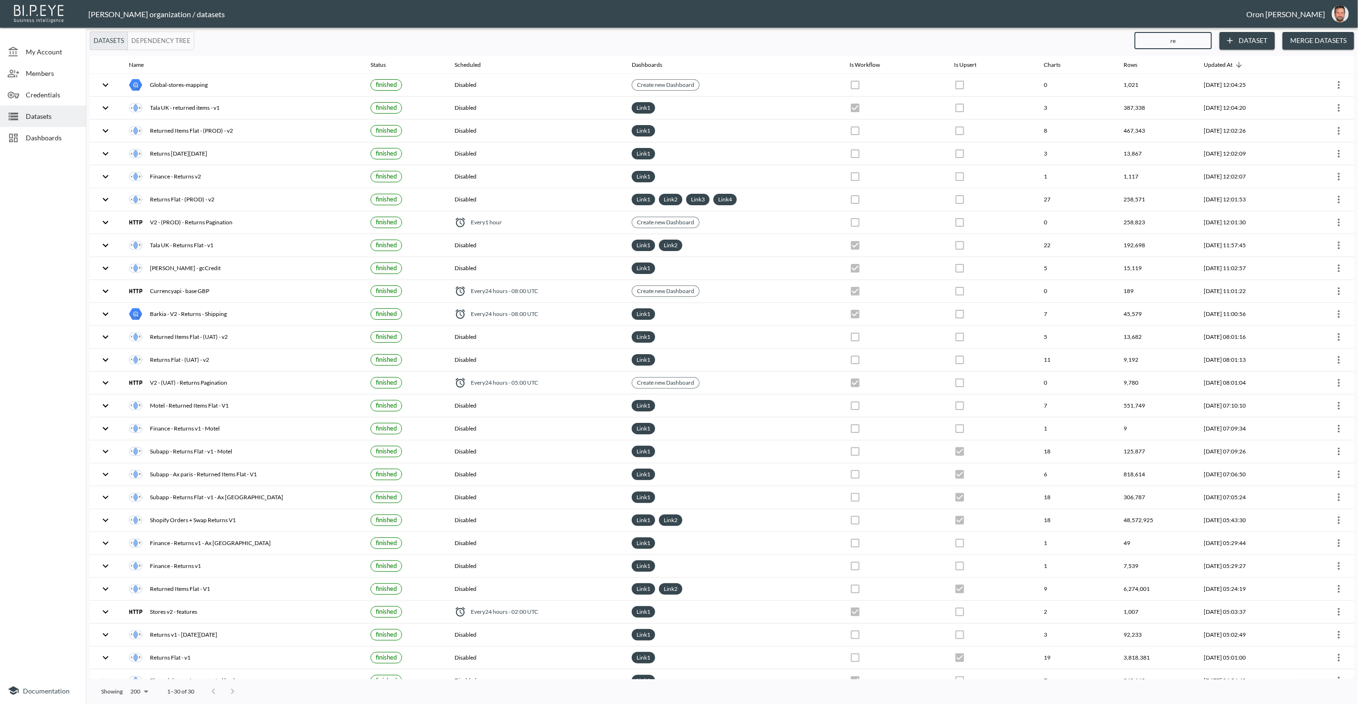
checkbox input "true"
checkbox input "false"
checkbox input "true"
checkbox input "false"
checkbox input "true"
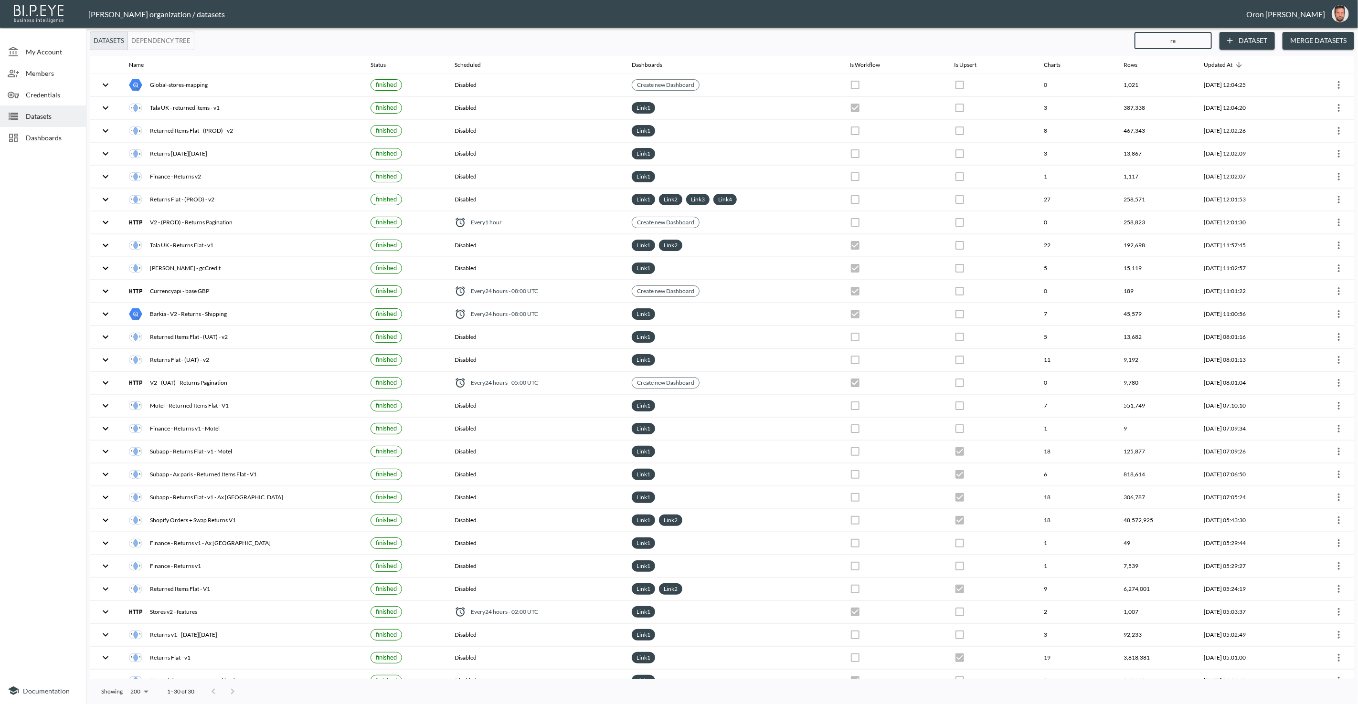
checkbox input "false"
checkbox input "true"
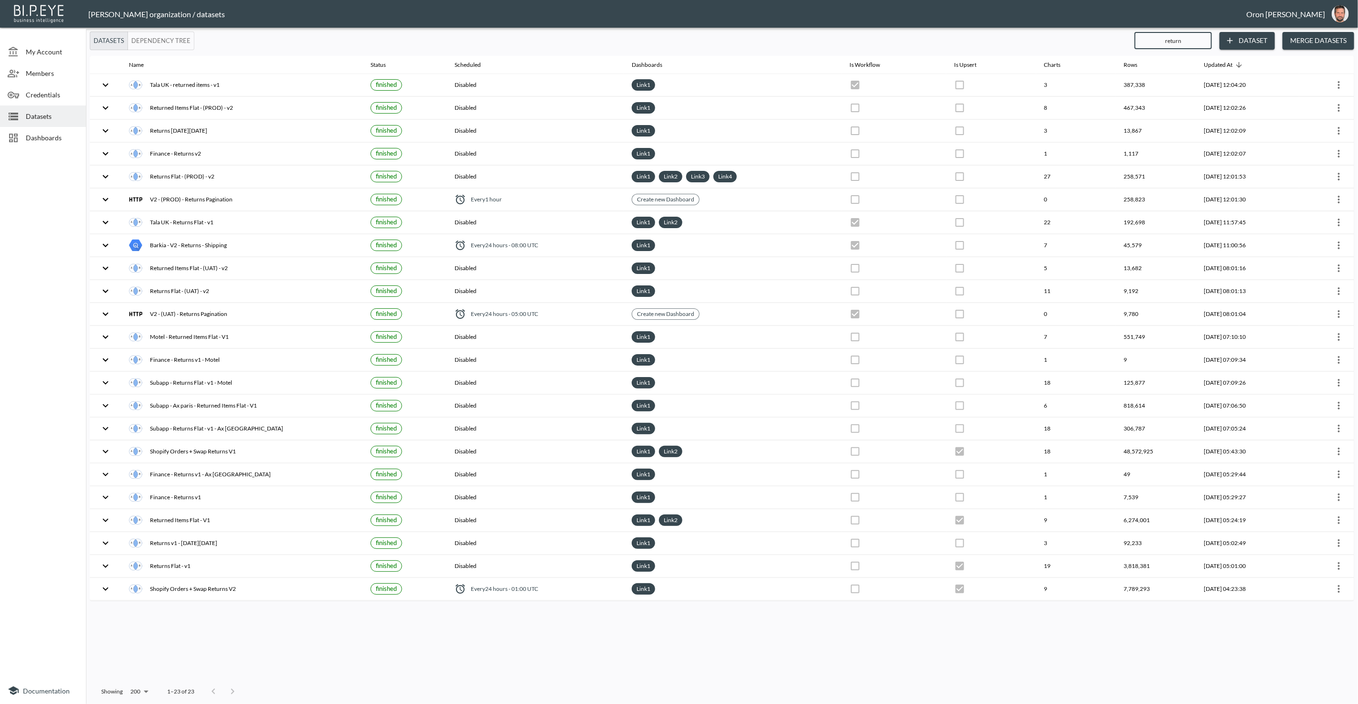
type input "returns"
checkbox input "false"
checkbox input "true"
checkbox input "false"
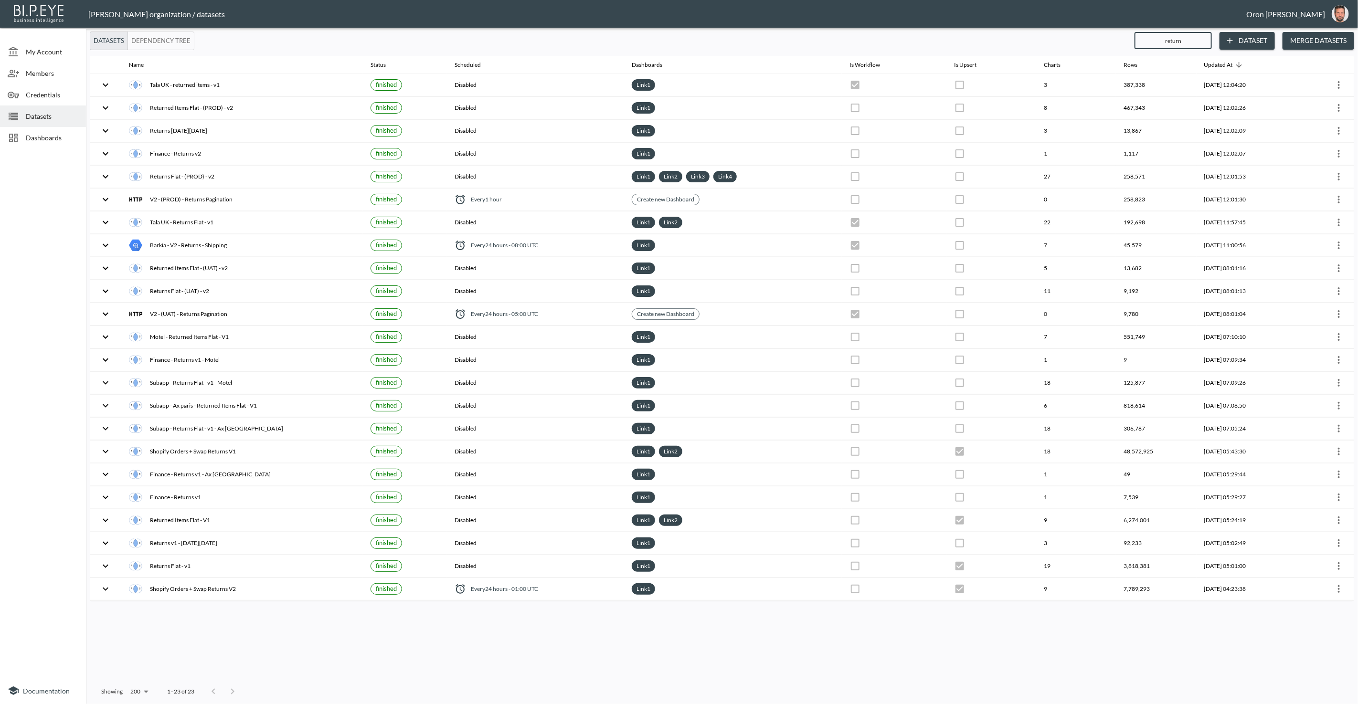
checkbox input "true"
checkbox input "false"
checkbox input "true"
checkbox input "false"
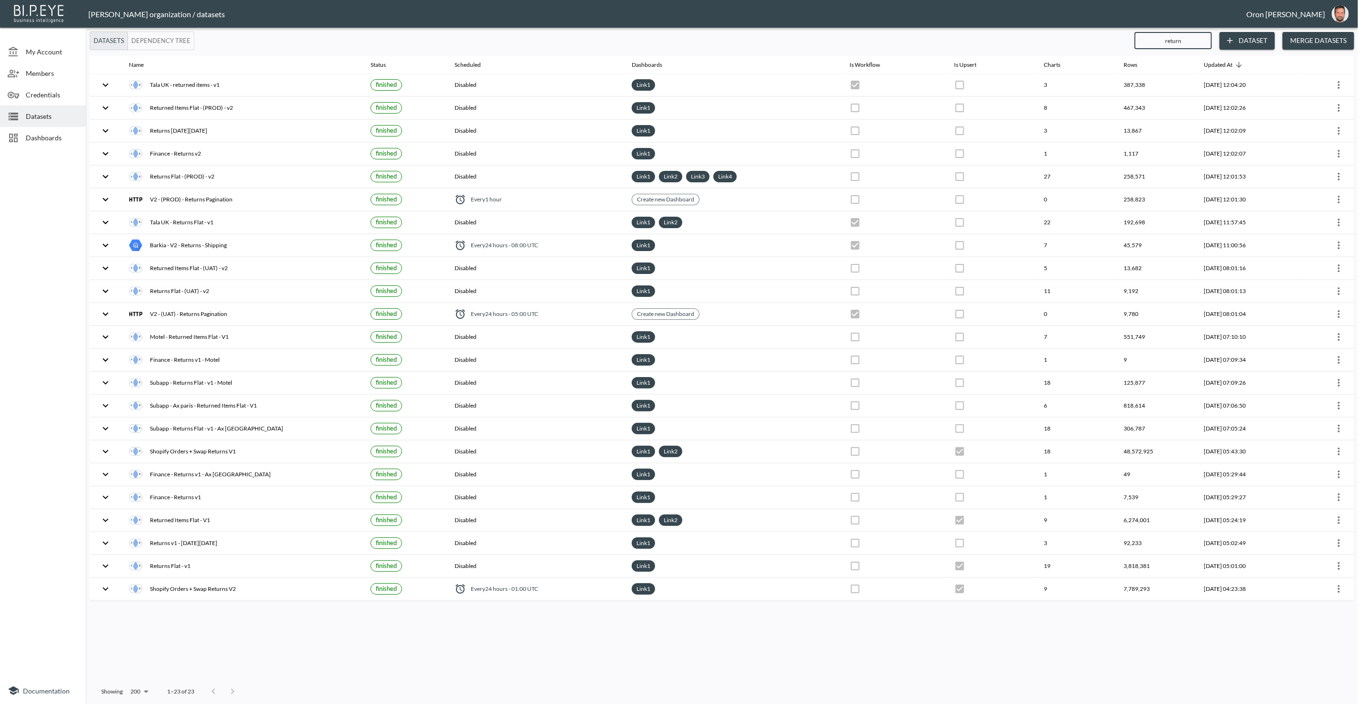
checkbox input "false"
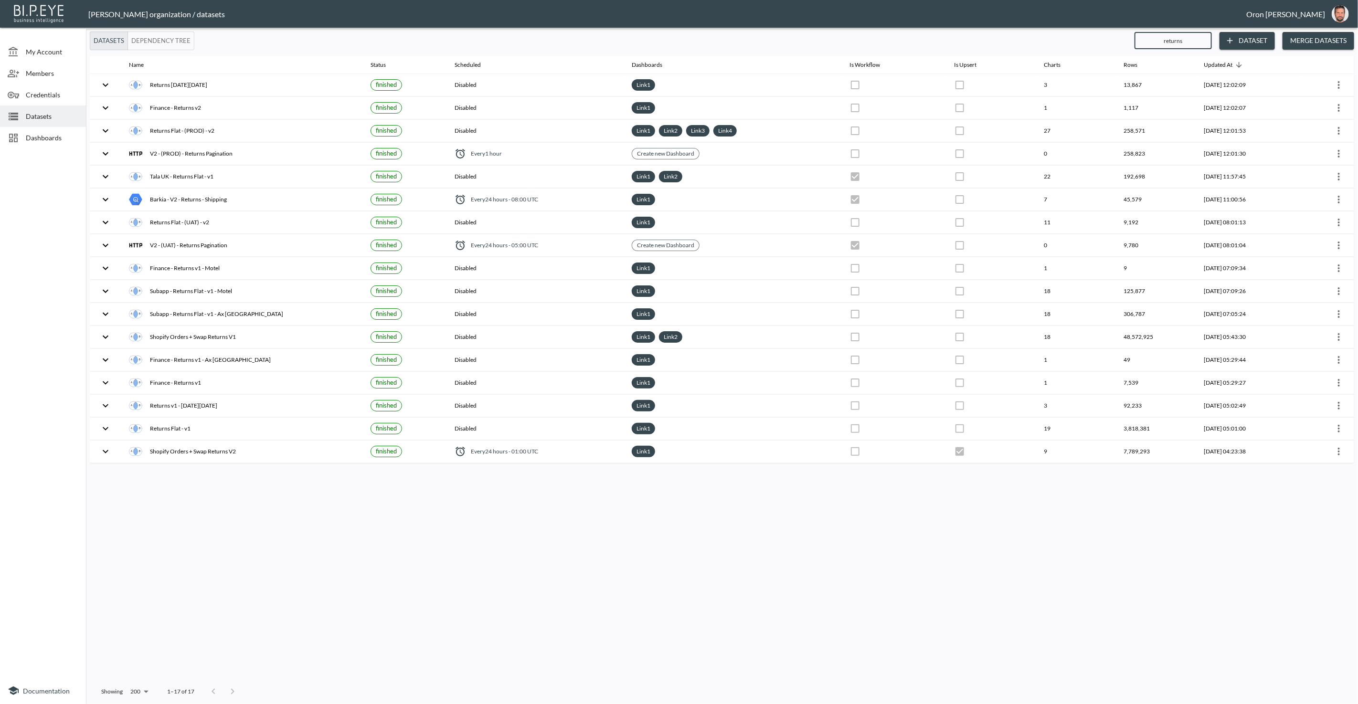
type input "returns v"
checkbox input "true"
checkbox input "false"
checkbox input "true"
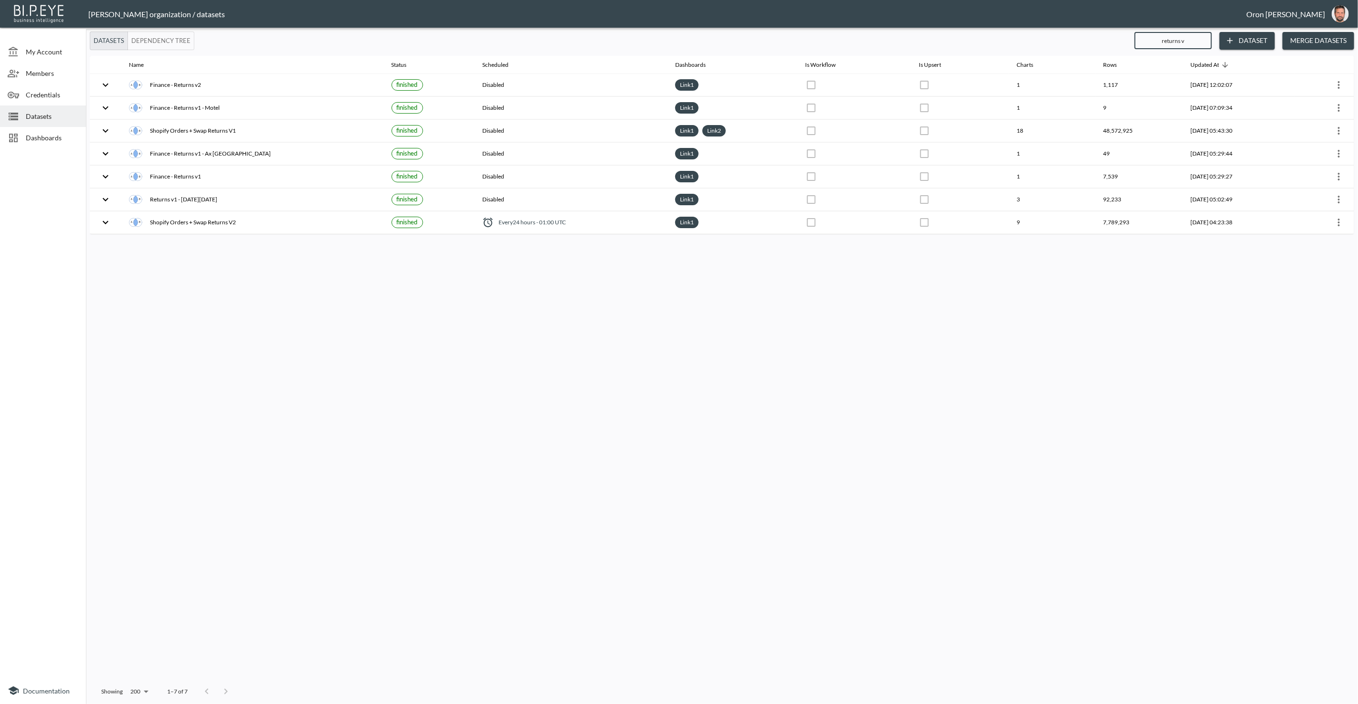
type input "returns v1"
checkbox input "true"
checkbox input "false"
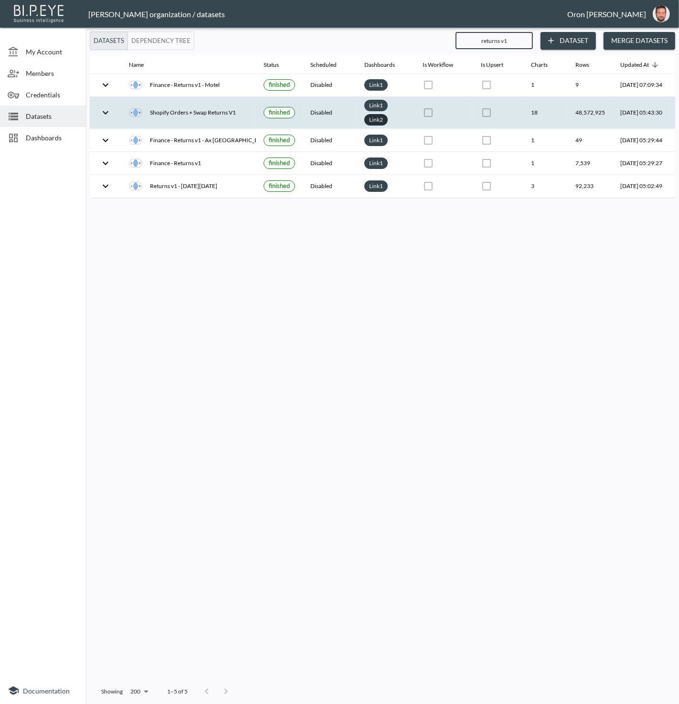
type input "returns v1"
click at [367, 117] on link "Link 2" at bounding box center [376, 119] width 18 height 11
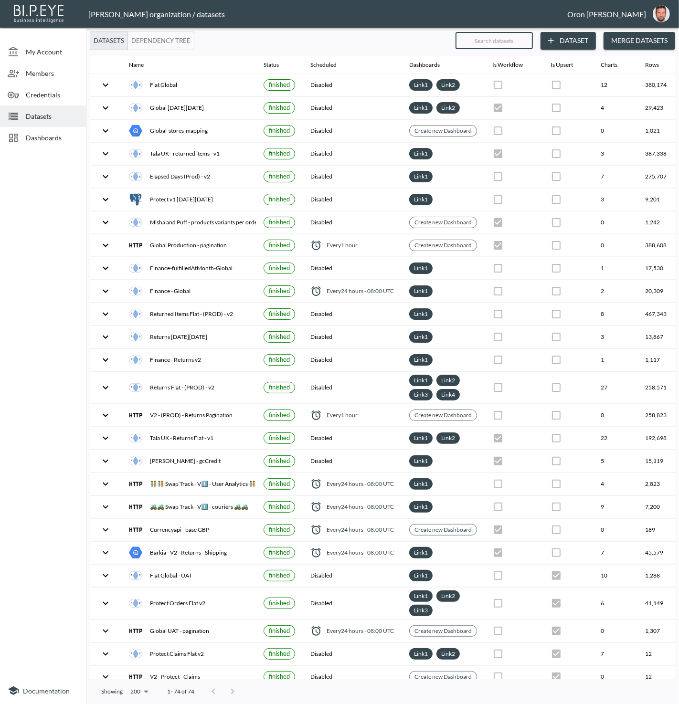
click at [494, 42] on input "text" at bounding box center [493, 41] width 77 height 24
type input "or"
checkbox input "true"
checkbox input "false"
checkbox input "true"
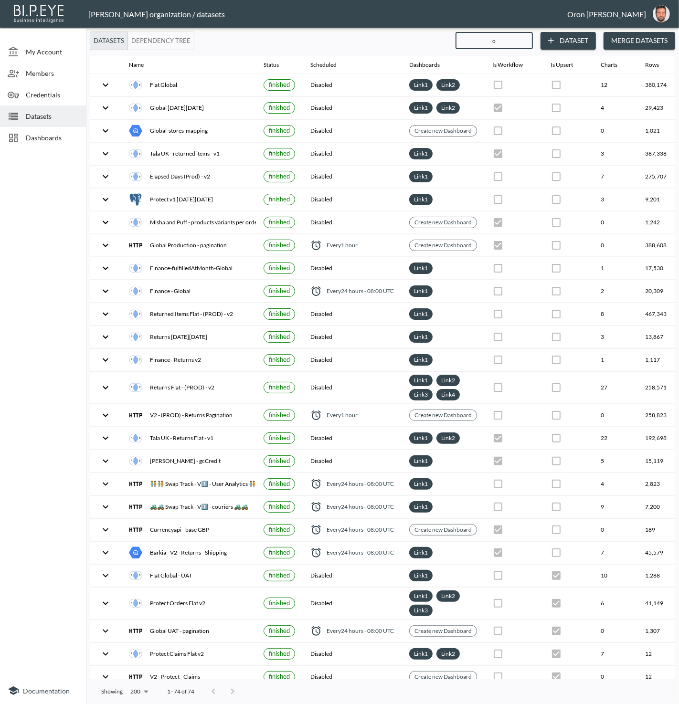
checkbox input "true"
checkbox input "false"
checkbox input "true"
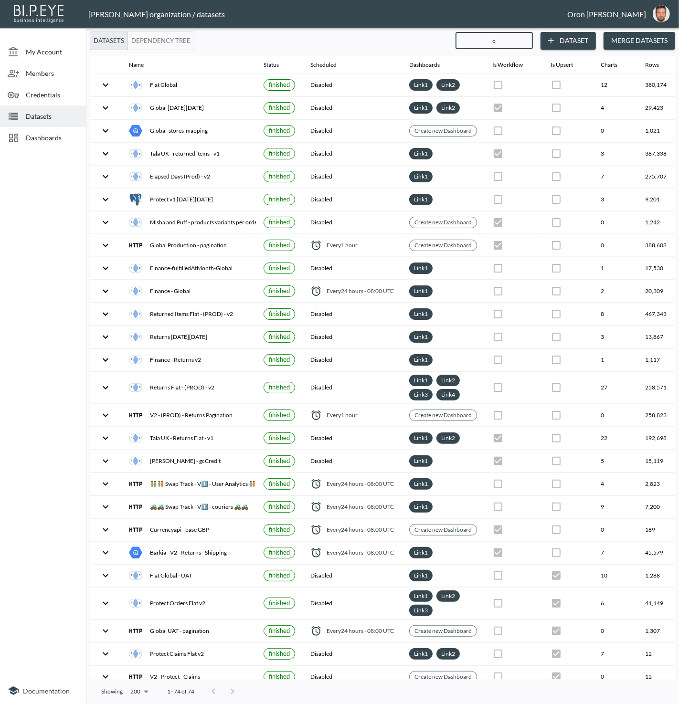
checkbox input "true"
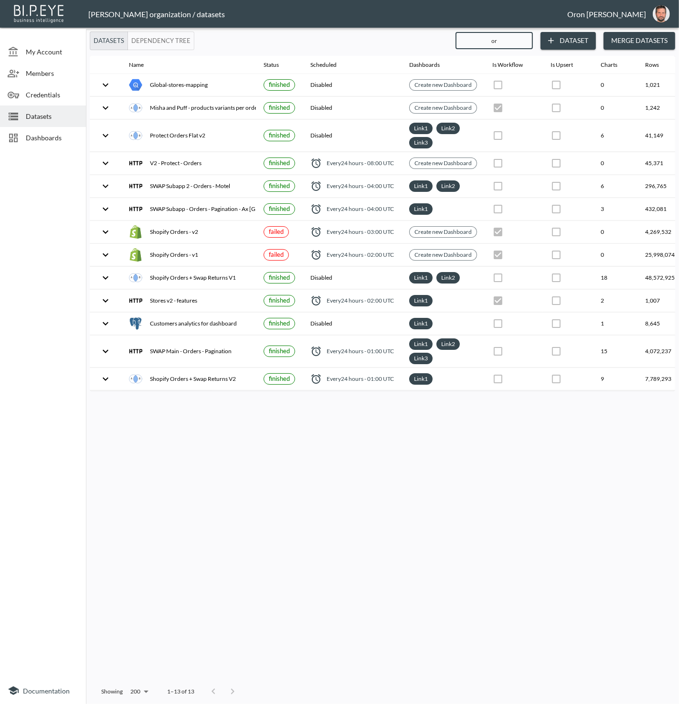
type input "ord"
checkbox input "true"
checkbox input "false"
checkbox input "true"
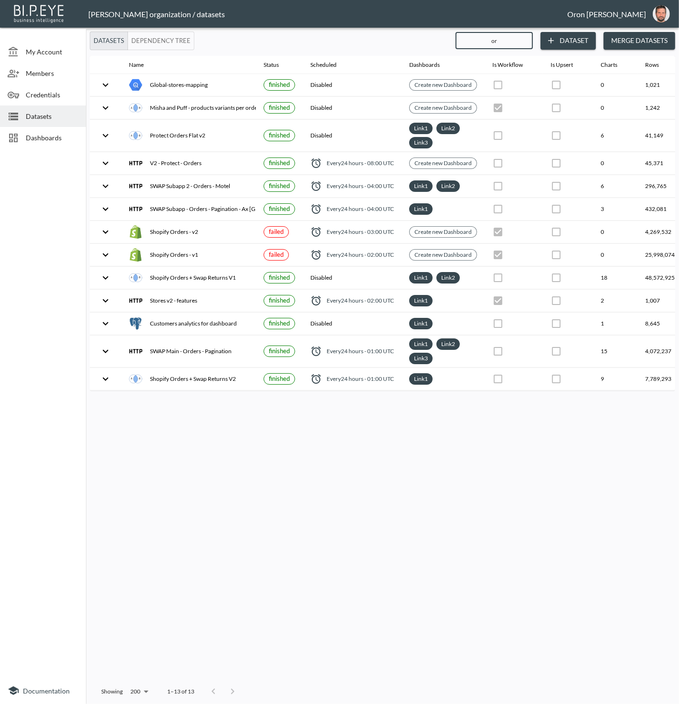
checkbox input "false"
checkbox input "true"
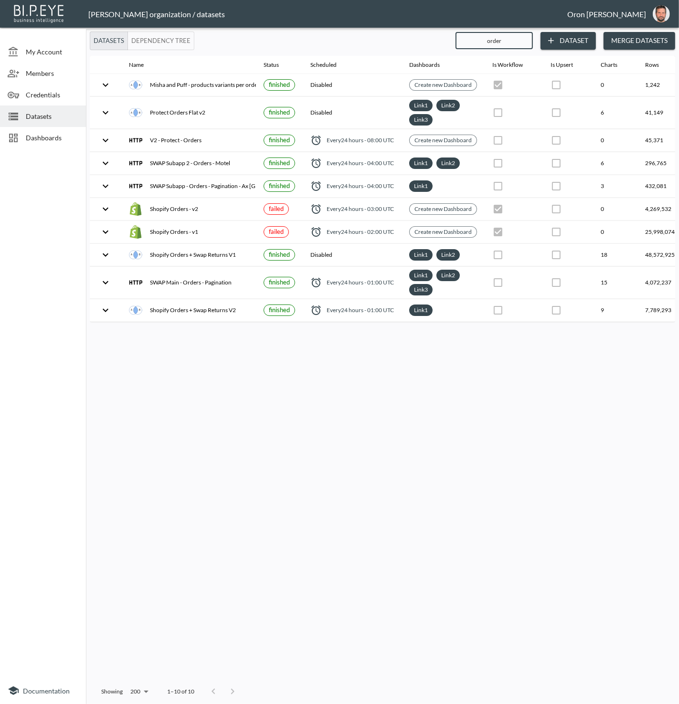
type input "orders"
checkbox input "false"
checkbox input "true"
checkbox input "false"
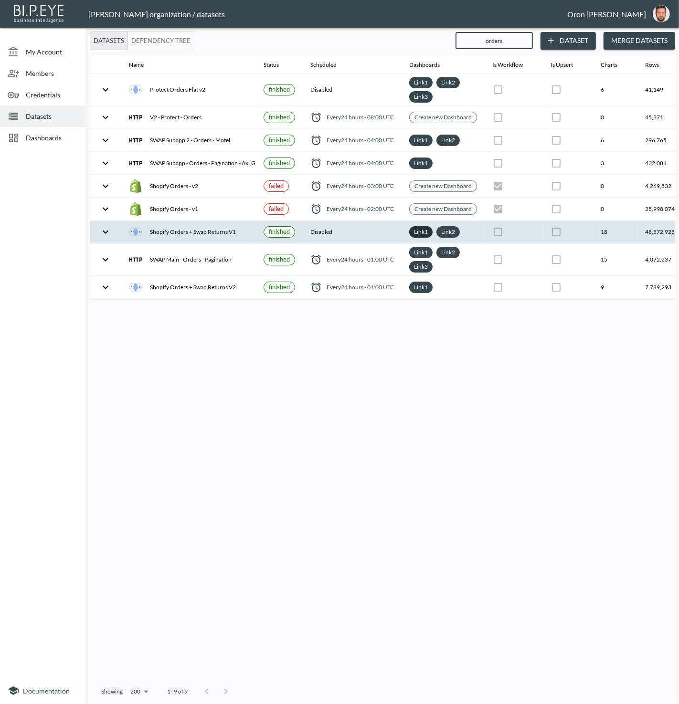
type input "orders"
click at [425, 226] on link "Link 1" at bounding box center [421, 231] width 18 height 11
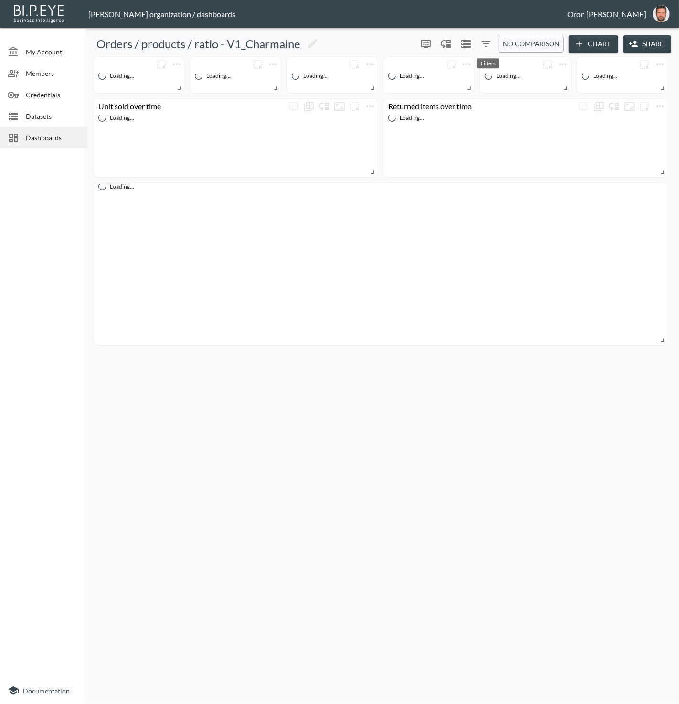
click at [485, 42] on icon "Filters" at bounding box center [485, 43] width 11 height 11
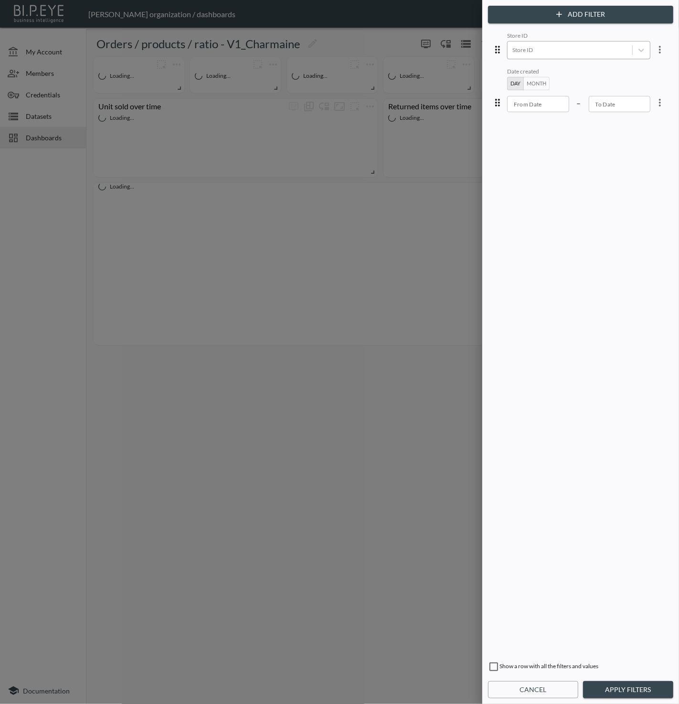
click at [529, 47] on div at bounding box center [569, 49] width 115 height 9
drag, startPoint x: 539, startPoint y: 684, endPoint x: 529, endPoint y: 642, distance: 43.7
click at [538, 683] on button "Cancel" at bounding box center [533, 690] width 90 height 18
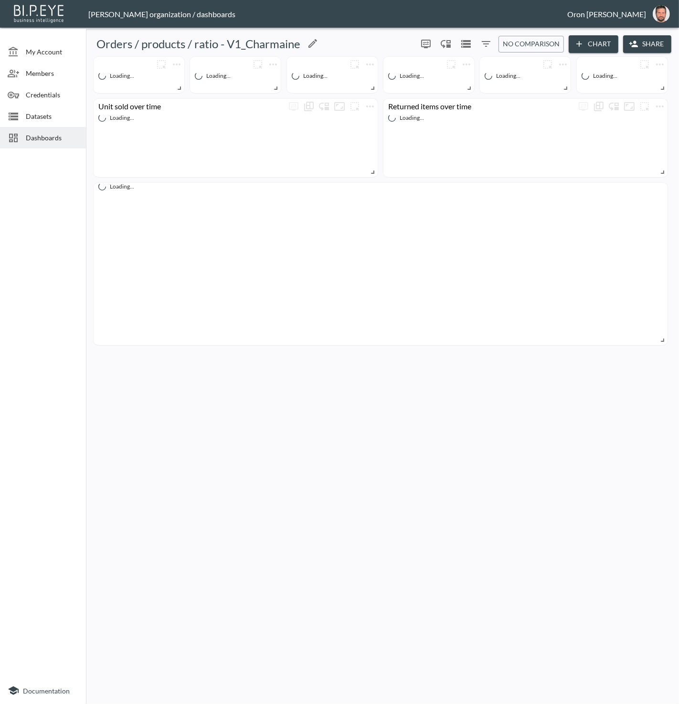
click at [279, 43] on h5 "Orders / products / ratio - V1_Charmaine" at bounding box center [198, 43] width 204 height 15
copy h5 "V1_Charmaine"
click at [30, 135] on span "Dashboards" at bounding box center [52, 138] width 53 height 10
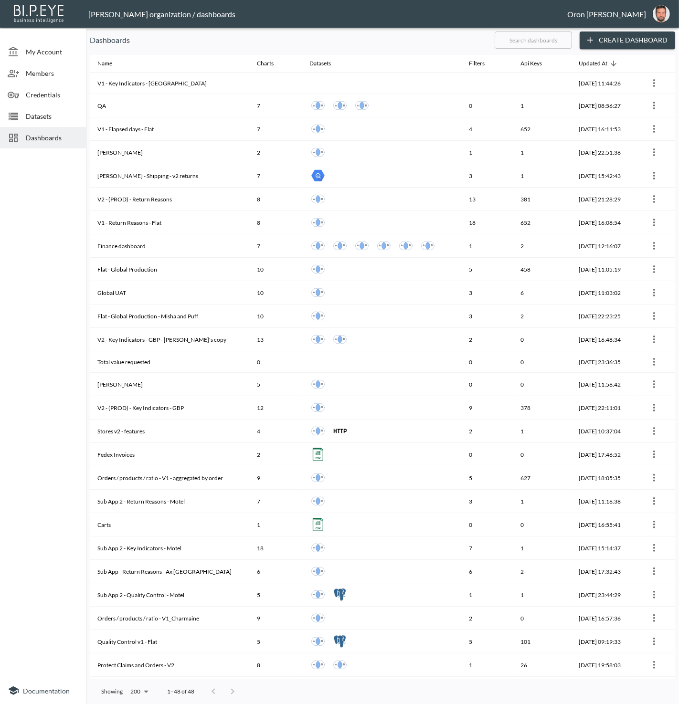
click at [521, 39] on input "text" at bounding box center [533, 40] width 77 height 24
paste input "V1_Charmaine"
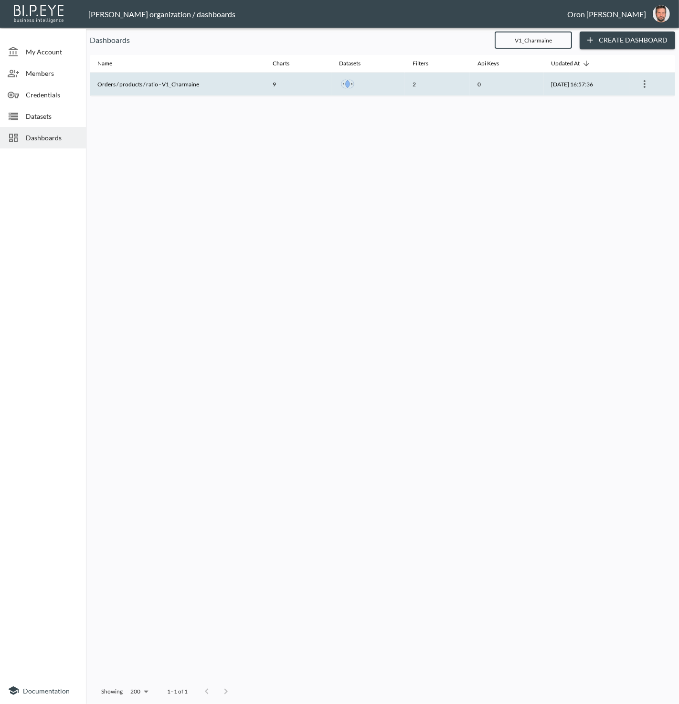
type input "V1_Charmaine"
click at [649, 84] on icon "more" at bounding box center [644, 83] width 11 height 11
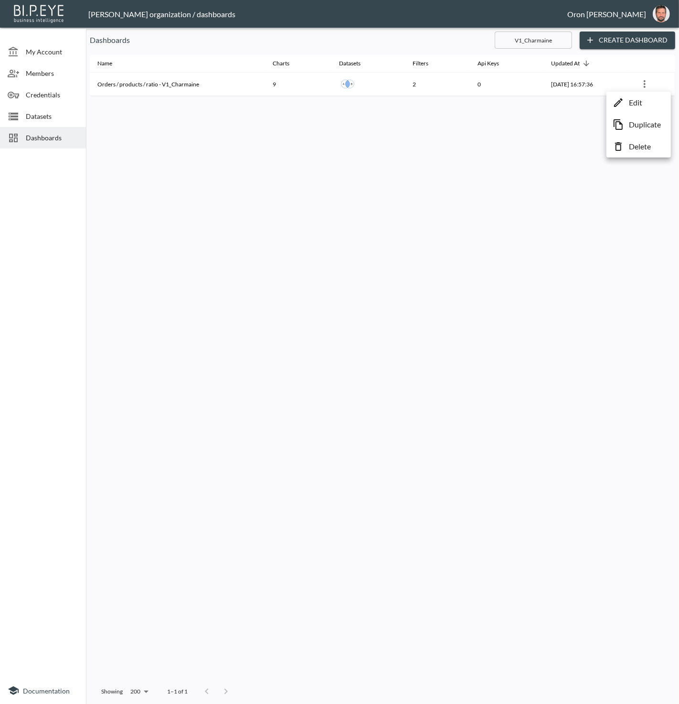
click at [645, 142] on p "Delete" at bounding box center [640, 146] width 22 height 11
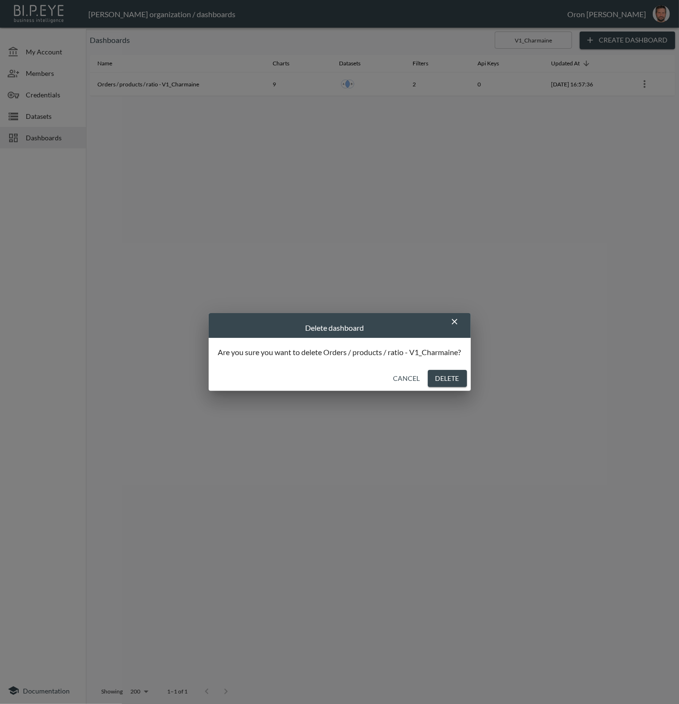
click at [442, 377] on button "Delete" at bounding box center [447, 379] width 39 height 18
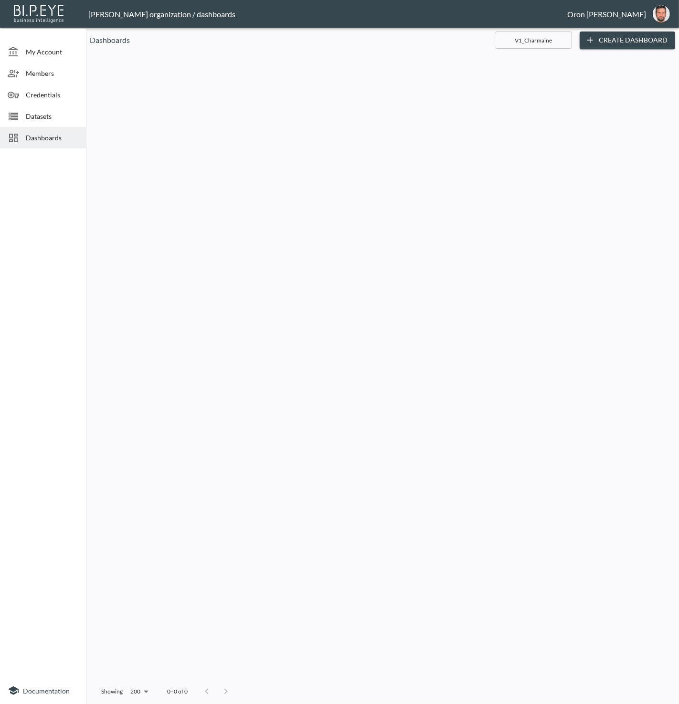
click at [55, 138] on span "Dashboards" at bounding box center [52, 138] width 53 height 10
click at [43, 131] on div "Dashboards" at bounding box center [43, 137] width 86 height 21
click at [42, 112] on span "Datasets" at bounding box center [52, 116] width 53 height 10
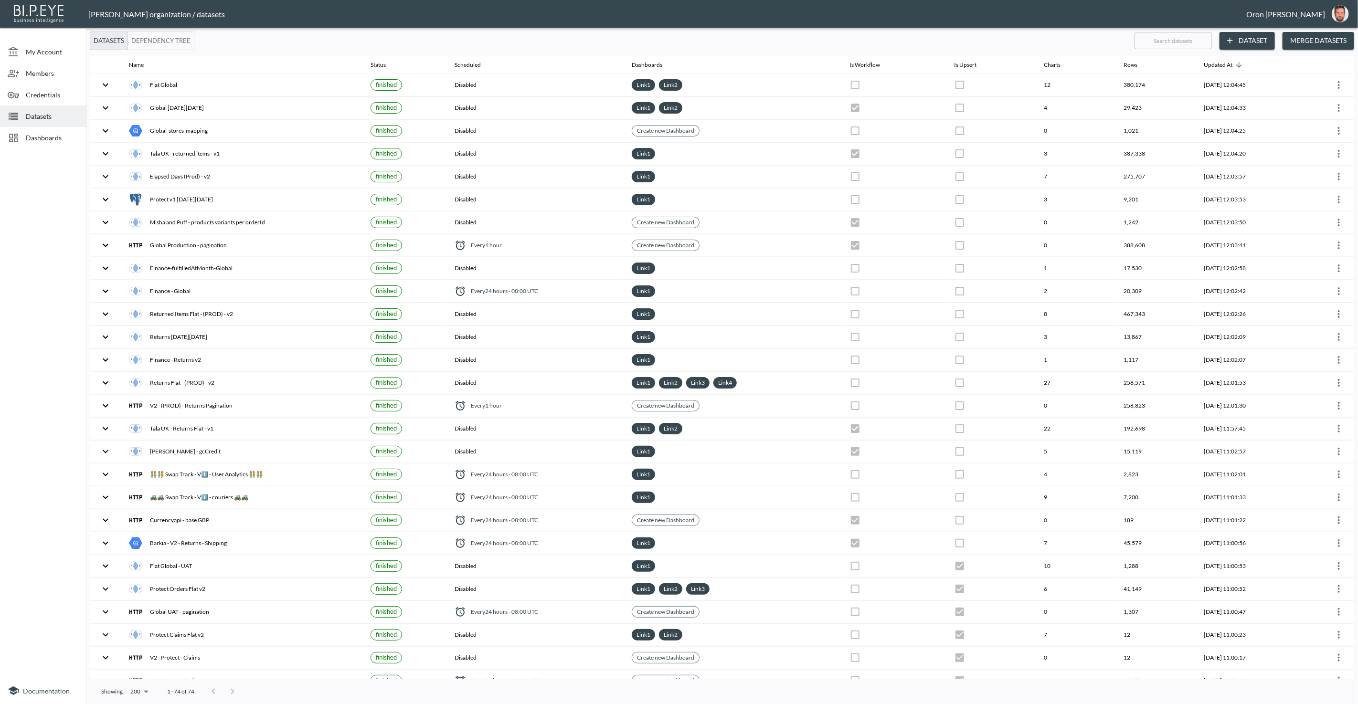
click at [1188, 37] on input "text" at bounding box center [1172, 41] width 77 height 24
type input "or"
checkbox input "true"
checkbox input "false"
checkbox input "true"
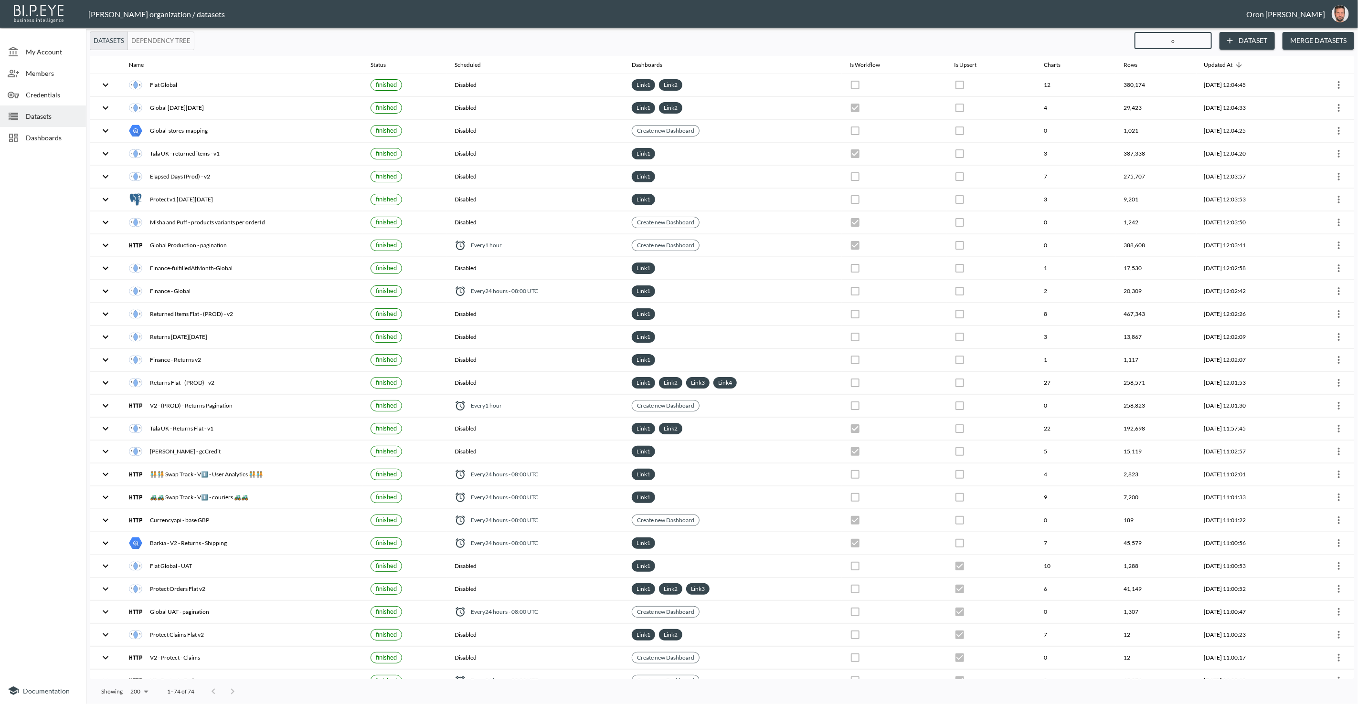
checkbox input "true"
checkbox input "false"
checkbox input "true"
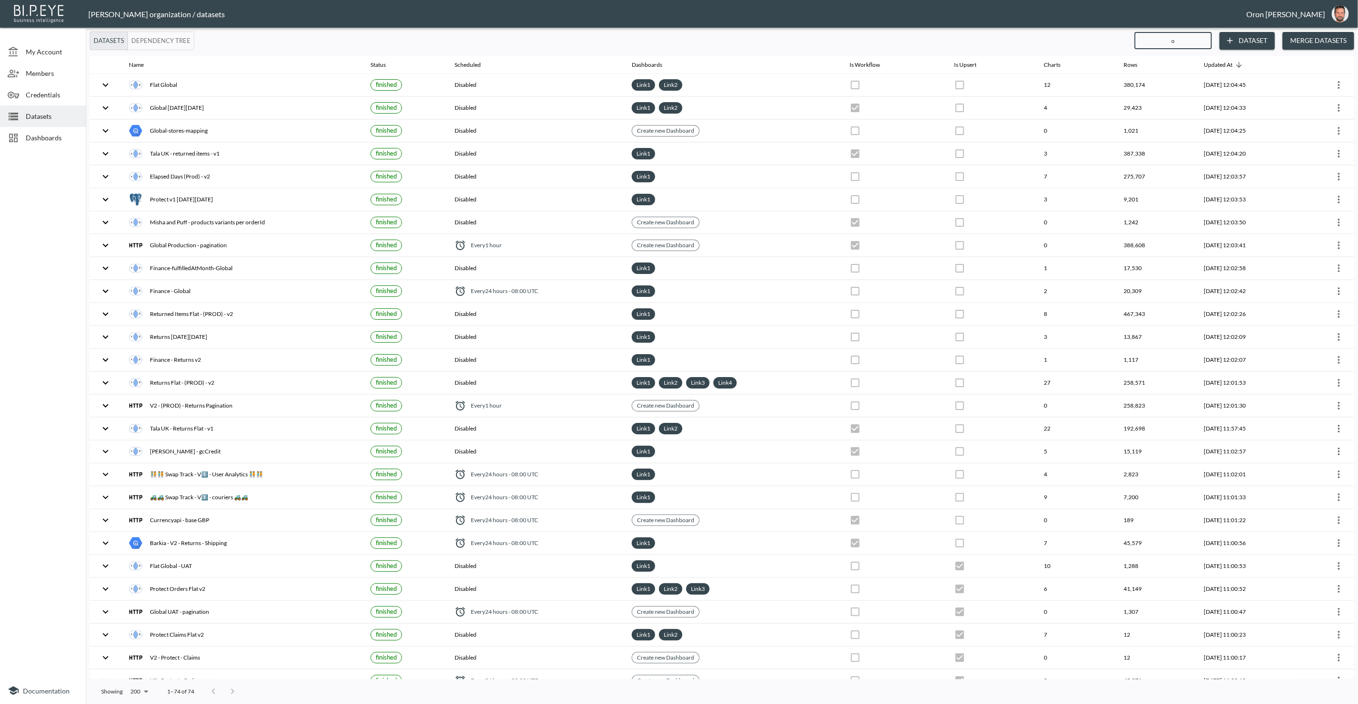
checkbox input "true"
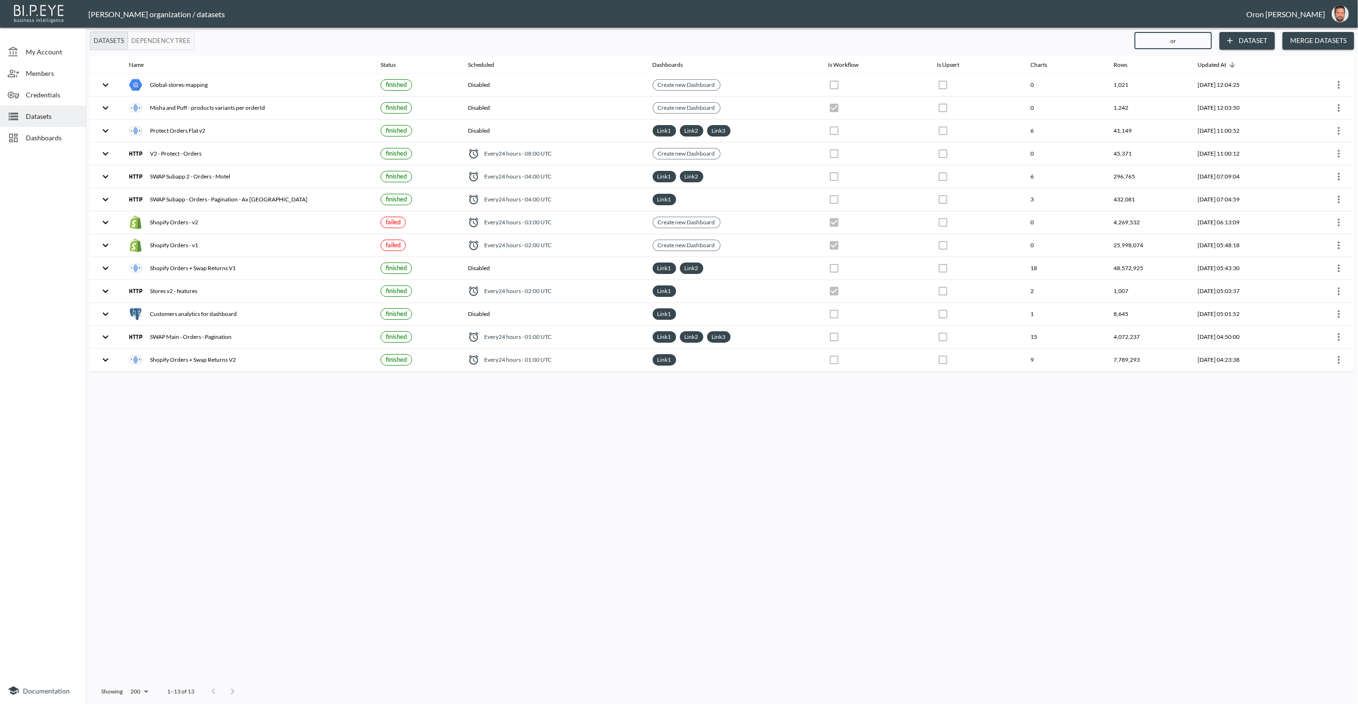
type input "ord"
checkbox input "true"
checkbox input "false"
checkbox input "true"
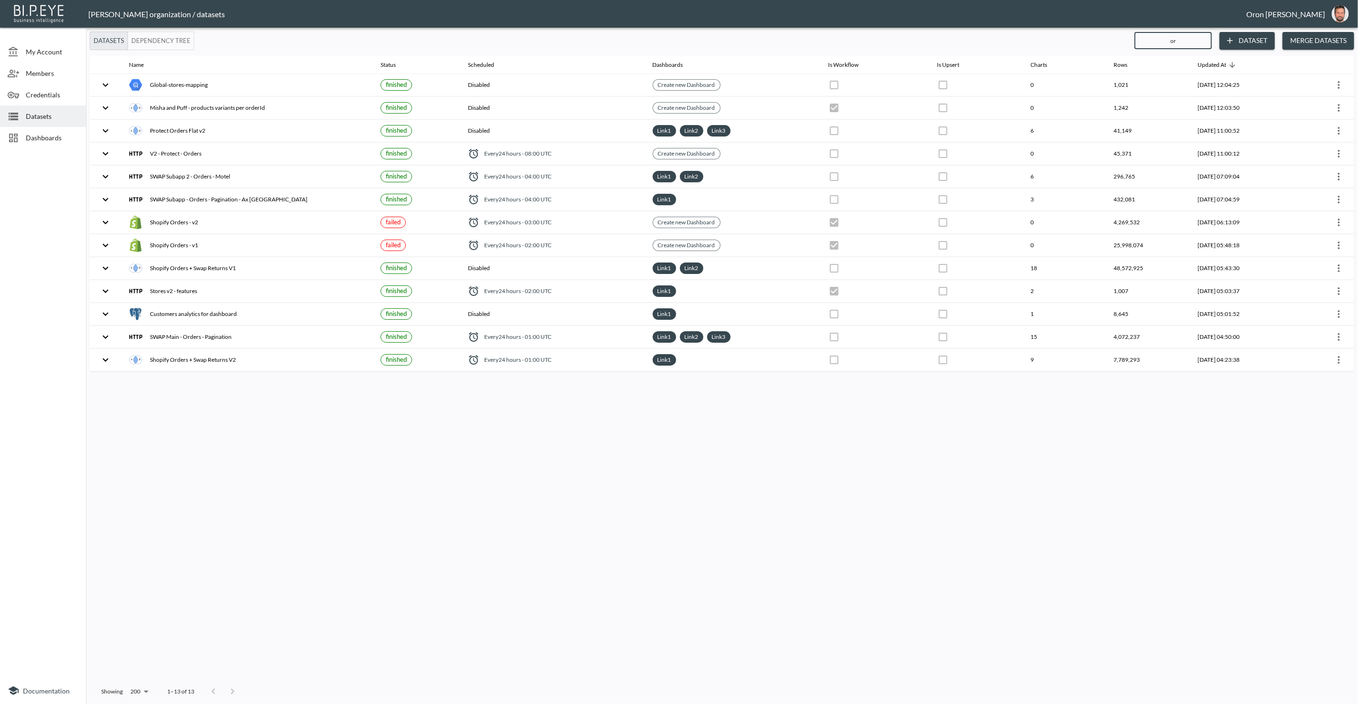
checkbox input "false"
checkbox input "true"
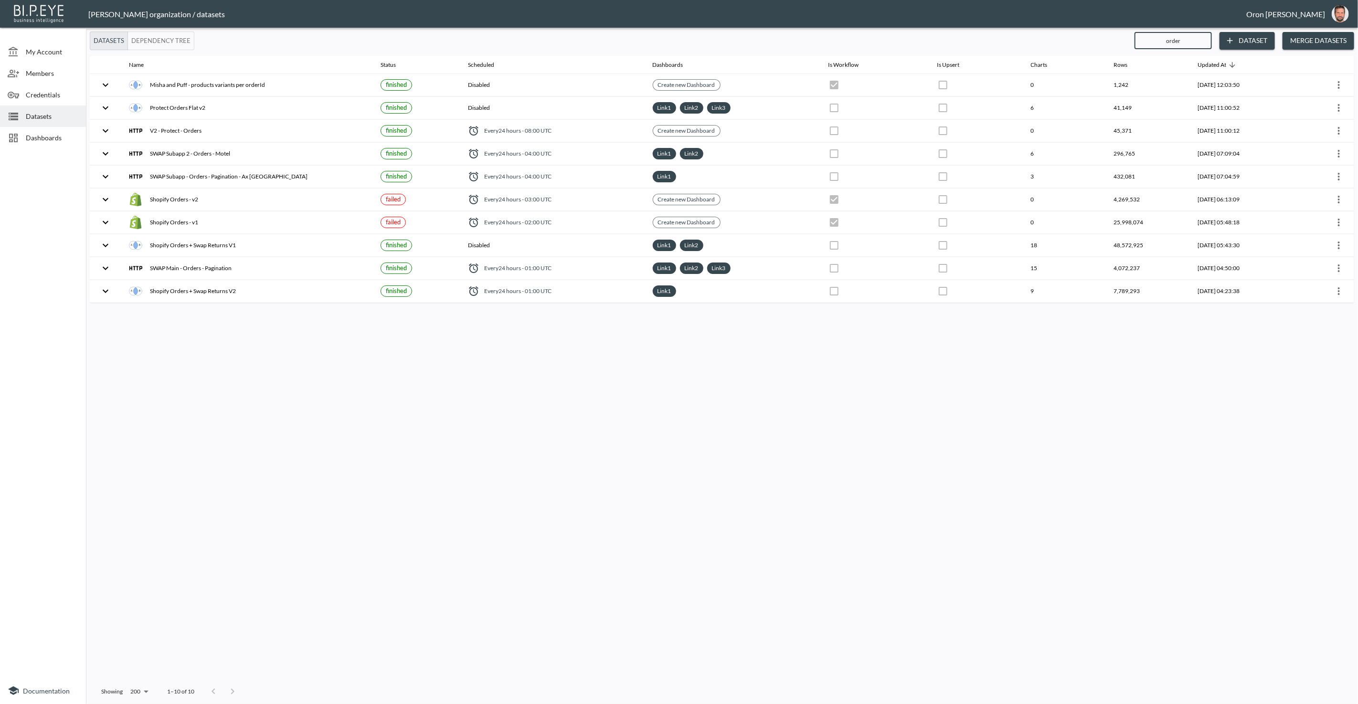
type input "orders"
checkbox input "false"
checkbox input "true"
checkbox input "false"
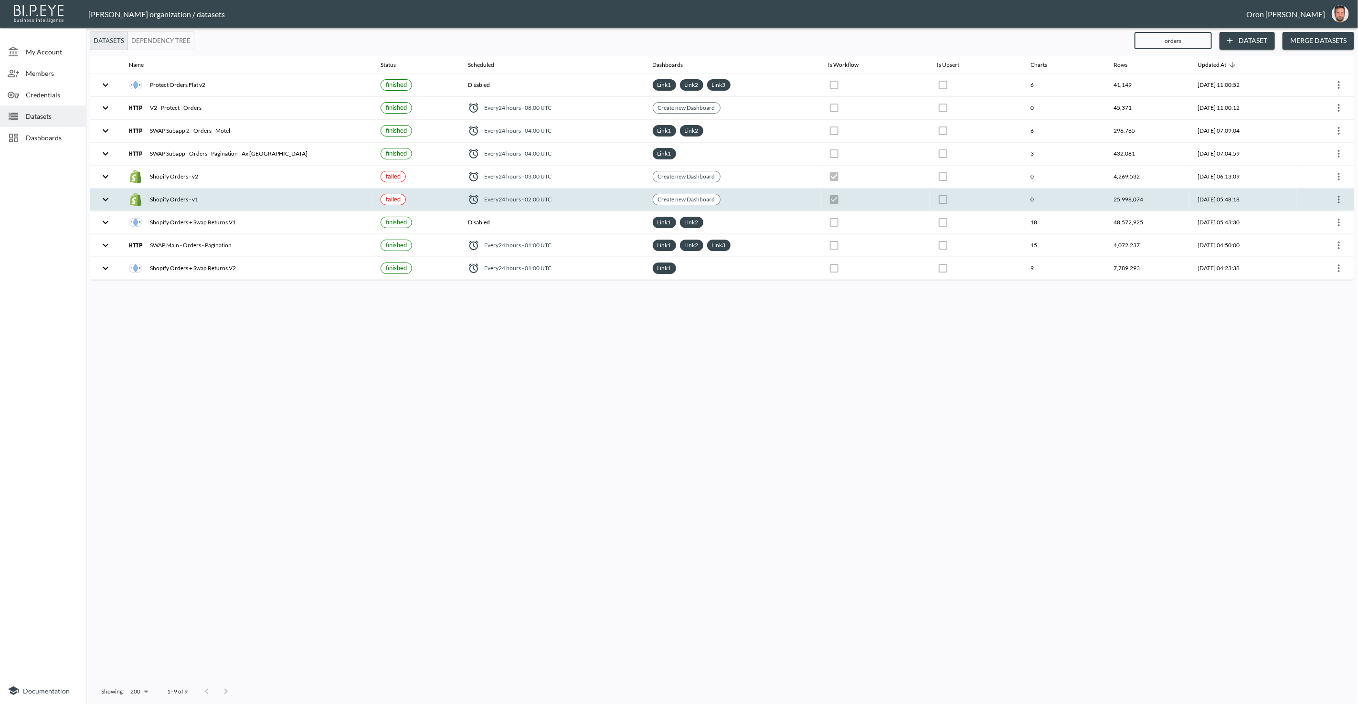
type input "orders"
click at [268, 189] on th "Shopify Orders - v1" at bounding box center [247, 200] width 252 height 22
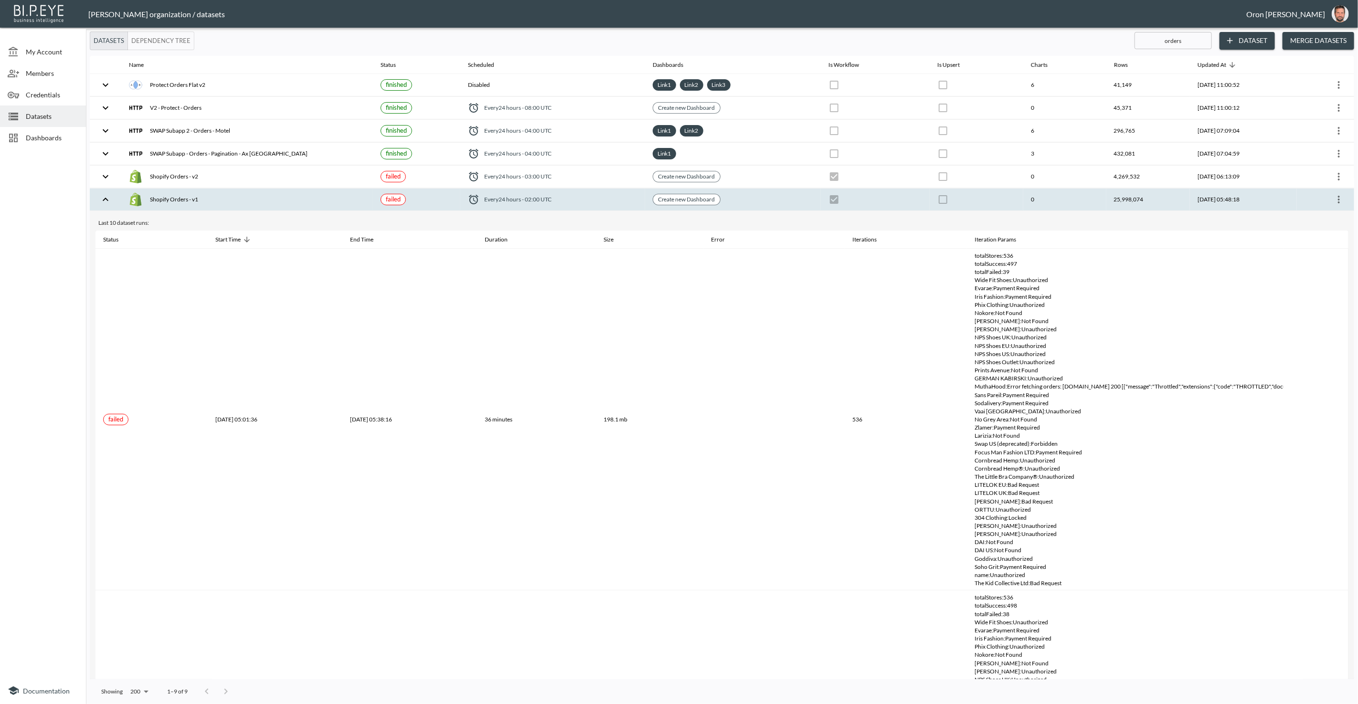
click at [267, 189] on th "Shopify Orders - v1" at bounding box center [247, 200] width 252 height 22
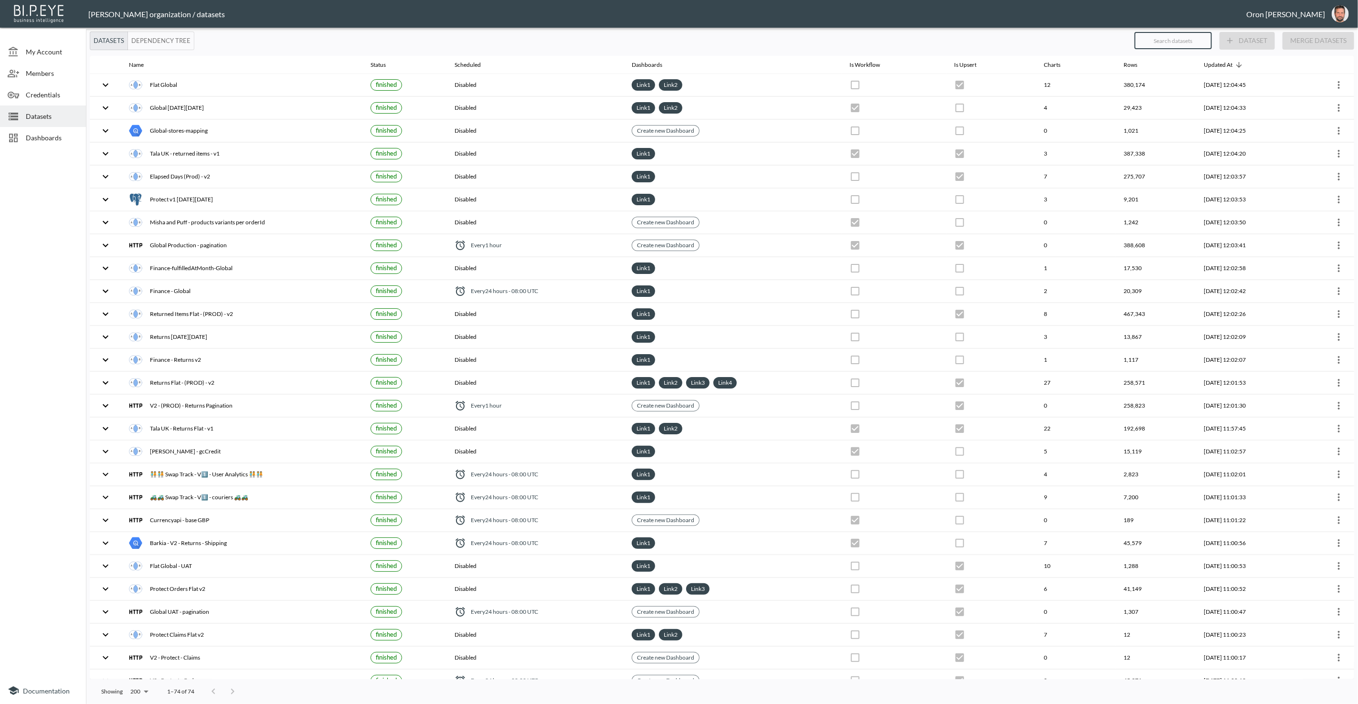
click at [1198, 41] on input "text" at bounding box center [1172, 41] width 77 height 24
type input "or"
checkbox input "false"
checkbox input "true"
checkbox input "false"
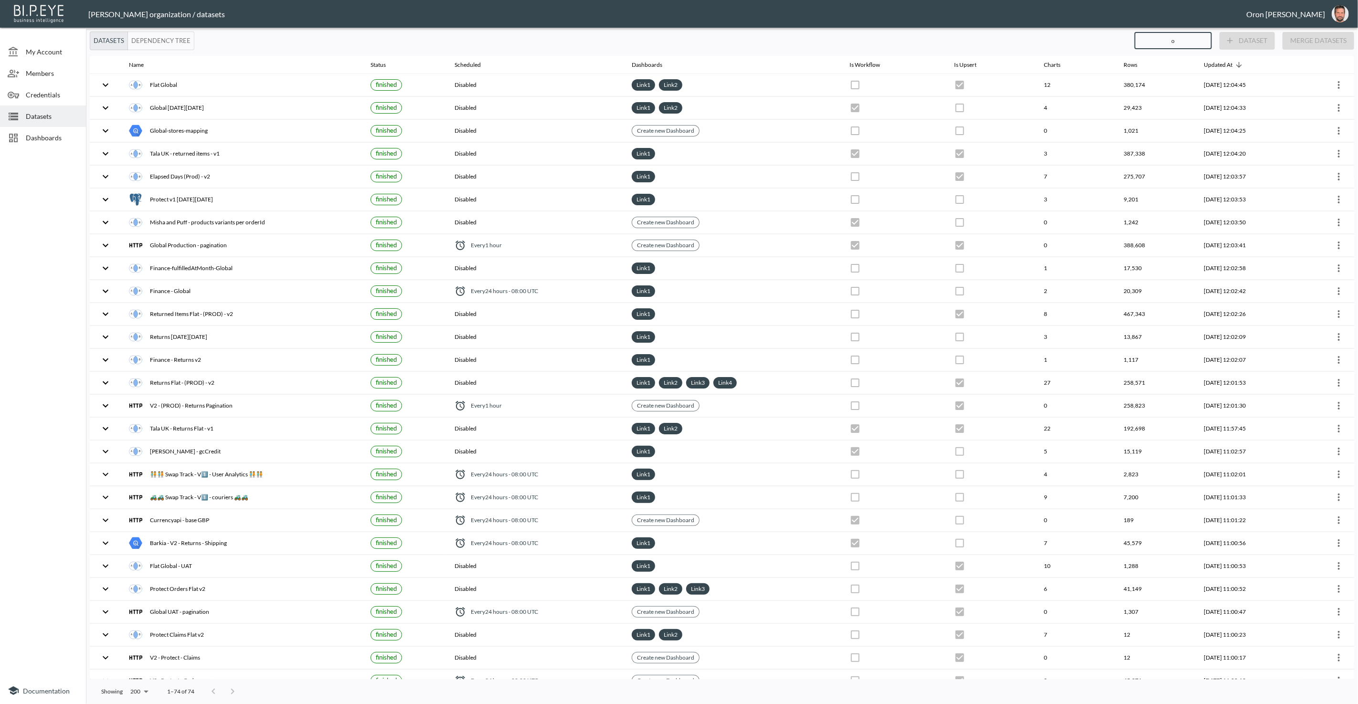
checkbox input "true"
checkbox input "false"
checkbox input "true"
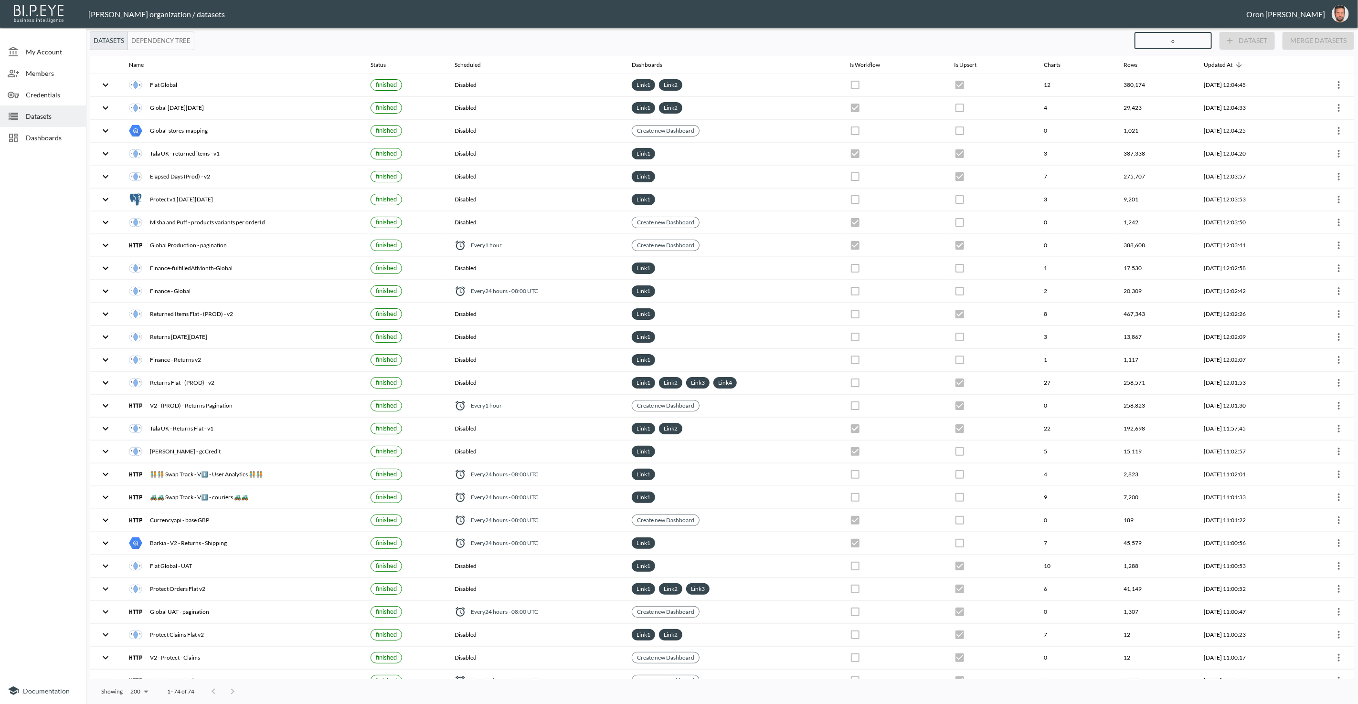
checkbox input "true"
checkbox input "false"
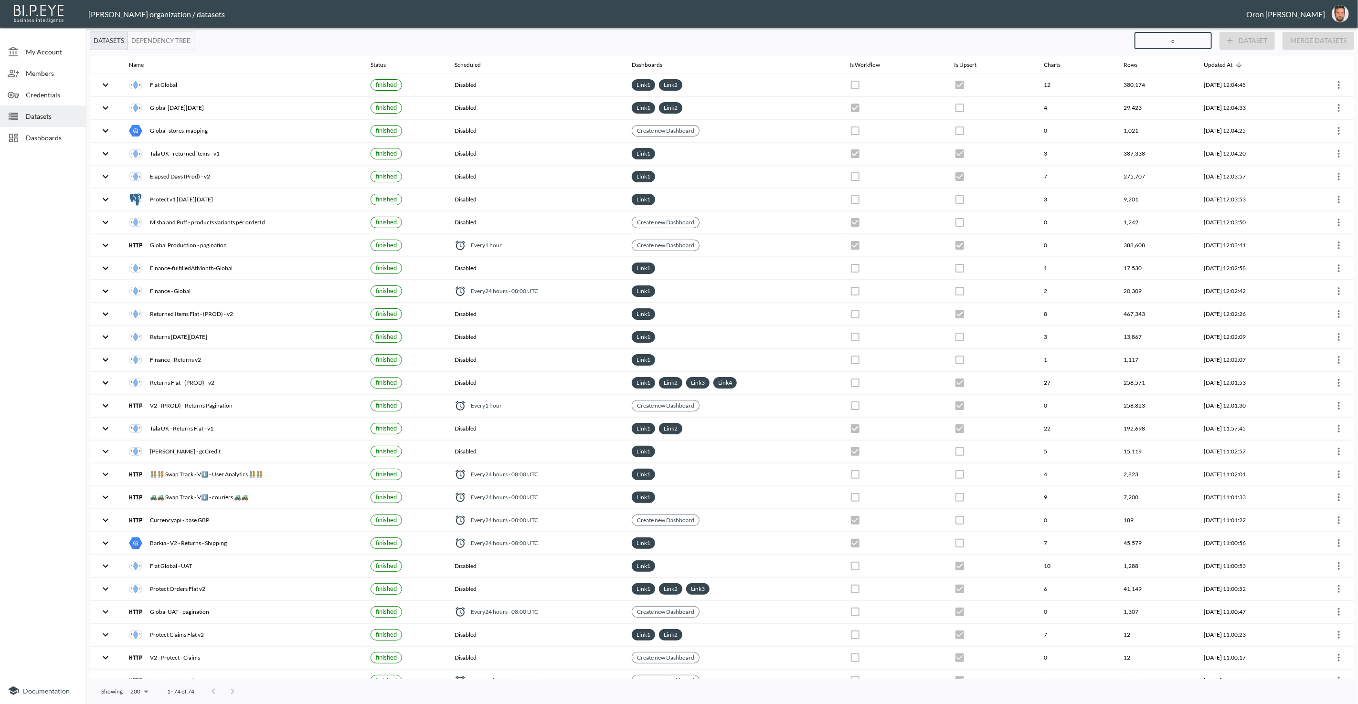
checkbox input "true"
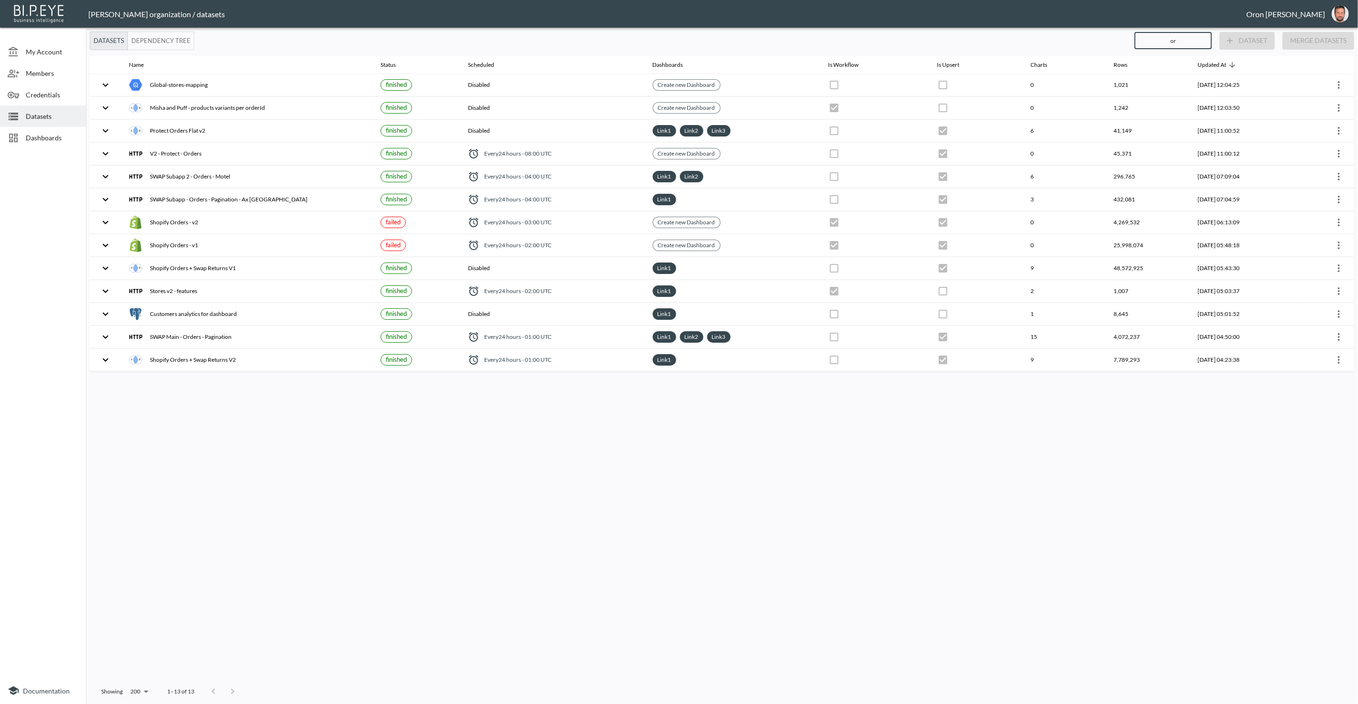
type input "ord"
checkbox input "true"
checkbox input "false"
checkbox input "true"
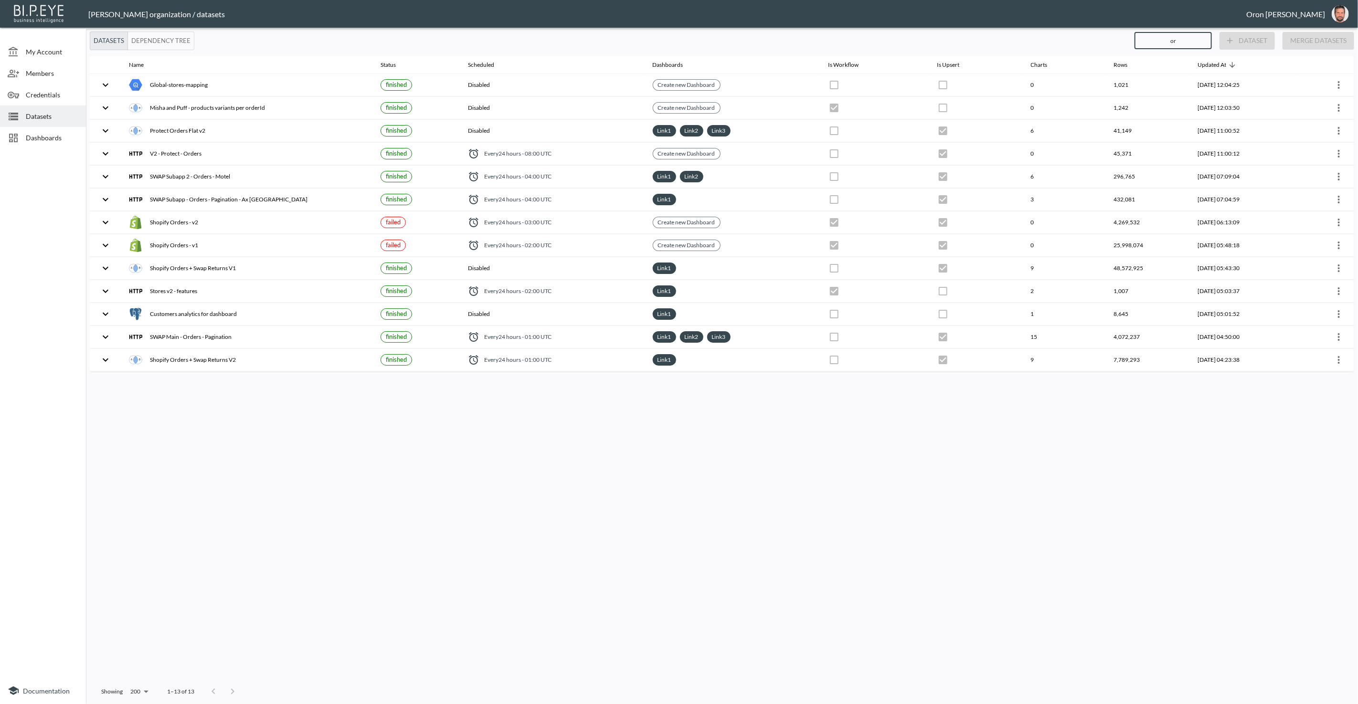
checkbox input "false"
checkbox input "true"
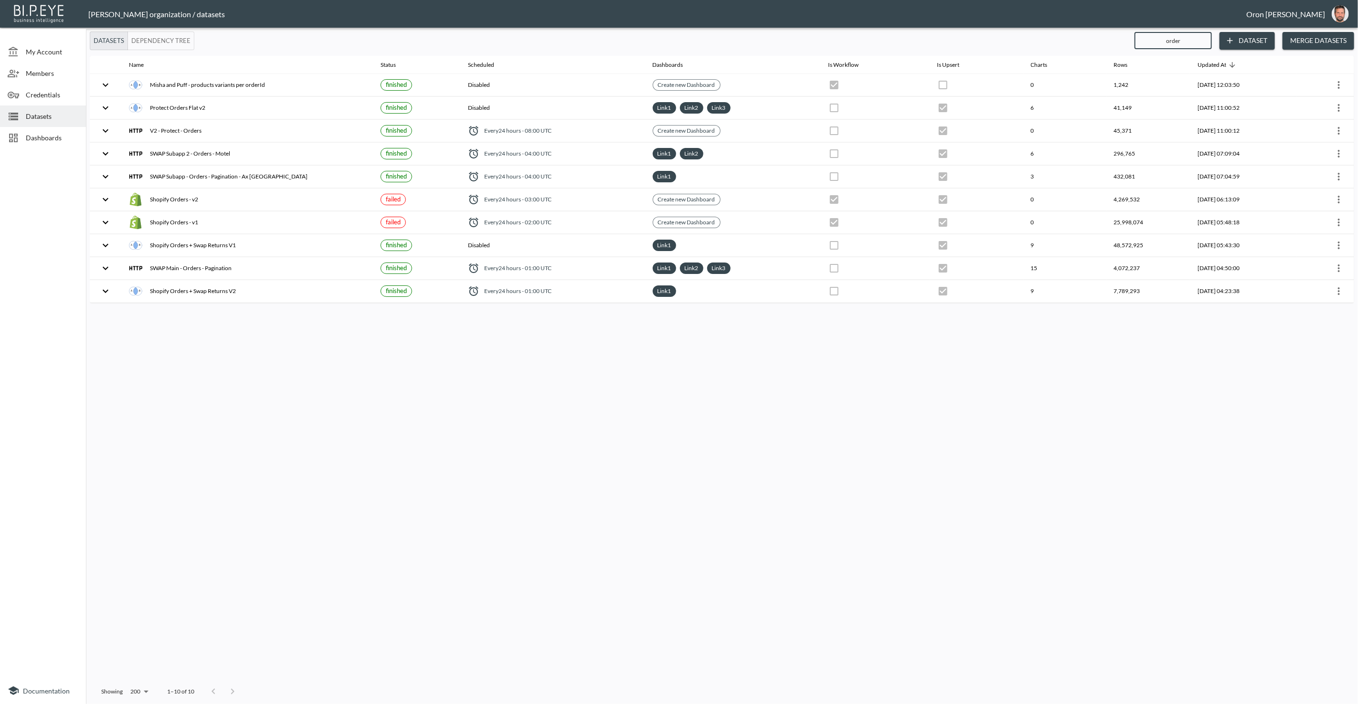
type input "orders"
checkbox input "false"
checkbox input "true"
checkbox input "false"
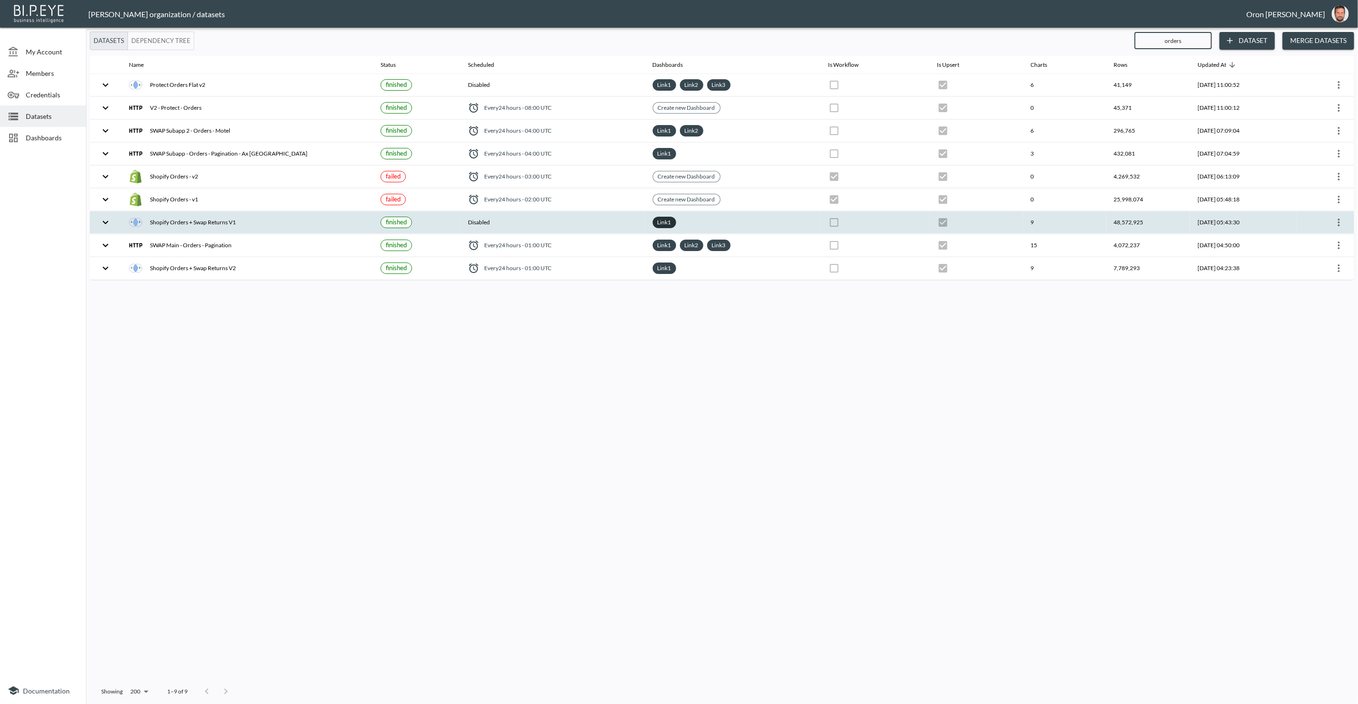
type input "orders"
click at [655, 217] on link "Link 1" at bounding box center [664, 222] width 18 height 11
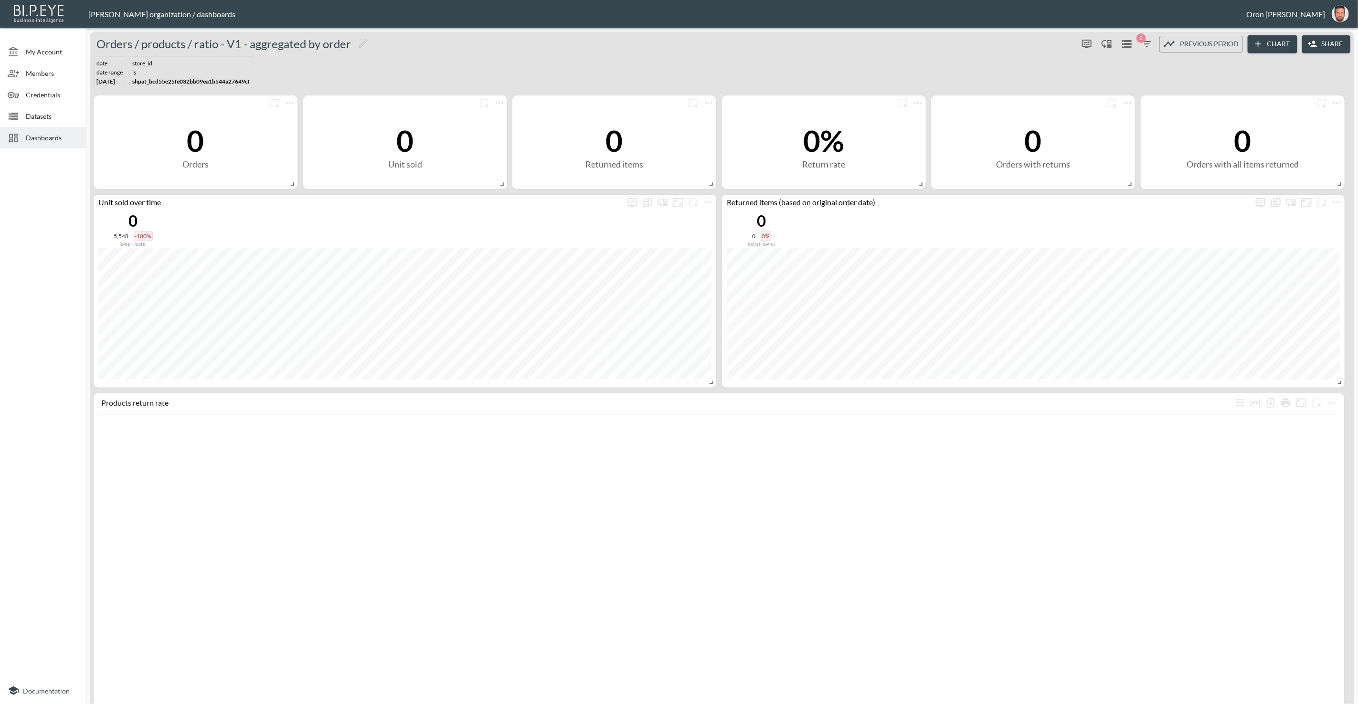
click at [1148, 42] on icon "button" at bounding box center [1146, 43] width 11 height 11
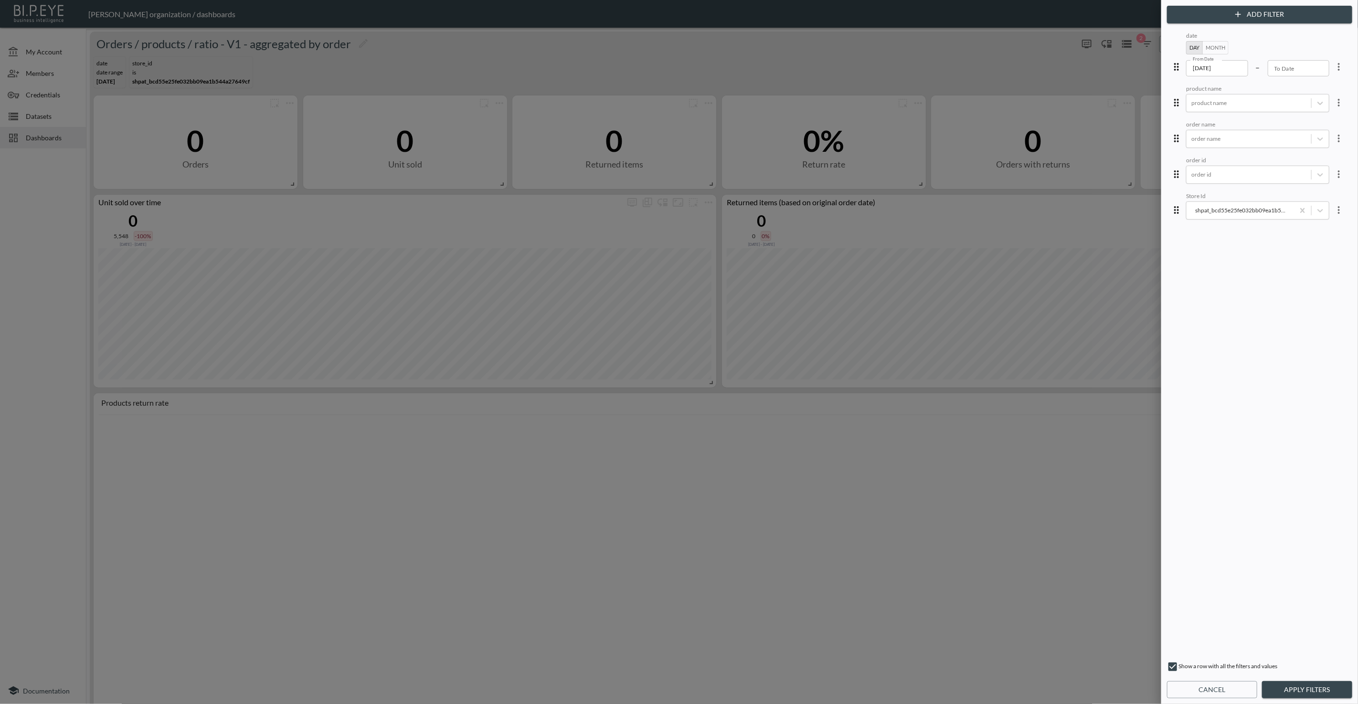
click at [764, 89] on div at bounding box center [679, 352] width 1358 height 704
click at [1208, 691] on button "Cancel" at bounding box center [1212, 690] width 90 height 18
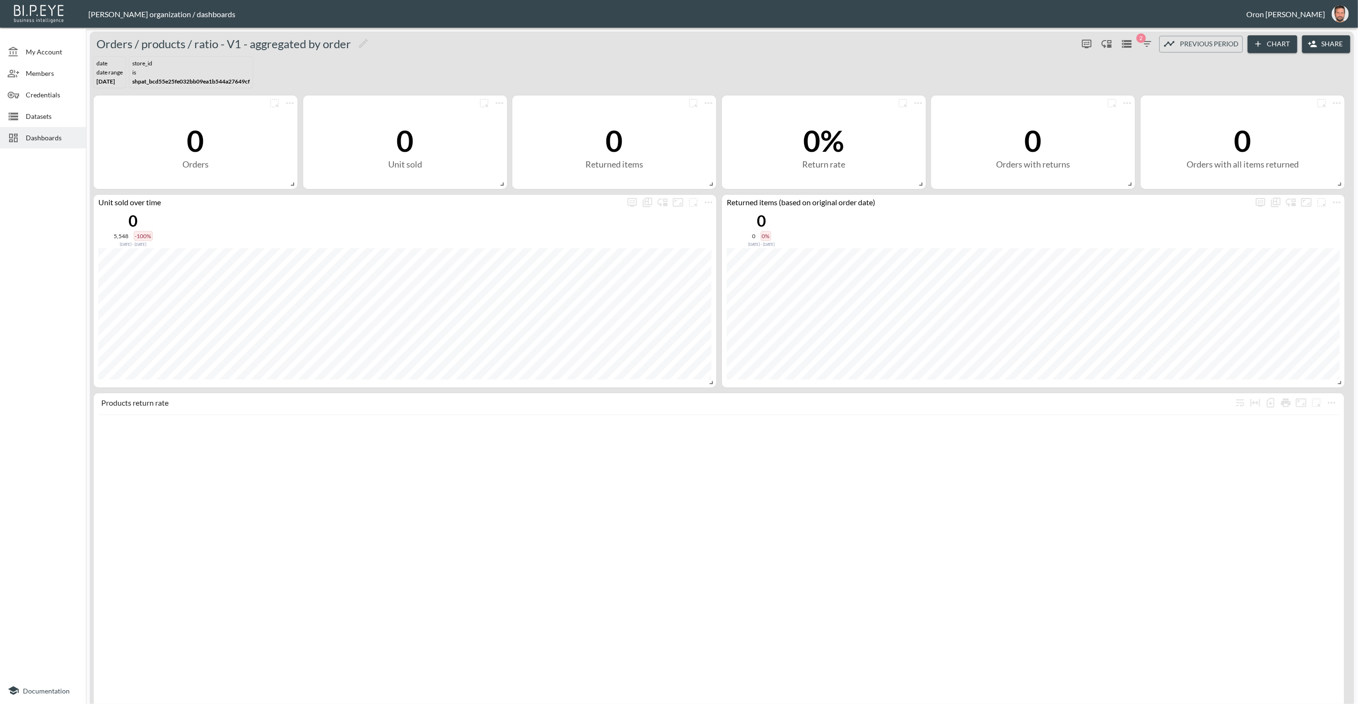
drag, startPoint x: 25, startPoint y: 116, endPoint x: 28, endPoint y: 126, distance: 10.0
click at [25, 116] on div at bounding box center [17, 116] width 18 height 11
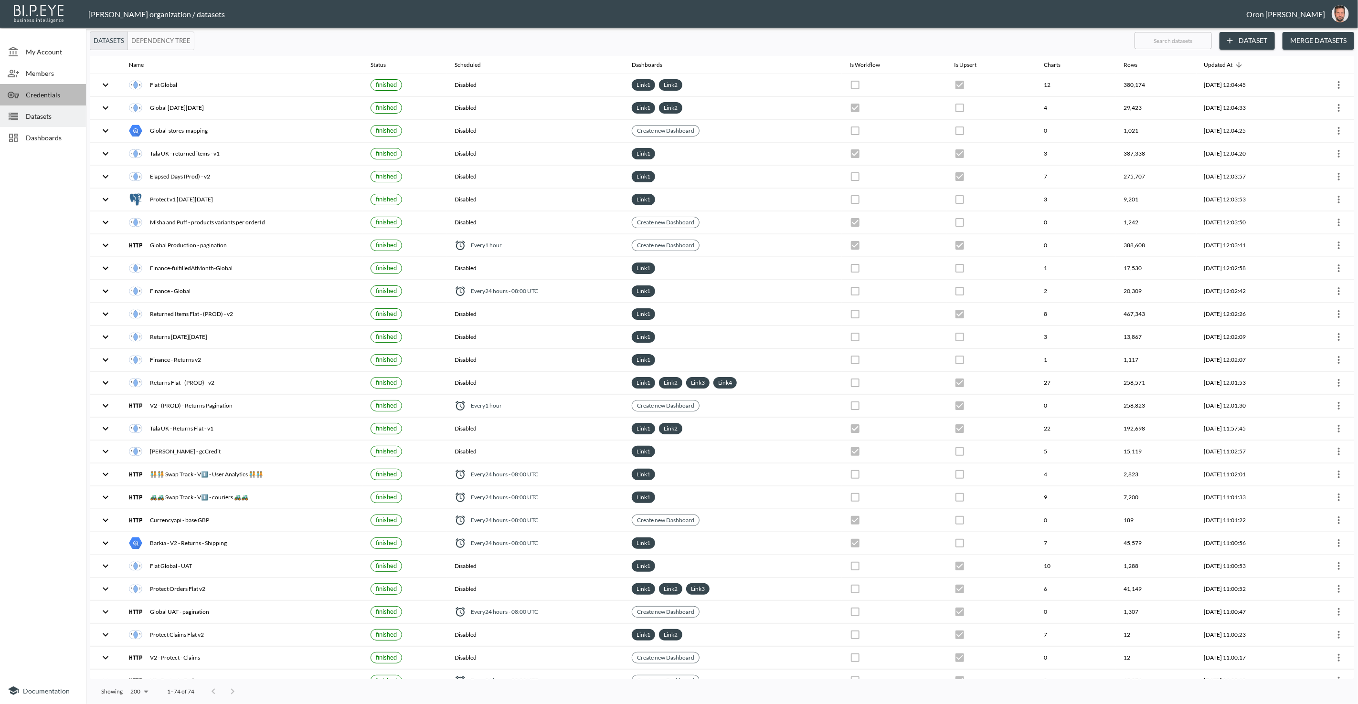
drag, startPoint x: 51, startPoint y: 90, endPoint x: 79, endPoint y: 88, distance: 28.2
click at [51, 90] on span "Credentials" at bounding box center [52, 95] width 53 height 10
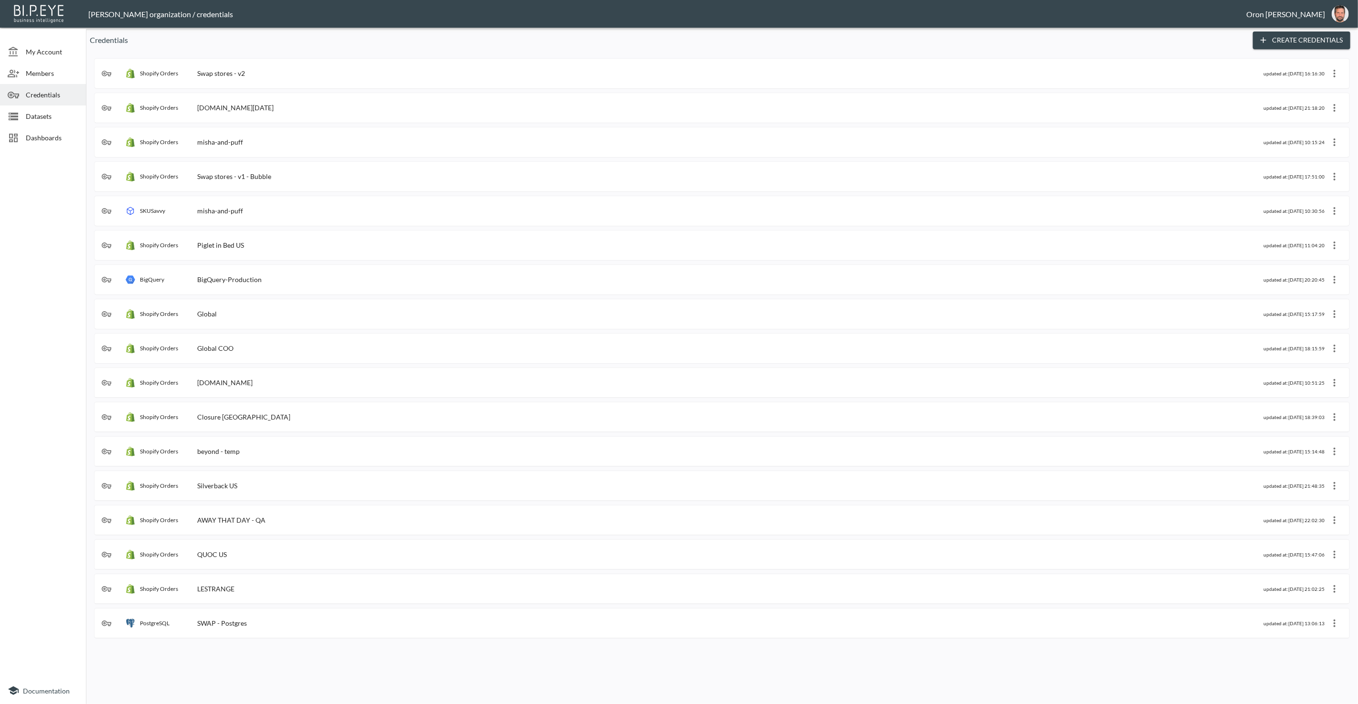
click at [254, 179] on div "Swap stores - v1 - Bubble" at bounding box center [234, 176] width 74 height 8
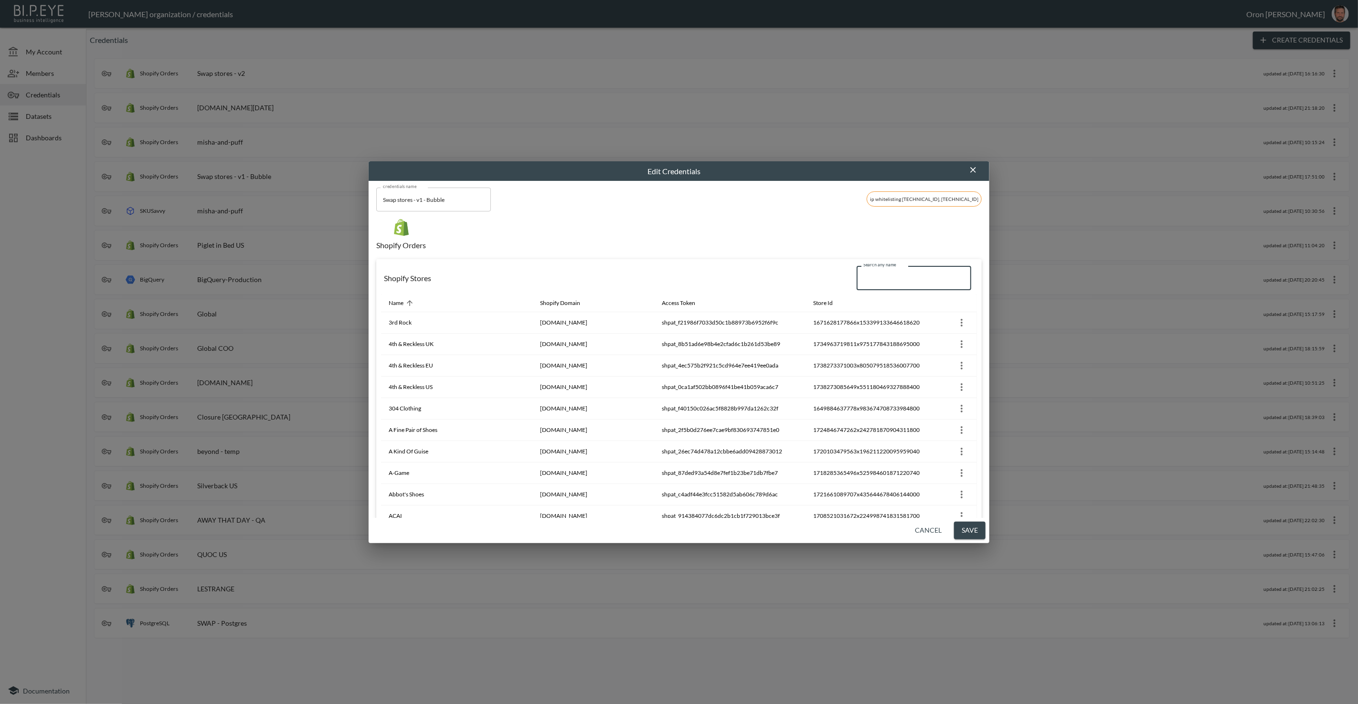
click at [920, 274] on input "Search any name" at bounding box center [913, 278] width 115 height 24
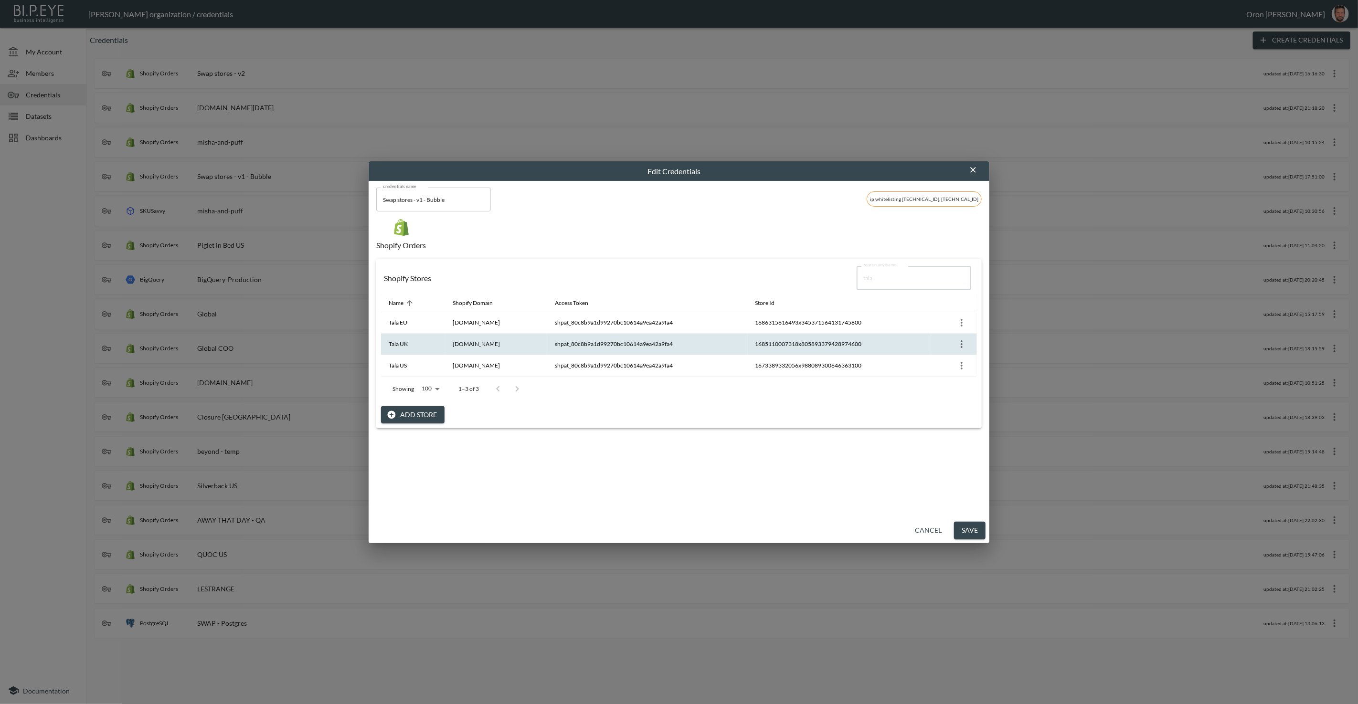
type input "tala"
click at [818, 341] on th "1685110007318x805893379428974600" at bounding box center [839, 344] width 183 height 21
copy th "1685110007318x805893379428974600"
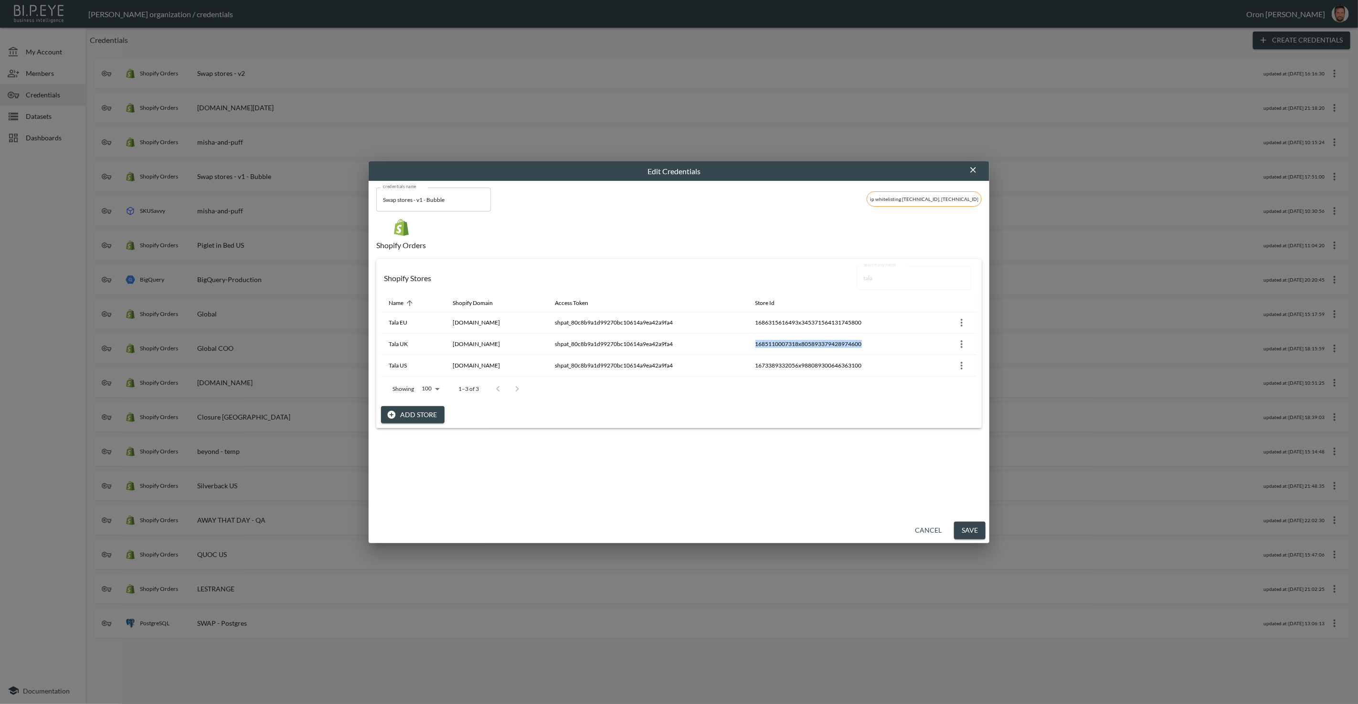
click at [976, 169] on icon "button" at bounding box center [973, 170] width 10 height 10
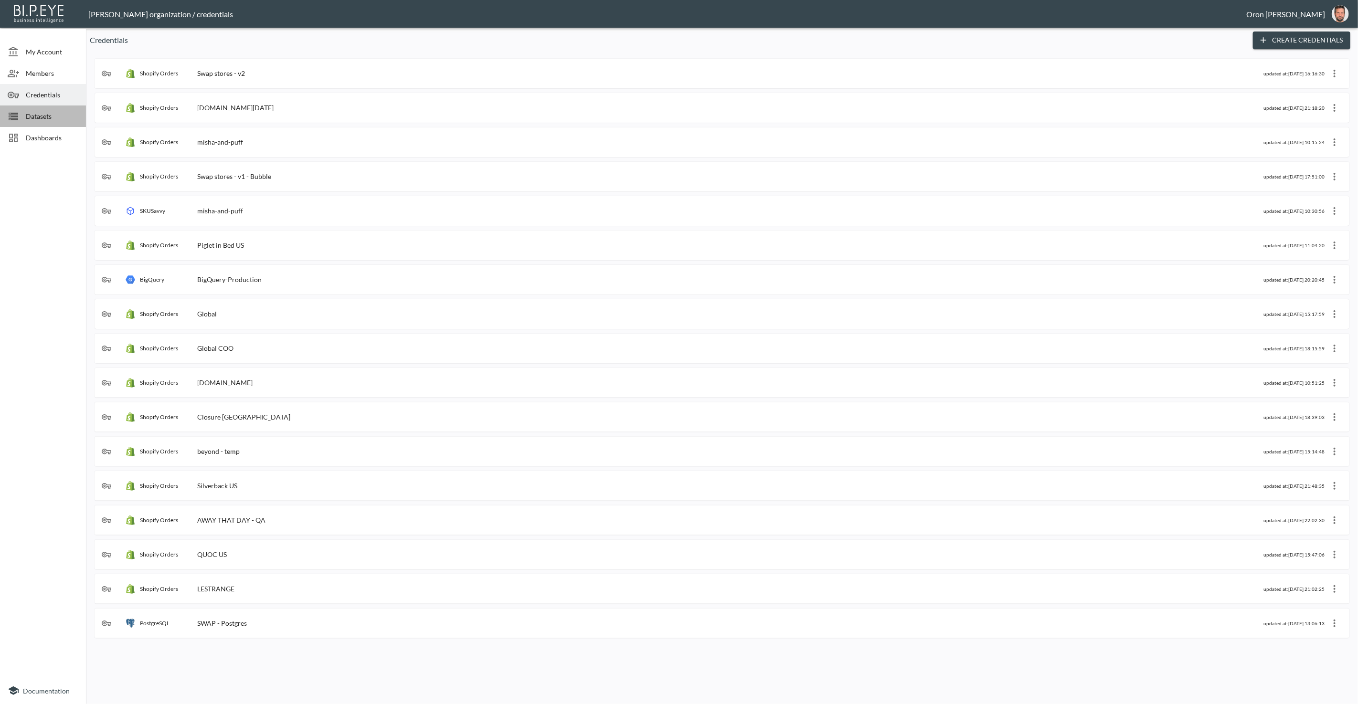
click at [63, 119] on span "Datasets" at bounding box center [52, 116] width 53 height 10
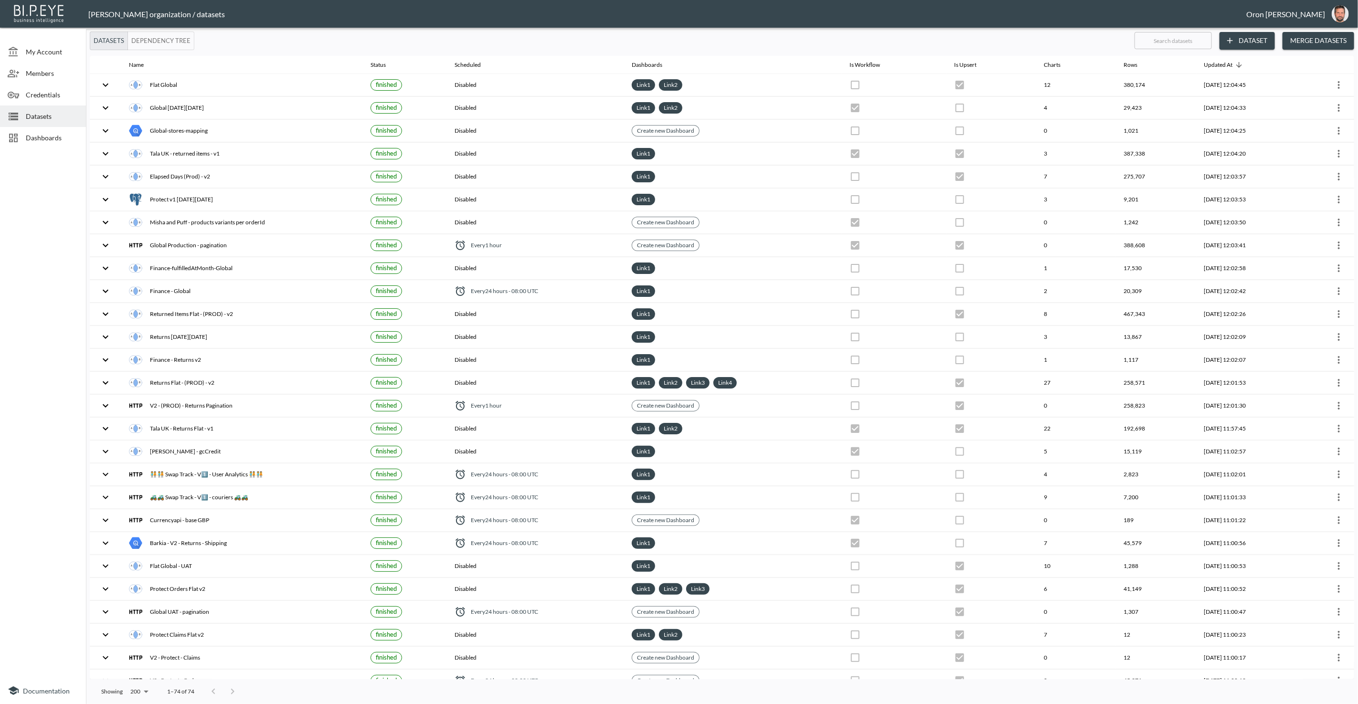
click at [1150, 38] on input "text" at bounding box center [1172, 41] width 77 height 24
click at [1169, 37] on input "text" at bounding box center [1172, 41] width 77 height 24
type input "or"
checkbox input "false"
checkbox input "true"
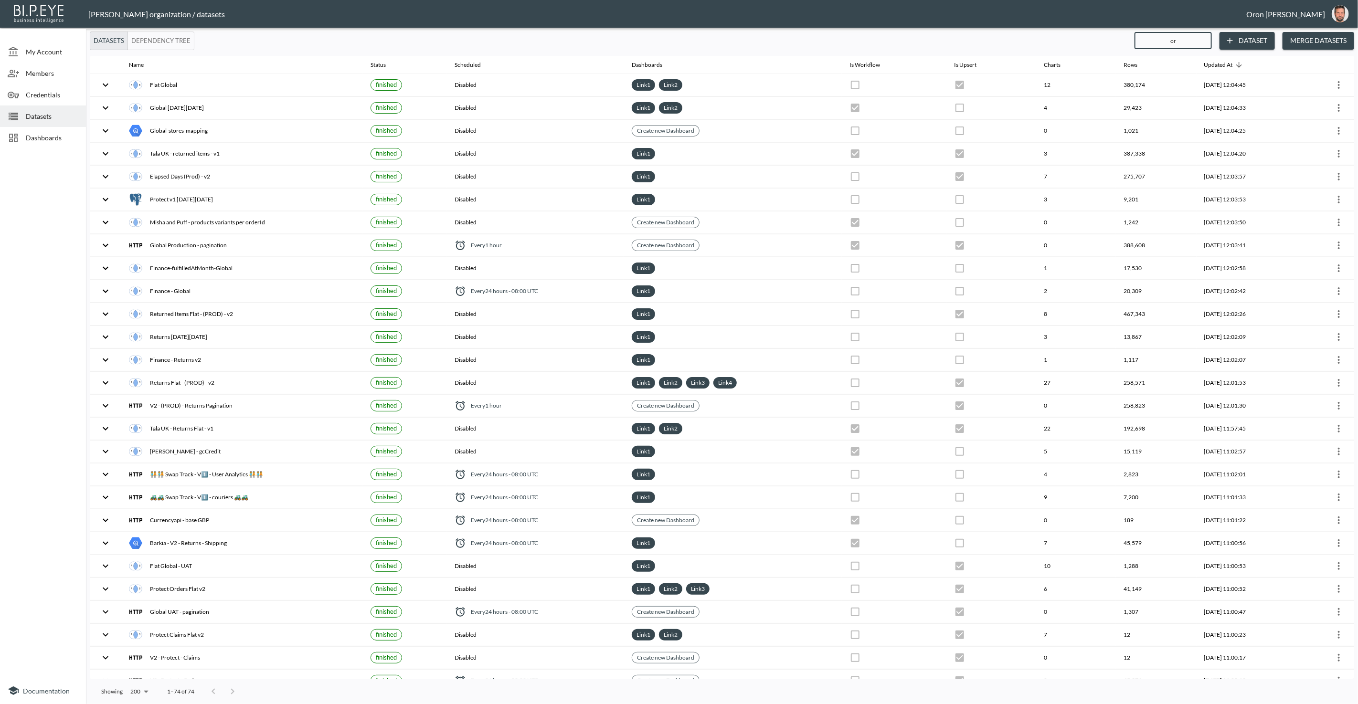
checkbox input "false"
checkbox input "true"
checkbox input "false"
checkbox input "true"
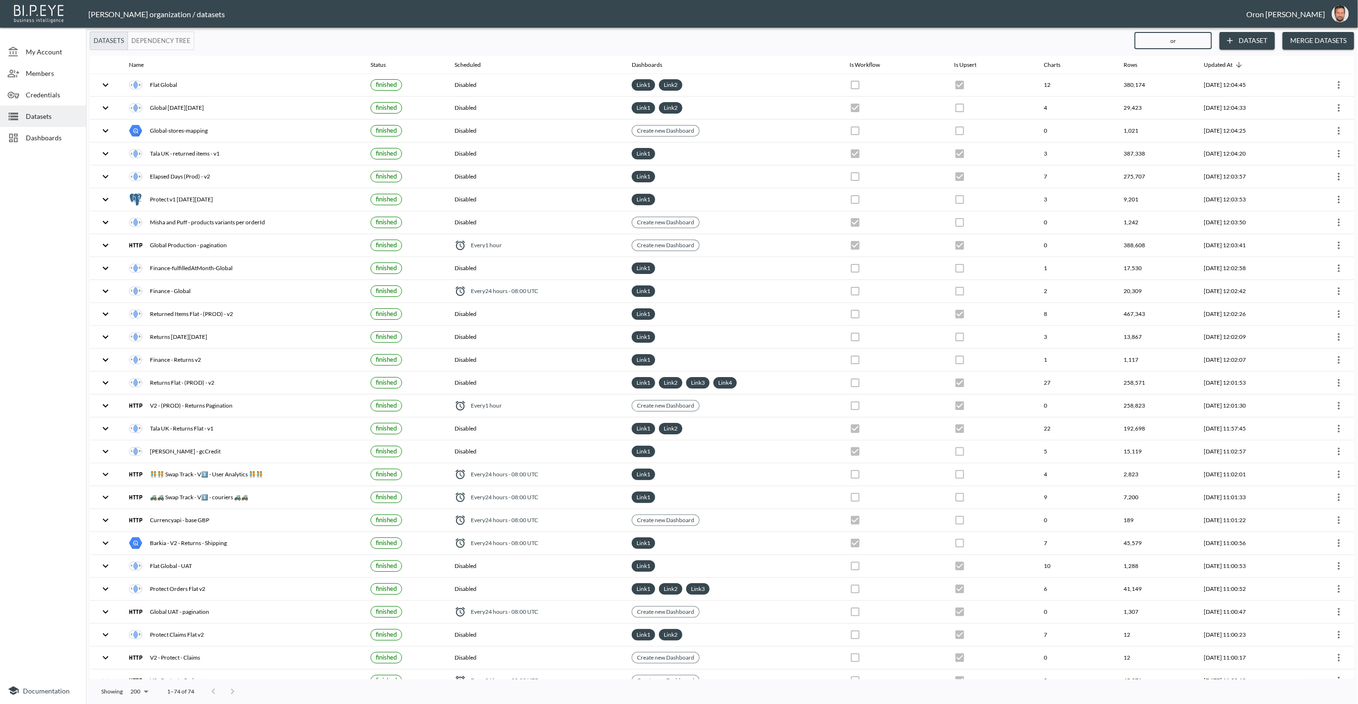
checkbox input "true"
checkbox input "false"
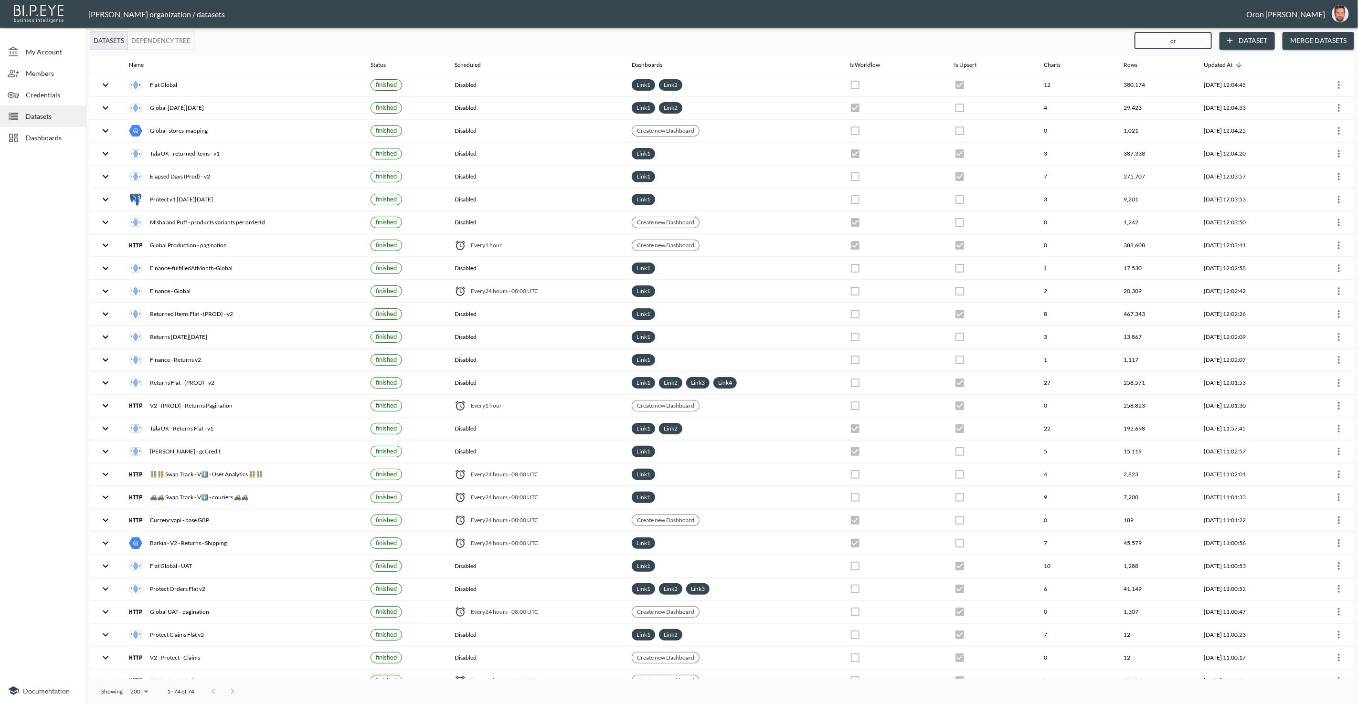
checkbox input "false"
checkbox input "true"
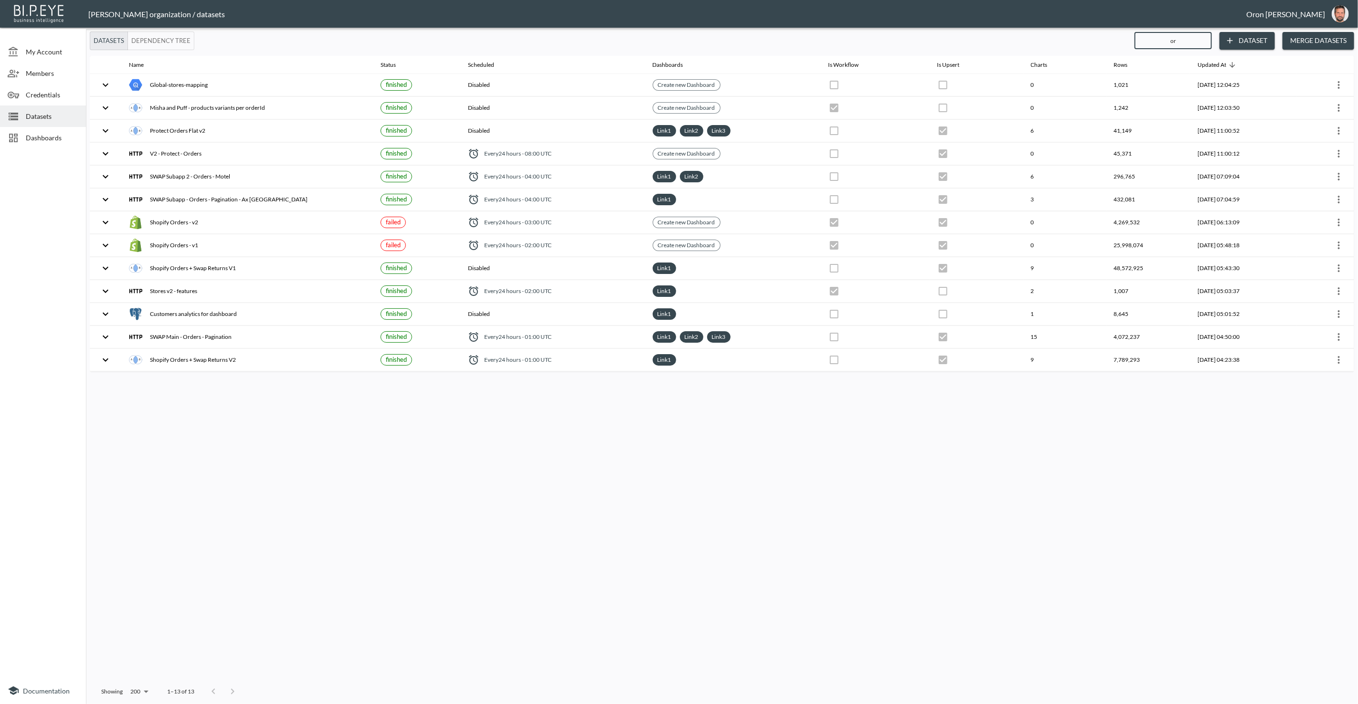
type input "ord"
checkbox input "true"
checkbox input "false"
checkbox input "true"
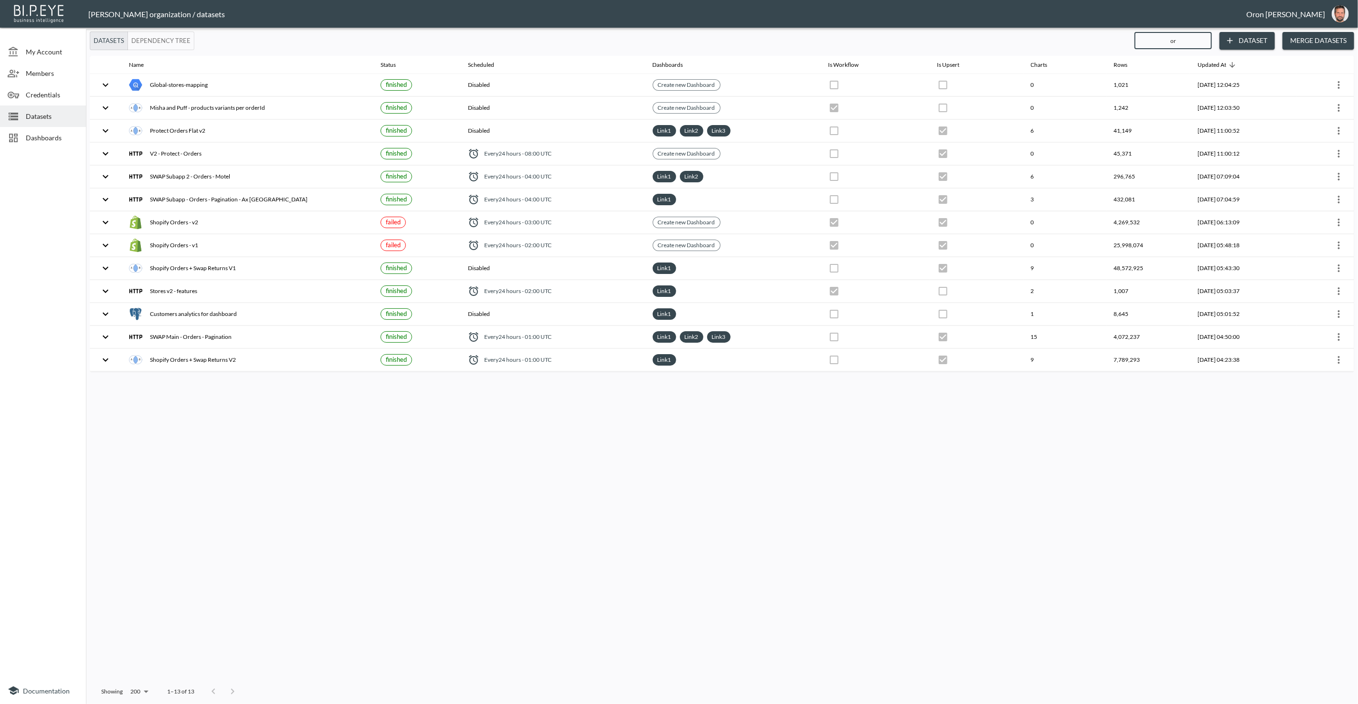
checkbox input "false"
checkbox input "true"
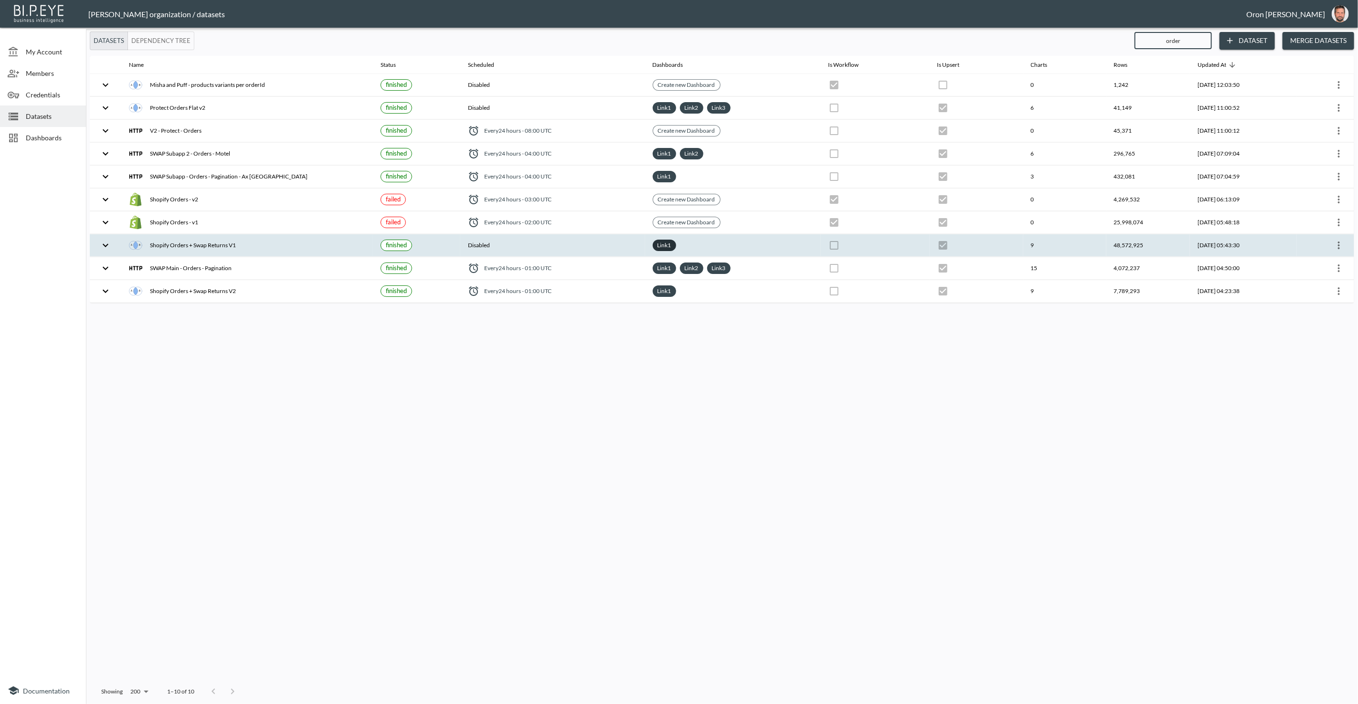
type input "order"
click at [658, 243] on link "Link 1" at bounding box center [664, 245] width 18 height 11
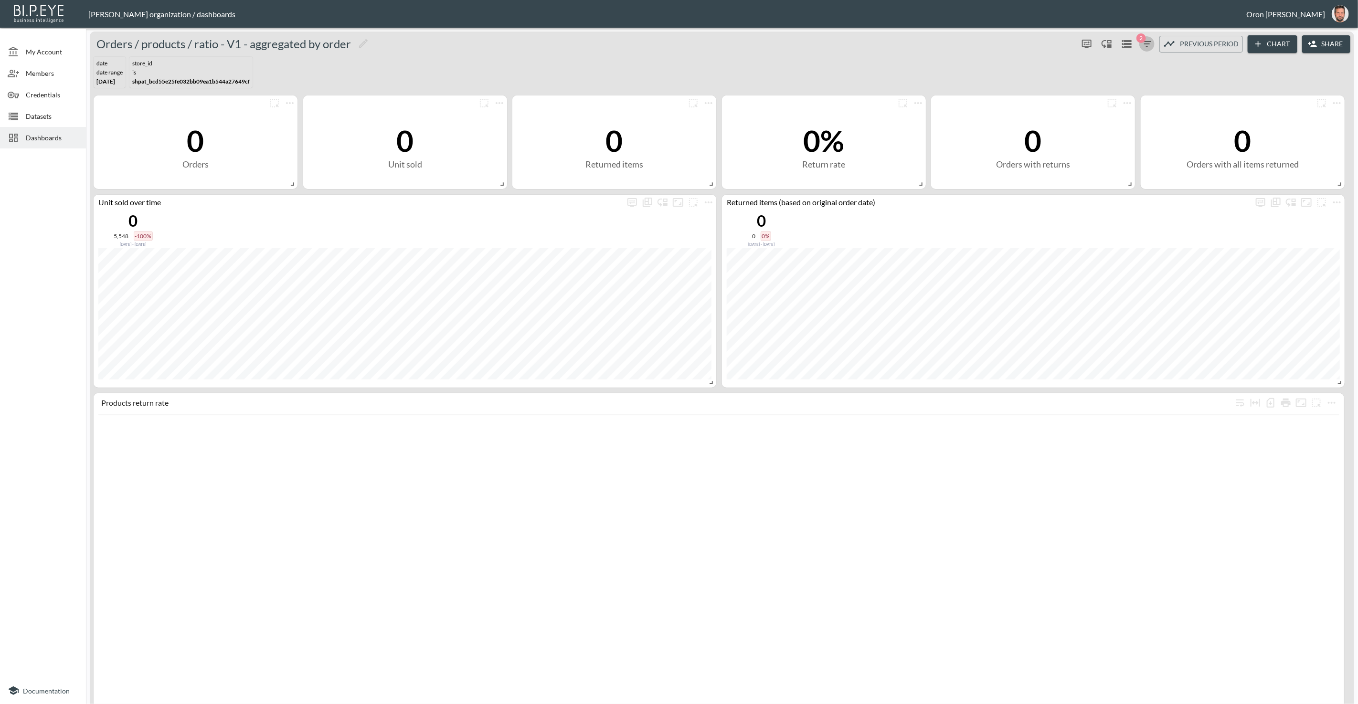
click at [1148, 42] on icon "button" at bounding box center [1146, 43] width 11 height 11
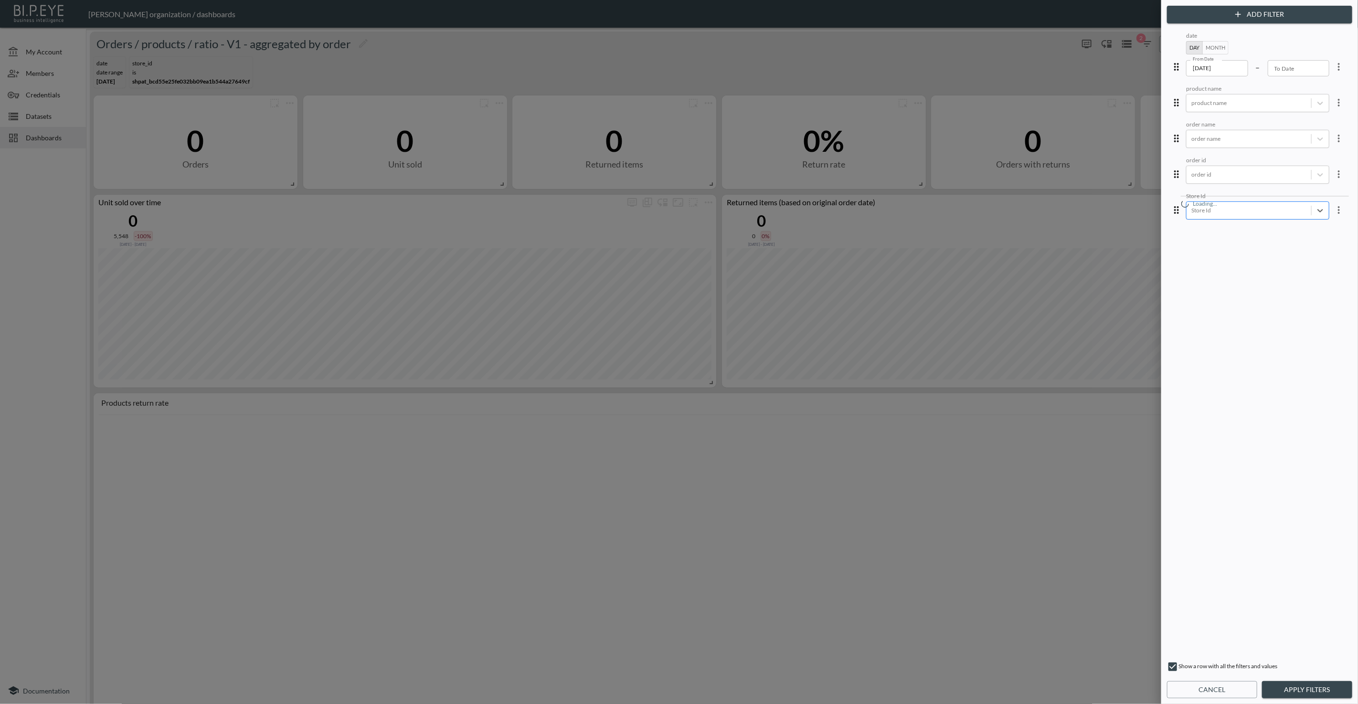
click at [1274, 208] on div at bounding box center [1248, 210] width 115 height 9
paste input "1685110007318x805893379428974600"
type input "1685110007318x805893379428974600"
drag, startPoint x: 1297, startPoint y: 692, endPoint x: 1293, endPoint y: 688, distance: 5.1
click at [1295, 691] on button "Apply Filters" at bounding box center [1307, 690] width 90 height 18
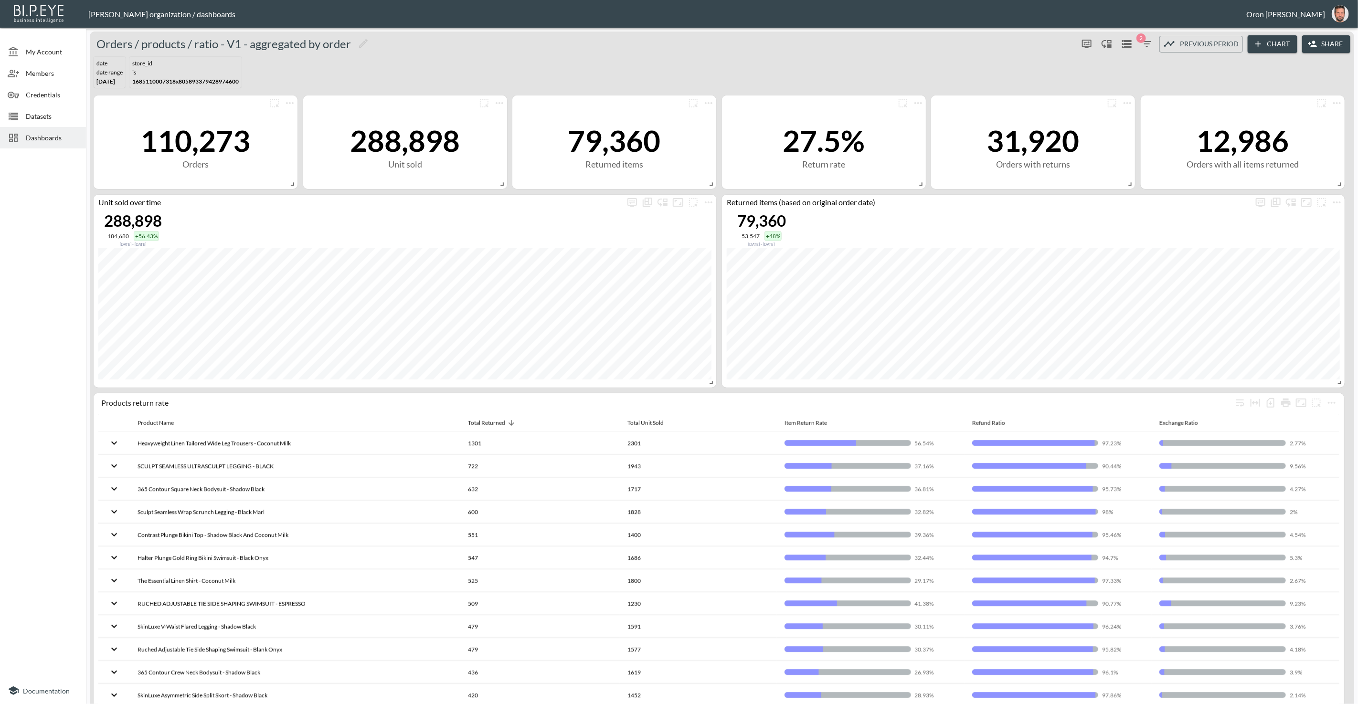
click at [1144, 39] on span "2" at bounding box center [1141, 38] width 10 height 10
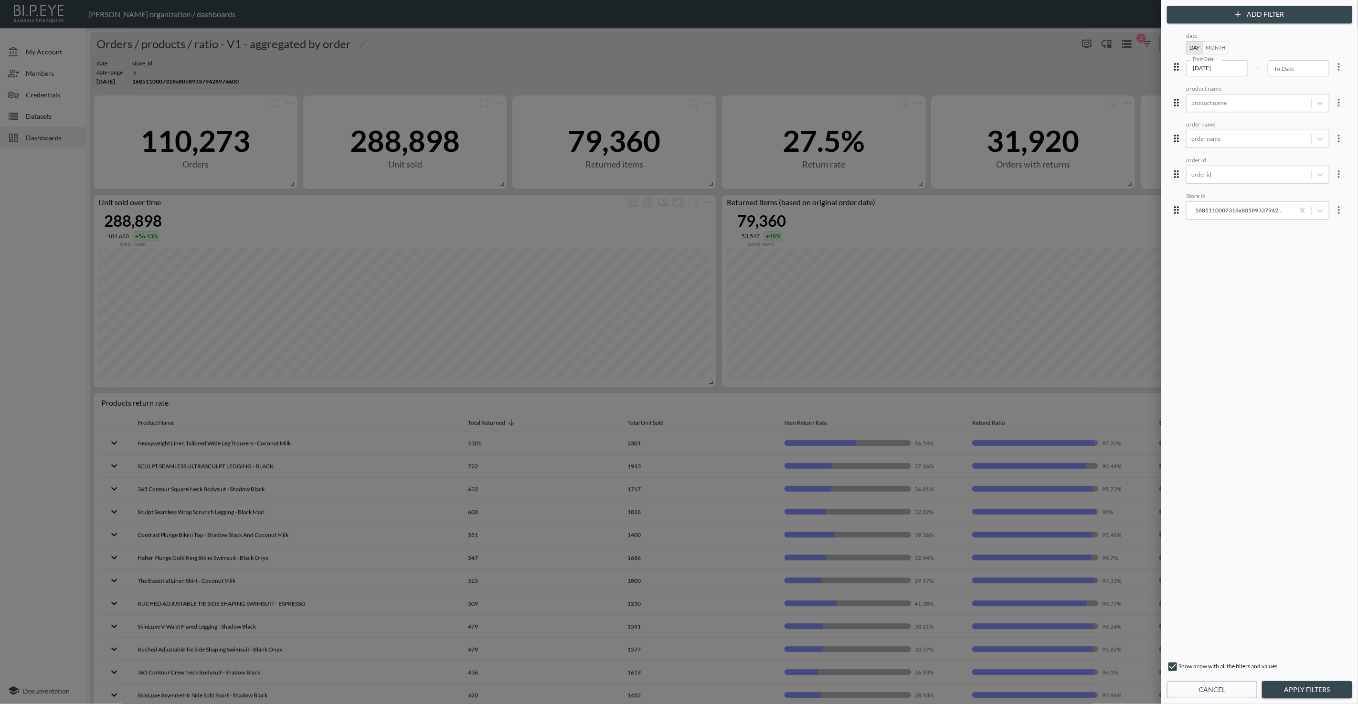
click at [1209, 70] on input "[DATE]" at bounding box center [1217, 68] width 62 height 16
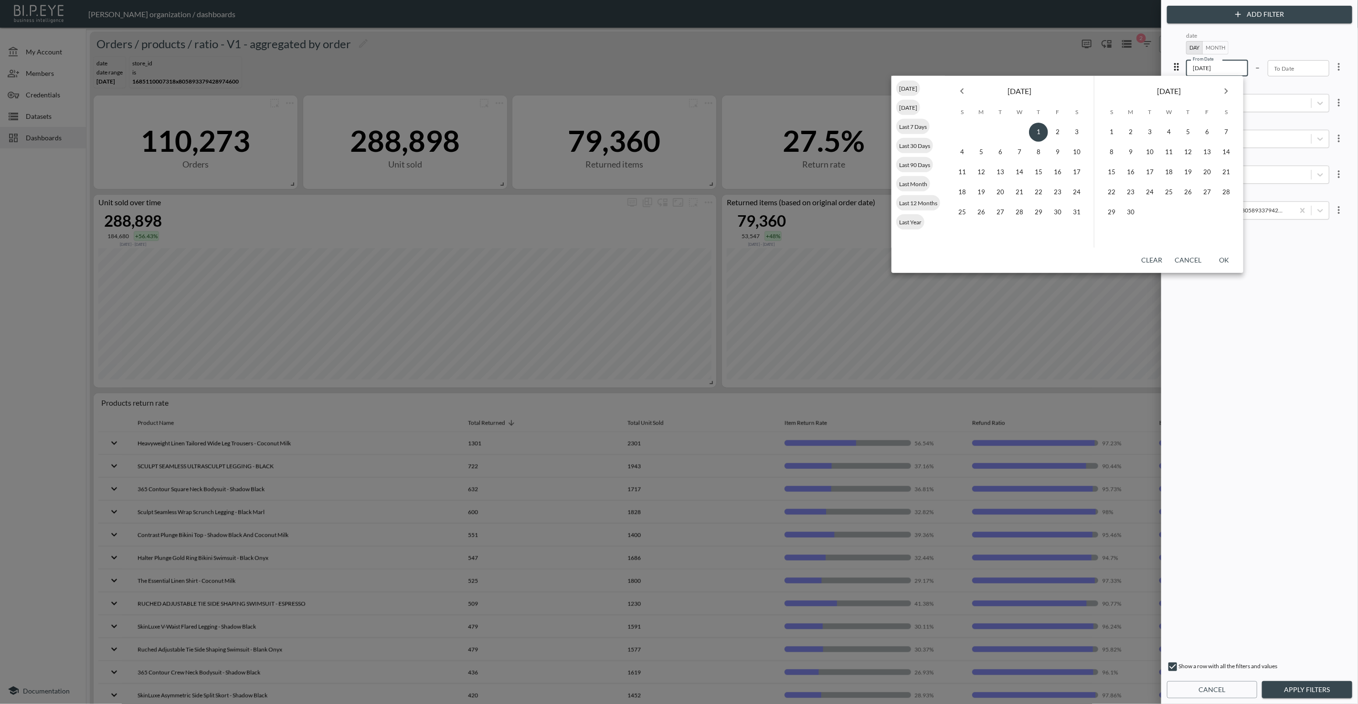
click at [1209, 70] on input "[DATE]" at bounding box center [1217, 68] width 62 height 16
type input "[DATE]"
click at [1284, 358] on div "date Day Month From Date [DATE] From Date – To Date To Date product name produc…" at bounding box center [1259, 342] width 181 height 624
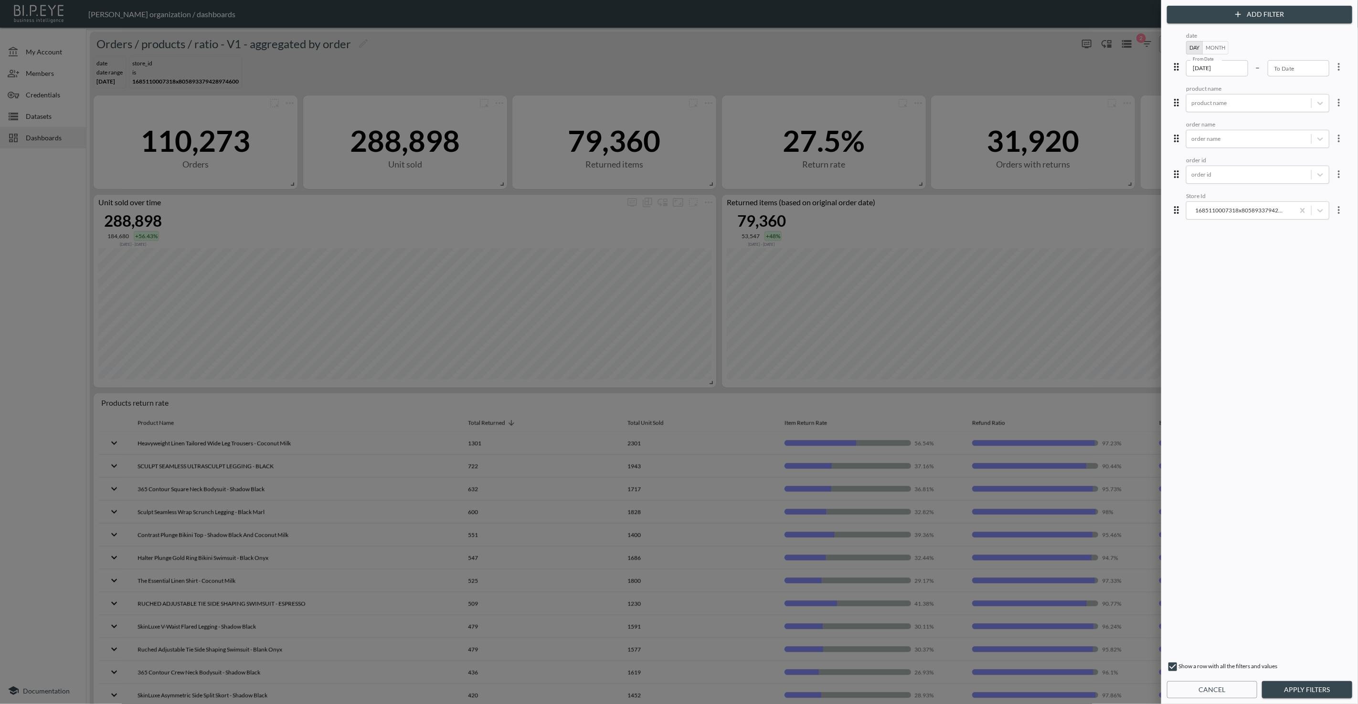
click at [1298, 693] on button "Apply Filters" at bounding box center [1307, 690] width 90 height 18
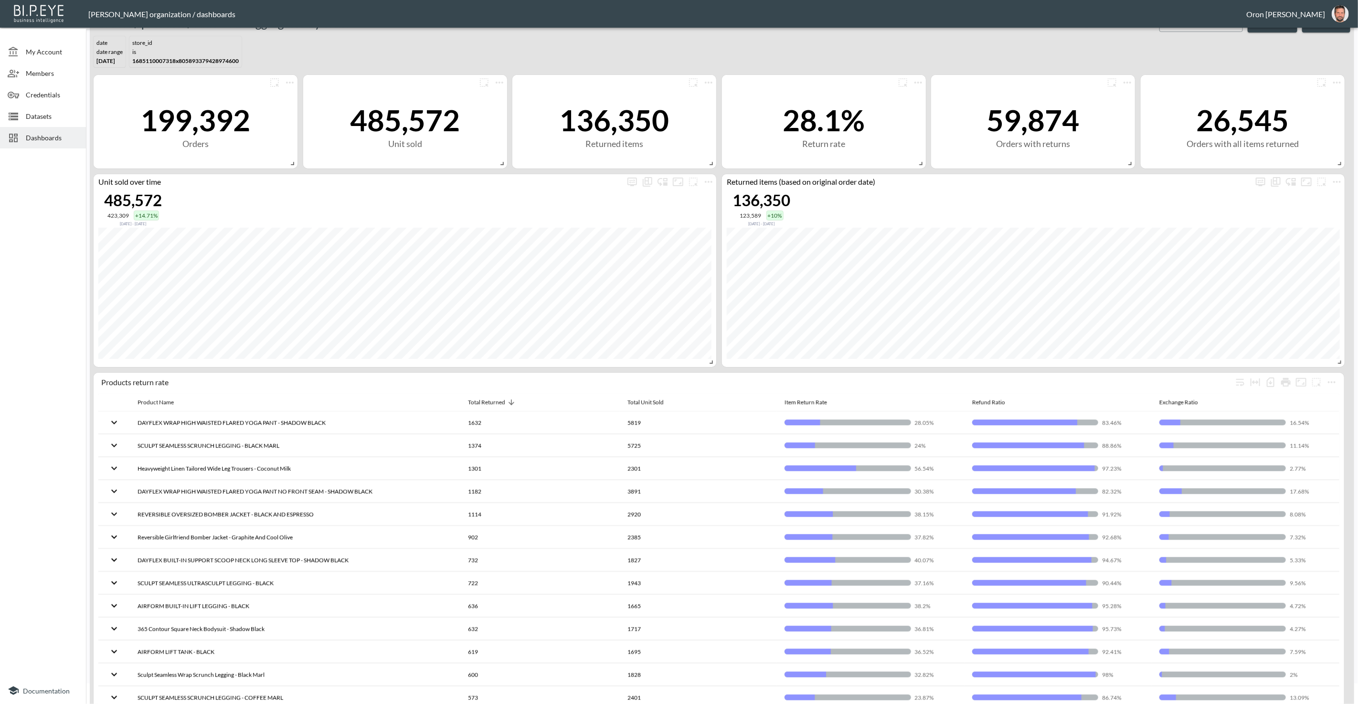
scroll to position [6, 0]
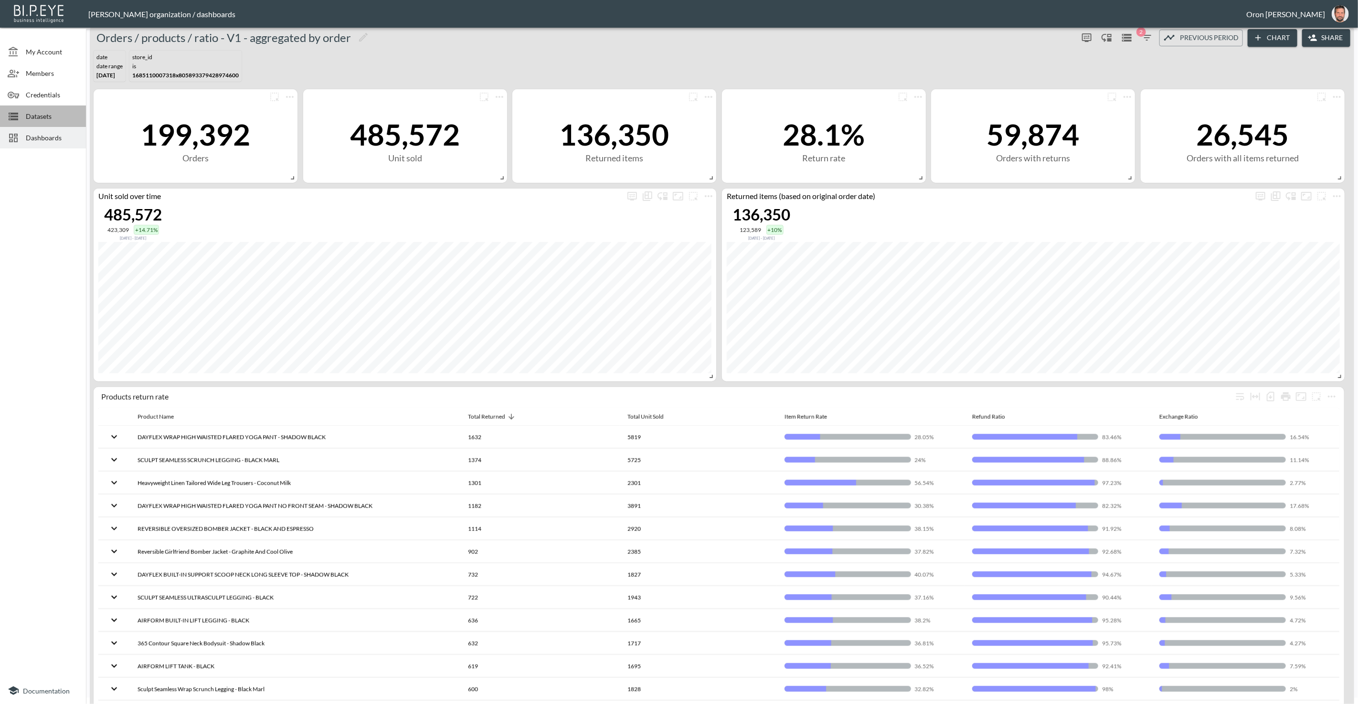
click at [28, 119] on span "Datasets" at bounding box center [52, 116] width 53 height 10
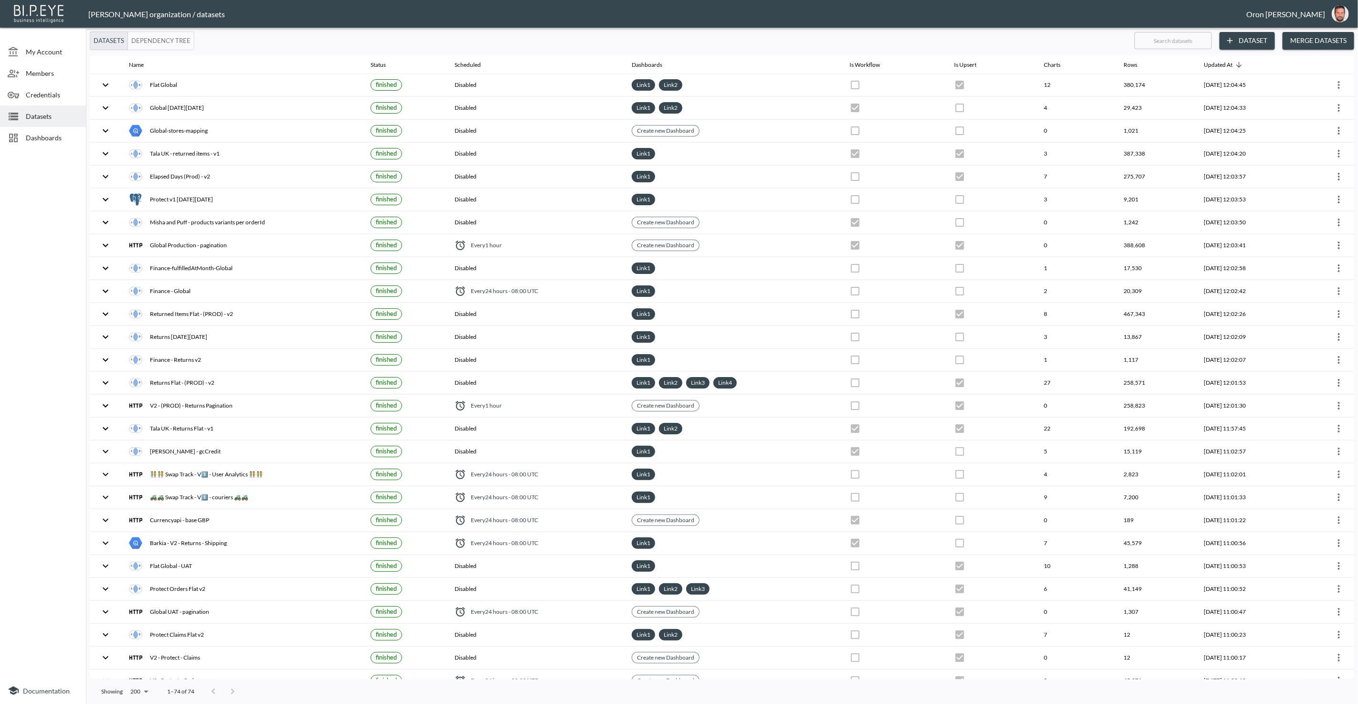
click at [45, 138] on span "Dashboards" at bounding box center [52, 138] width 53 height 10
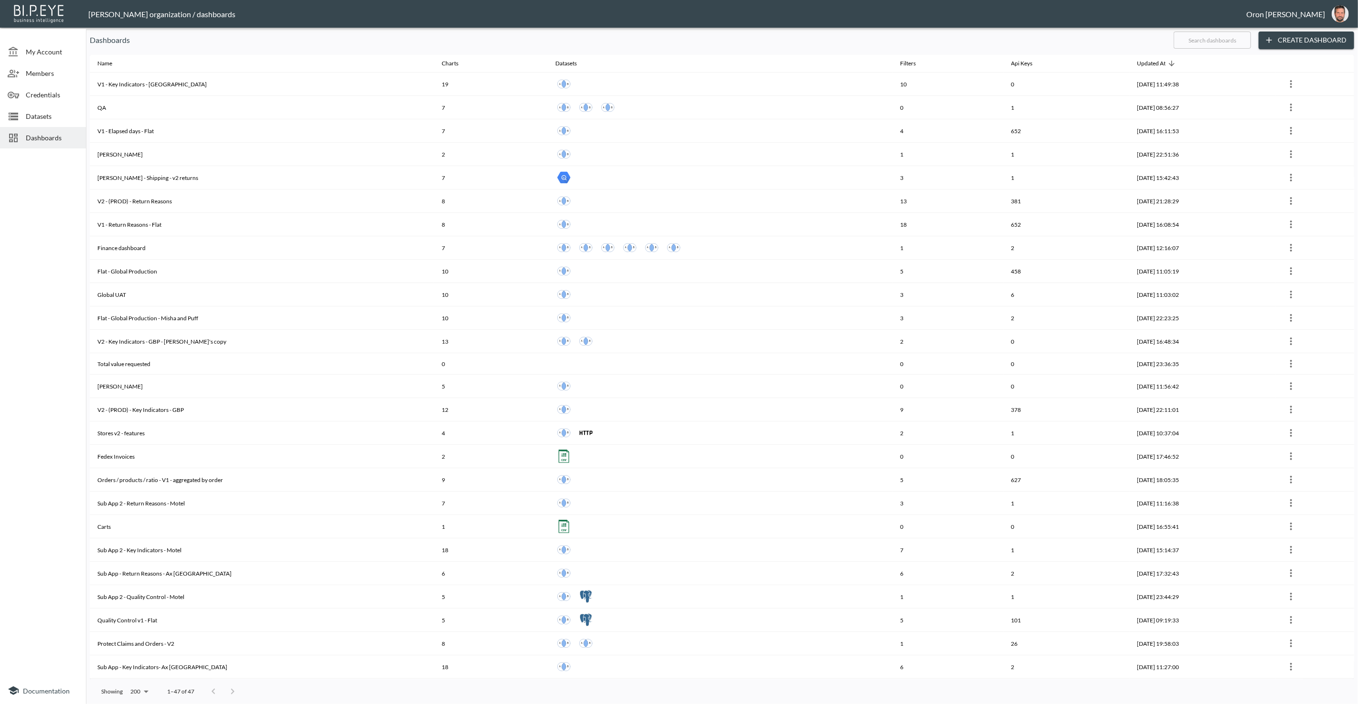
click at [1230, 39] on input "text" at bounding box center [1211, 40] width 77 height 24
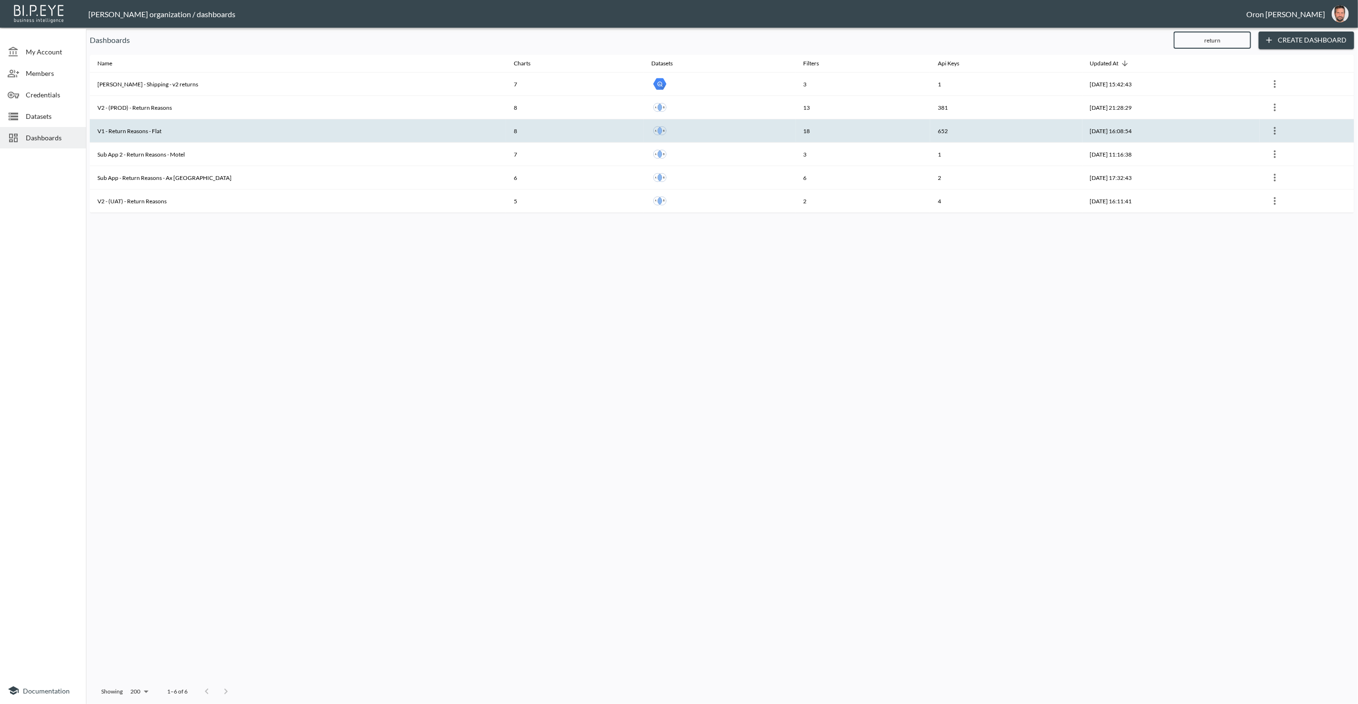
type input "return"
click at [270, 130] on th "V1 - Return Reasons - Flat" at bounding box center [298, 130] width 416 height 23
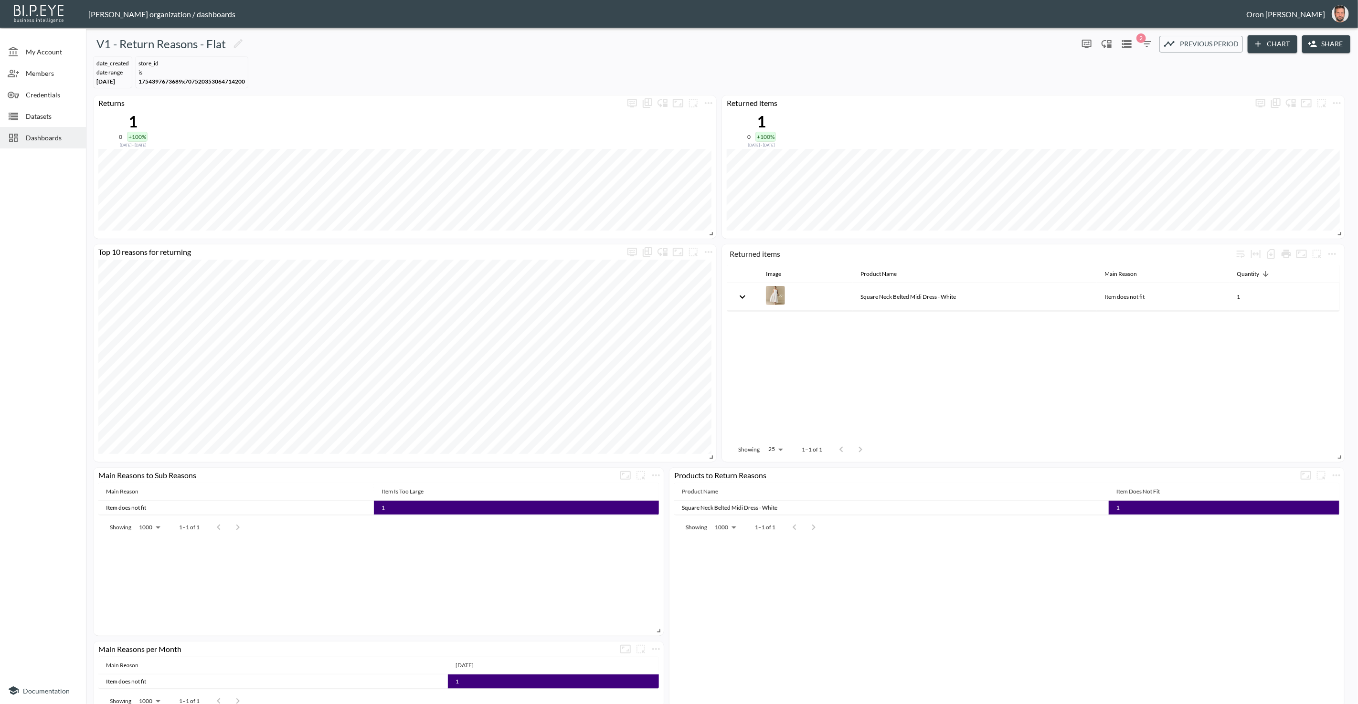
click at [1151, 40] on icon "button" at bounding box center [1146, 43] width 11 height 11
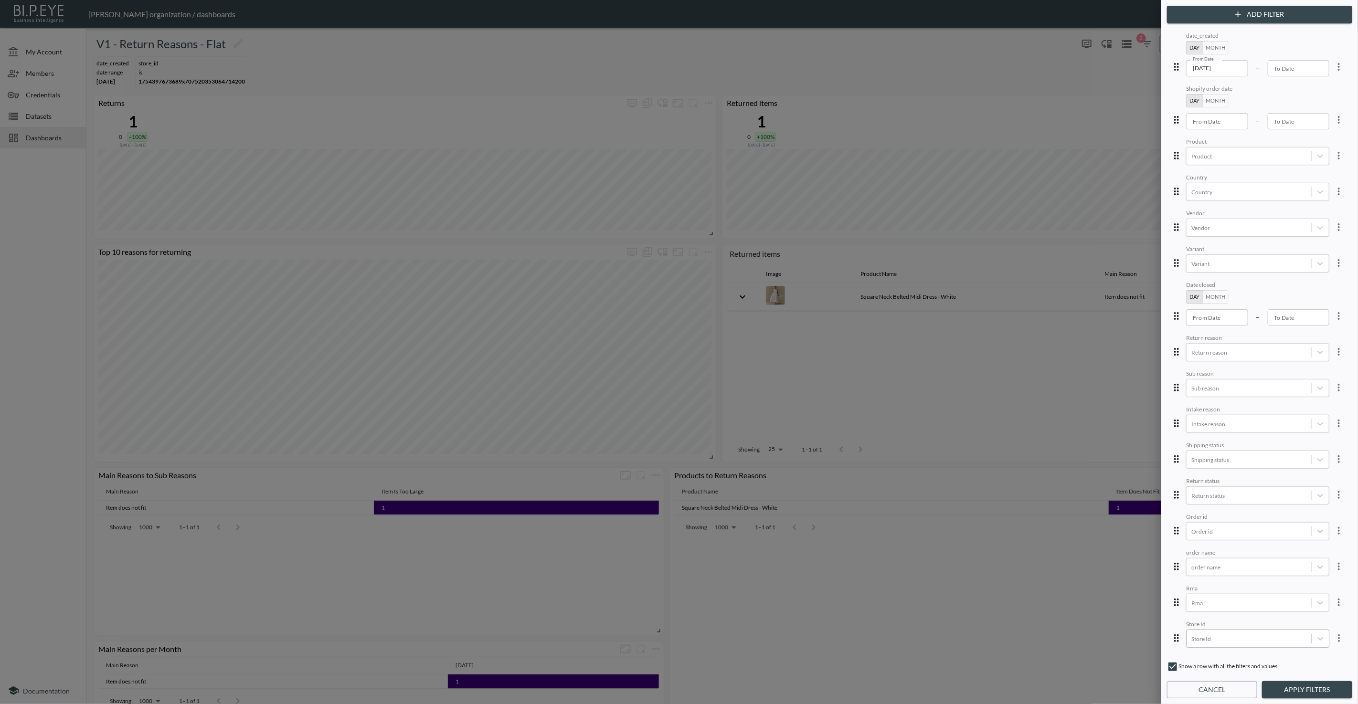
scroll to position [72, 0]
click at [1215, 639] on div at bounding box center [1248, 643] width 115 height 9
click at [1218, 587] on div "White Fox" at bounding box center [1219, 586] width 39 height 16
type input "white"
click at [1307, 687] on button "Apply Filters" at bounding box center [1307, 690] width 90 height 18
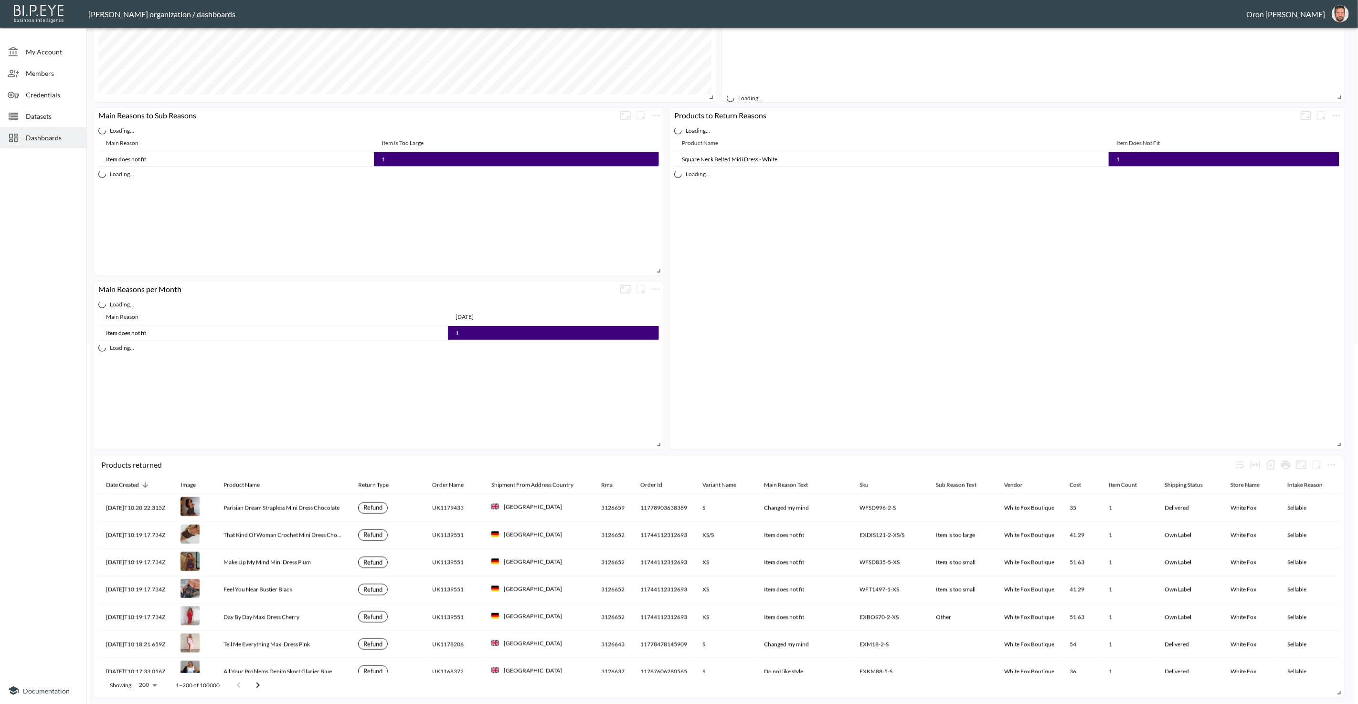
scroll to position [0, 0]
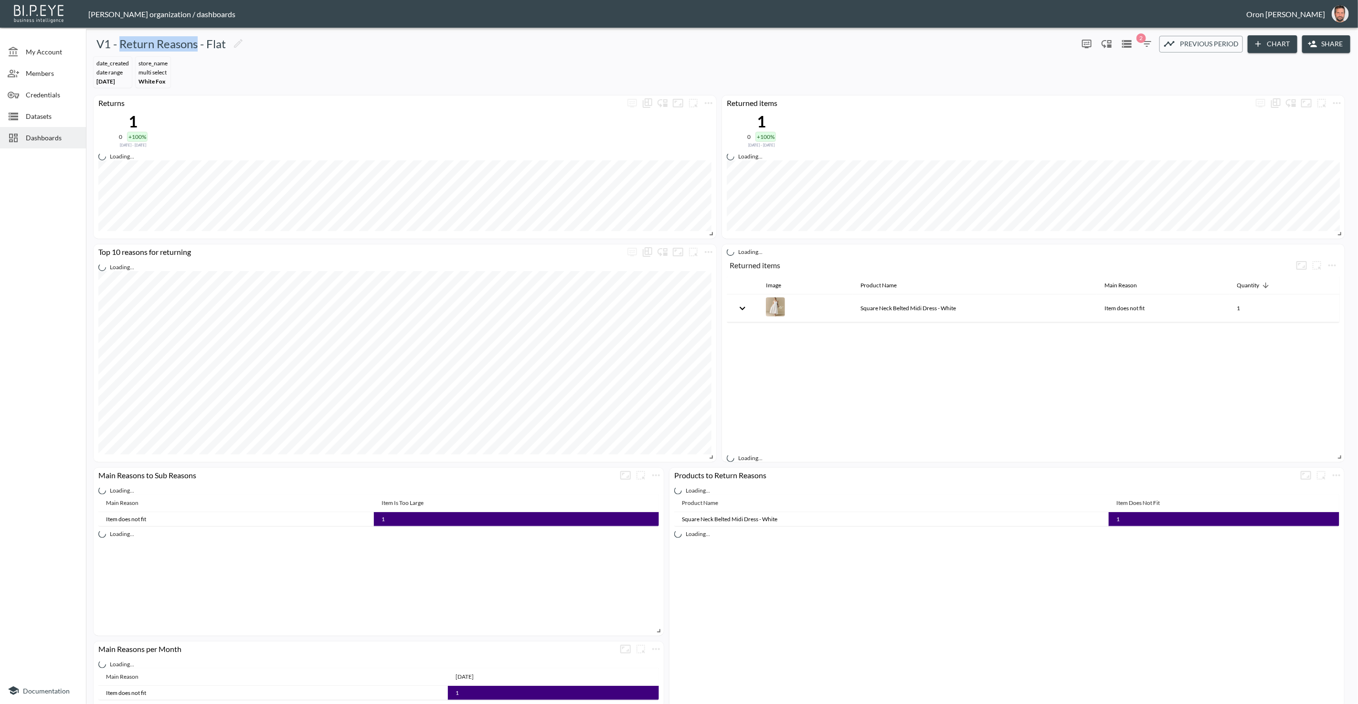
drag, startPoint x: 121, startPoint y: 46, endPoint x: 162, endPoint y: 52, distance: 41.5
click at [194, 40] on h5 "V1 - Return Reasons - Flat" at bounding box center [160, 43] width 129 height 15
copy h5 "Return Reasons"
click at [53, 132] on div "Dashboards" at bounding box center [43, 137] width 86 height 21
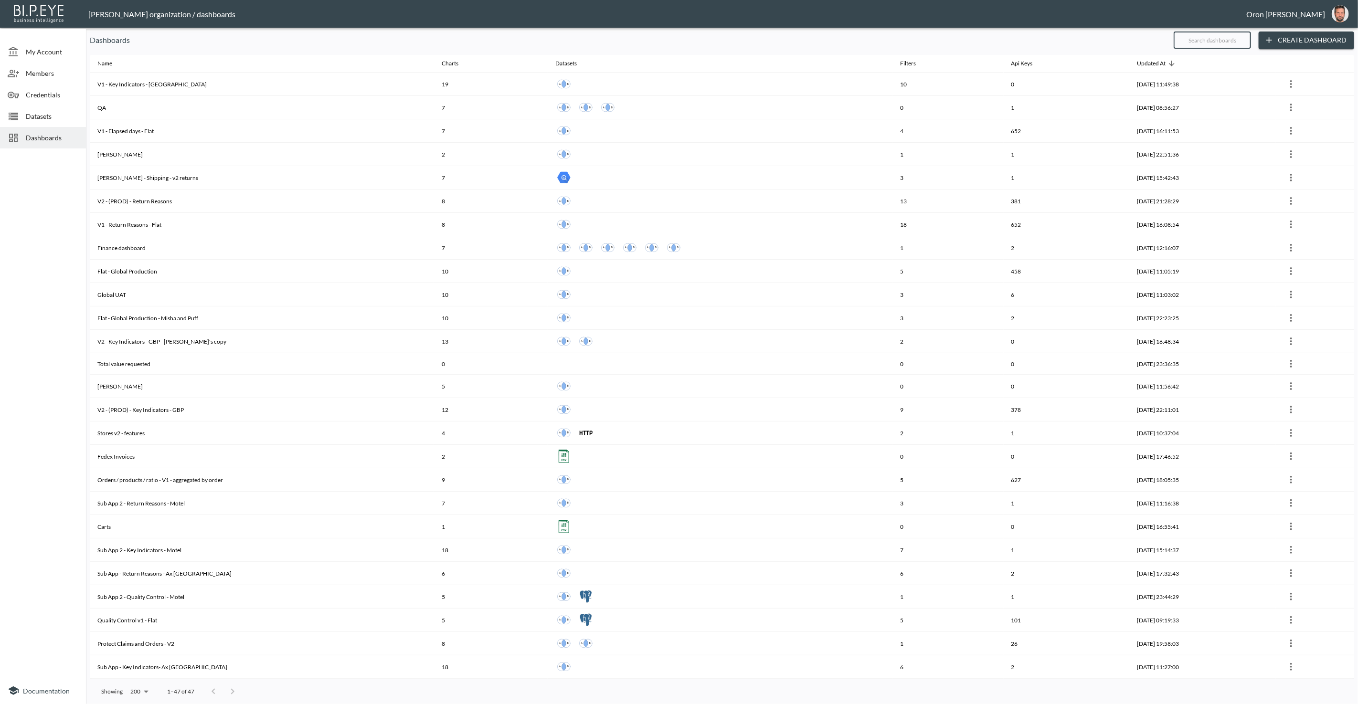
click at [1203, 36] on input "text" at bounding box center [1211, 40] width 77 height 24
paste input "Return Reason"
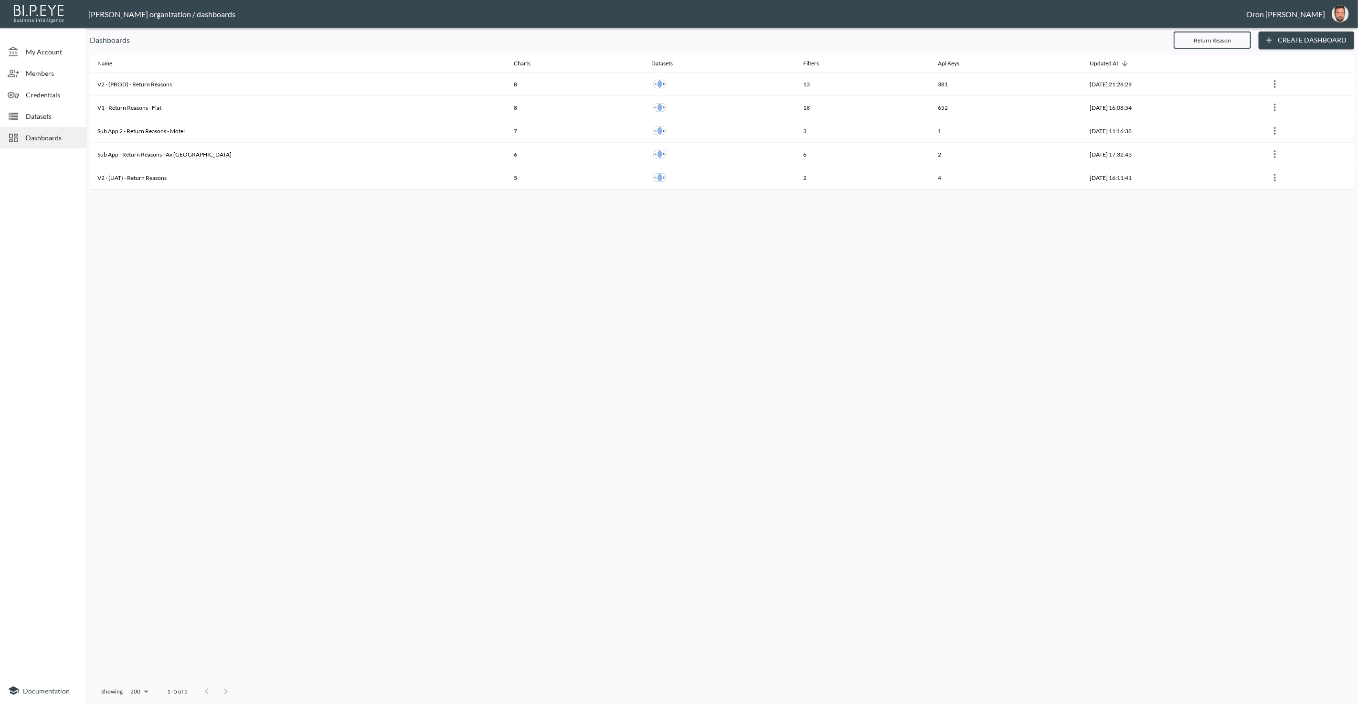
click at [1234, 37] on input "Return Reason" at bounding box center [1211, 40] width 77 height 24
type input "t"
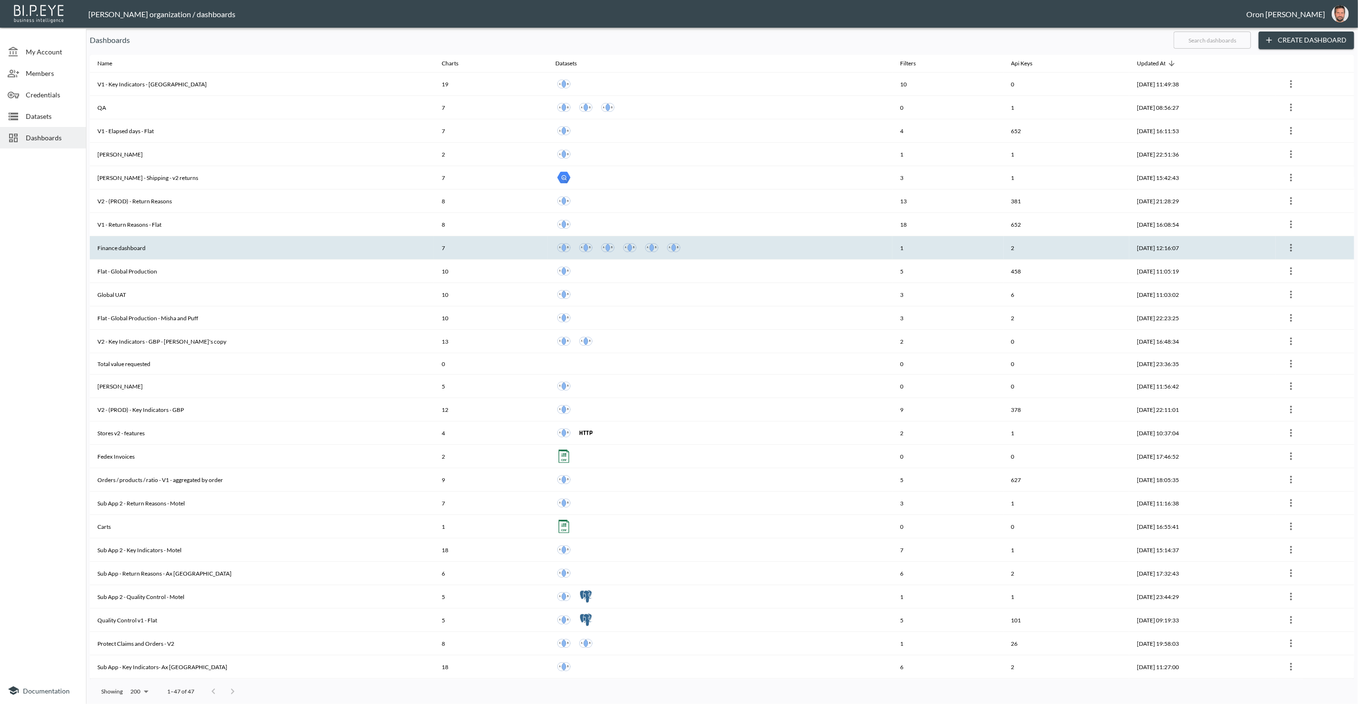
scroll to position [6, 0]
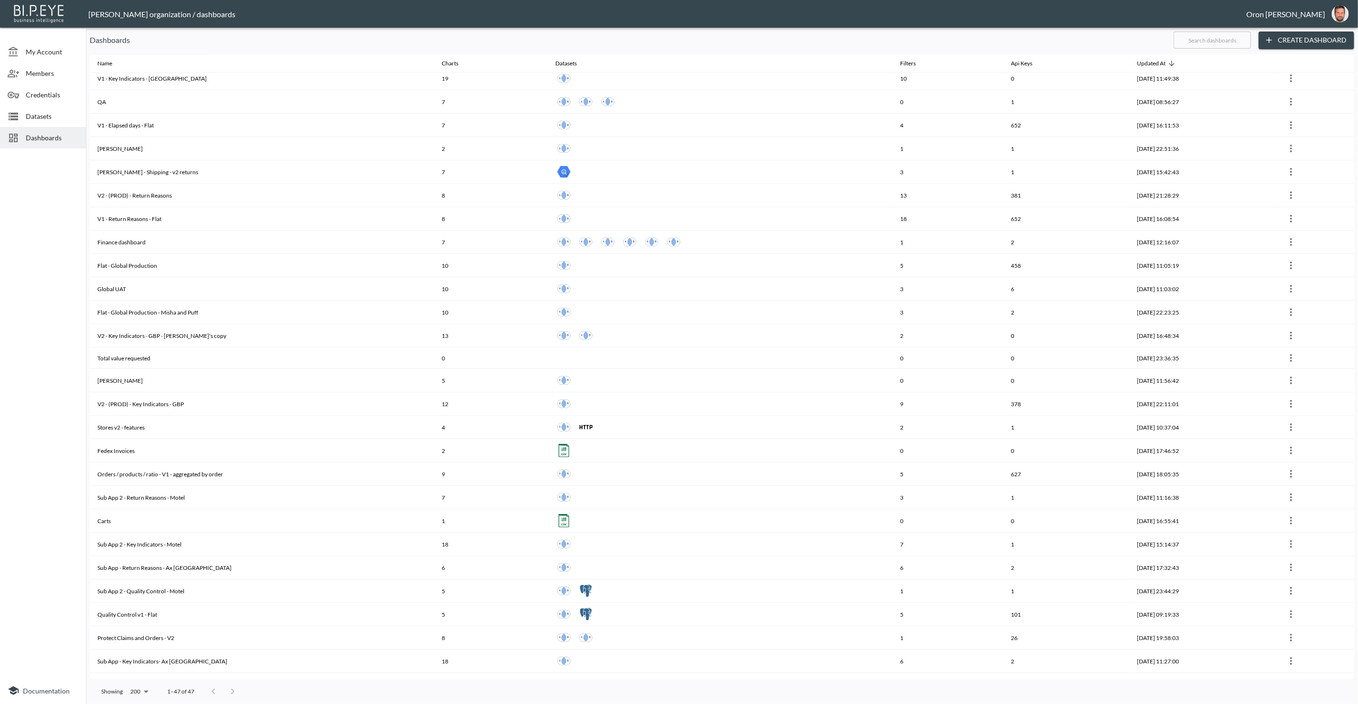
click at [1215, 46] on input "text" at bounding box center [1211, 40] width 77 height 24
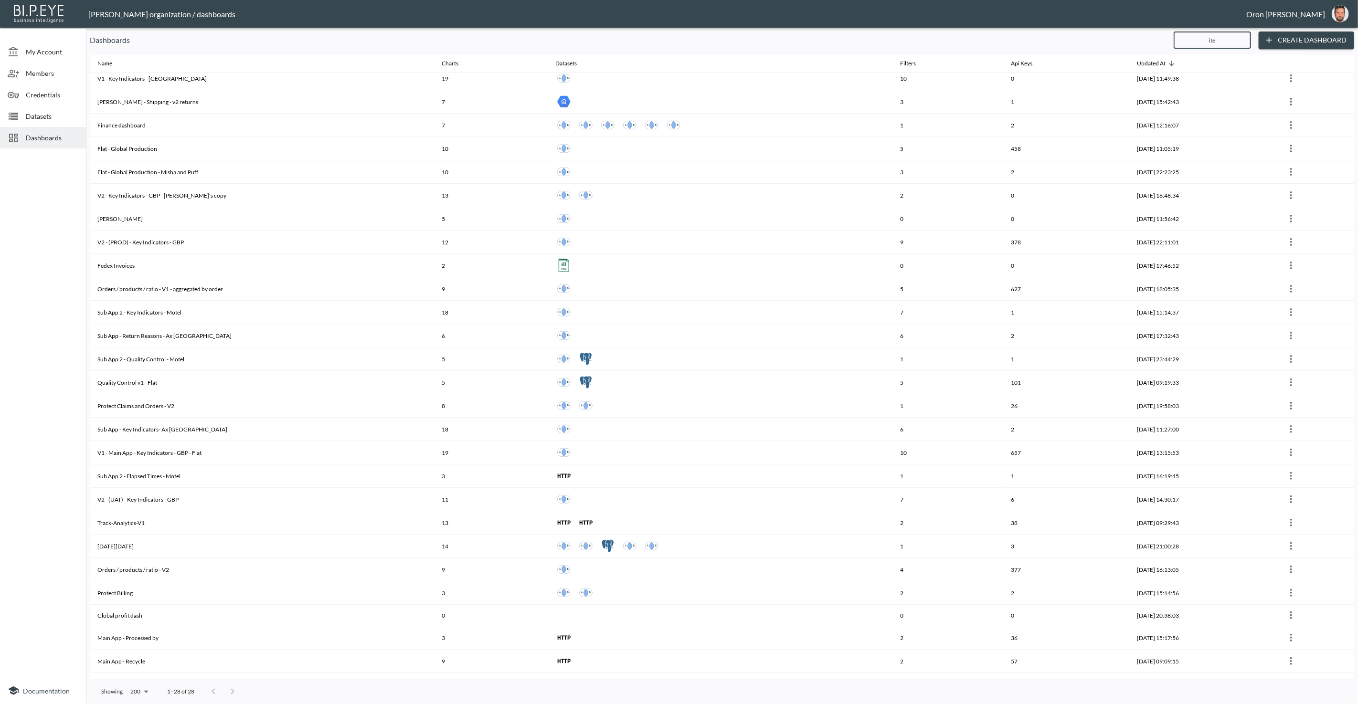
scroll to position [0, 0]
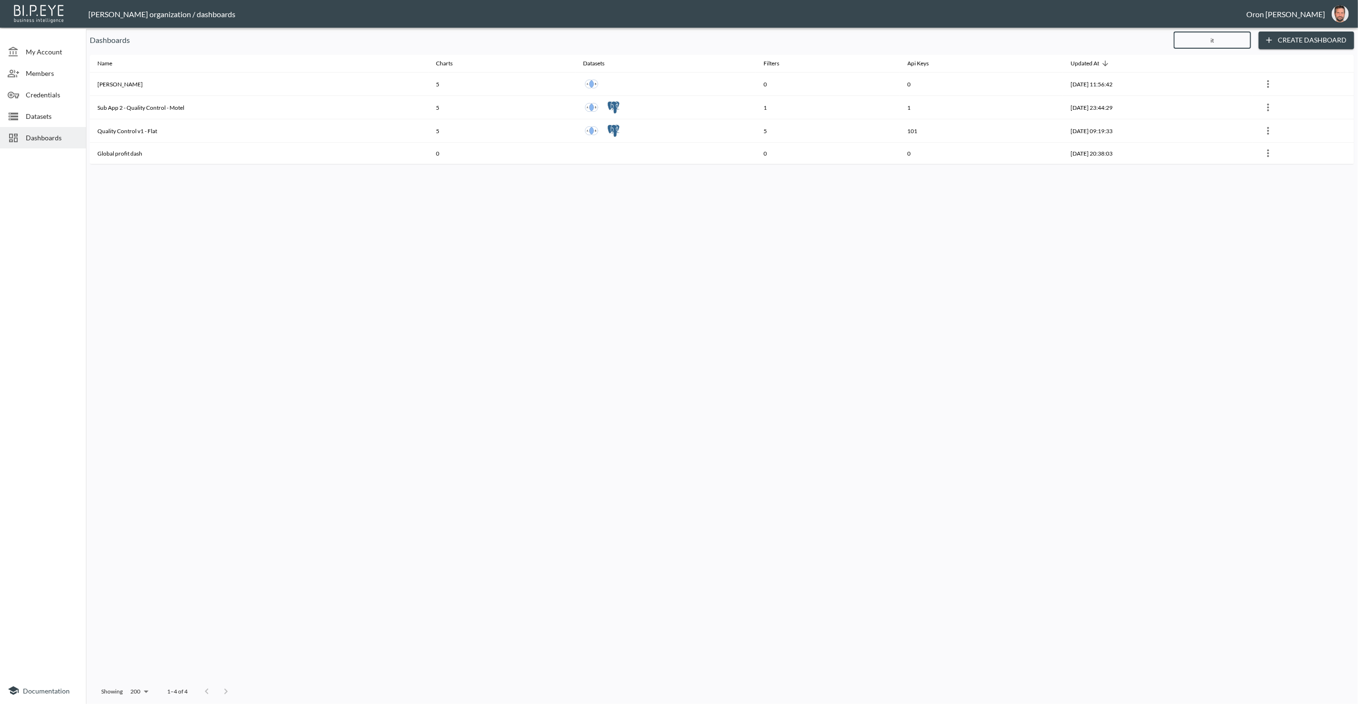
type input "i"
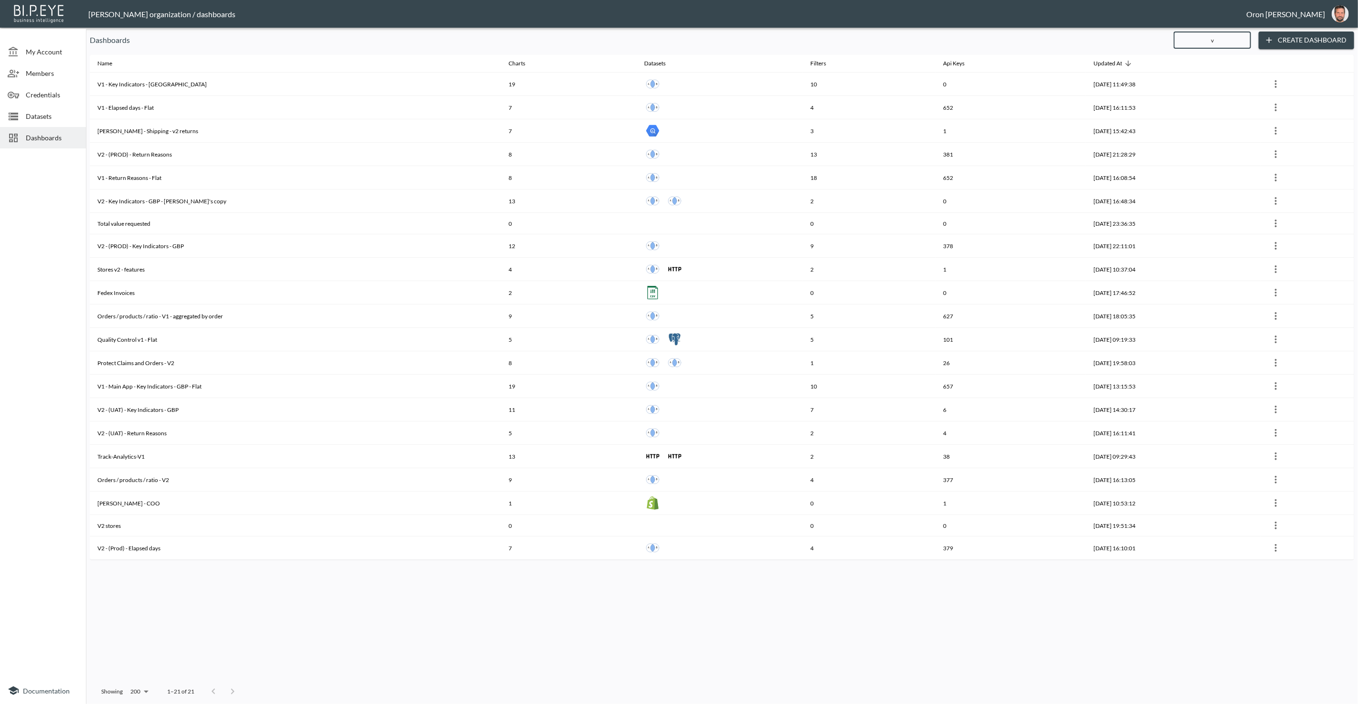
type input "v1"
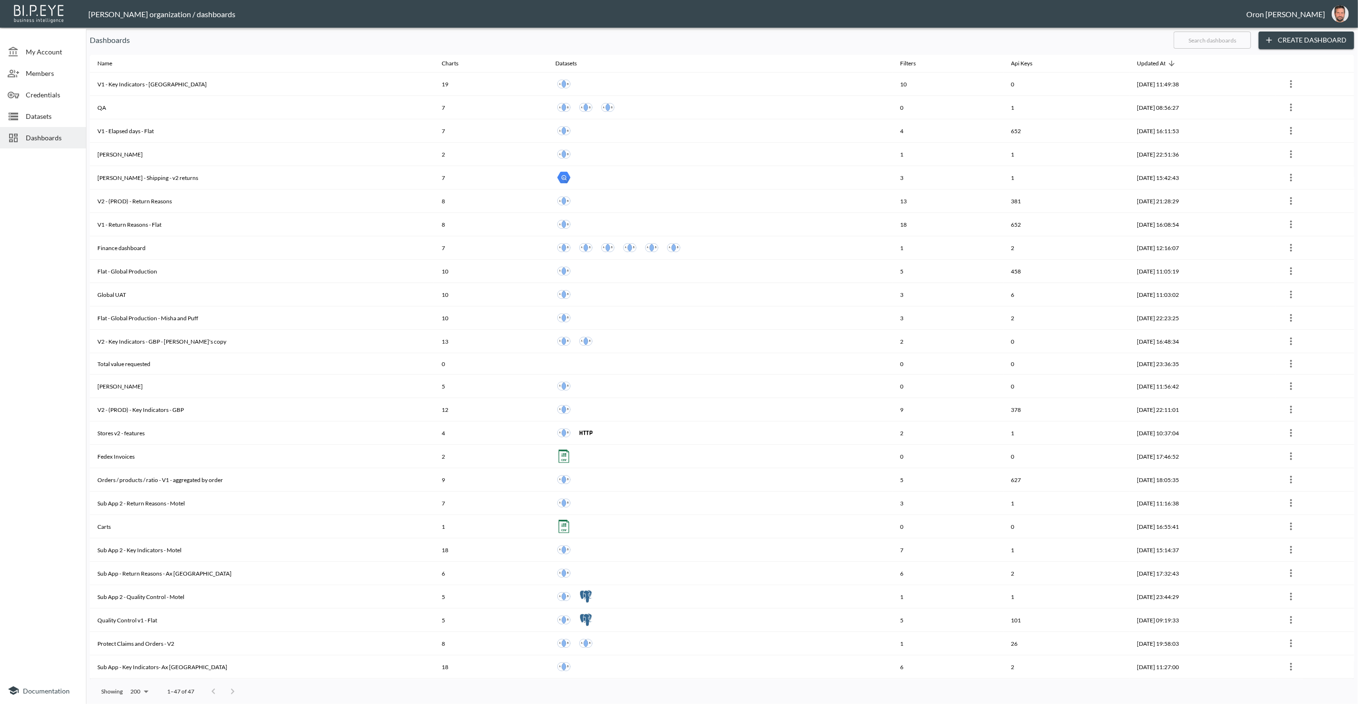
click at [54, 111] on span "Datasets" at bounding box center [52, 116] width 53 height 10
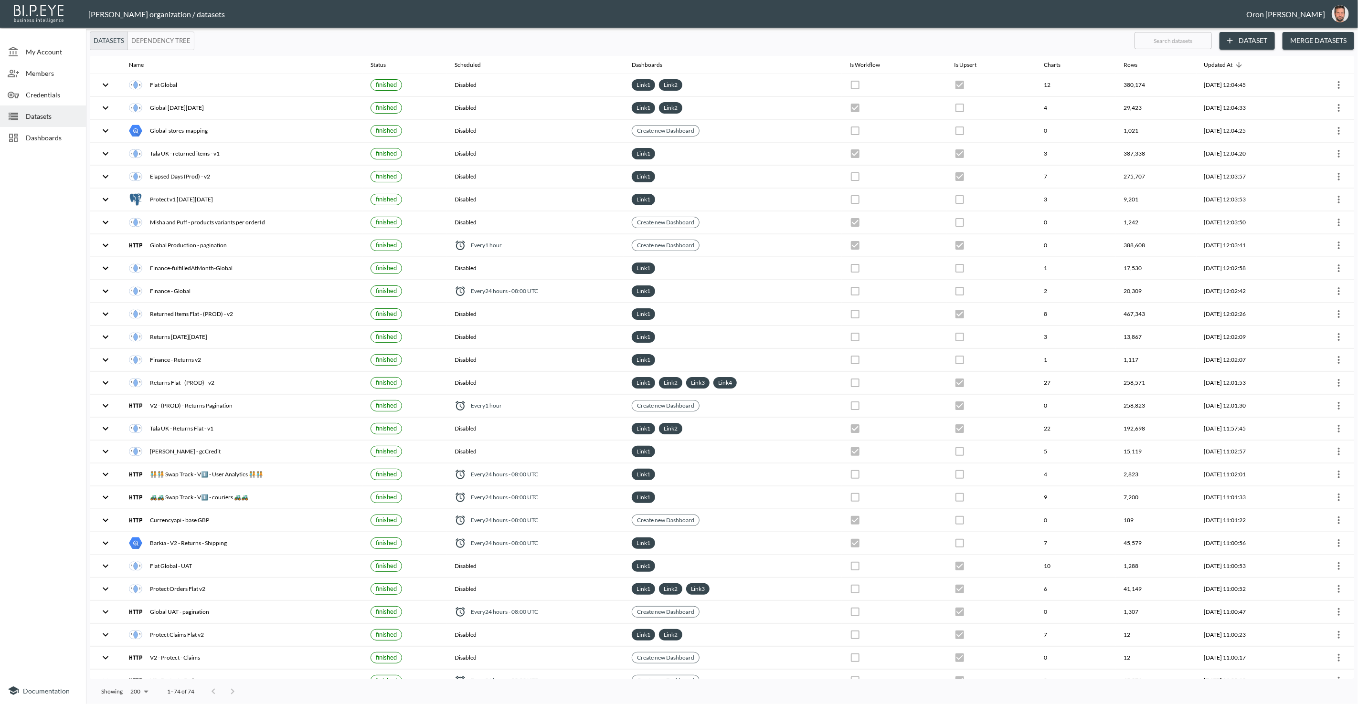
click at [1197, 37] on input "text" at bounding box center [1172, 41] width 77 height 24
type input "t"
checkbox input "false"
checkbox input "true"
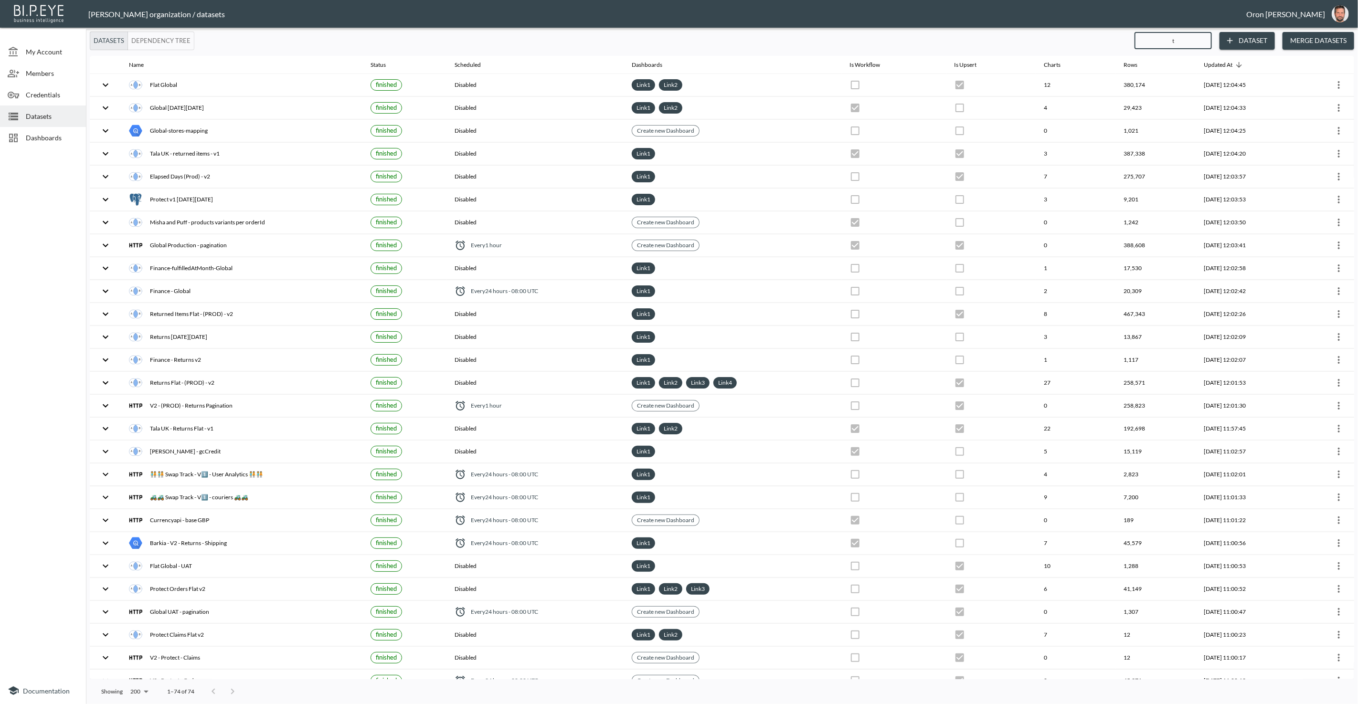
checkbox input "false"
checkbox input "true"
checkbox input "false"
checkbox input "true"
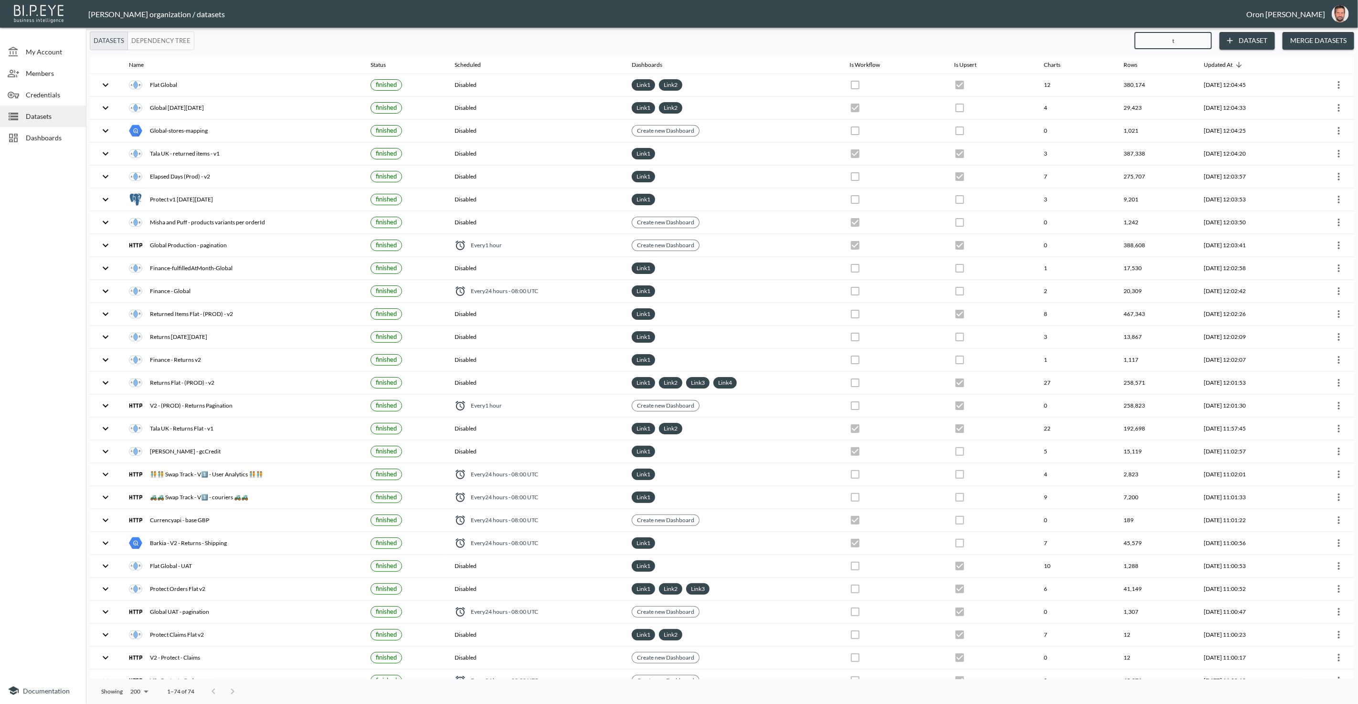
checkbox input "true"
checkbox input "false"
checkbox input "true"
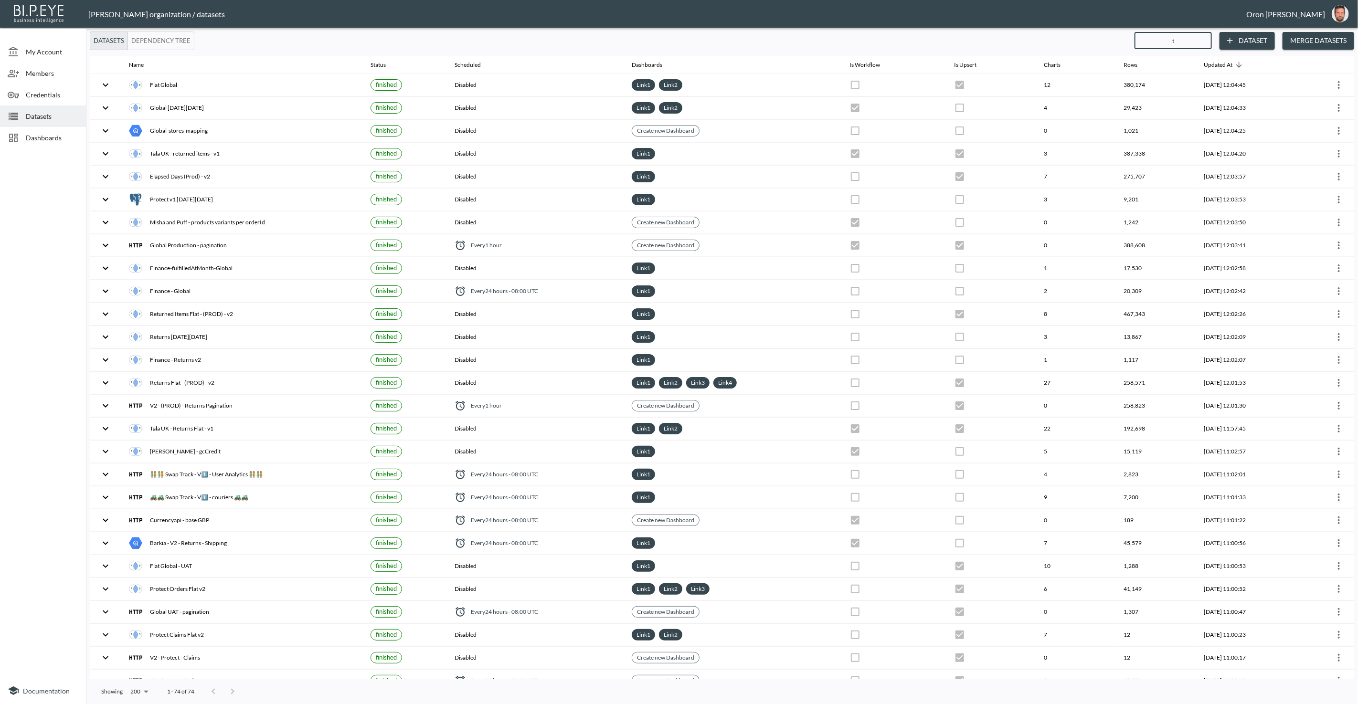
checkbox input "false"
checkbox input "true"
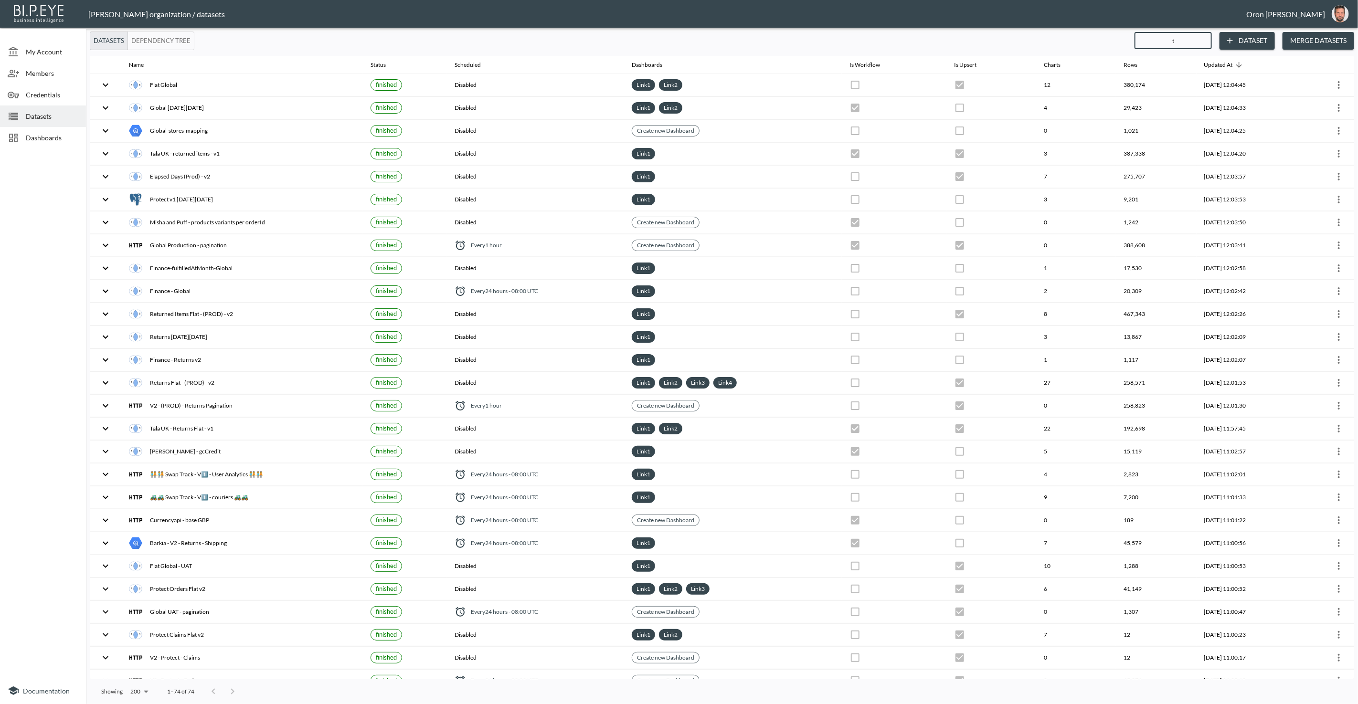
checkbox input "false"
checkbox input "true"
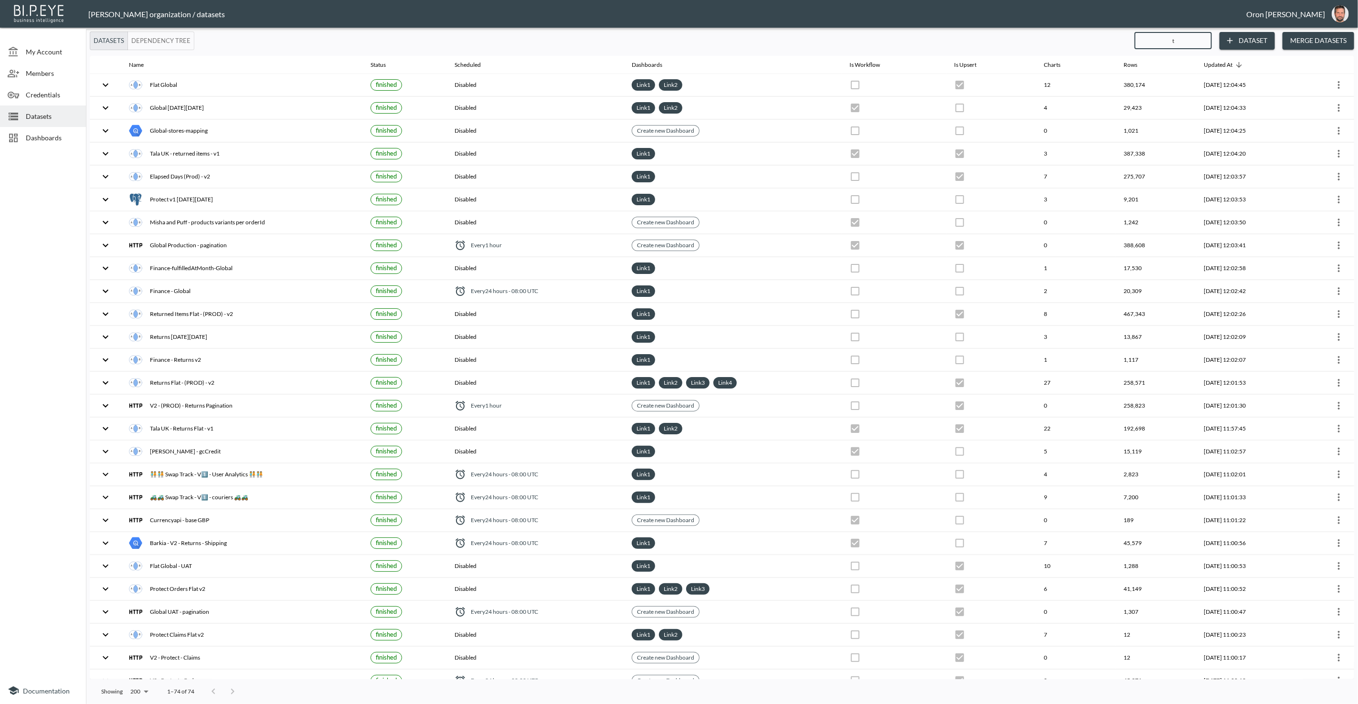
checkbox input "true"
checkbox input "false"
checkbox input "true"
checkbox input "false"
checkbox input "true"
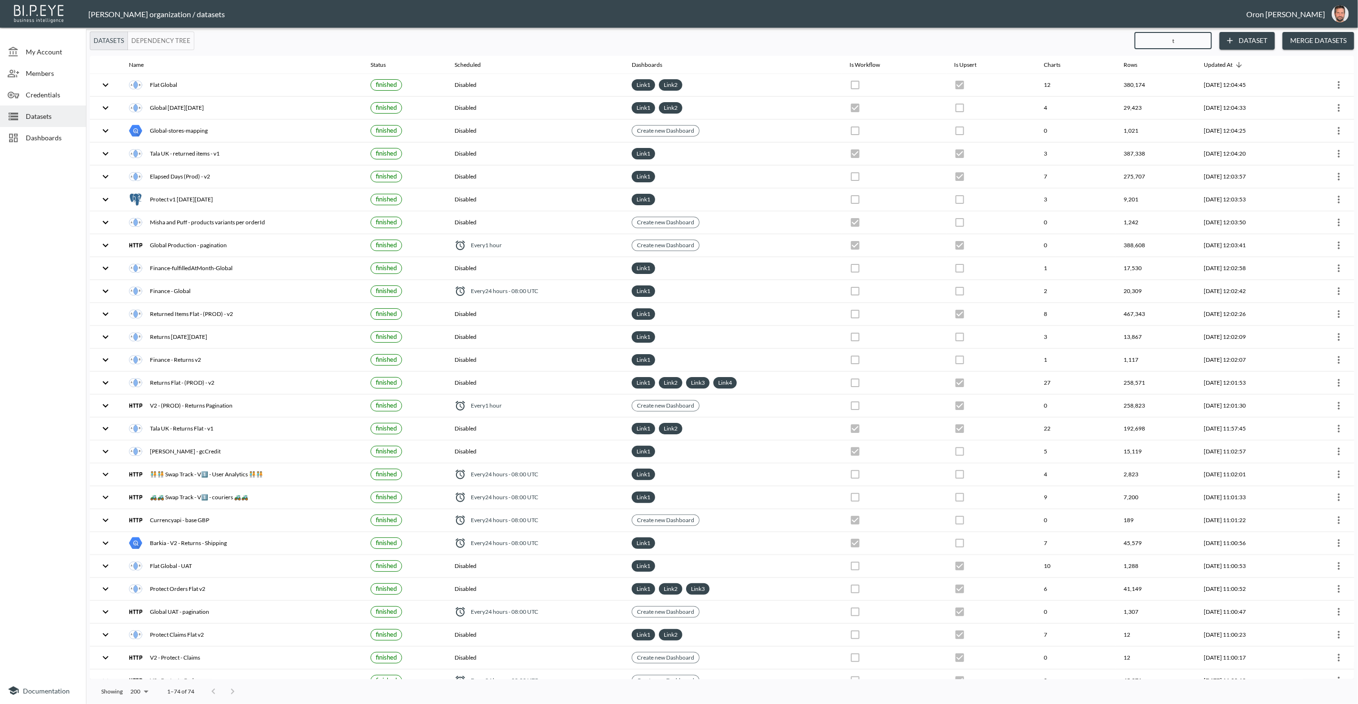
checkbox input "false"
checkbox input "true"
checkbox input "false"
checkbox input "true"
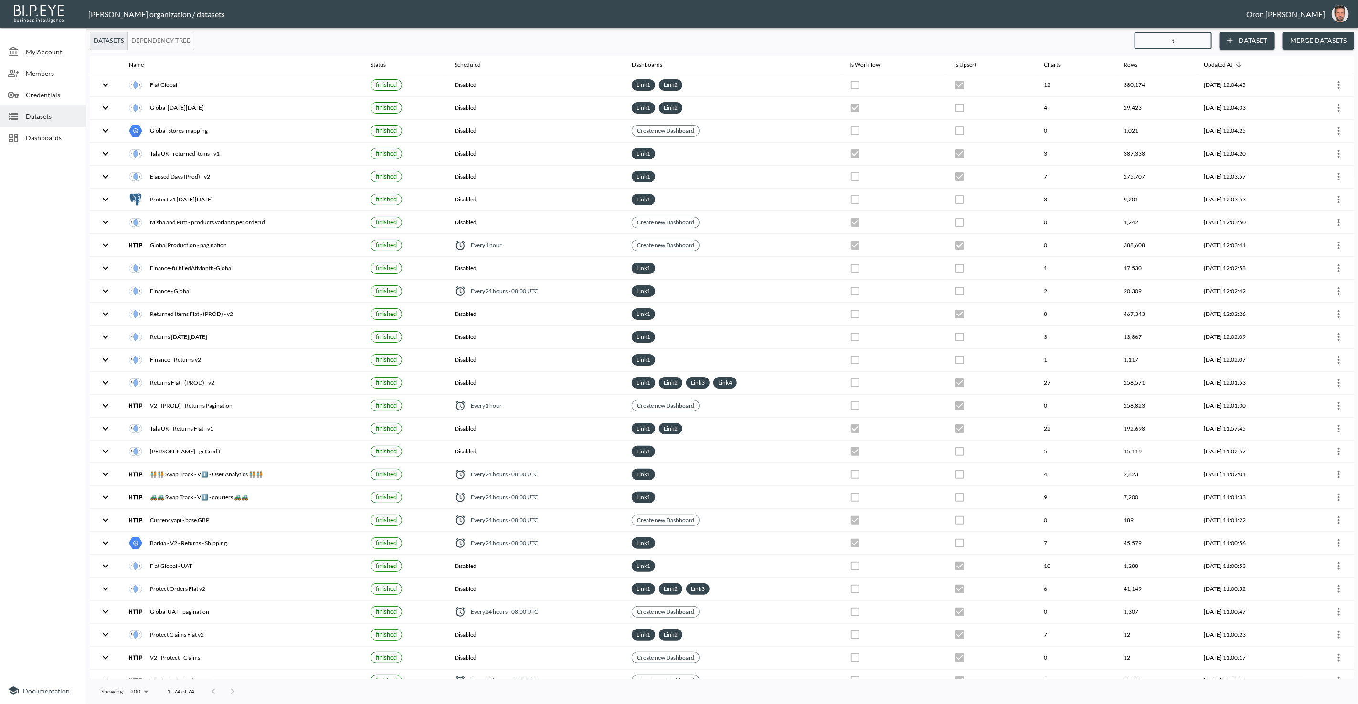
checkbox input "true"
checkbox input "false"
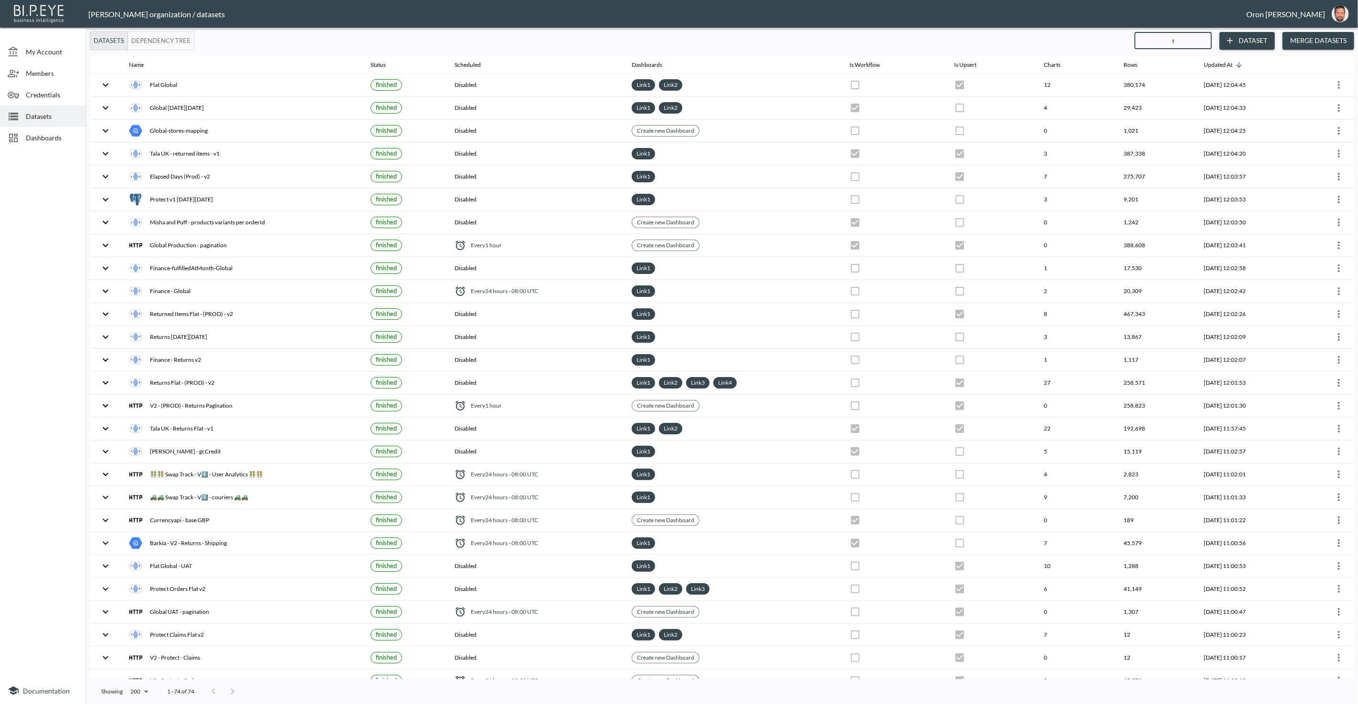
checkbox input "false"
checkbox input "true"
checkbox input "false"
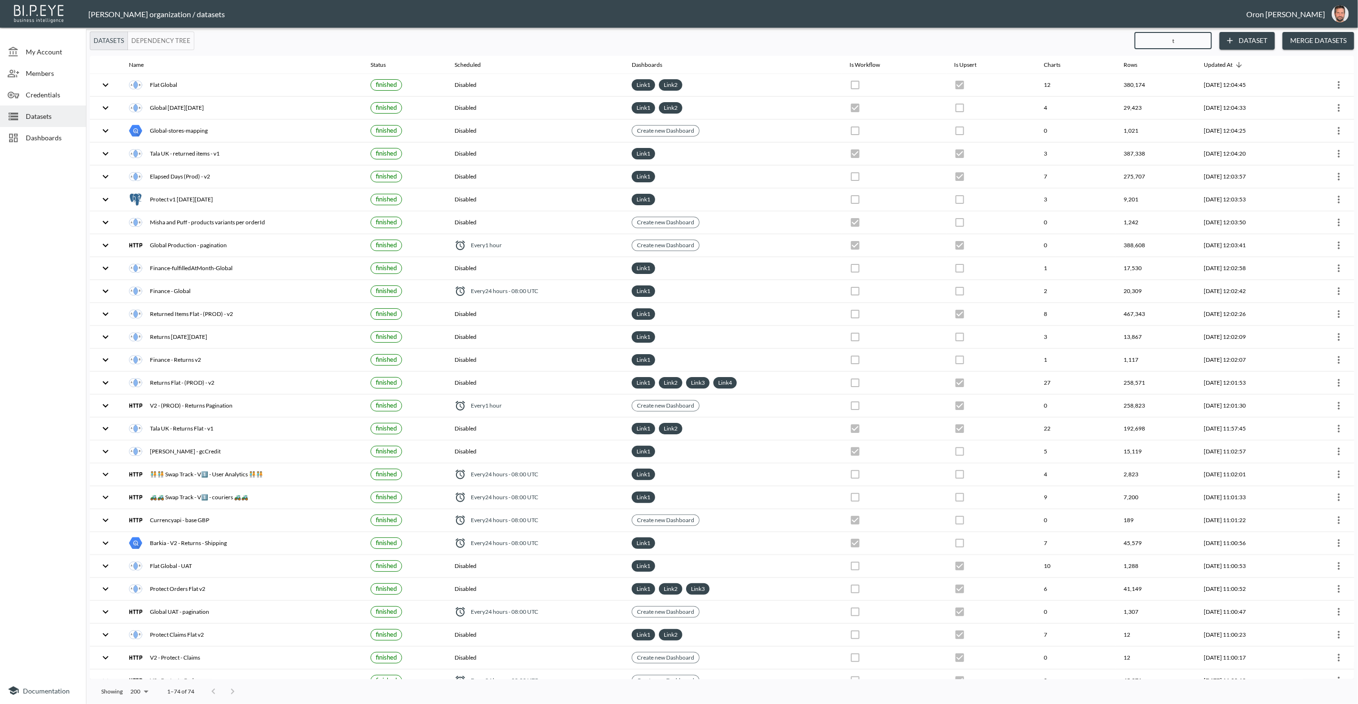
checkbox input "false"
checkbox input "true"
checkbox input "false"
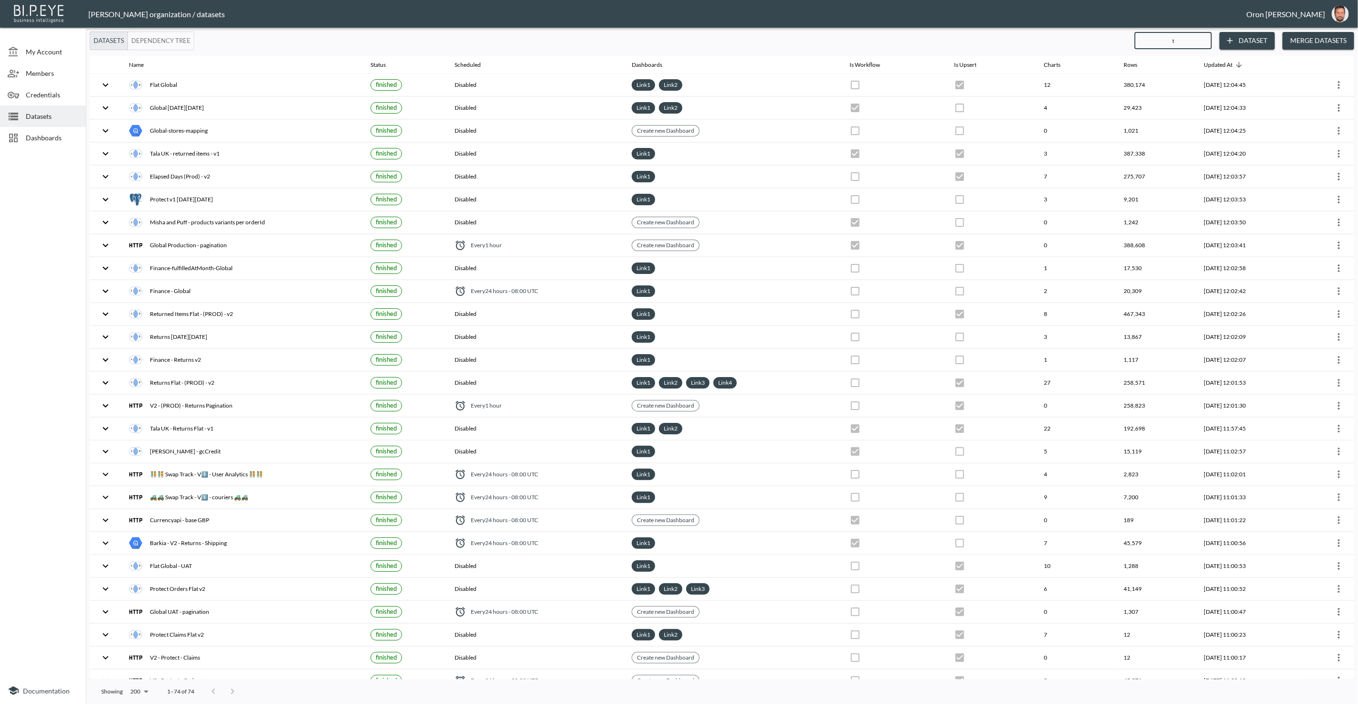
checkbox input "false"
checkbox input "true"
checkbox input "false"
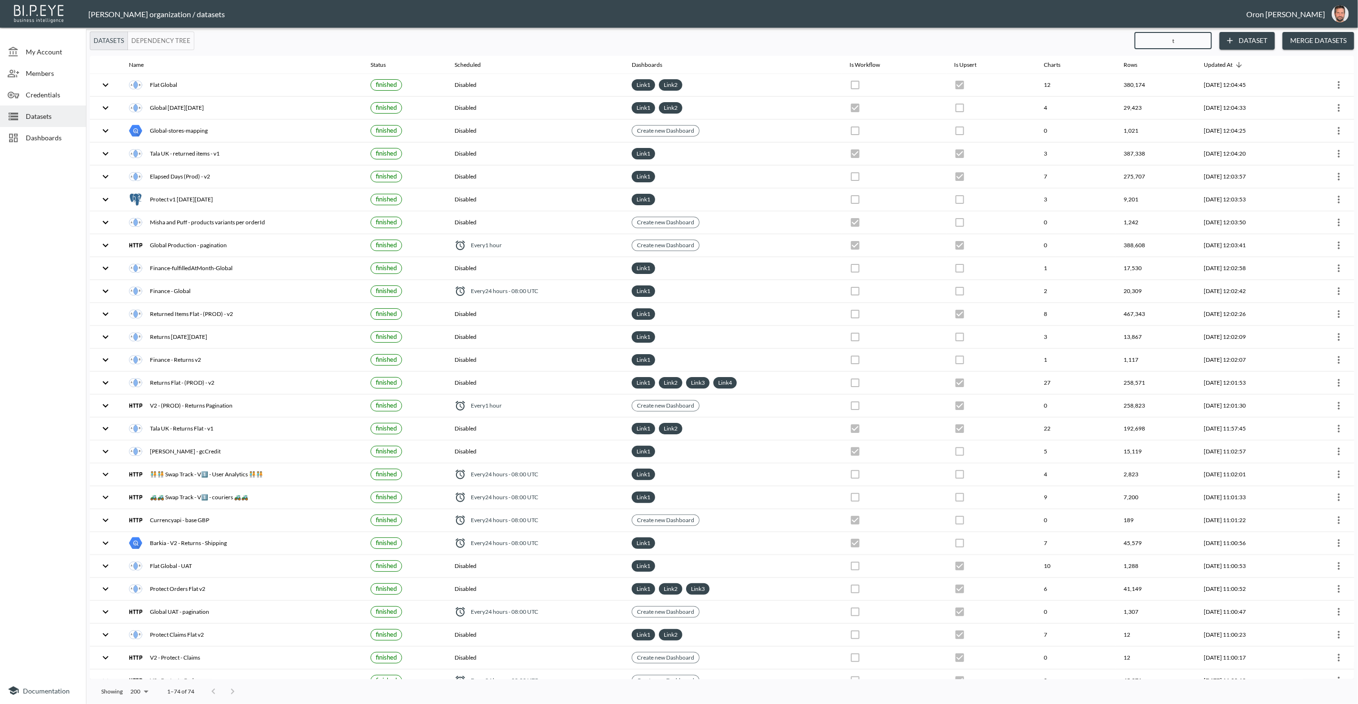
checkbox input "false"
checkbox input "true"
checkbox input "false"
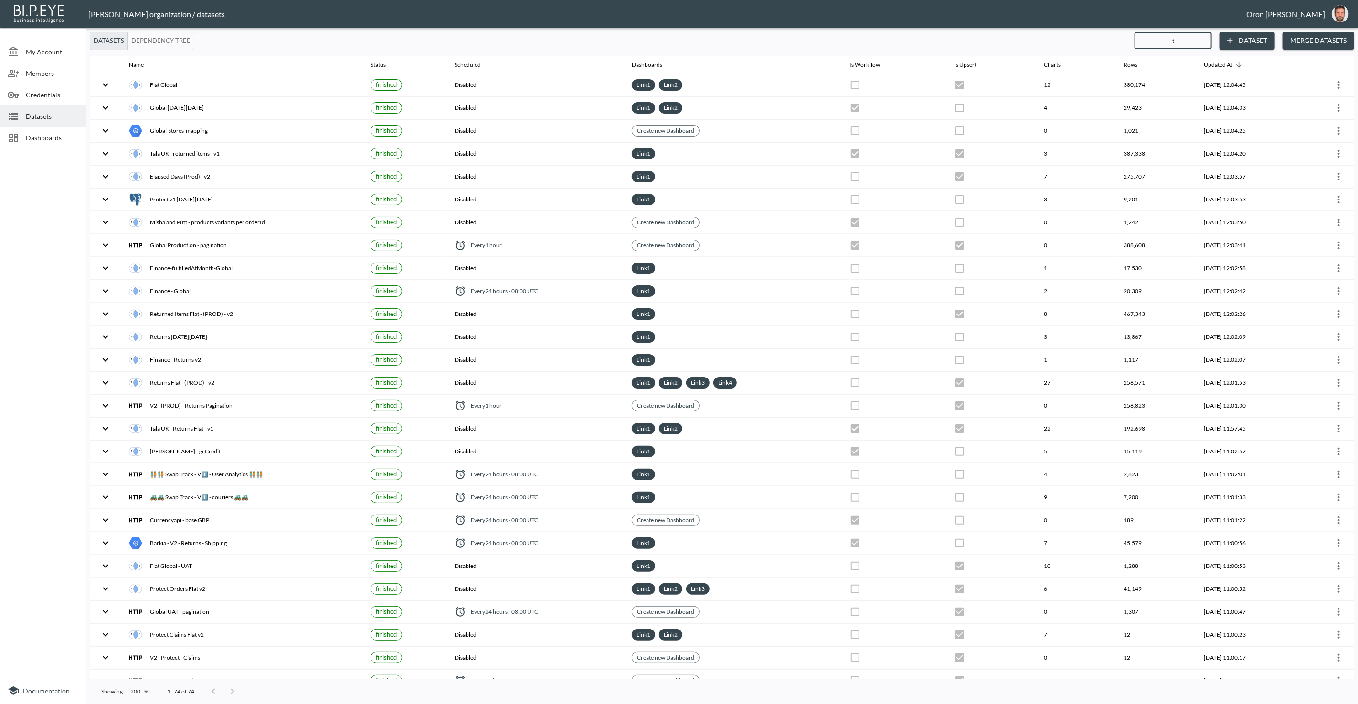
checkbox input "false"
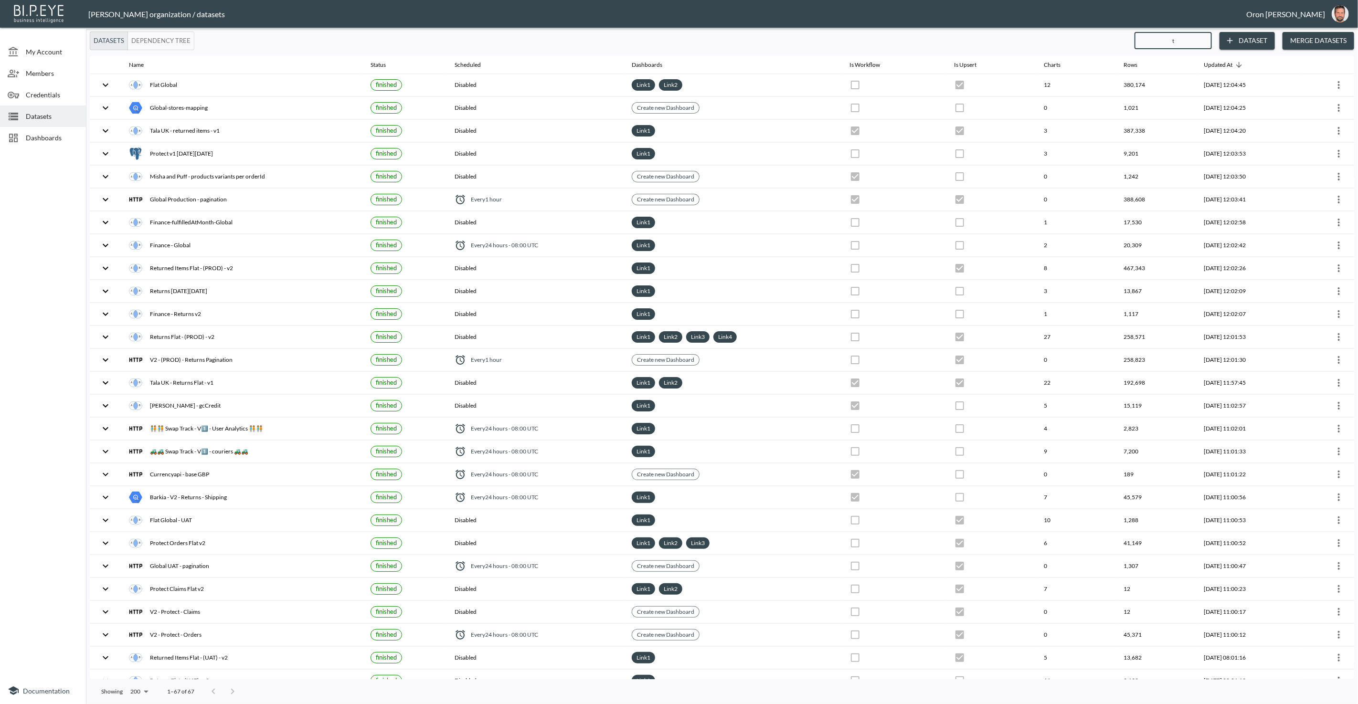
type input "ta"
checkbox input "true"
checkbox input "false"
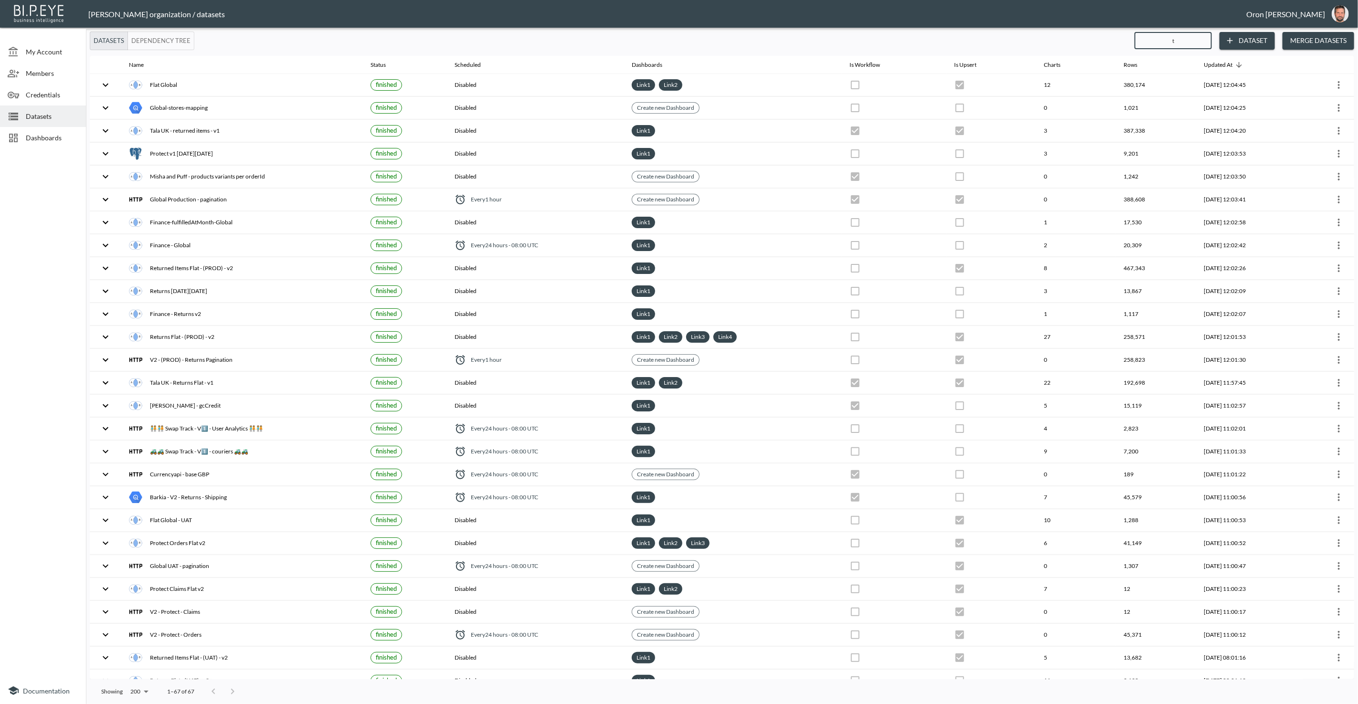
checkbox input "true"
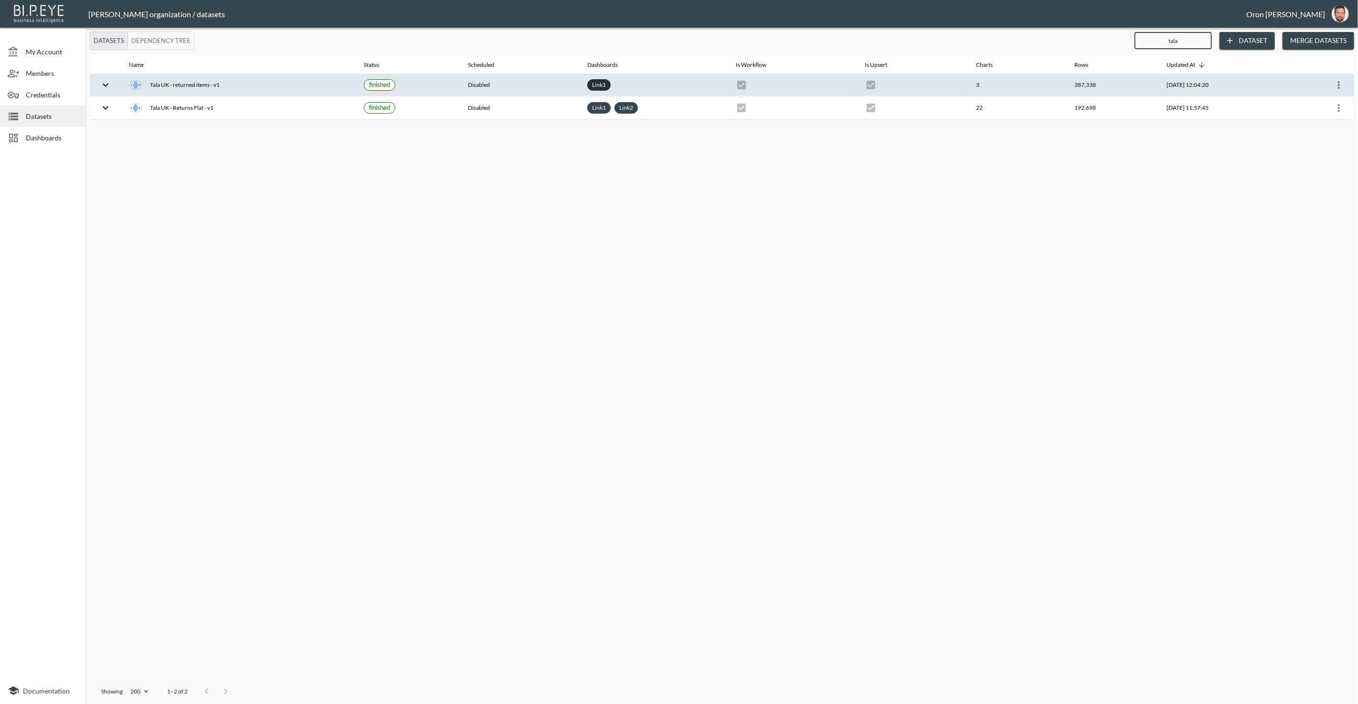
type input "tala"
click at [590, 82] on link "Link 1" at bounding box center [599, 84] width 18 height 11
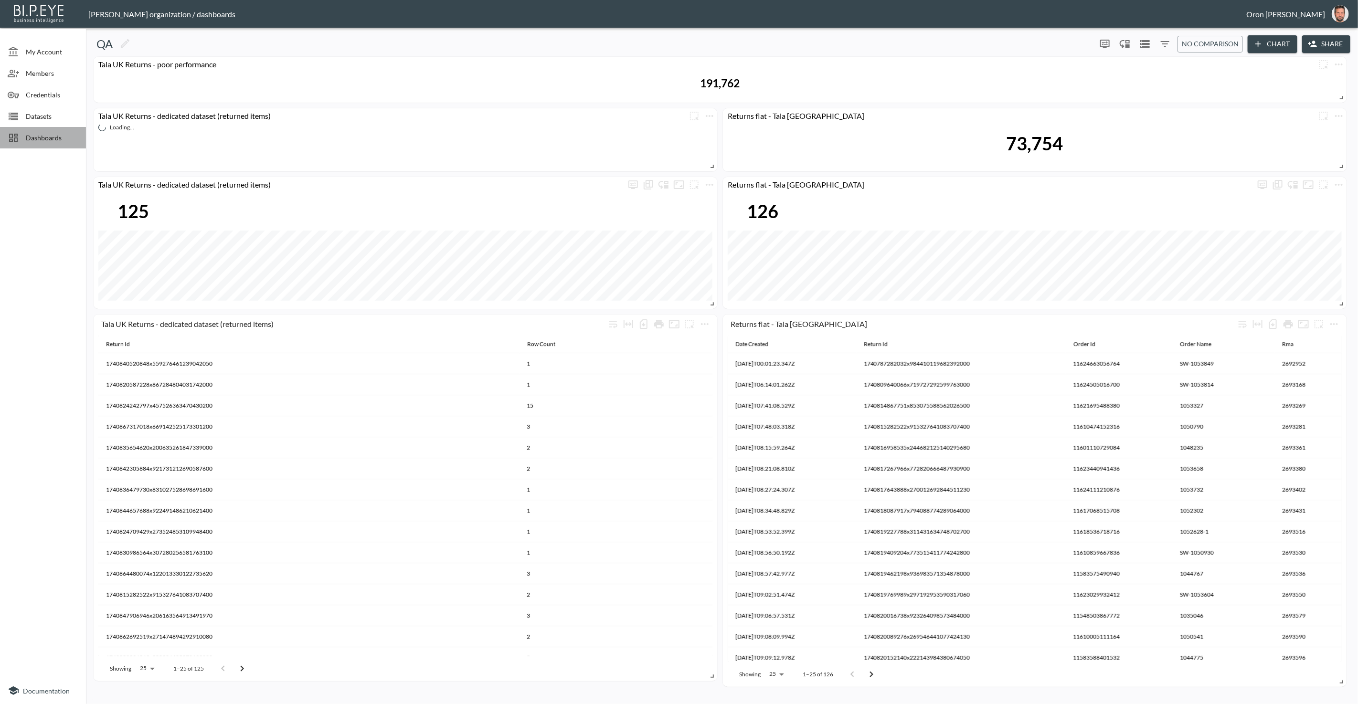
click at [44, 136] on span "Dashboards" at bounding box center [52, 138] width 53 height 10
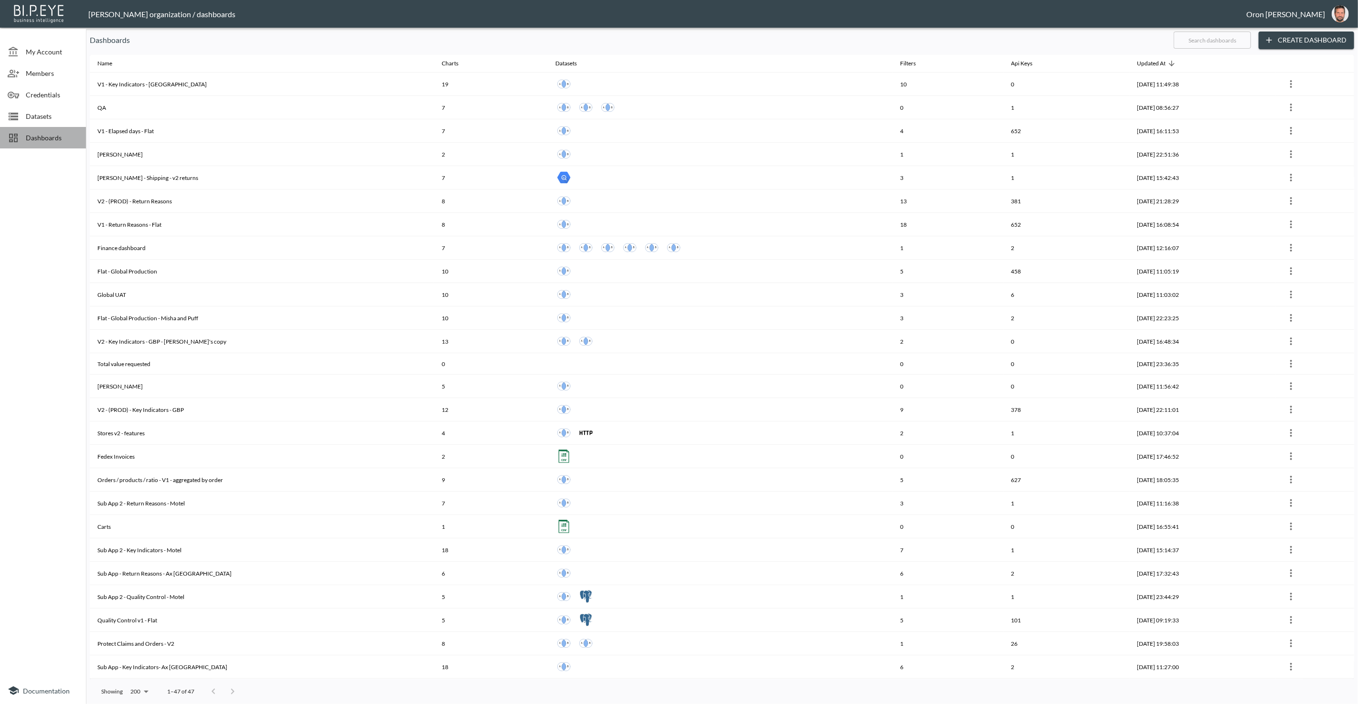
click at [41, 132] on div "Dashboards" at bounding box center [43, 137] width 86 height 21
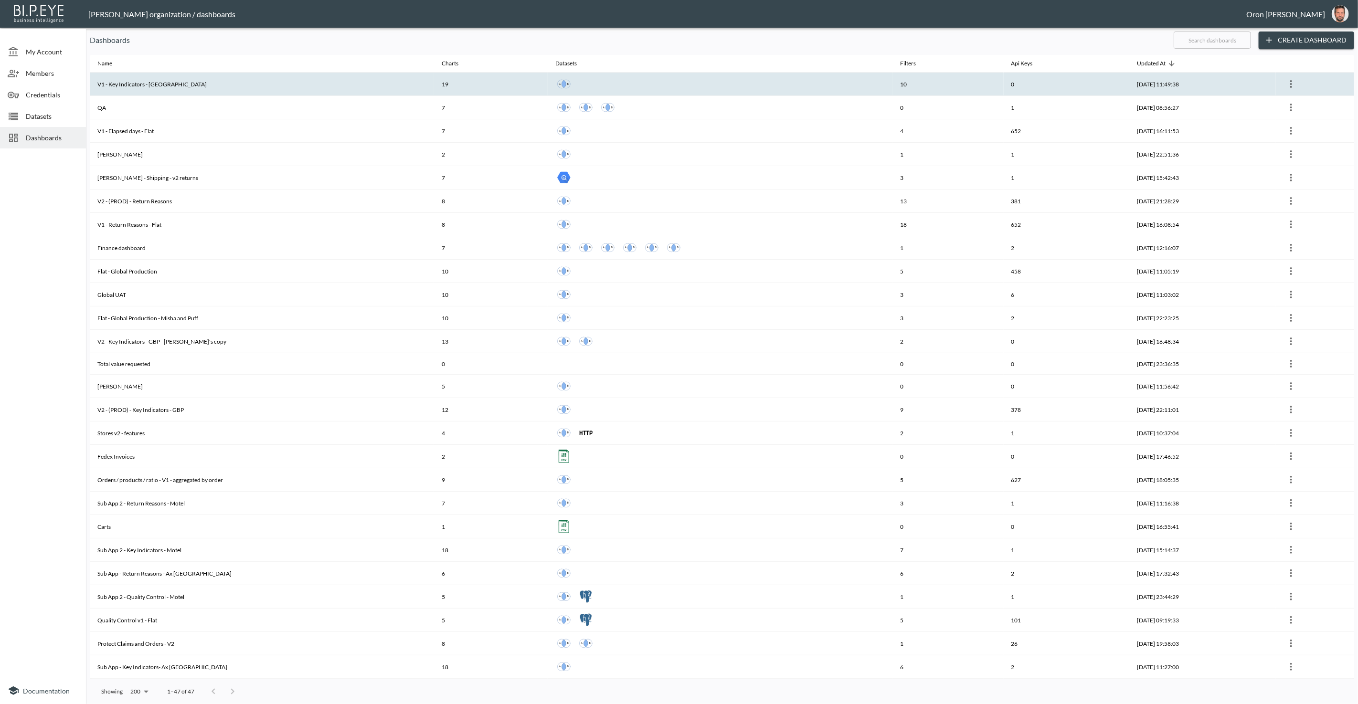
click at [349, 82] on th "V1 - Key Indicators - [GEOGRAPHIC_DATA]" at bounding box center [262, 84] width 344 height 23
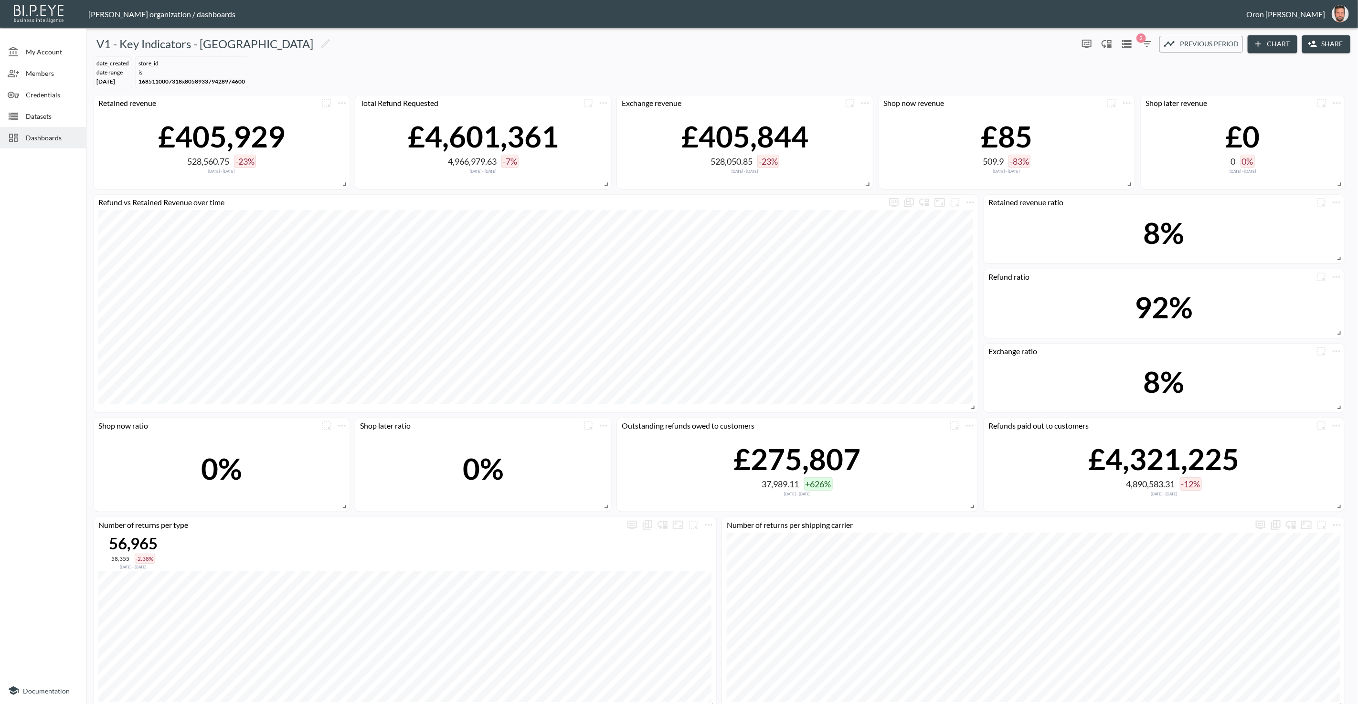
click at [43, 138] on span "Dashboards" at bounding box center [52, 138] width 53 height 10
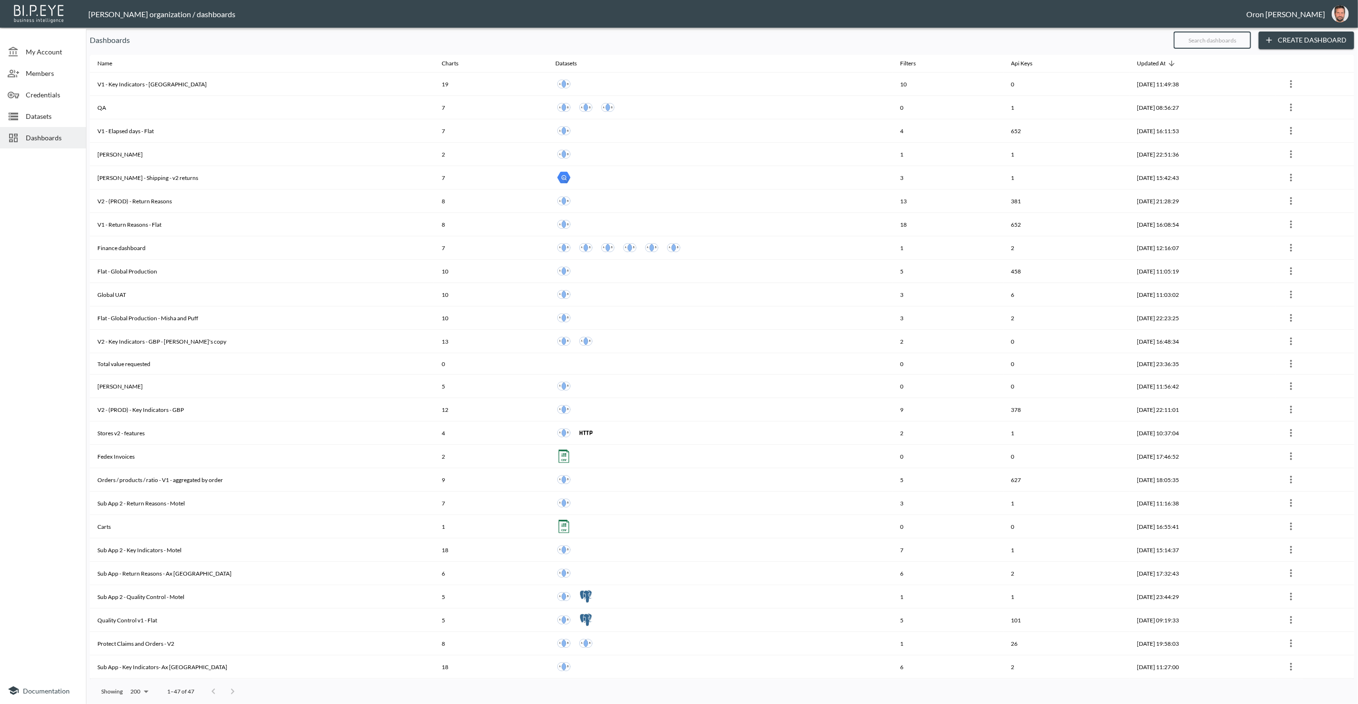
click at [1231, 43] on input "text" at bounding box center [1211, 40] width 77 height 24
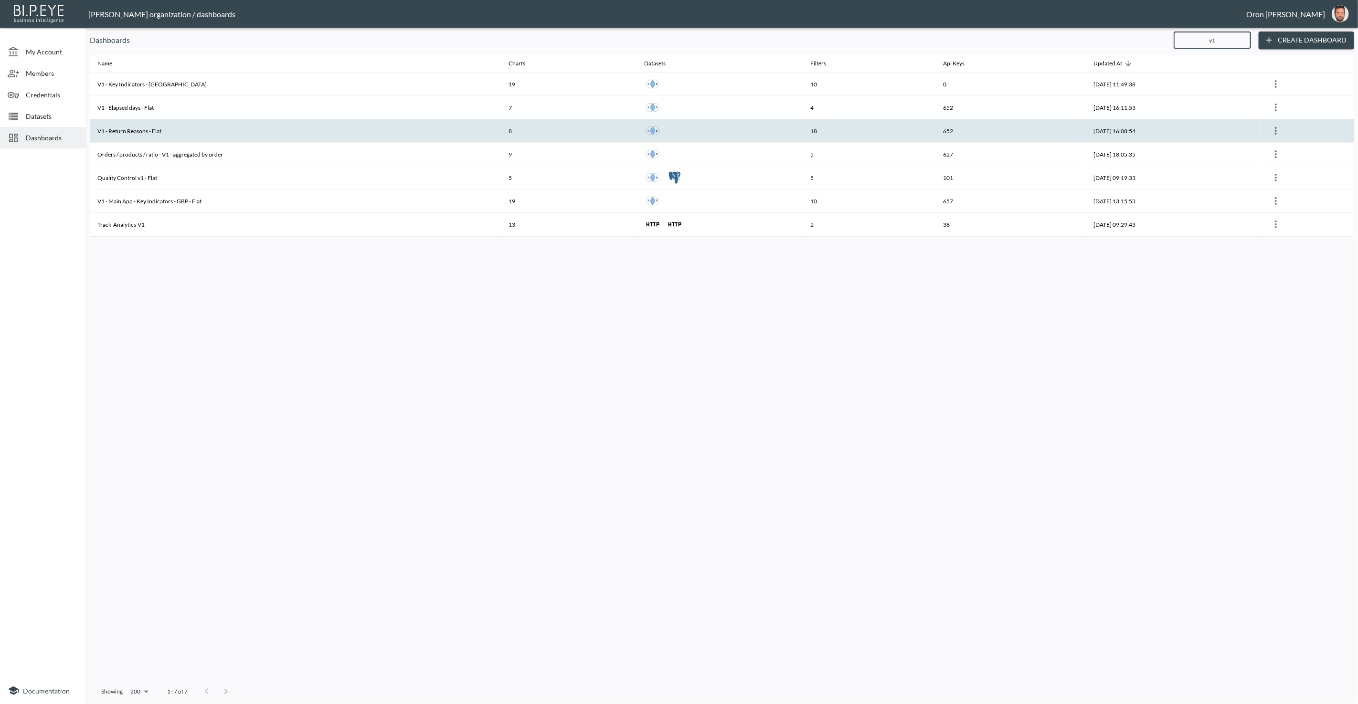
type input "v1"
click at [1278, 129] on icon "more" at bounding box center [1275, 130] width 11 height 11
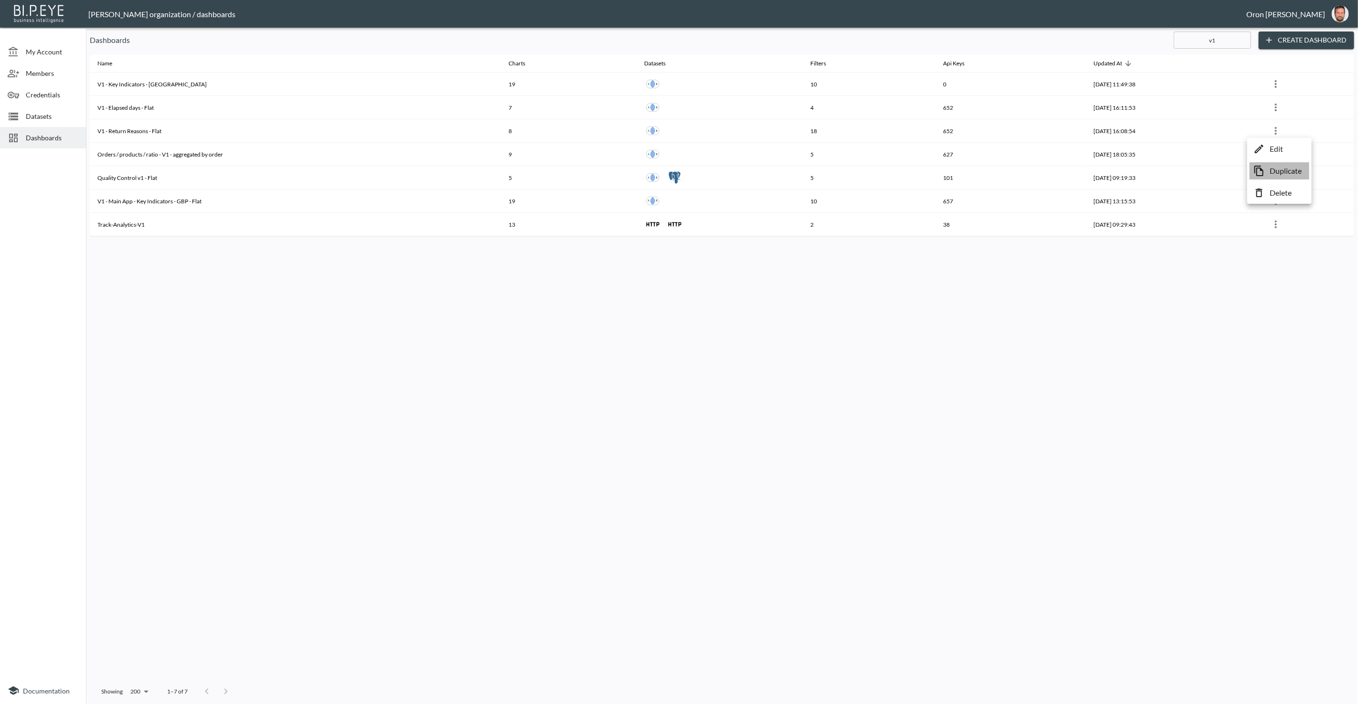
click at [1272, 173] on p "Duplicate" at bounding box center [1285, 170] width 32 height 11
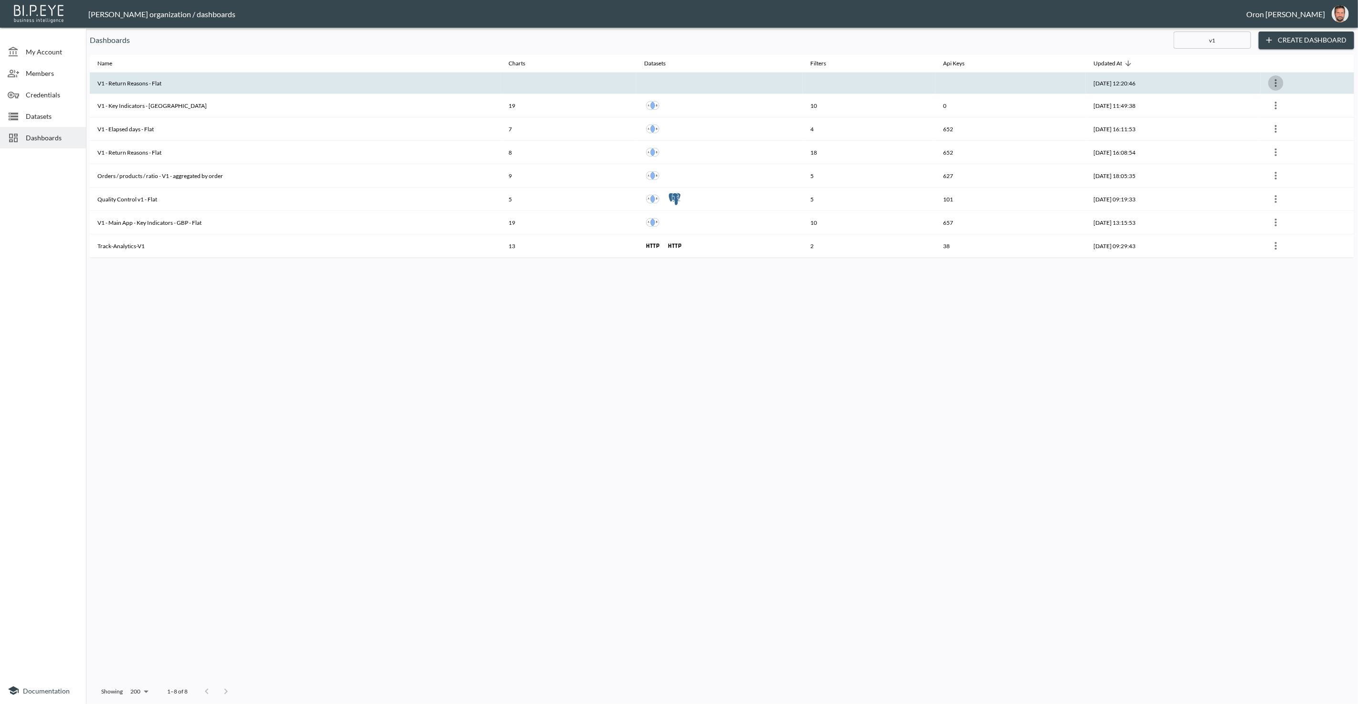
click at [1281, 82] on icon "more" at bounding box center [1275, 82] width 11 height 11
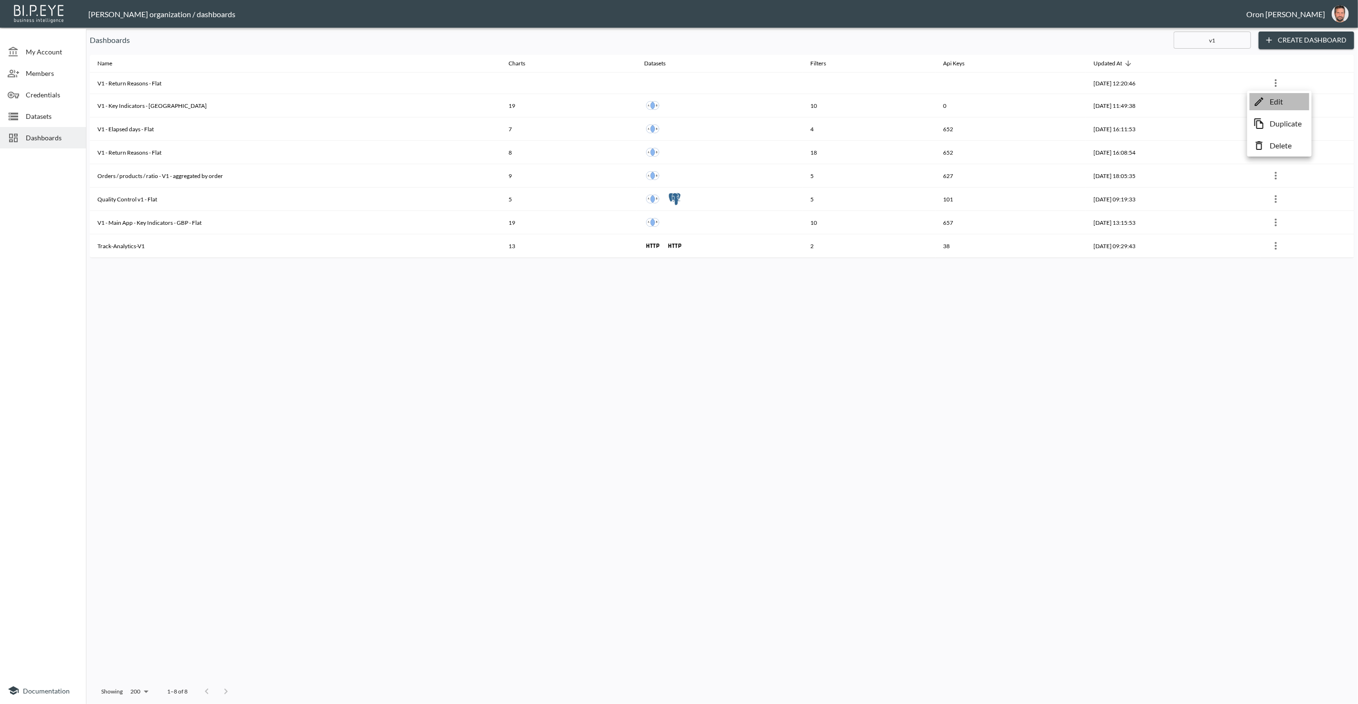
click at [1278, 98] on p "Edit" at bounding box center [1275, 101] width 13 height 11
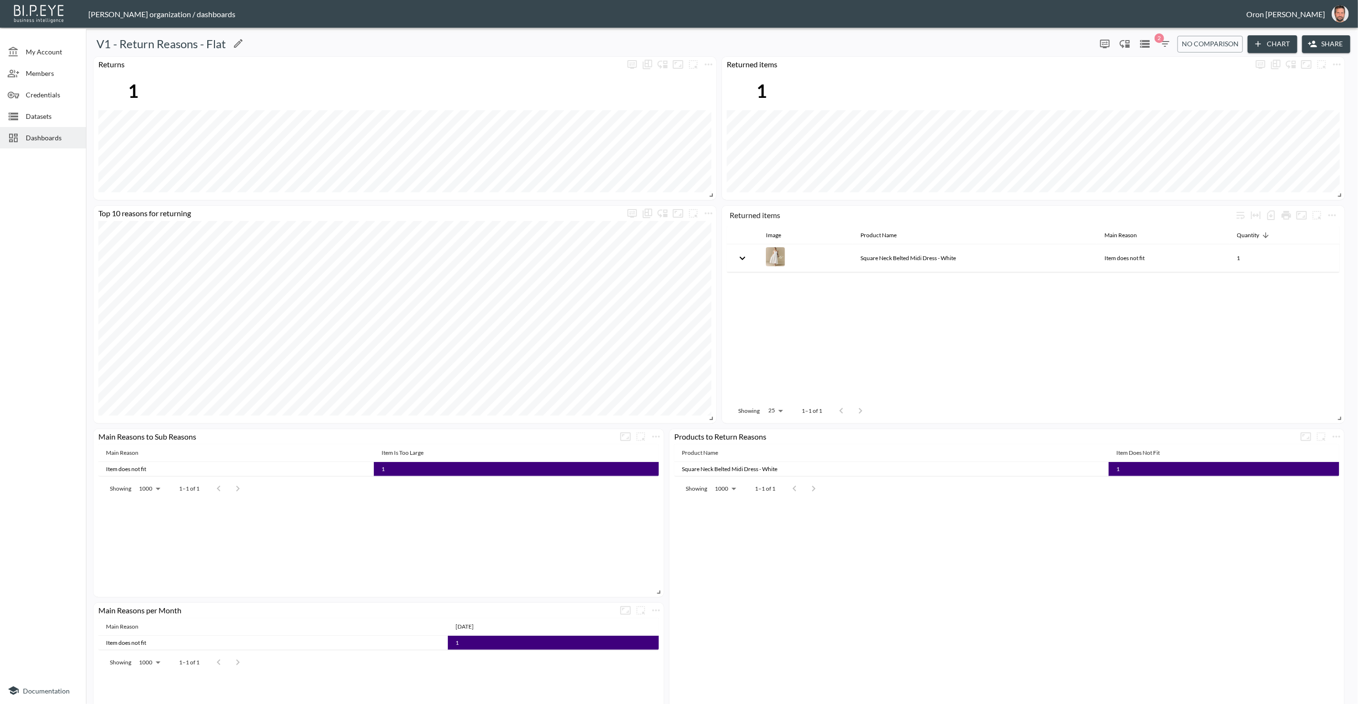
click at [241, 41] on icon "Edit" at bounding box center [237, 43] width 11 height 11
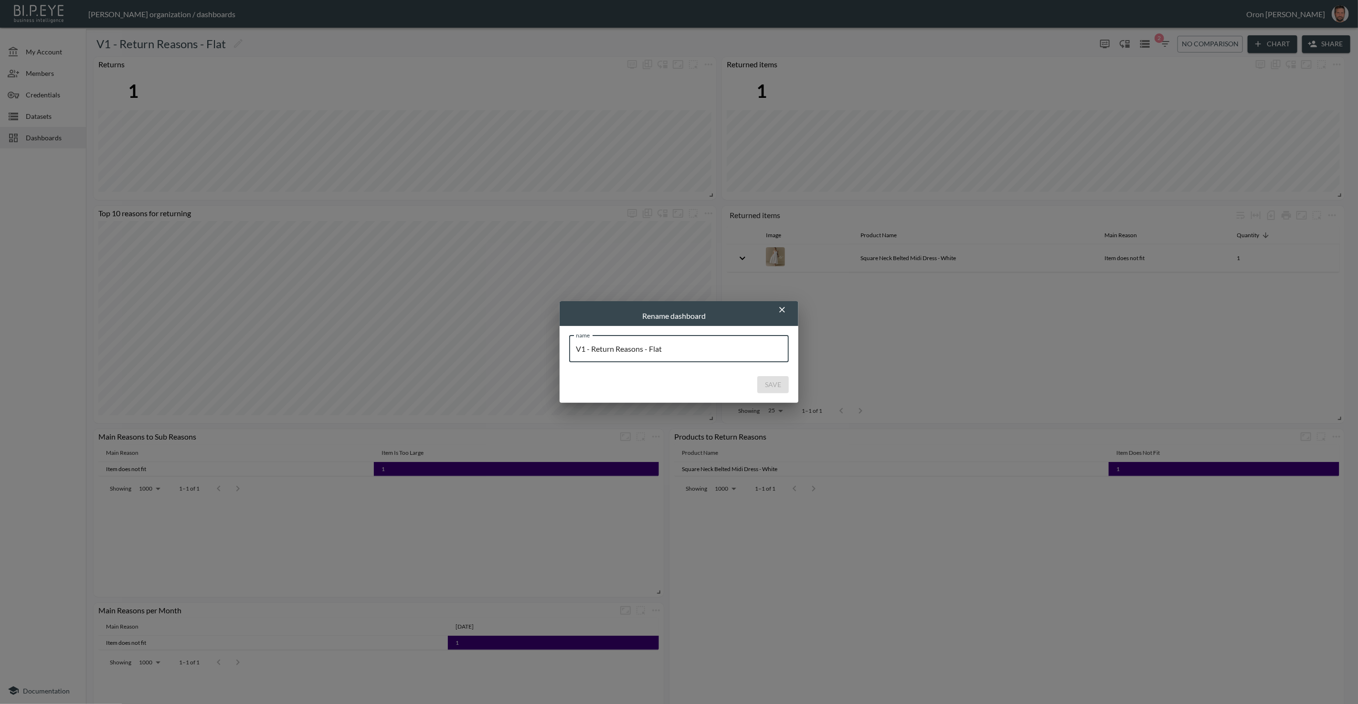
click at [656, 351] on input "V1 - Return Reasons - Flat" at bounding box center [679, 349] width 220 height 27
click at [658, 351] on input "V1 - Return Reasons - Flat" at bounding box center [679, 349] width 220 height 27
type input "V1 - Return Reasons - [GEOGRAPHIC_DATA]"
drag, startPoint x: 777, startPoint y: 382, endPoint x: 701, endPoint y: 330, distance: 92.2
click at [773, 380] on button "Save" at bounding box center [773, 385] width 32 height 18
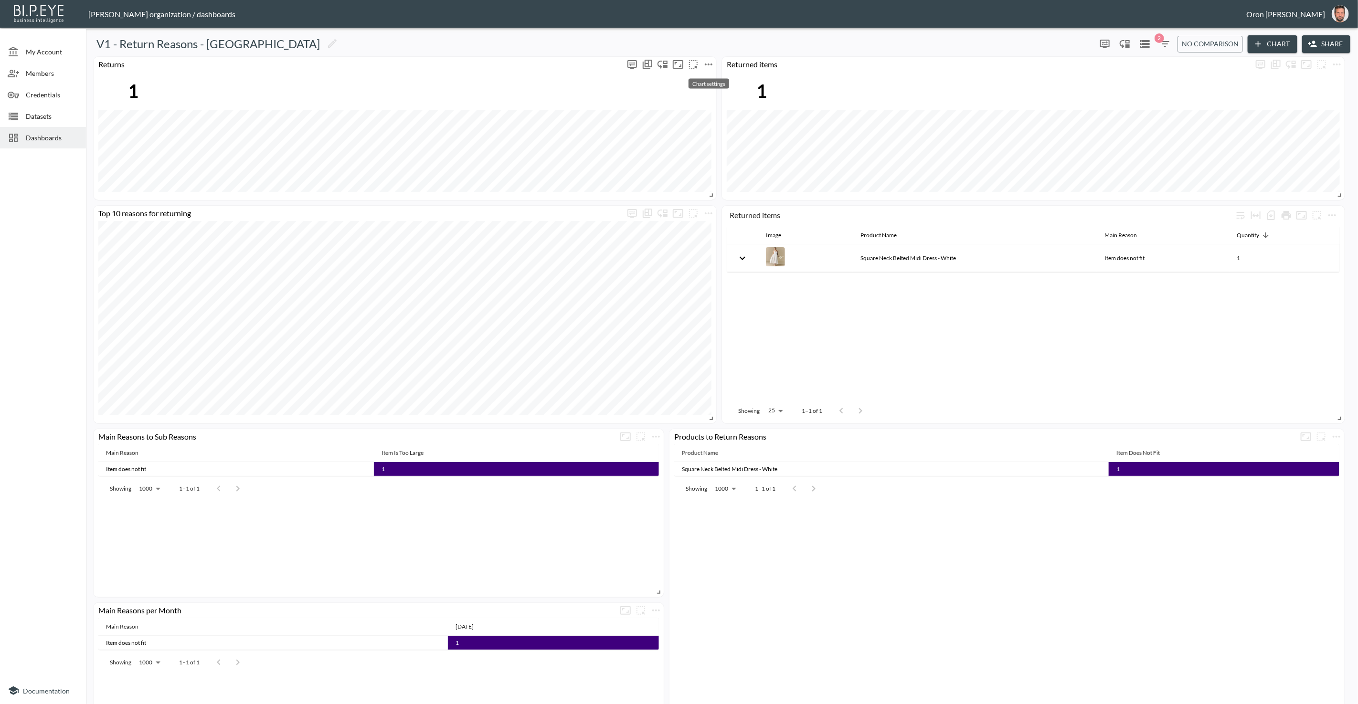
click at [711, 63] on icon "more" at bounding box center [709, 64] width 8 height 2
click at [715, 87] on li "Edit" at bounding box center [708, 82] width 74 height 17
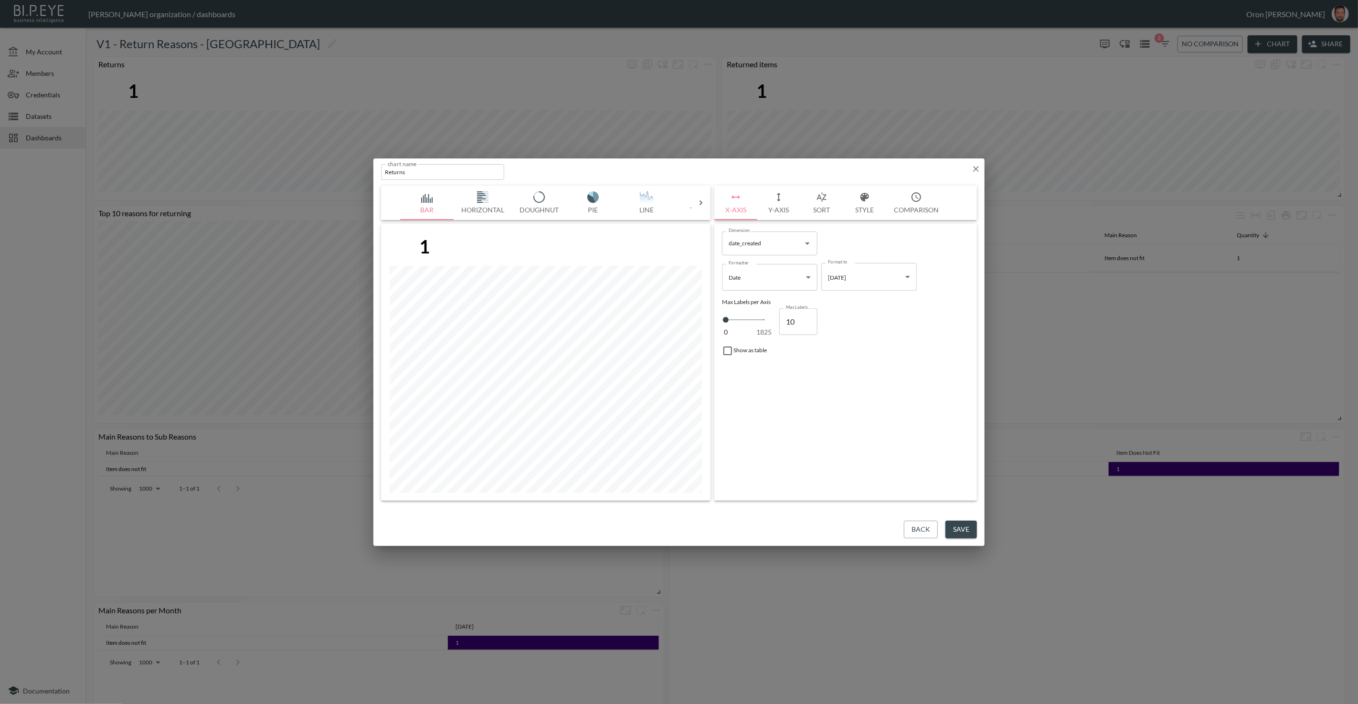
click at [913, 529] on button "Back" at bounding box center [921, 530] width 34 height 18
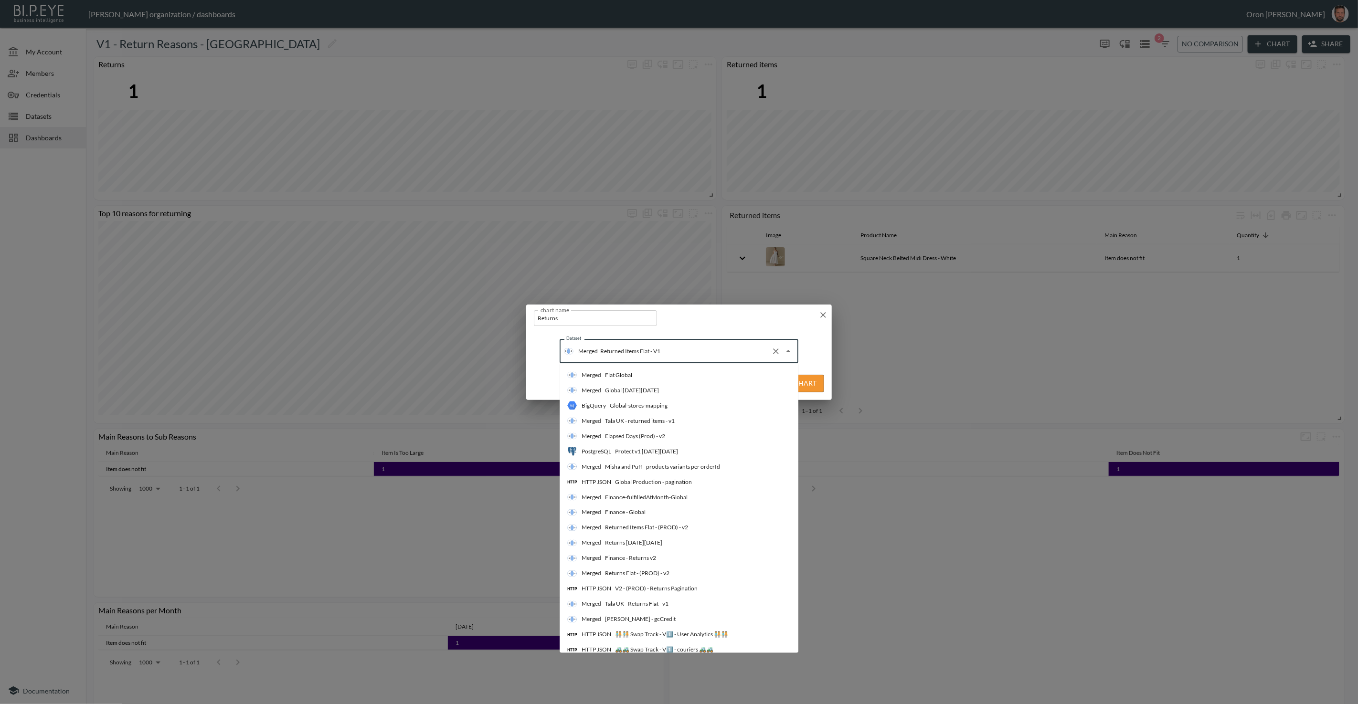
click at [710, 356] on input "Returned Items Flat - V1" at bounding box center [682, 351] width 169 height 15
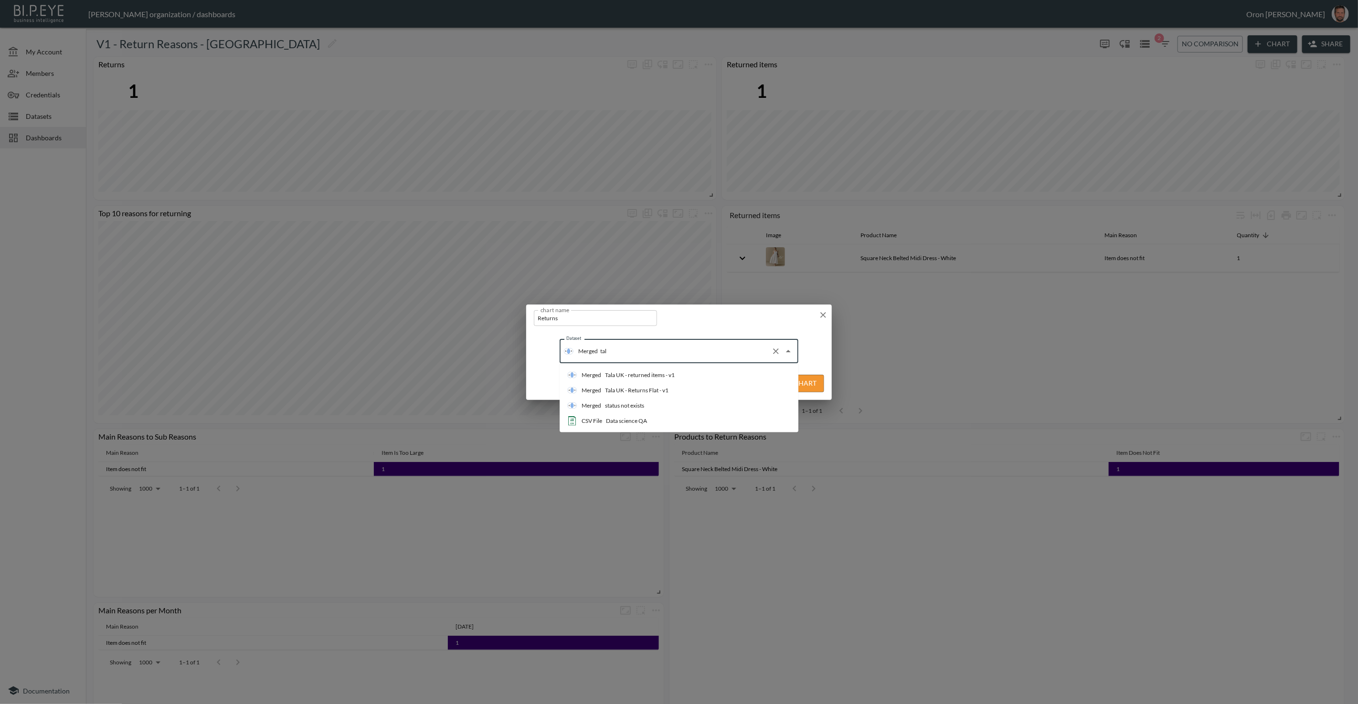
type input "tala"
click at [651, 373] on div "Tala UK - returned items - v1" at bounding box center [640, 375] width 70 height 9
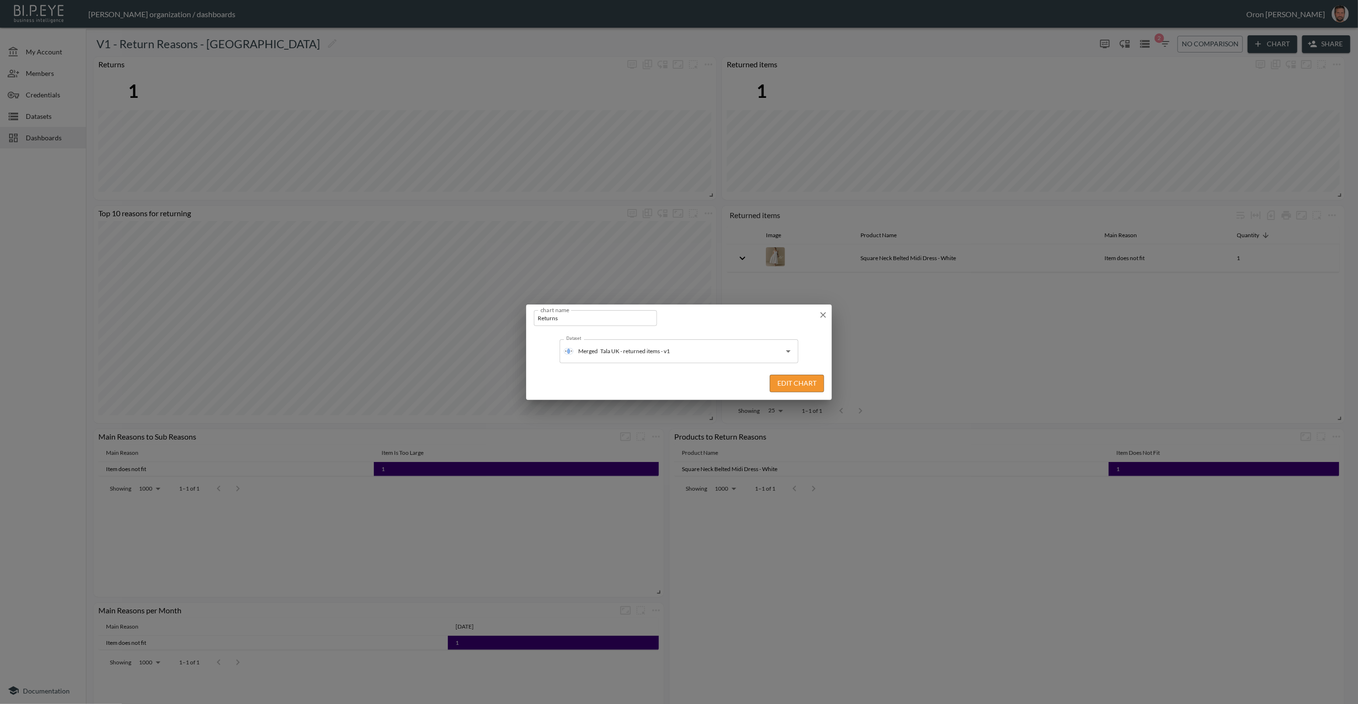
drag, startPoint x: 793, startPoint y: 380, endPoint x: 788, endPoint y: 381, distance: 5.4
click at [792, 380] on button "Edit Chart" at bounding box center [797, 384] width 54 height 18
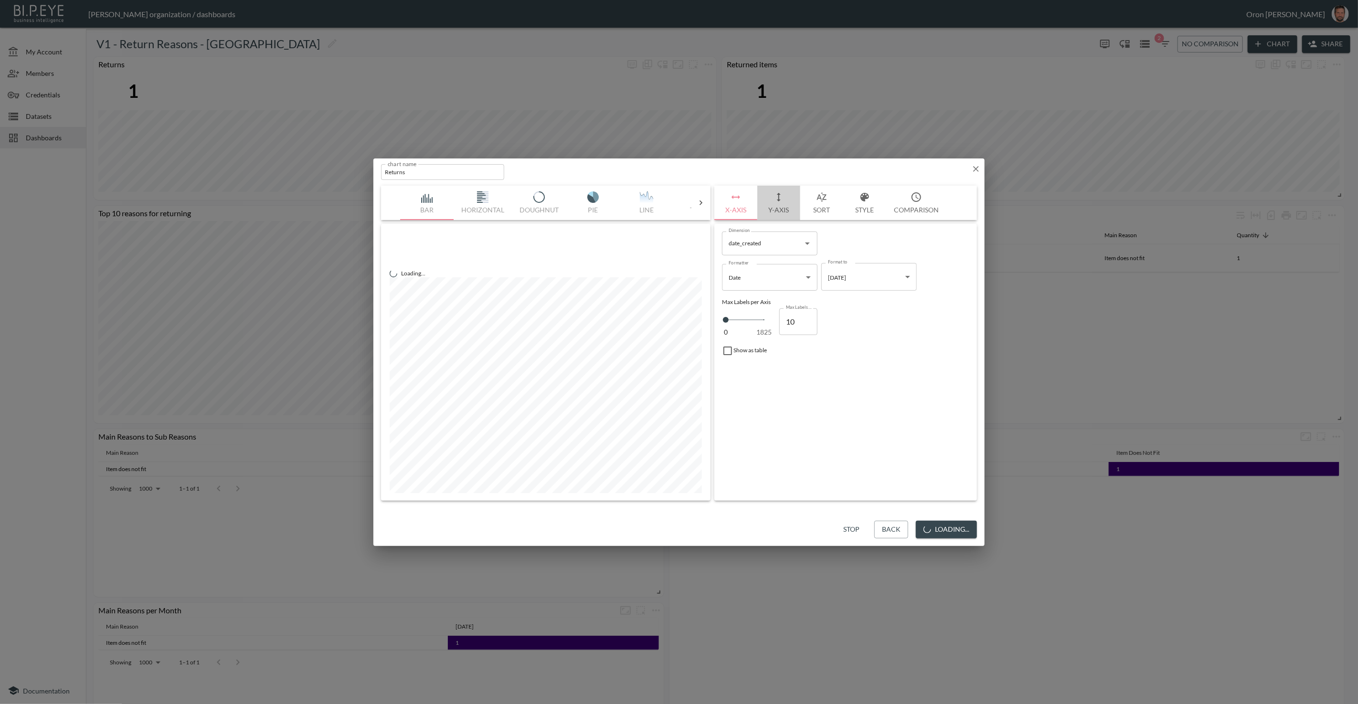
click at [785, 209] on button "Y-Axis" at bounding box center [778, 203] width 43 height 34
click at [744, 209] on button "X-Axis" at bounding box center [735, 203] width 43 height 34
click at [971, 531] on button "Loading..." at bounding box center [946, 530] width 61 height 18
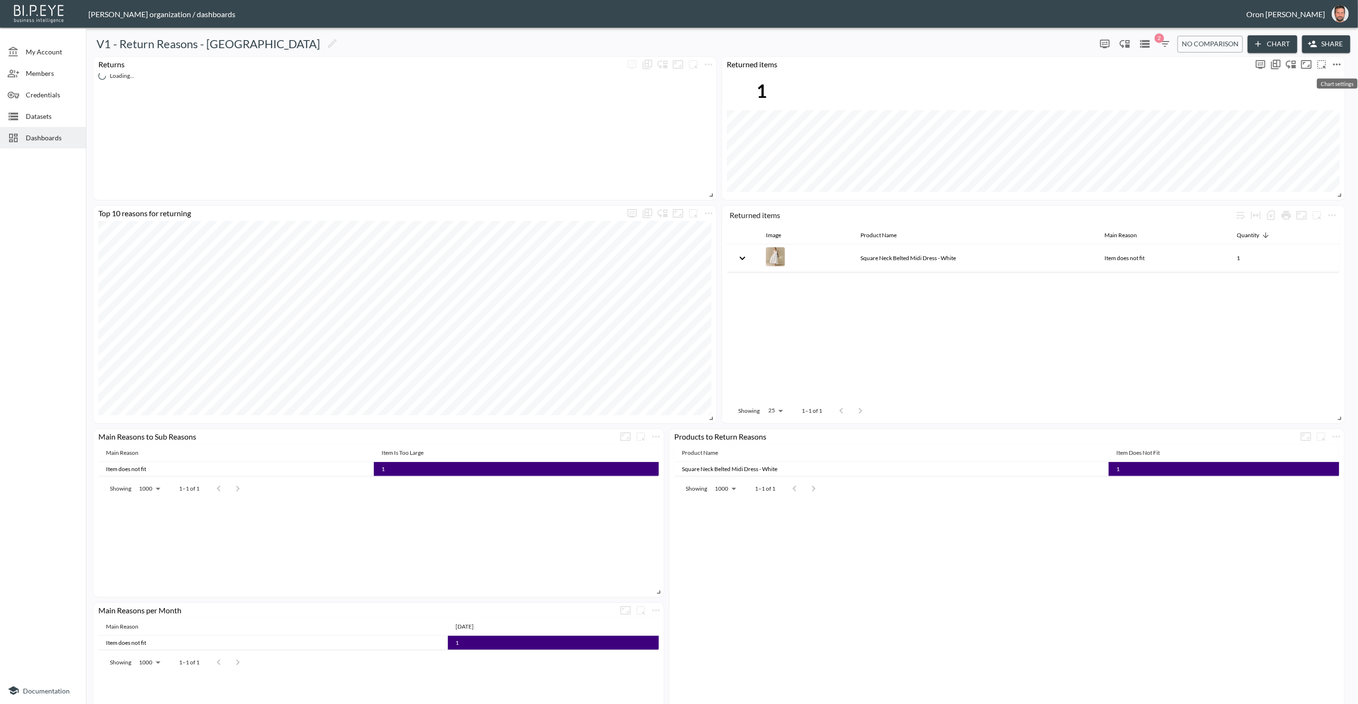
click at [1338, 65] on icon "more" at bounding box center [1336, 64] width 11 height 11
click at [1330, 80] on li "Edit" at bounding box center [1310, 82] width 74 height 17
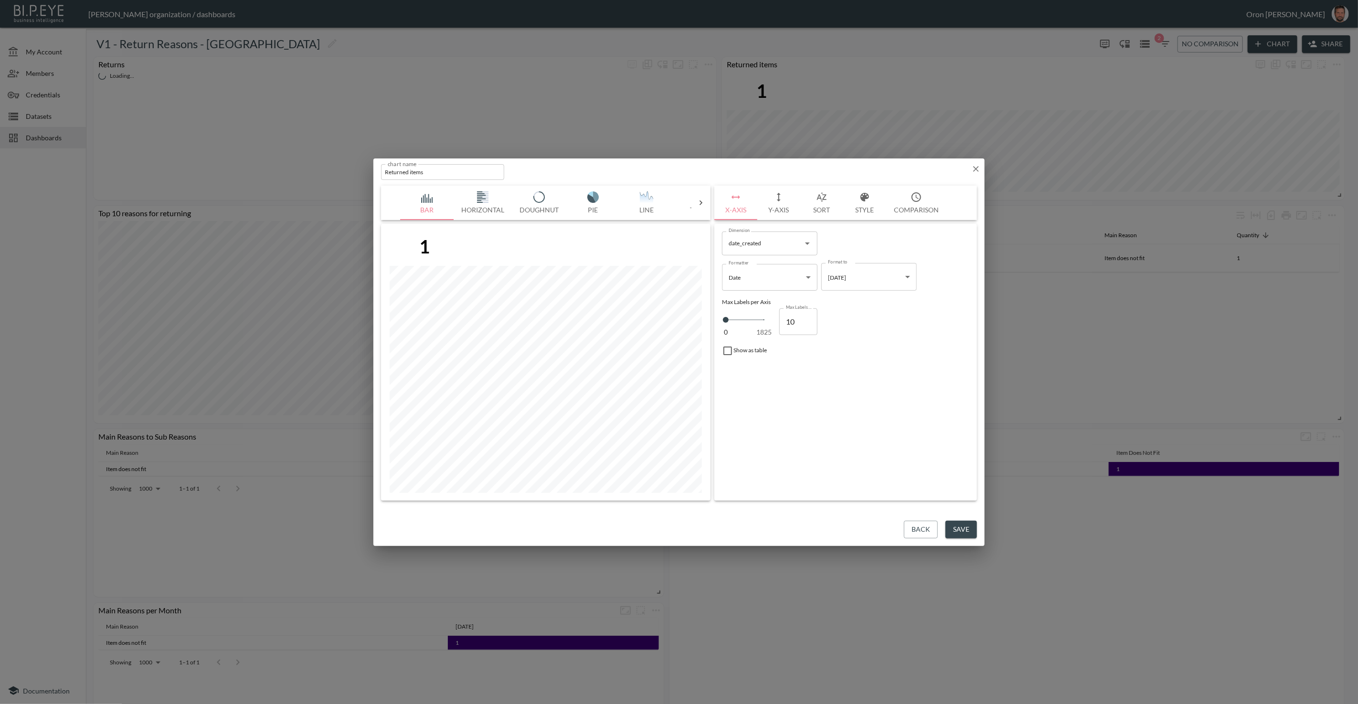
click at [894, 531] on div "Back Save" at bounding box center [678, 529] width 611 height 33
click at [918, 527] on button "Back" at bounding box center [921, 530] width 34 height 18
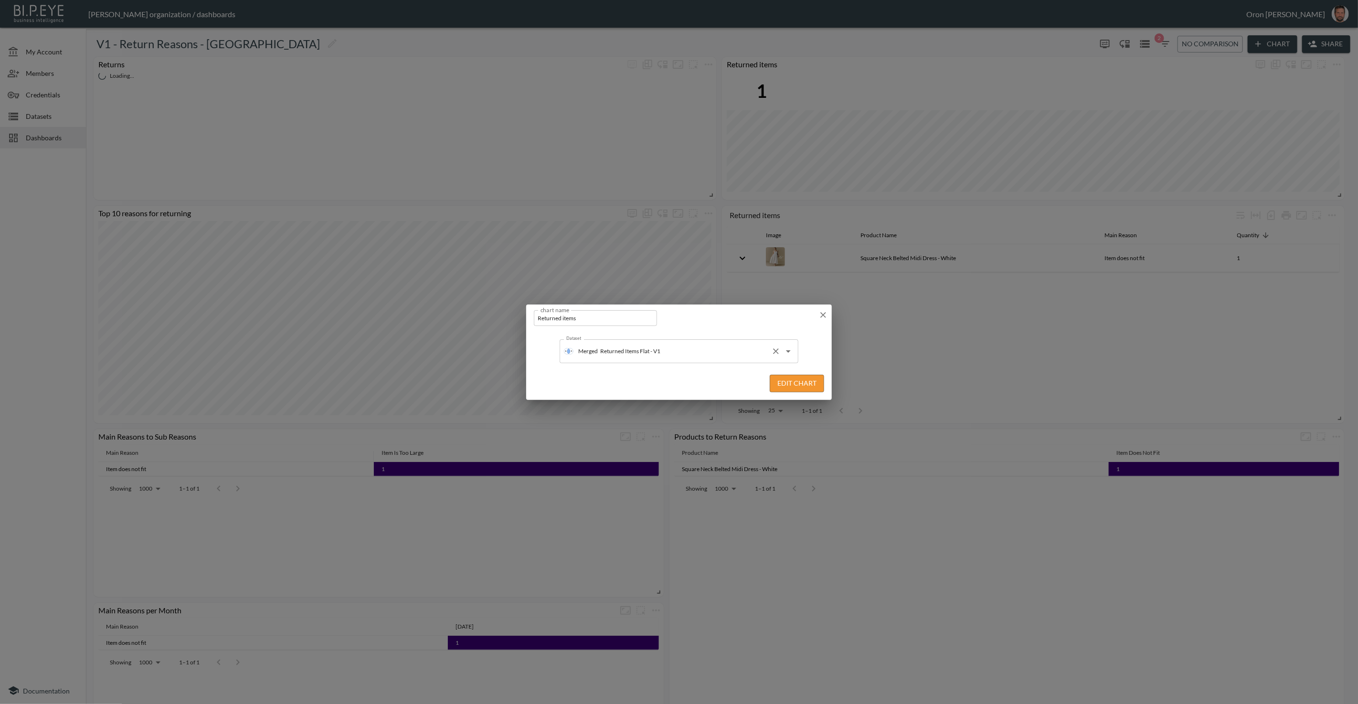
click at [688, 347] on input "Returned Items Flat - V1" at bounding box center [682, 351] width 169 height 15
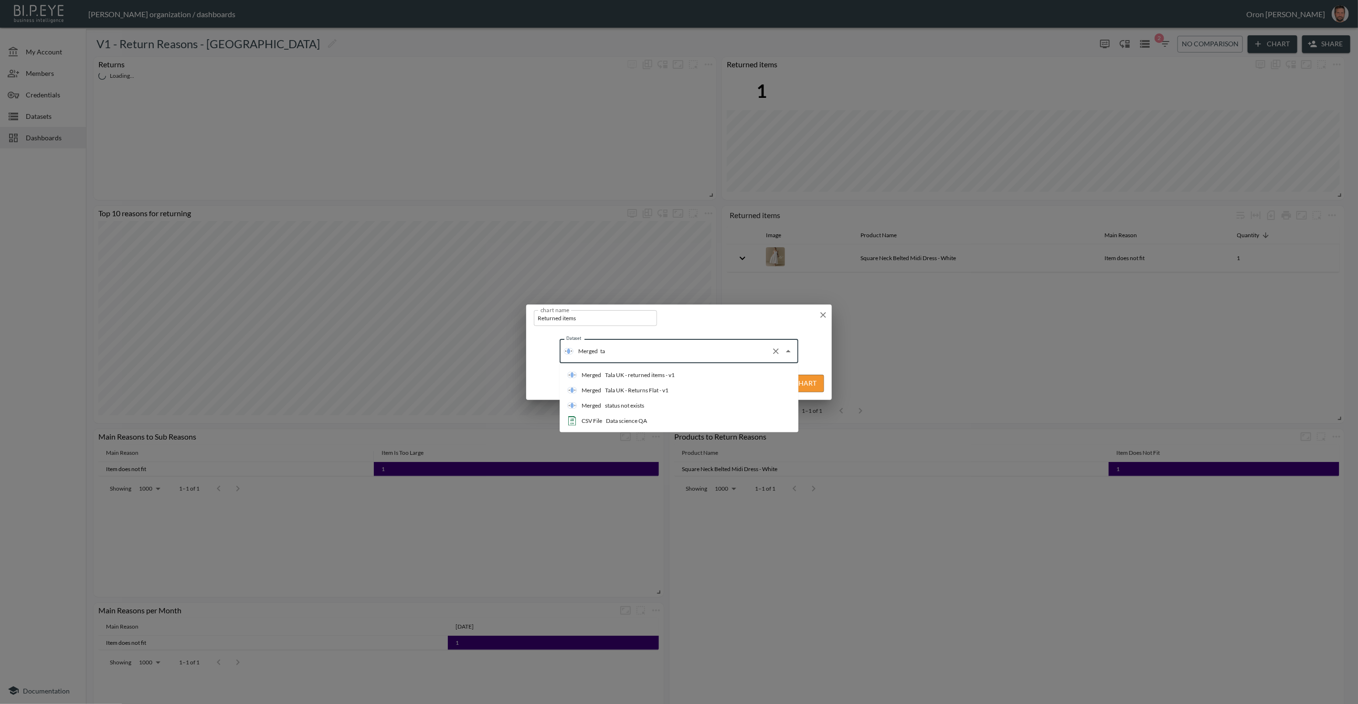
type input "tal"
drag, startPoint x: 686, startPoint y: 374, endPoint x: 740, endPoint y: 385, distance: 55.5
click at [686, 374] on li "Merged Tala UK - returned items - v1" at bounding box center [678, 375] width 239 height 15
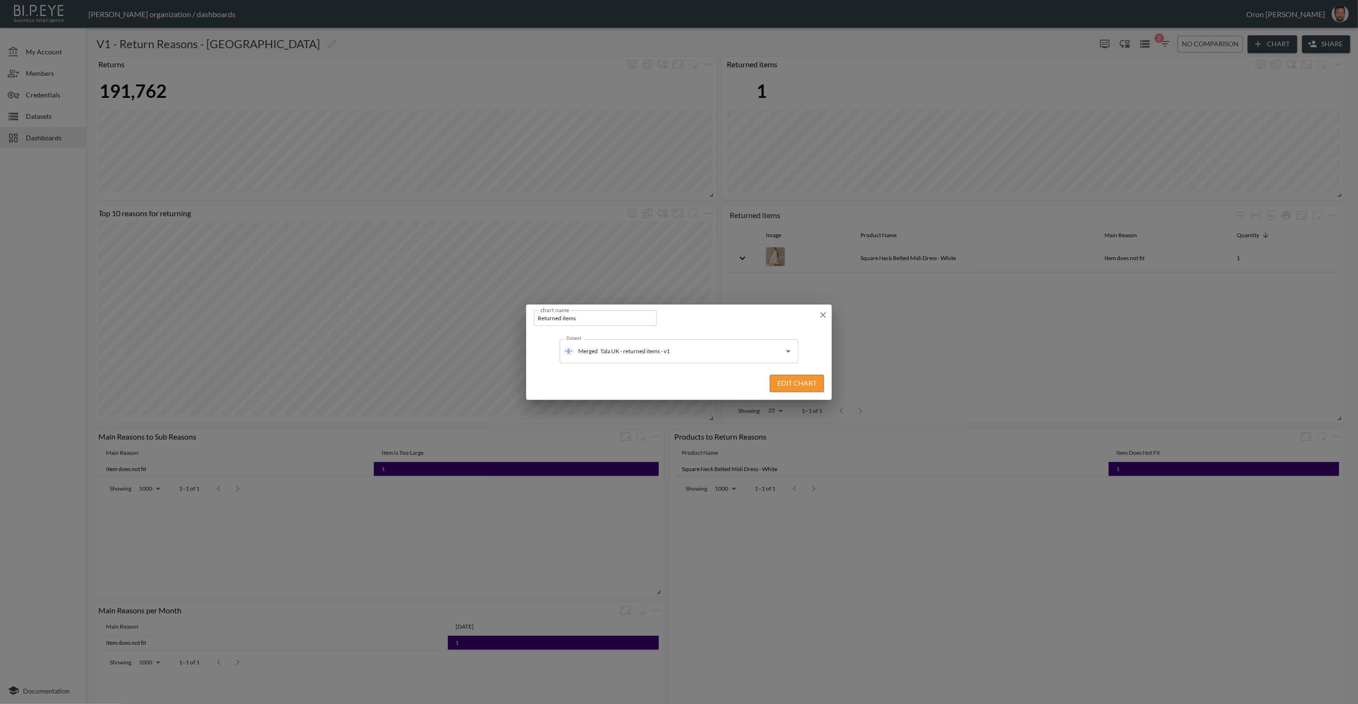
click at [799, 387] on button "Edit Chart" at bounding box center [797, 384] width 54 height 18
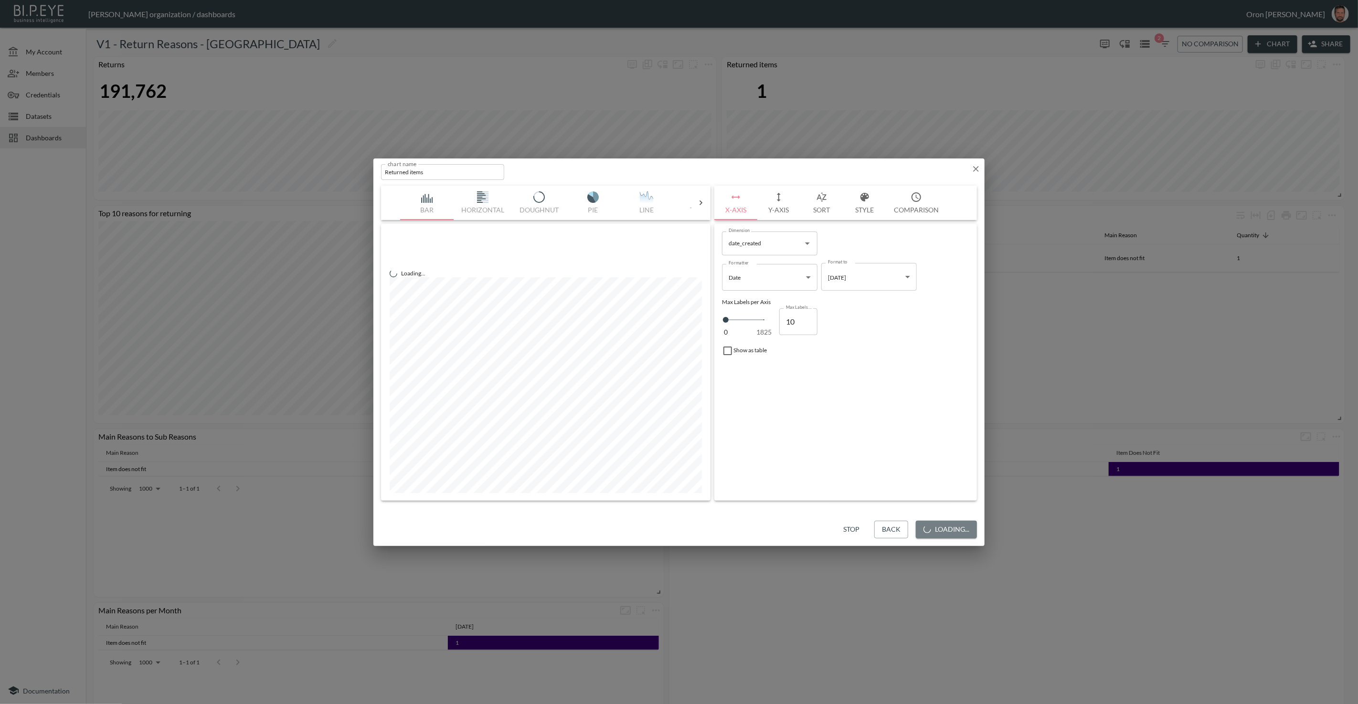
click at [946, 531] on button "Loading..." at bounding box center [946, 530] width 61 height 18
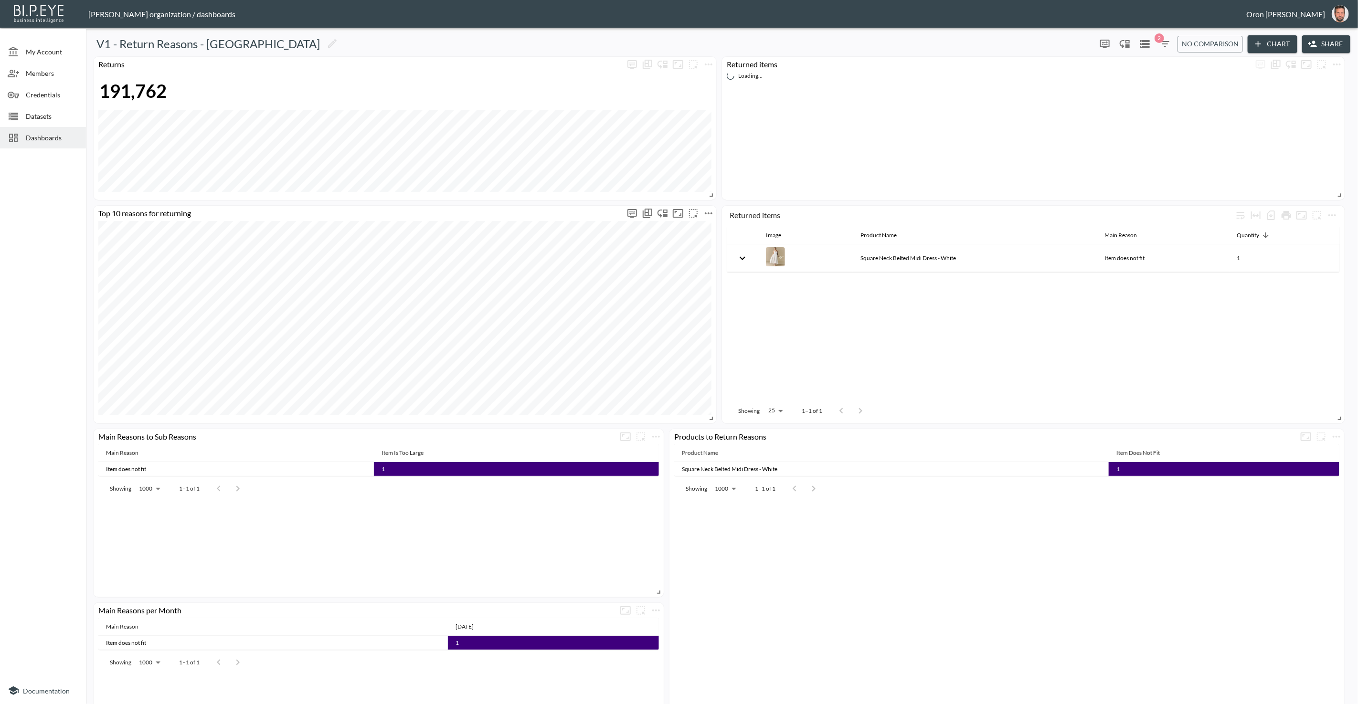
click at [712, 214] on icon "more" at bounding box center [708, 213] width 11 height 11
click at [710, 229] on li "Edit" at bounding box center [708, 231] width 74 height 17
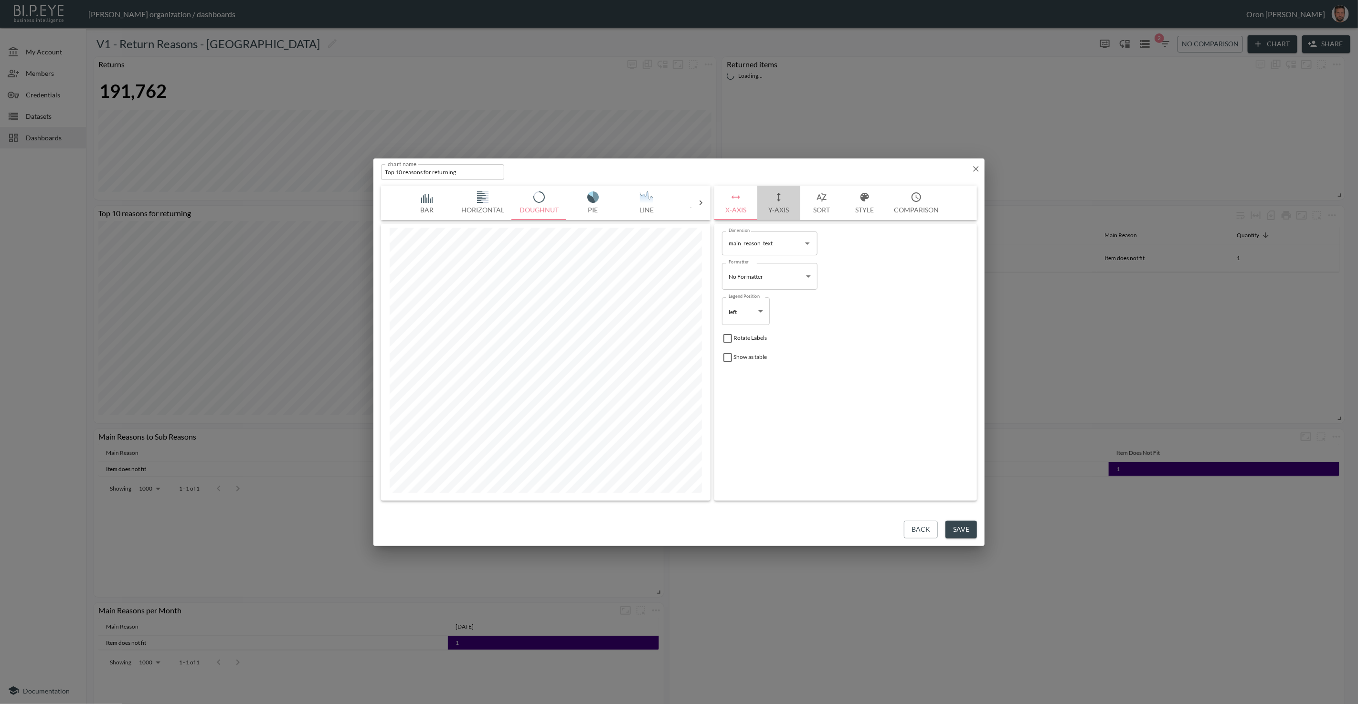
drag, startPoint x: 780, startPoint y: 193, endPoint x: 788, endPoint y: 216, distance: 24.3
click at [780, 193] on icon "button" at bounding box center [778, 196] width 11 height 11
drag, startPoint x: 922, startPoint y: 532, endPoint x: 873, endPoint y: 511, distance: 53.3
click at [920, 530] on button "Back" at bounding box center [921, 530] width 34 height 18
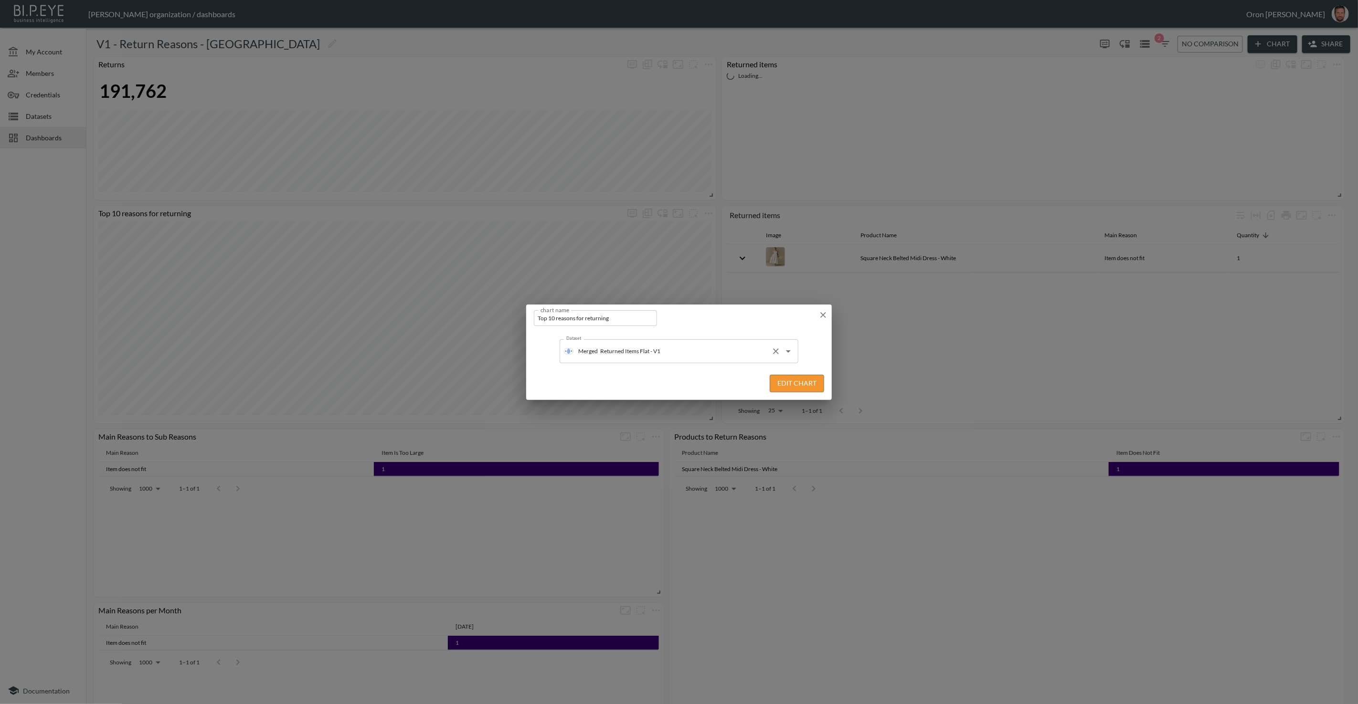
click at [637, 359] on input "Returned Items Flat - V1" at bounding box center [682, 351] width 169 height 15
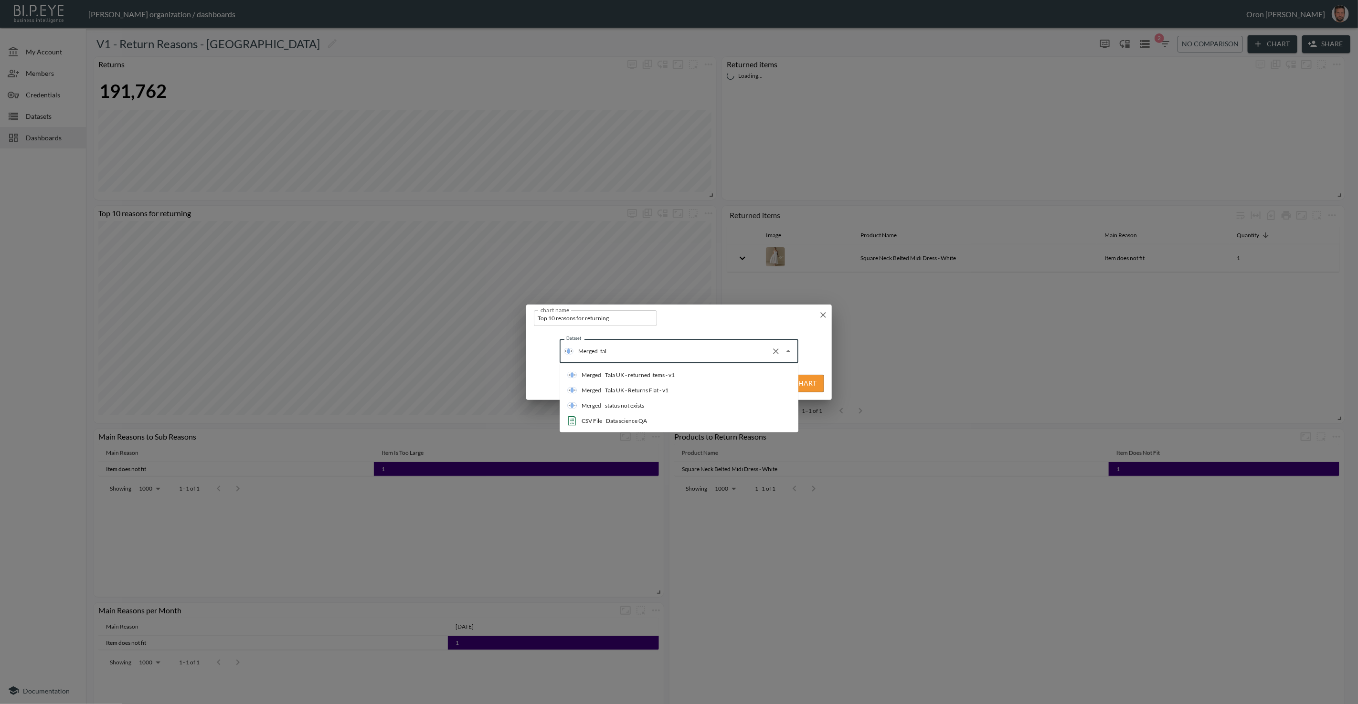
type input "tala"
drag, startPoint x: 642, startPoint y: 376, endPoint x: 721, endPoint y: 387, distance: 79.9
click at [642, 376] on div "Tala UK - returned items - v1" at bounding box center [640, 375] width 70 height 9
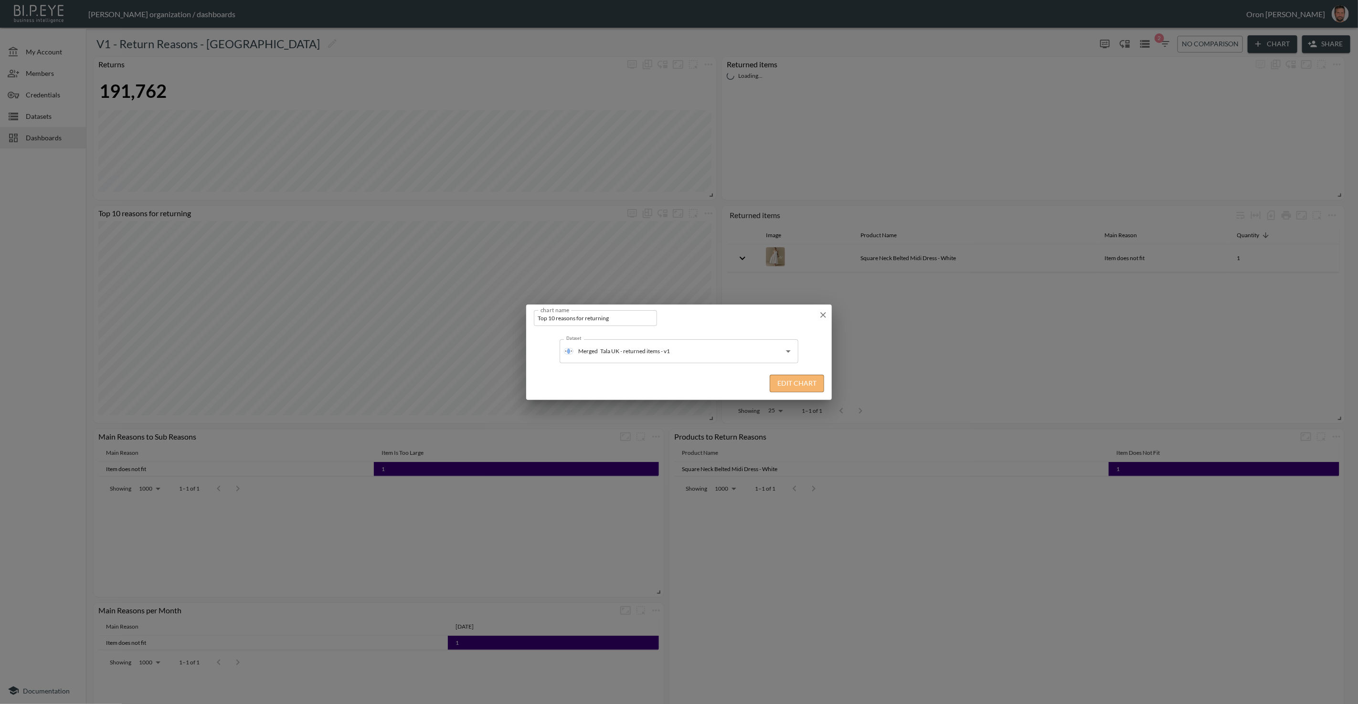
click at [802, 383] on button "Edit Chart" at bounding box center [797, 384] width 54 height 18
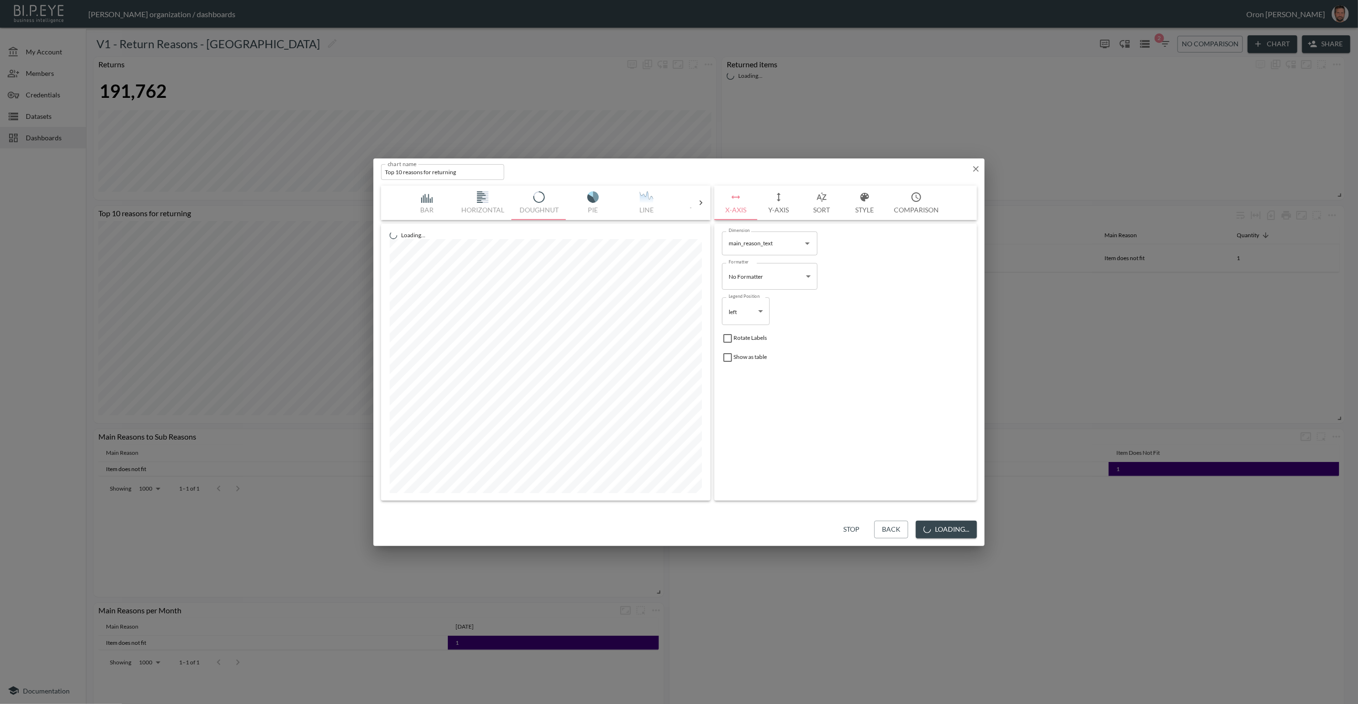
click at [957, 531] on button "Loading..." at bounding box center [946, 530] width 61 height 18
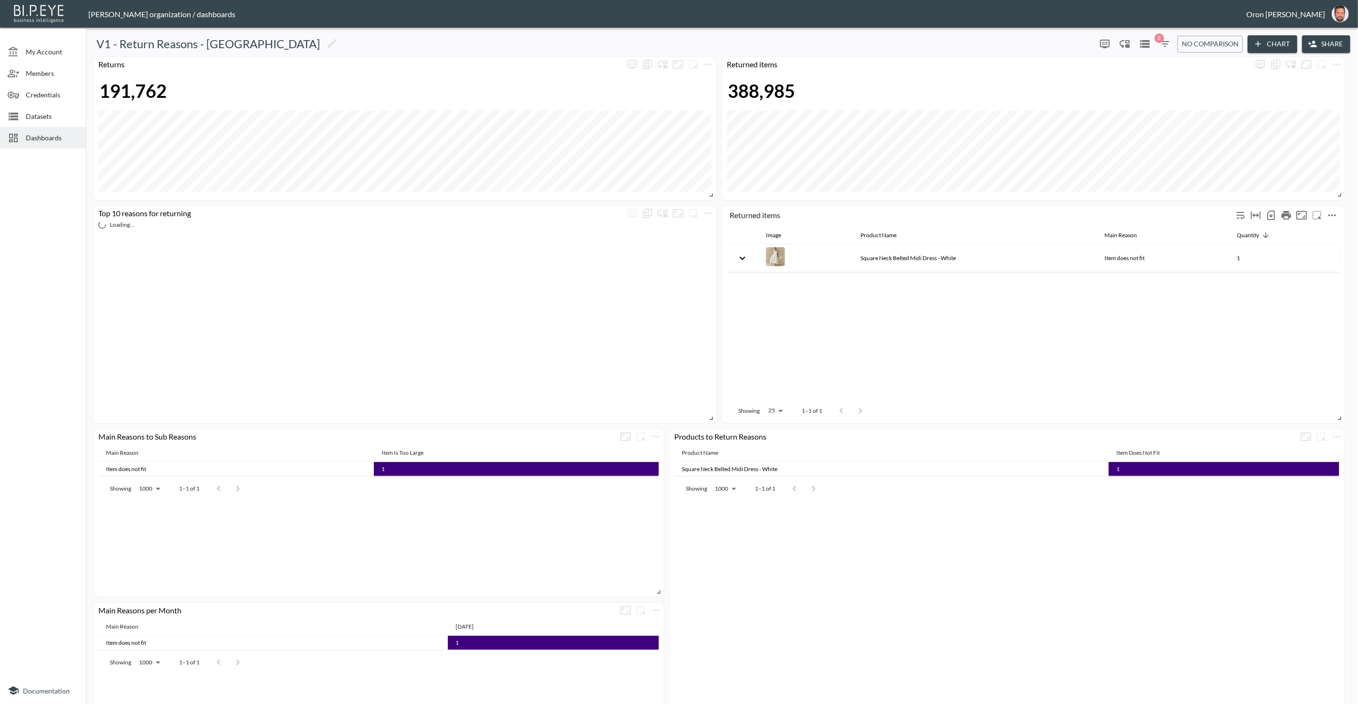
click at [1334, 213] on icon "more" at bounding box center [1331, 215] width 11 height 11
click at [1326, 230] on li "Edit" at bounding box center [1310, 233] width 74 height 17
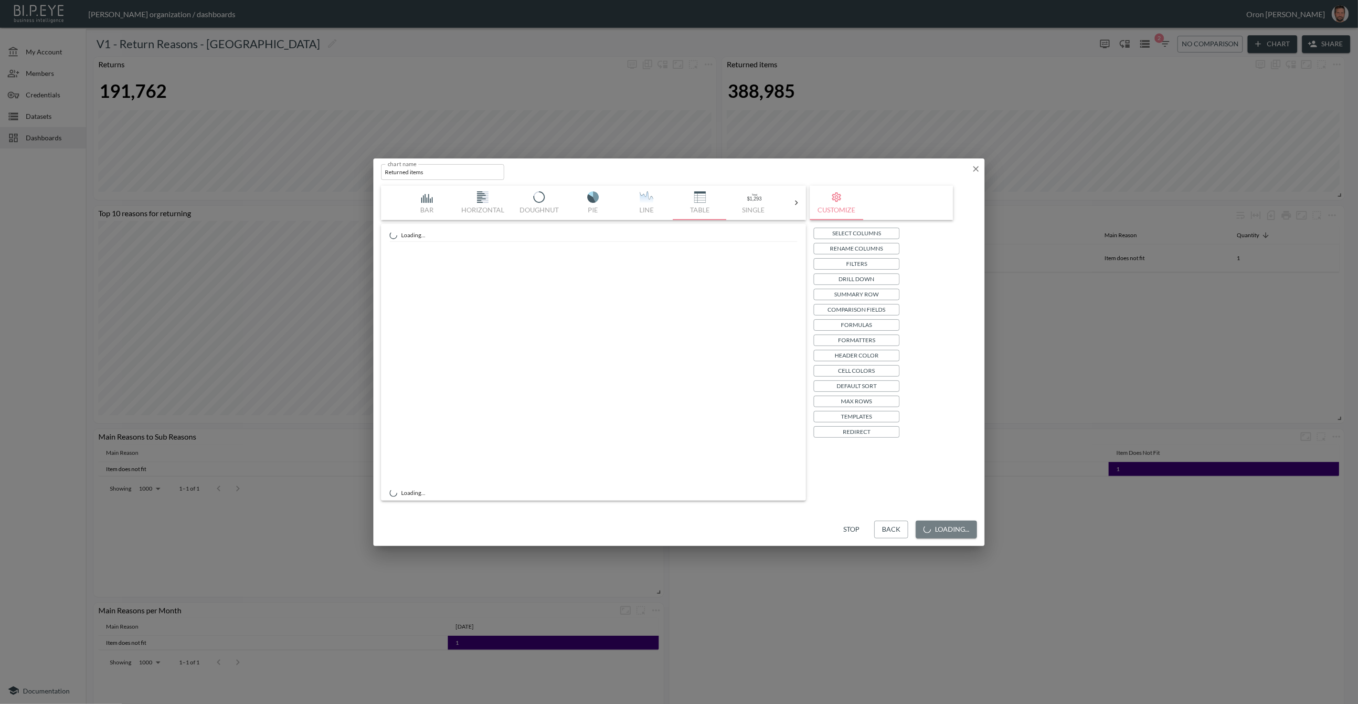
drag, startPoint x: 918, startPoint y: 535, endPoint x: 912, endPoint y: 533, distance: 5.4
click at [917, 535] on button "Loading..." at bounding box center [946, 530] width 61 height 18
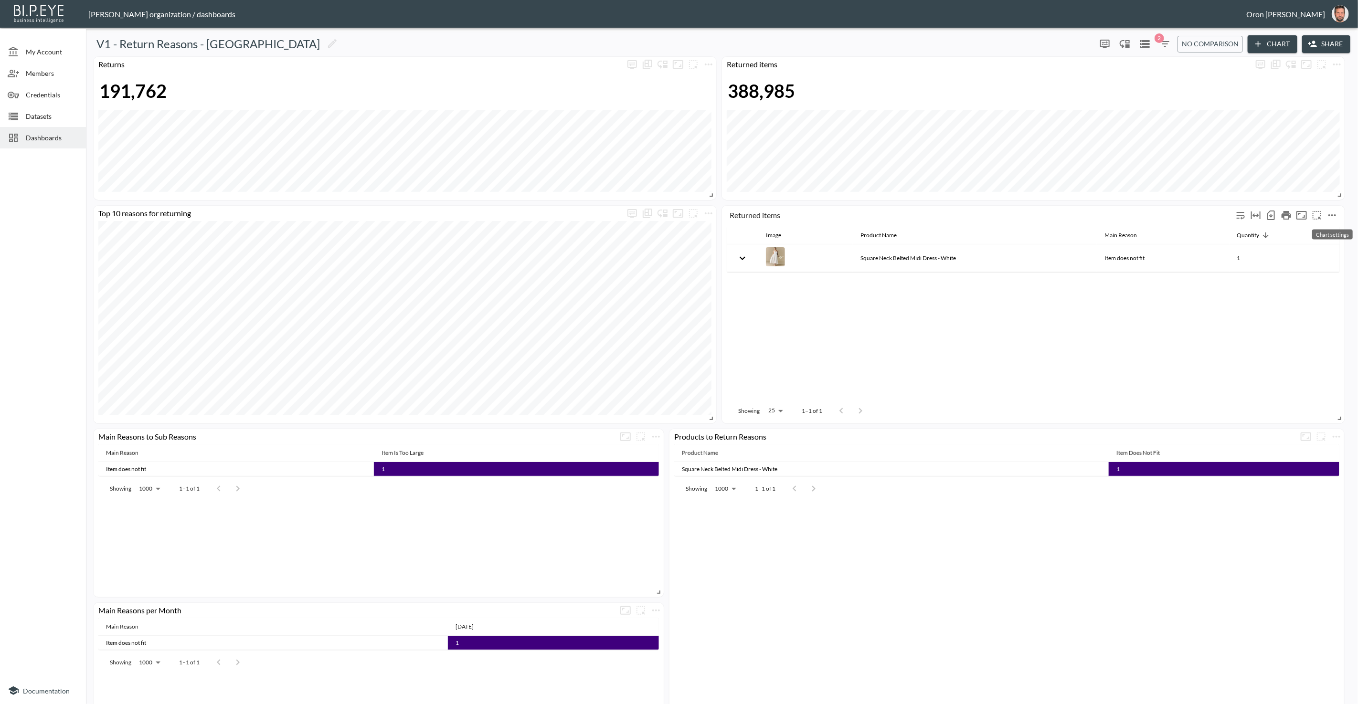
click at [1329, 213] on icon "more" at bounding box center [1331, 215] width 11 height 11
click at [1313, 230] on li "Edit" at bounding box center [1310, 233] width 74 height 17
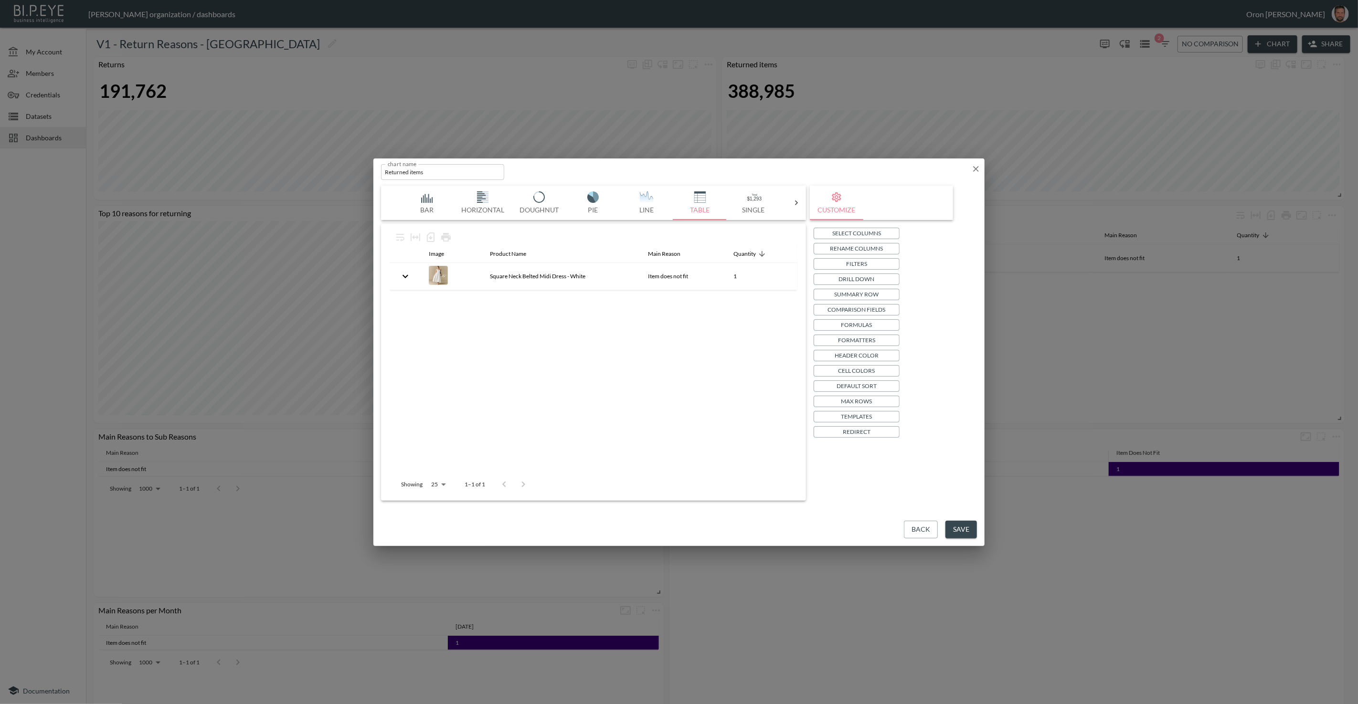
click at [915, 528] on button "Back" at bounding box center [921, 530] width 34 height 18
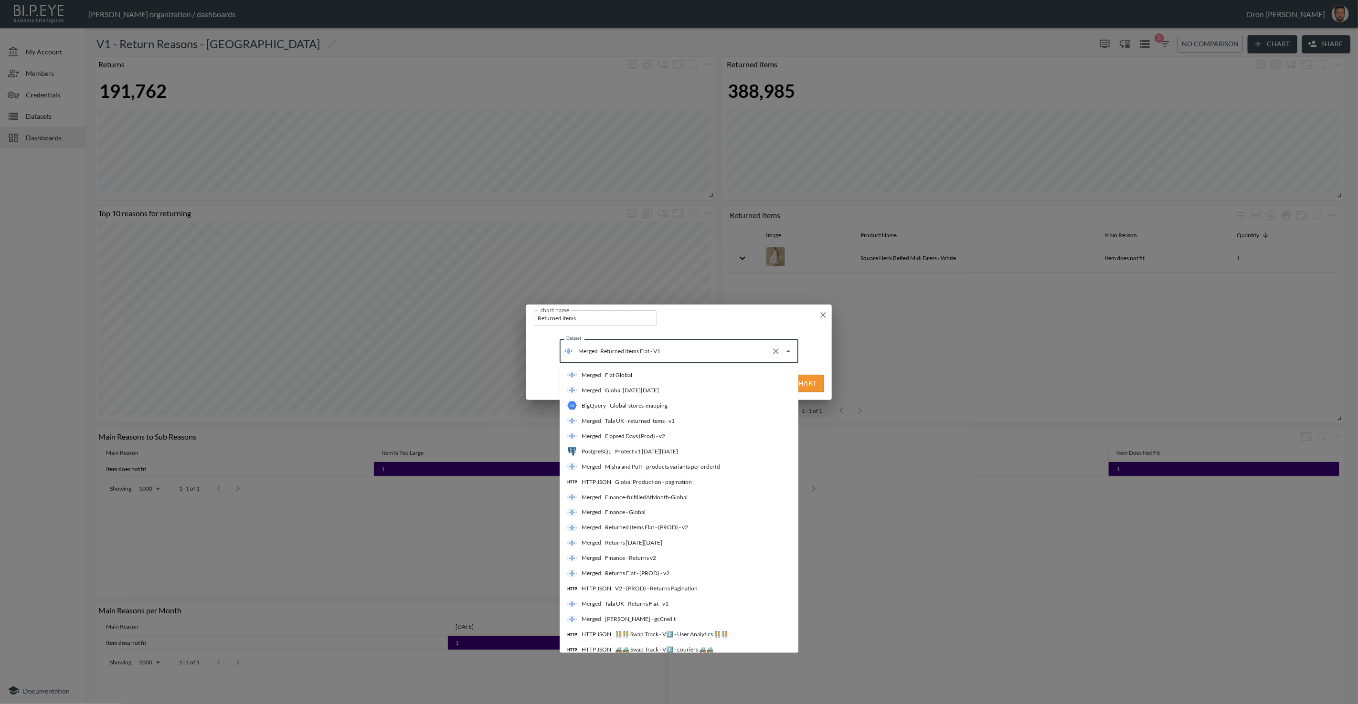
click at [644, 352] on input "Returned Items Flat - V1" at bounding box center [682, 351] width 169 height 15
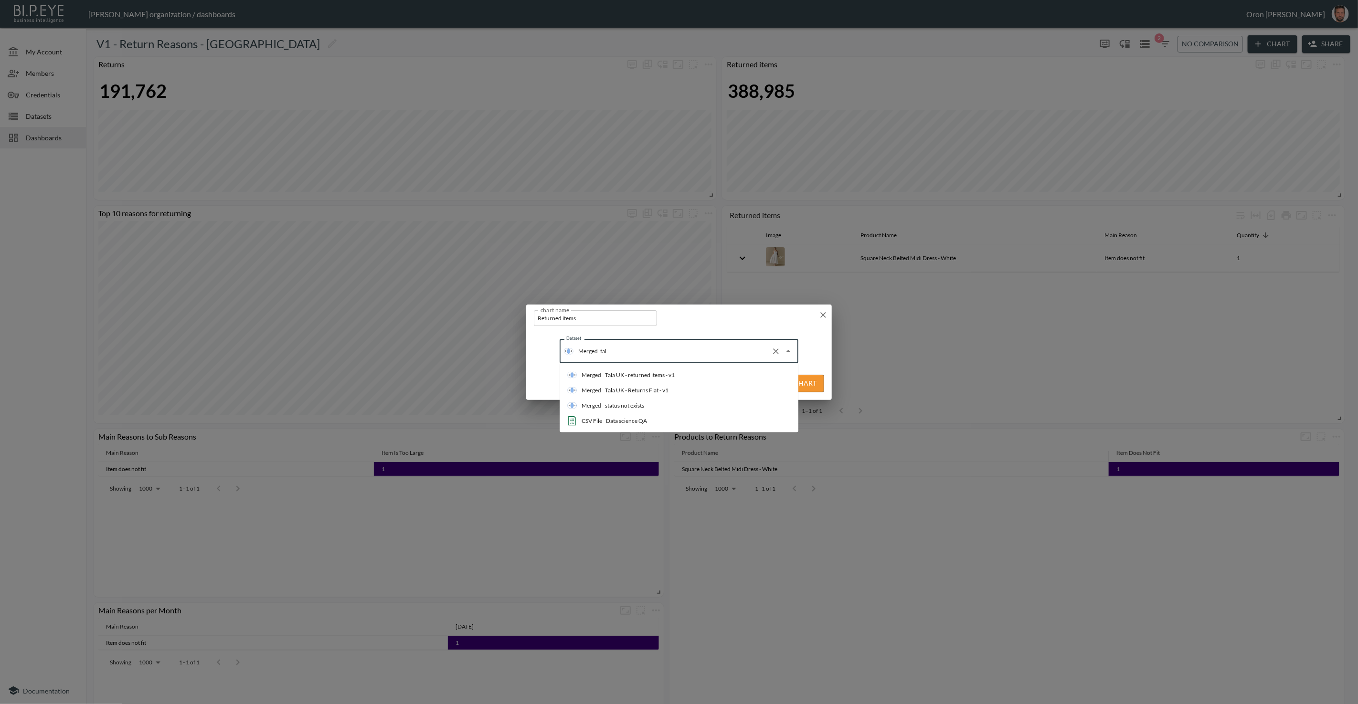
type input "tala"
click at [648, 373] on div "Tala UK - returned items - v1" at bounding box center [640, 375] width 70 height 9
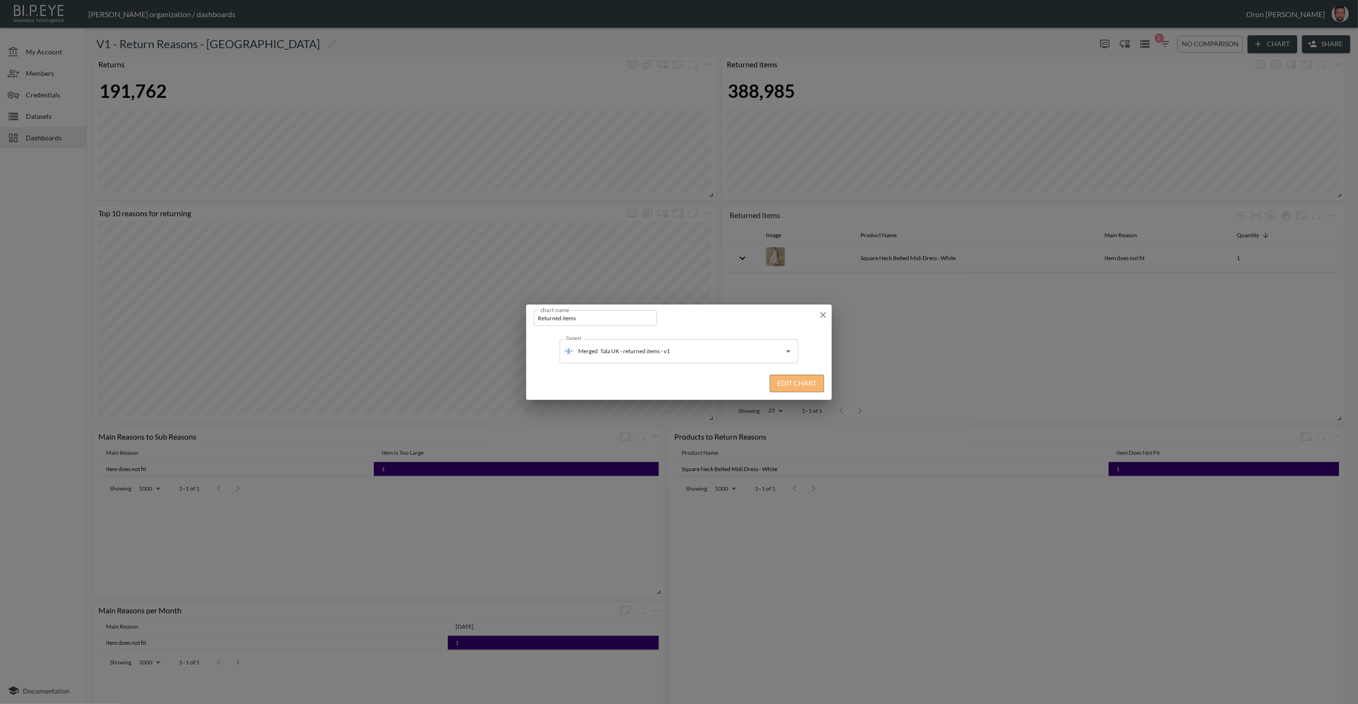
click at [801, 381] on button "Edit Chart" at bounding box center [797, 384] width 54 height 18
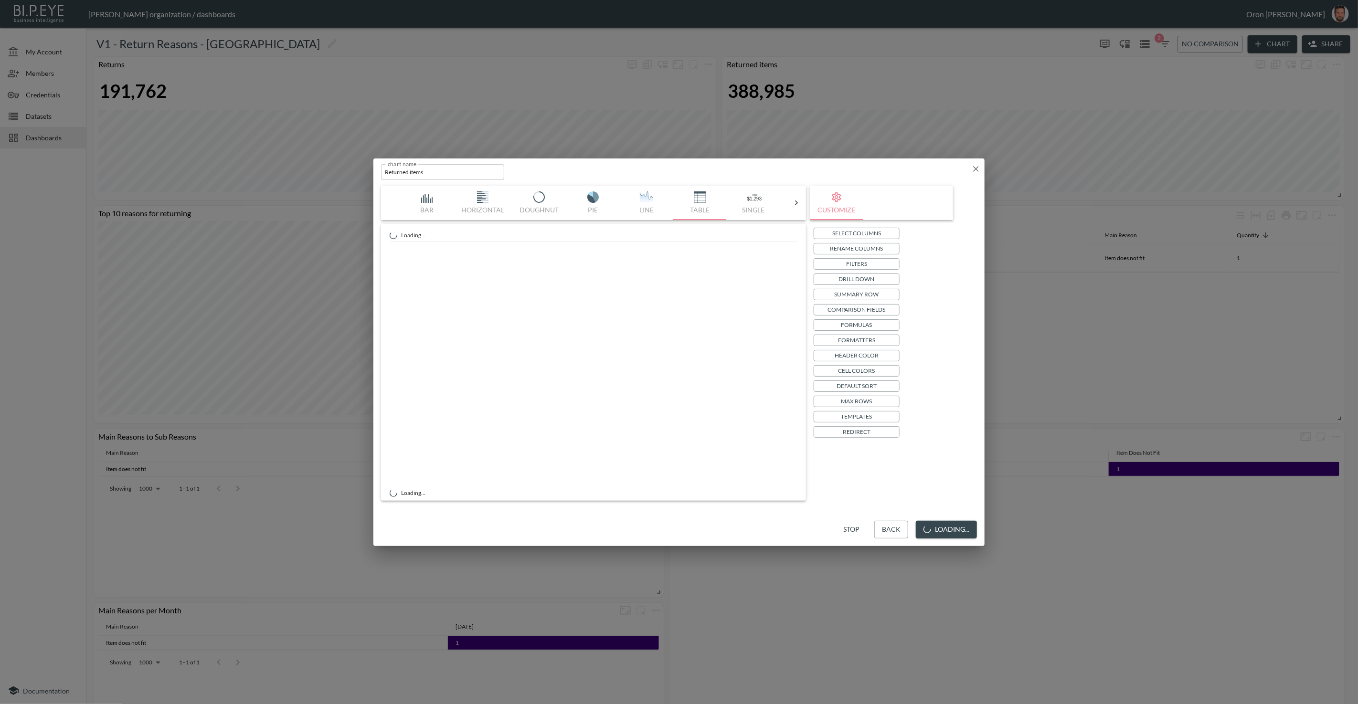
click at [950, 529] on button "Loading..." at bounding box center [946, 530] width 61 height 18
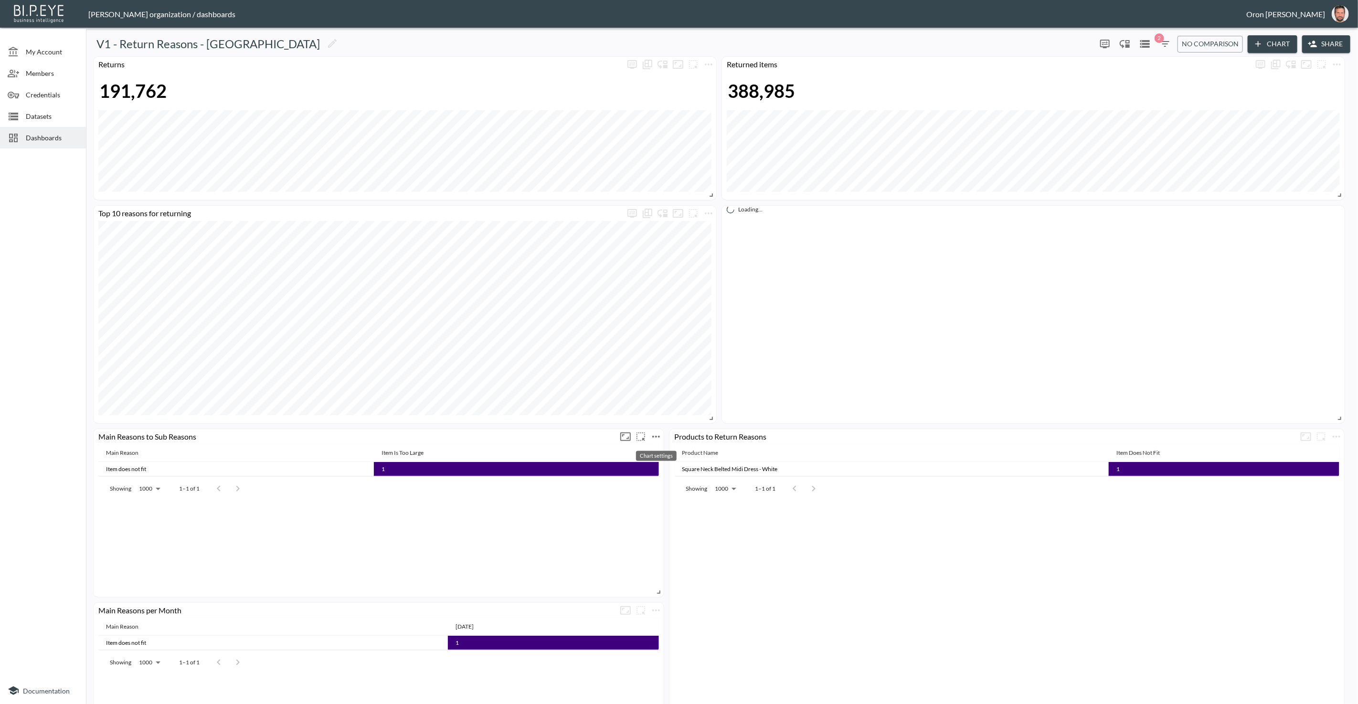
click at [659, 440] on icon "more" at bounding box center [655, 436] width 11 height 11
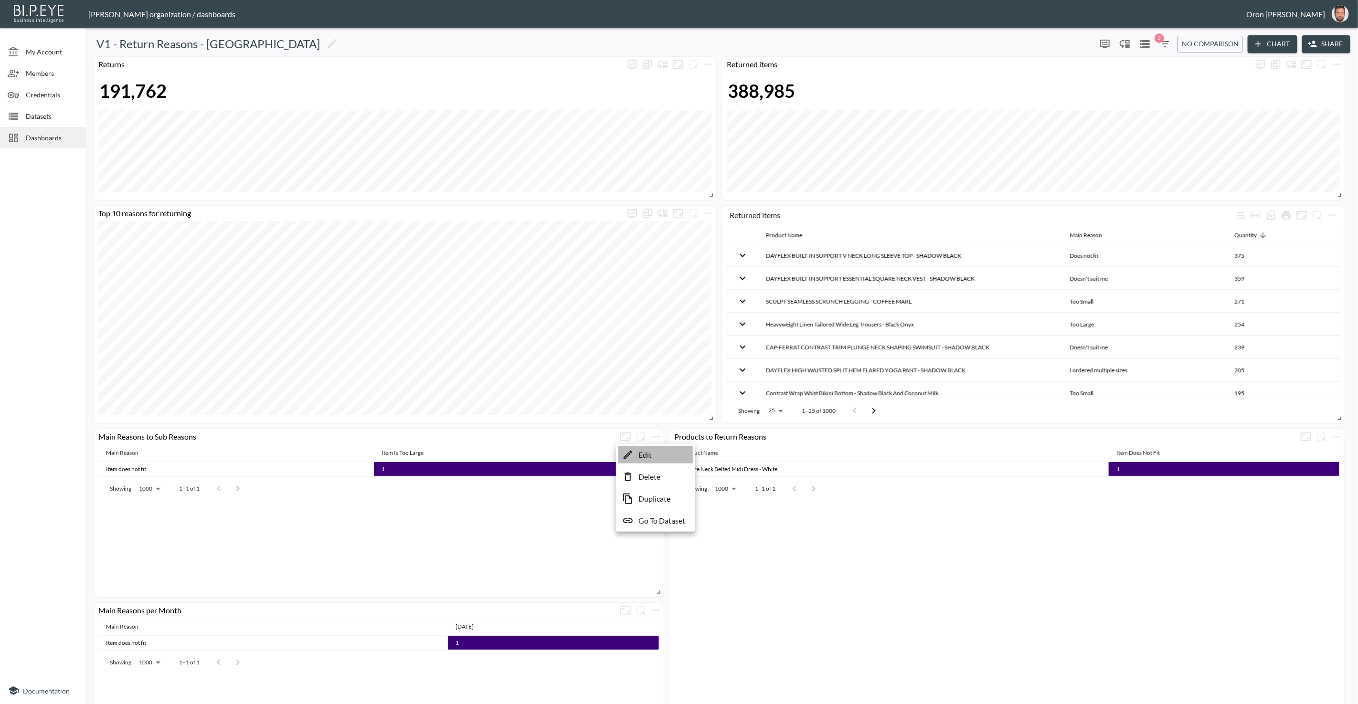
click at [657, 454] on li "Edit" at bounding box center [655, 454] width 74 height 17
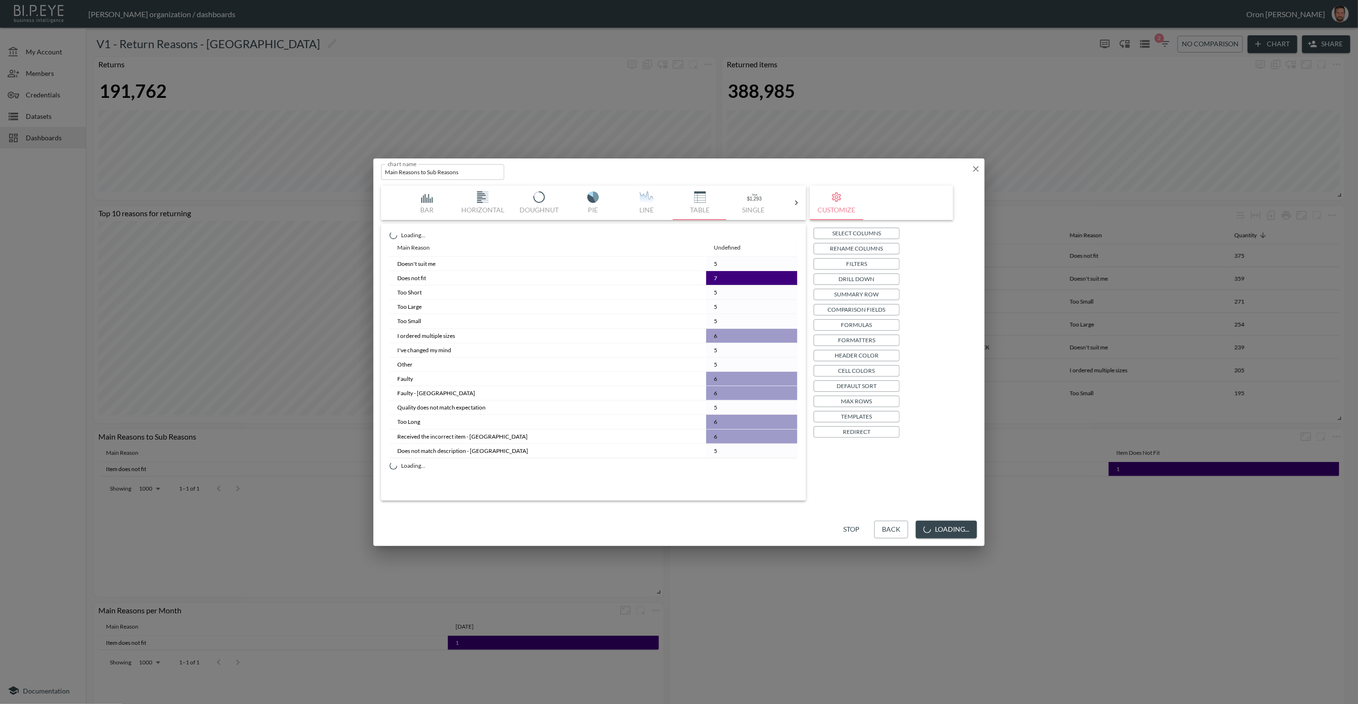
click at [895, 528] on div "Stop Back Loading..." at bounding box center [678, 529] width 611 height 33
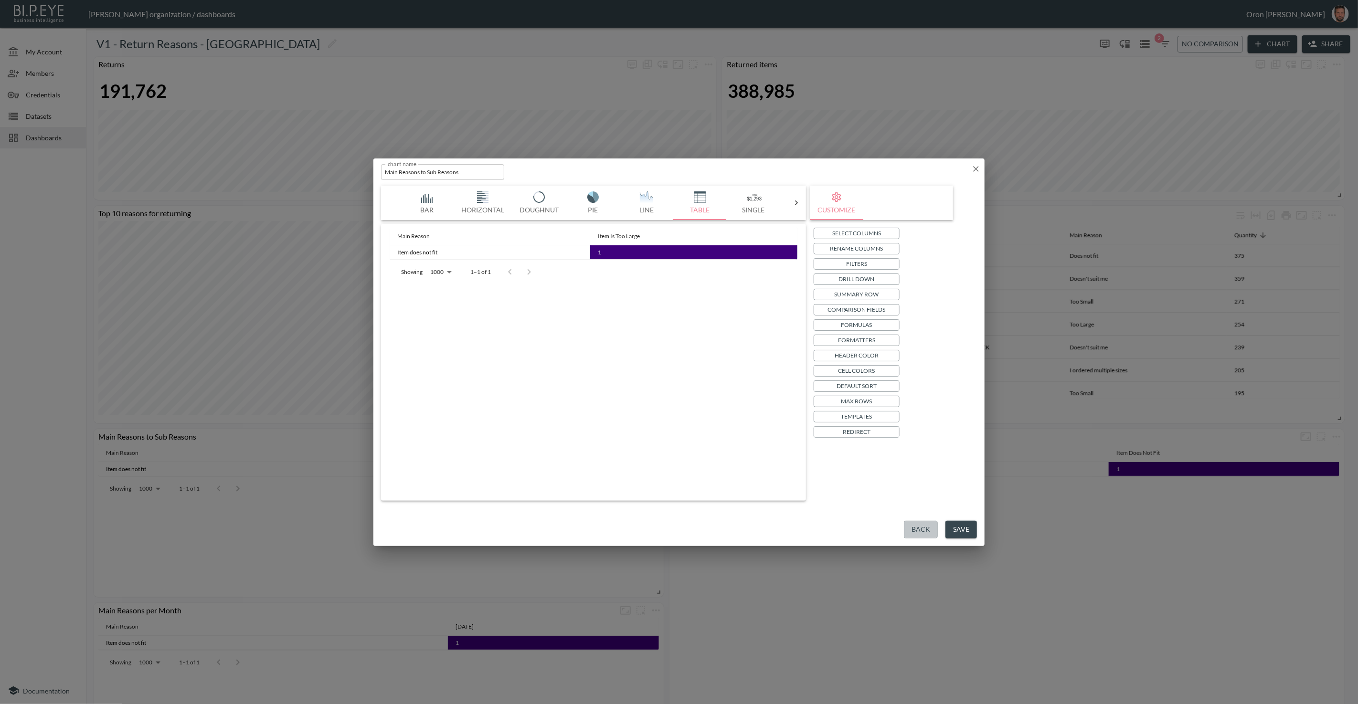
drag, startPoint x: 929, startPoint y: 532, endPoint x: 874, endPoint y: 485, distance: 72.5
click at [928, 531] on button "Back" at bounding box center [921, 530] width 34 height 18
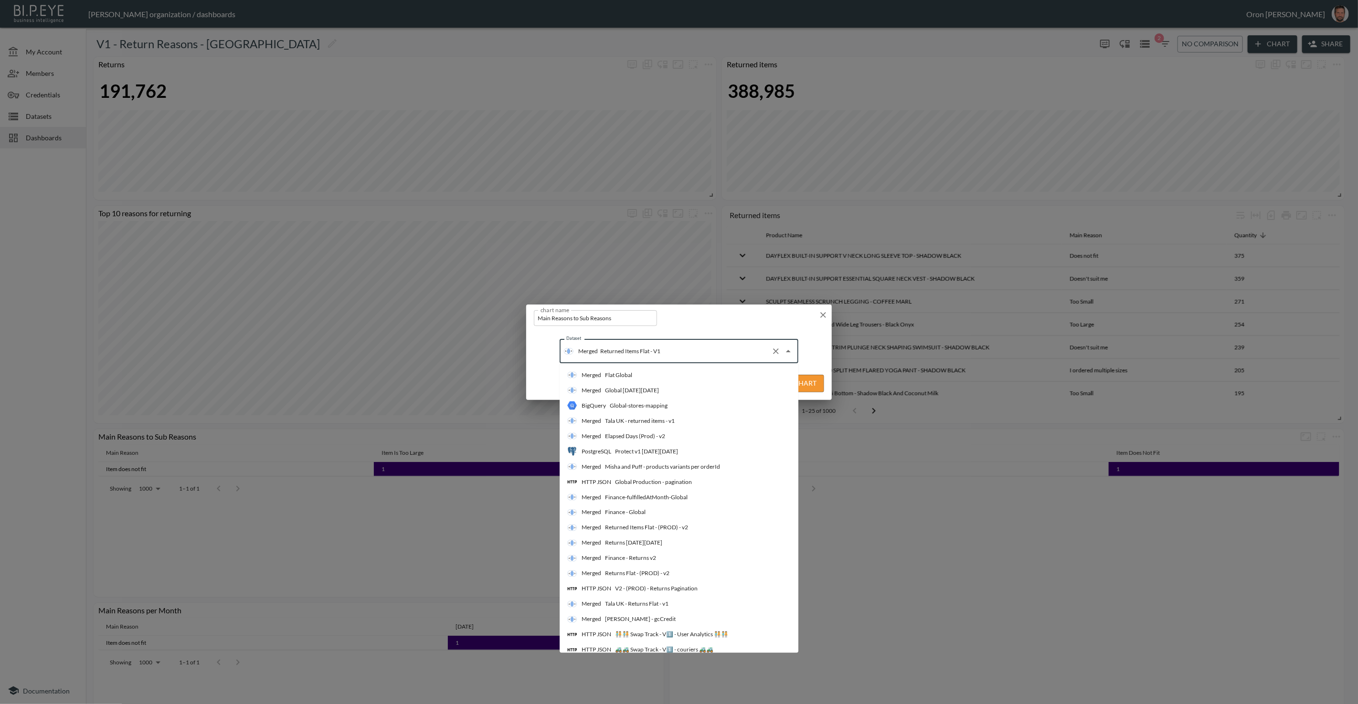
click at [638, 353] on input "Returned Items Flat - V1" at bounding box center [682, 351] width 169 height 15
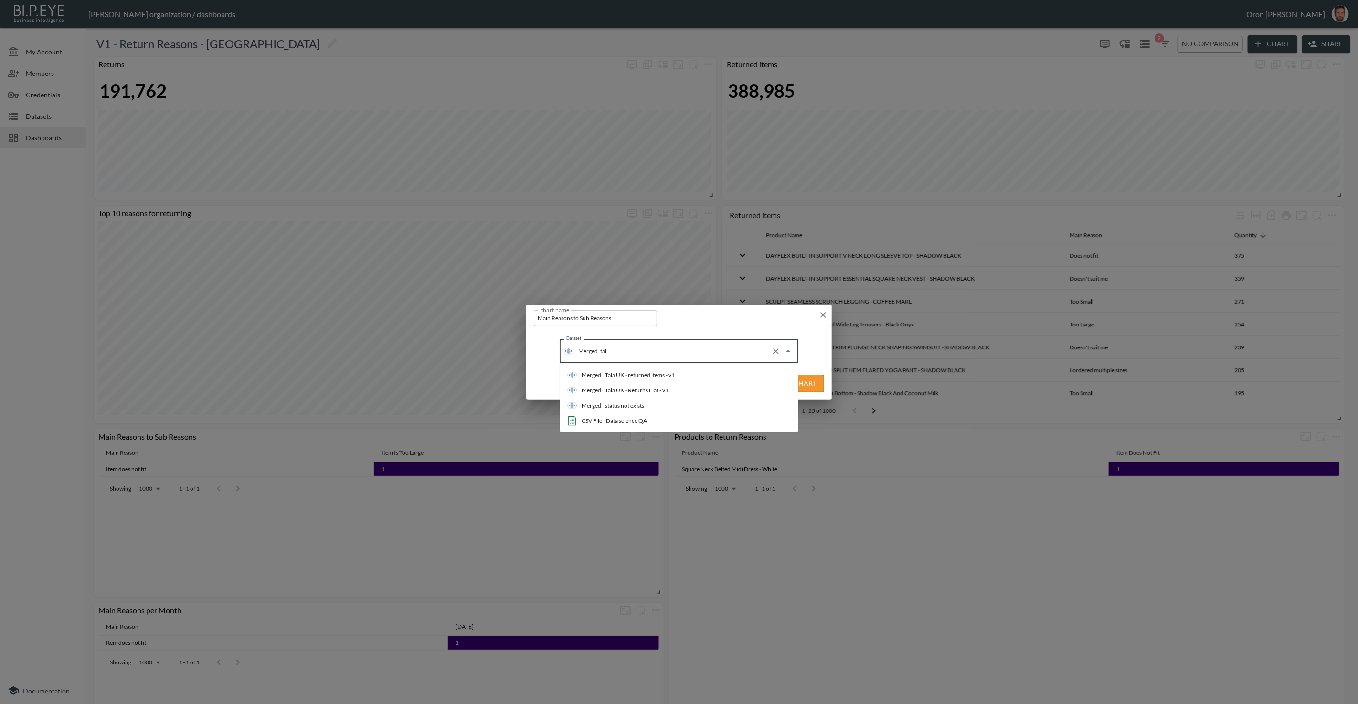
type input "tala"
drag, startPoint x: 631, startPoint y: 370, endPoint x: 654, endPoint y: 371, distance: 23.4
click at [632, 371] on div "Tala UK - returned items - v1" at bounding box center [640, 375] width 70 height 9
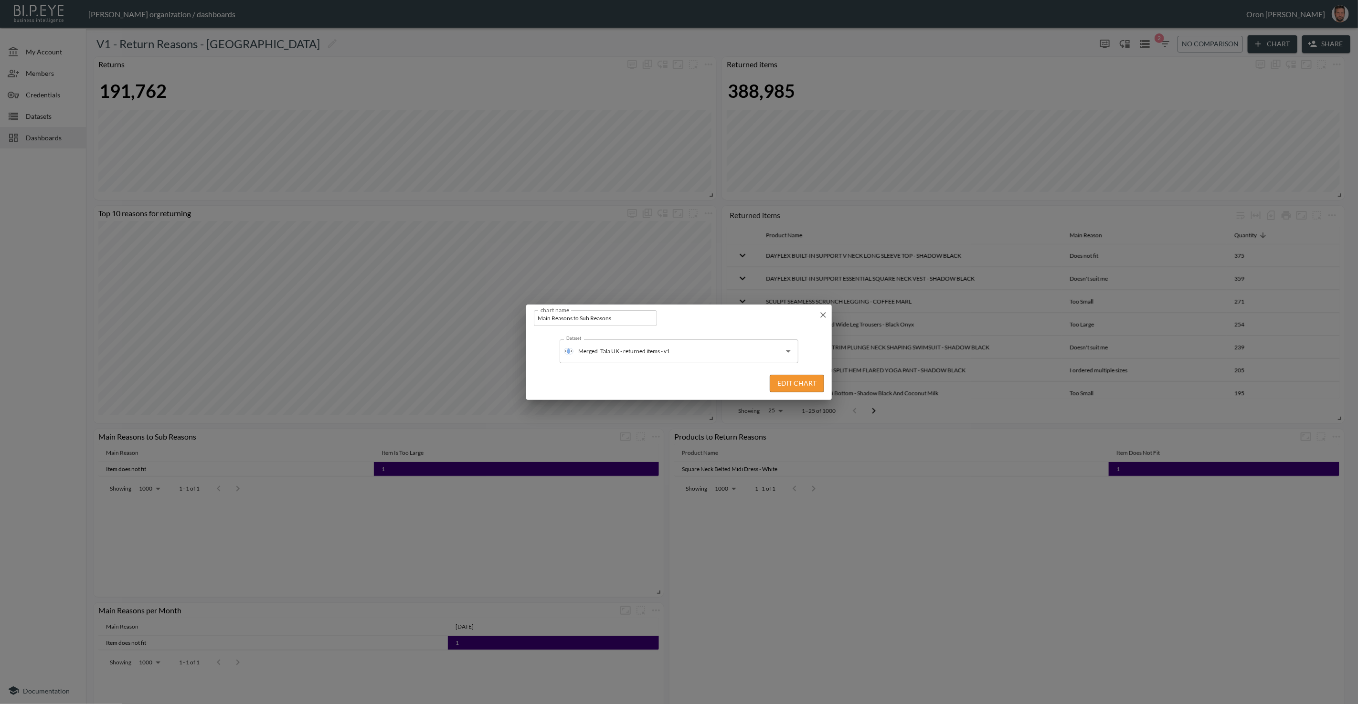
click at [790, 384] on button "Edit Chart" at bounding box center [797, 384] width 54 height 18
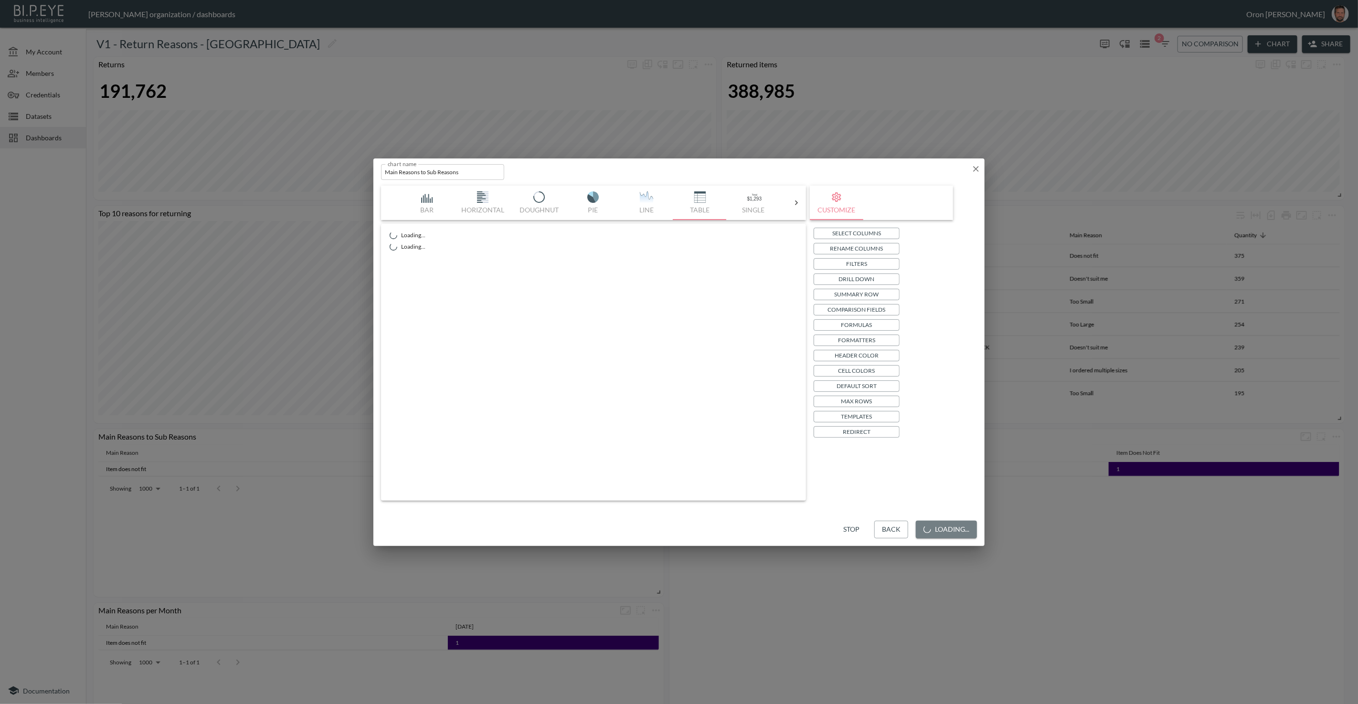
click at [946, 524] on button "Loading..." at bounding box center [946, 530] width 61 height 18
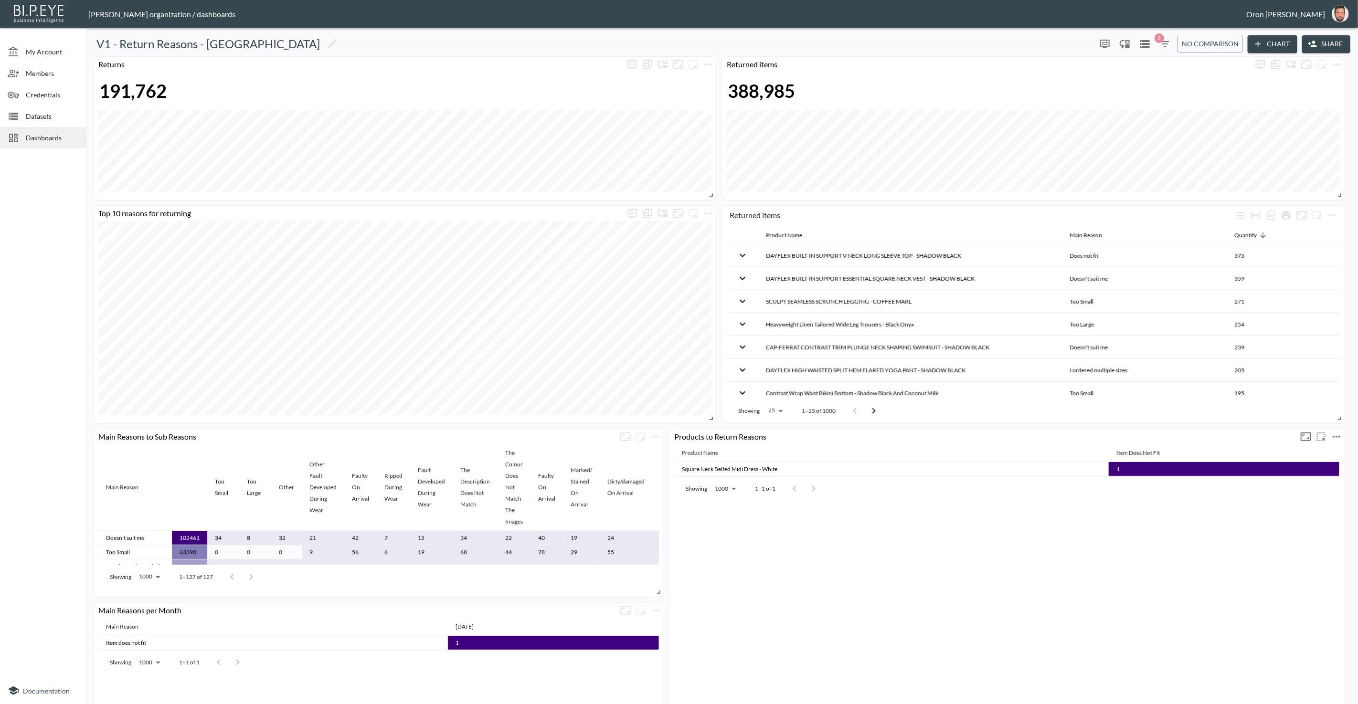
click at [1334, 438] on icon "more" at bounding box center [1335, 436] width 11 height 11
click at [1317, 457] on li "Edit" at bounding box center [1310, 454] width 74 height 17
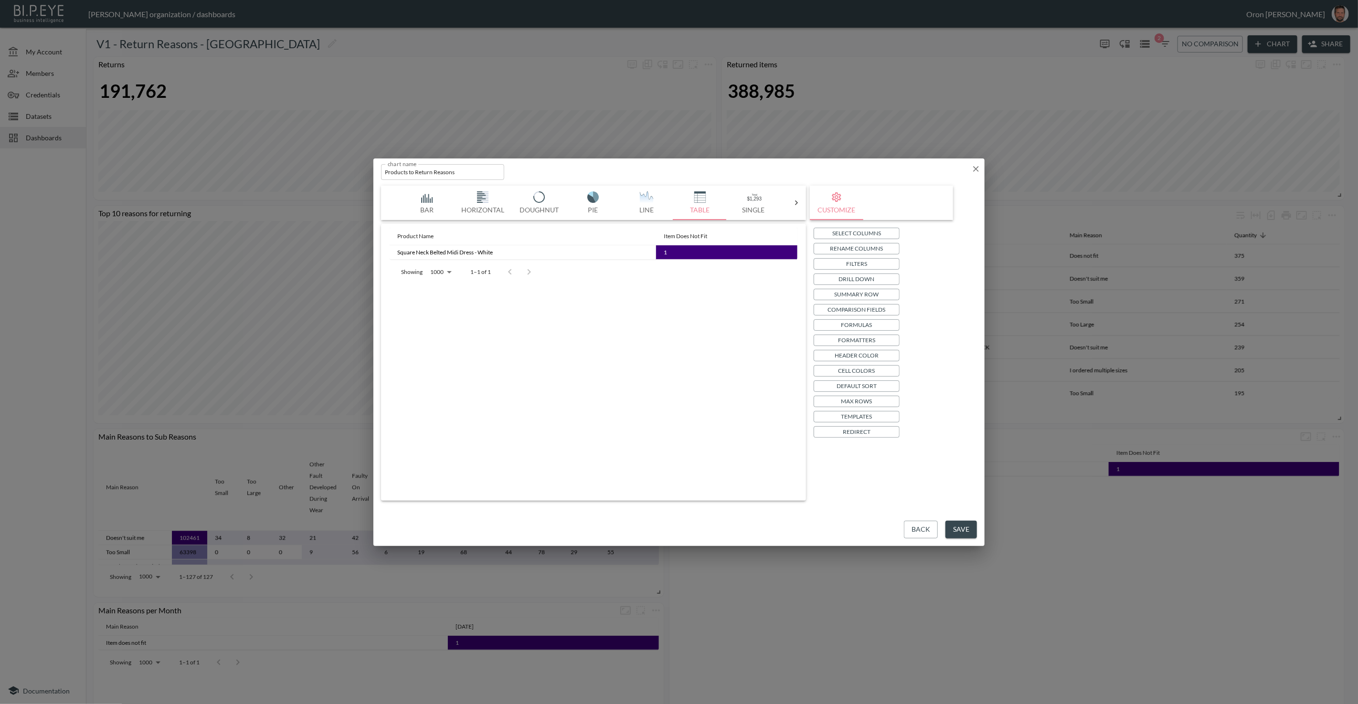
drag, startPoint x: 920, startPoint y: 531, endPoint x: 910, endPoint y: 528, distance: 10.6
click at [913, 528] on button "Back" at bounding box center [921, 530] width 34 height 18
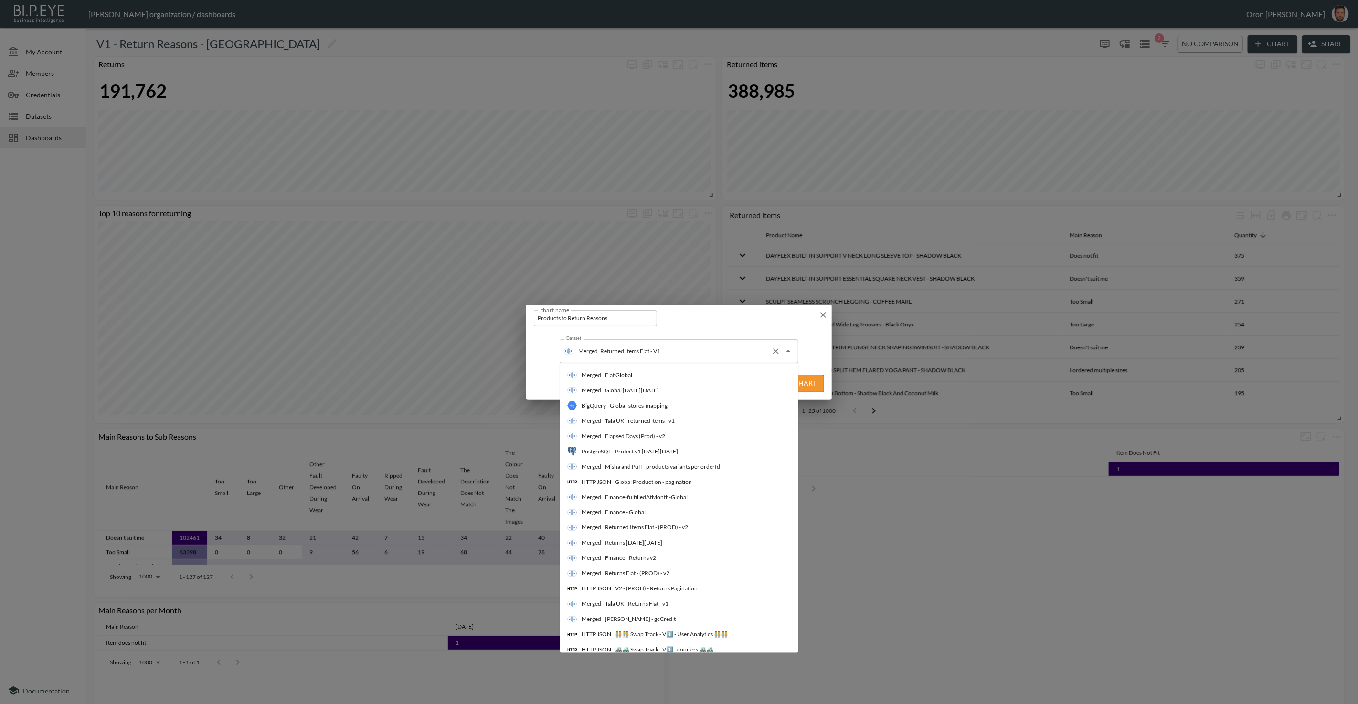
click at [650, 360] on div "Merged Returned Items Flat - V1 Dataset" at bounding box center [678, 351] width 239 height 24
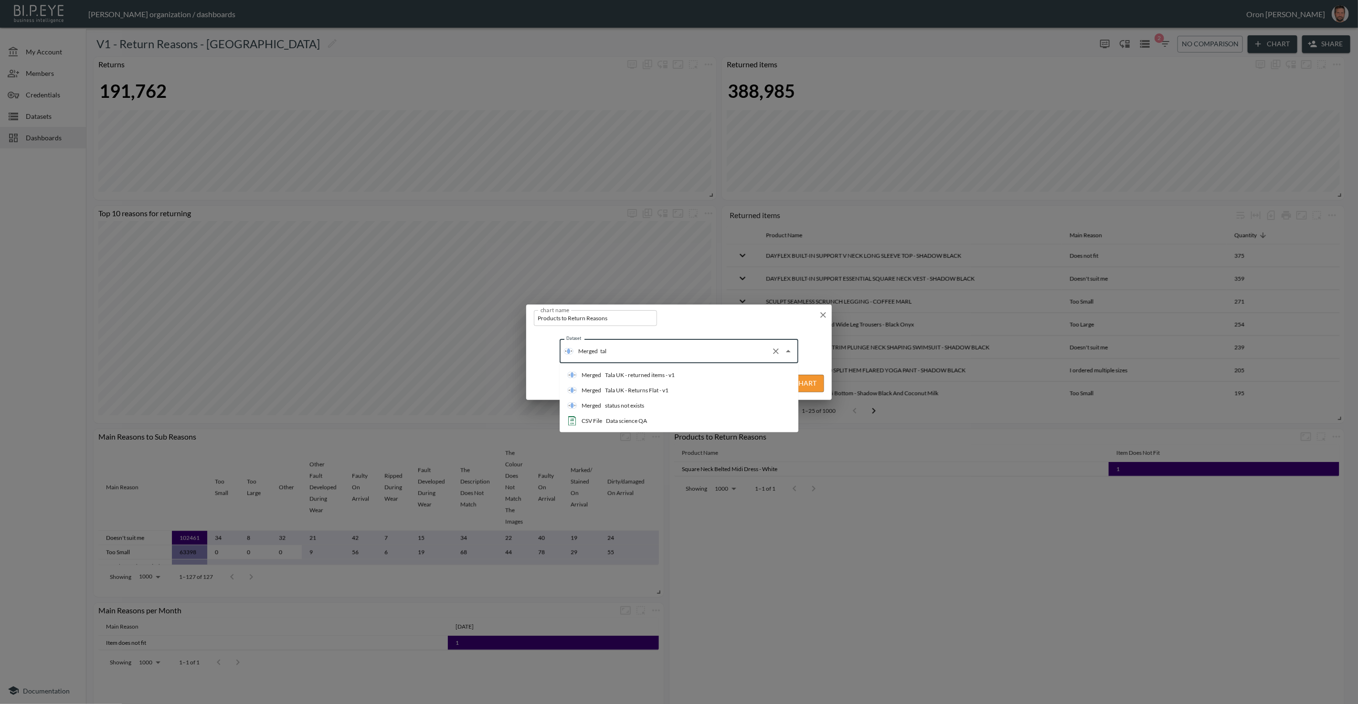
type input "tala"
click at [649, 371] on div "Tala UK - returned items - v1" at bounding box center [640, 375] width 70 height 9
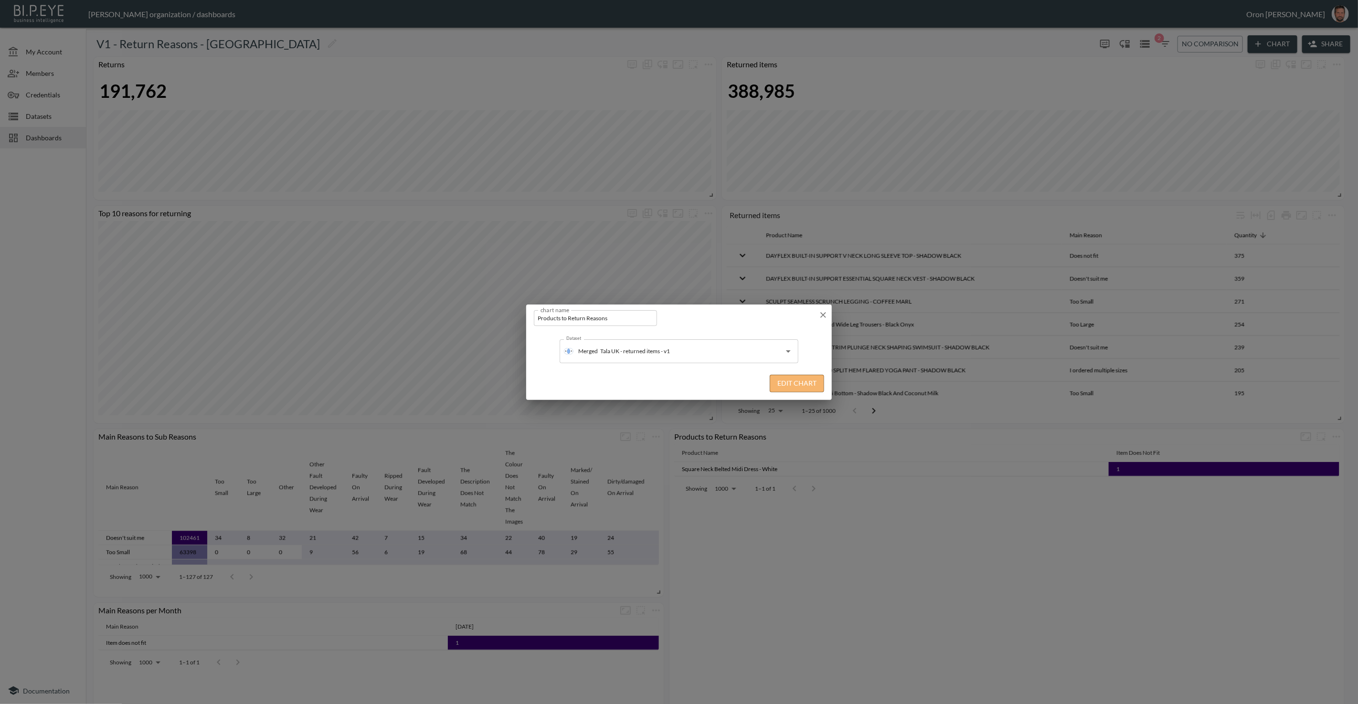
click at [783, 381] on button "Edit Chart" at bounding box center [797, 384] width 54 height 18
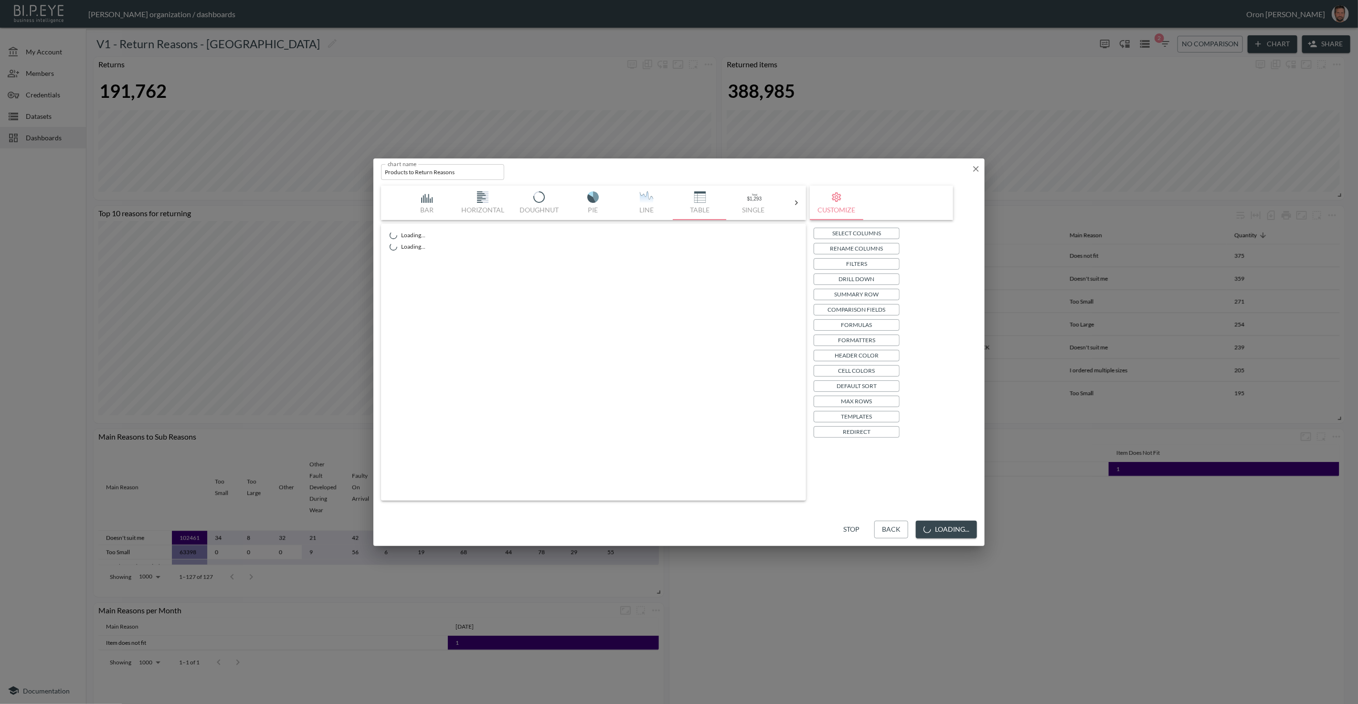
drag, startPoint x: 946, startPoint y: 529, endPoint x: 904, endPoint y: 523, distance: 41.9
click at [945, 529] on button "Loading..." at bounding box center [946, 530] width 61 height 18
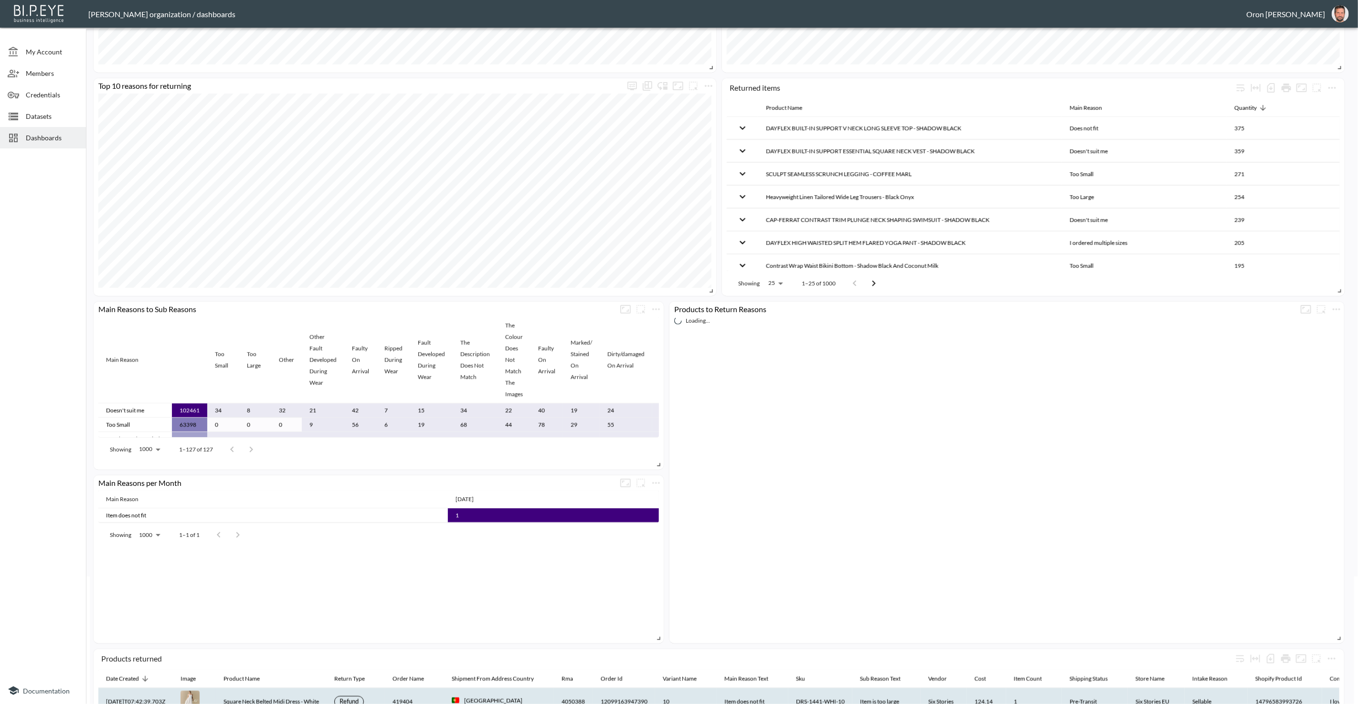
scroll to position [322, 0]
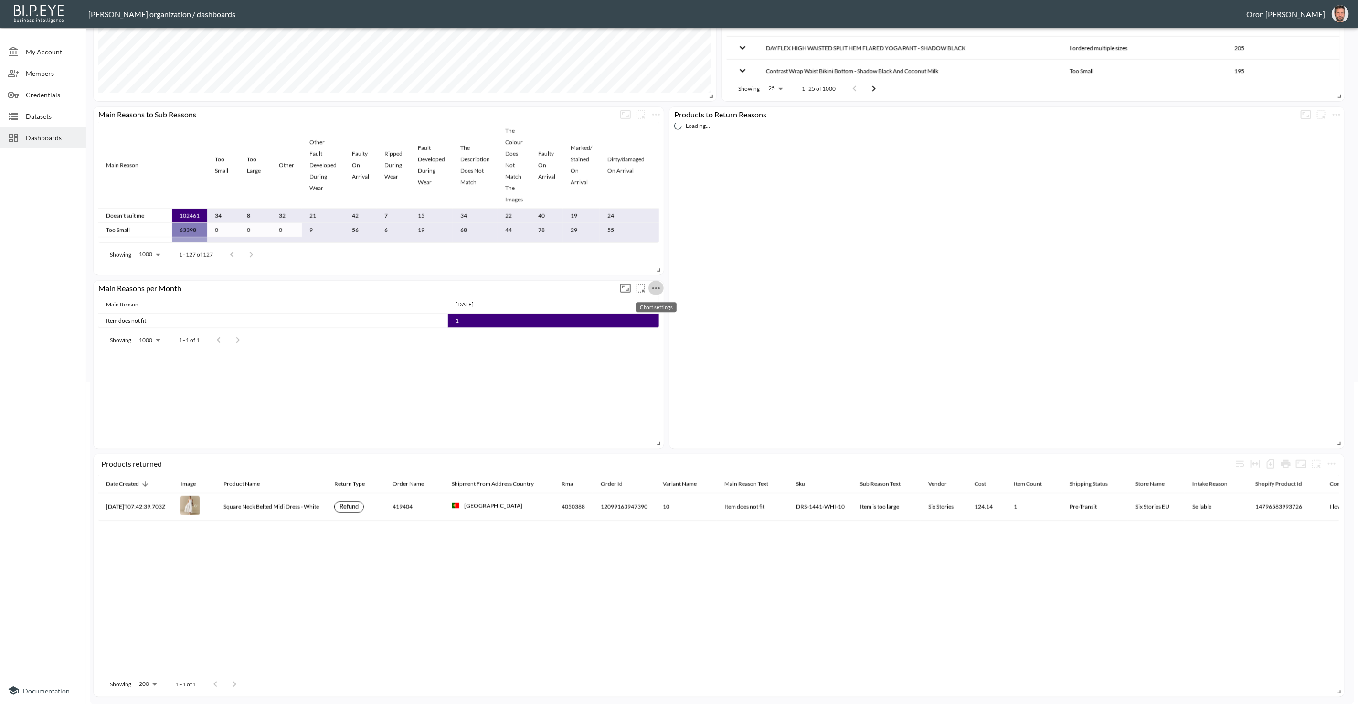
click at [654, 285] on icon "more" at bounding box center [655, 288] width 11 height 11
click at [655, 306] on li "Edit" at bounding box center [655, 306] width 74 height 17
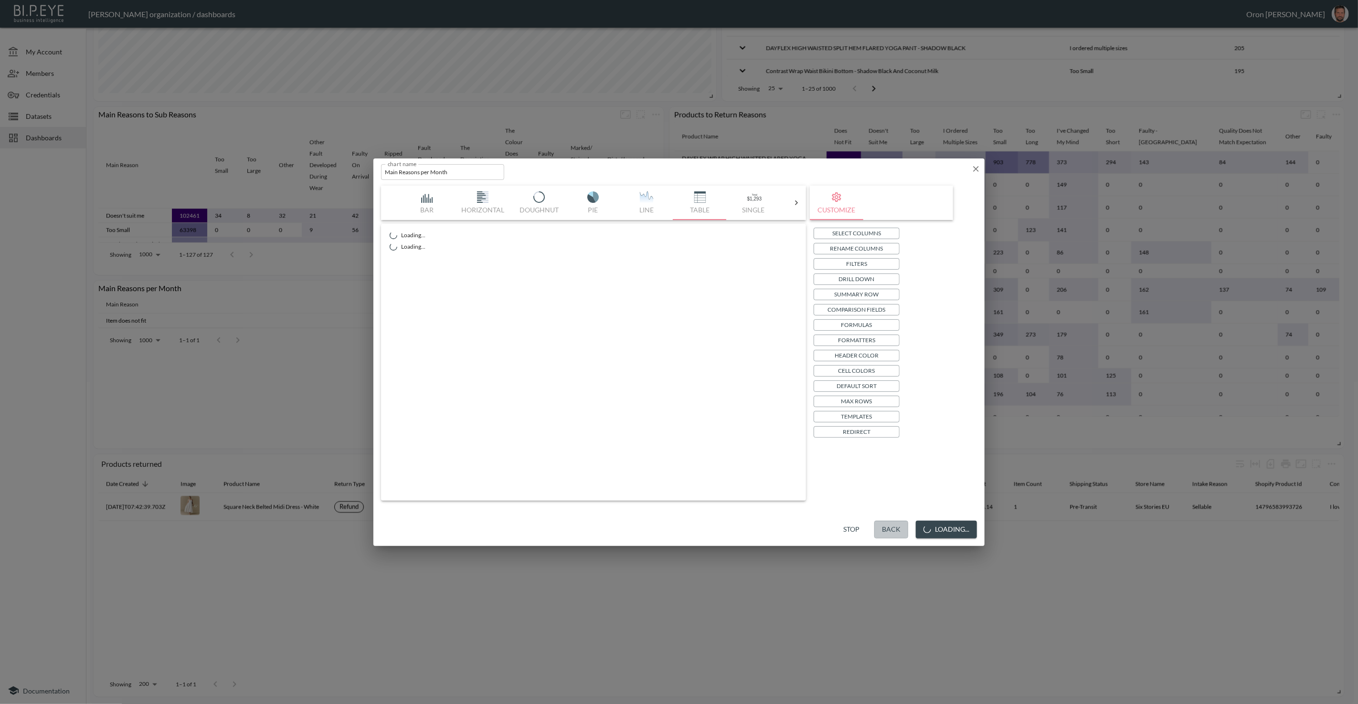
drag, startPoint x: 898, startPoint y: 528, endPoint x: 884, endPoint y: 513, distance: 20.6
click at [898, 528] on div "Stop Back Loading..." at bounding box center [678, 529] width 611 height 33
click at [918, 532] on button "Back" at bounding box center [921, 530] width 34 height 18
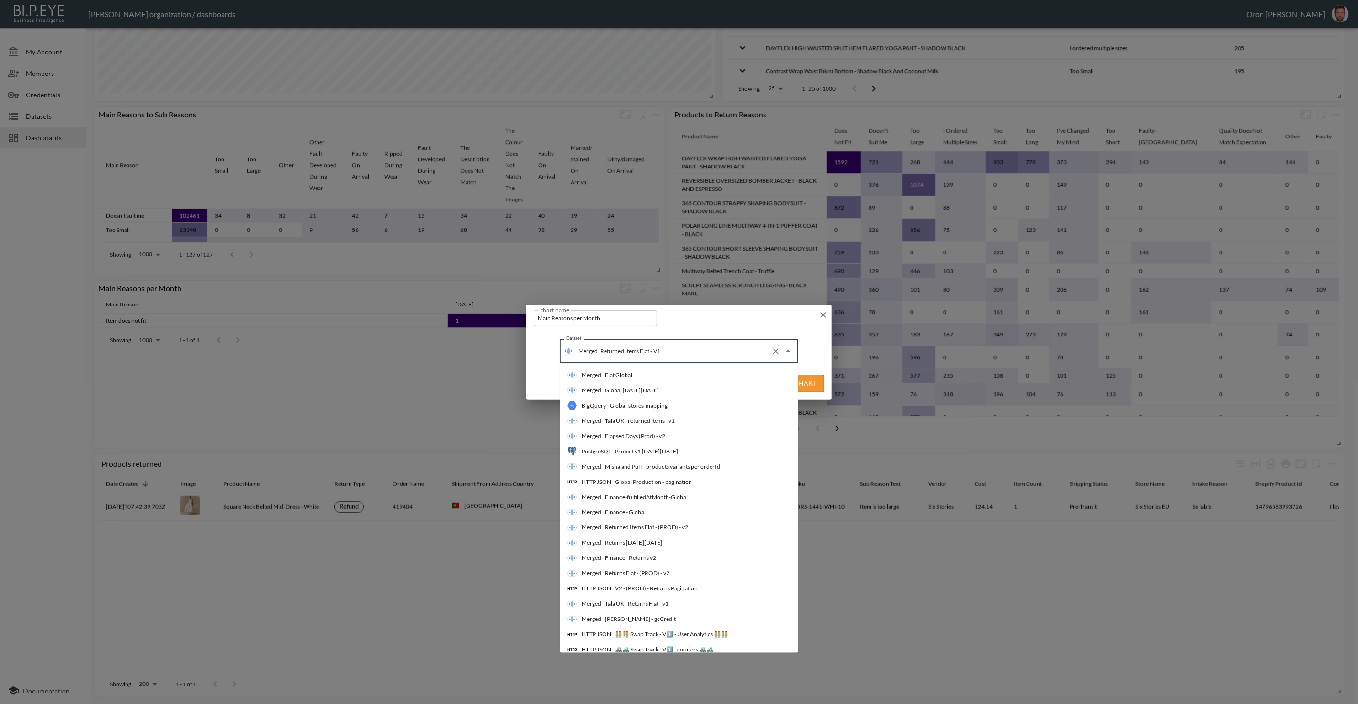
click at [692, 358] on input "Returned Items Flat - V1" at bounding box center [682, 351] width 169 height 15
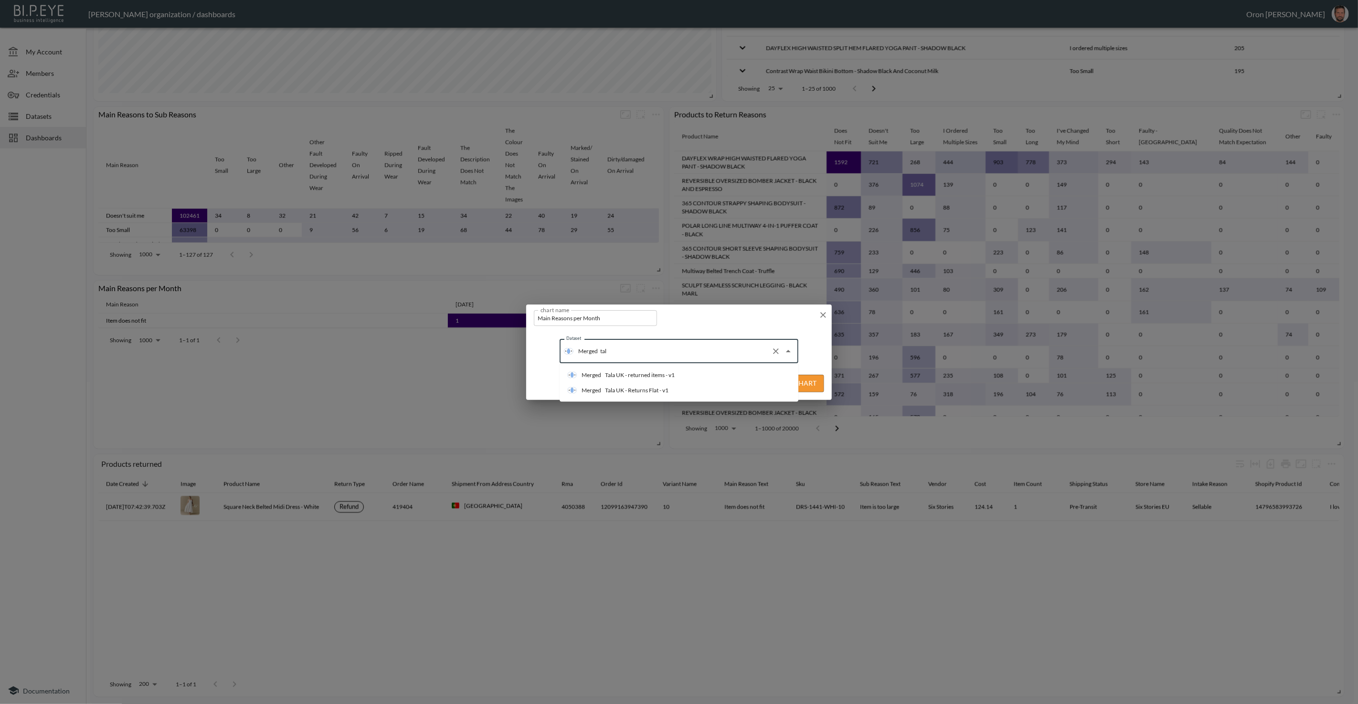
type input "tala"
drag, startPoint x: 670, startPoint y: 372, endPoint x: 765, endPoint y: 378, distance: 95.2
click at [672, 372] on div "Tala UK - returned items - v1" at bounding box center [640, 375] width 70 height 9
click at [806, 381] on button "Edit Chart" at bounding box center [797, 384] width 54 height 18
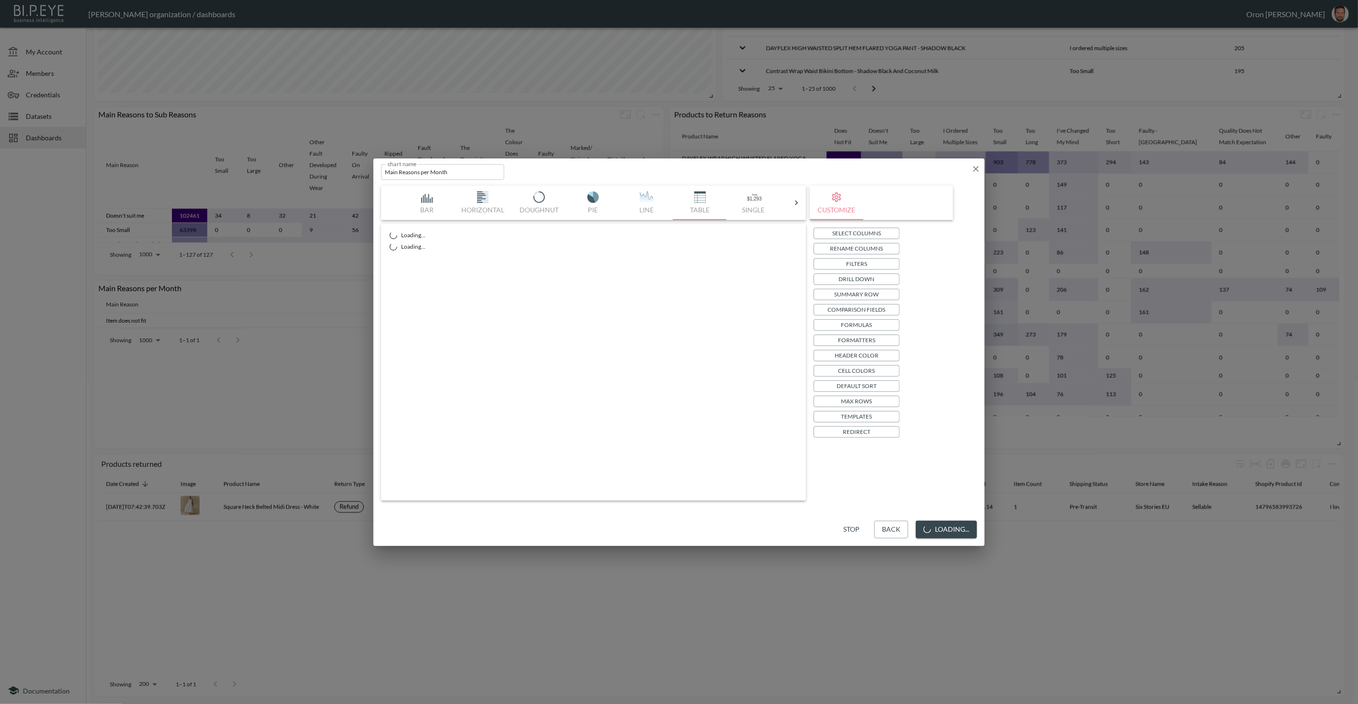
click at [962, 532] on button "Loading..." at bounding box center [946, 530] width 61 height 18
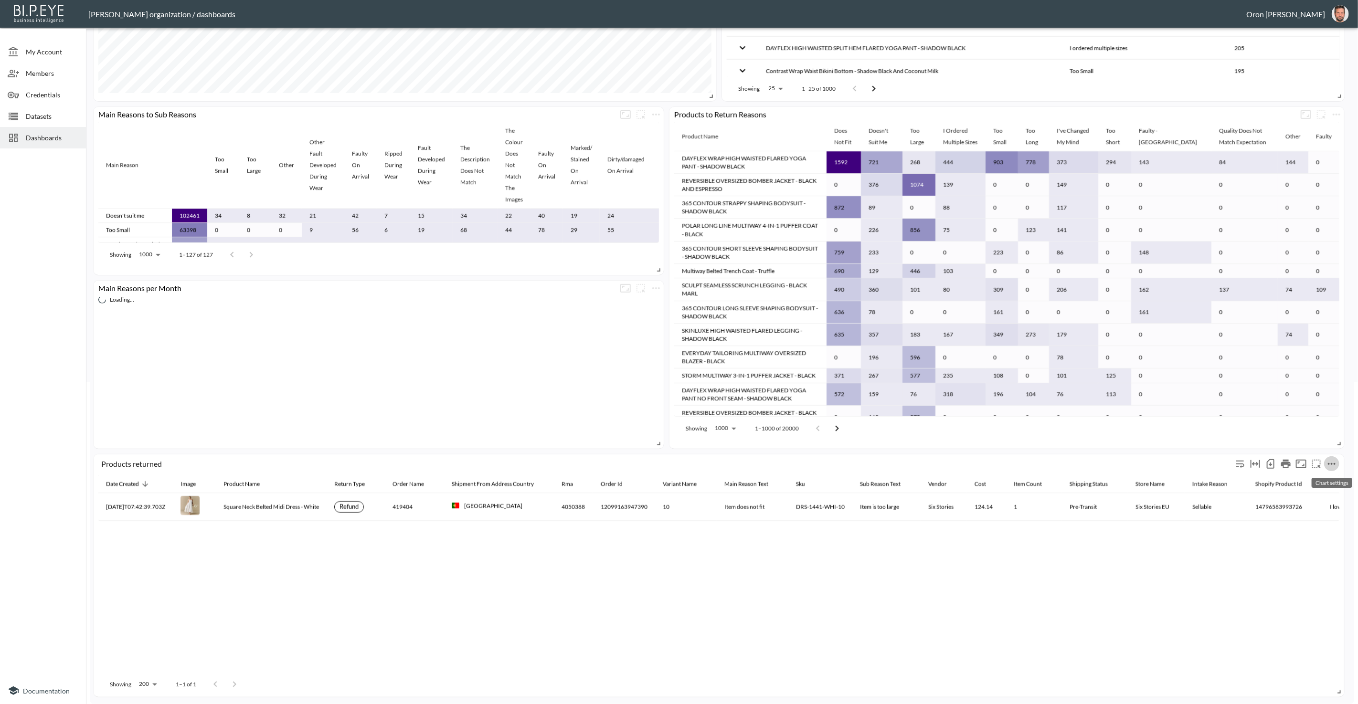
click at [1334, 464] on icon "more" at bounding box center [1332, 464] width 8 height 2
click at [1322, 478] on li "Edit" at bounding box center [1310, 482] width 74 height 17
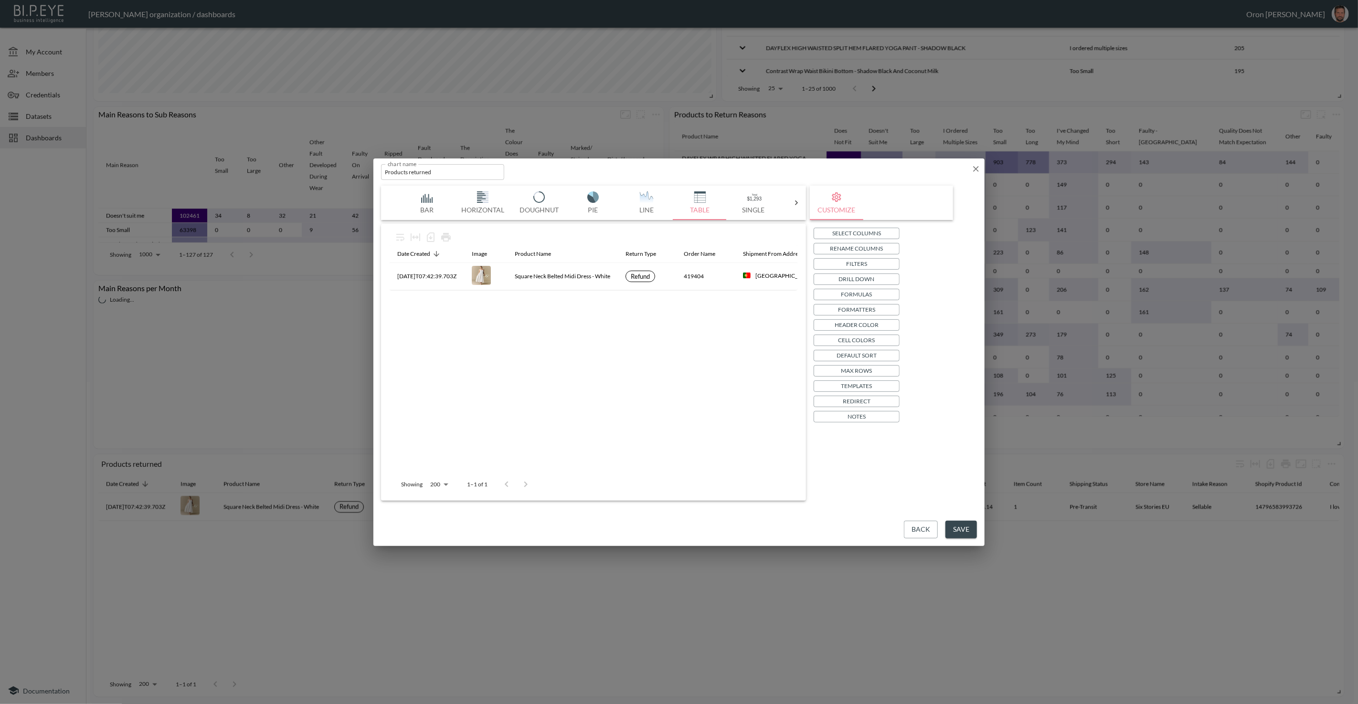
click at [894, 537] on div "Back Save" at bounding box center [678, 529] width 611 height 33
click at [909, 528] on button "Back" at bounding box center [921, 530] width 34 height 18
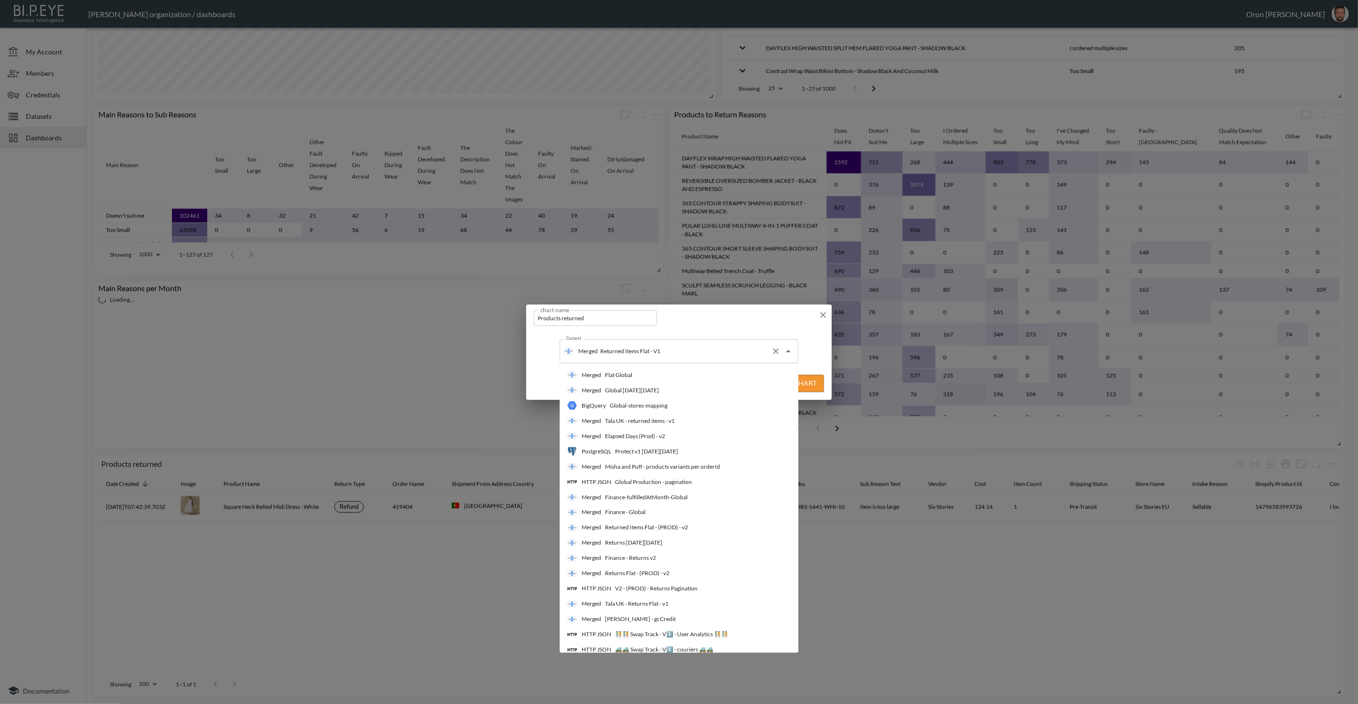
click at [665, 361] on div "Merged Returned Items Flat - V1 Dataset" at bounding box center [678, 351] width 239 height 24
type input "tala"
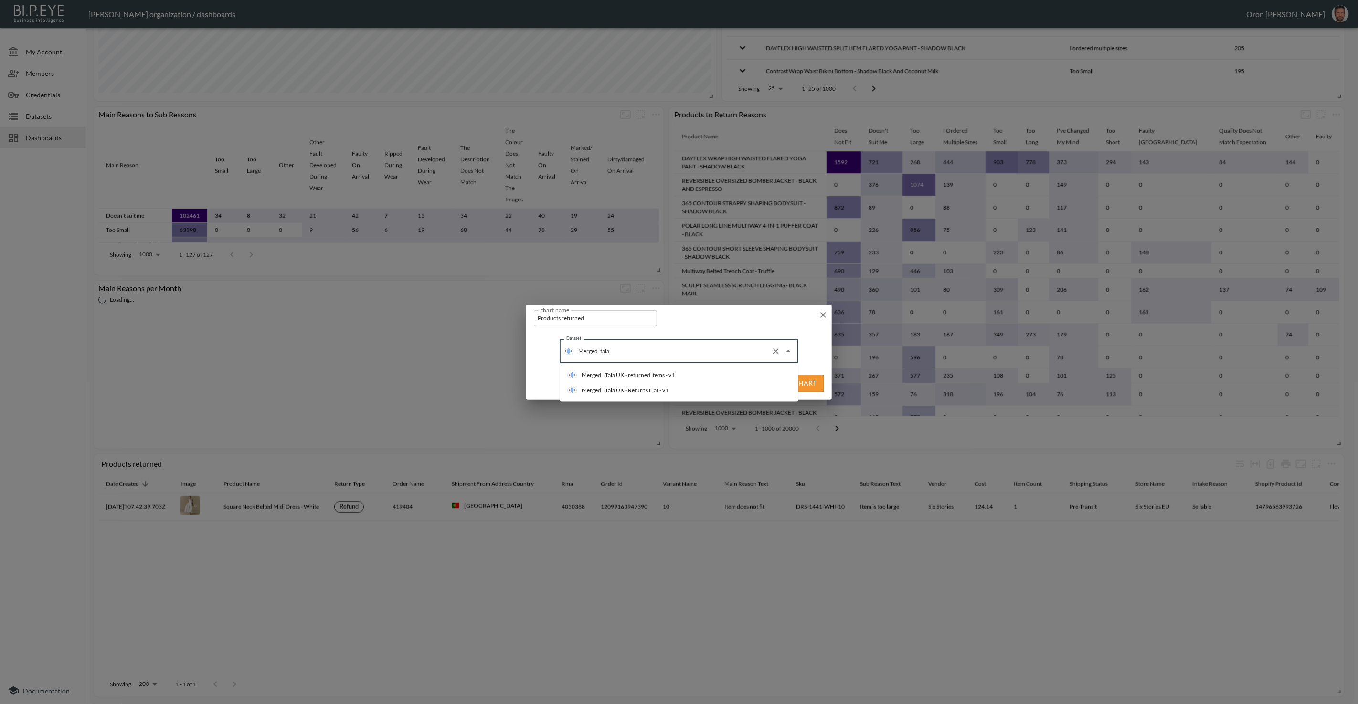
drag, startPoint x: 655, startPoint y: 371, endPoint x: 696, endPoint y: 372, distance: 41.1
click at [655, 371] on div "Tala UK - returned items - v1" at bounding box center [640, 375] width 70 height 9
click at [787, 382] on button "Edit Chart" at bounding box center [797, 384] width 54 height 18
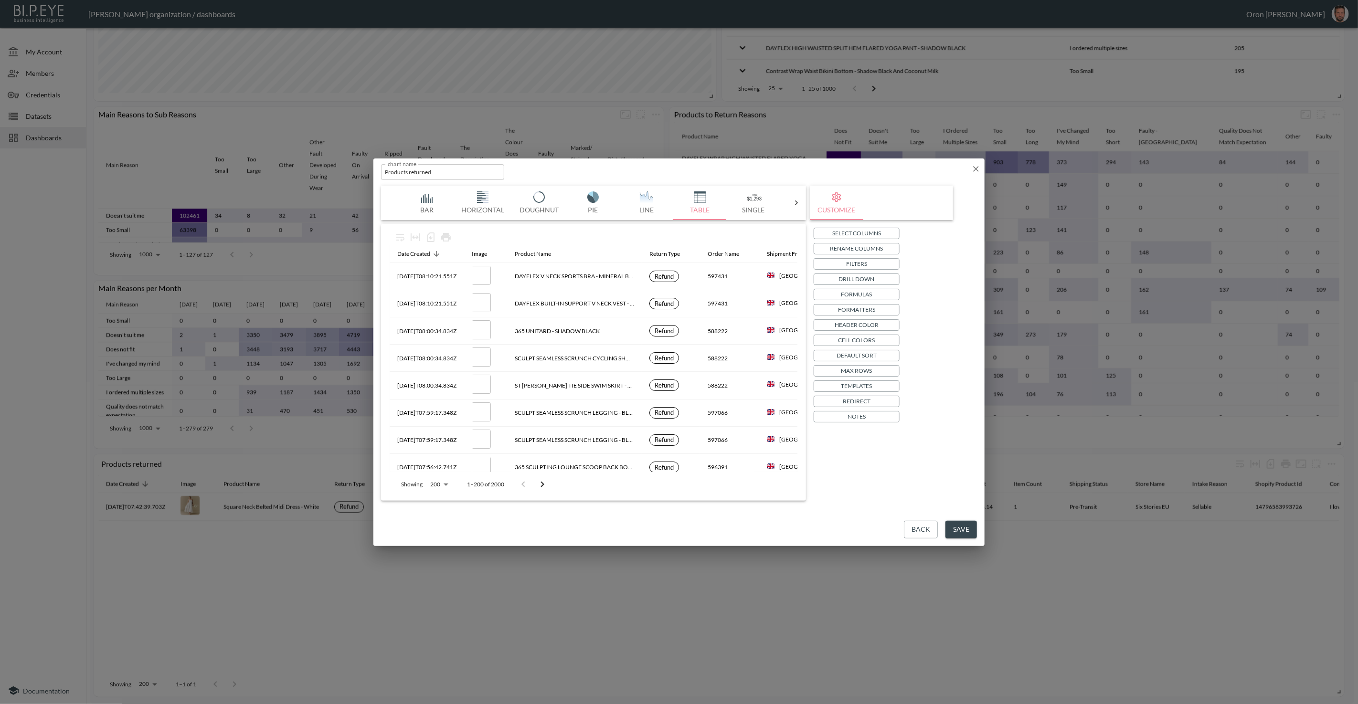
click at [947, 528] on button "Save" at bounding box center [961, 530] width 32 height 18
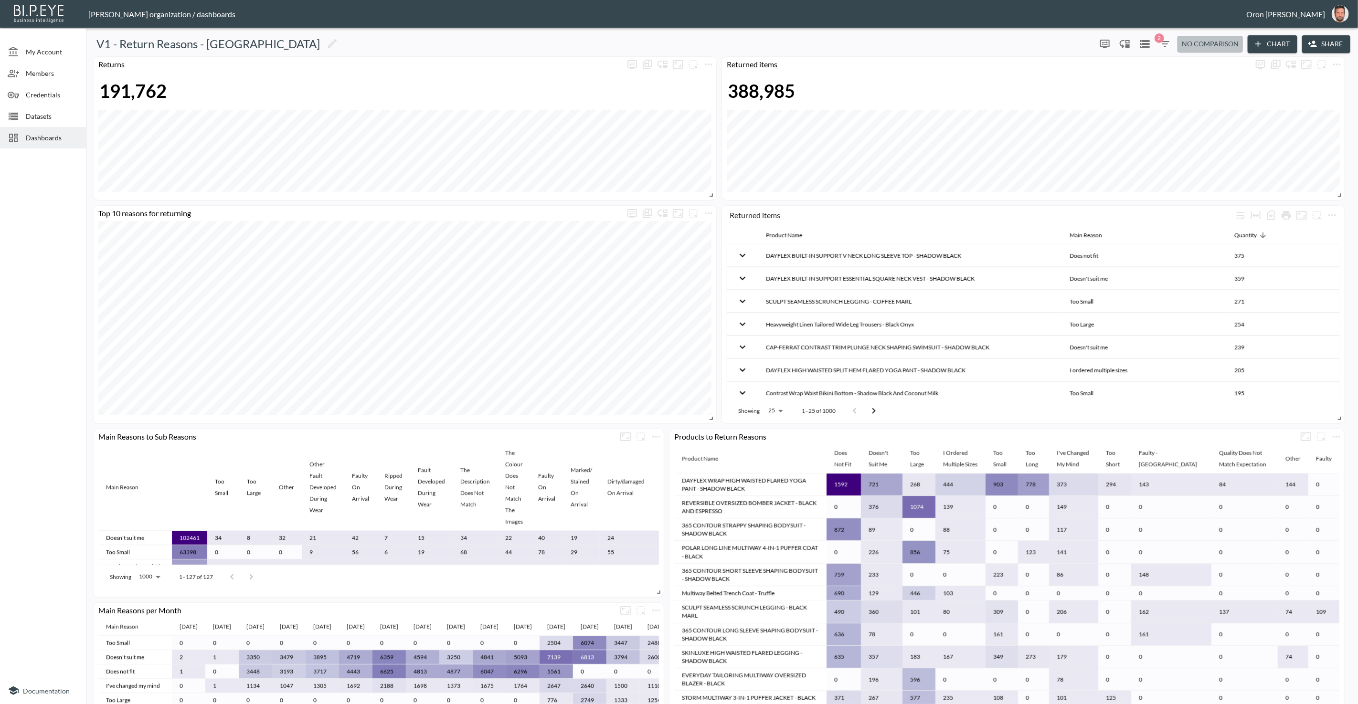
click at [1194, 46] on span "No comparison" at bounding box center [1210, 44] width 57 height 12
click at [1164, 46] on icon "button" at bounding box center [1165, 44] width 9 height 6
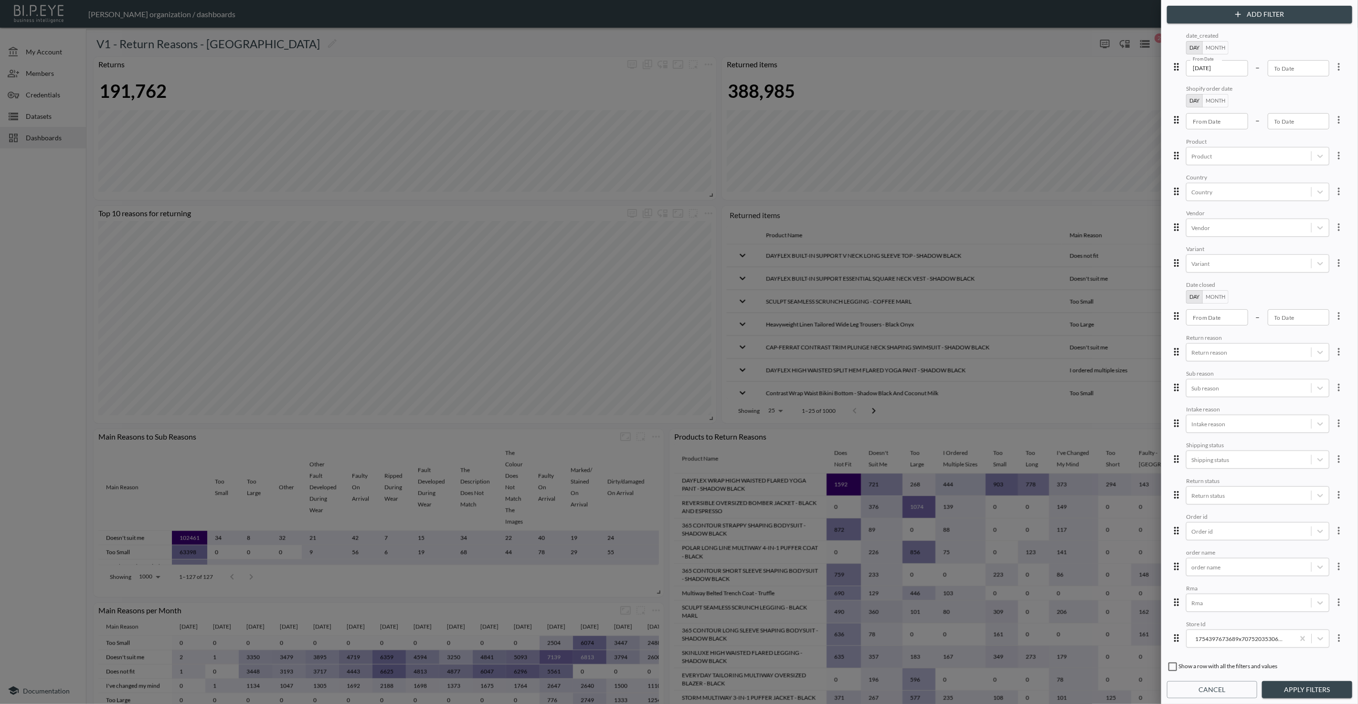
drag, startPoint x: 1329, startPoint y: 64, endPoint x: 1320, endPoint y: 67, distance: 8.5
click at [1333, 64] on icon "more" at bounding box center [1338, 66] width 11 height 11
click at [1295, 80] on li "Edit" at bounding box center [1304, 88] width 86 height 17
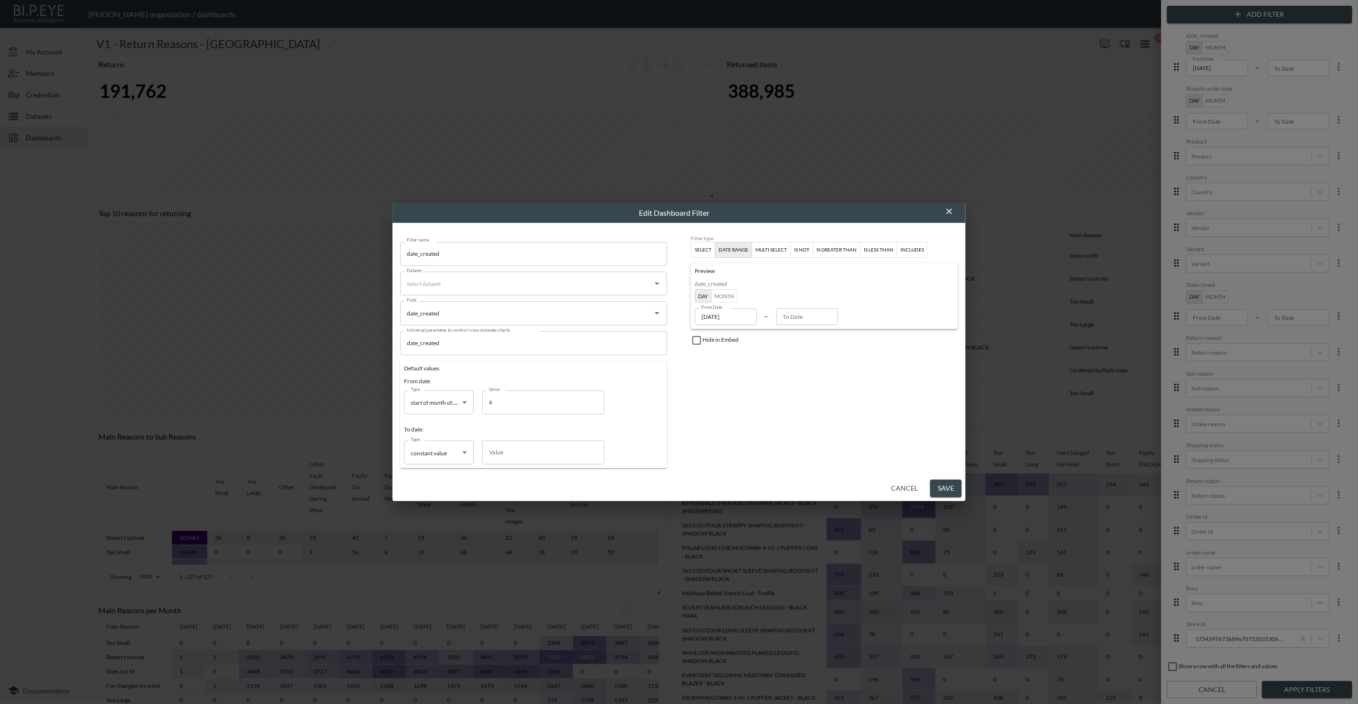
click at [494, 289] on input "Dataset" at bounding box center [526, 283] width 244 height 15
type input "t"
click at [490, 306] on div "Tala UK - returned items - v1" at bounding box center [480, 308] width 70 height 9
click at [940, 486] on button "Save" at bounding box center [946, 489] width 32 height 18
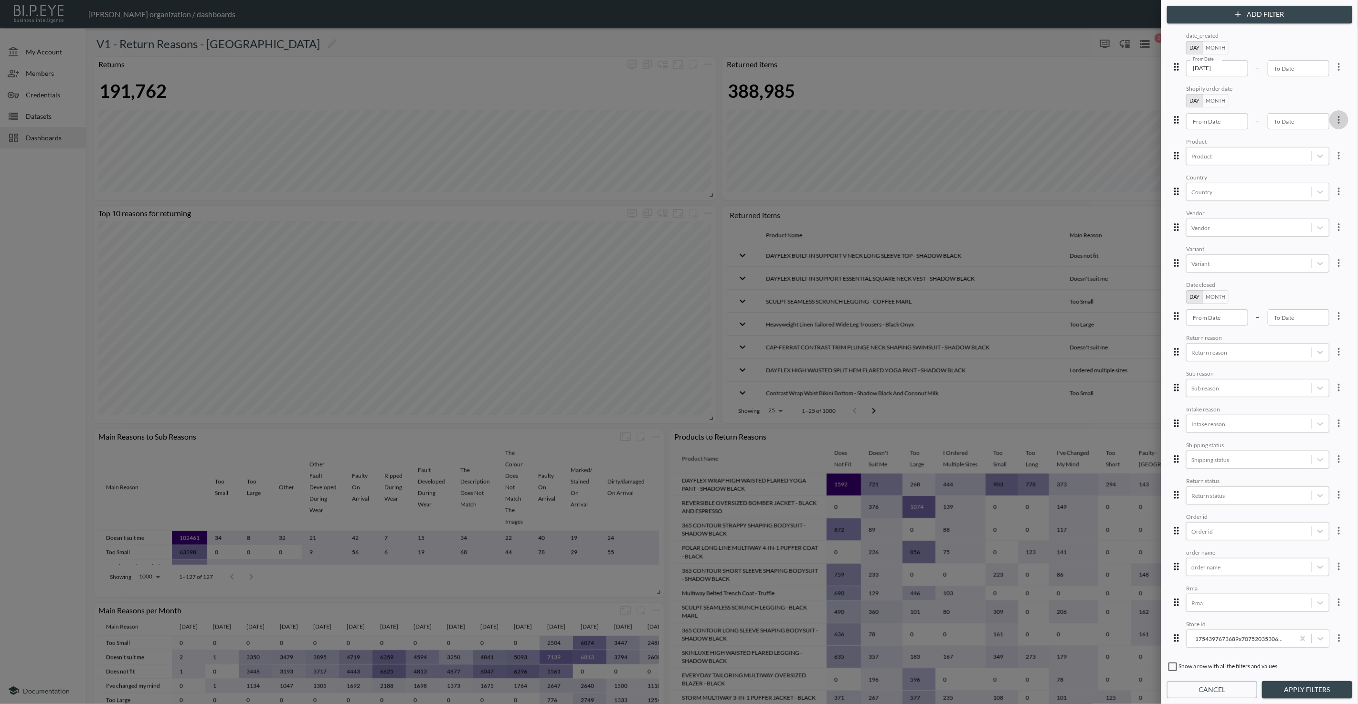
click at [1333, 122] on icon "more" at bounding box center [1338, 119] width 11 height 11
click at [1317, 139] on li "Edit" at bounding box center [1304, 141] width 86 height 17
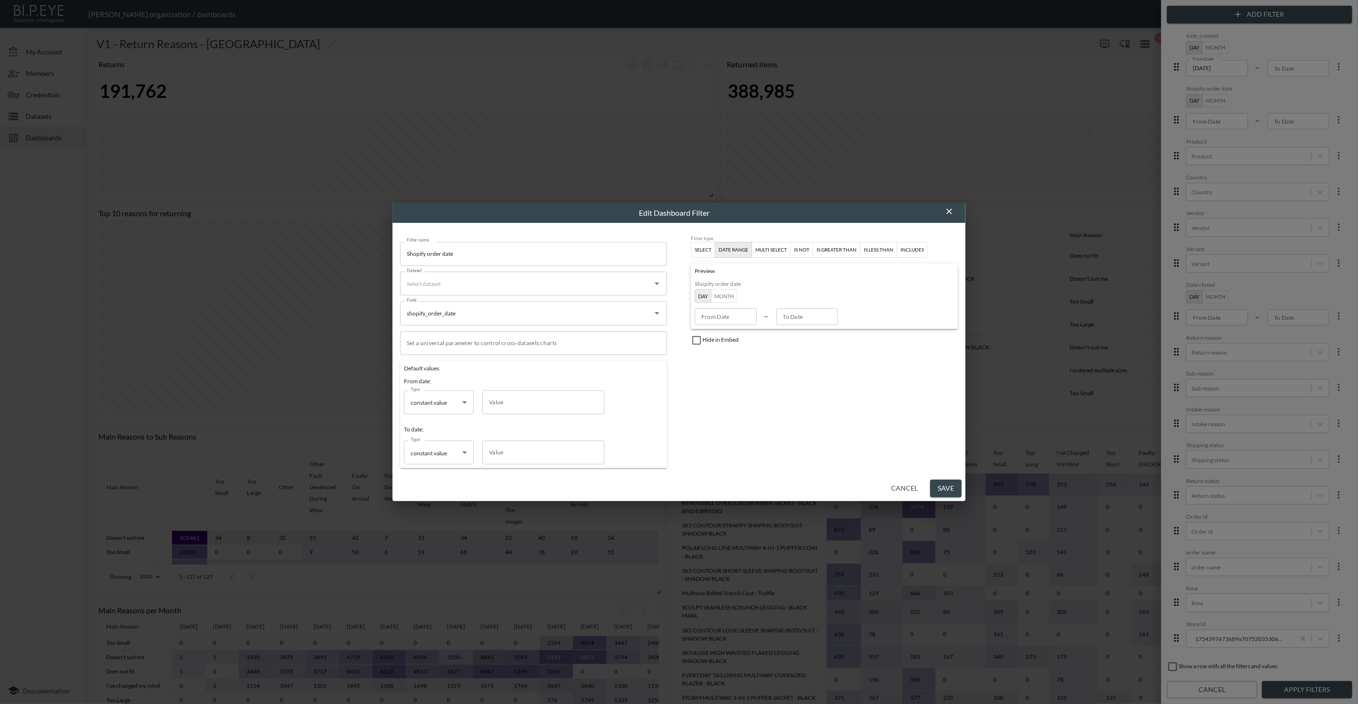
click at [568, 284] on input "Dataset" at bounding box center [526, 283] width 244 height 15
type input "ta"
click at [558, 303] on li "Merged Tala UK - returned items - v1" at bounding box center [533, 307] width 267 height 15
drag, startPoint x: 948, startPoint y: 484, endPoint x: 1054, endPoint y: 423, distance: 121.4
click at [948, 483] on button "Save" at bounding box center [946, 489] width 32 height 18
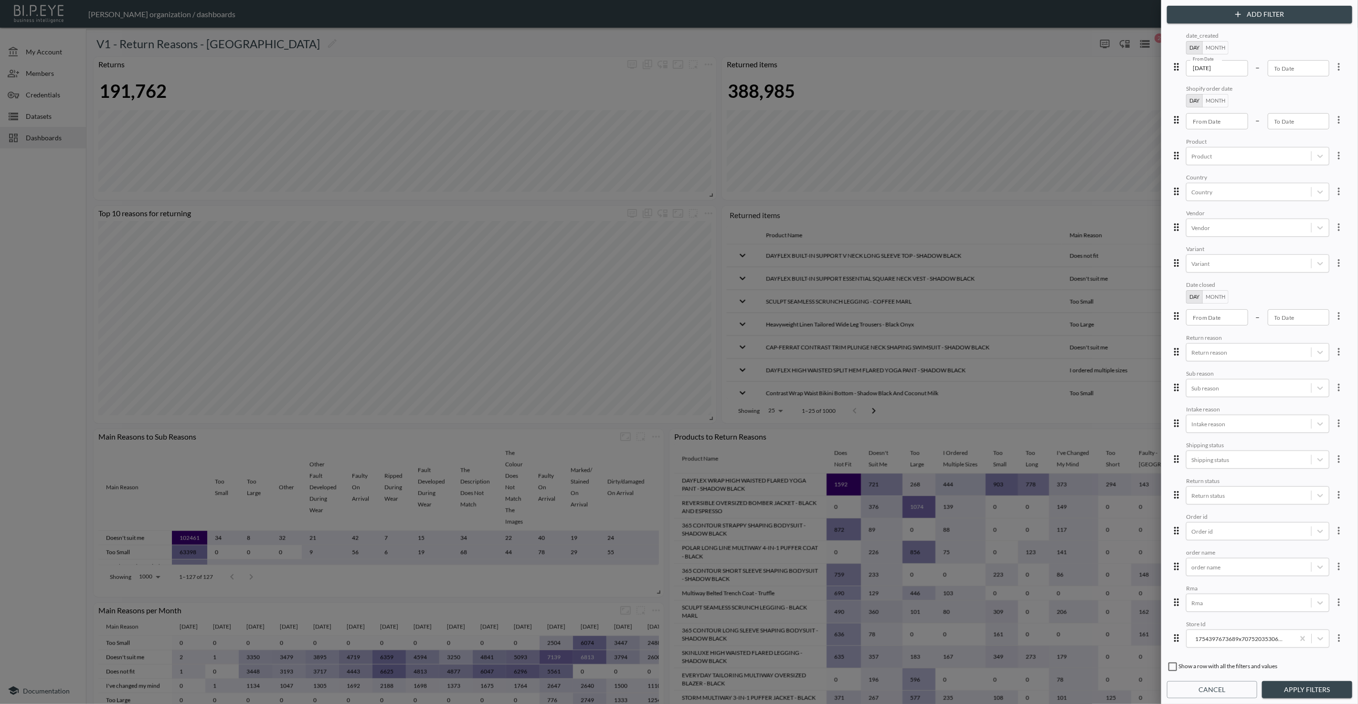
click at [1333, 152] on icon "more" at bounding box center [1338, 155] width 11 height 11
click at [1309, 173] on li "Edit" at bounding box center [1304, 176] width 86 height 17
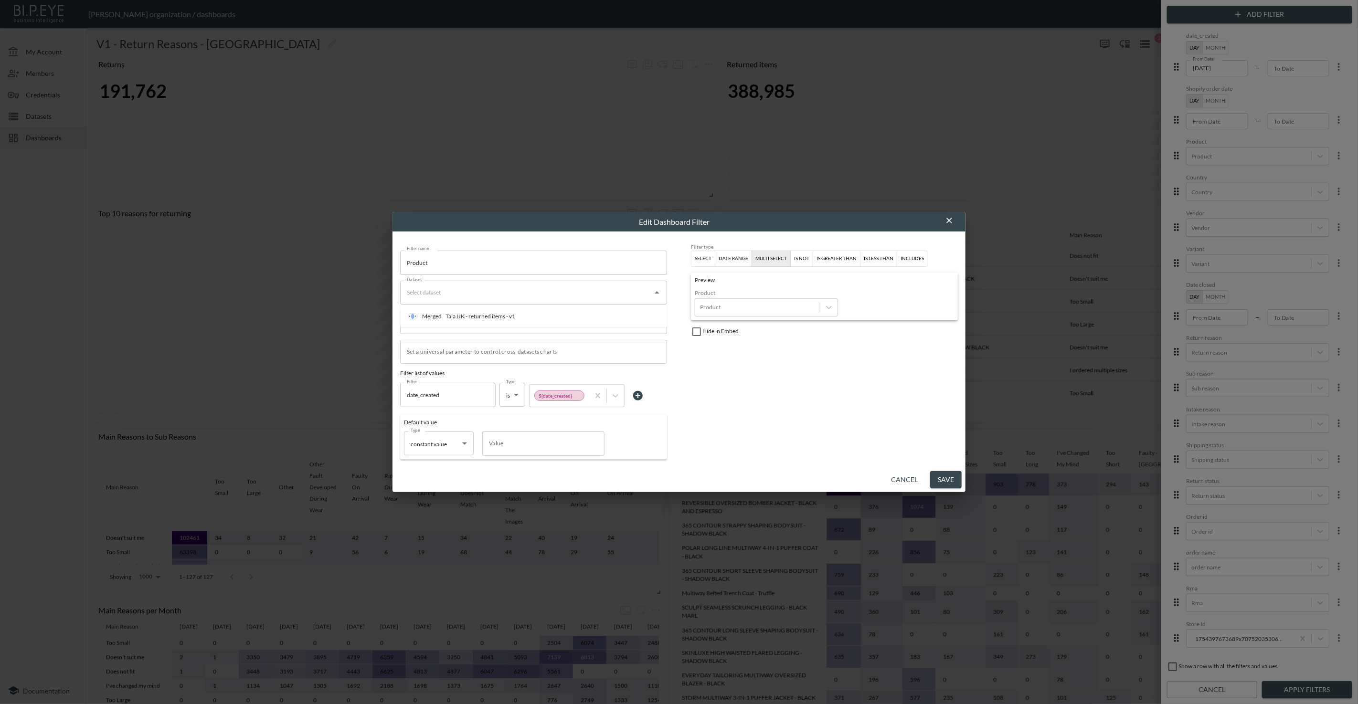
click at [551, 302] on div "Dataset" at bounding box center [533, 293] width 267 height 24
type input "ta"
click at [541, 316] on li "Merged Tala UK - returned items - v1" at bounding box center [533, 316] width 267 height 15
drag, startPoint x: 941, startPoint y: 477, endPoint x: 935, endPoint y: 476, distance: 5.7
click at [940, 476] on button "Save" at bounding box center [946, 480] width 32 height 18
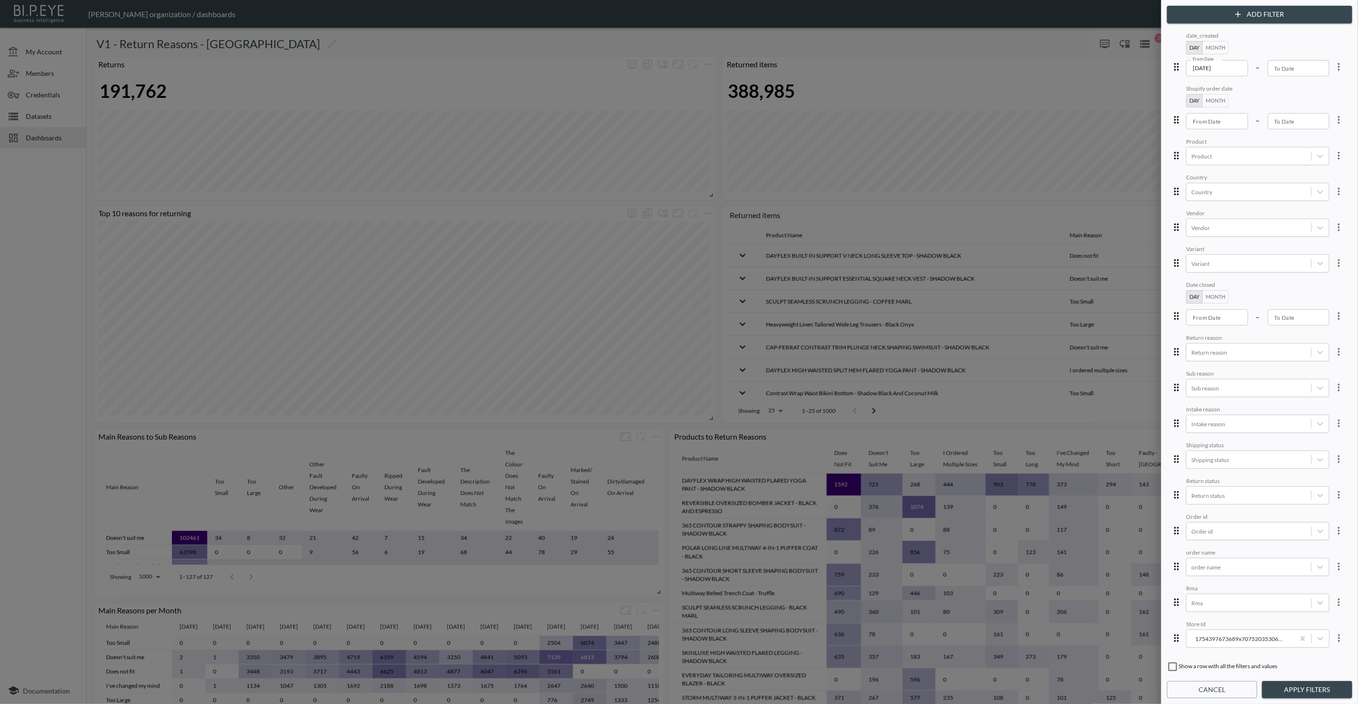
click at [1335, 191] on icon "more" at bounding box center [1338, 191] width 11 height 11
click at [1306, 211] on li "Edit" at bounding box center [1304, 212] width 86 height 17
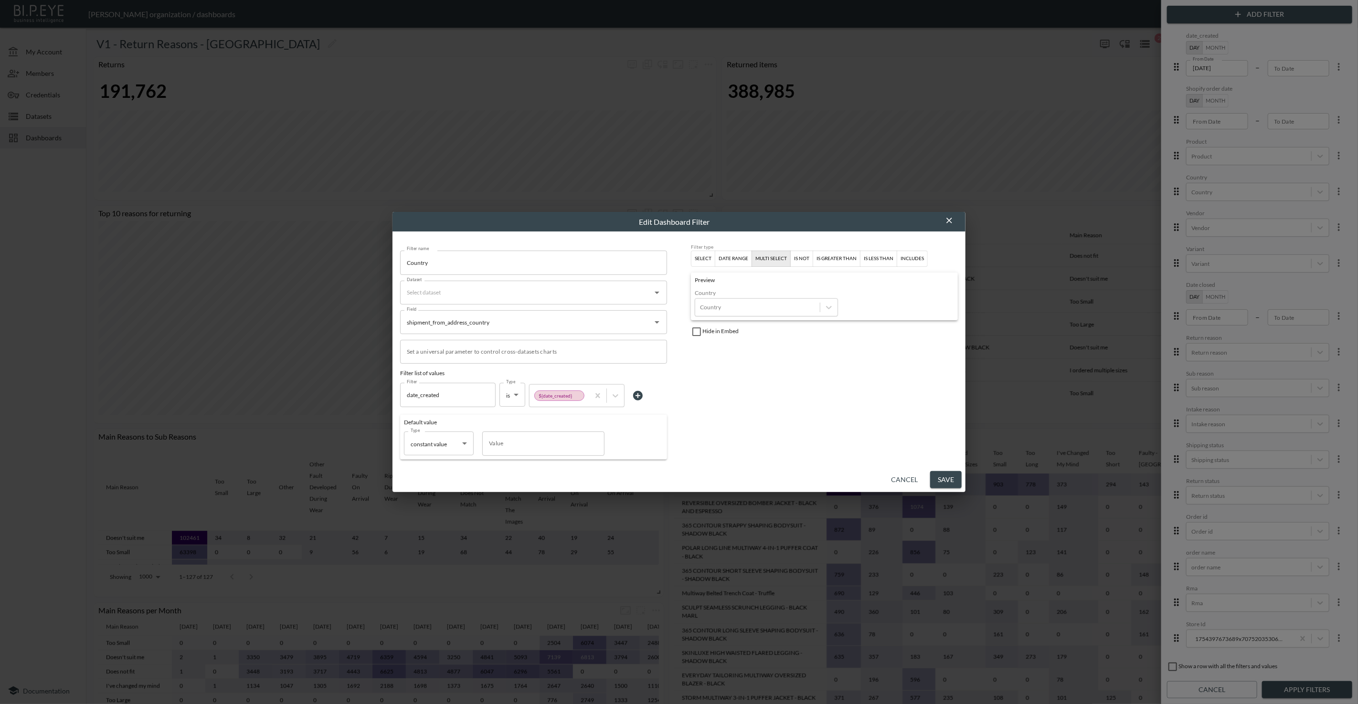
click at [527, 293] on input "Dataset" at bounding box center [526, 292] width 244 height 15
type input "ta"
click at [521, 313] on li "Merged Tala UK - returned items - v1" at bounding box center [533, 316] width 267 height 15
drag, startPoint x: 939, startPoint y: 475, endPoint x: 933, endPoint y: 475, distance: 5.7
click at [938, 475] on button "Save" at bounding box center [946, 480] width 32 height 18
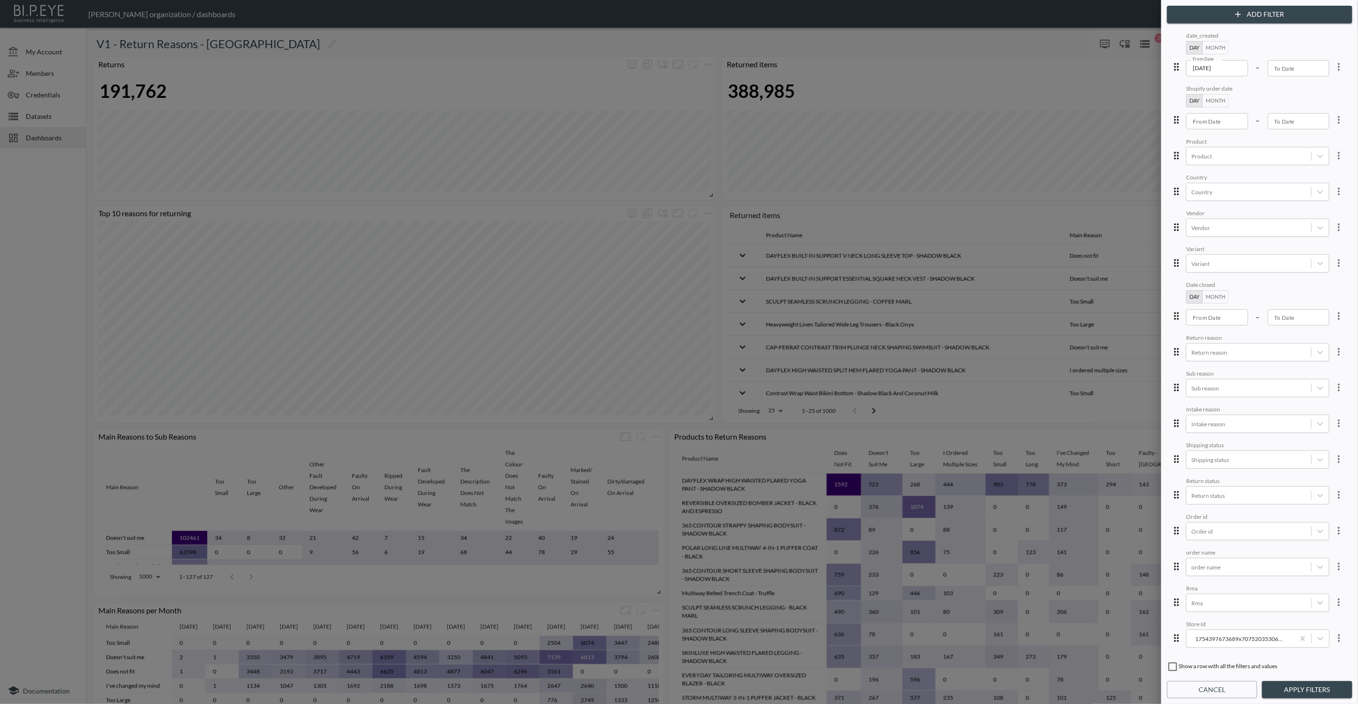
click at [1335, 229] on icon "more" at bounding box center [1338, 227] width 11 height 11
click at [1312, 252] on li "Edit" at bounding box center [1304, 247] width 86 height 17
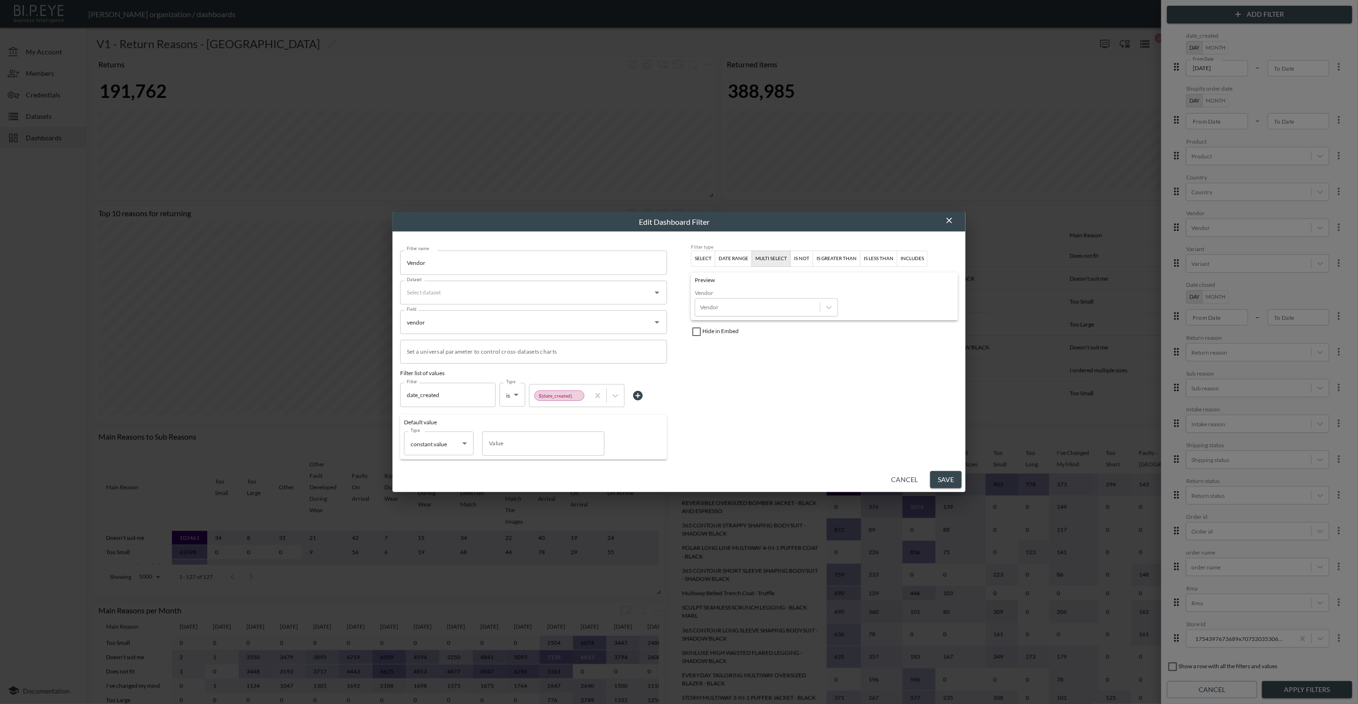
click at [542, 291] on input "Dataset" at bounding box center [526, 292] width 244 height 15
type input "ta"
click at [523, 316] on li "Merged Tala UK - returned items - v1" at bounding box center [533, 316] width 267 height 15
click at [935, 474] on button "Save" at bounding box center [946, 480] width 32 height 18
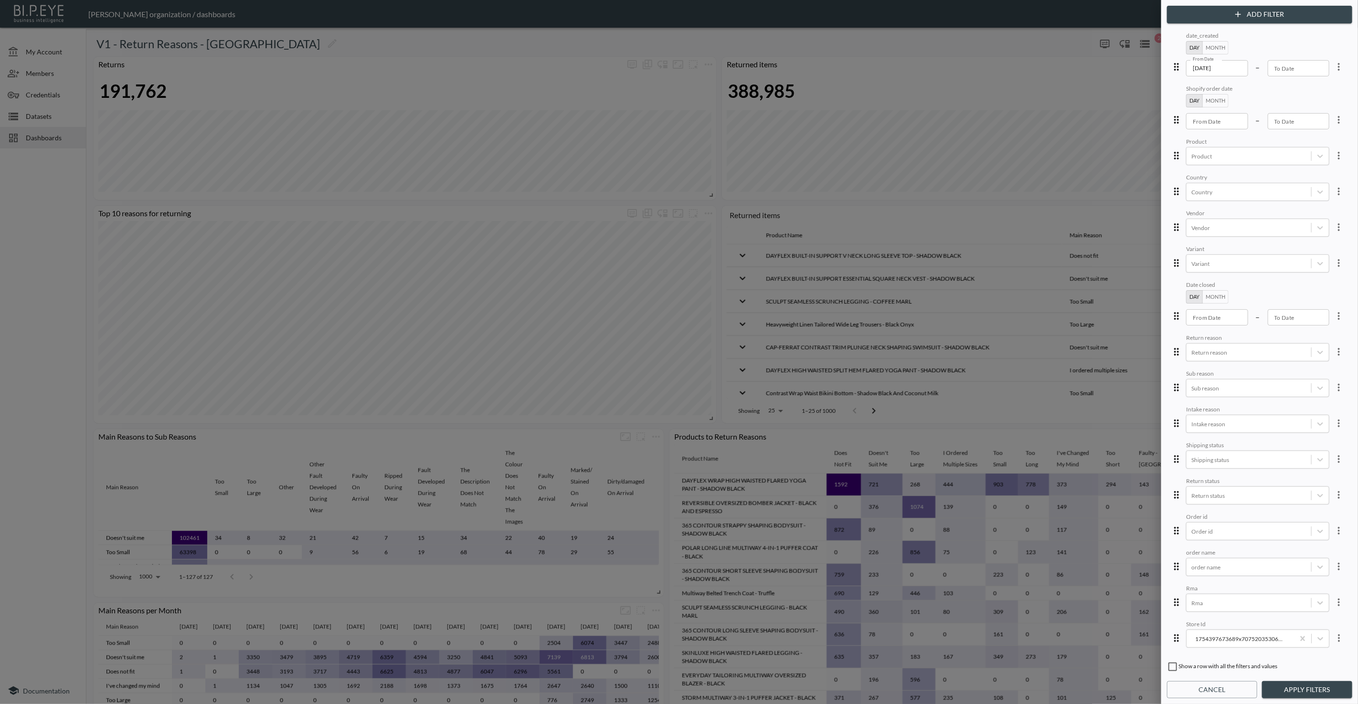
click at [1333, 258] on icon "more" at bounding box center [1338, 262] width 11 height 11
click at [1321, 275] on li "Edit" at bounding box center [1304, 283] width 86 height 17
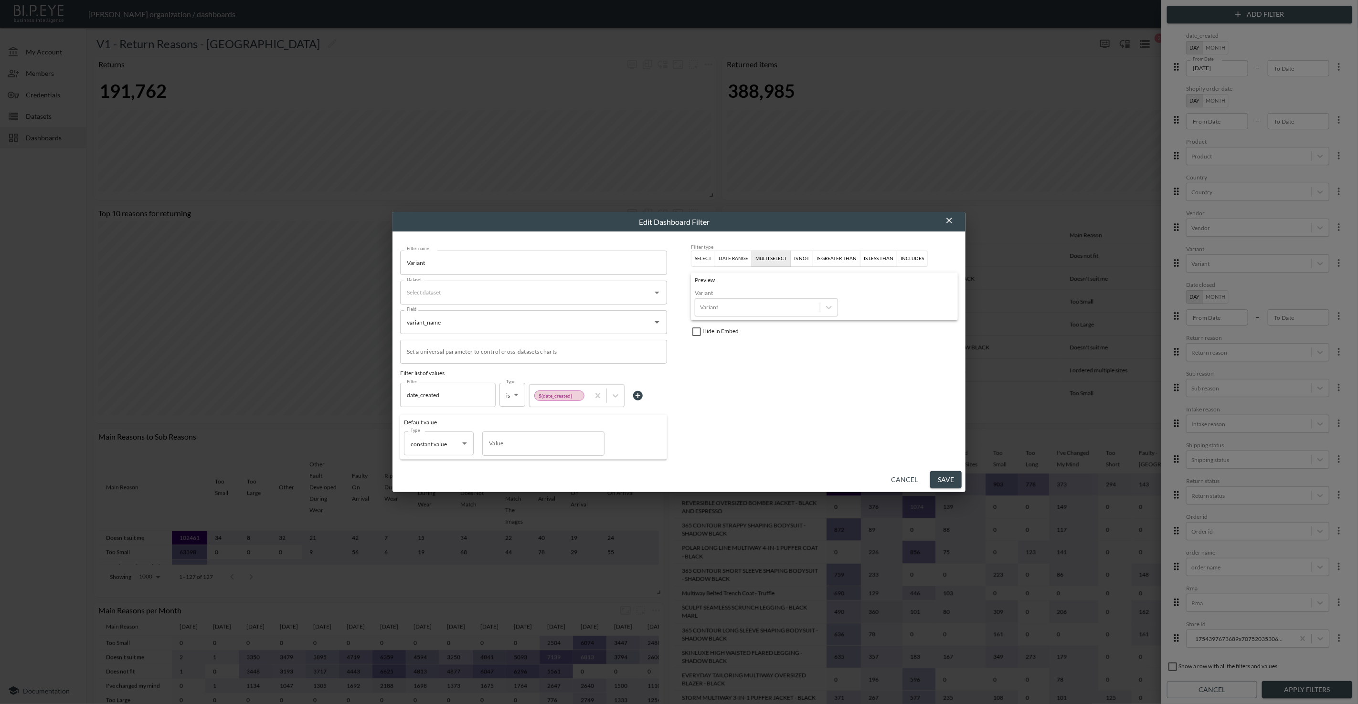
click at [557, 301] on div "Dataset" at bounding box center [533, 293] width 267 height 24
type input "ta"
click at [545, 319] on li "Merged Tala UK - returned items - v1" at bounding box center [533, 316] width 267 height 15
click at [950, 480] on button "Save" at bounding box center [946, 480] width 32 height 18
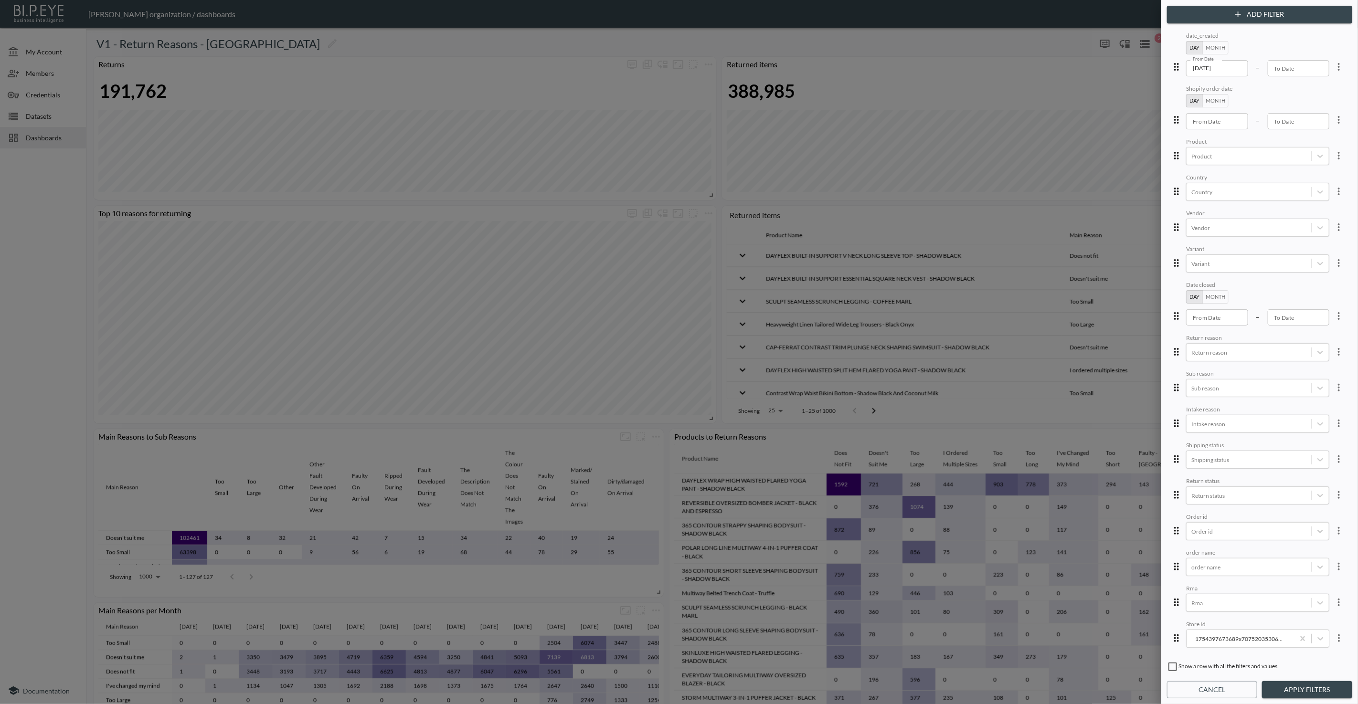
click at [1333, 314] on icon "more" at bounding box center [1338, 315] width 11 height 11
click at [1308, 332] on li "Edit" at bounding box center [1304, 335] width 86 height 17
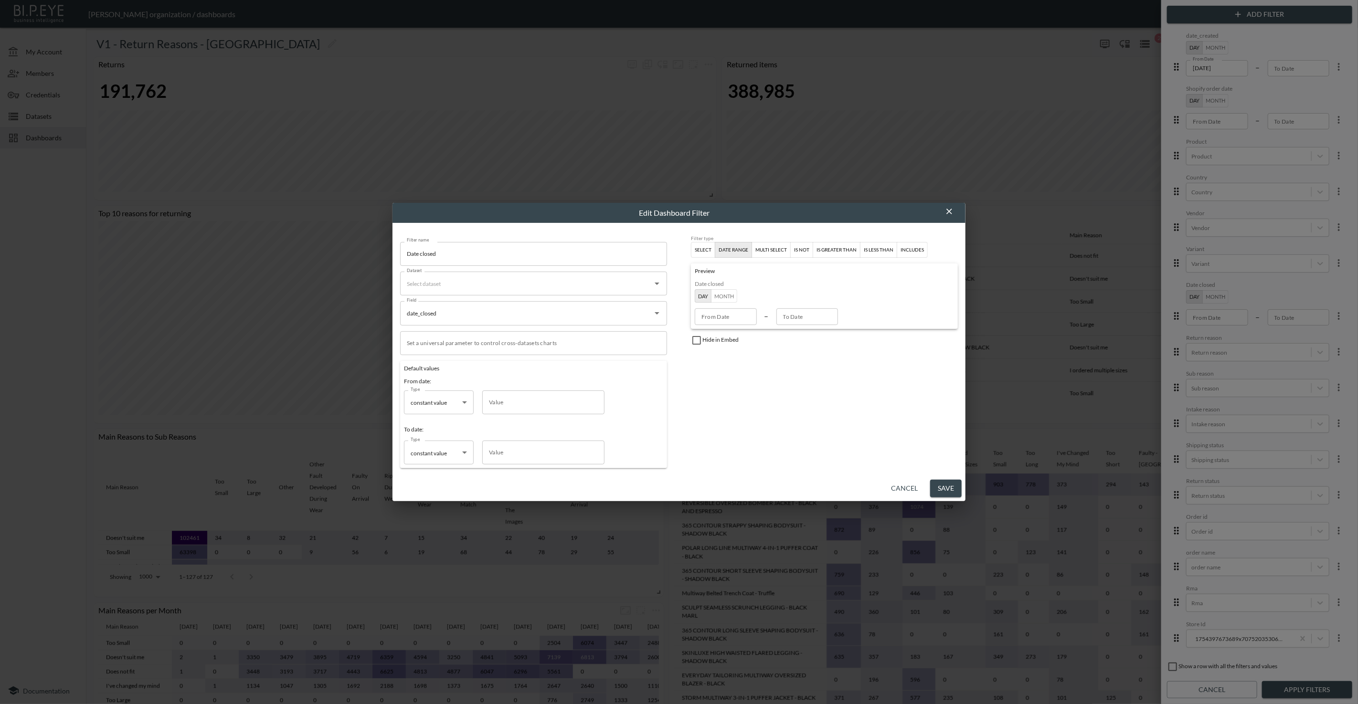
click at [450, 281] on input "Dataset" at bounding box center [526, 283] width 244 height 15
type input "ta"
click at [455, 303] on div "Merged Tala UK - returned items - v1" at bounding box center [461, 308] width 107 height 10
drag, startPoint x: 938, startPoint y: 490, endPoint x: 928, endPoint y: 488, distance: 9.8
click at [938, 490] on button "Save" at bounding box center [946, 489] width 32 height 18
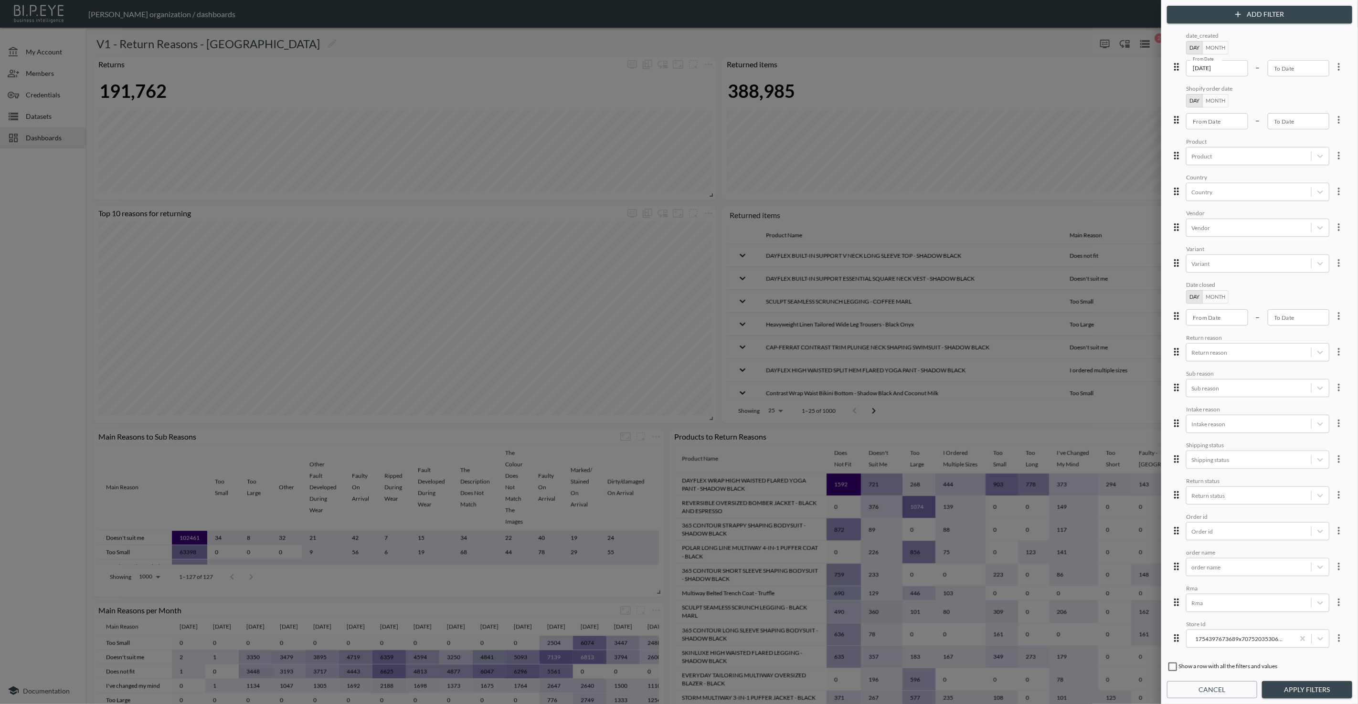
click at [1335, 346] on icon "more" at bounding box center [1338, 351] width 11 height 11
click at [1317, 366] on li "Edit" at bounding box center [1304, 371] width 86 height 17
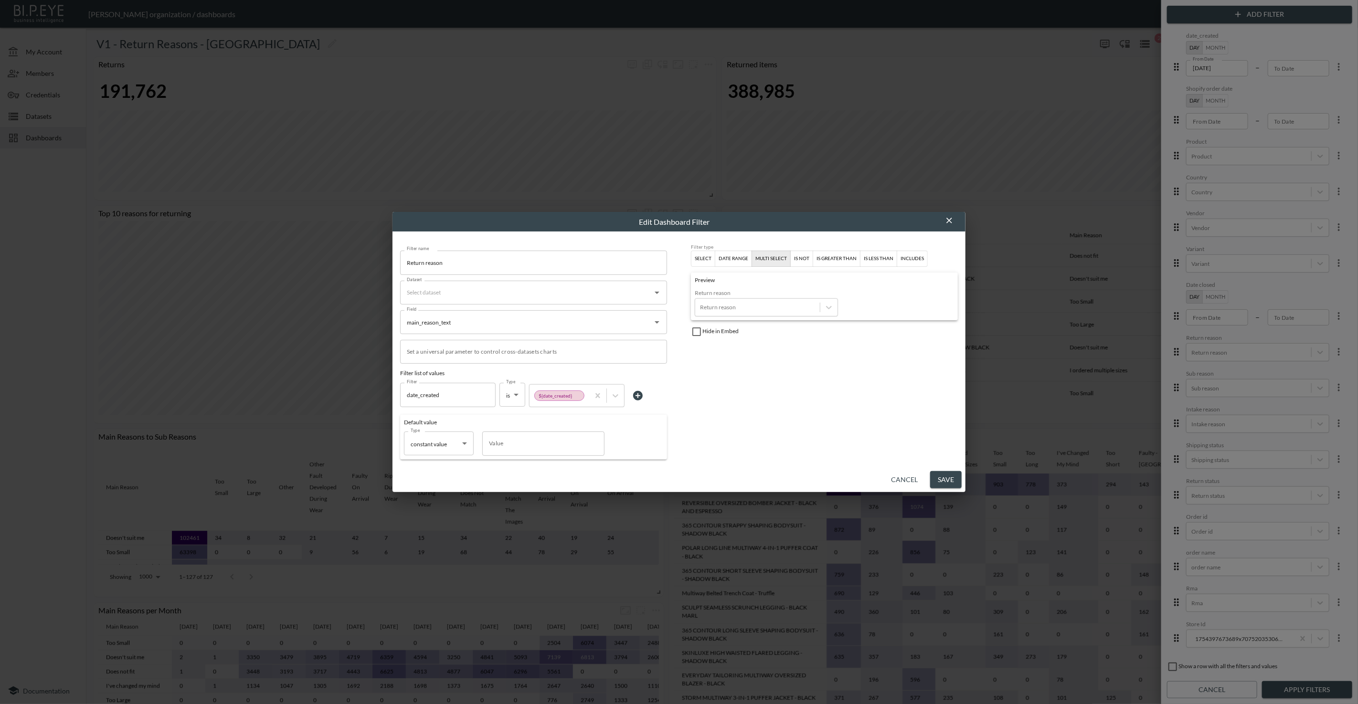
click at [553, 300] on input "Dataset" at bounding box center [526, 292] width 244 height 15
type input "ta"
click at [551, 313] on li "Merged Tala UK - returned items - v1" at bounding box center [533, 316] width 267 height 15
click at [939, 474] on button "Save" at bounding box center [946, 480] width 32 height 18
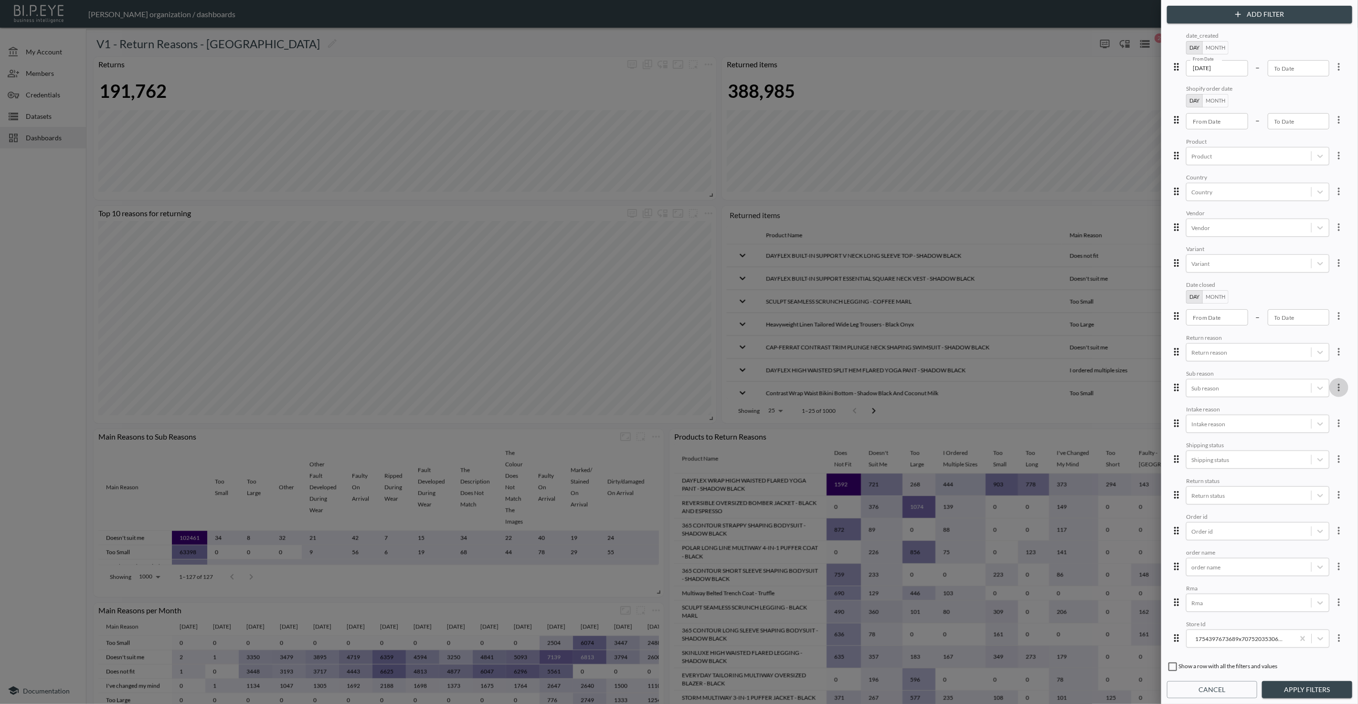
click at [1336, 388] on icon "more" at bounding box center [1338, 387] width 11 height 11
click at [1321, 406] on li "Edit" at bounding box center [1304, 407] width 86 height 17
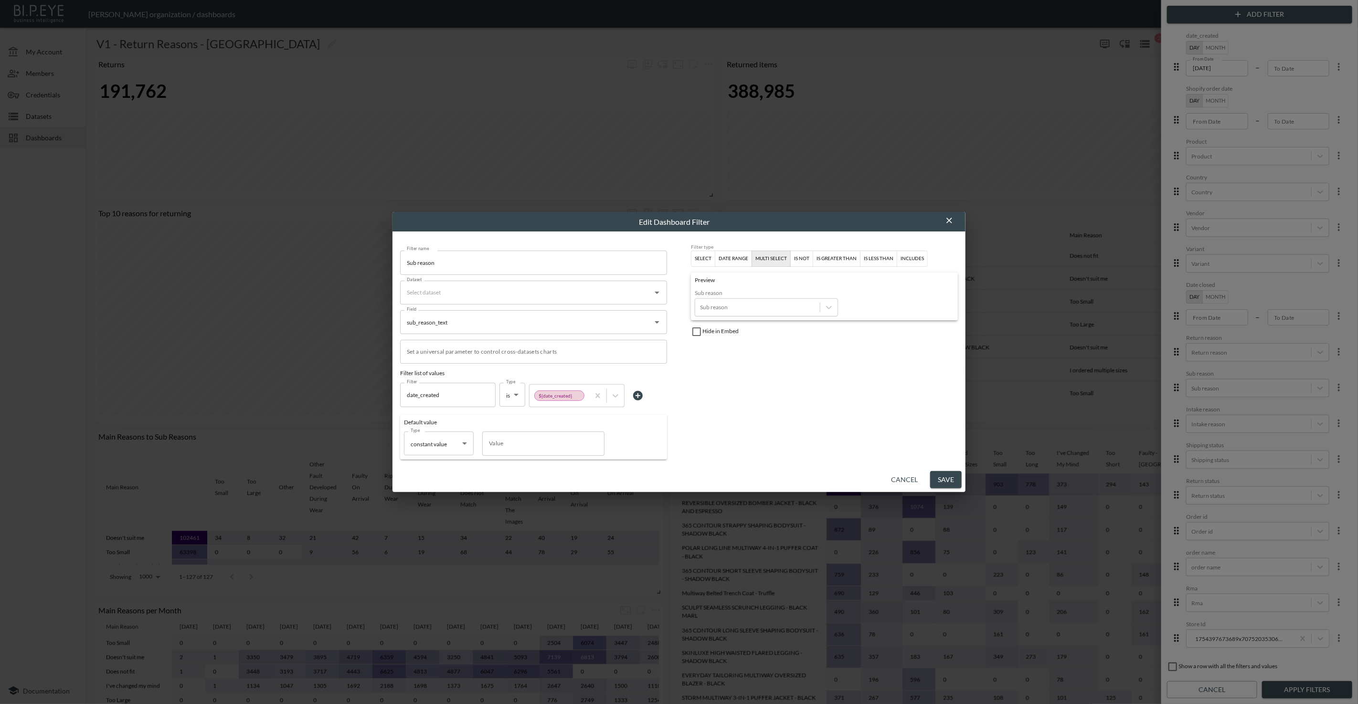
click at [517, 297] on input "Dataset" at bounding box center [526, 292] width 244 height 15
type input "ta"
click at [511, 308] on ul "Merged Tala UK - returned items - v1" at bounding box center [533, 316] width 267 height 23
click at [509, 312] on div "Tala UK - returned items - v1" at bounding box center [480, 316] width 70 height 9
click at [943, 473] on button "Save" at bounding box center [946, 480] width 32 height 18
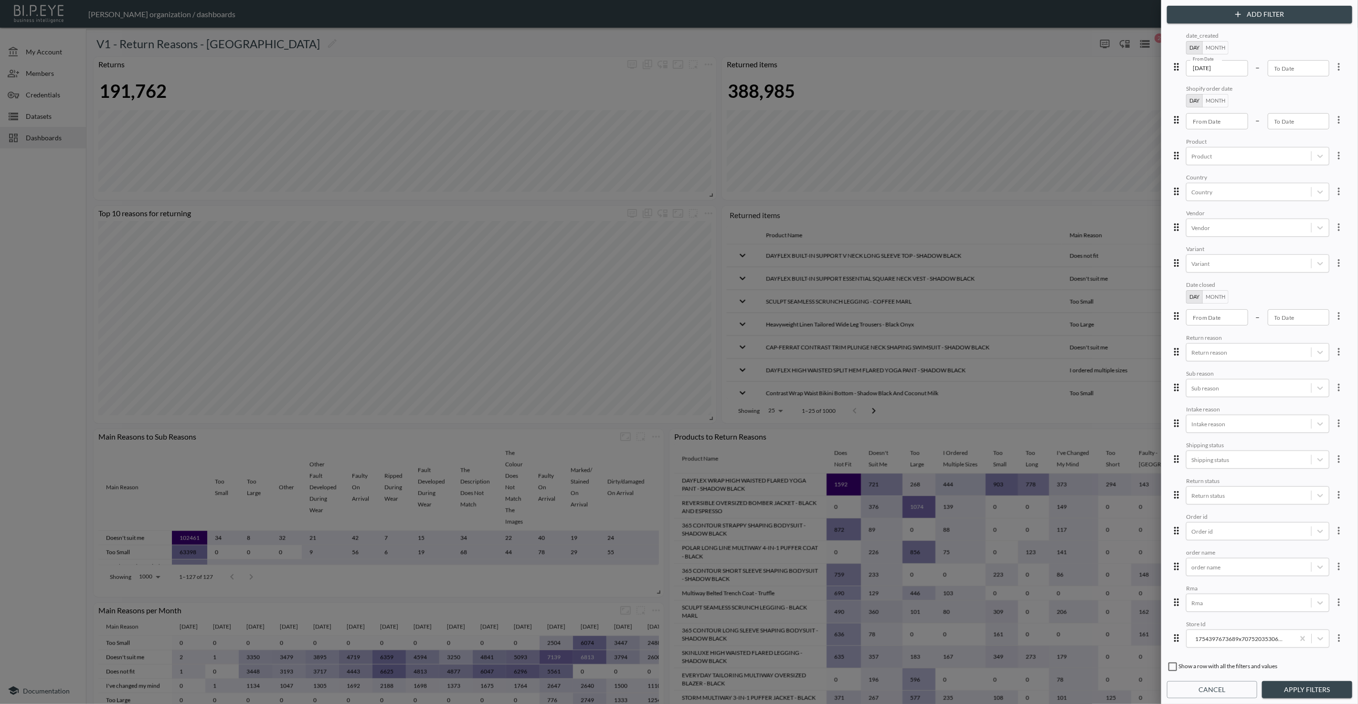
click at [1335, 422] on icon "more" at bounding box center [1338, 423] width 11 height 11
click at [1312, 436] on li "Edit" at bounding box center [1304, 442] width 86 height 17
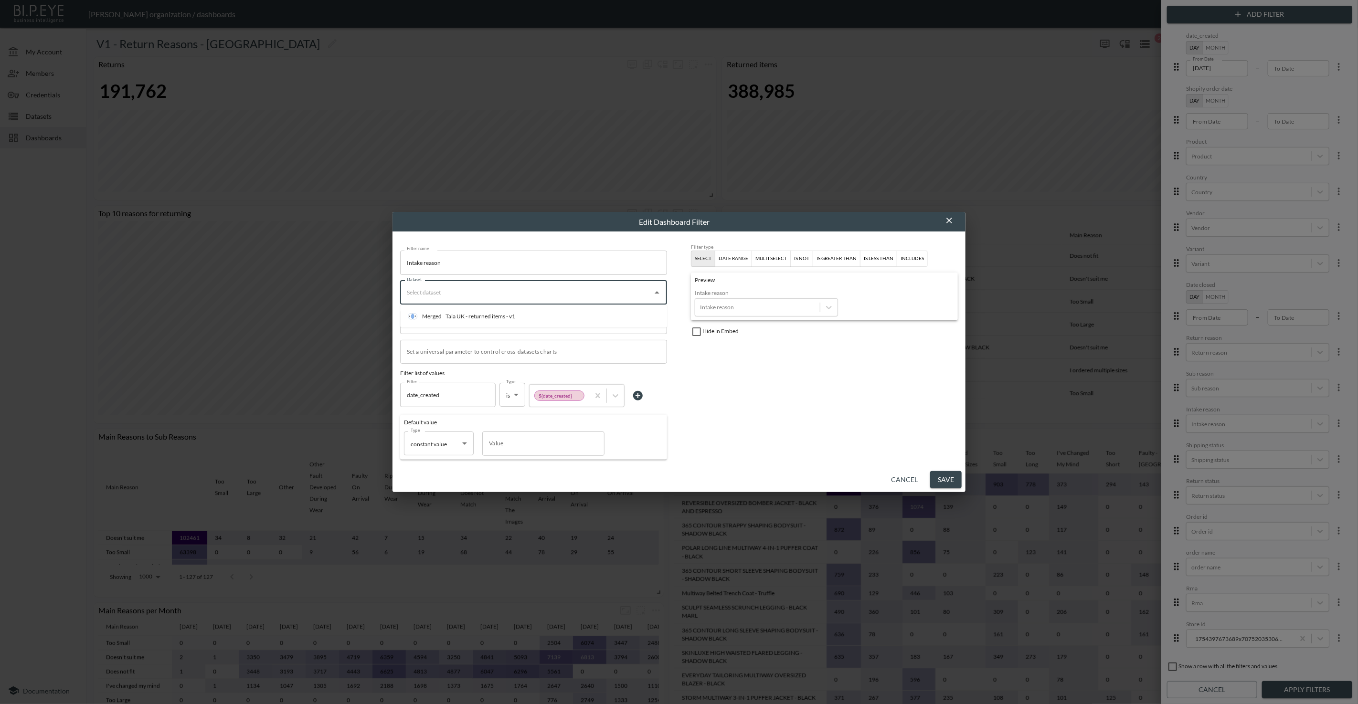
click at [490, 291] on input "Dataset" at bounding box center [526, 292] width 244 height 15
type input "ta"
click at [485, 316] on div "Tala UK - returned items - v1" at bounding box center [480, 316] width 70 height 9
click at [945, 474] on button "Save" at bounding box center [946, 480] width 32 height 18
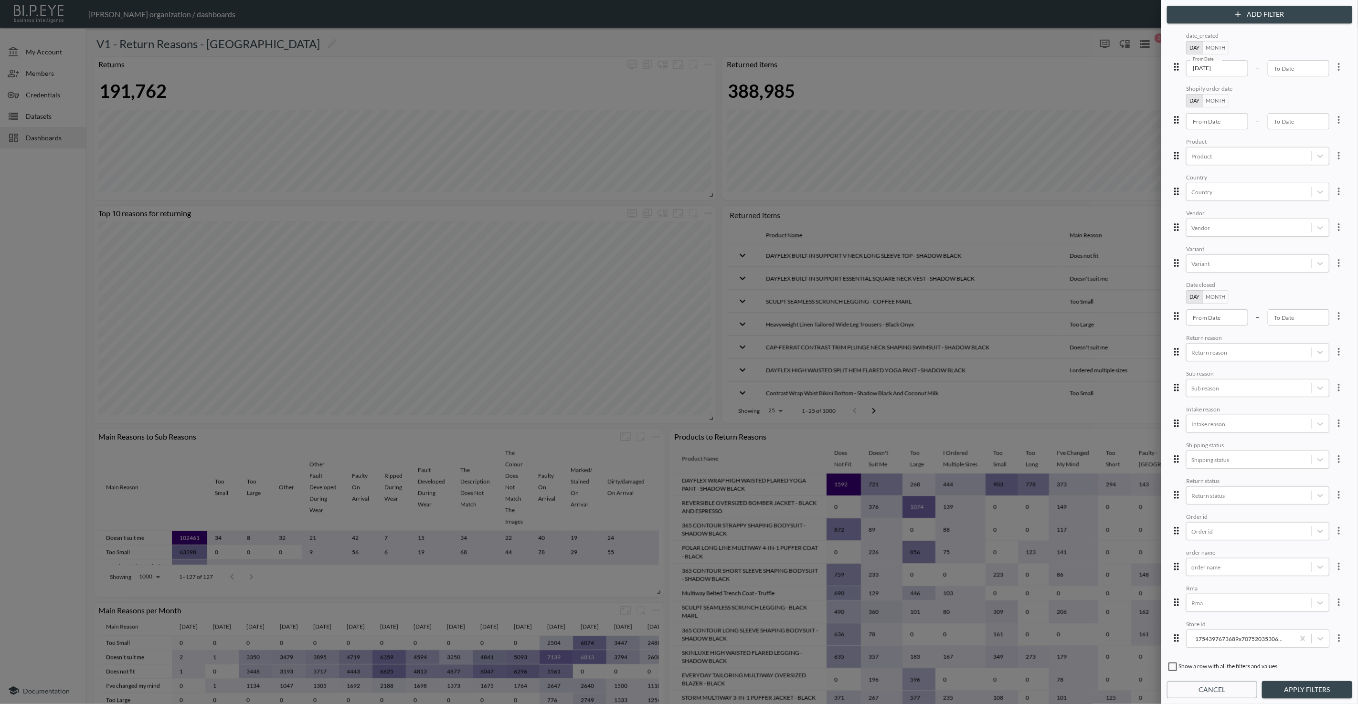
click at [1337, 456] on icon "more" at bounding box center [1338, 459] width 11 height 11
click at [1313, 473] on li "Edit" at bounding box center [1304, 478] width 86 height 17
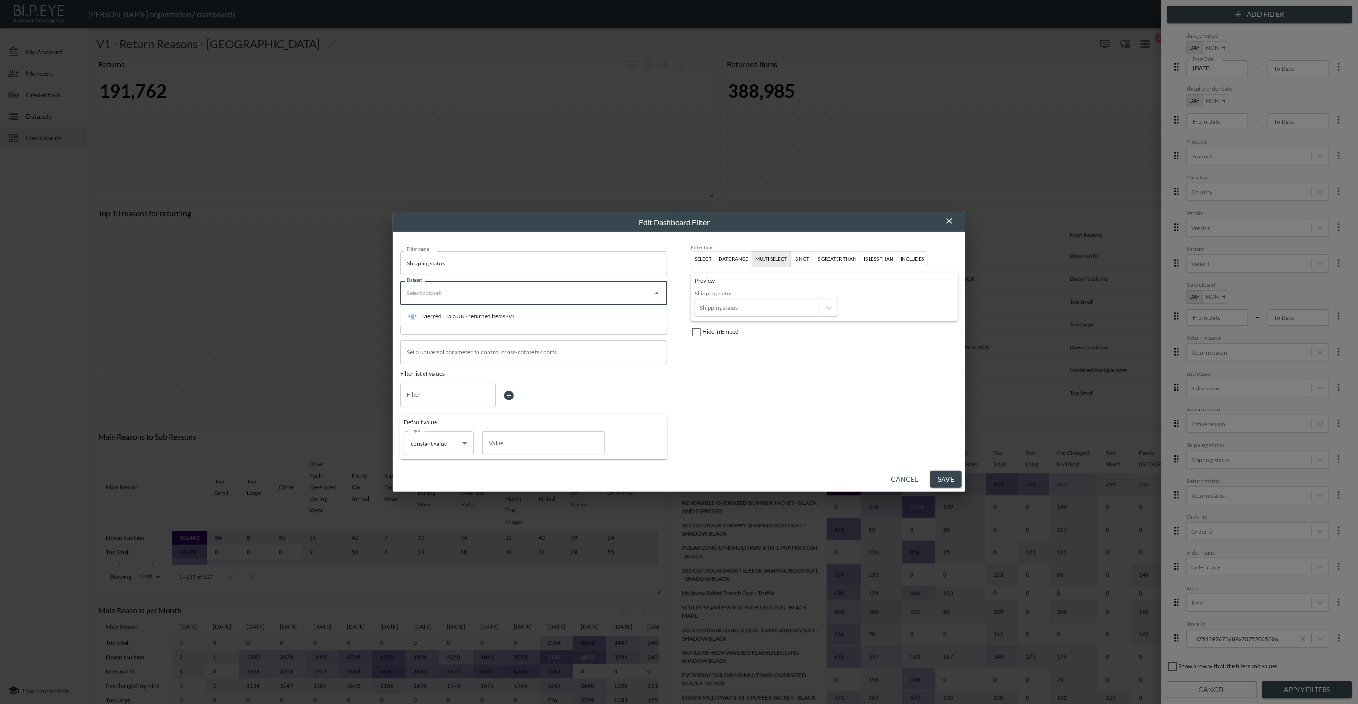
click at [619, 287] on input "Dataset" at bounding box center [526, 292] width 244 height 15
type input "ta"
click at [598, 312] on li "Merged Tala UK - returned items - v1" at bounding box center [533, 316] width 267 height 15
click at [942, 474] on button "Save" at bounding box center [946, 480] width 32 height 18
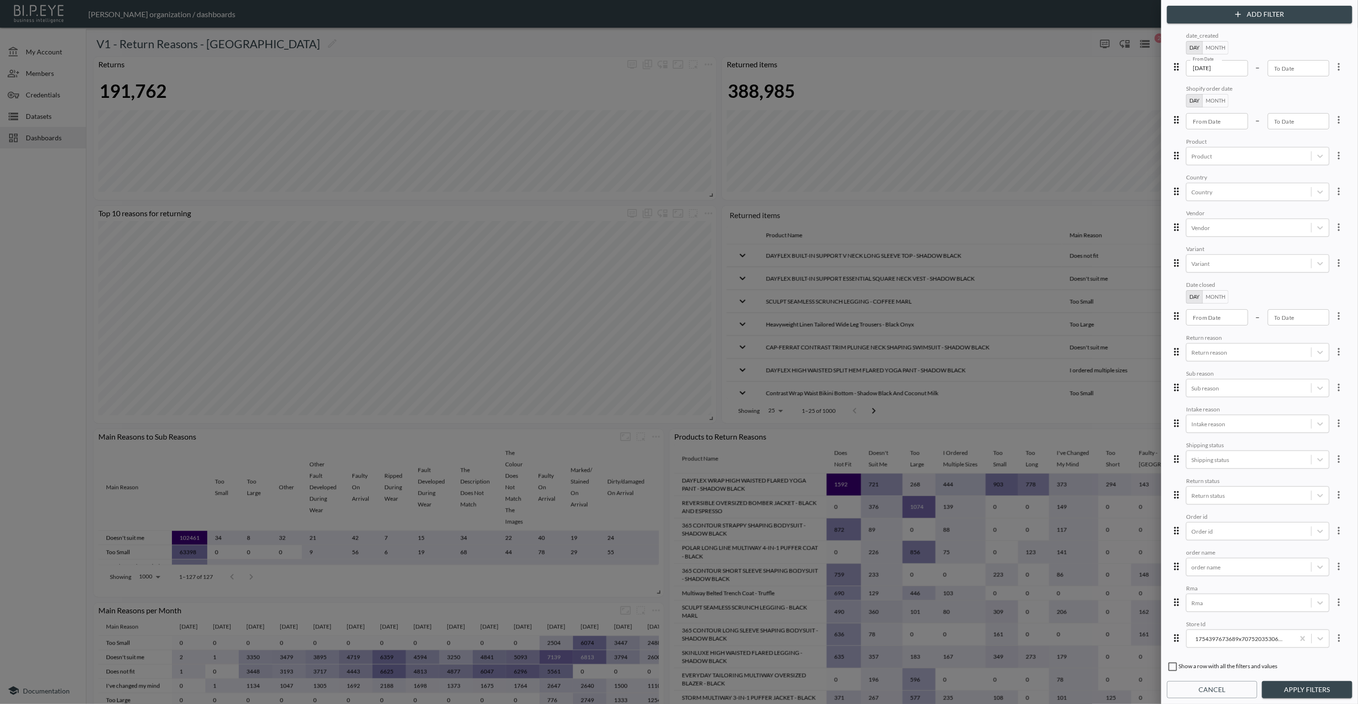
click at [1335, 495] on icon "more" at bounding box center [1338, 494] width 11 height 11
click at [1296, 508] on span "Edit" at bounding box center [1289, 513] width 19 height 11
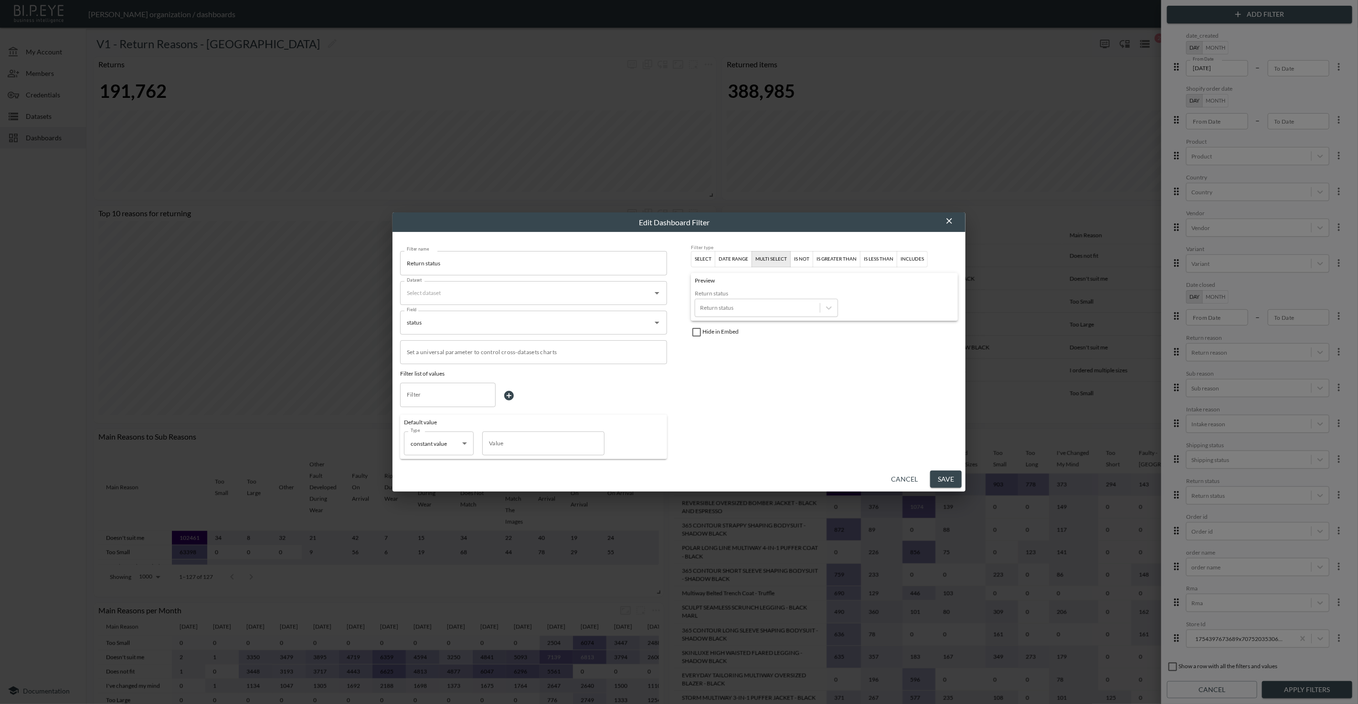
click at [589, 295] on input "Dataset" at bounding box center [526, 292] width 244 height 15
type input "ta"
click at [583, 314] on li "Merged Tala UK - returned items - v1" at bounding box center [533, 316] width 267 height 15
click at [939, 476] on button "Save" at bounding box center [946, 480] width 32 height 18
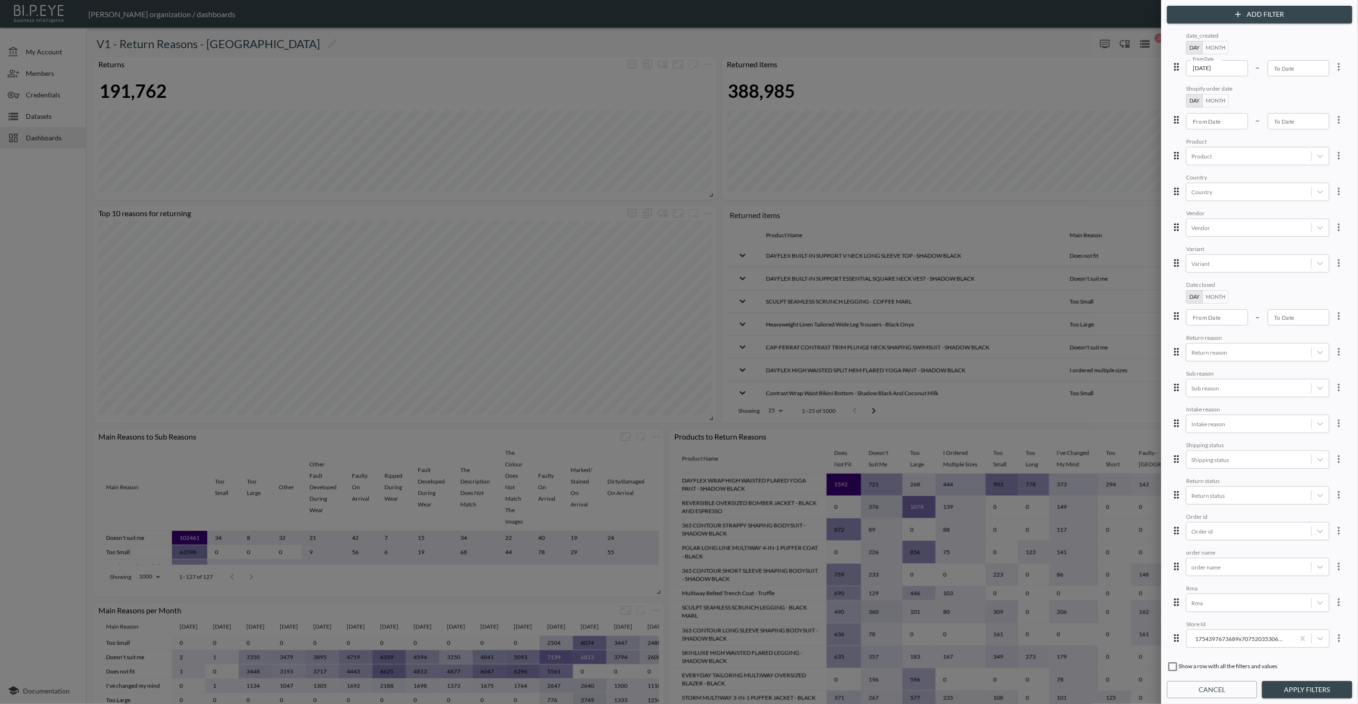
click at [1336, 525] on icon "more" at bounding box center [1338, 530] width 11 height 11
click at [1323, 542] on li "Edit" at bounding box center [1304, 549] width 86 height 17
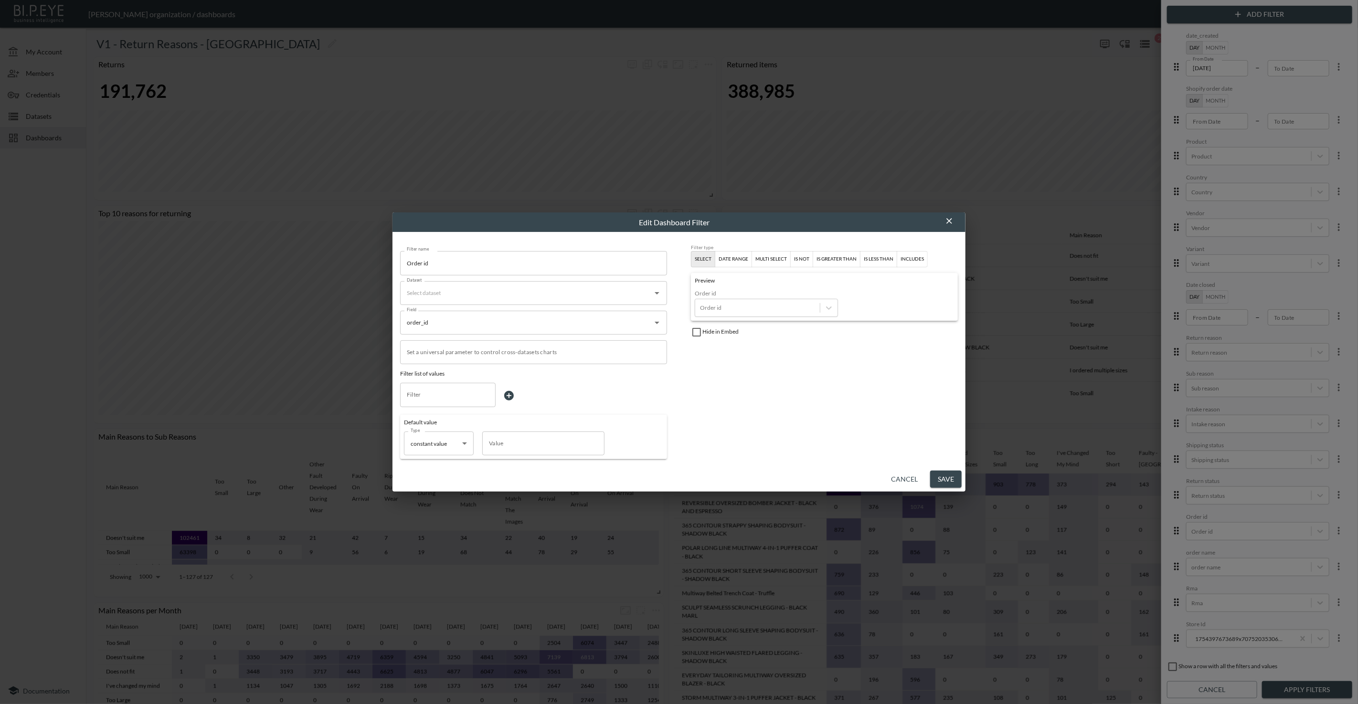
click at [565, 297] on input "Dataset" at bounding box center [526, 292] width 244 height 15
type input "ta"
click at [554, 315] on li "Merged Tala UK - returned items - v1" at bounding box center [533, 316] width 267 height 15
click at [936, 472] on button "Save" at bounding box center [946, 480] width 32 height 18
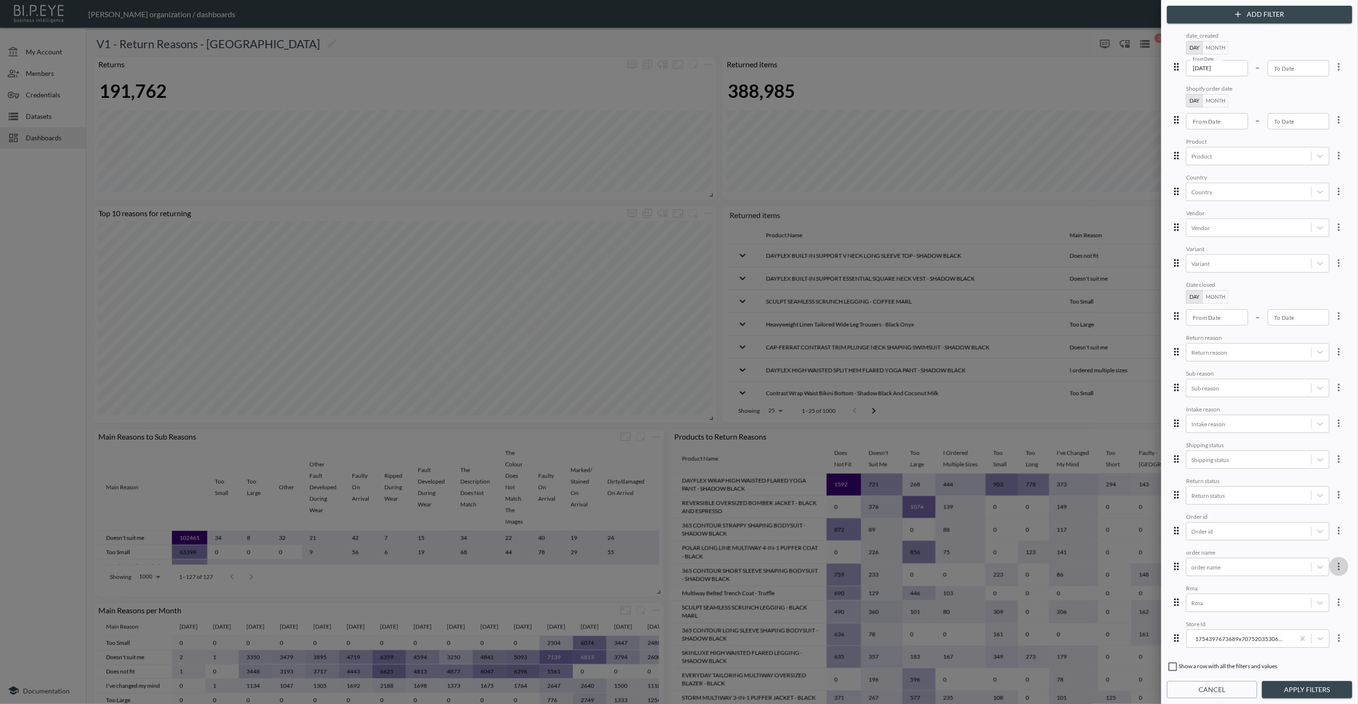
click at [1340, 559] on button "more" at bounding box center [1338, 566] width 19 height 19
click at [1325, 576] on li "Edit" at bounding box center [1304, 584] width 86 height 17
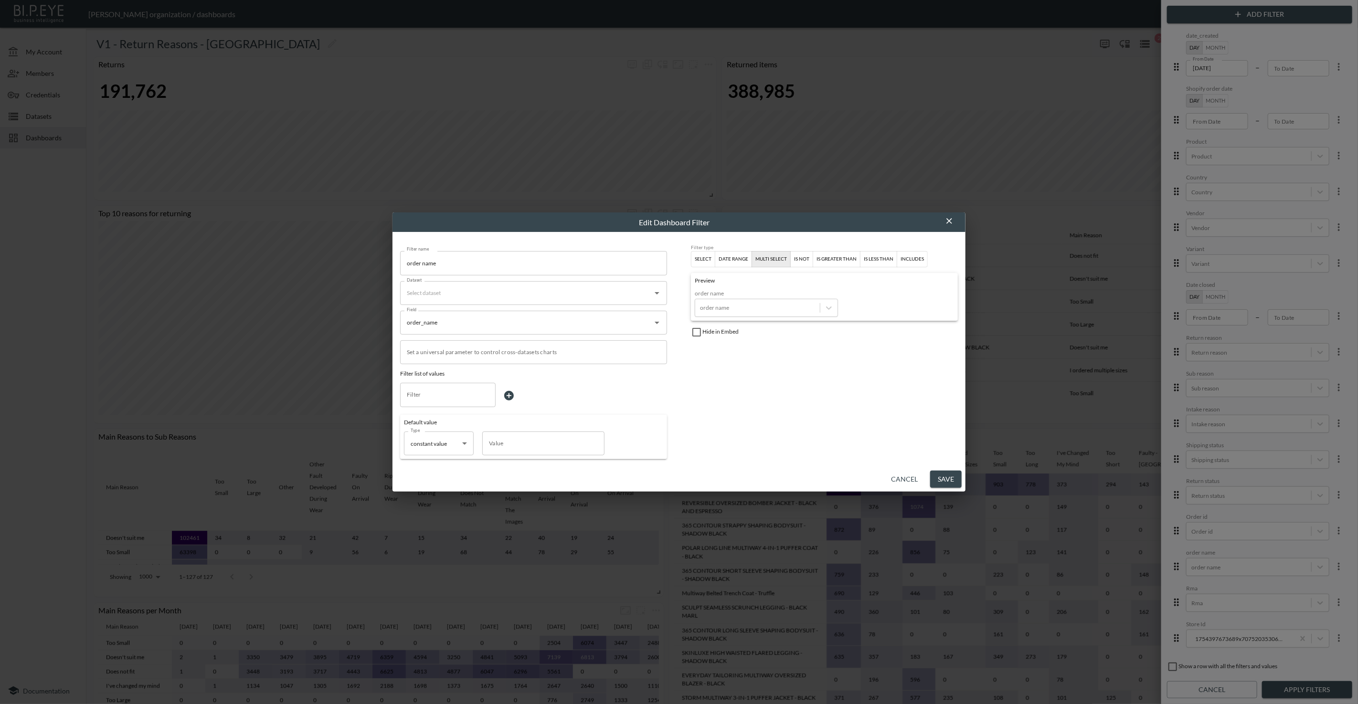
drag, startPoint x: 612, startPoint y: 279, endPoint x: 608, endPoint y: 286, distance: 8.1
click at [609, 283] on div "Filter name order name Filter name Dataset Dataset Field order_name Field Set a…" at bounding box center [533, 351] width 267 height 215
click at [608, 286] on input "Dataset" at bounding box center [526, 292] width 244 height 15
type input "ta"
click at [597, 312] on li "Merged Tala UK - returned items - v1" at bounding box center [533, 316] width 267 height 15
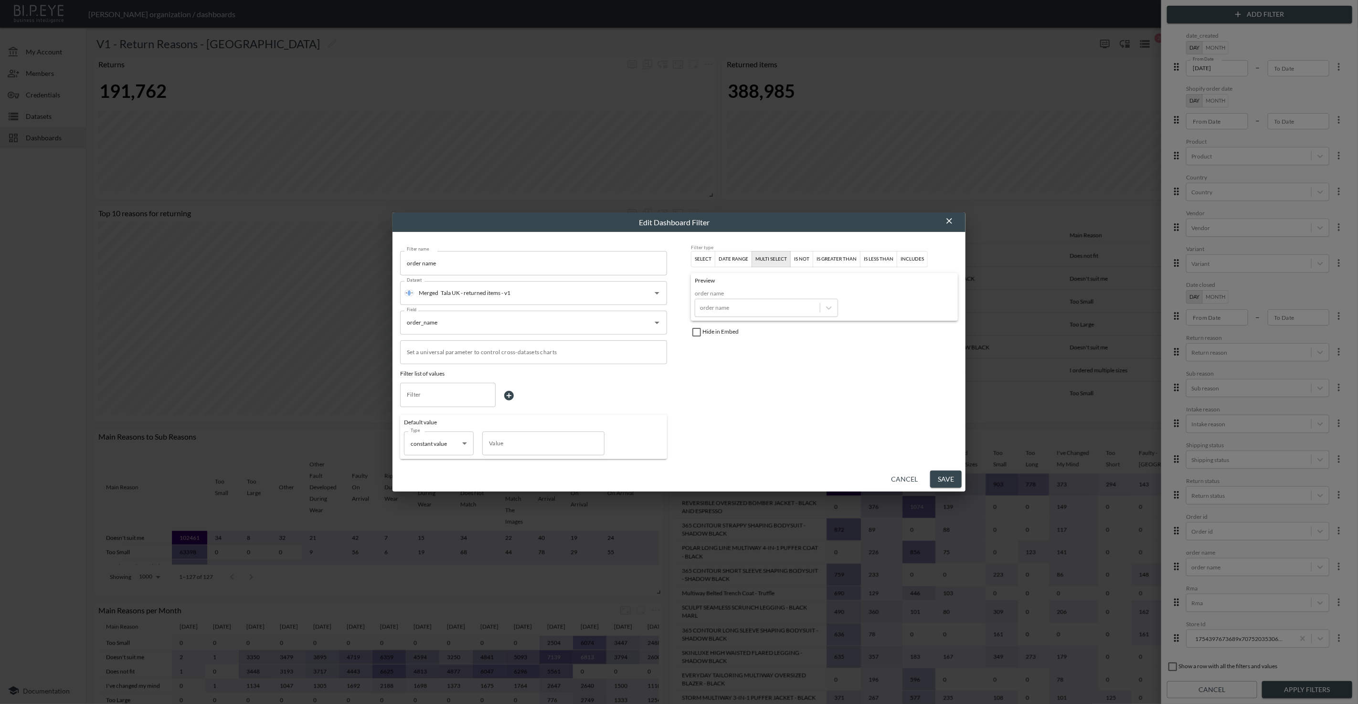
click at [941, 477] on button "Save" at bounding box center [946, 480] width 32 height 18
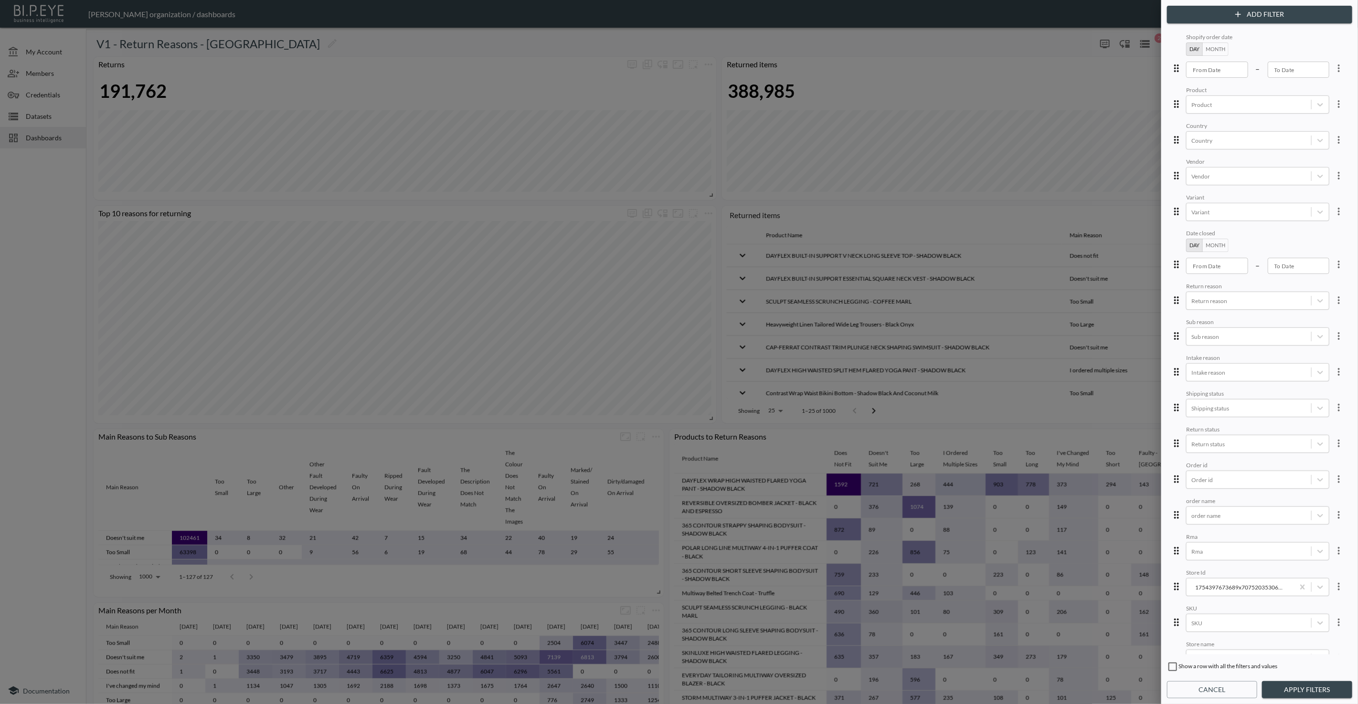
scroll to position [72, 0]
click at [1333, 529] on icon "more" at bounding box center [1338, 534] width 11 height 11
click at [1322, 542] on li "Edit" at bounding box center [1304, 548] width 86 height 17
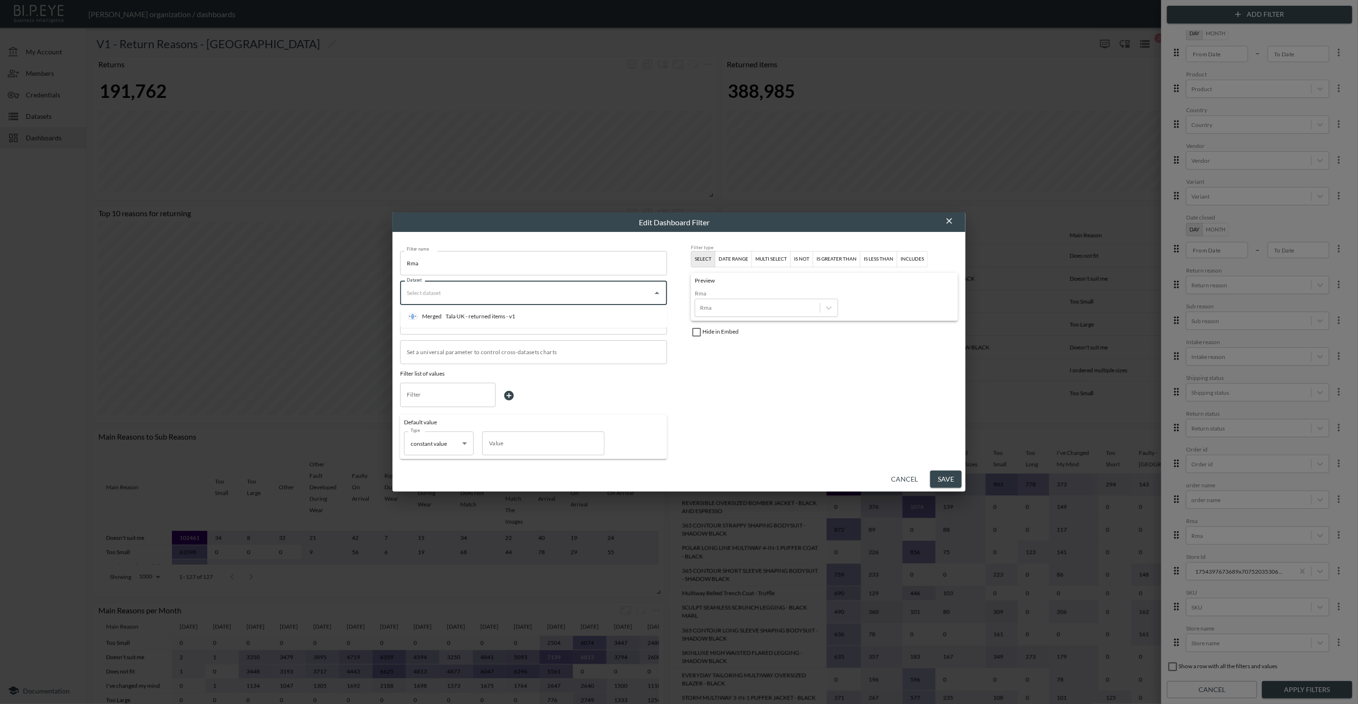
click at [552, 295] on input "Dataset" at bounding box center [526, 292] width 244 height 15
type input "ta"
click at [547, 313] on li "Merged Tala UK - returned items - v1" at bounding box center [533, 316] width 267 height 15
click at [953, 472] on button "Save" at bounding box center [946, 480] width 32 height 18
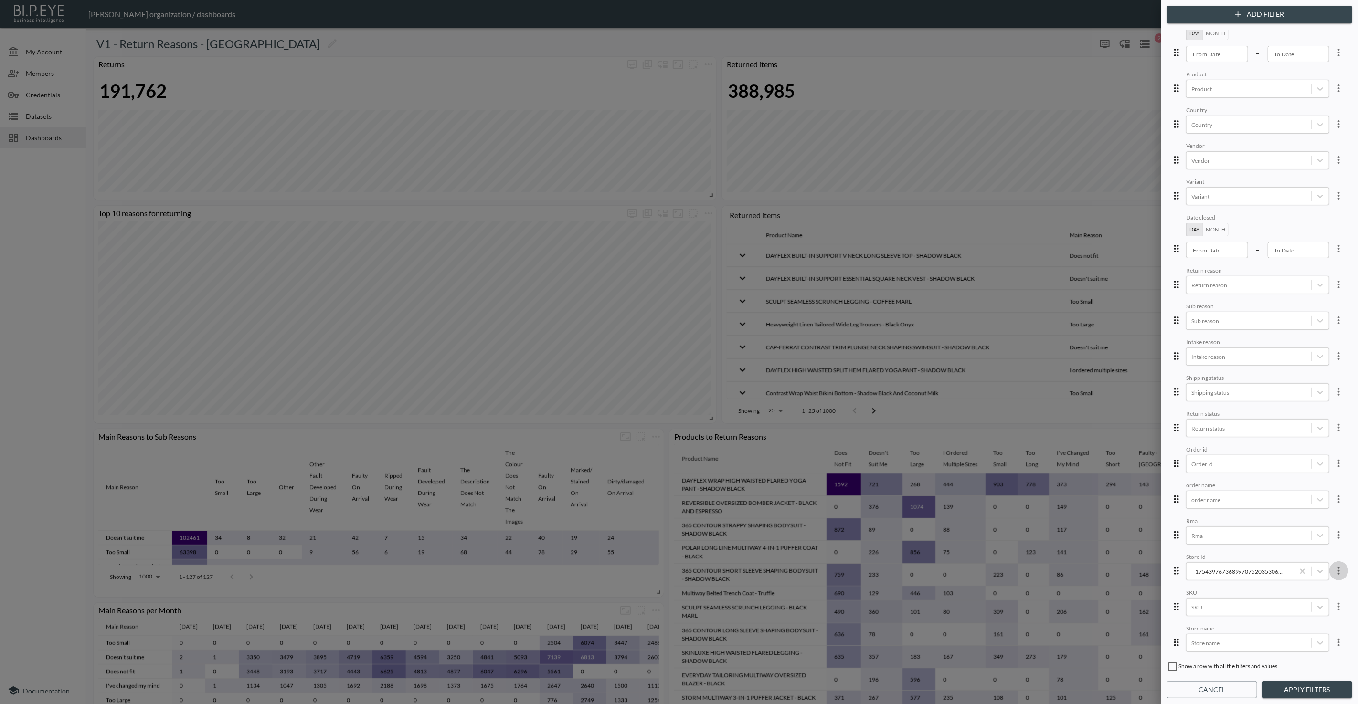
click at [1338, 567] on icon "more" at bounding box center [1339, 571] width 2 height 8
click at [1320, 578] on li "Edit" at bounding box center [1304, 584] width 86 height 17
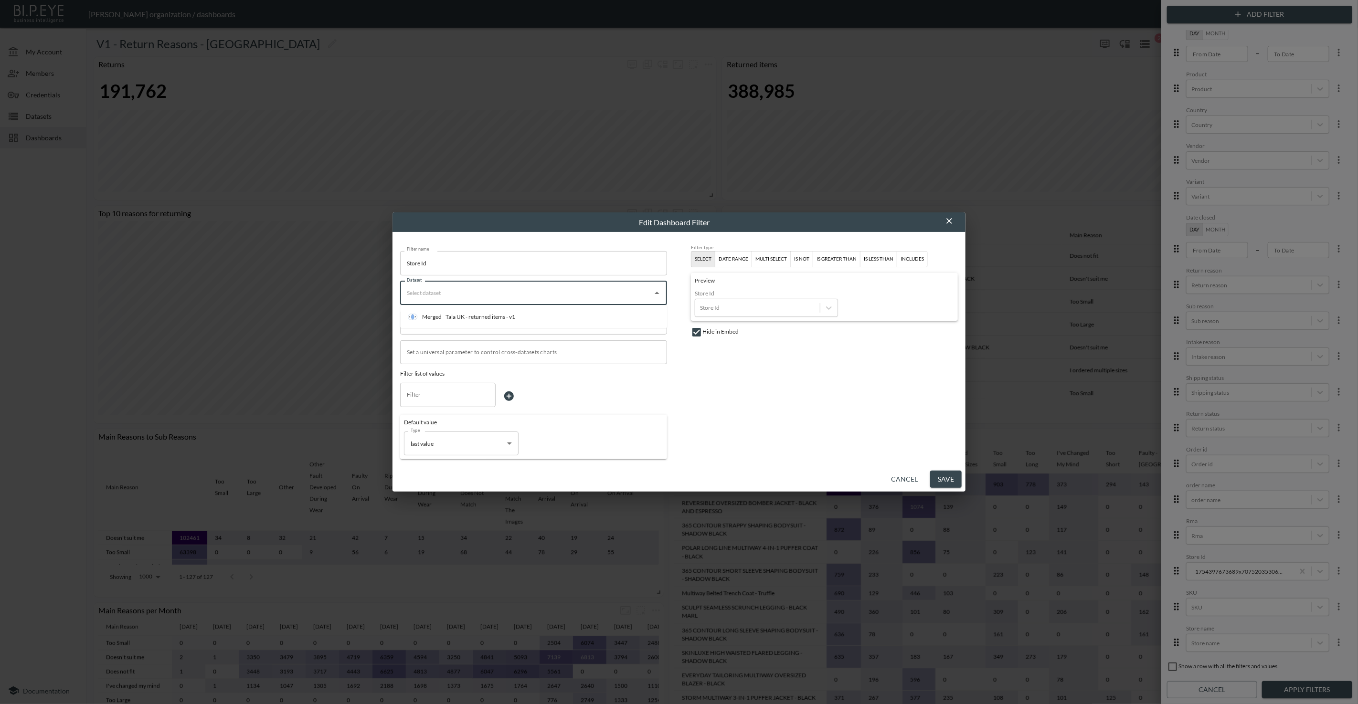
click at [477, 285] on input "Dataset" at bounding box center [526, 292] width 244 height 15
type input "ta"
click at [470, 310] on li "Merged Tala UK - returned items - v1" at bounding box center [533, 316] width 267 height 15
click at [941, 475] on button "Save" at bounding box center [946, 480] width 32 height 18
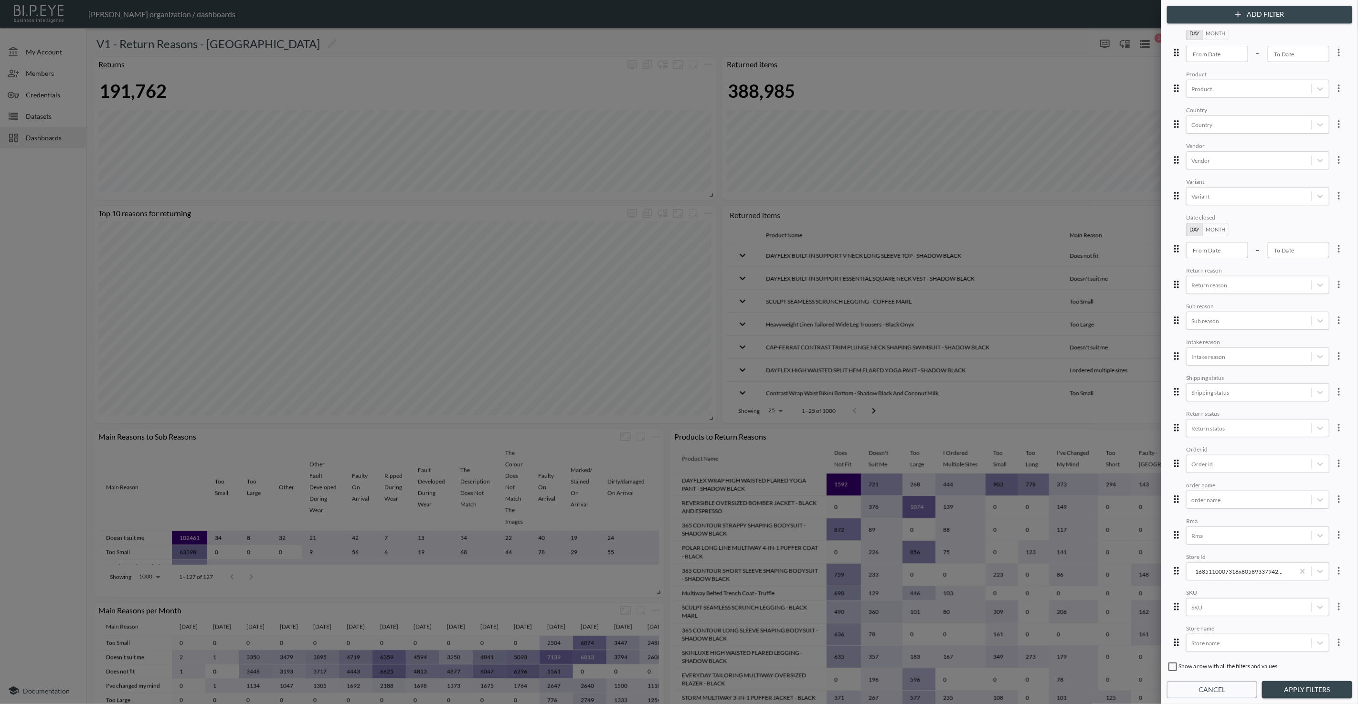
drag, startPoint x: 1335, startPoint y: 593, endPoint x: 1334, endPoint y: 598, distance: 5.3
click at [1335, 601] on icon "more" at bounding box center [1338, 606] width 11 height 11
click at [1328, 616] on li "Edit" at bounding box center [1304, 619] width 86 height 17
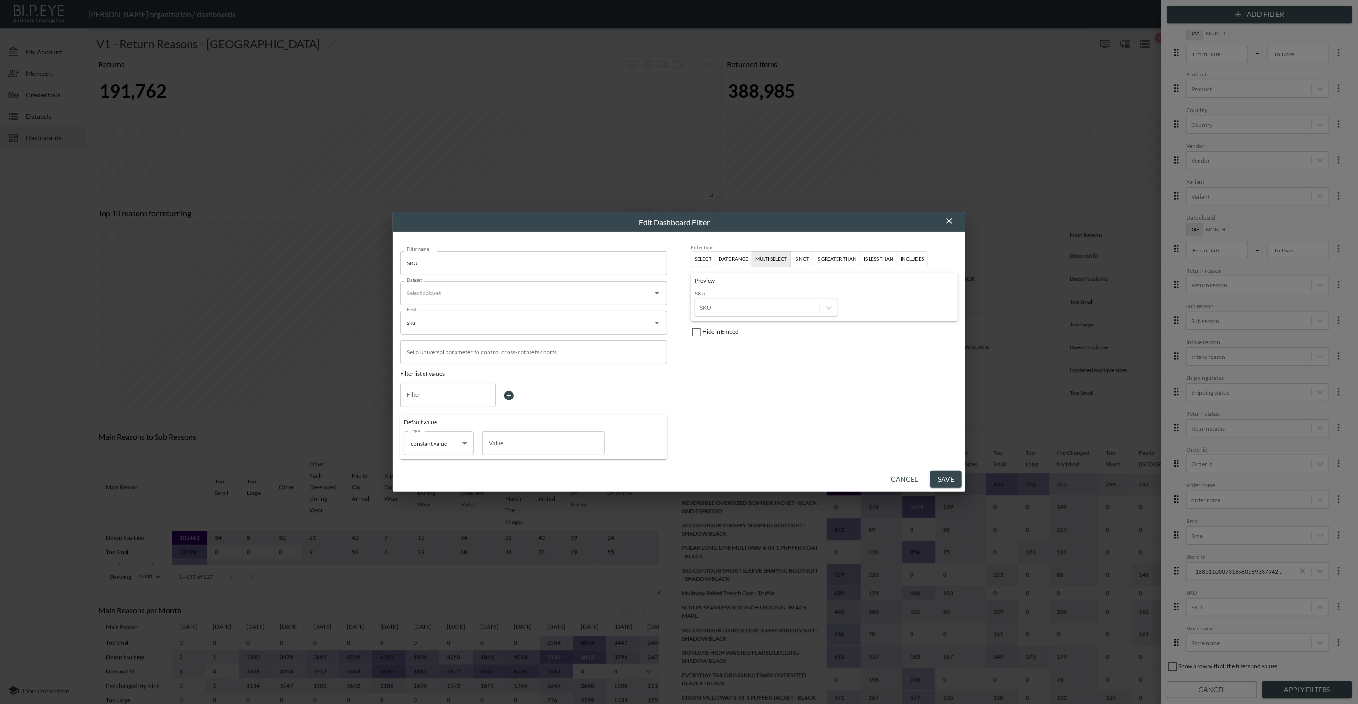
click at [546, 299] on input "Dataset" at bounding box center [526, 292] width 244 height 15
type input "ta"
click at [533, 318] on li "Merged Tala UK - returned items - v1" at bounding box center [533, 316] width 267 height 15
drag, startPoint x: 934, startPoint y: 475, endPoint x: 925, endPoint y: 474, distance: 8.6
click at [934, 475] on button "Save" at bounding box center [946, 480] width 32 height 18
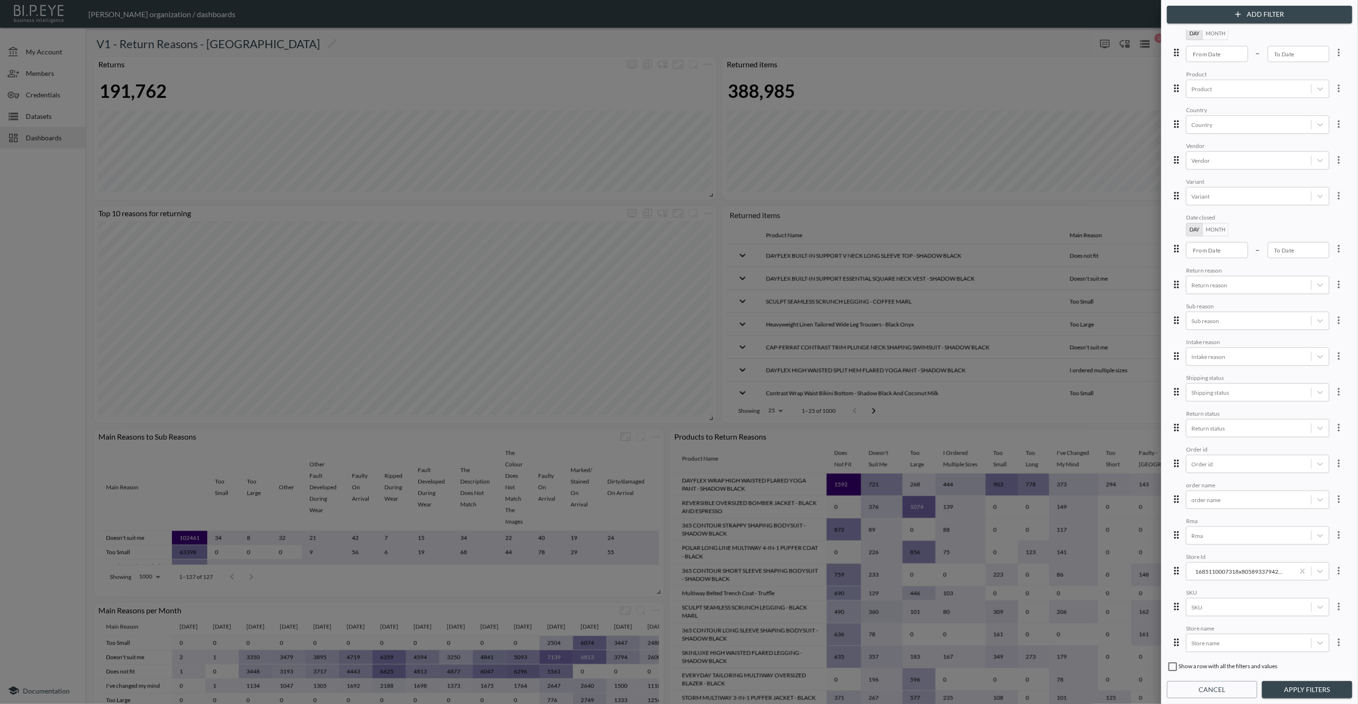
click at [1333, 637] on icon "more" at bounding box center [1338, 642] width 11 height 11
click at [1324, 643] on li "Edit" at bounding box center [1304, 649] width 86 height 17
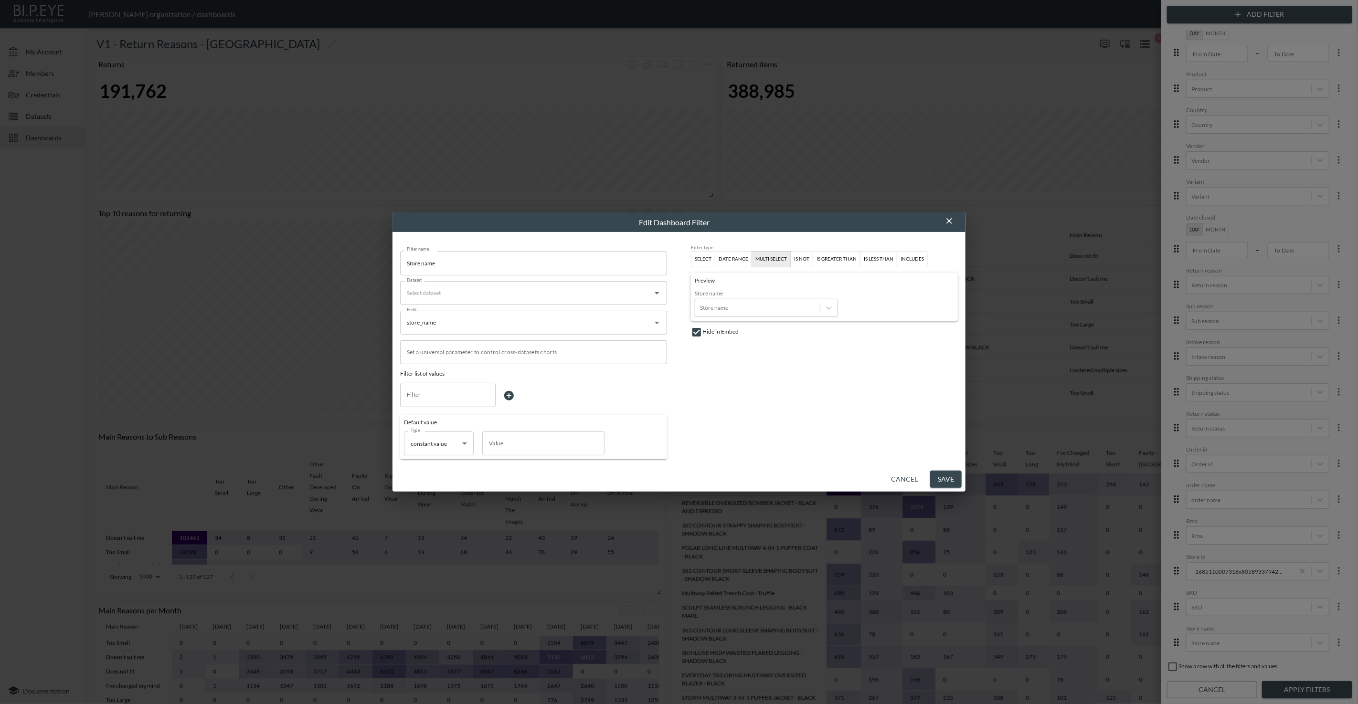
click at [569, 300] on input "Dataset" at bounding box center [526, 292] width 244 height 15
type input "ta"
click at [561, 317] on li "Merged Tala UK - returned items - v1" at bounding box center [533, 316] width 267 height 15
click at [754, 305] on div at bounding box center [757, 307] width 115 height 9
click at [835, 393] on div "Filter type Select date range multi select is not is greater than is less than …" at bounding box center [824, 351] width 267 height 215
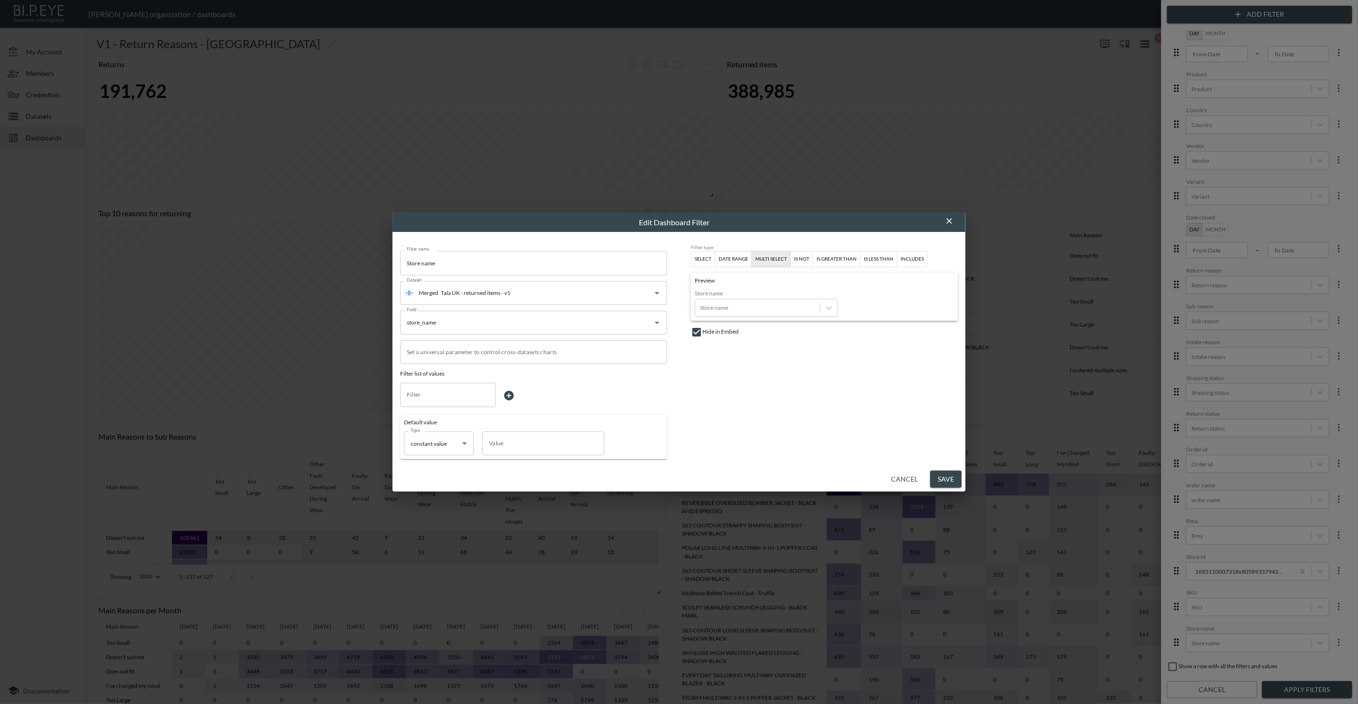
click at [951, 479] on button "Save" at bounding box center [946, 480] width 32 height 18
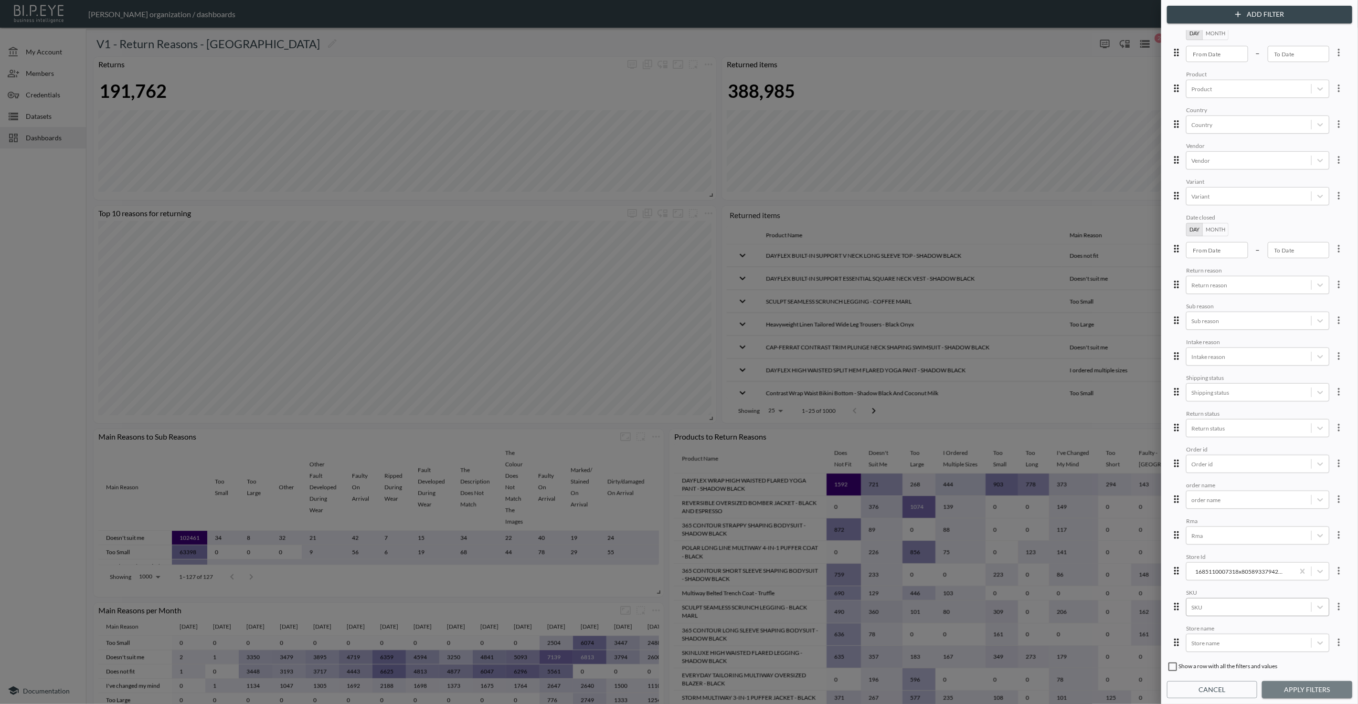
drag, startPoint x: 1326, startPoint y: 687, endPoint x: 1207, endPoint y: 604, distance: 145.0
click at [1326, 687] on button "Apply Filters" at bounding box center [1307, 690] width 90 height 18
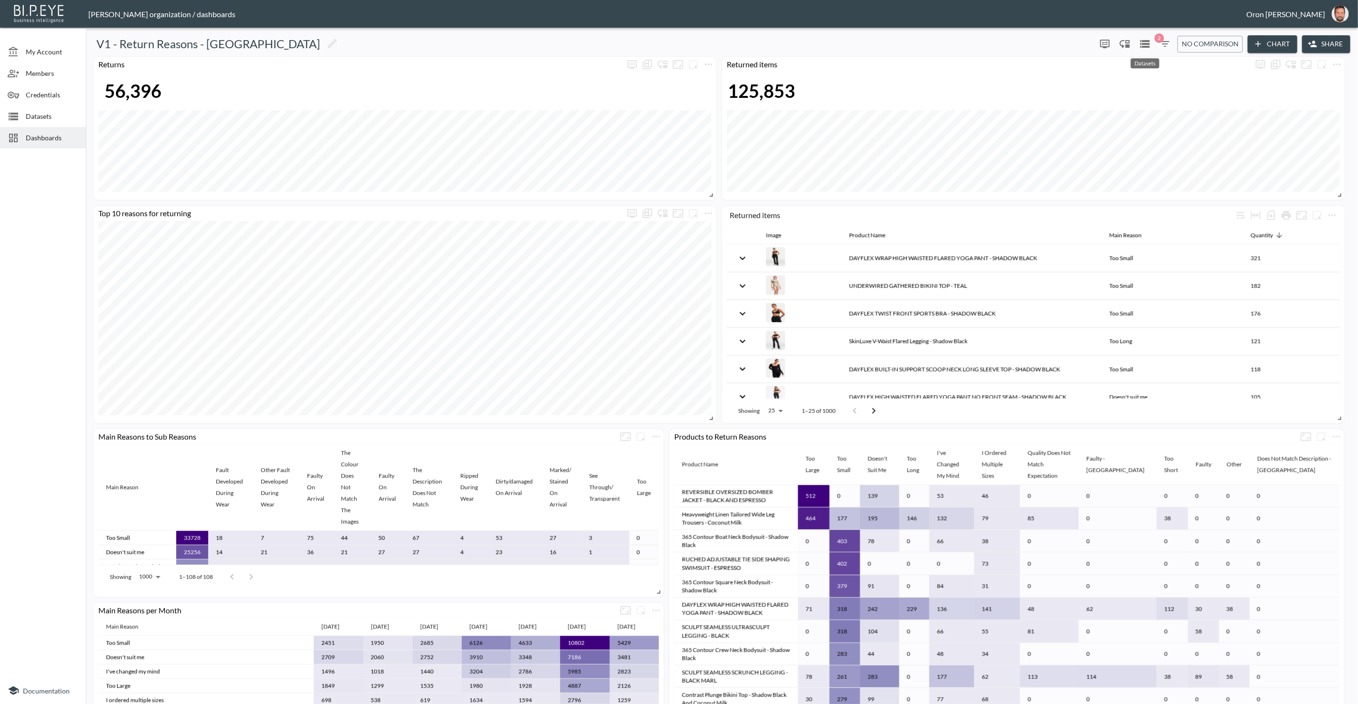
click at [1139, 45] on icon "Datasets" at bounding box center [1144, 43] width 11 height 11
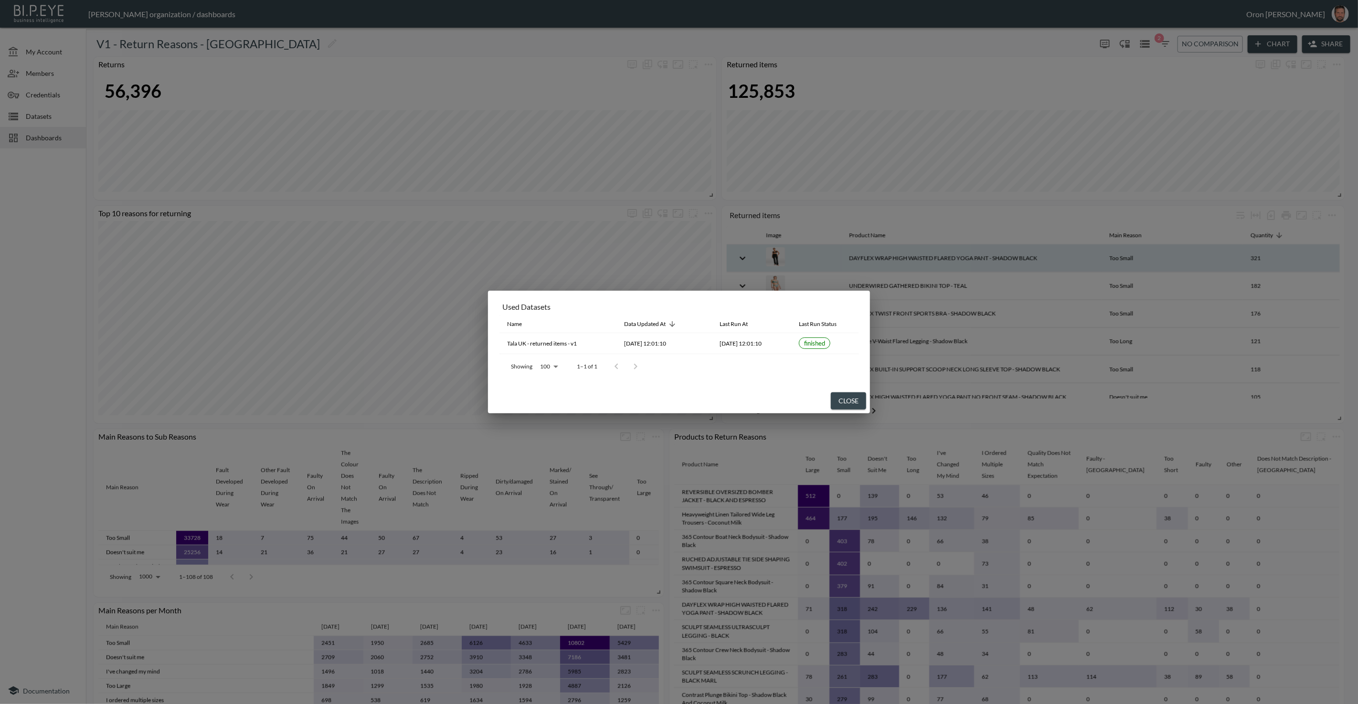
drag, startPoint x: 847, startPoint y: 401, endPoint x: 1024, endPoint y: 250, distance: 232.3
click at [855, 397] on button "Close" at bounding box center [848, 401] width 35 height 18
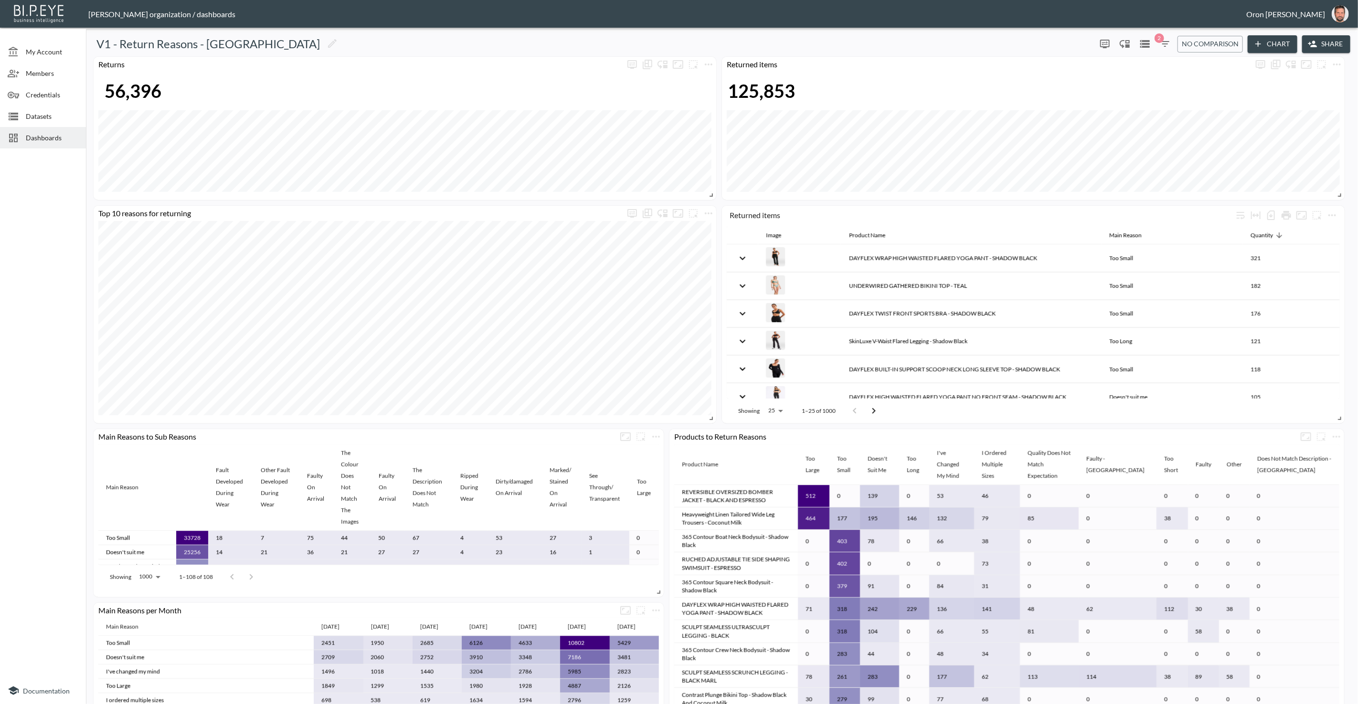
click at [1208, 42] on span "No comparison" at bounding box center [1210, 44] width 57 height 12
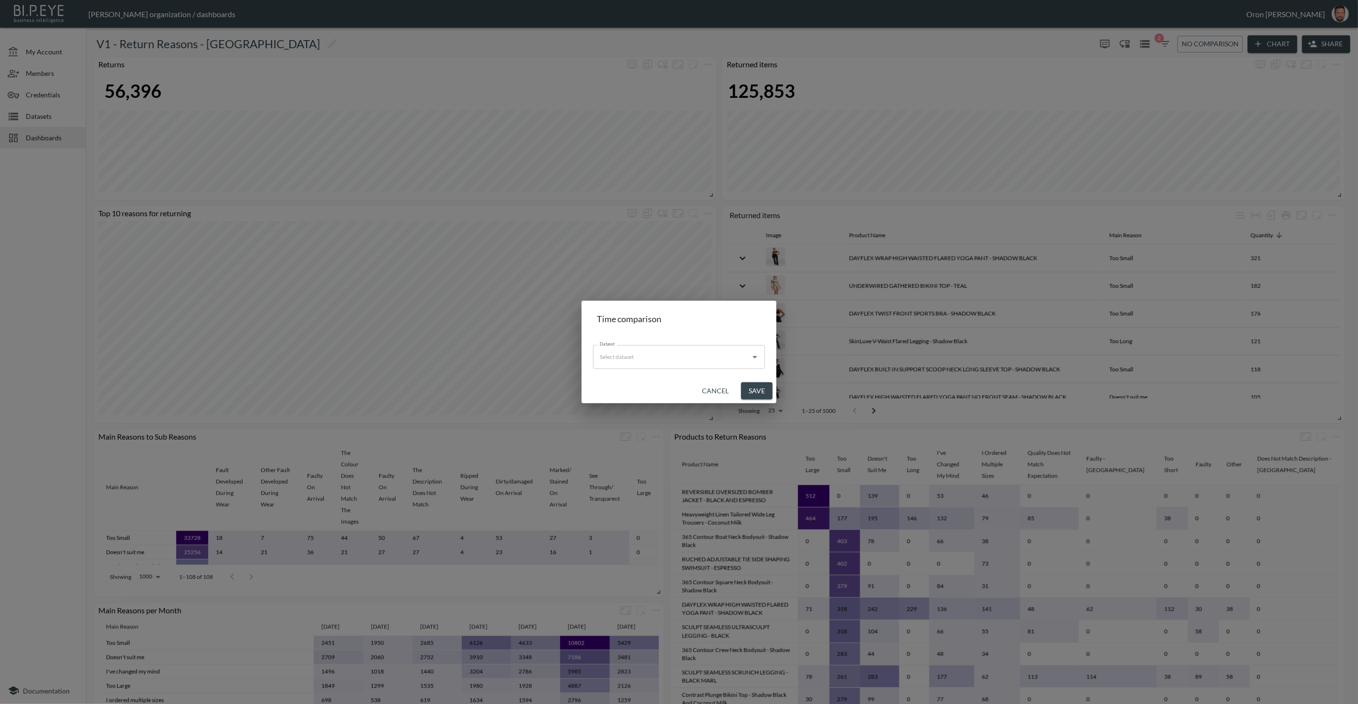
click at [653, 352] on input "Dataset" at bounding box center [671, 356] width 149 height 15
click at [646, 376] on div "Merged Tala UK - returned items - v1" at bounding box center [654, 381] width 107 height 10
type input "Tala UK - returned items - v1"
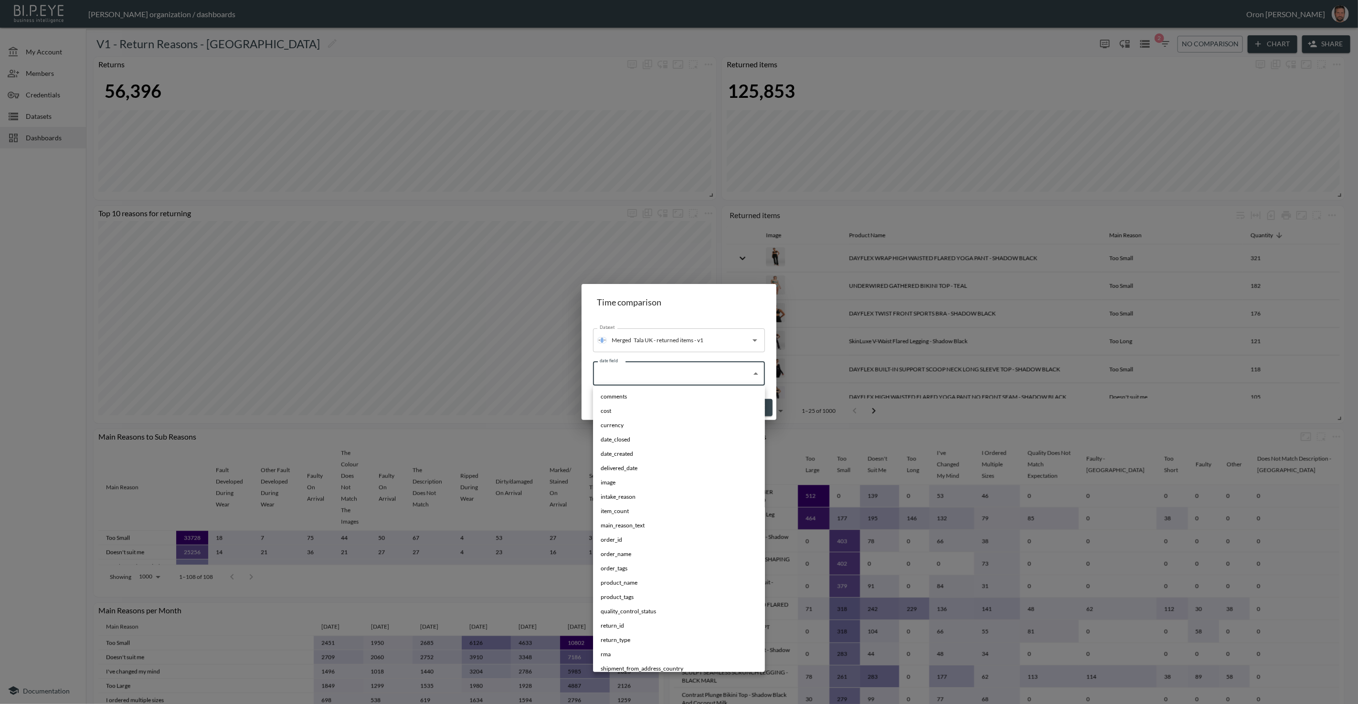
click at [651, 372] on body "BI.P.EYE, Interactive Analytics Dashboards - app [PERSON_NAME] organization / d…" at bounding box center [679, 352] width 1358 height 704
click at [634, 452] on li "date_created" at bounding box center [679, 454] width 172 height 14
type input "$[*].date_created"
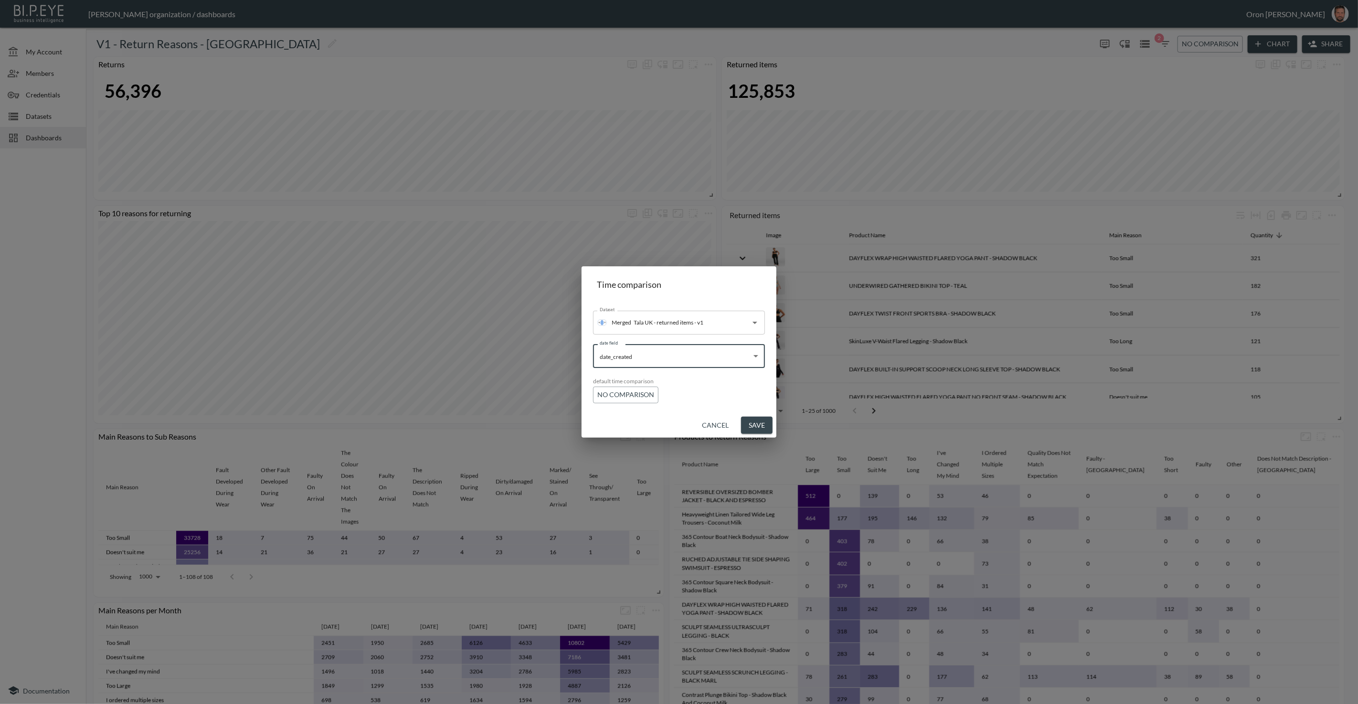
click at [635, 394] on span "No comparison" at bounding box center [625, 395] width 57 height 12
click at [629, 425] on li "Previous period" at bounding box center [628, 429] width 71 height 17
click at [765, 424] on button "Save" at bounding box center [757, 426] width 32 height 18
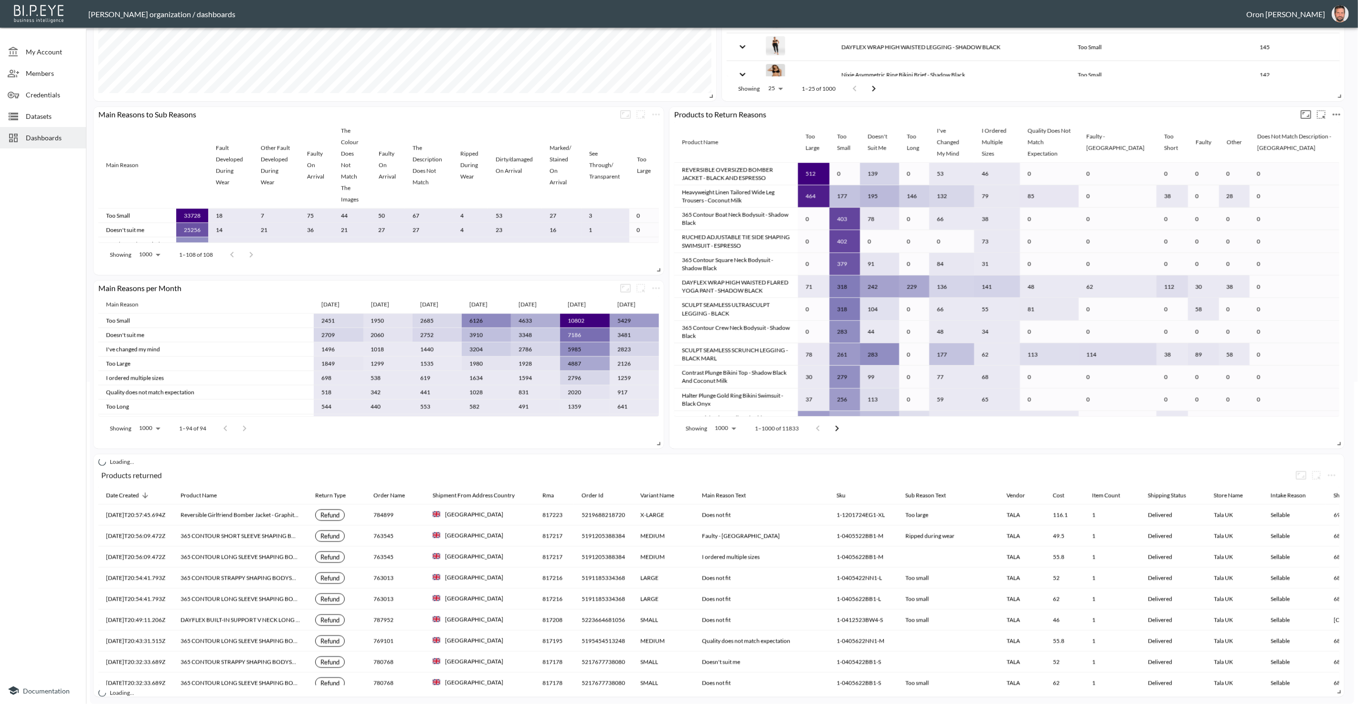
scroll to position [0, 0]
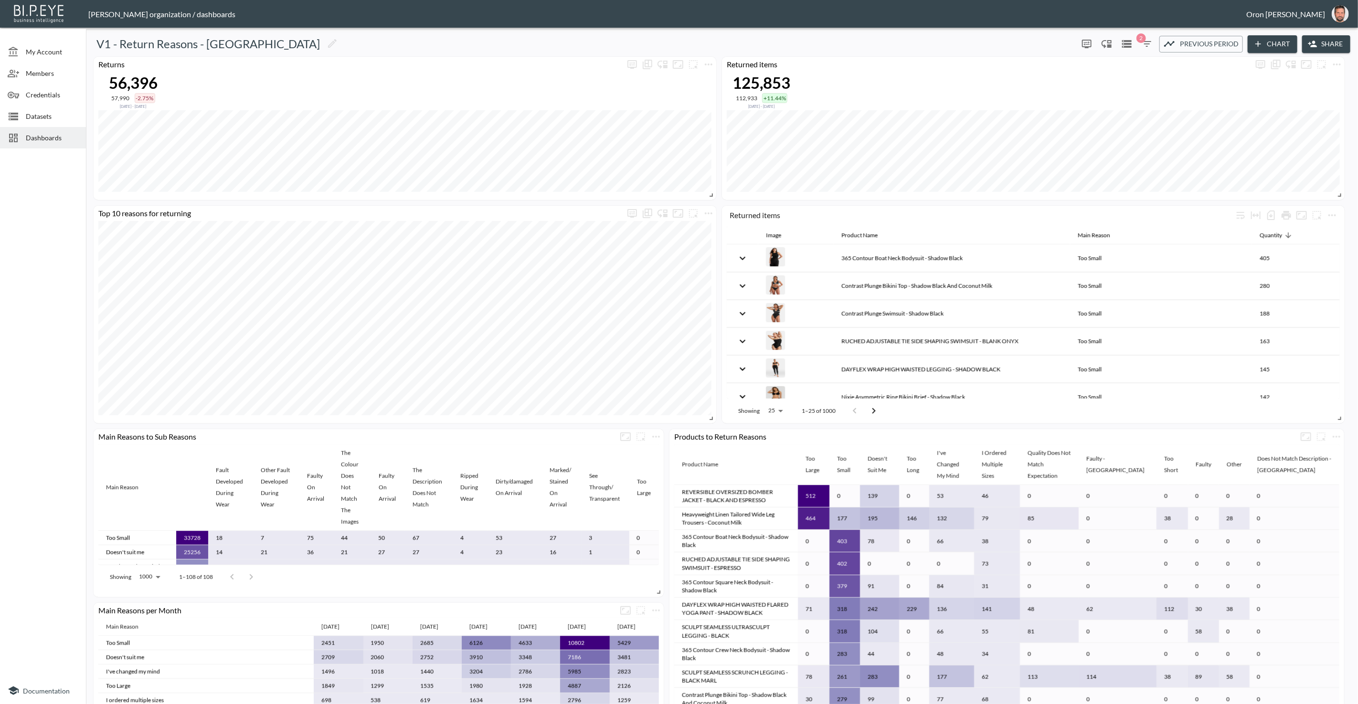
click at [1147, 42] on icon "button" at bounding box center [1146, 43] width 11 height 11
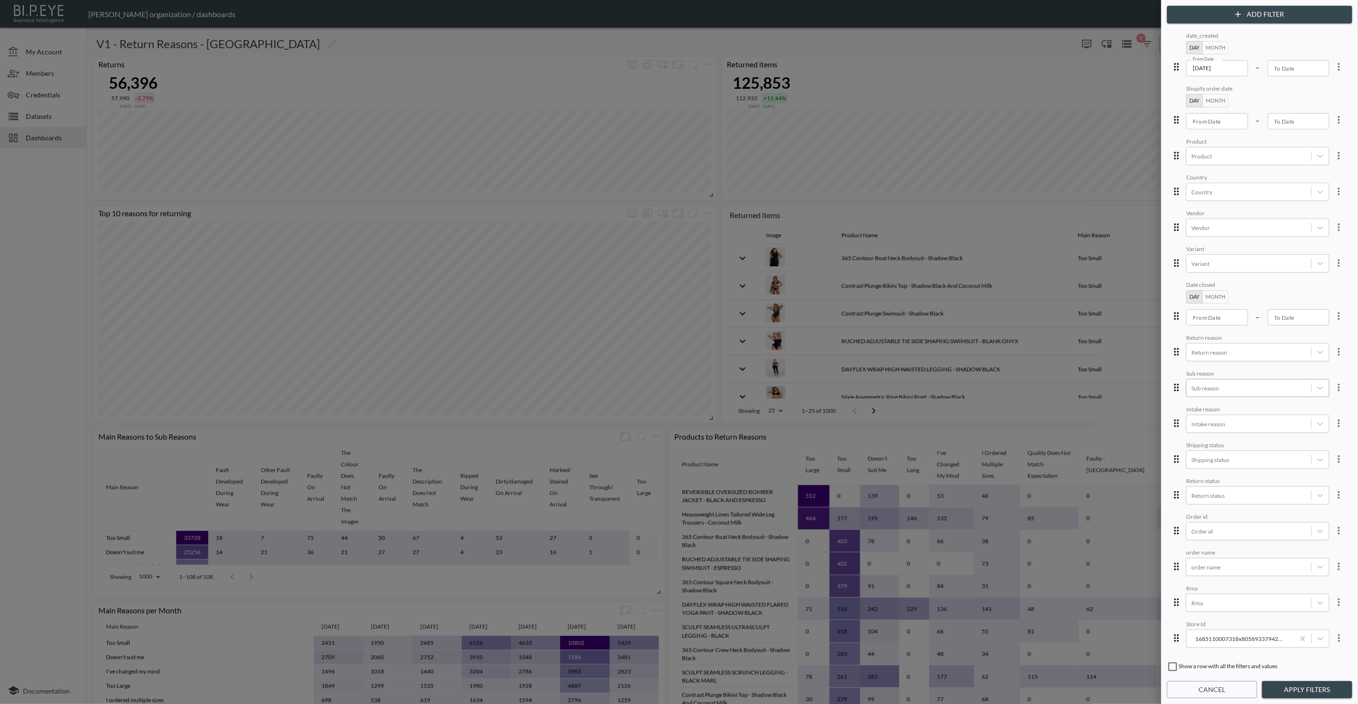
scroll to position [72, 0]
click at [1172, 664] on input "checkbox" at bounding box center [1172, 666] width 11 height 11
checkbox input "true"
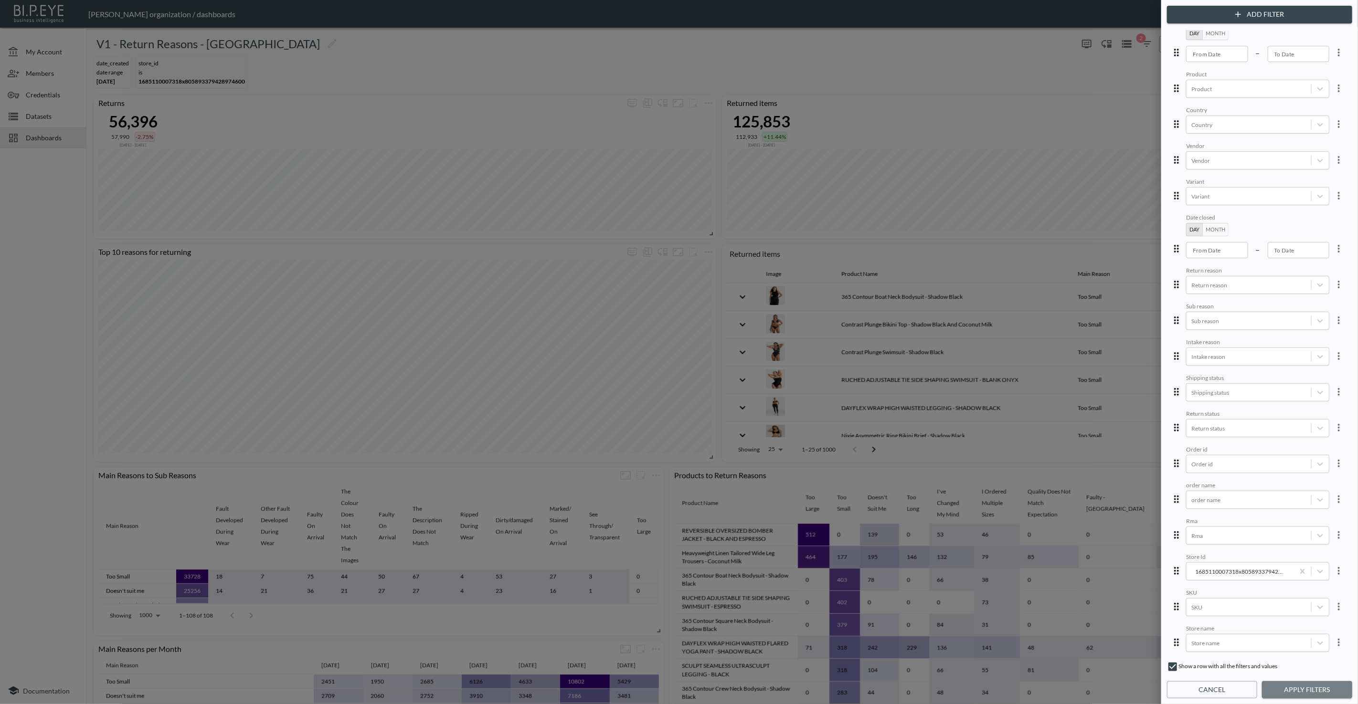
click at [1296, 688] on button "Apply Filters" at bounding box center [1307, 690] width 90 height 18
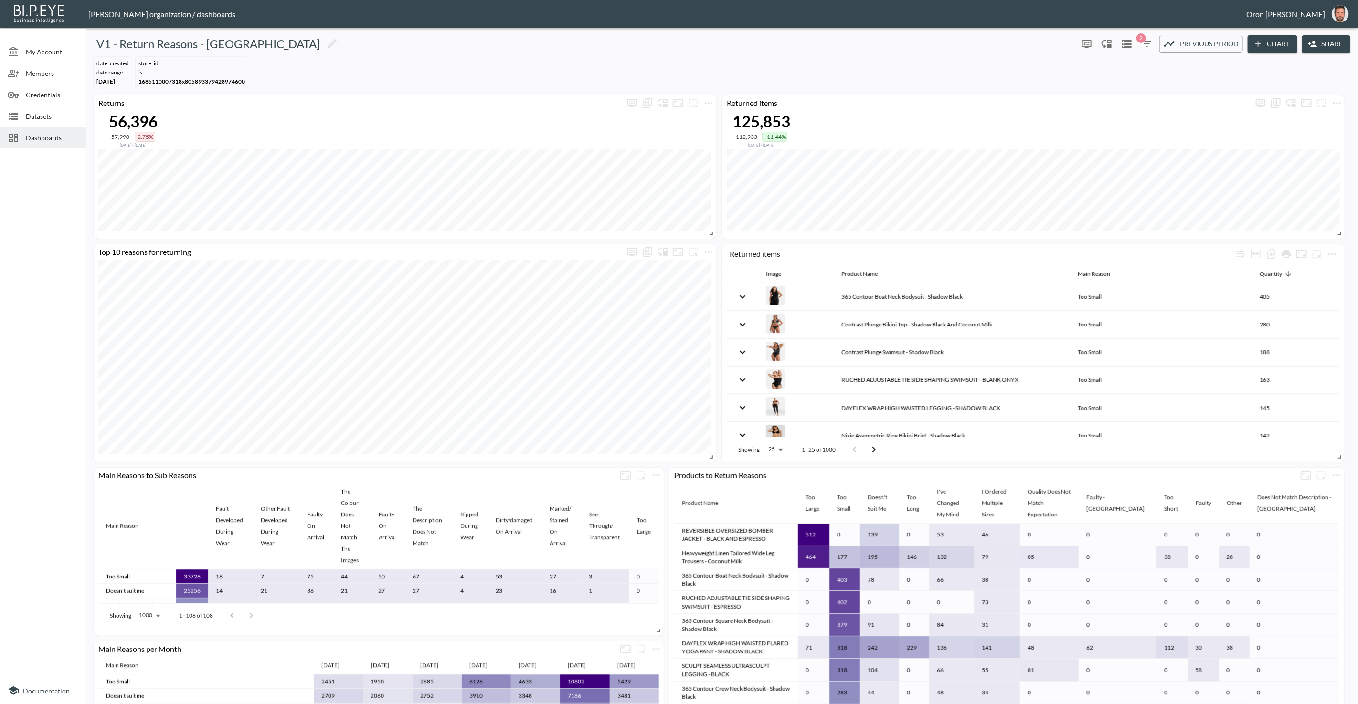
click at [1313, 40] on icon "button" at bounding box center [1313, 44] width 10 height 10
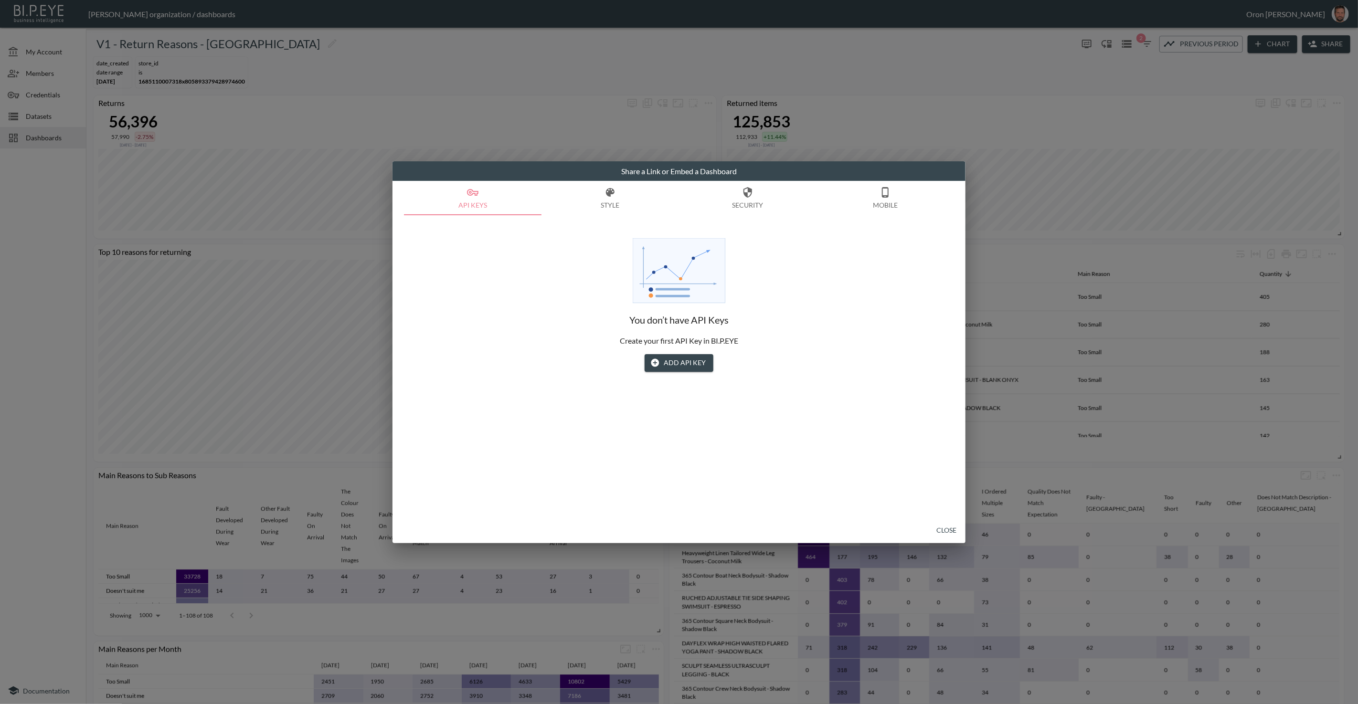
drag, startPoint x: 890, startPoint y: 183, endPoint x: 876, endPoint y: 198, distance: 20.6
click at [890, 183] on button "Mobile" at bounding box center [884, 198] width 137 height 34
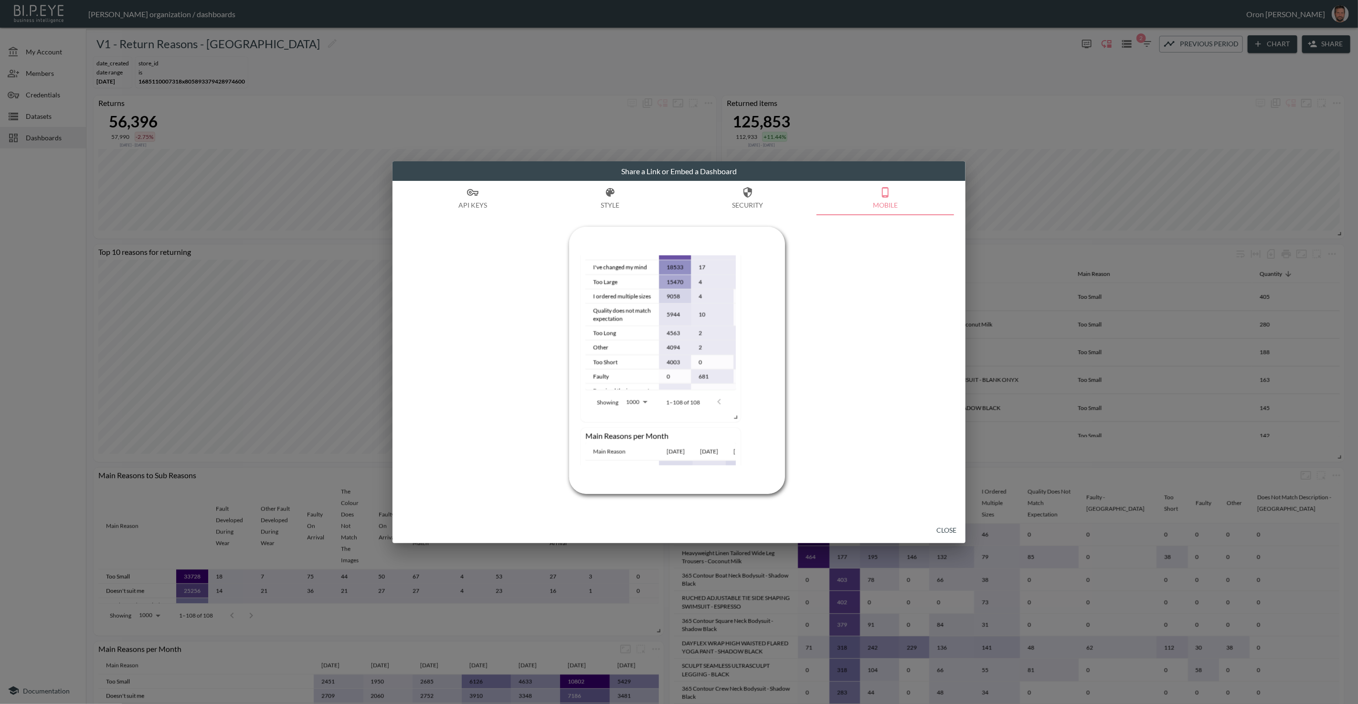
scroll to position [2167, 0]
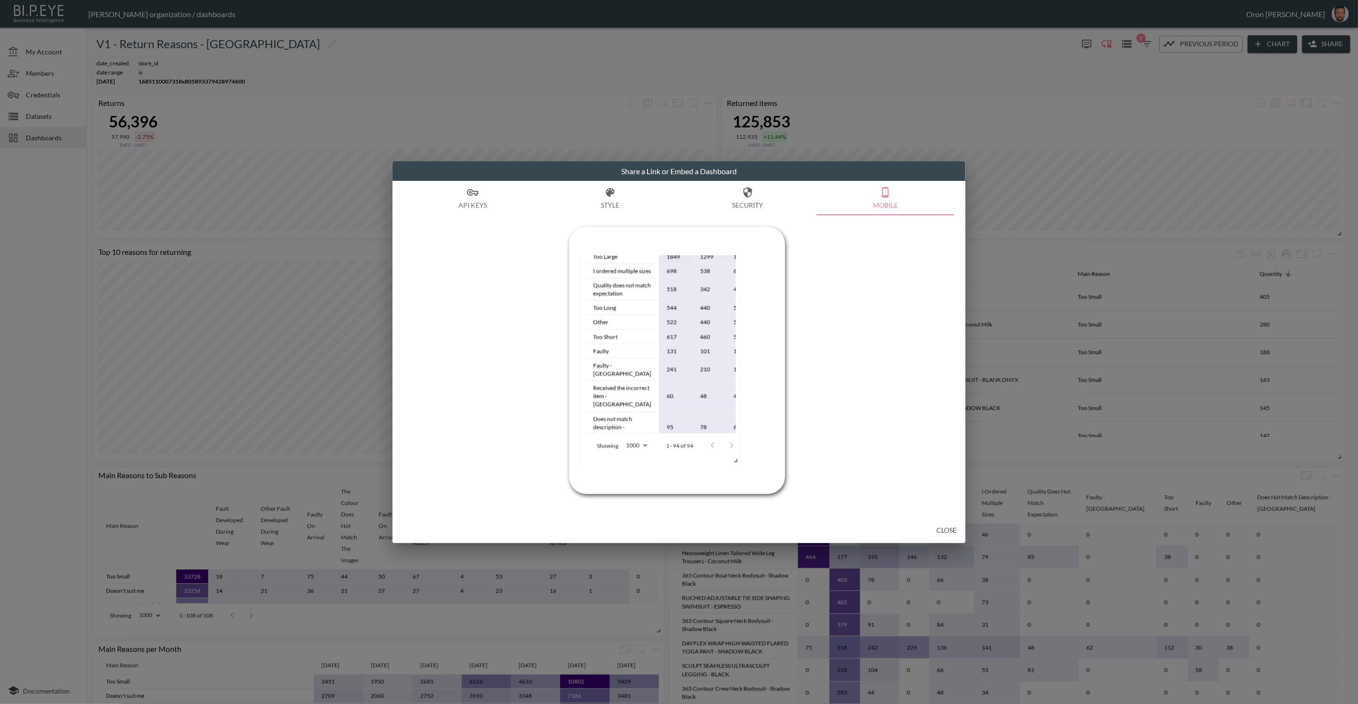
drag, startPoint x: 923, startPoint y: 523, endPoint x: 916, endPoint y: 523, distance: 7.2
click at [919, 523] on div "Close" at bounding box center [678, 530] width 573 height 25
drag, startPoint x: 942, startPoint y: 529, endPoint x: 918, endPoint y: 490, distance: 45.4
click at [942, 528] on button "Close" at bounding box center [946, 531] width 31 height 18
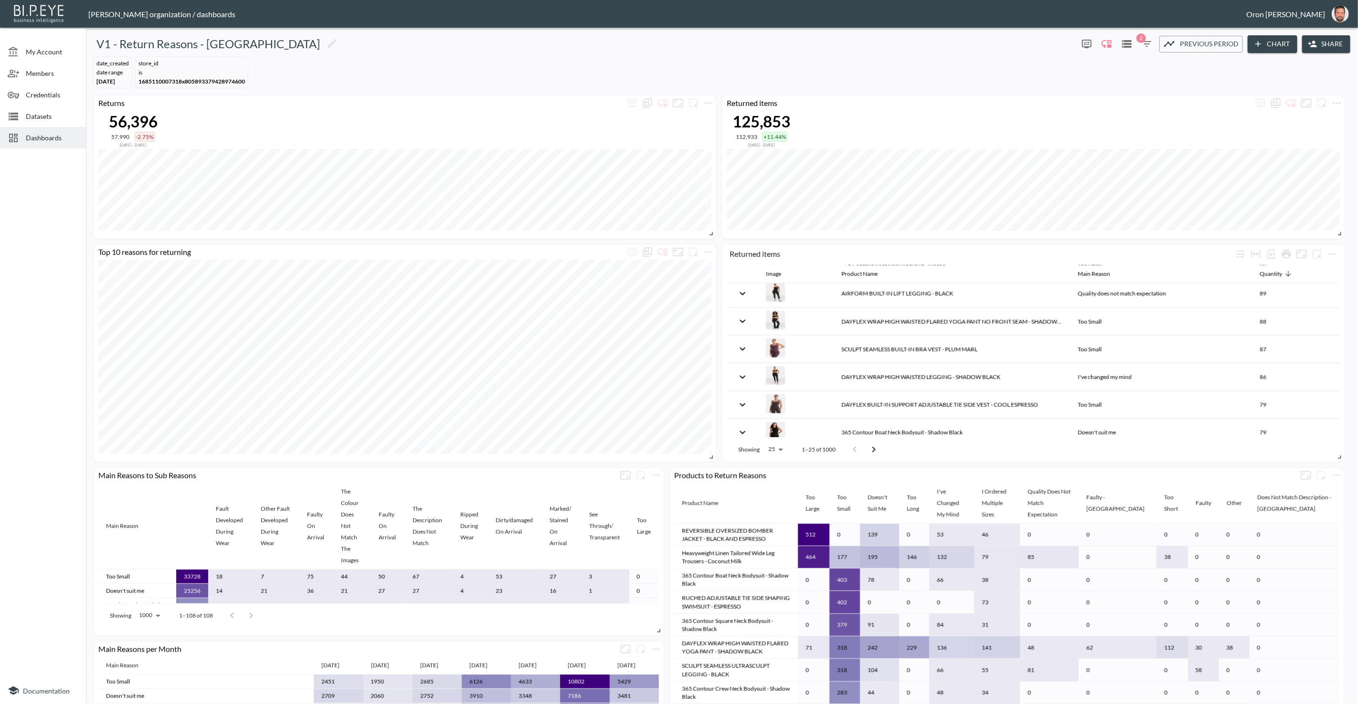
scroll to position [532, 0]
click at [1123, 45] on icon "Datasets" at bounding box center [1126, 43] width 11 height 11
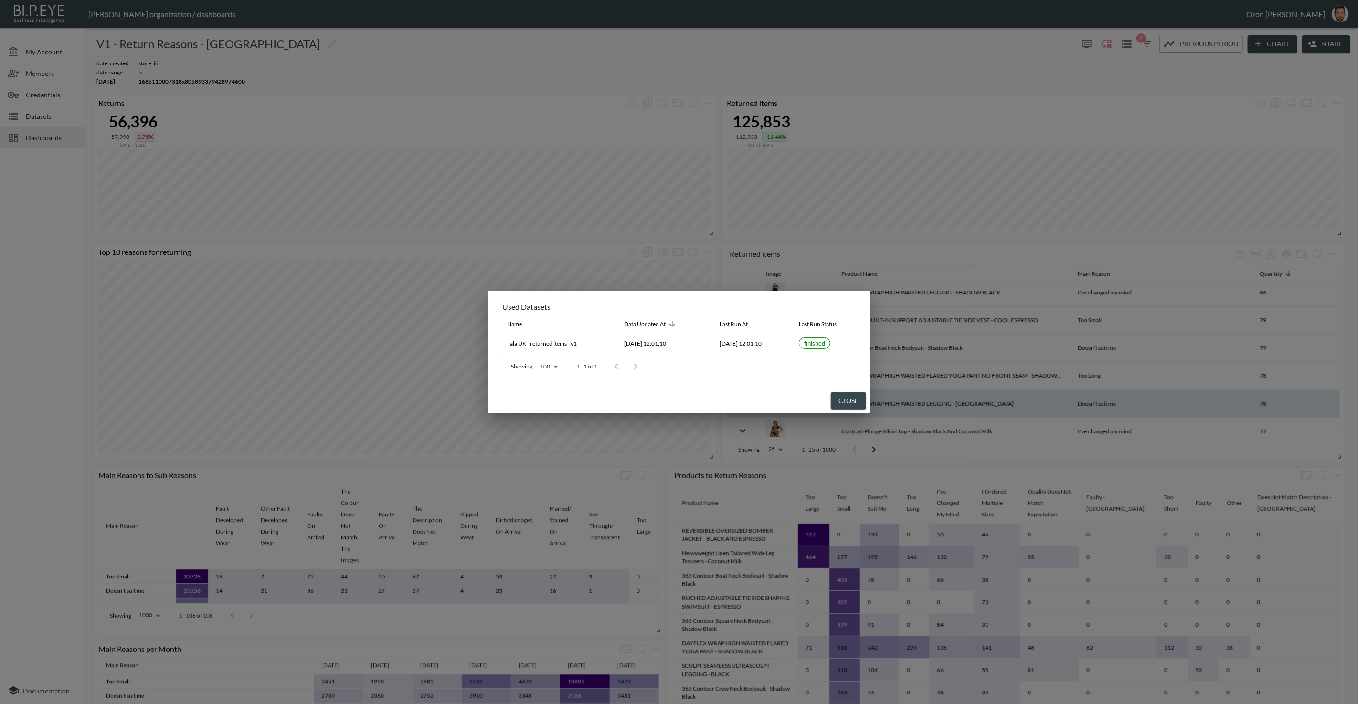
click at [832, 400] on button "Close" at bounding box center [848, 401] width 35 height 18
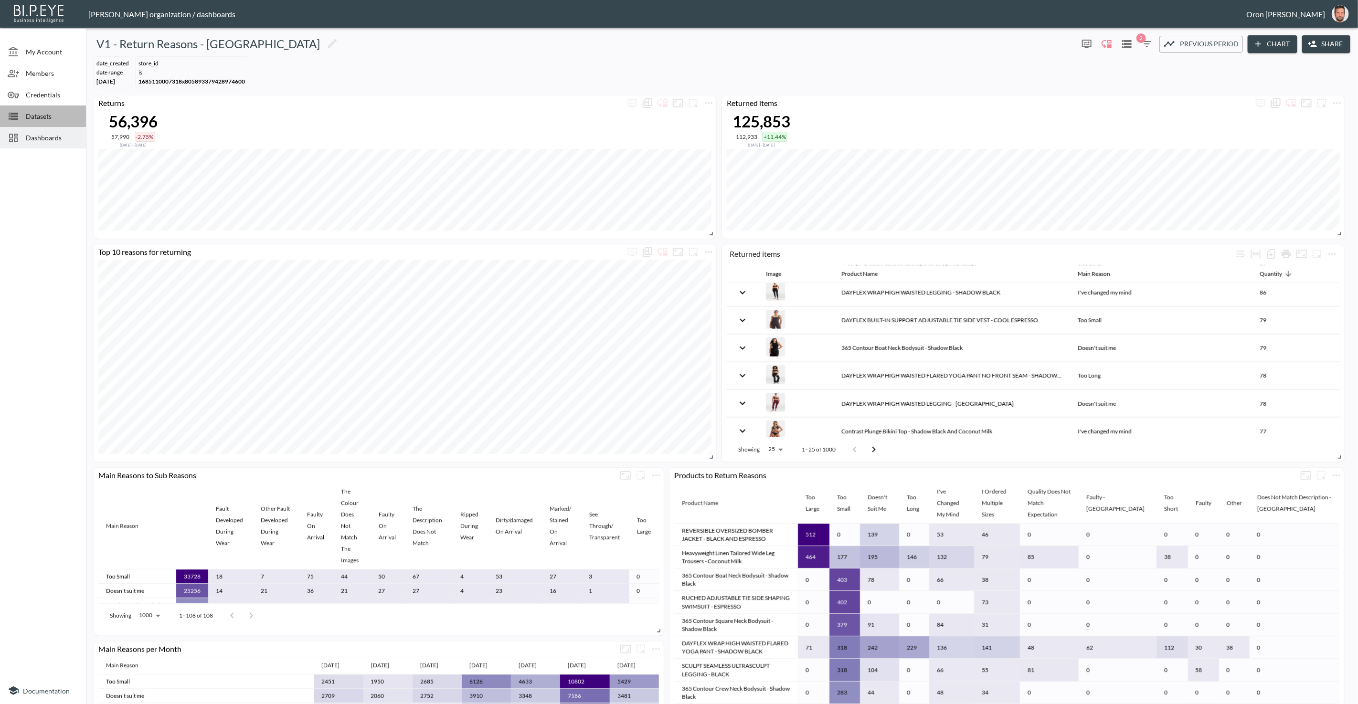
drag, startPoint x: 21, startPoint y: 114, endPoint x: 20, endPoint y: 120, distance: 5.9
click at [21, 115] on div at bounding box center [17, 116] width 18 height 11
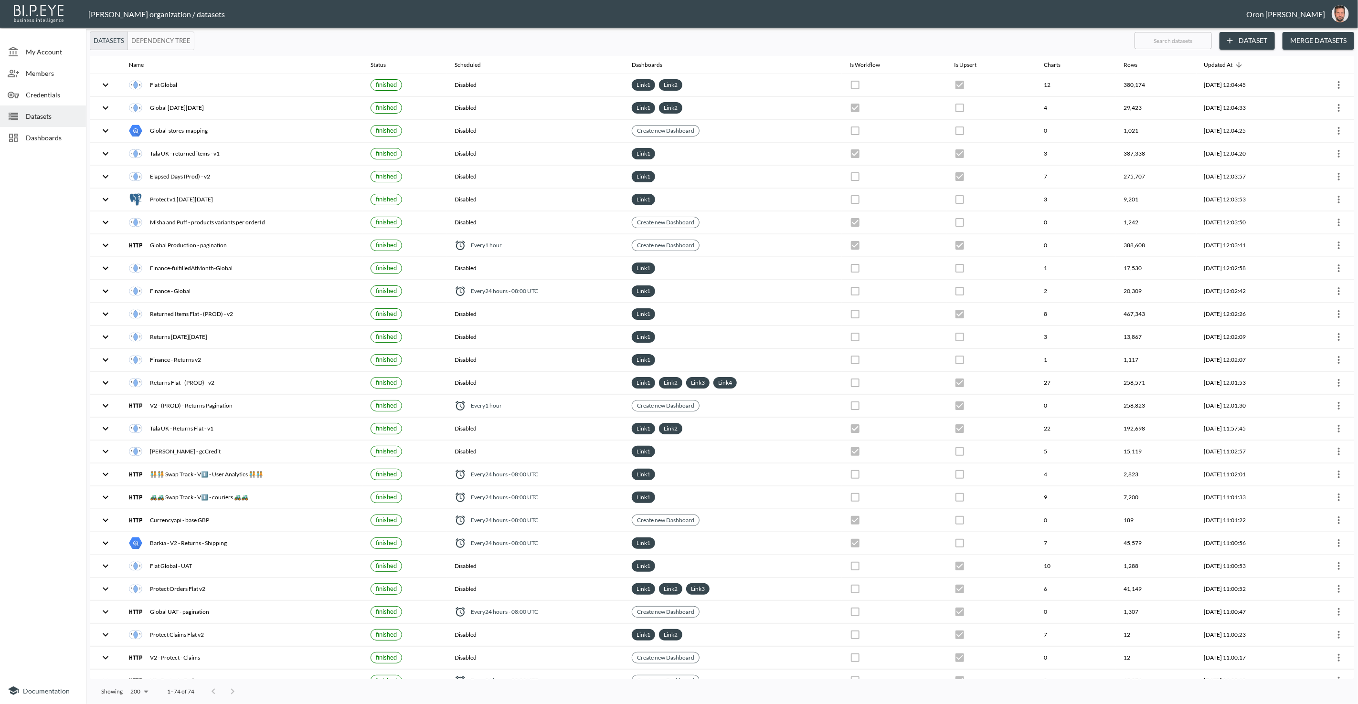
click at [53, 139] on span "Dashboards" at bounding box center [52, 138] width 53 height 10
